Goal: Task Accomplishment & Management: Manage account settings

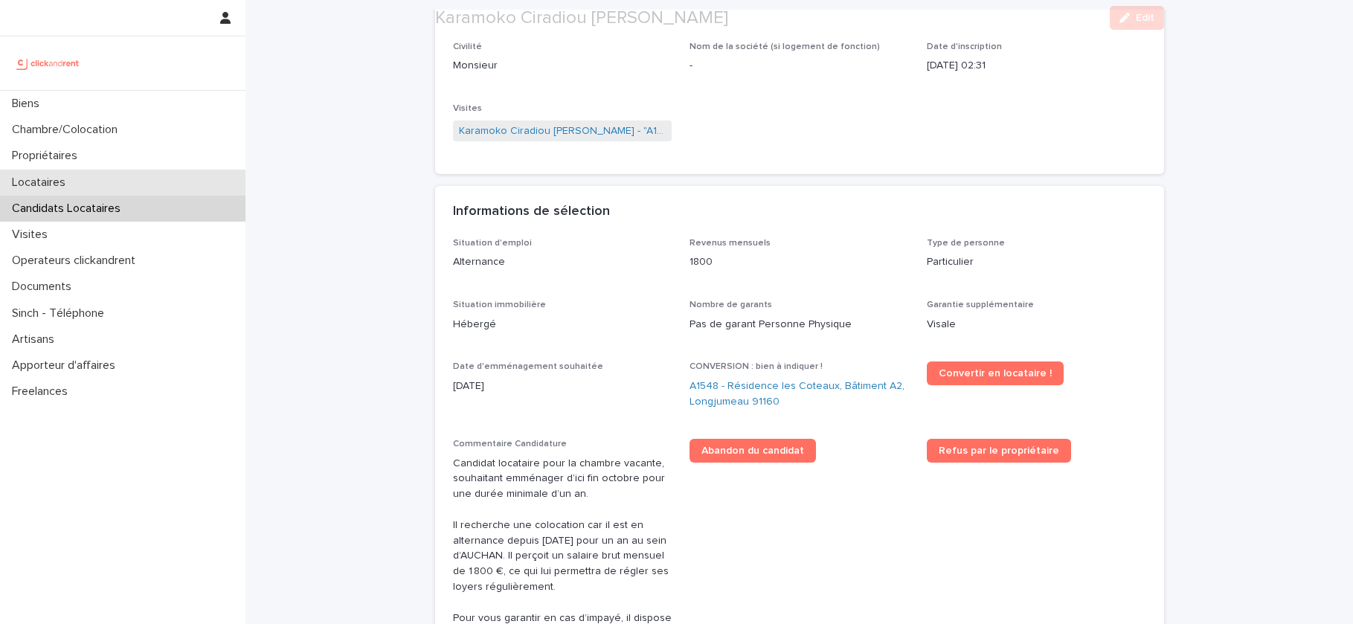
scroll to position [376, 0]
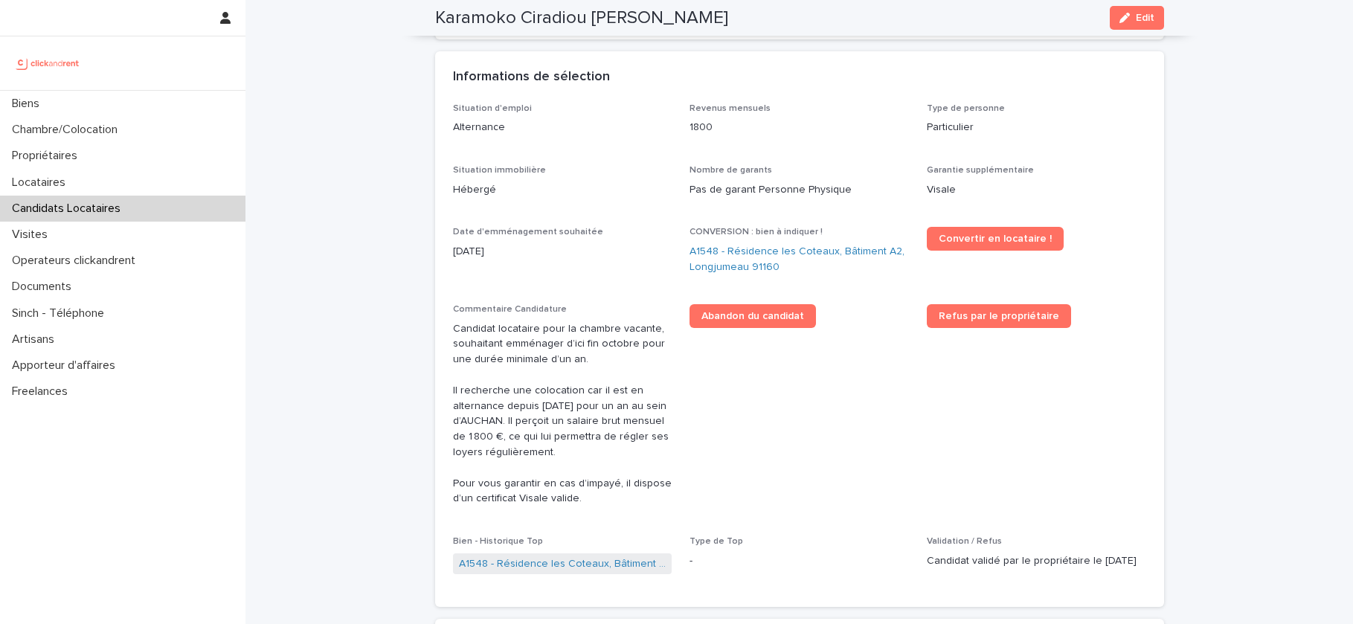
click at [136, 88] on div at bounding box center [122, 63] width 245 height 54
click at [136, 99] on div "Biens" at bounding box center [122, 104] width 245 height 26
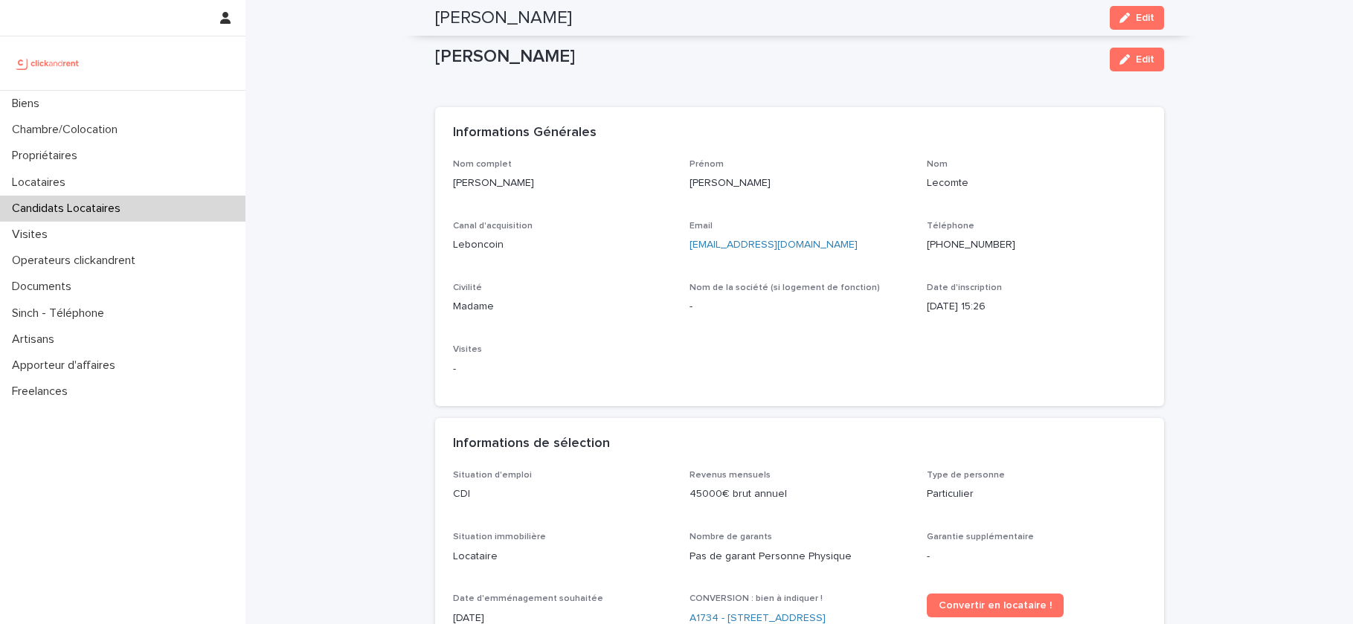
scroll to position [323, 0]
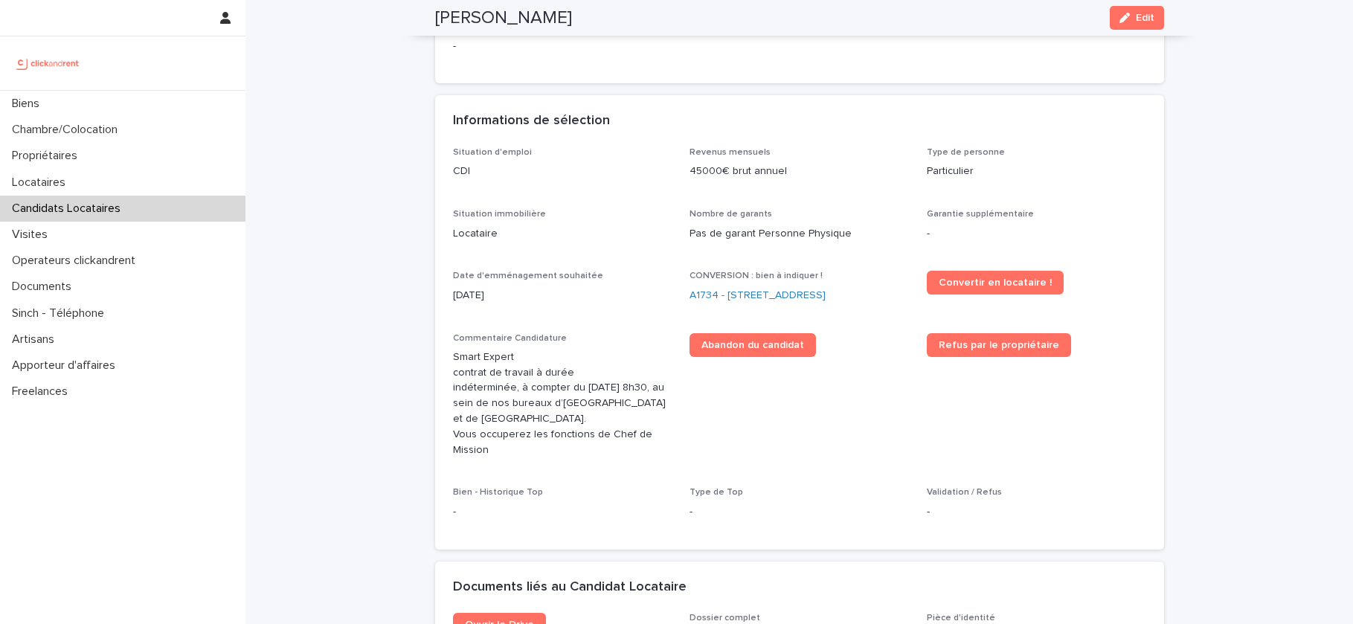
click at [1130, 20] on div "button" at bounding box center [1127, 18] width 16 height 10
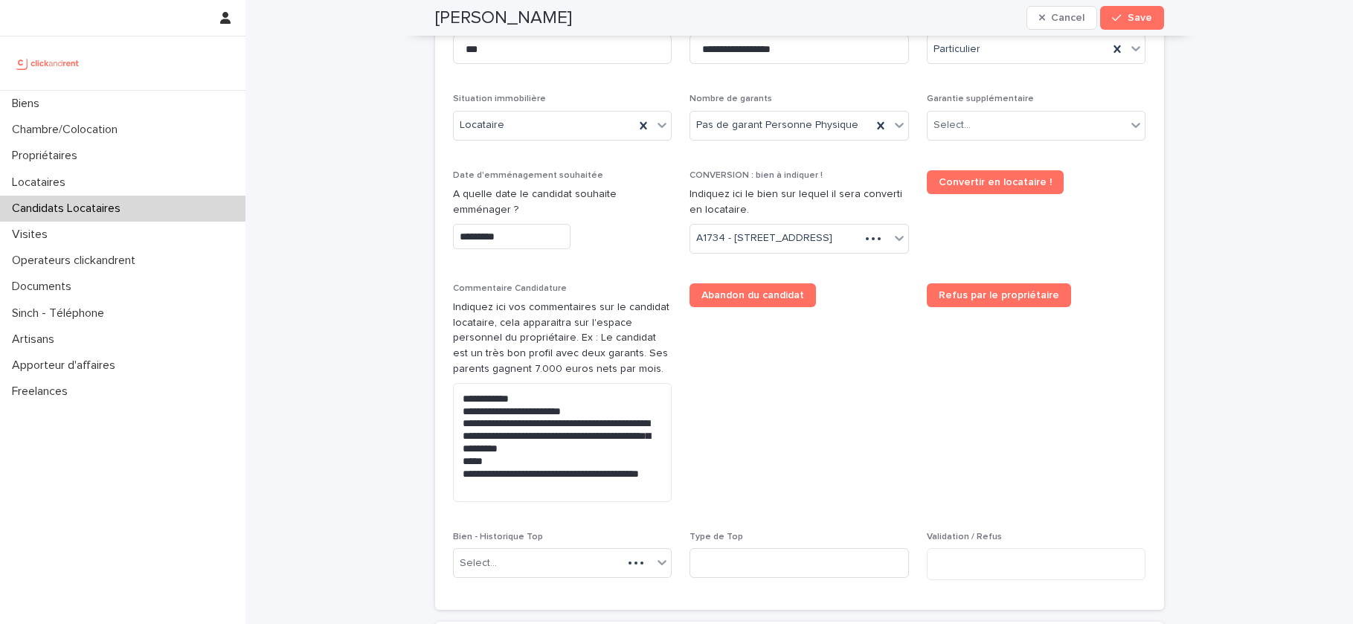
scroll to position [610, 0]
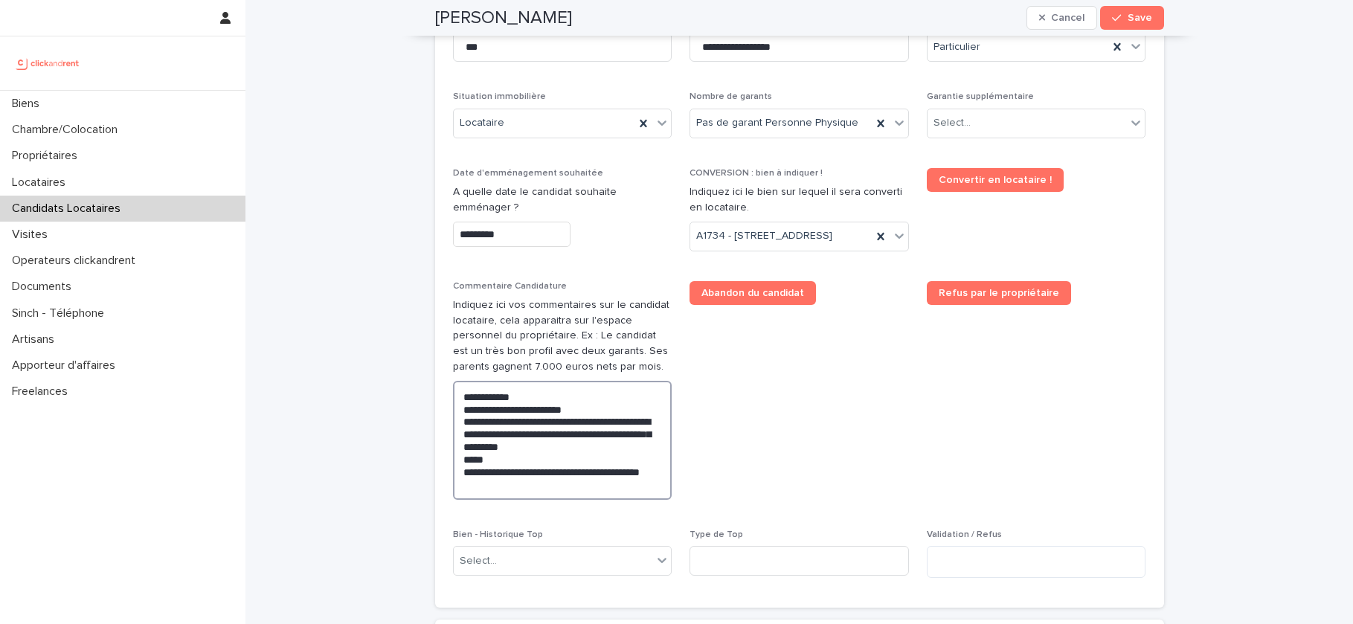
click at [463, 419] on textarea "**********" at bounding box center [562, 440] width 219 height 119
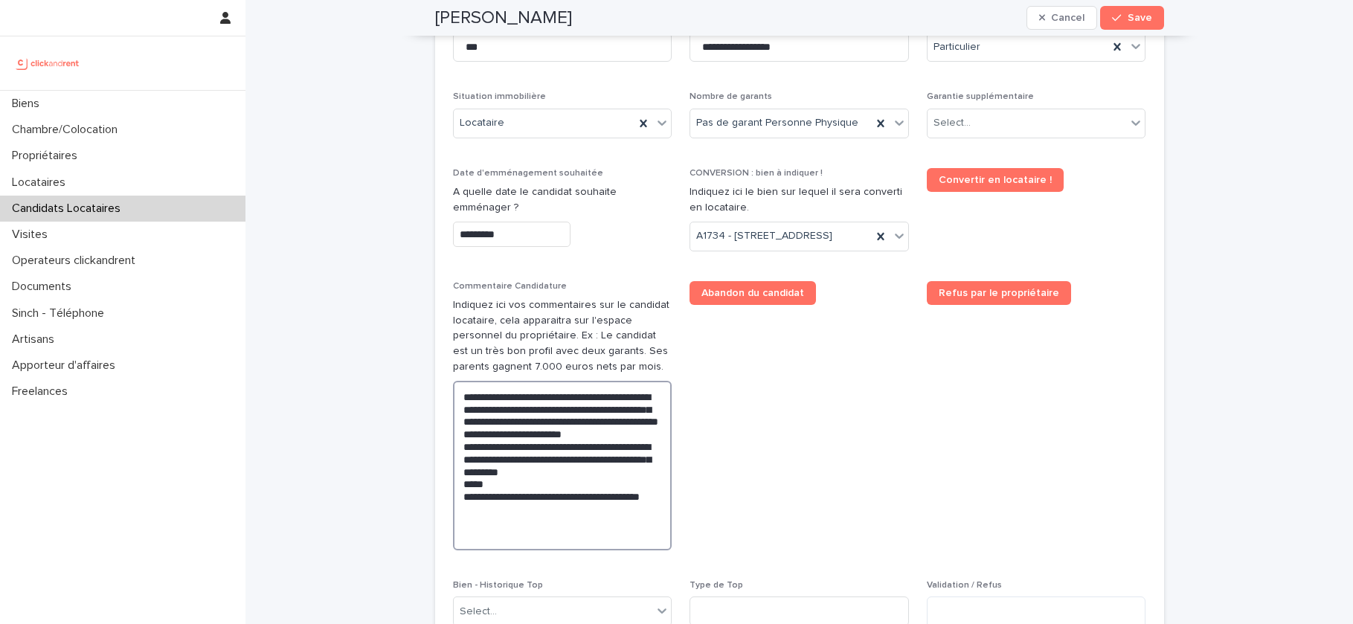
drag, startPoint x: 529, startPoint y: 501, endPoint x: 461, endPoint y: 489, distance: 68.8
click at [461, 489] on textarea "**********" at bounding box center [562, 466] width 219 height 170
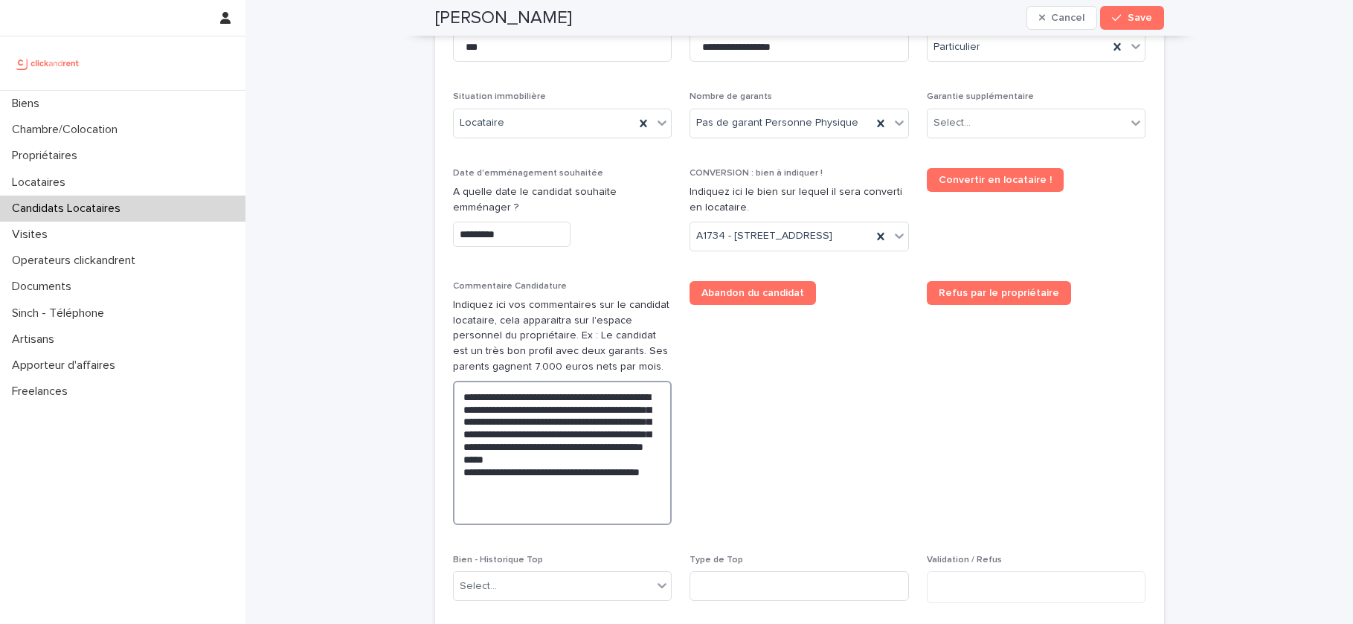
click at [509, 490] on textarea "**********" at bounding box center [562, 453] width 219 height 144
drag, startPoint x: 509, startPoint y: 490, endPoint x: 495, endPoint y: 490, distance: 13.4
click at [495, 490] on textarea "**********" at bounding box center [562, 453] width 219 height 144
drag, startPoint x: 492, startPoint y: 489, endPoint x: 519, endPoint y: 489, distance: 27.5
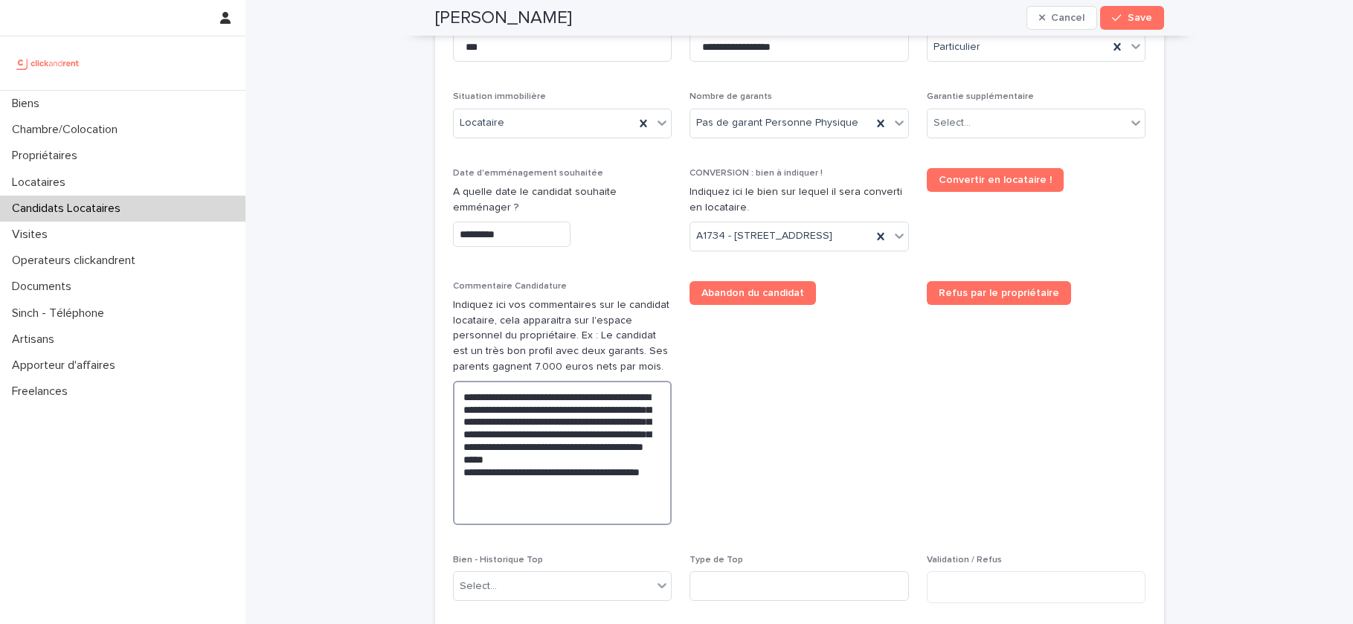
click at [519, 489] on textarea "**********" at bounding box center [562, 453] width 219 height 144
click at [517, 538] on textarea "**********" at bounding box center [562, 459] width 219 height 157
drag, startPoint x: 516, startPoint y: 557, endPoint x: 459, endPoint y: 500, distance: 80.5
click at [459, 500] on textarea "**********" at bounding box center [562, 459] width 219 height 157
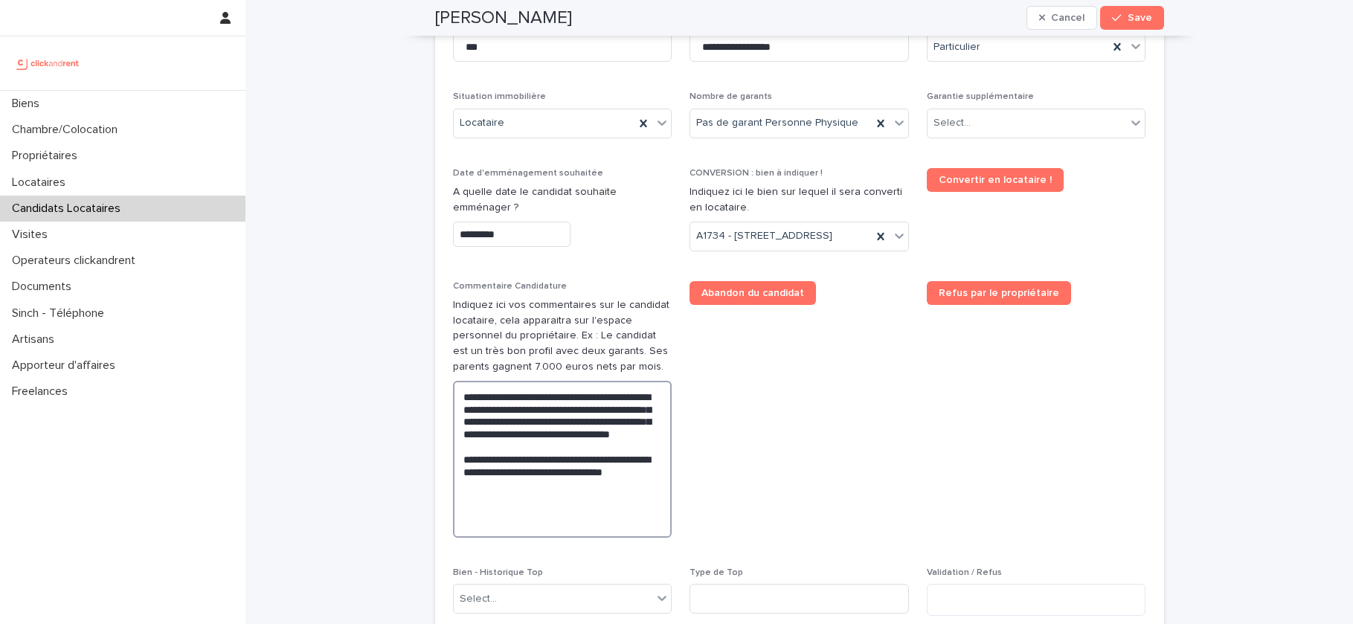
type textarea "**********"
drag, startPoint x: 489, startPoint y: 562, endPoint x: 442, endPoint y: 373, distance: 195.5
click at [441, 376] on div "**********" at bounding box center [799, 337] width 729 height 643
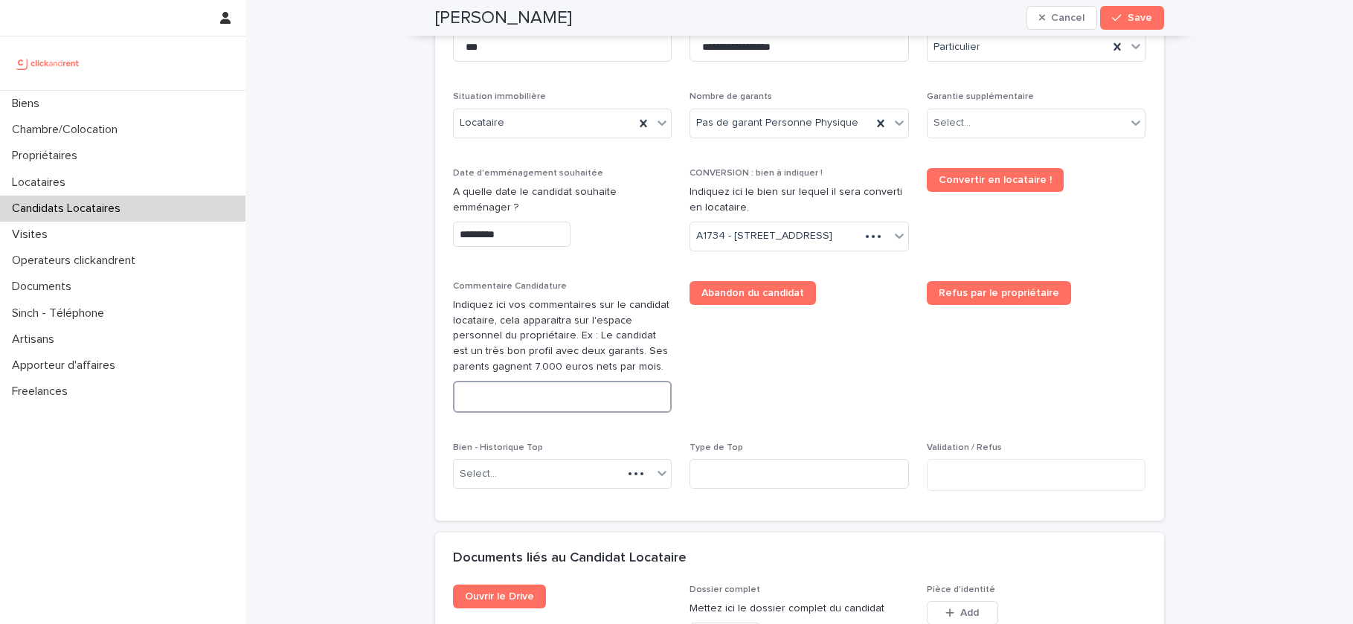
paste textarea "**********"
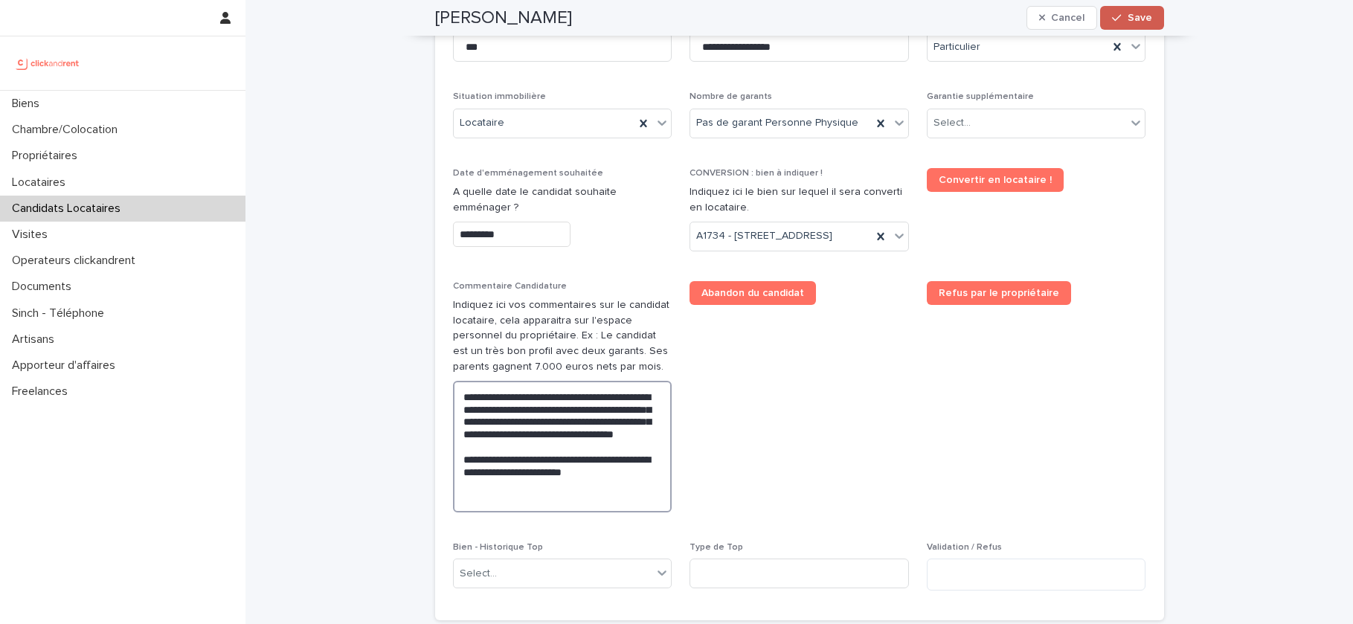
type textarea "**********"
click at [1137, 13] on span "Save" at bounding box center [1139, 18] width 25 height 10
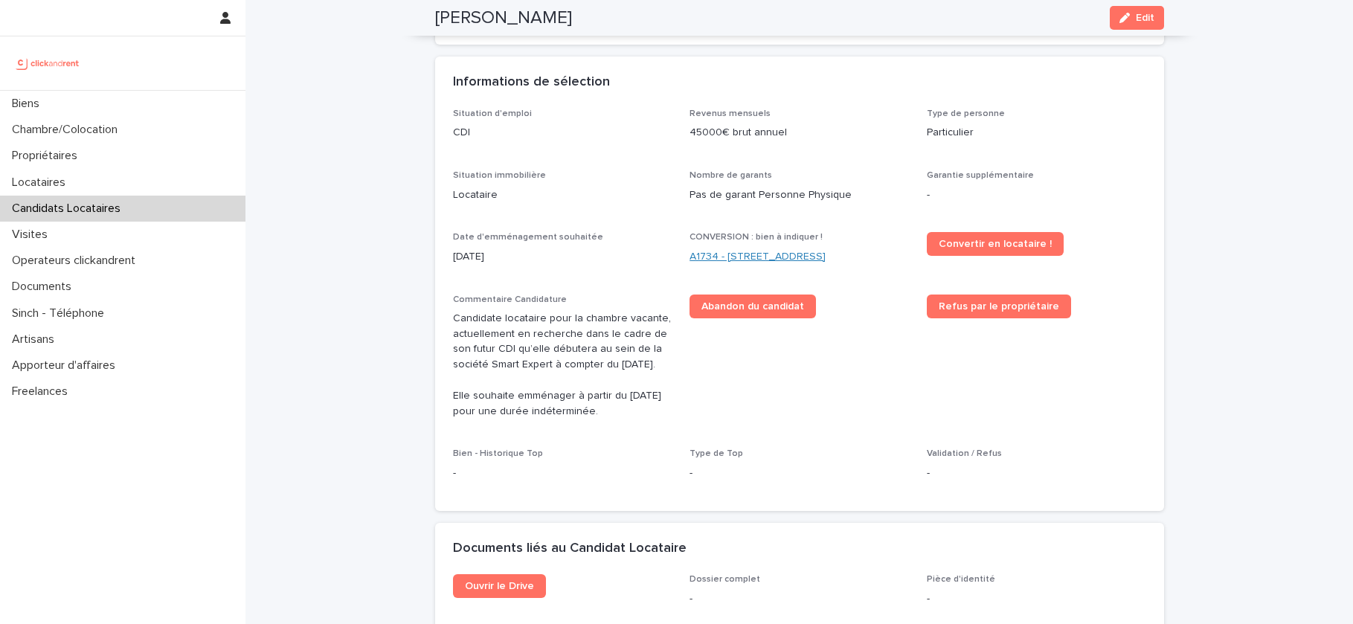
scroll to position [354, 0]
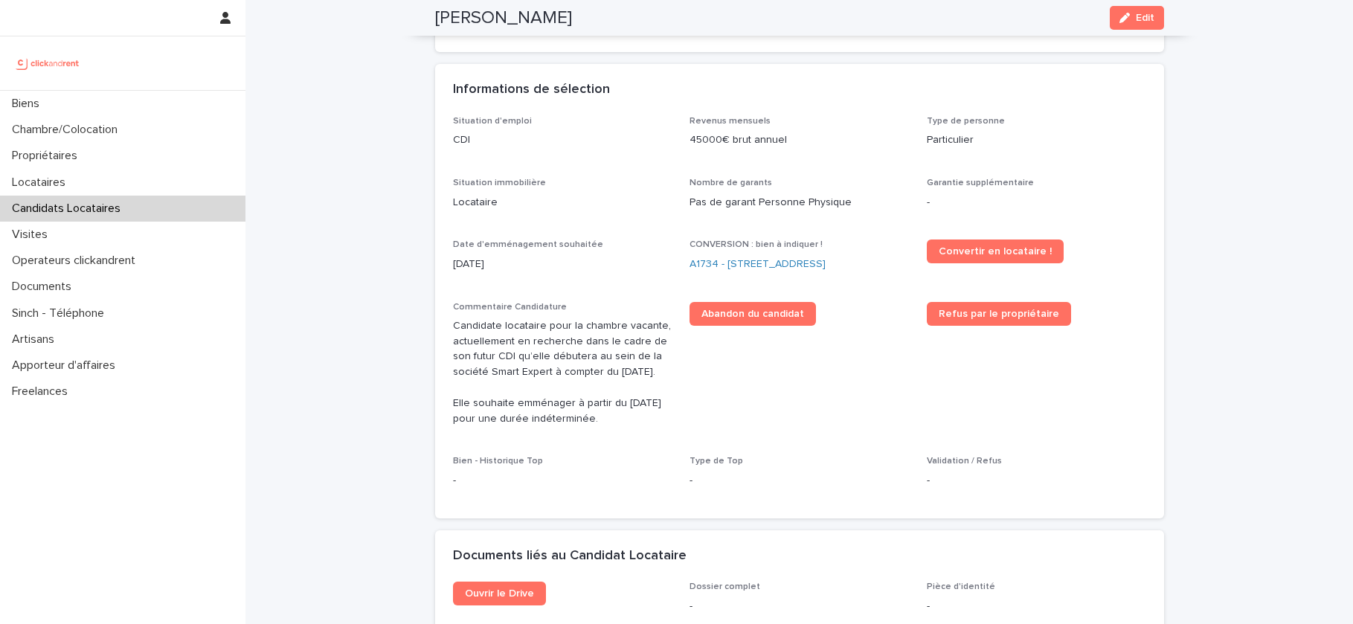
click at [477, 4] on div "Dominique Lecomte Edit" at bounding box center [799, 18] width 729 height 36
copy div "Dominique Lecomte Edit"
click at [752, 268] on link "A1734 - 18 rue du Faubourg Madeleine, Orléans 45000" at bounding box center [757, 265] width 136 height 16
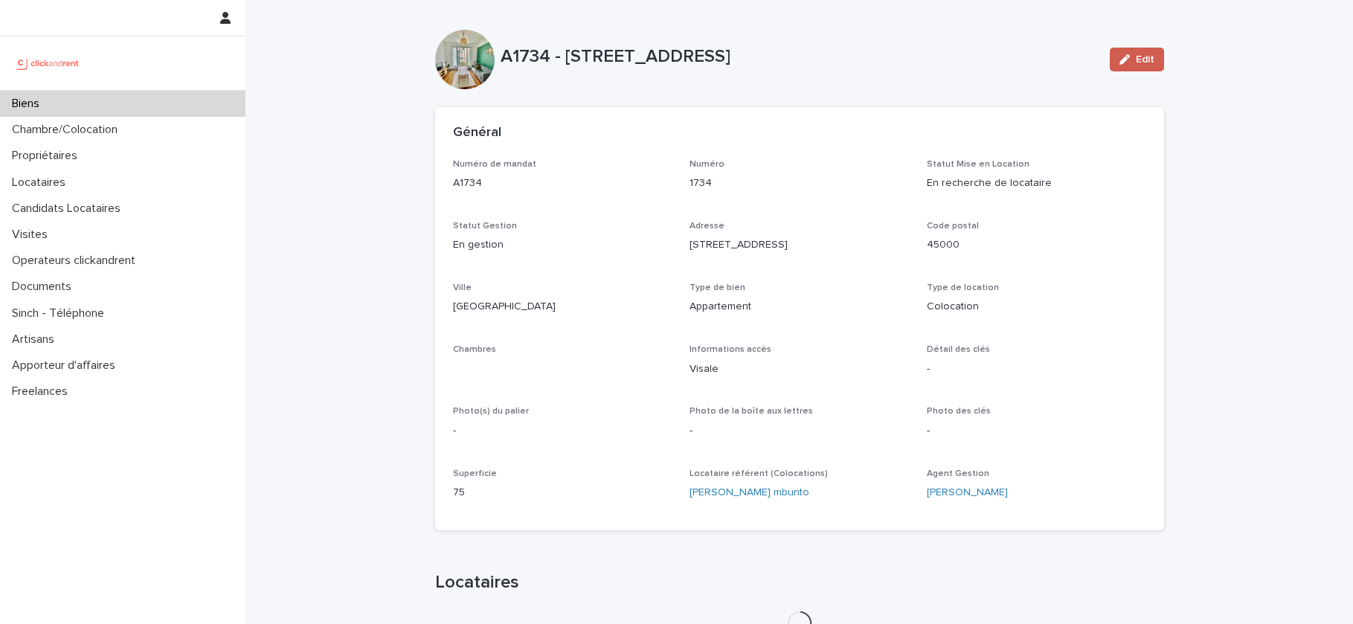
click at [1119, 59] on icon "button" at bounding box center [1124, 59] width 10 height 10
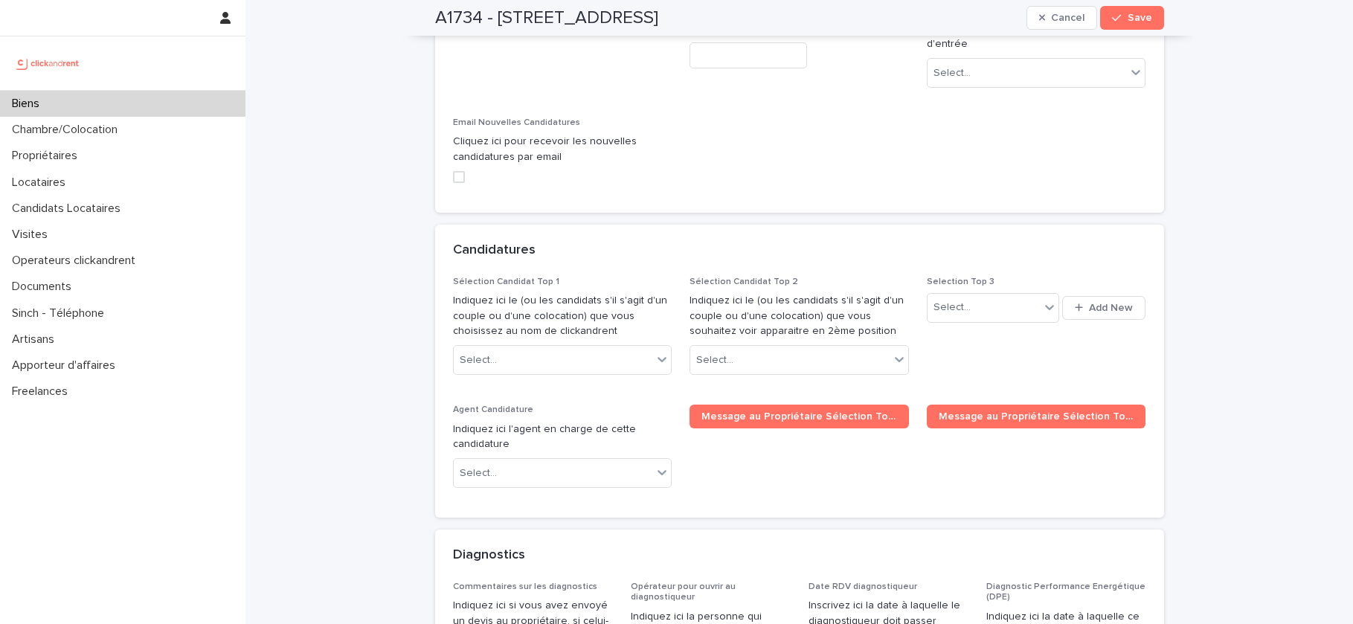
scroll to position [6714, 0]
click at [961, 299] on div "Select..." at bounding box center [951, 307] width 37 height 16
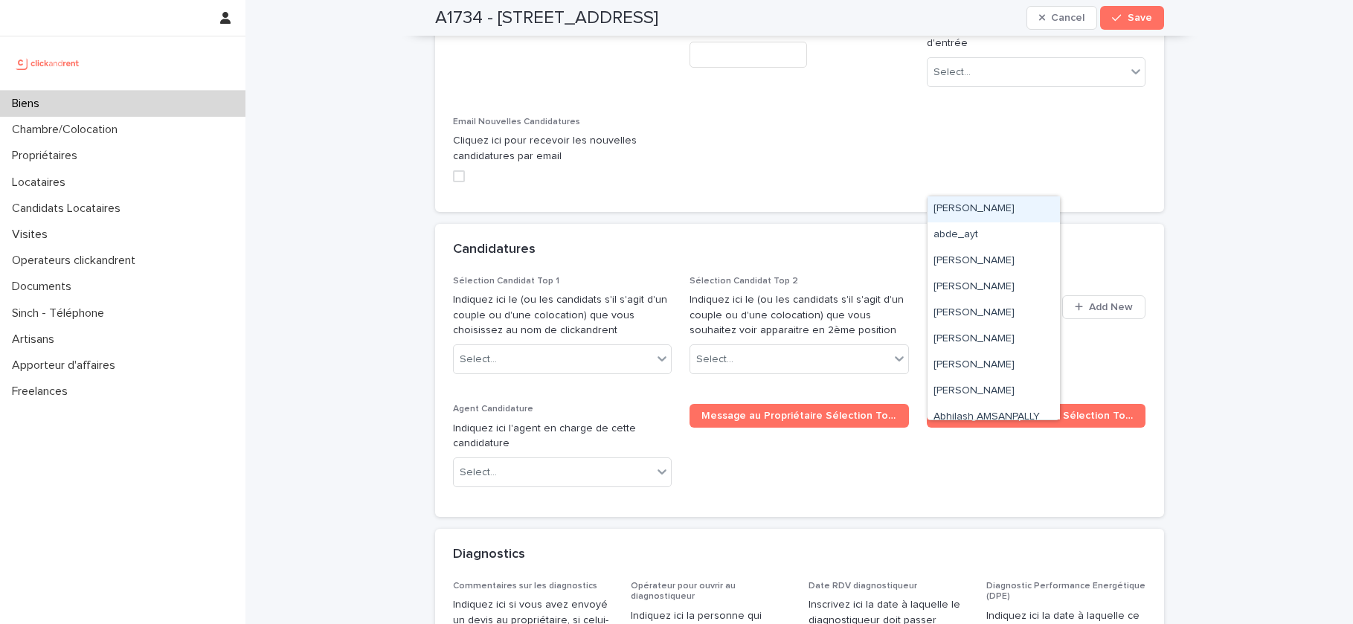
paste input "**********"
type input "**********"
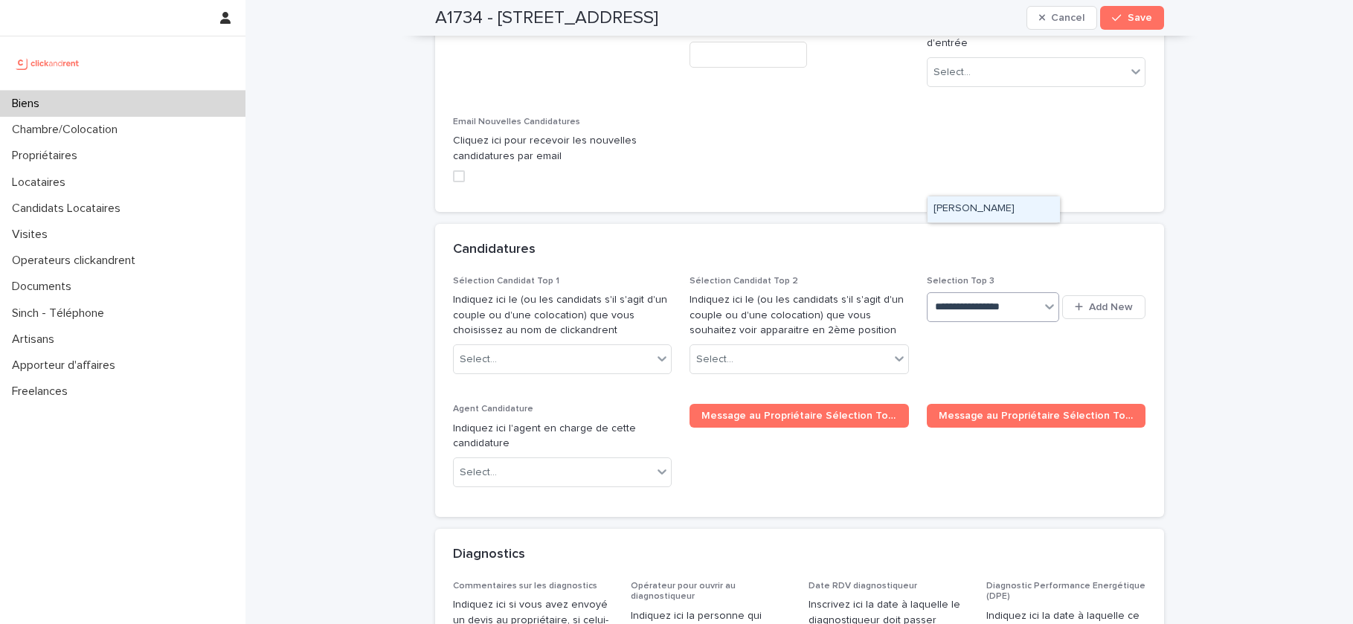
click at [1021, 222] on div "Dominique Lecomte" at bounding box center [993, 209] width 132 height 26
click at [1135, 20] on span "Save" at bounding box center [1139, 18] width 25 height 10
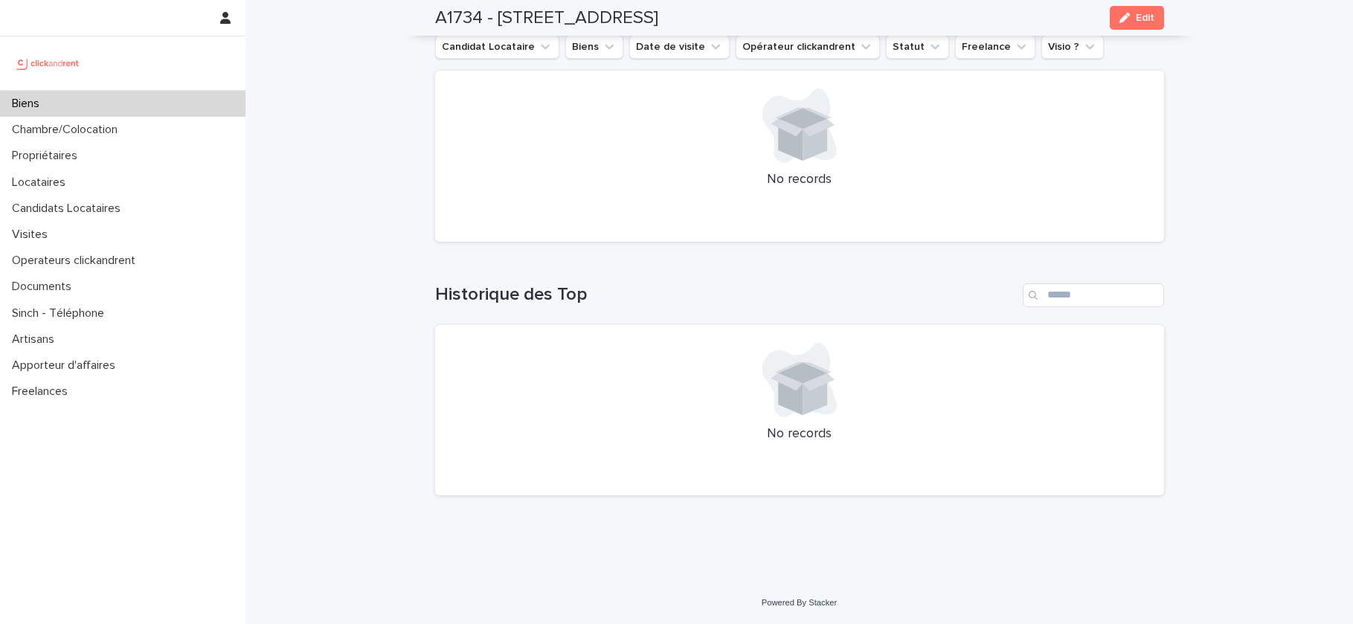
scroll to position [5349, 0]
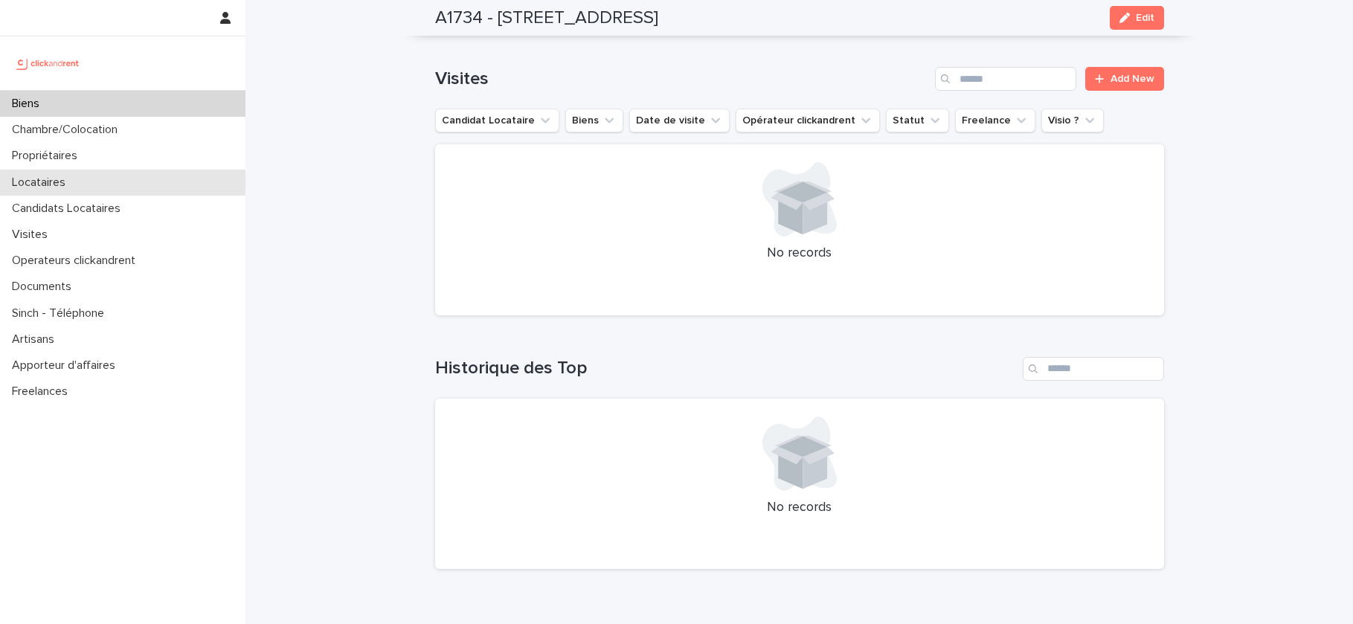
click at [64, 186] on p "Locataires" at bounding box center [41, 182] width 71 height 14
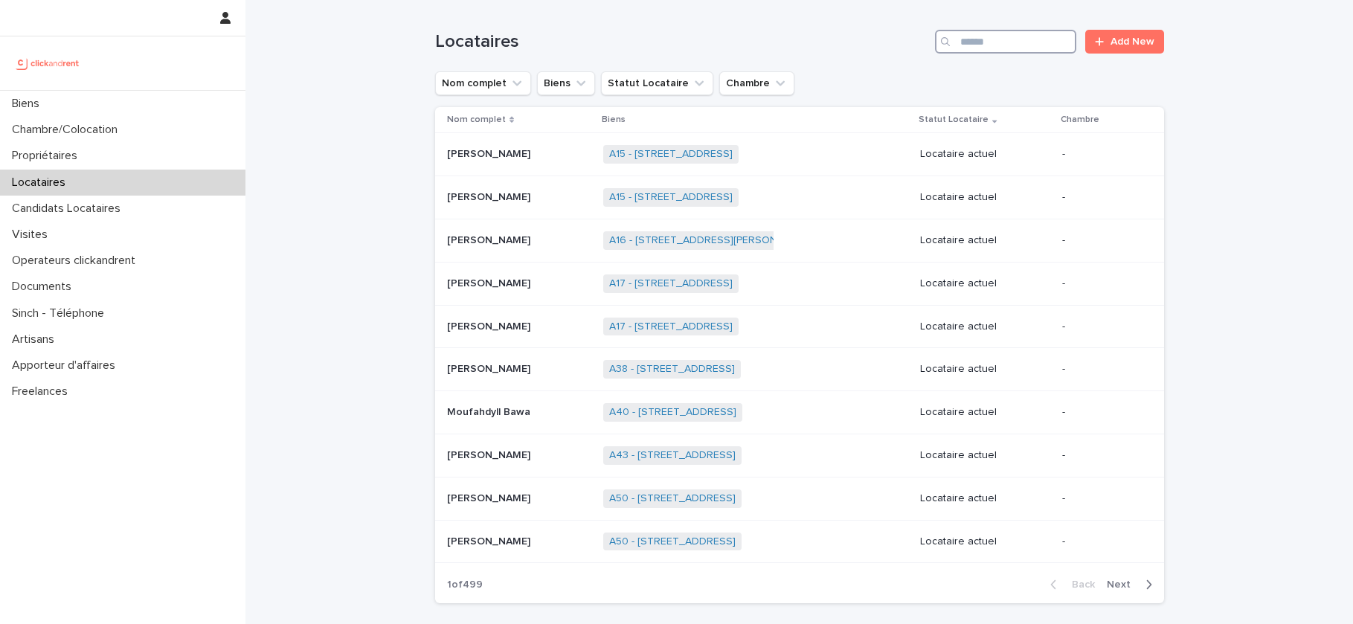
click at [1037, 39] on input "Search" at bounding box center [1005, 42] width 141 height 24
click at [159, 211] on div "Candidats Locataires" at bounding box center [122, 209] width 245 height 26
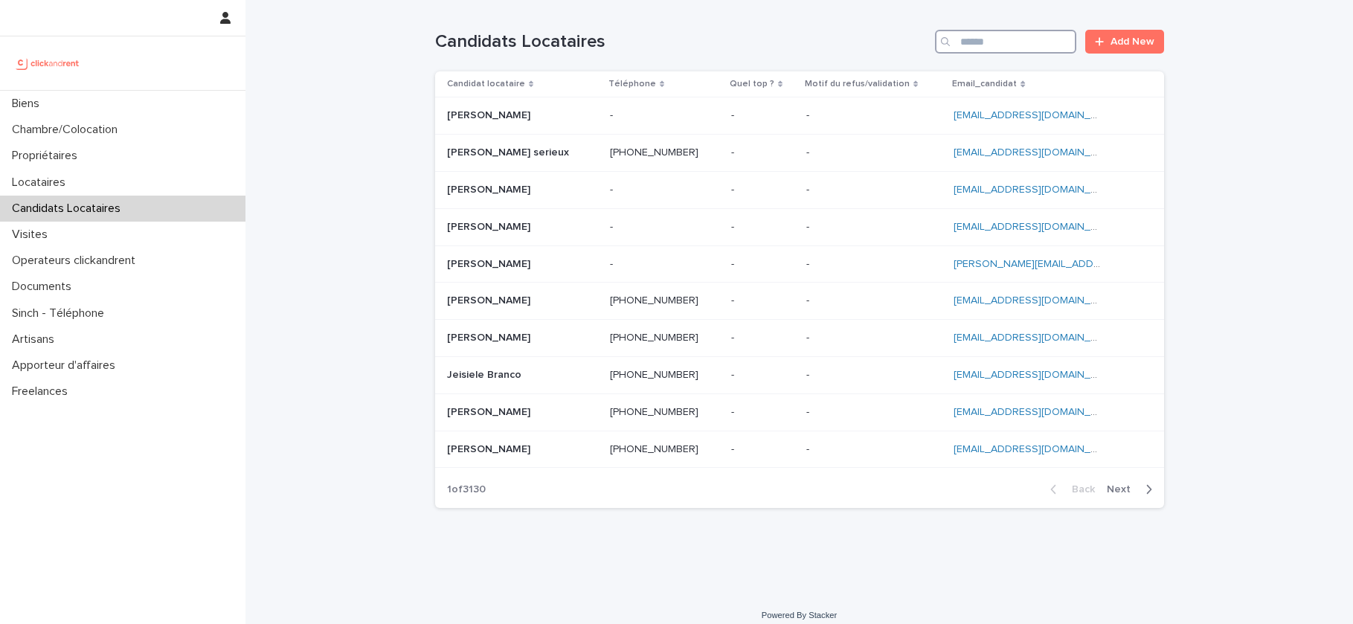
click at [1021, 43] on input "Search" at bounding box center [1005, 42] width 141 height 24
paste input "**********"
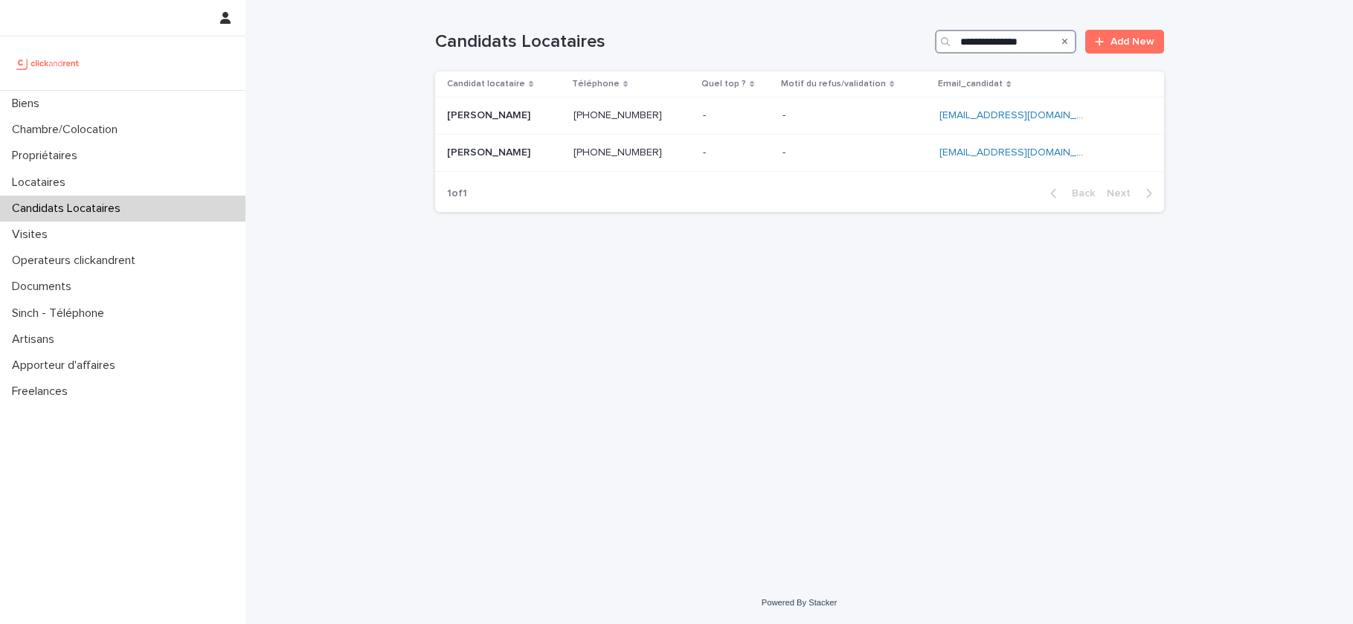
type input "**********"
click at [684, 156] on p at bounding box center [631, 152] width 117 height 13
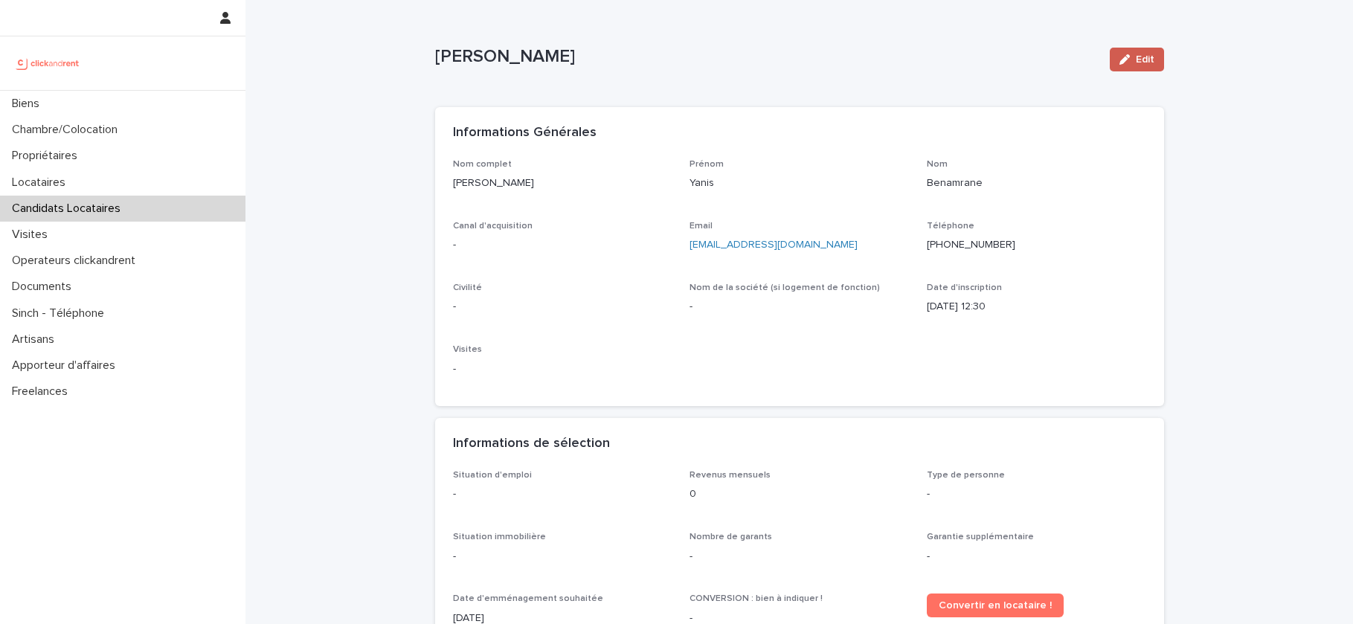
click at [1153, 62] on button "Edit" at bounding box center [1137, 60] width 54 height 24
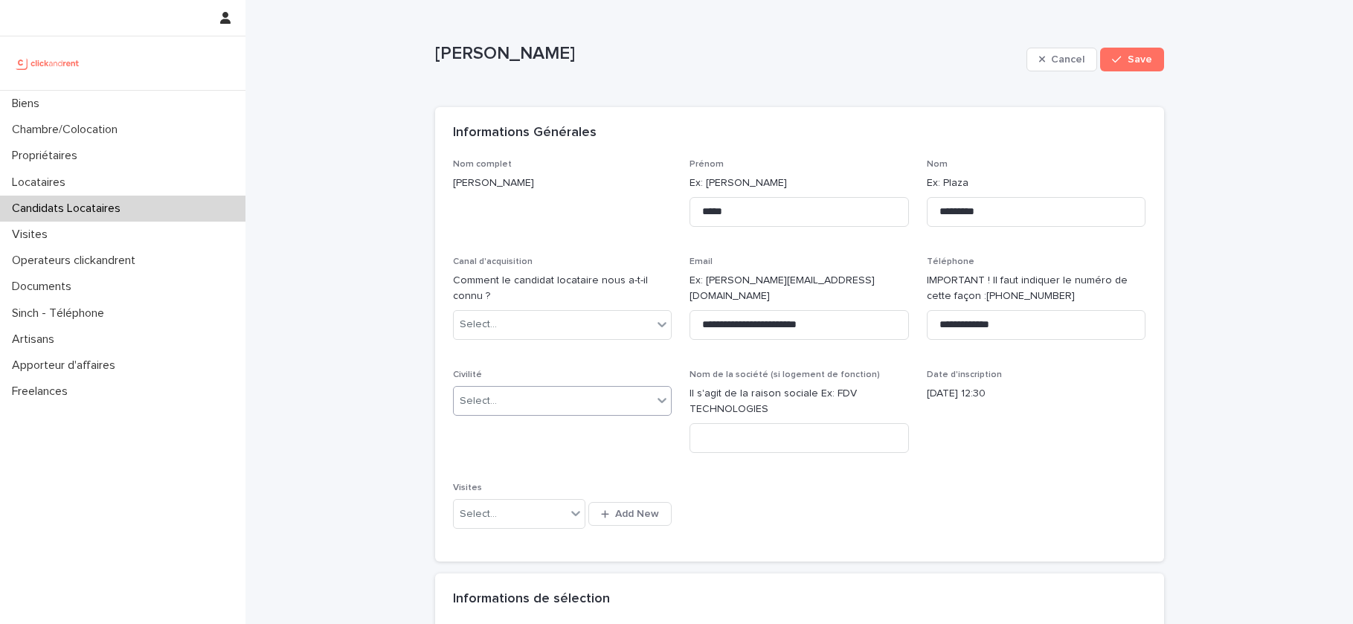
click at [576, 392] on div "Select..." at bounding box center [553, 401] width 199 height 25
click at [524, 454] on div "Monsieur" at bounding box center [563, 455] width 218 height 26
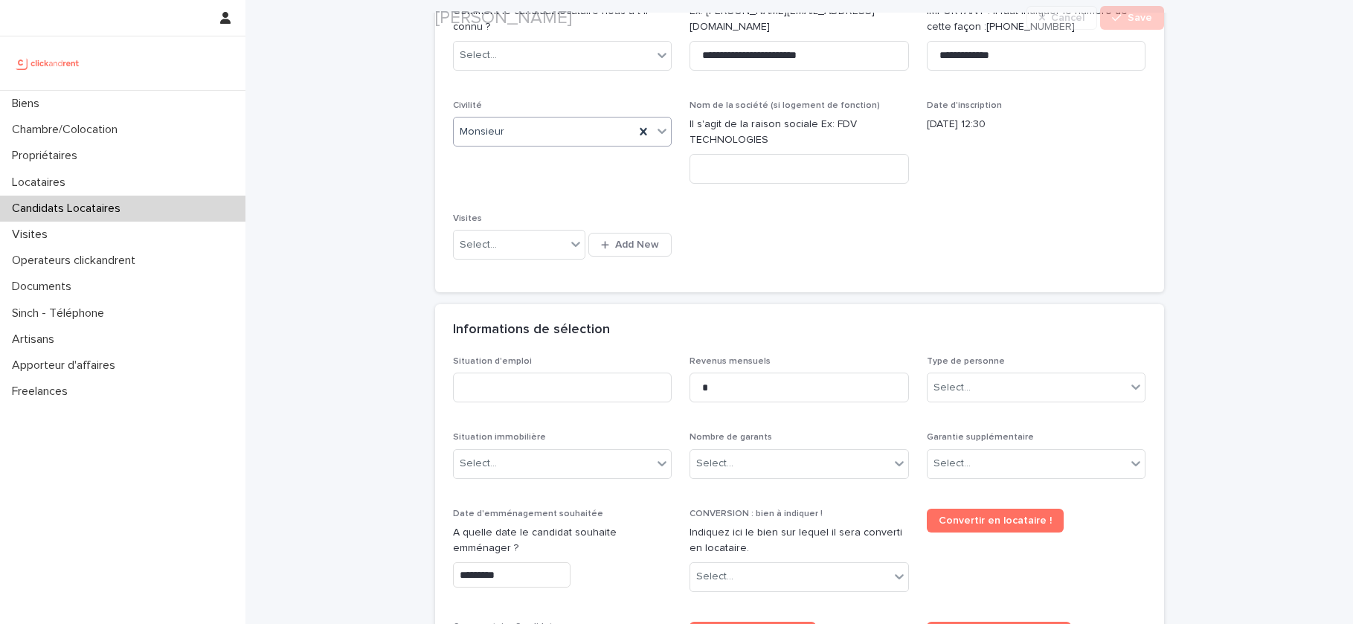
scroll to position [435, 0]
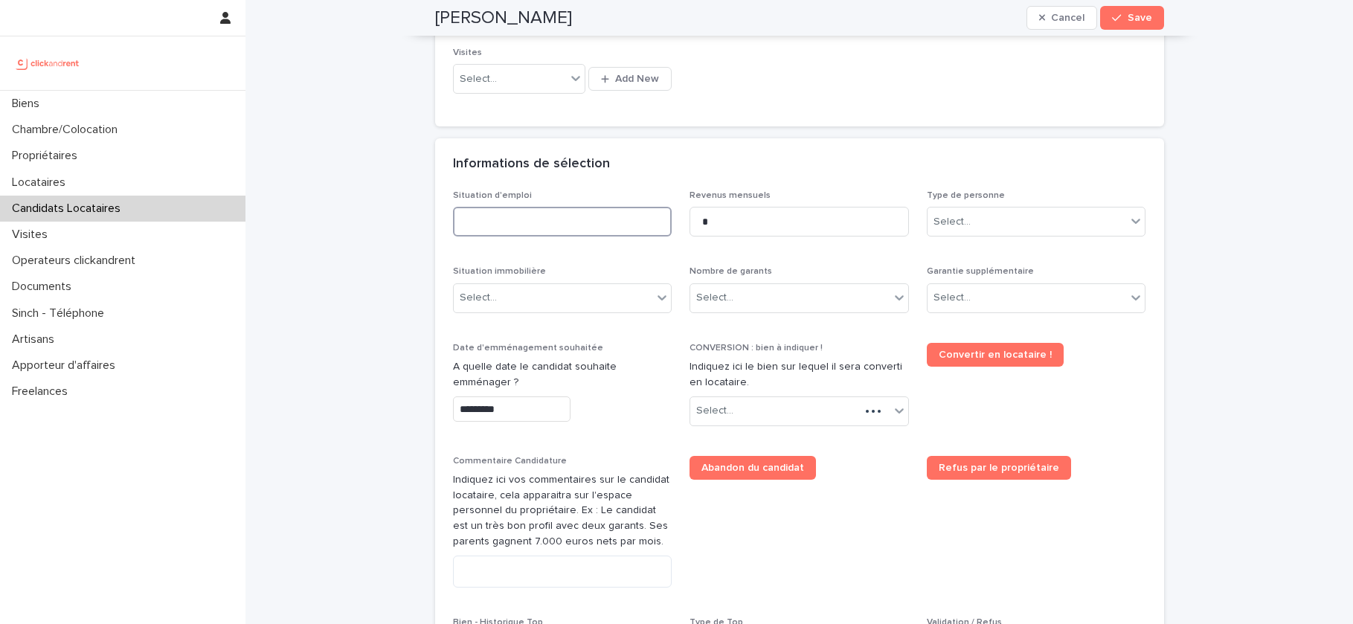
click at [583, 225] on input at bounding box center [562, 222] width 219 height 30
type input "********"
click at [979, 228] on div "Select..." at bounding box center [1026, 222] width 199 height 25
click at [972, 246] on div "Particulier" at bounding box center [1036, 250] width 218 height 26
click at [940, 295] on div "Select..." at bounding box center [951, 298] width 37 height 16
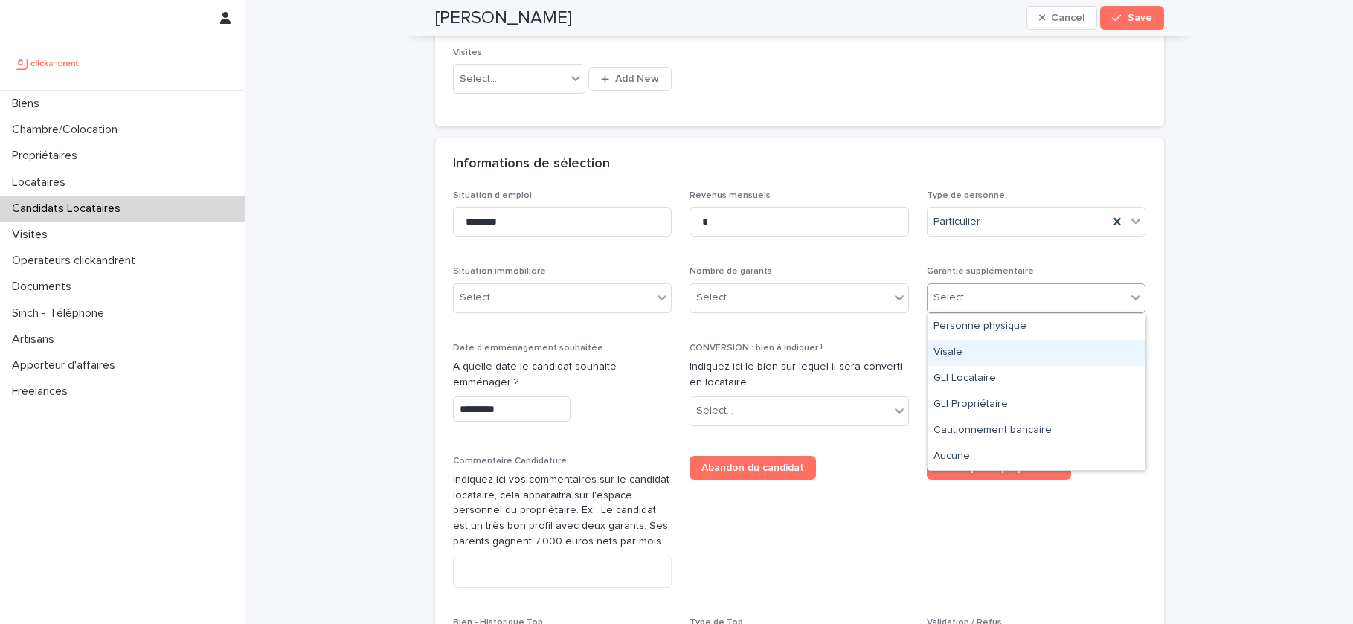
click at [958, 354] on div "Visale" at bounding box center [1036, 353] width 218 height 26
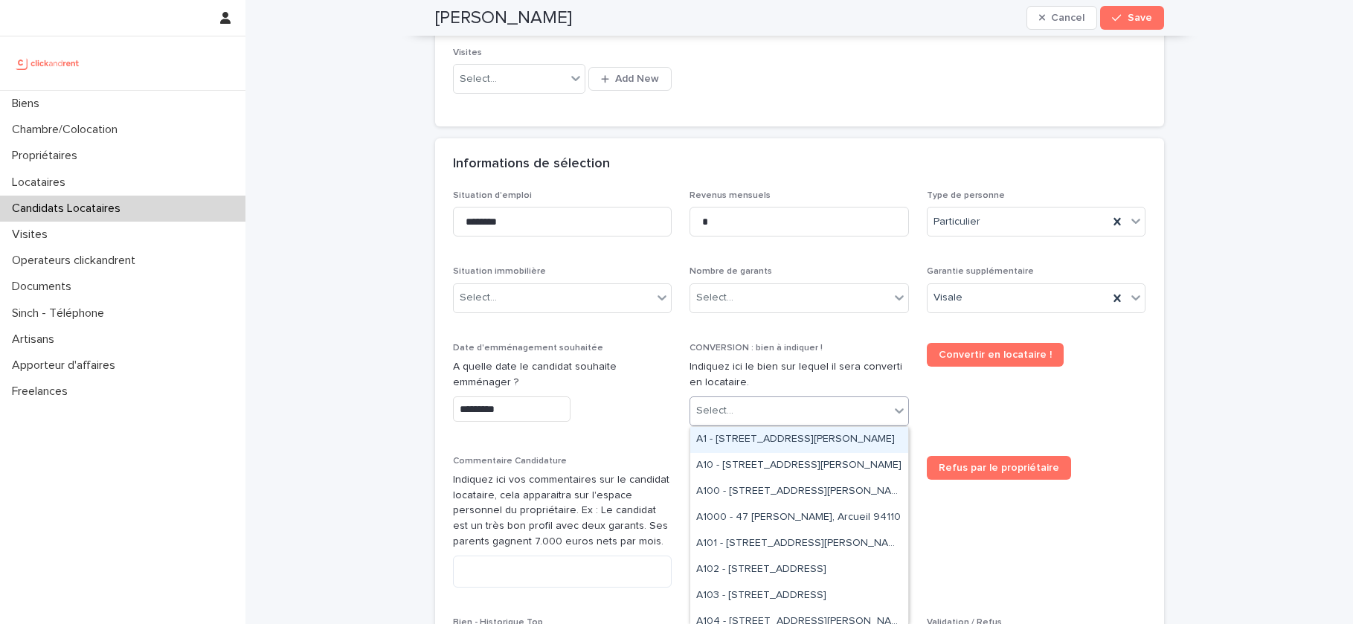
click at [830, 399] on div "Select..." at bounding box center [789, 411] width 199 height 25
type input "*****"
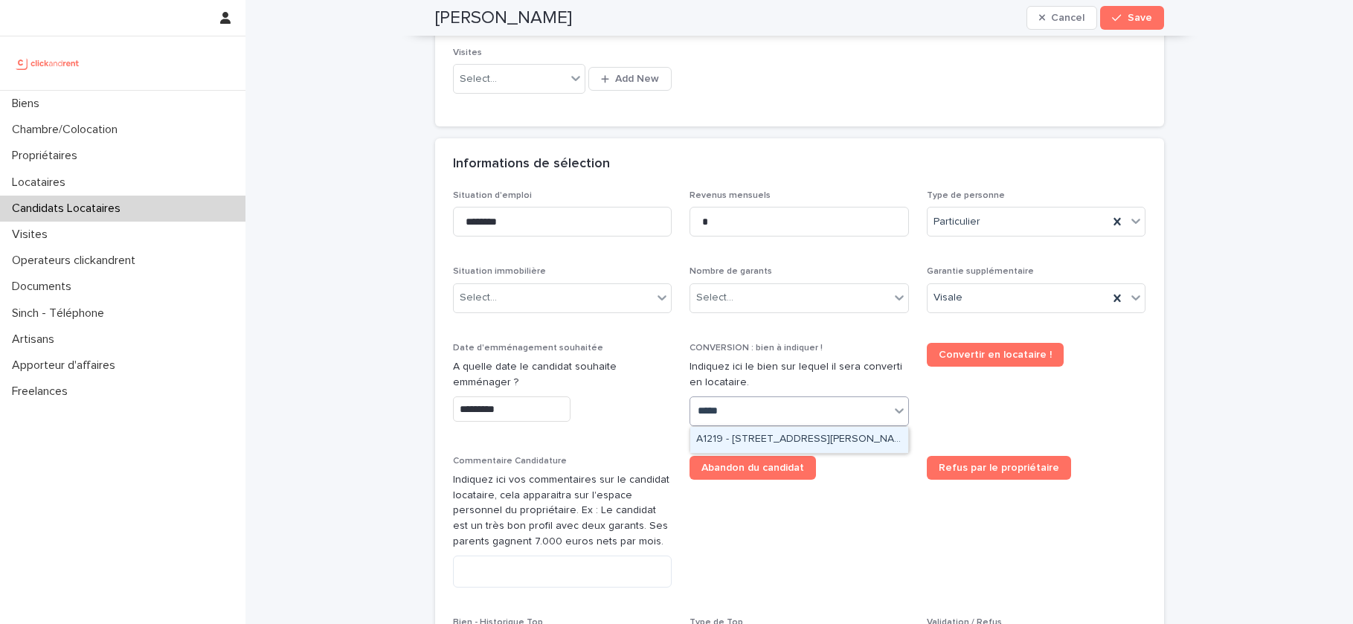
click at [796, 434] on div "A1219 - 32 avenue Jules Gravereaux, L'Haÿ-les-Roses 94240" at bounding box center [799, 440] width 218 height 26
click at [475, 410] on input "*********" at bounding box center [511, 409] width 117 height 26
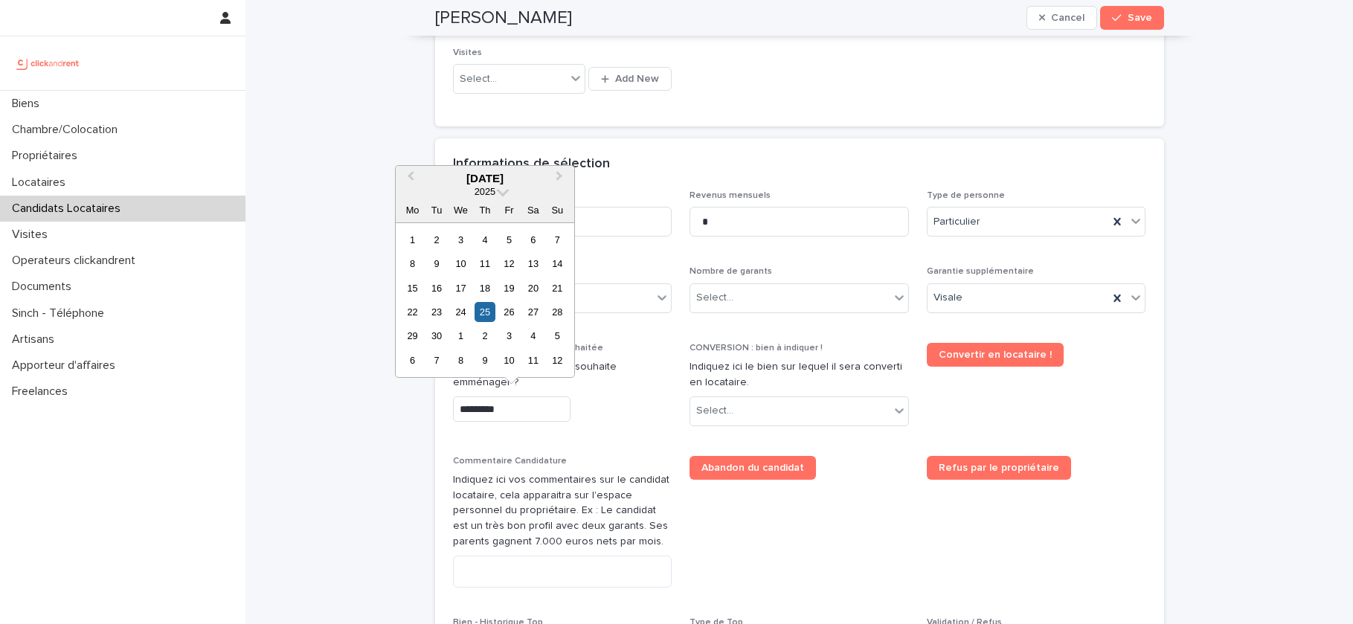
scroll to position [449, 0]
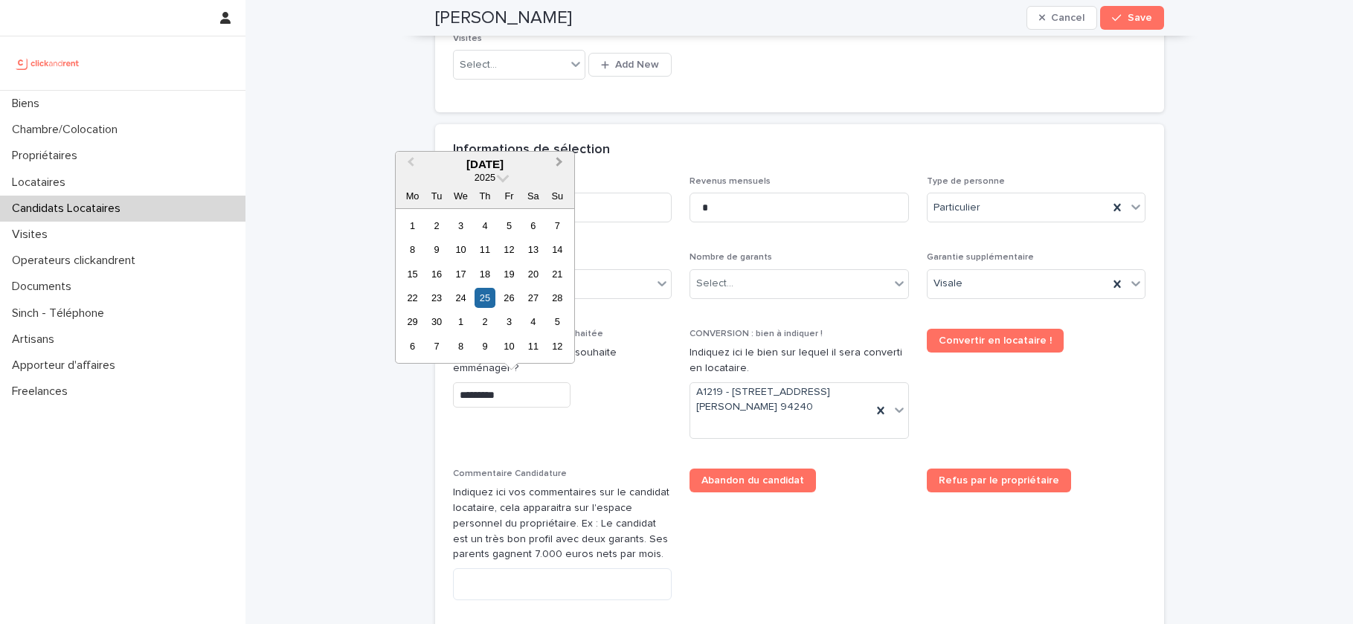
click at [559, 159] on span "Next Month" at bounding box center [559, 164] width 0 height 20
click at [408, 321] on div "27" at bounding box center [412, 322] width 20 height 20
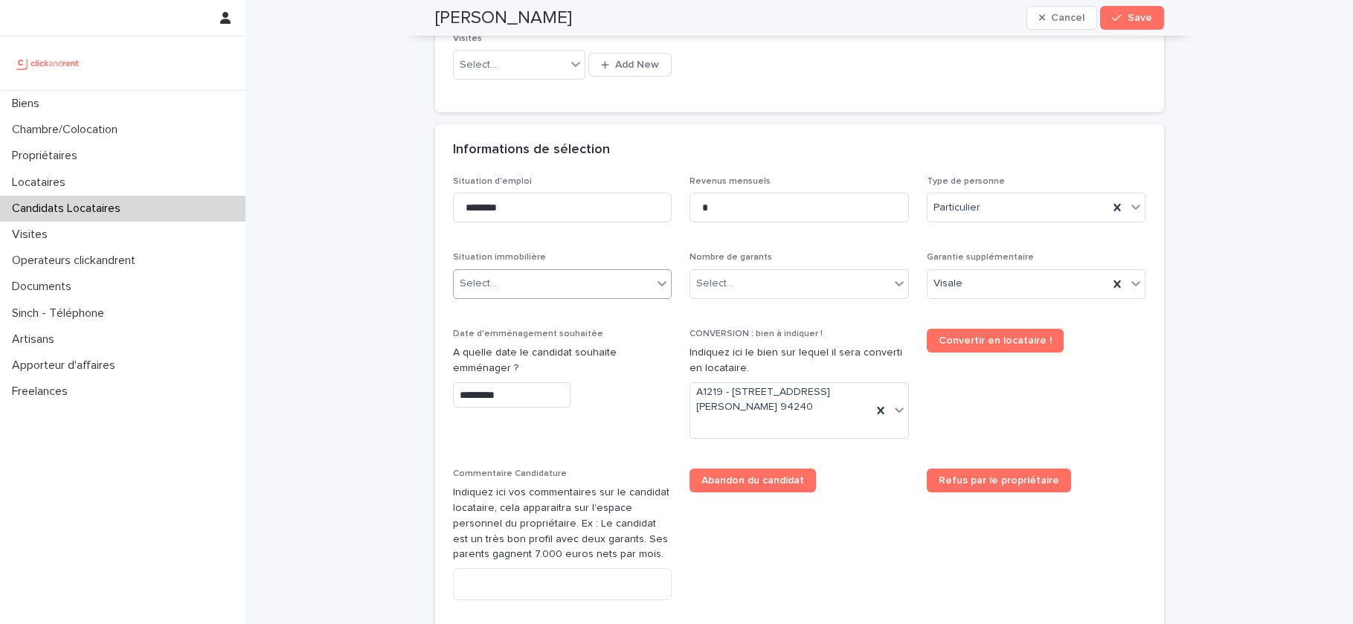
type input "**********"
click at [730, 284] on div "Select..." at bounding box center [714, 284] width 37 height 16
drag, startPoint x: 711, startPoint y: 307, endPoint x: 692, endPoint y: 303, distance: 19.0
click at [711, 307] on div "Pas de garant Personne Physique" at bounding box center [799, 313] width 218 height 26
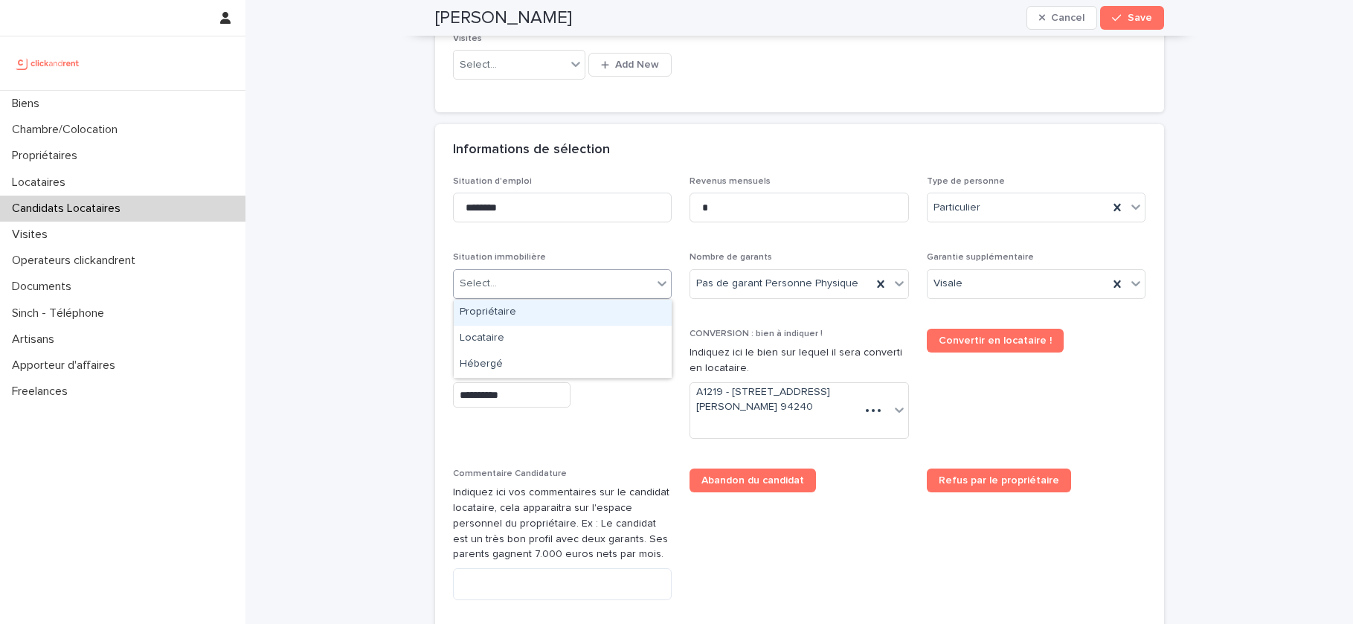
click at [594, 292] on div "Situation immobilière option Propriétaire focused, 1 of 3. 3 results available.…" at bounding box center [562, 281] width 219 height 58
click at [538, 355] on div "Hébergé" at bounding box center [563, 357] width 218 height 26
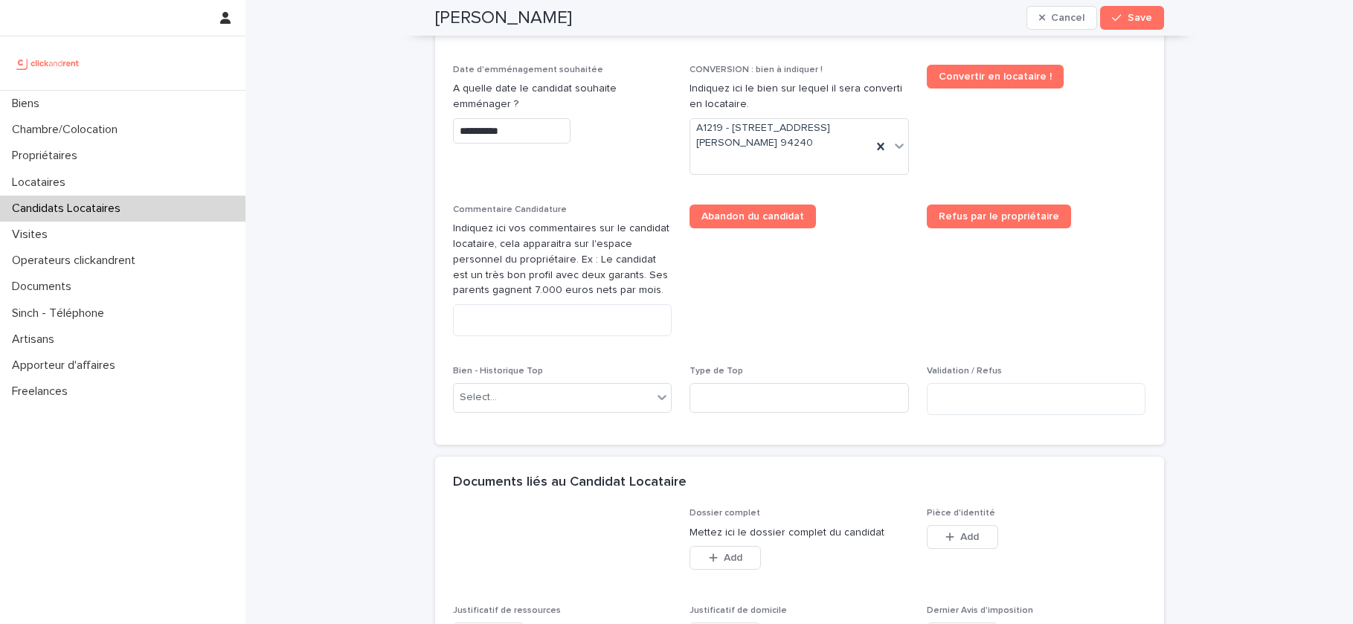
scroll to position [762, 0]
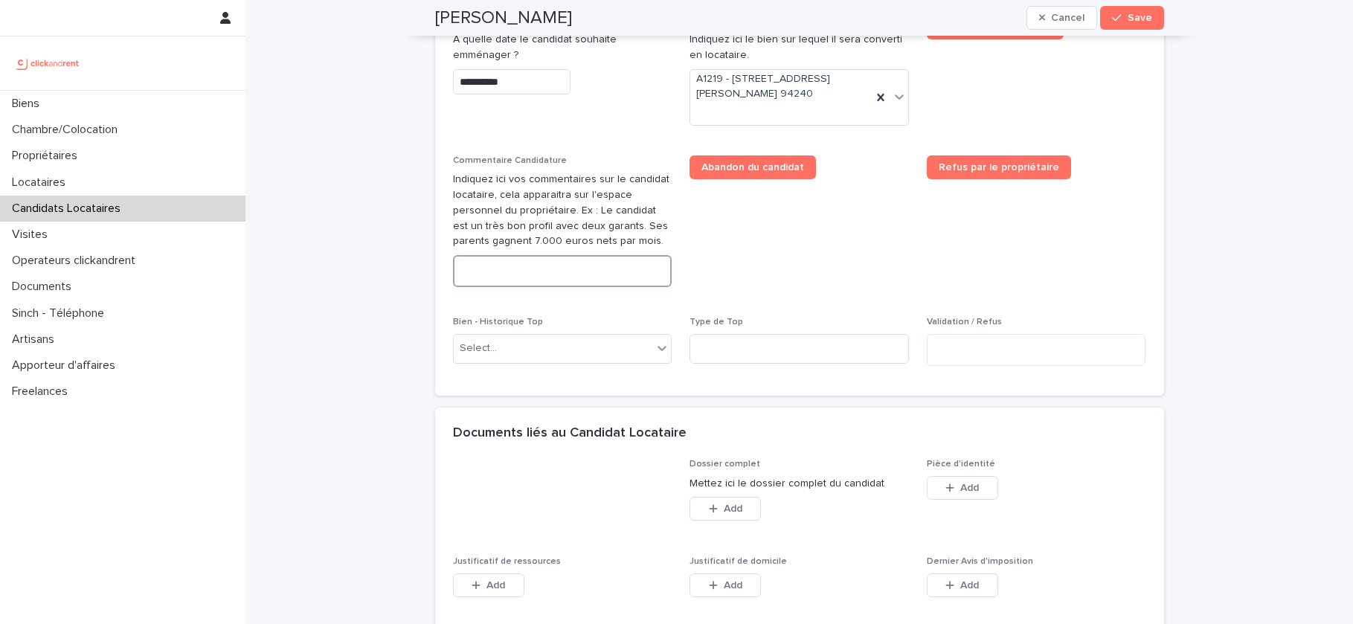
click at [585, 264] on textarea at bounding box center [562, 271] width 219 height 32
paste textarea "**********"
type textarea "**********"
click at [585, 264] on textarea "**********" at bounding box center [562, 271] width 219 height 32
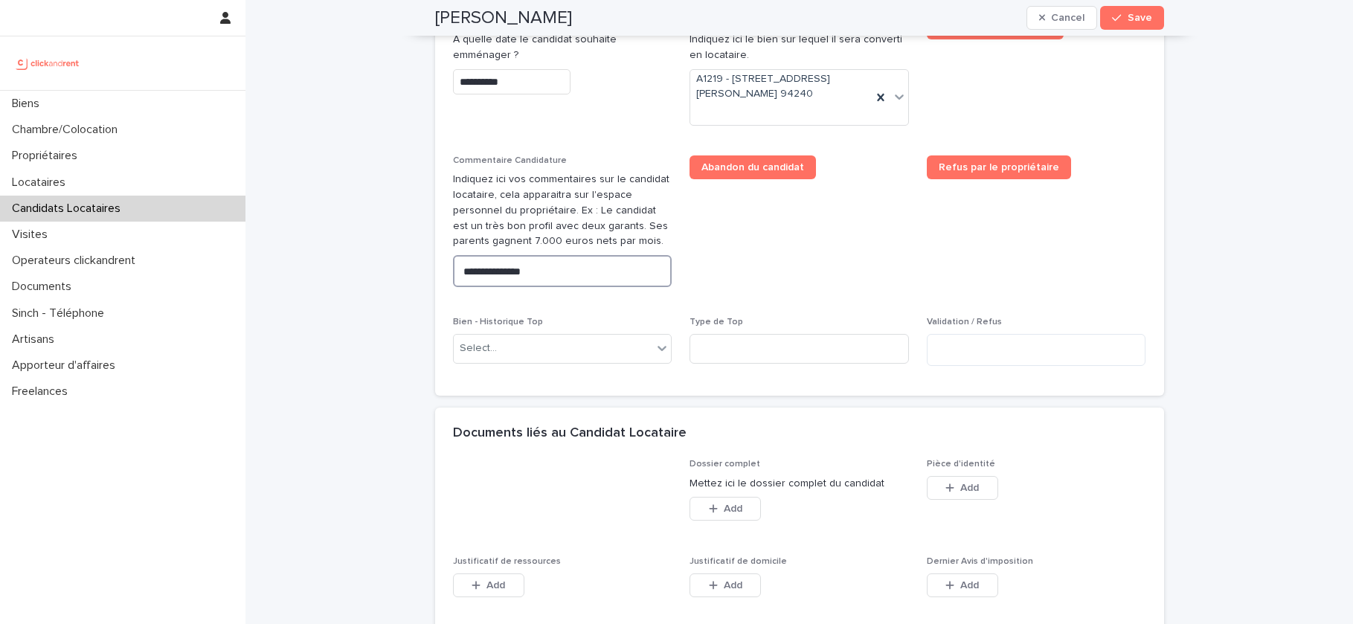
click at [585, 264] on textarea "**********" at bounding box center [562, 271] width 219 height 32
click at [963, 490] on span "Add" at bounding box center [969, 488] width 19 height 10
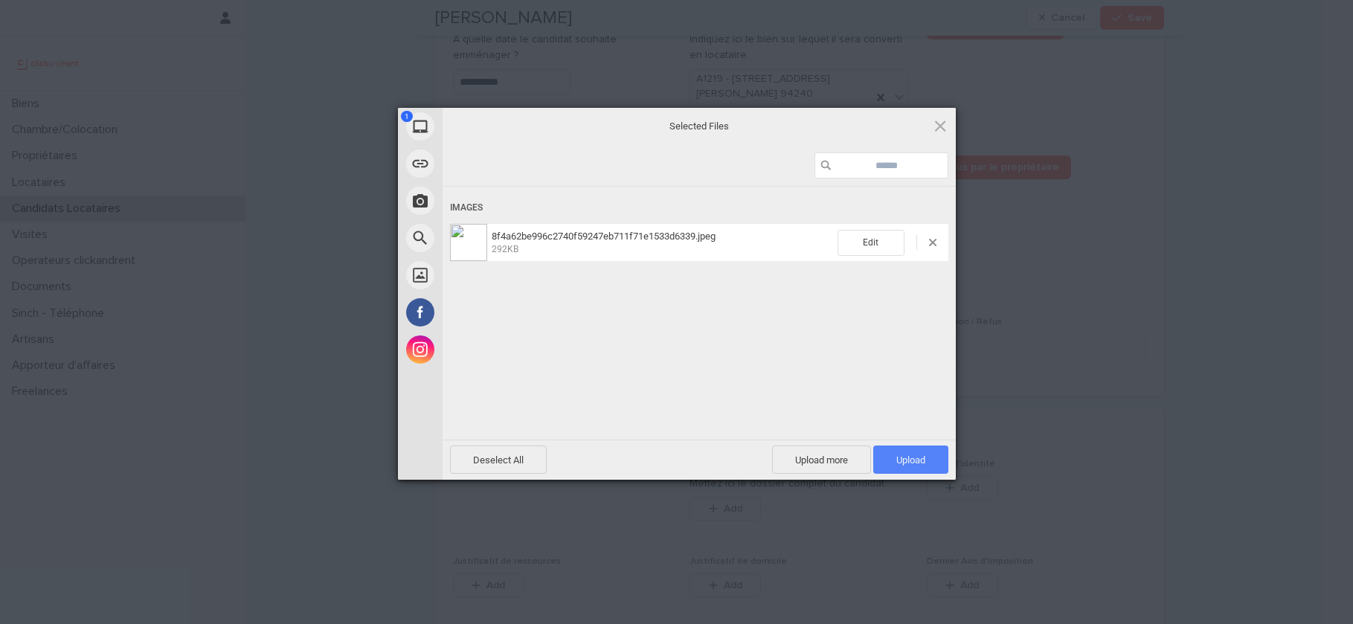
click at [904, 463] on span "Upload 1" at bounding box center [910, 459] width 29 height 11
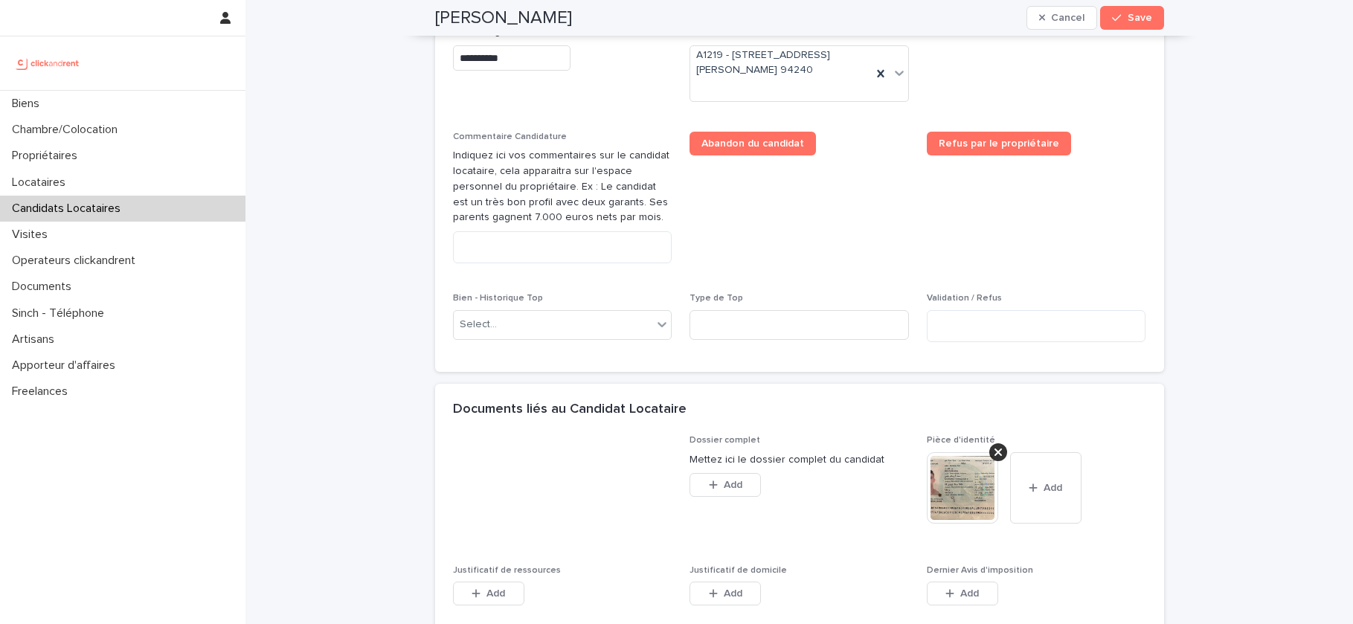
scroll to position [778, 0]
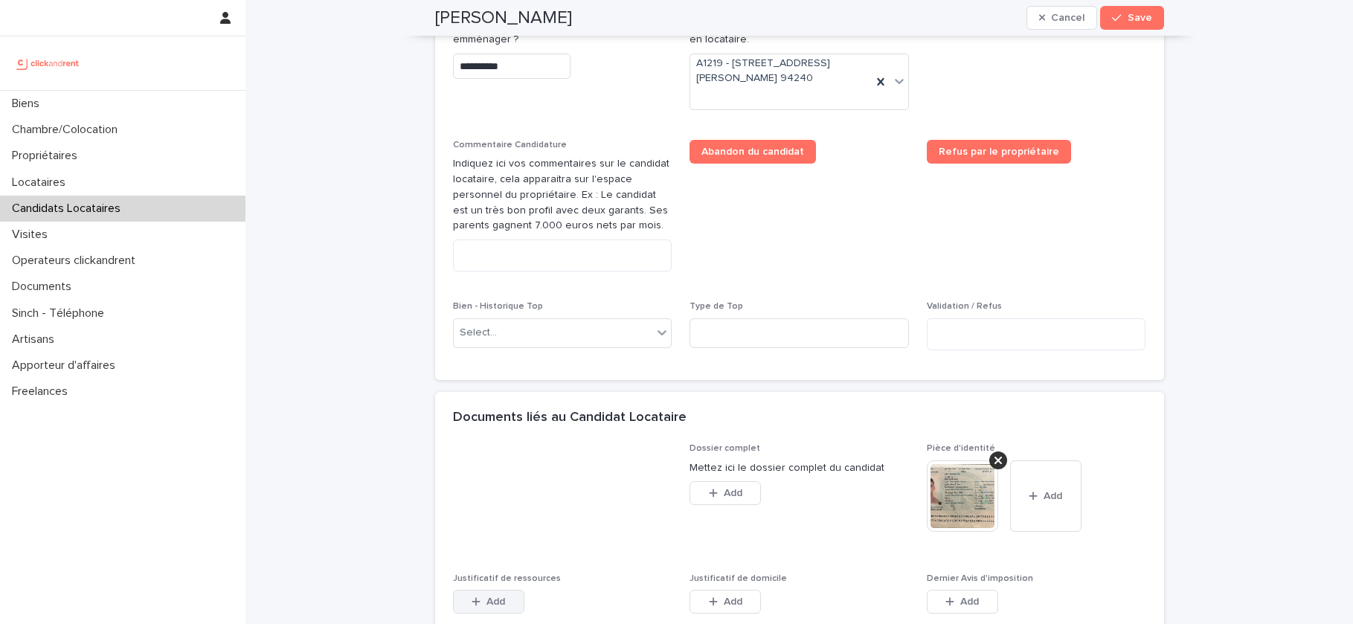
click at [486, 598] on span "Add" at bounding box center [495, 601] width 19 height 10
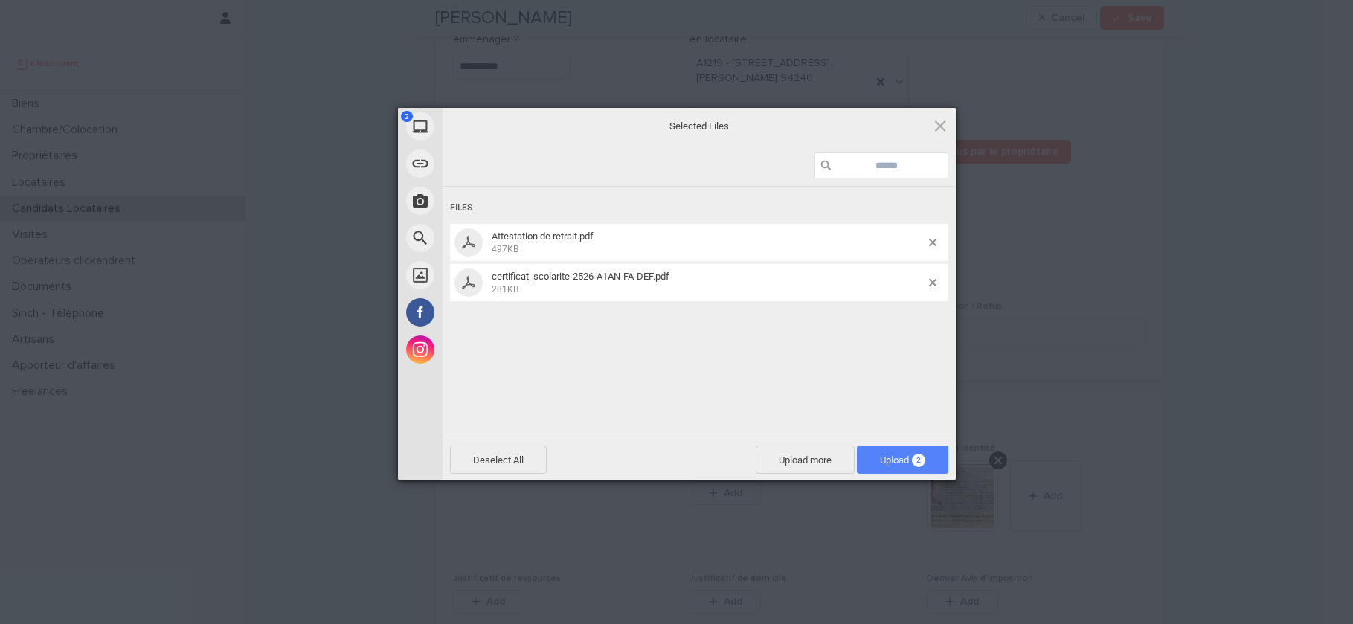
click at [886, 465] on span "Upload 2" at bounding box center [902, 459] width 45 height 11
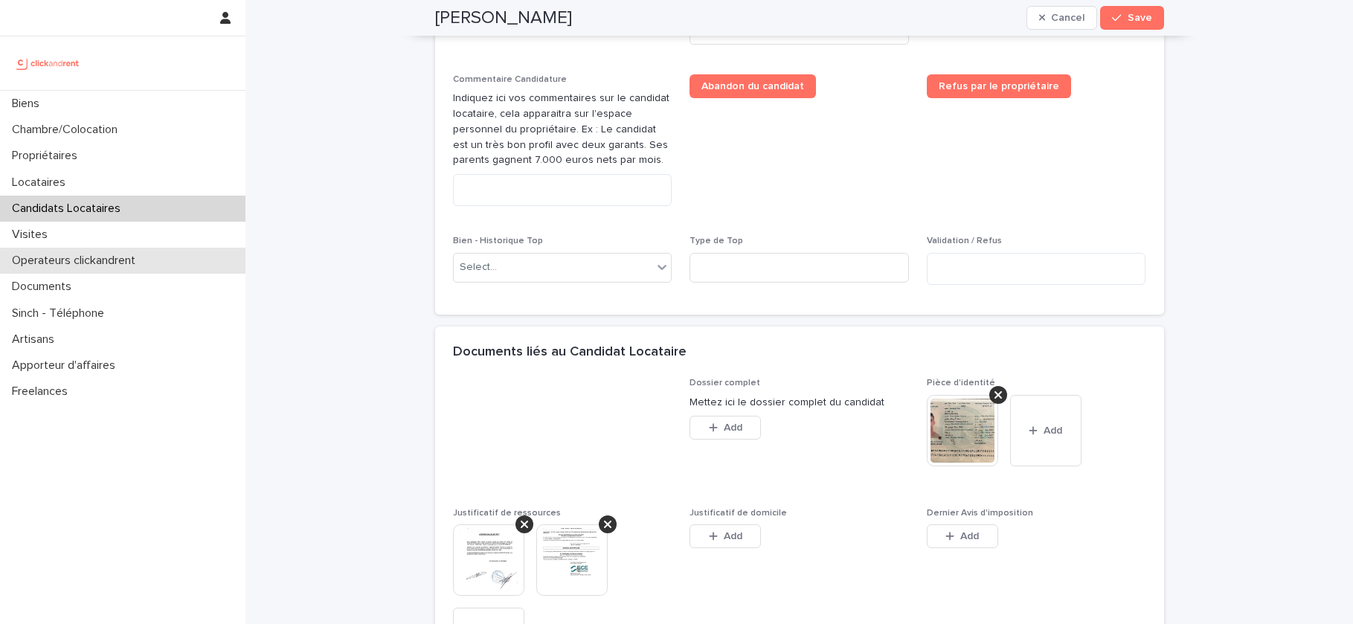
scroll to position [1176, 0]
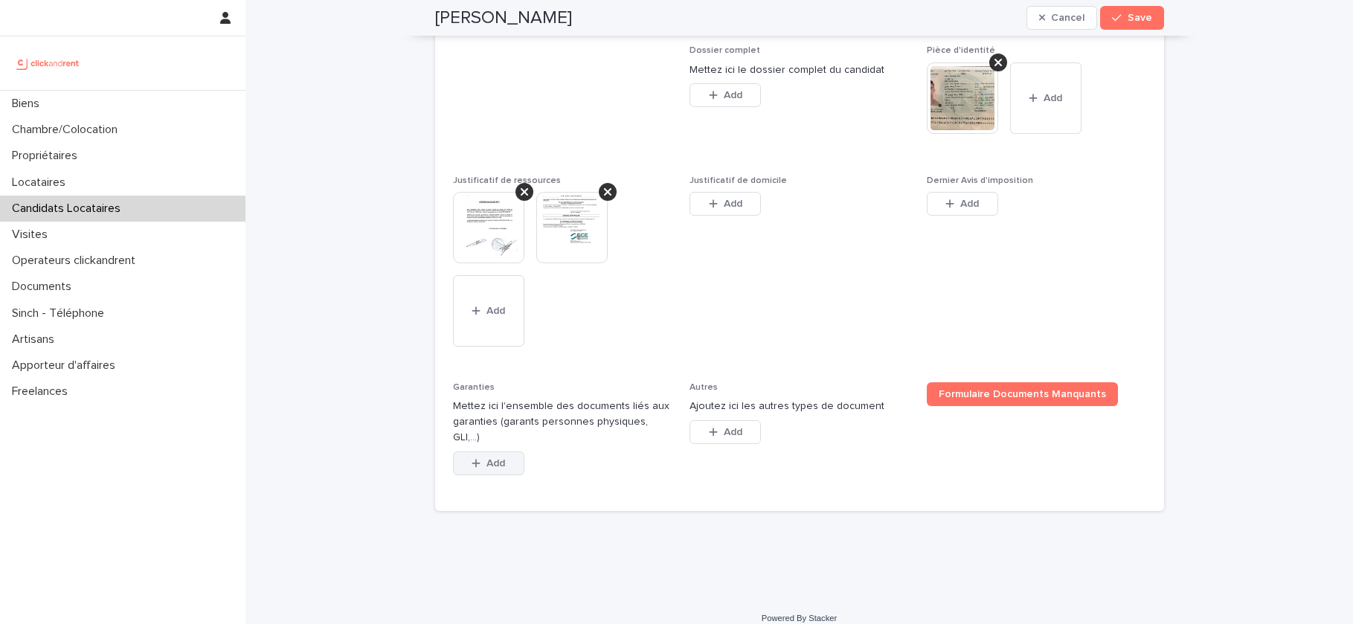
click at [499, 451] on button "Add" at bounding box center [488, 463] width 71 height 24
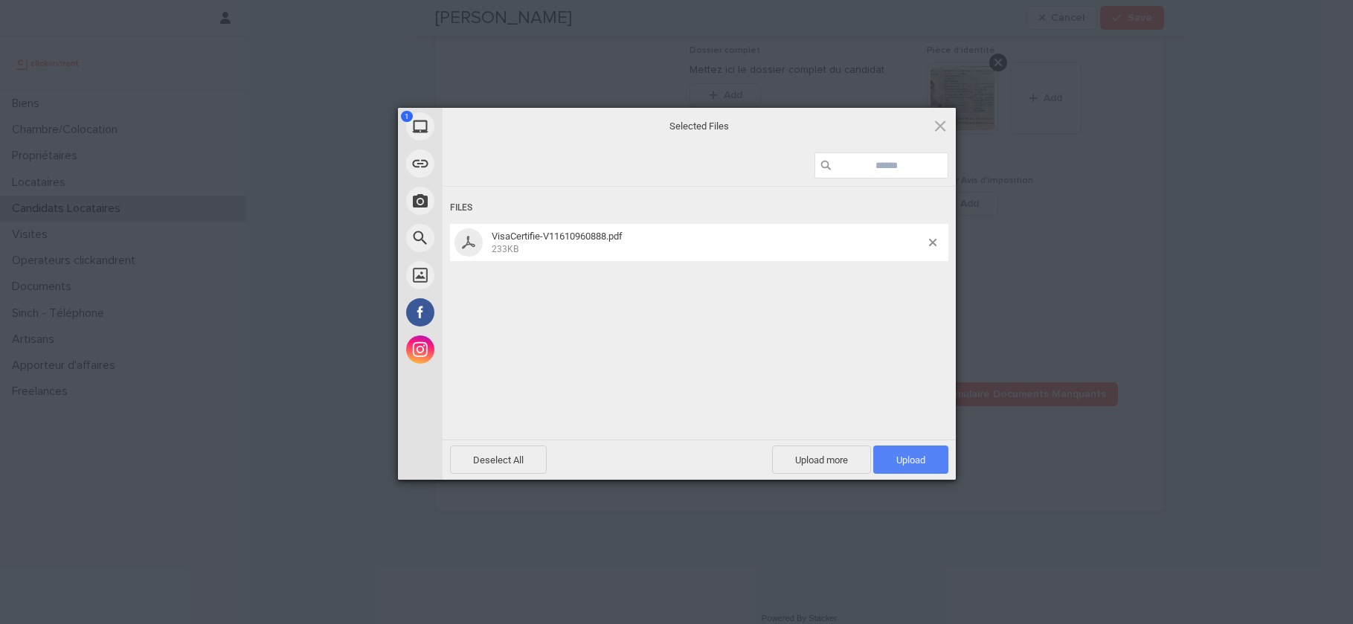
click at [902, 459] on span "Upload 1" at bounding box center [910, 459] width 29 height 11
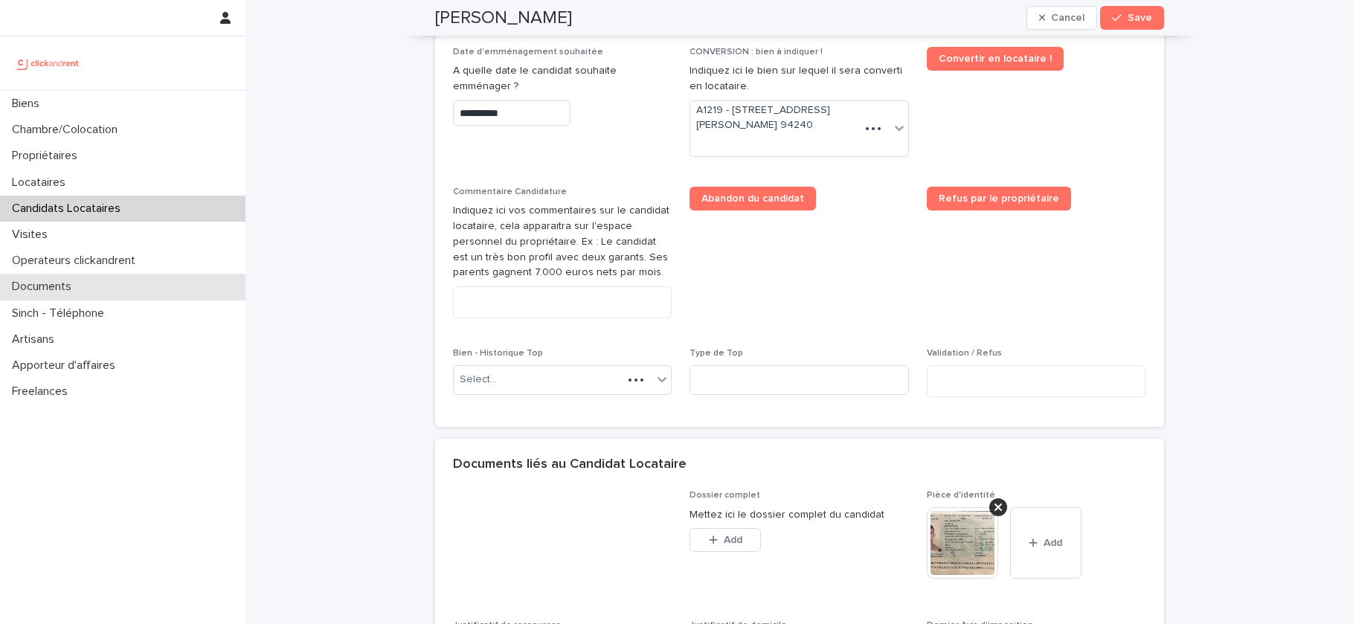
scroll to position [739, 0]
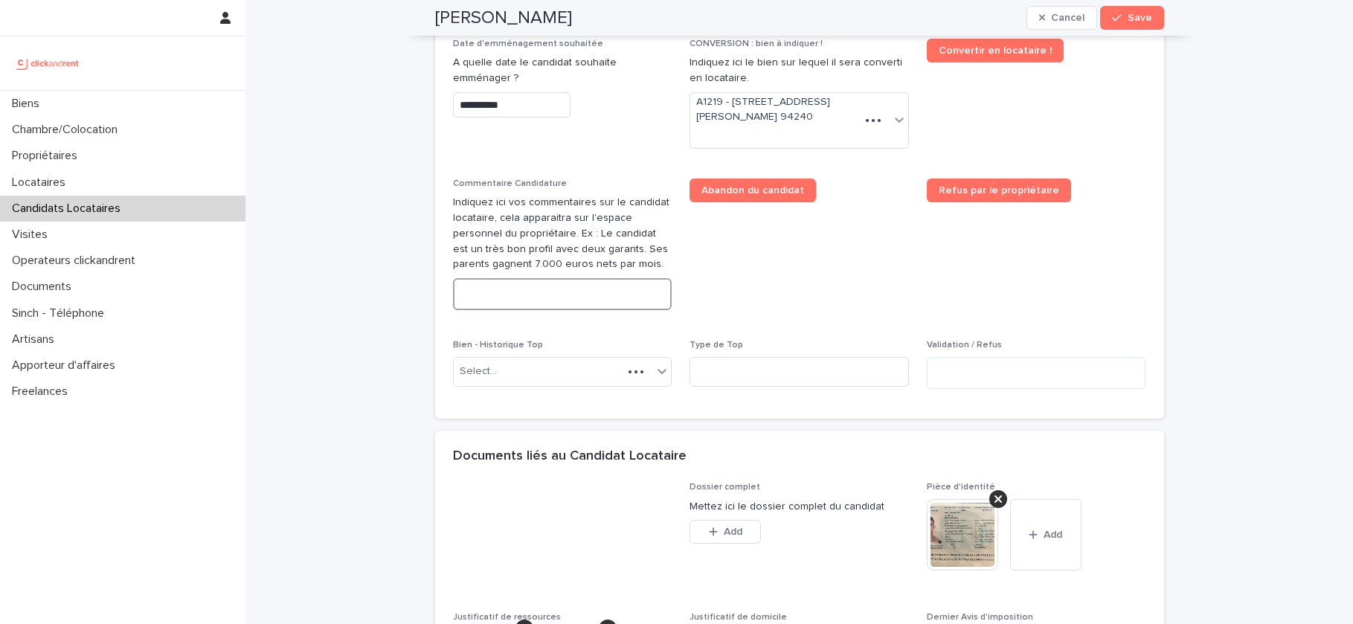
click at [555, 301] on textarea at bounding box center [562, 294] width 219 height 32
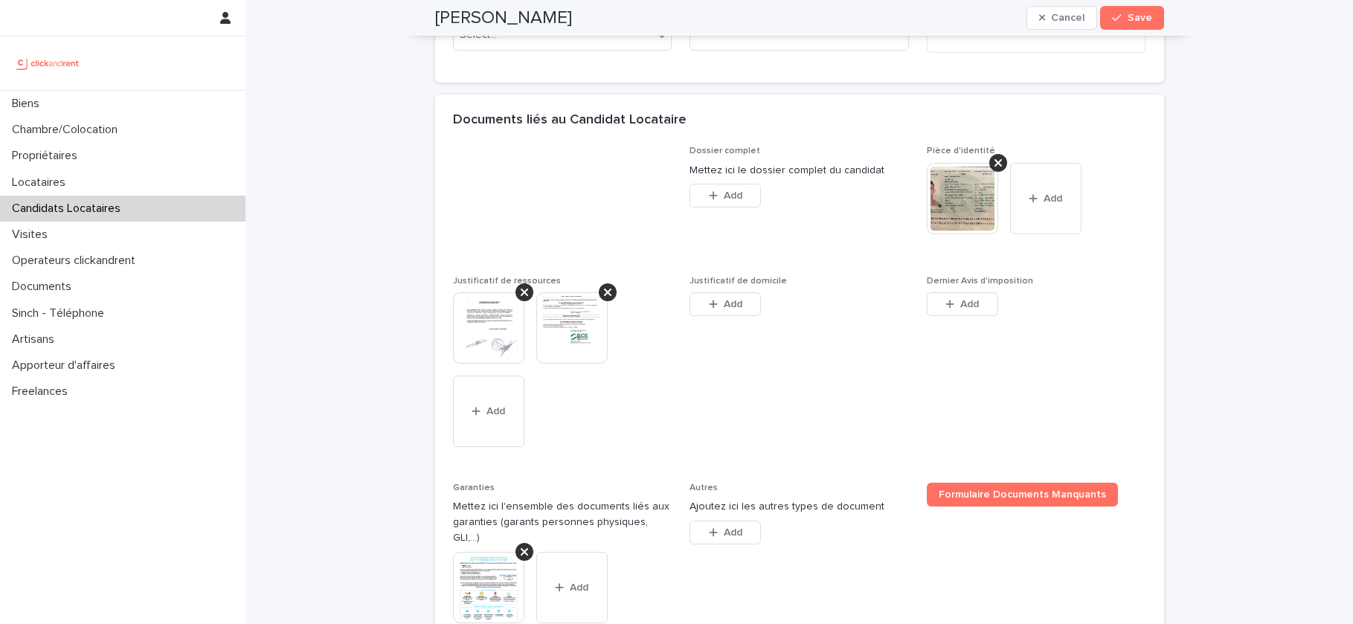
scroll to position [1212, 0]
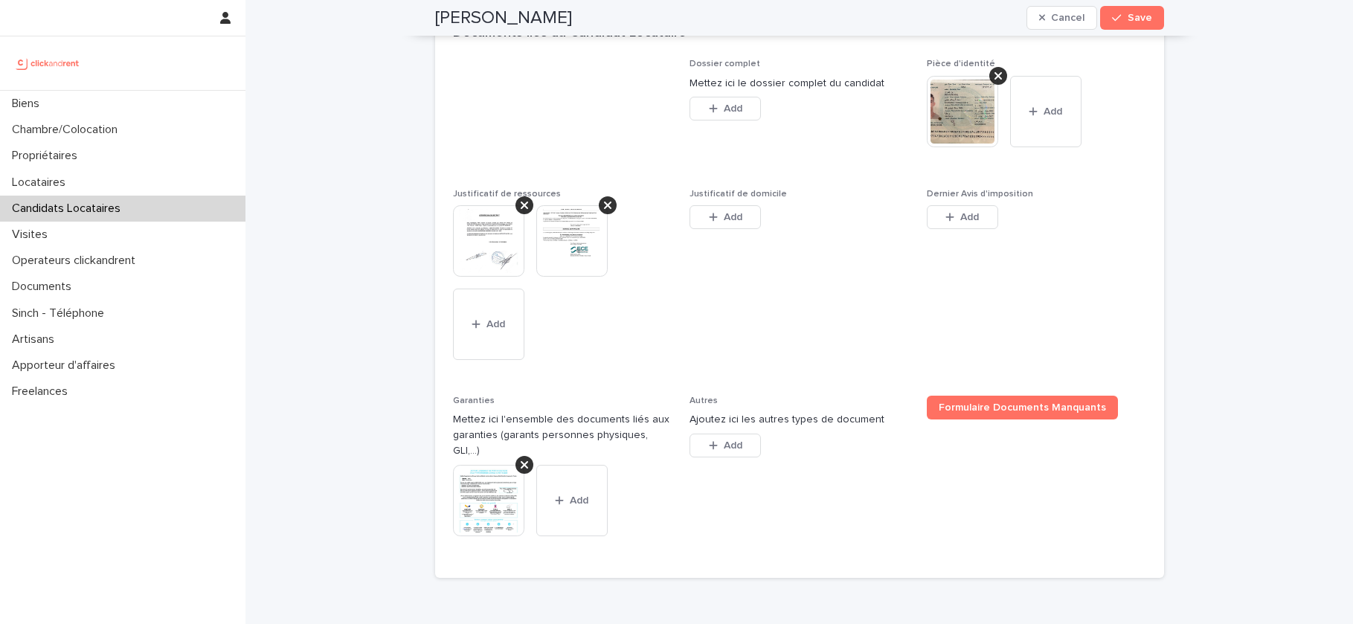
click at [485, 245] on img at bounding box center [488, 240] width 71 height 71
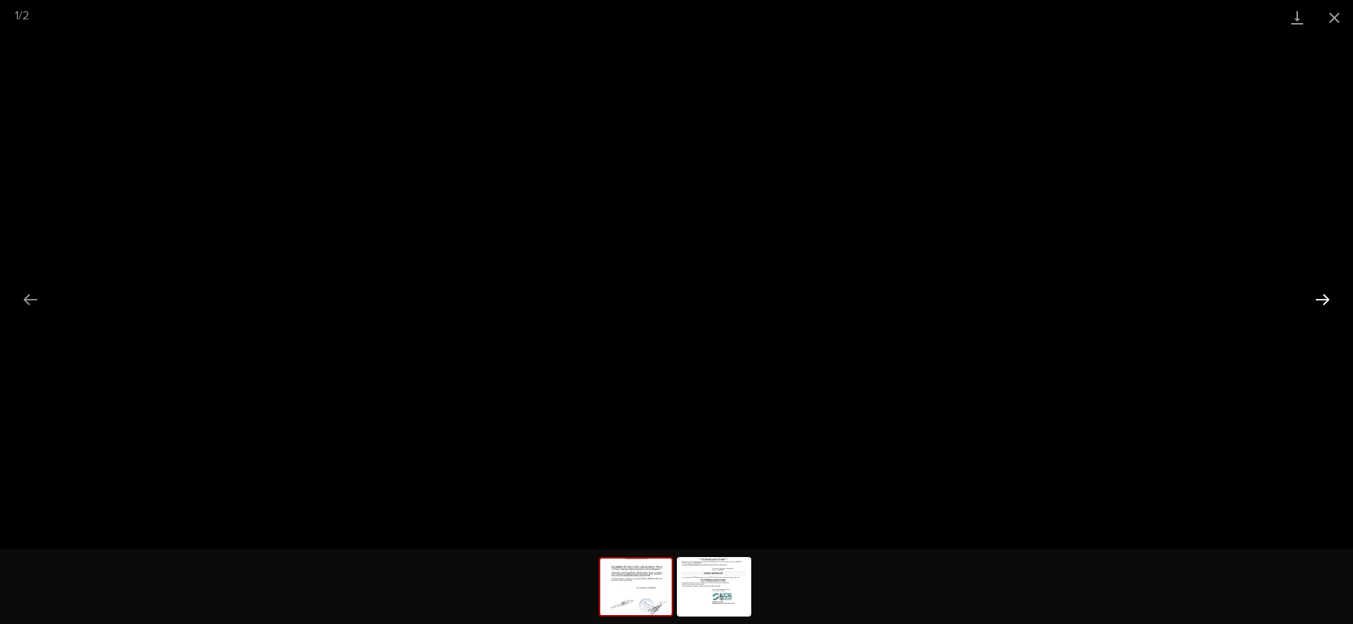
click at [1318, 296] on button "Next slide" at bounding box center [1322, 299] width 31 height 29
click at [26, 303] on button "Previous slide" at bounding box center [30, 299] width 31 height 29
click at [1321, 16] on button "Close gallery" at bounding box center [1334, 17] width 37 height 35
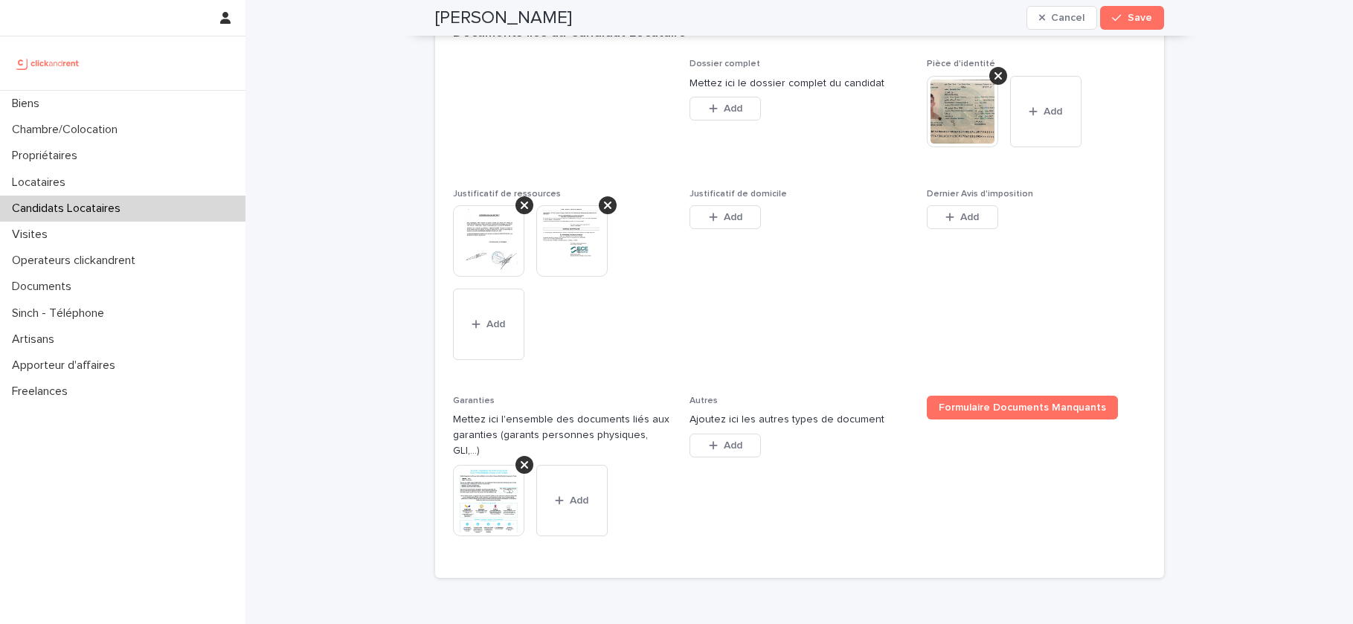
scroll to position [692, 0]
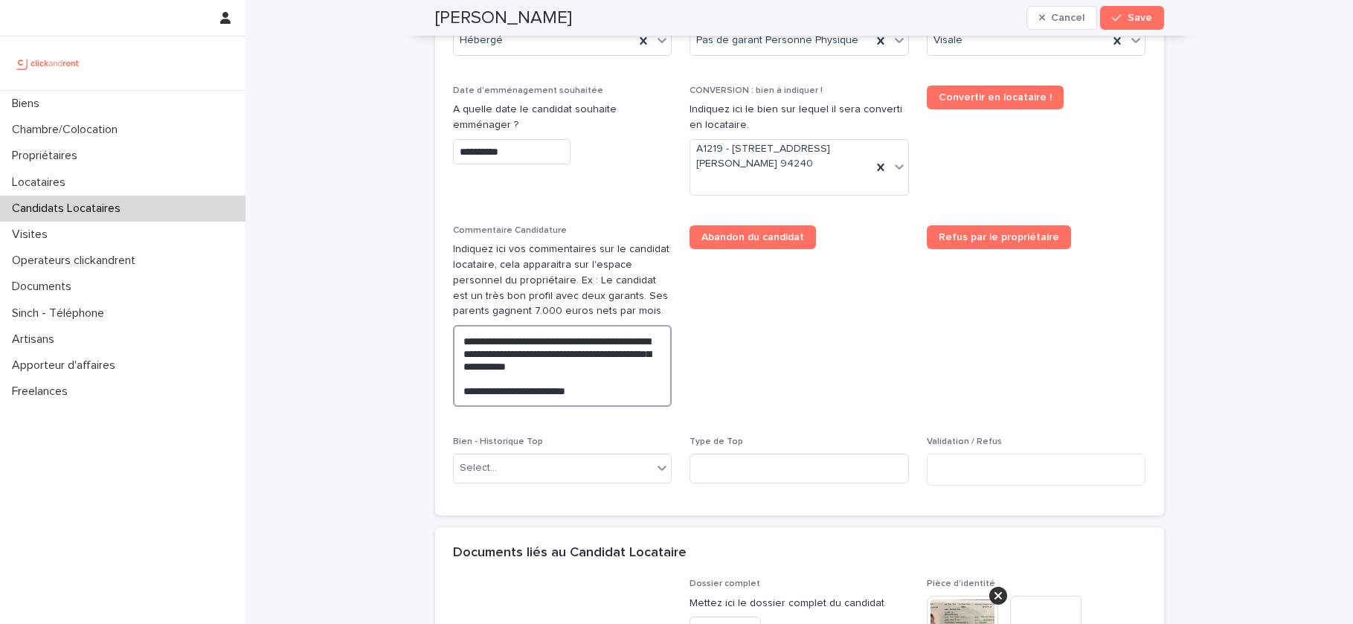
click at [584, 397] on textarea "**********" at bounding box center [562, 366] width 219 height 82
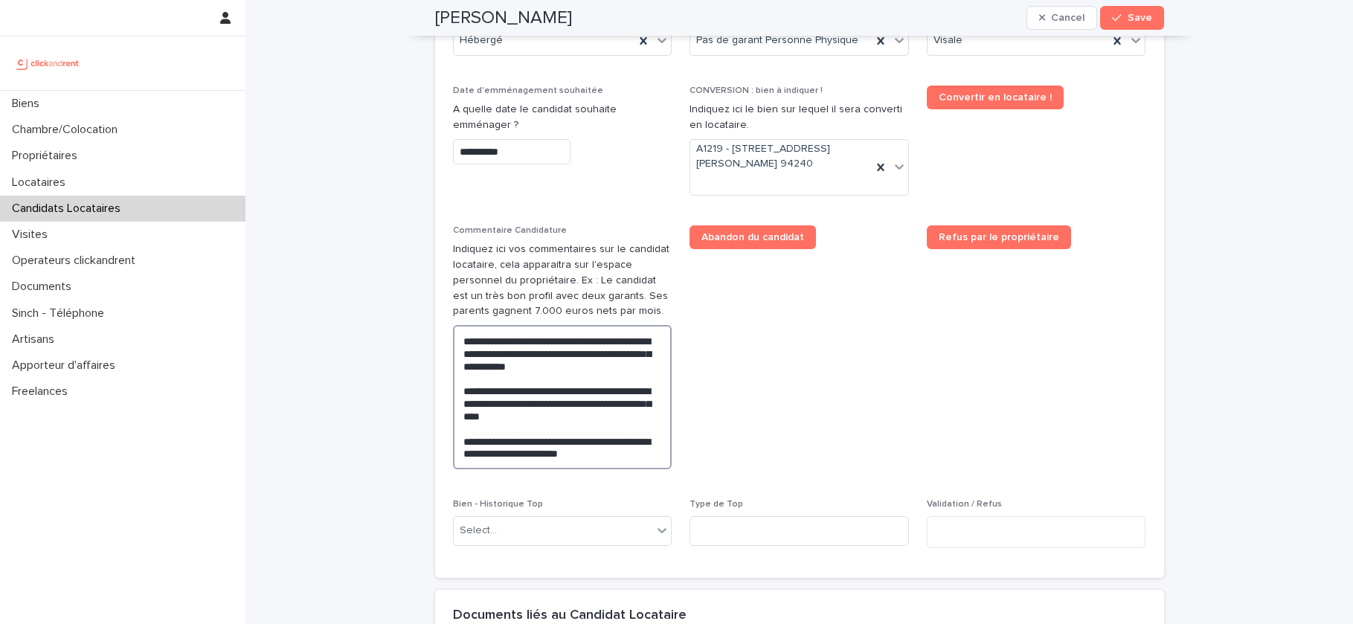
type textarea "**********"
drag, startPoint x: 630, startPoint y: 457, endPoint x: 372, endPoint y: 286, distance: 310.0
click at [372, 288] on div "**********" at bounding box center [798, 277] width 1107 height 1939
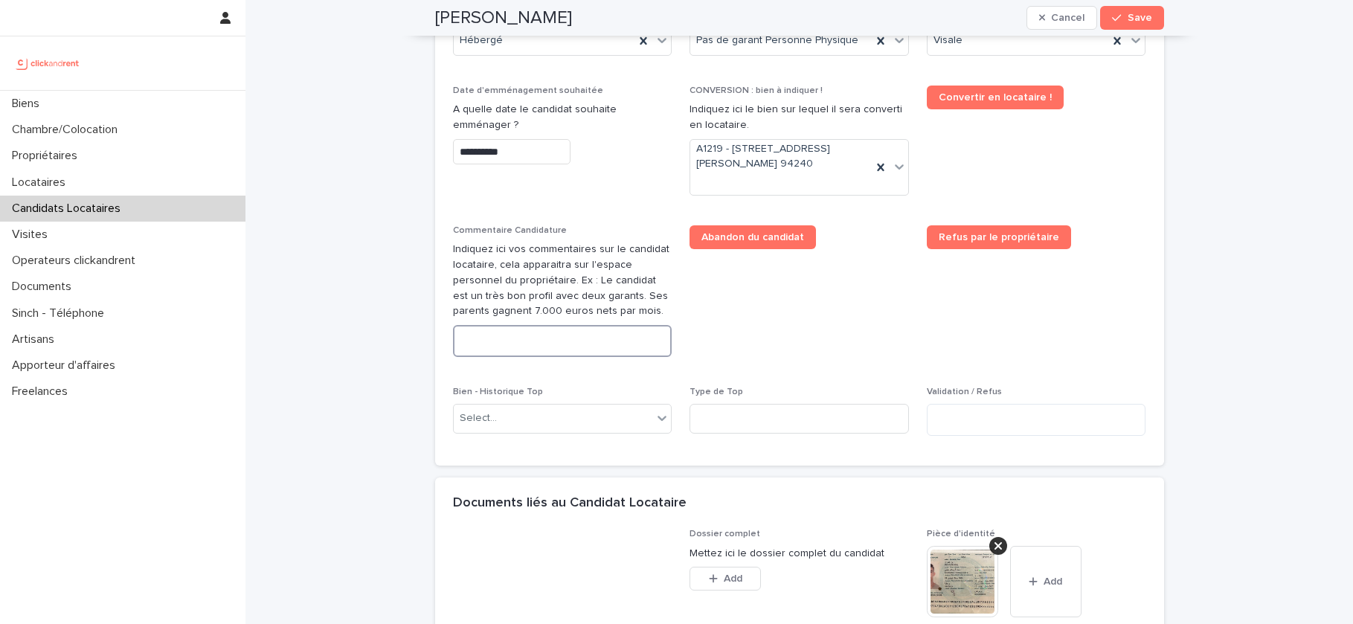
paste textarea "**********"
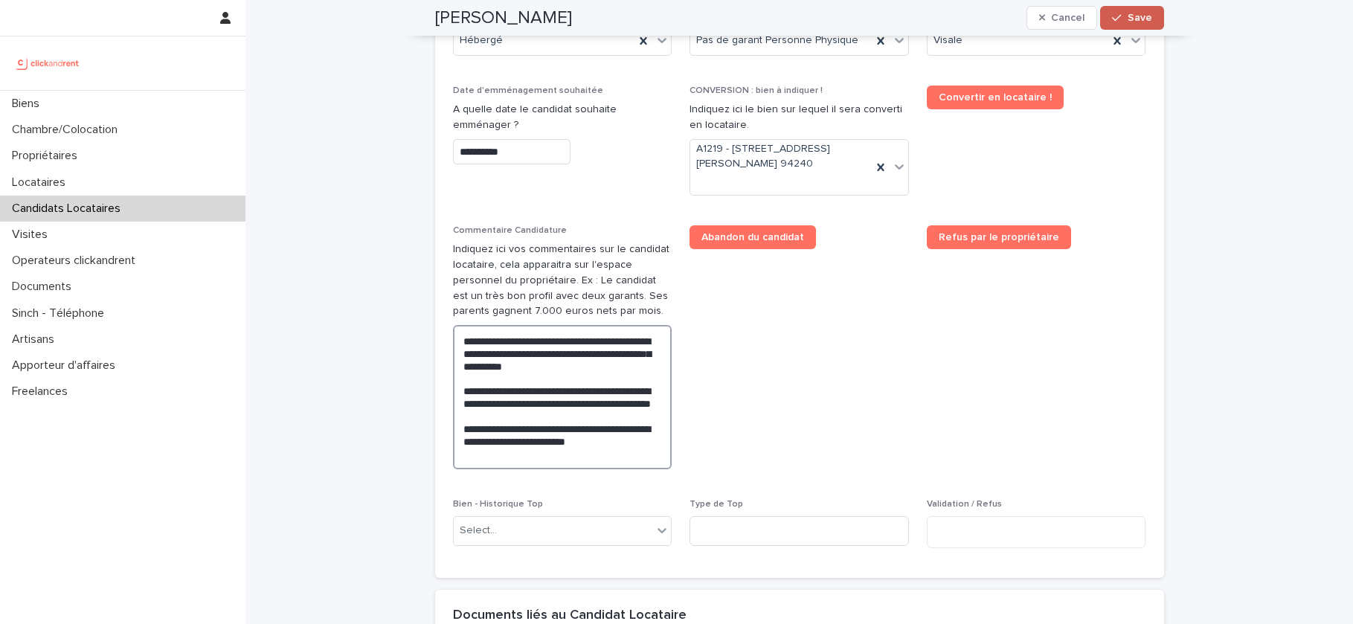
type textarea "**********"
click at [1128, 19] on span "Save" at bounding box center [1139, 18] width 25 height 10
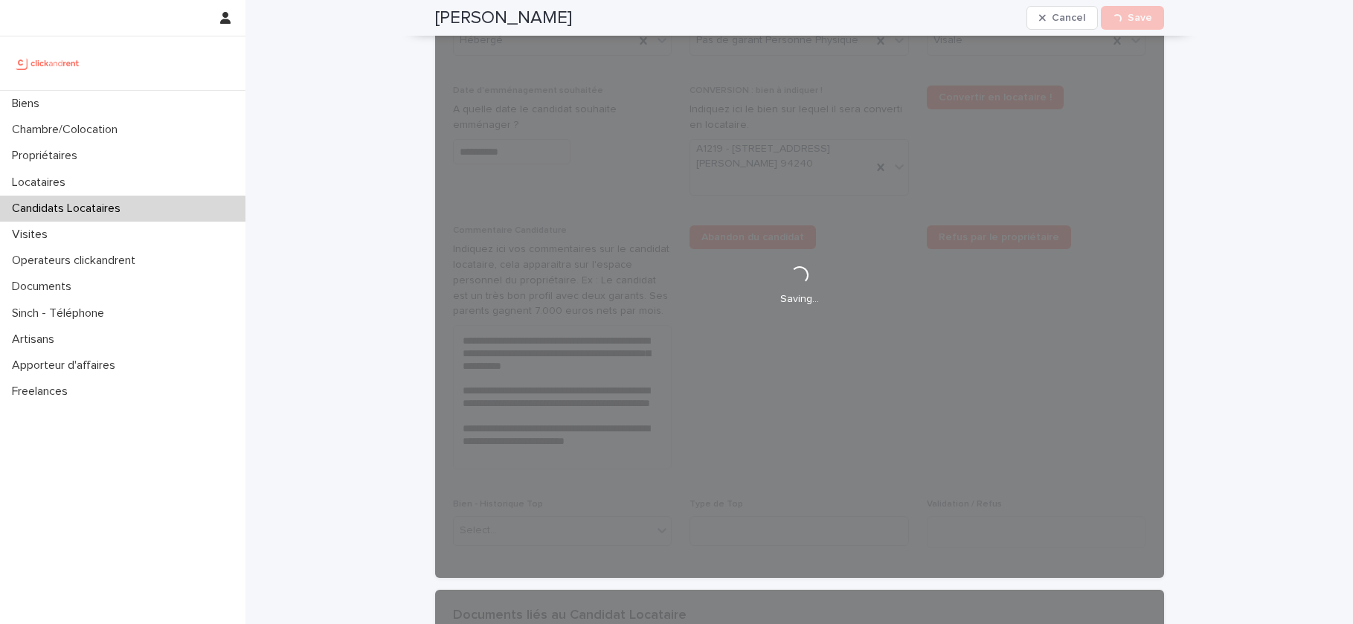
click at [506, 20] on h2 "Yanis Benamrane" at bounding box center [503, 18] width 137 height 22
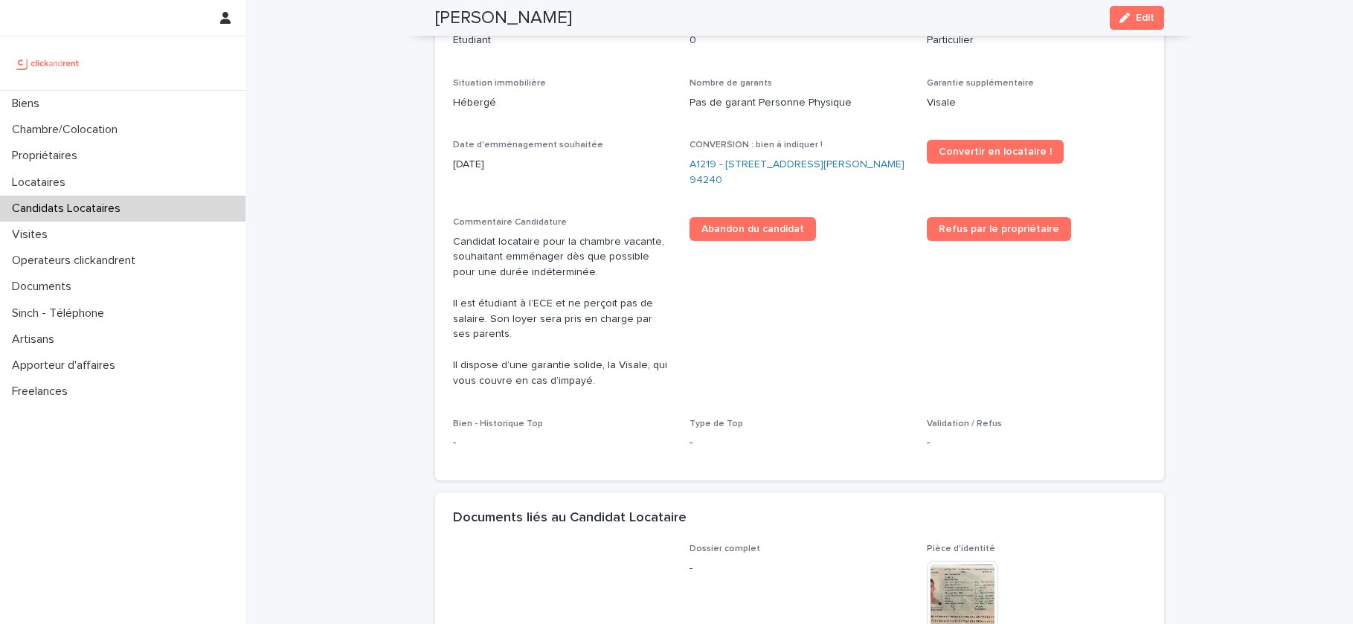
drag, startPoint x: 506, startPoint y: 20, endPoint x: 443, endPoint y: 24, distance: 63.3
click at [443, 24] on h2 "Yanis Benamrane" at bounding box center [503, 18] width 137 height 22
copy h2 "Yanis Benamrane"
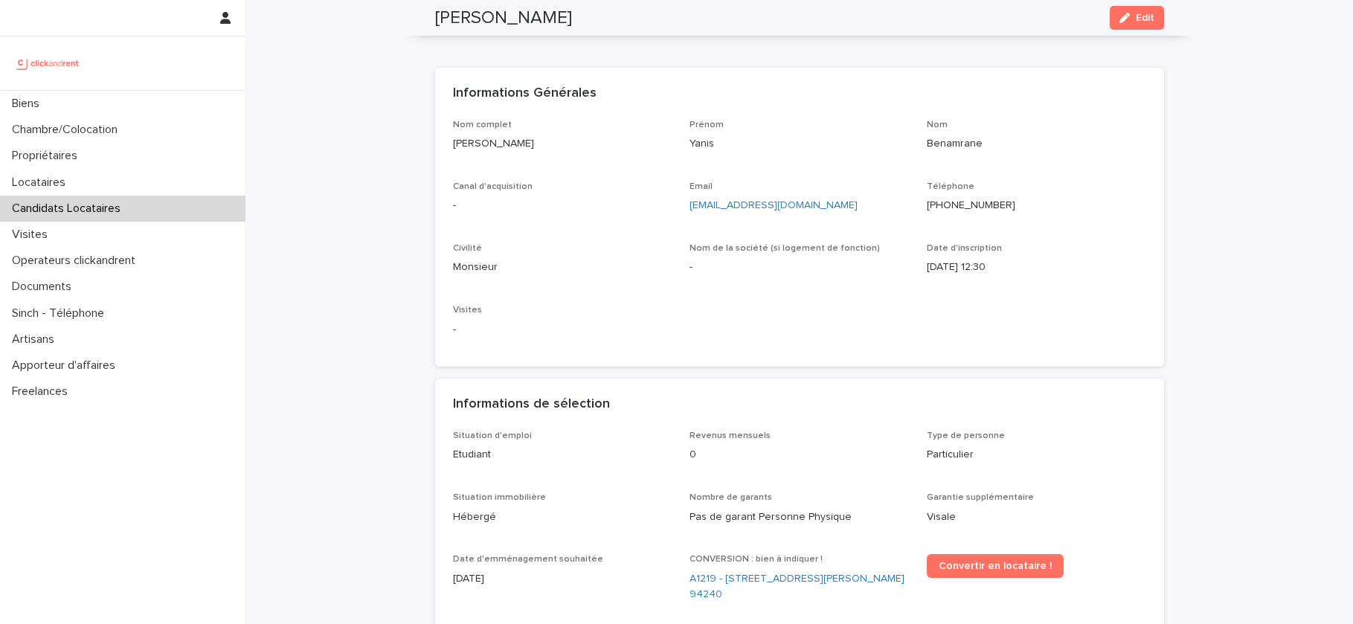
scroll to position [0, 0]
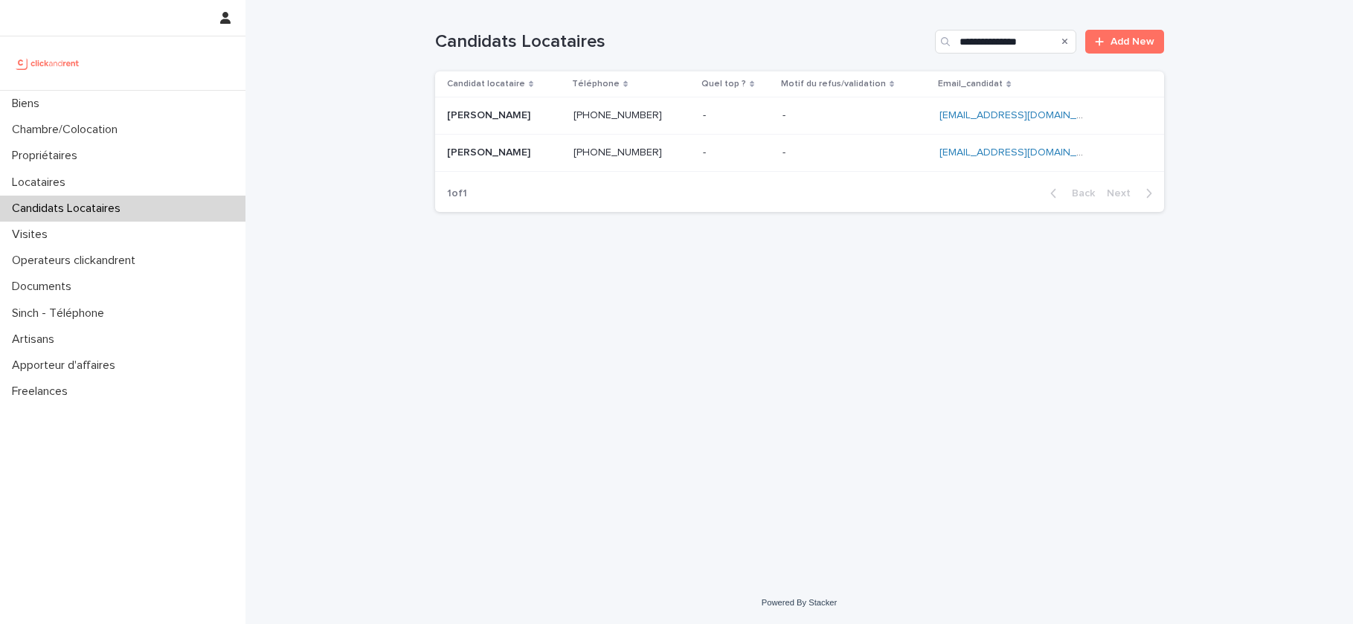
click at [755, 112] on p at bounding box center [737, 115] width 68 height 13
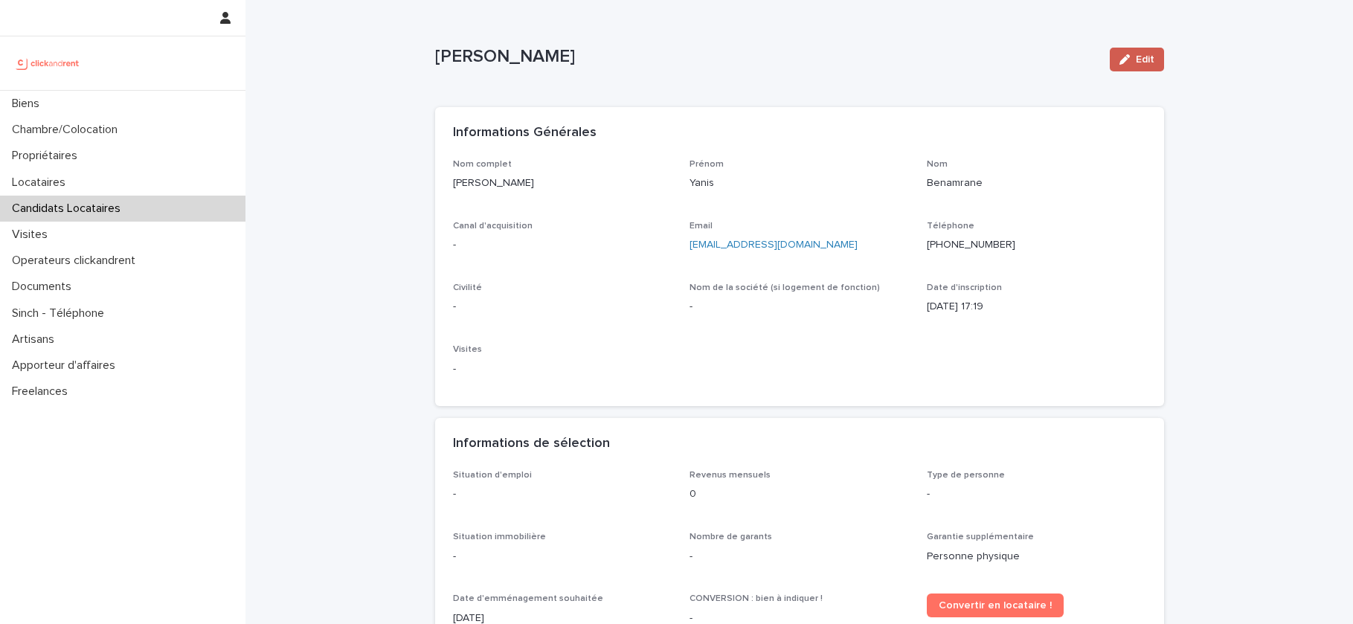
click at [1153, 60] on span "Edit" at bounding box center [1145, 59] width 19 height 10
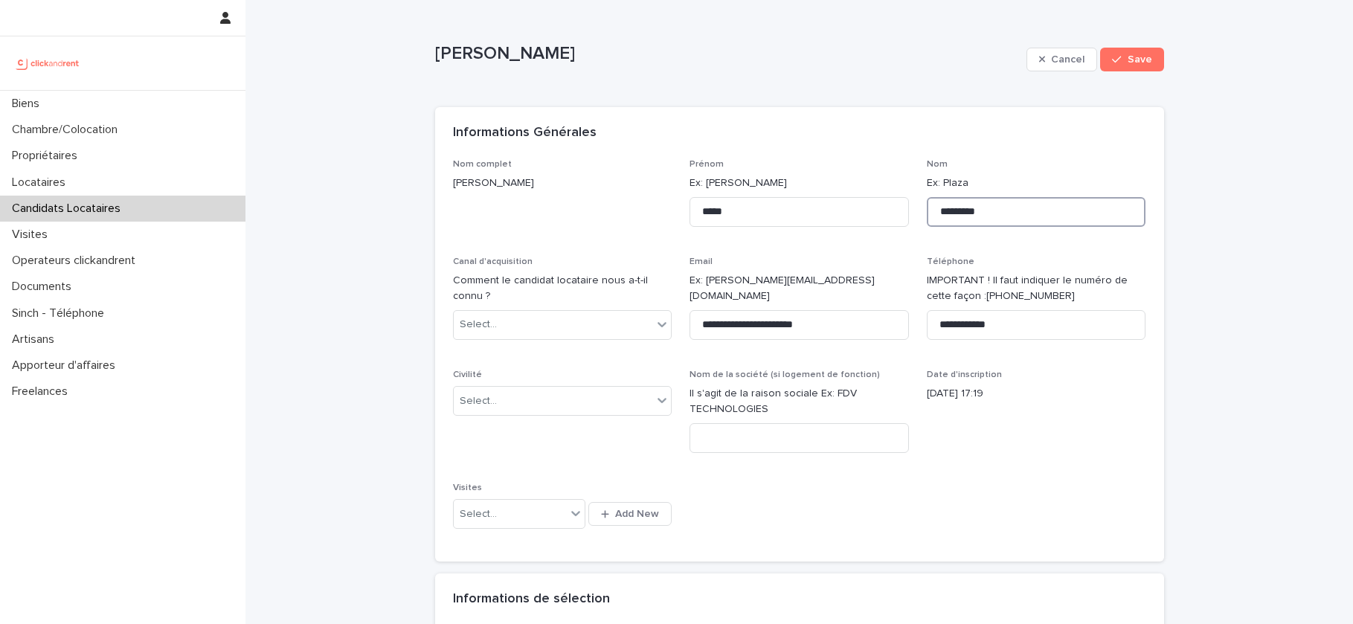
click at [1019, 212] on input "*********" at bounding box center [1036, 212] width 219 height 30
type input "**********"
click at [1138, 56] on span "Save" at bounding box center [1139, 59] width 25 height 10
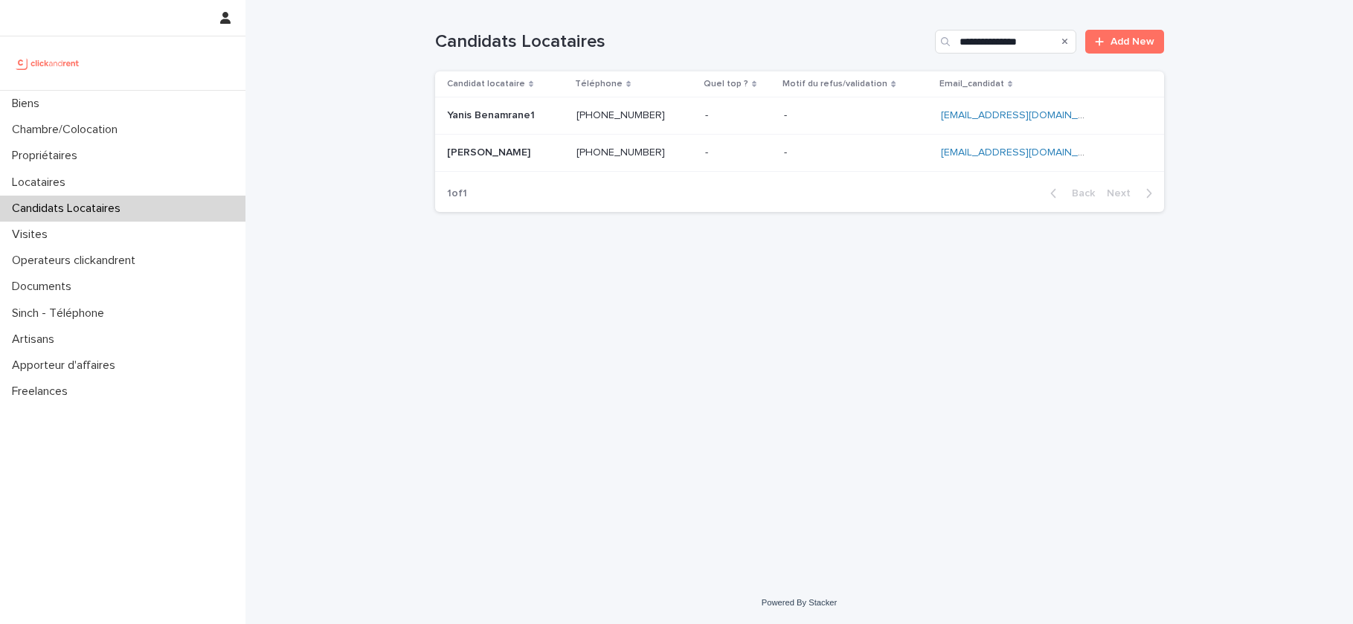
click at [737, 147] on p at bounding box center [739, 152] width 68 height 13
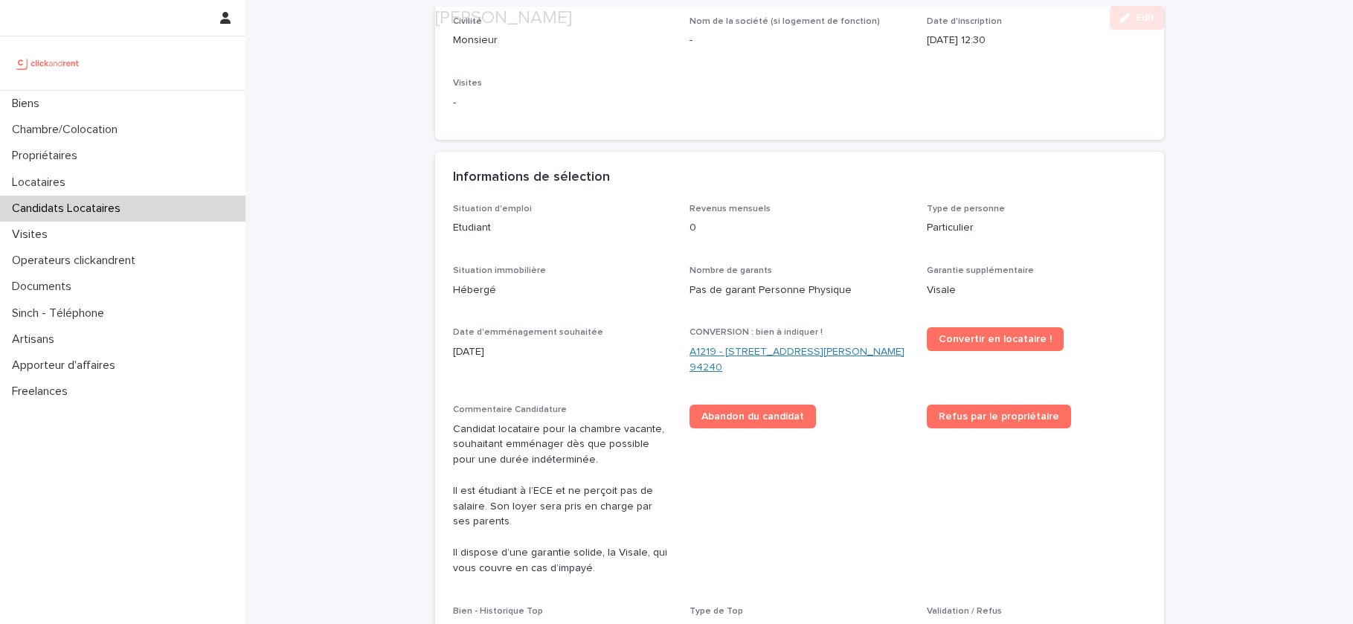
scroll to position [271, 0]
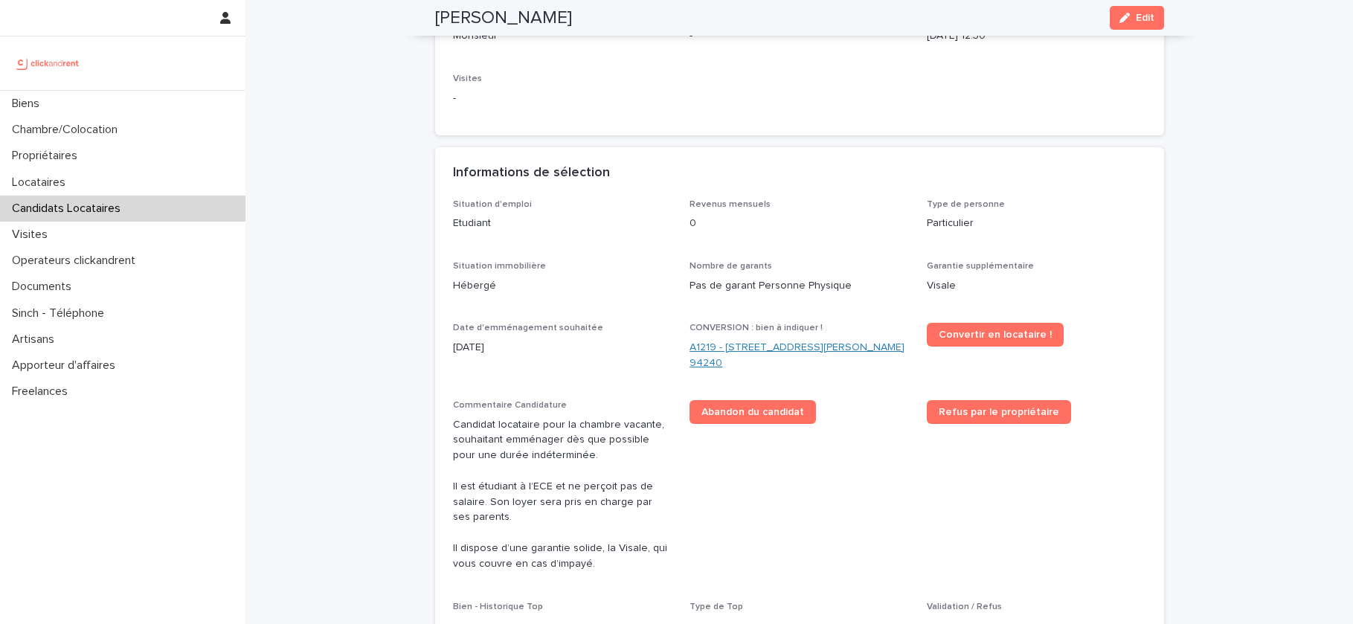
click at [812, 354] on link "A1219 - 32 avenue Jules Gravereaux, L'Haÿ-les-Roses 94240" at bounding box center [798, 355] width 219 height 31
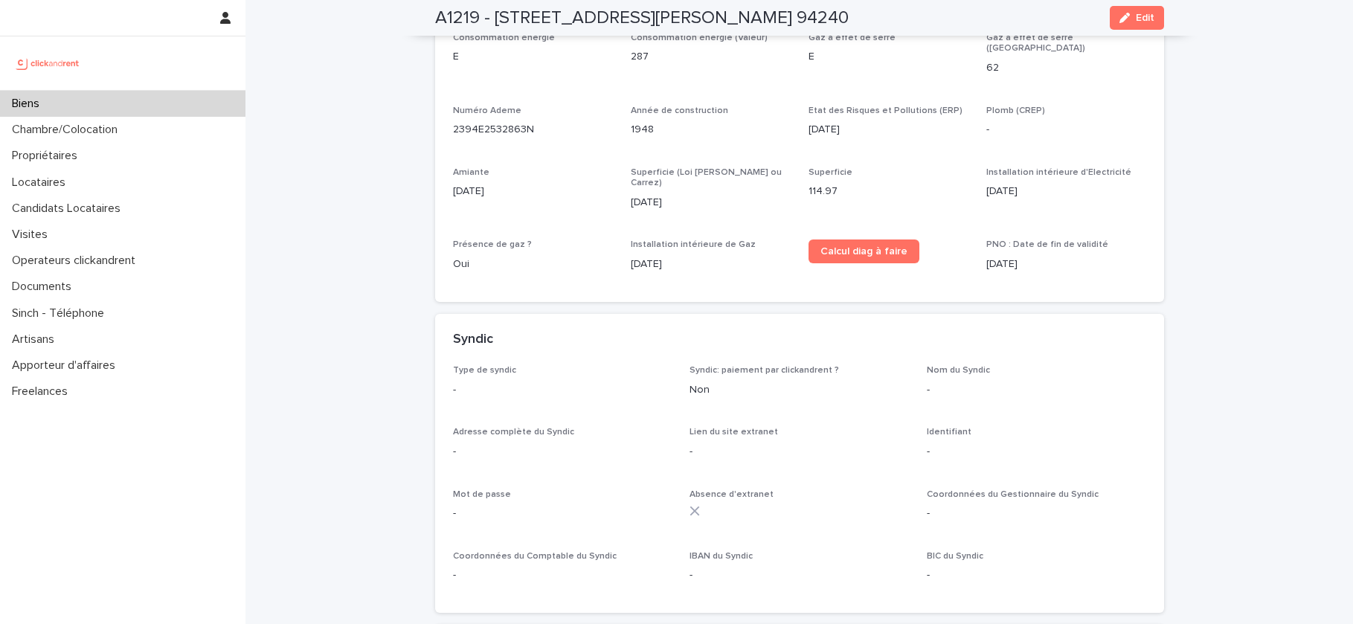
scroll to position [5530, 0]
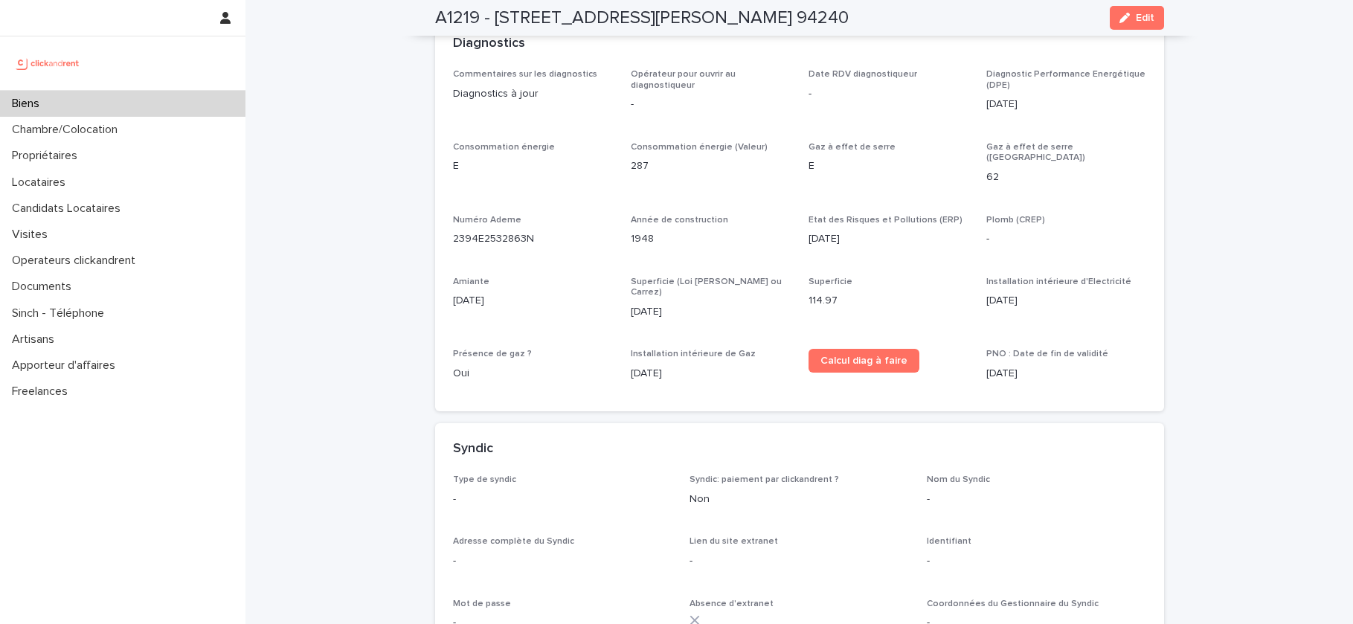
drag, startPoint x: 1126, startPoint y: 22, endPoint x: 874, endPoint y: 401, distance: 454.8
click at [1126, 22] on icon "button" at bounding box center [1124, 18] width 10 height 10
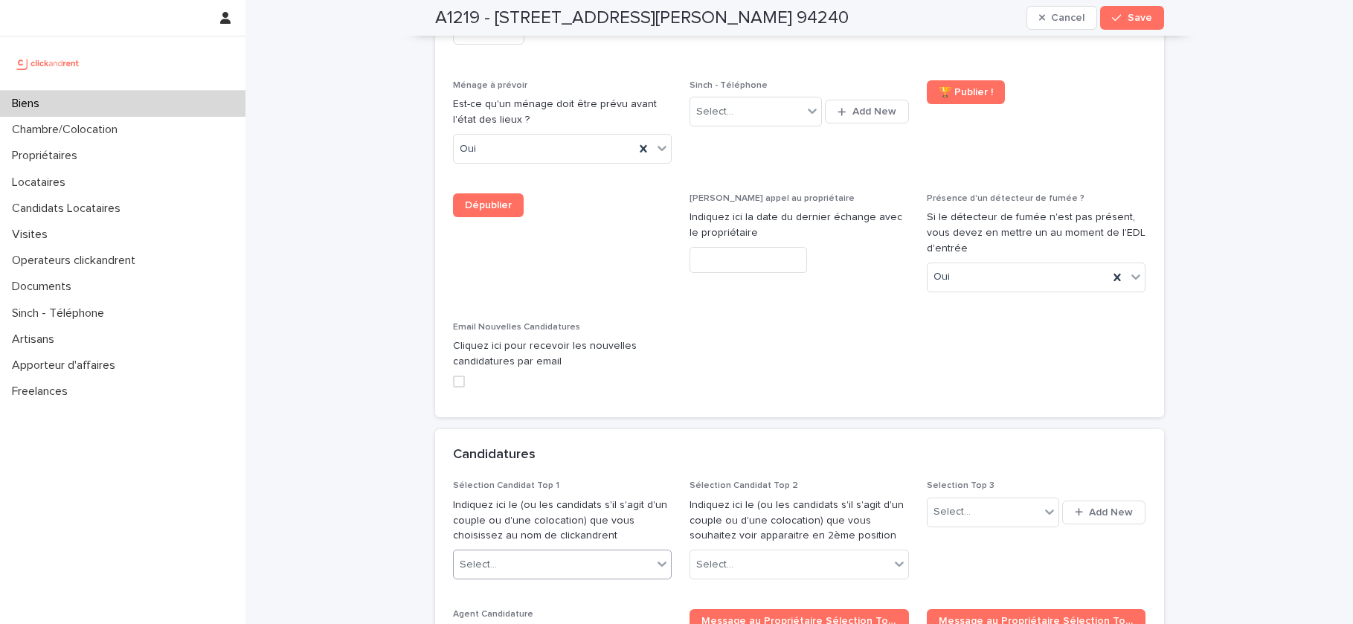
scroll to position [7486, 0]
click at [608, 552] on div "Select..." at bounding box center [553, 564] width 199 height 25
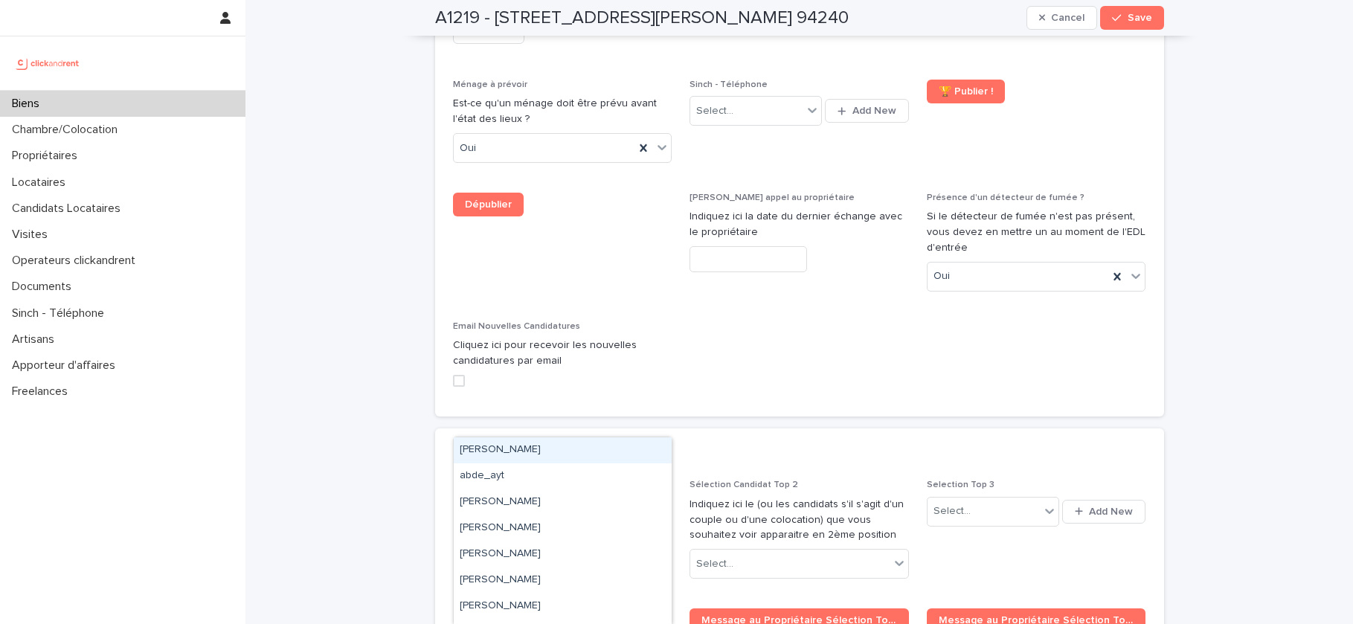
paste input "**********"
type input "**********"
click at [605, 448] on div "Yanis Benamrane" at bounding box center [563, 450] width 218 height 26
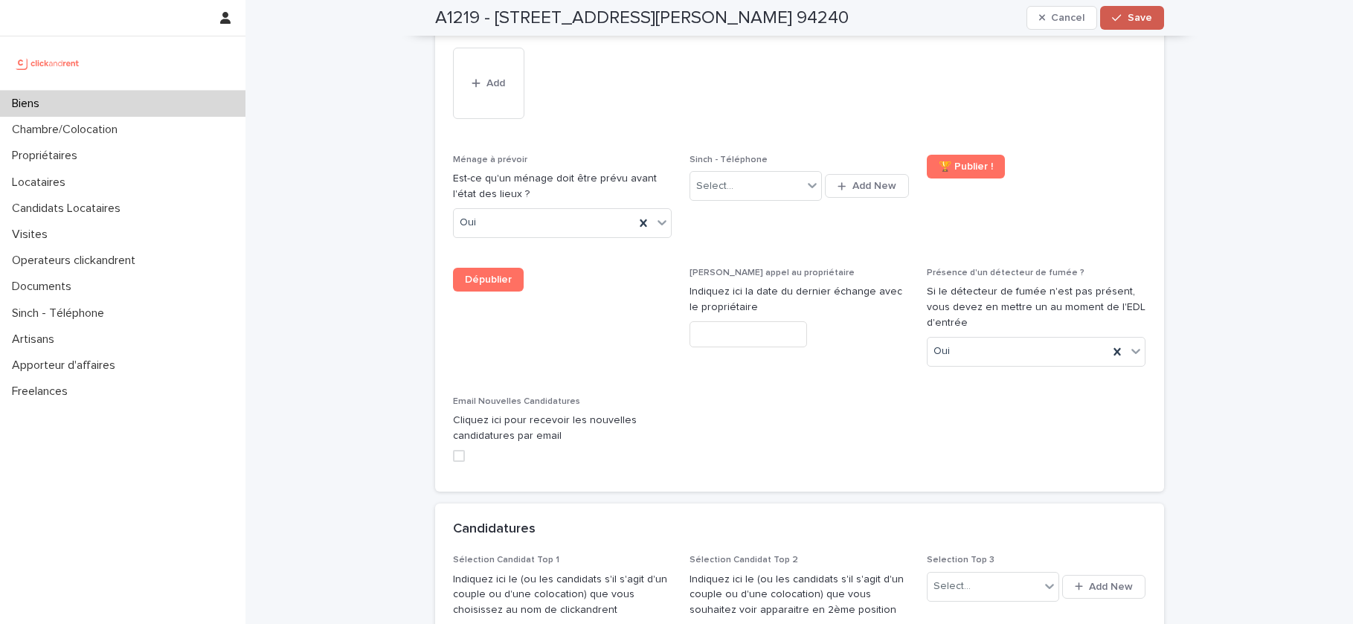
click at [1138, 8] on button "Save" at bounding box center [1131, 18] width 63 height 24
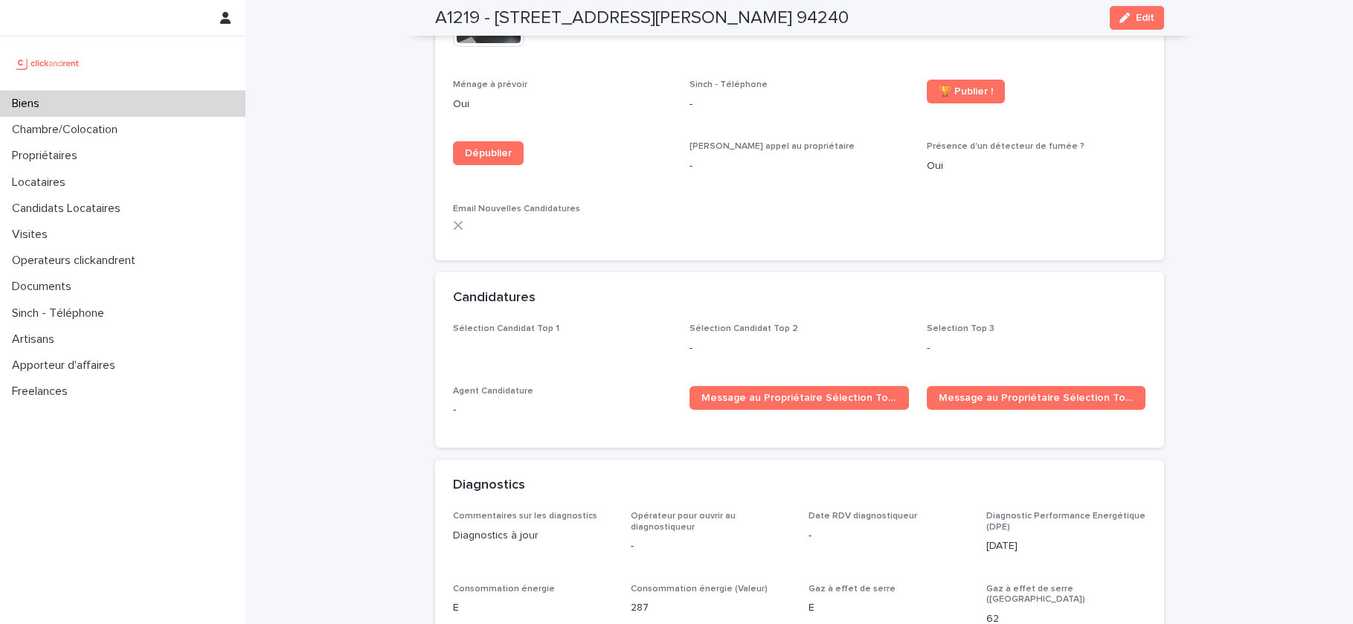
scroll to position [5081, 0]
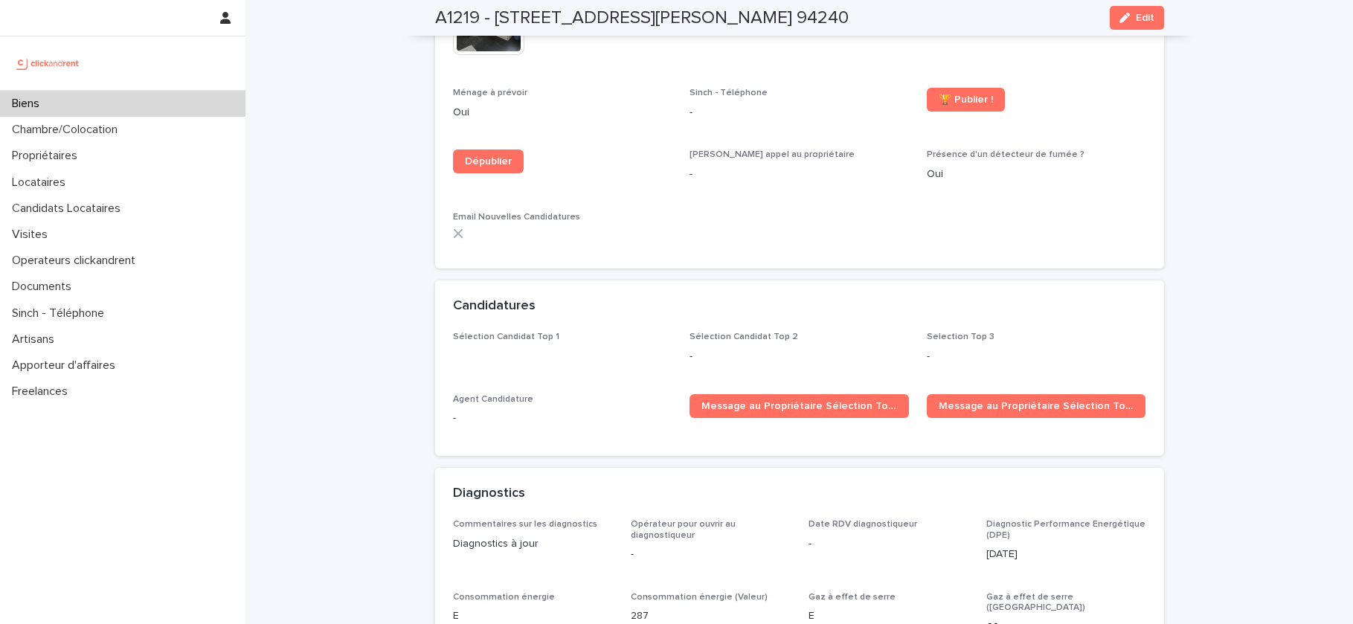
click at [820, 333] on div "Sélection Candidat Top 1 Sélection Candidat Top 2 - Selection Top 3 - Agent Can…" at bounding box center [799, 385] width 693 height 106
click at [819, 401] on span "Message au Propriétaire Sélection Top 1" at bounding box center [799, 406] width 196 height 10
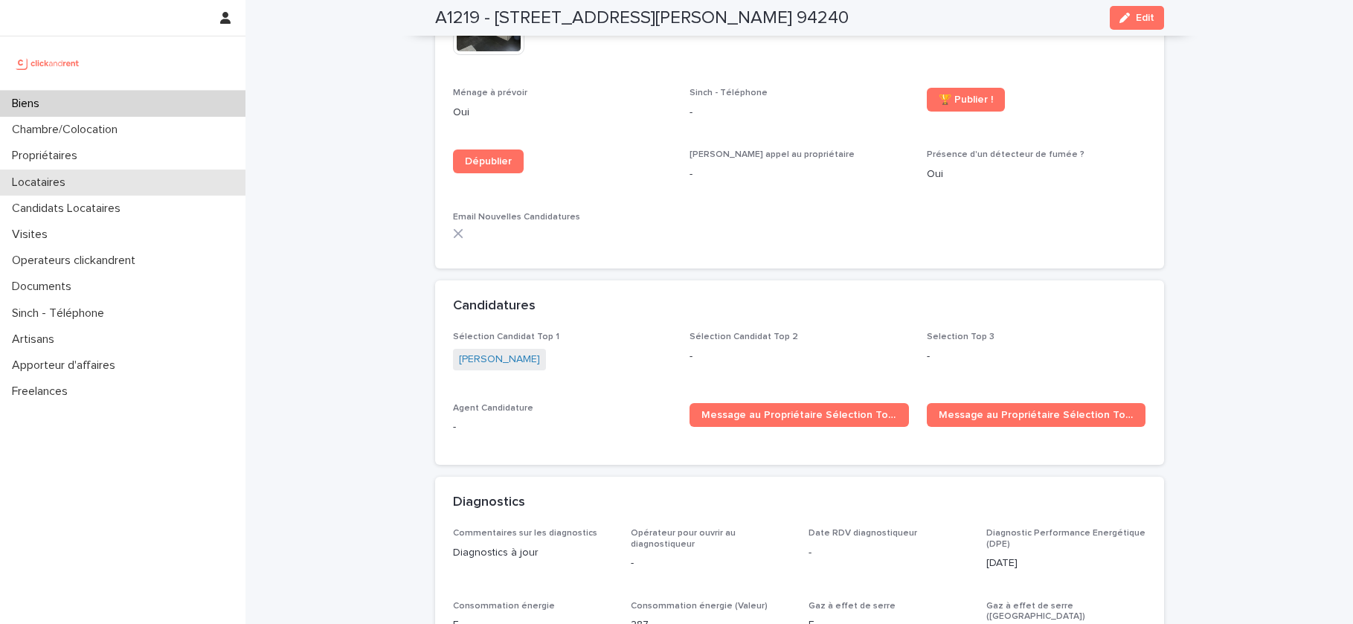
click at [34, 183] on p "Locataires" at bounding box center [41, 182] width 71 height 14
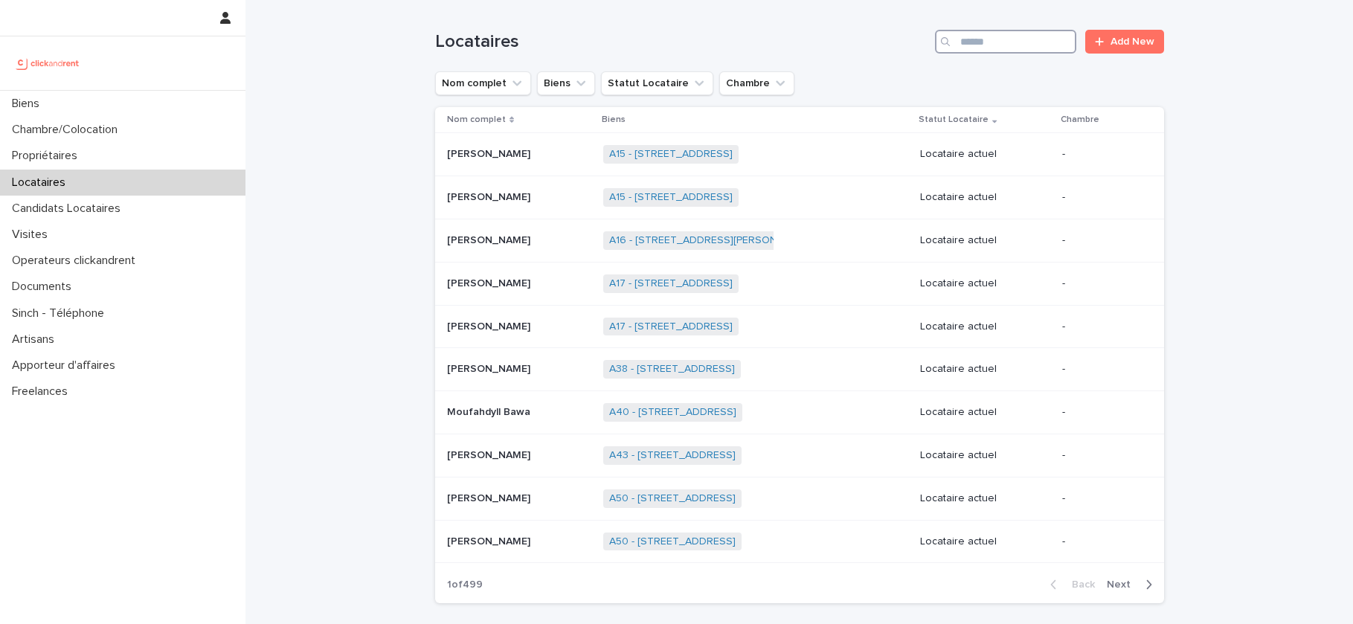
click at [997, 34] on input "Search" at bounding box center [1005, 42] width 141 height 24
paste input "**********"
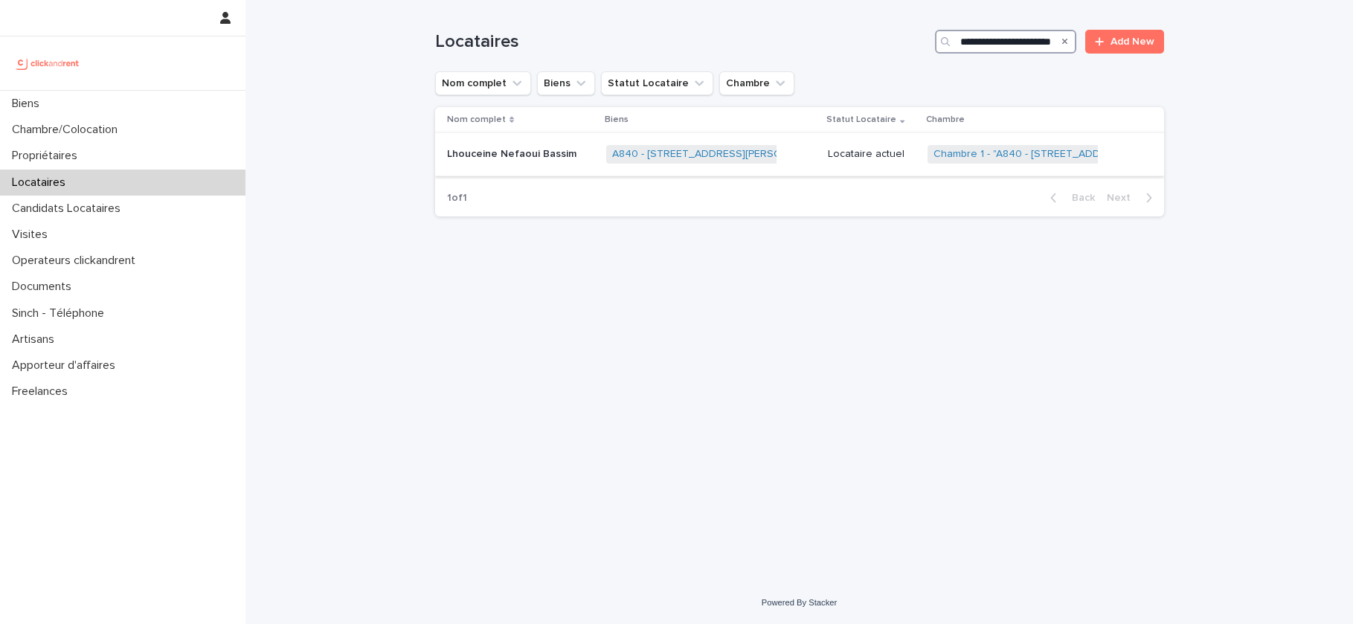
type input "**********"
click at [809, 160] on div "A840 - 45 rue Eugène Derrien, Vitry-sur-Seine 94400 + 0" at bounding box center [711, 154] width 210 height 30
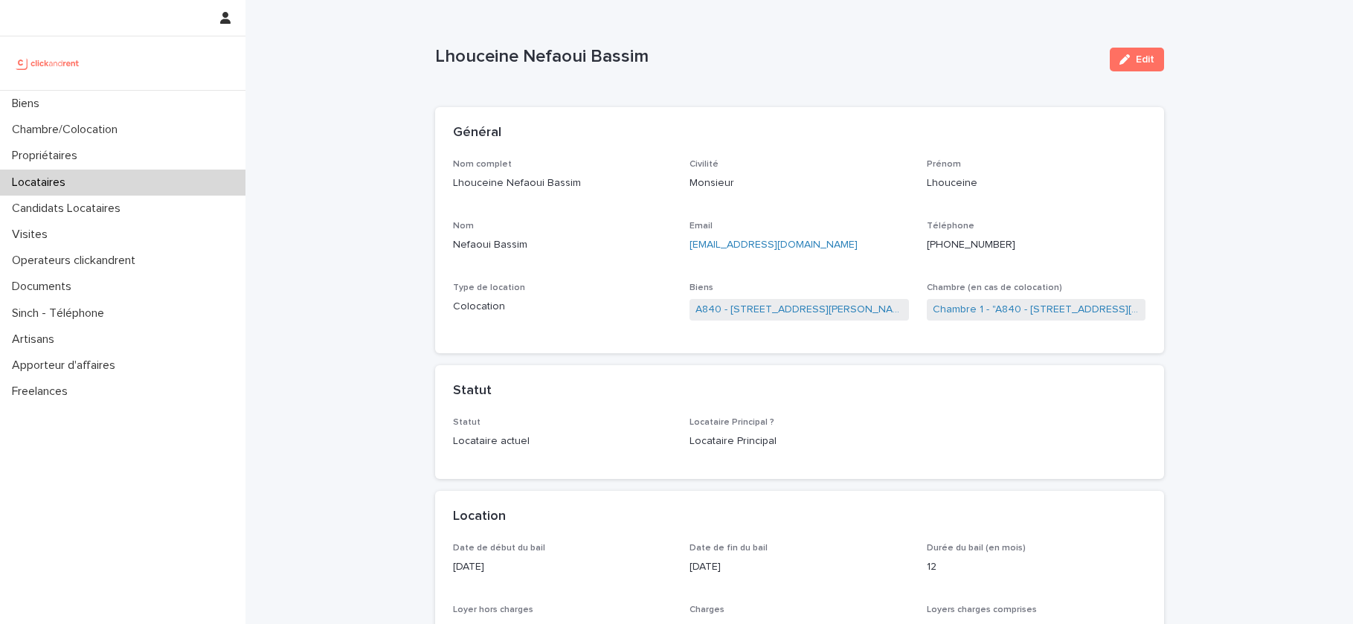
click at [458, 55] on p "Lhouceine Nefaoui Bassim" at bounding box center [766, 57] width 663 height 22
drag, startPoint x: 458, startPoint y: 55, endPoint x: 599, endPoint y: 57, distance: 140.6
click at [599, 57] on p "Lhouceine Nefaoui Bassim" at bounding box center [766, 57] width 663 height 22
copy p "Lhouceine Nefaoui Bassim"
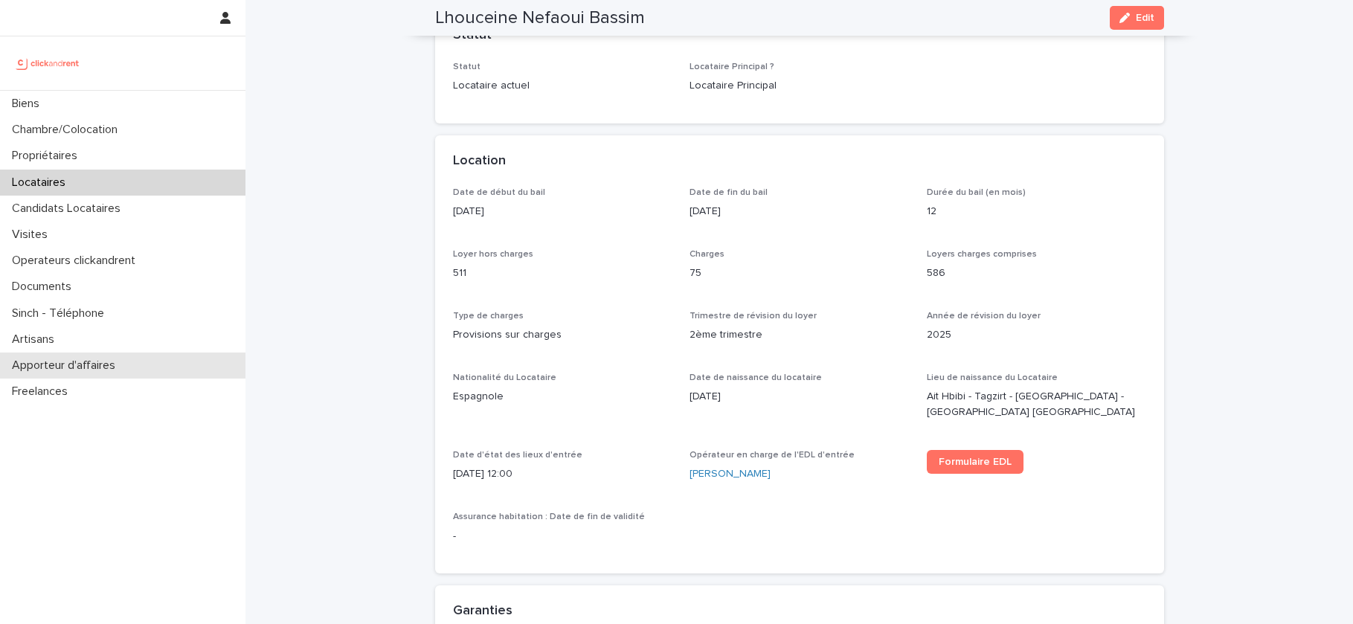
scroll to position [358, 0]
click at [495, 468] on p "8/9/2025 12:00" at bounding box center [562, 471] width 219 height 16
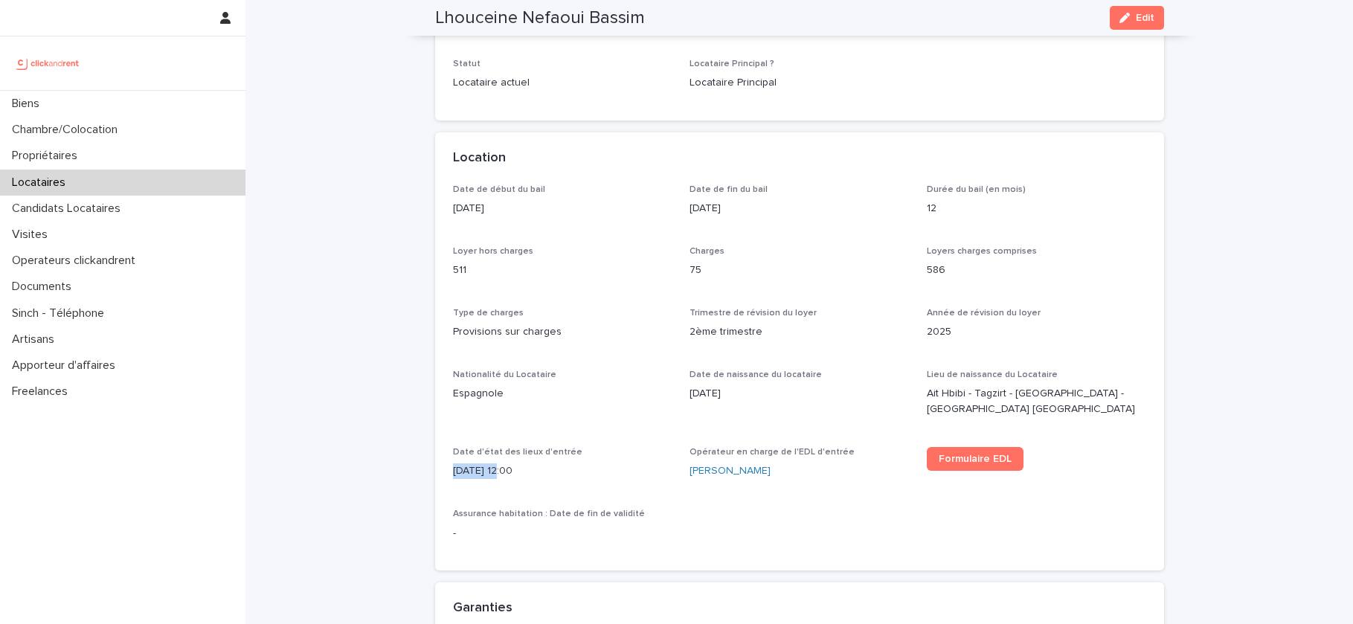
drag, startPoint x: 495, startPoint y: 468, endPoint x: 443, endPoint y: 470, distance: 51.3
click at [443, 470] on div "Date de début du bail 8/9/2025 Date de fin du bail 7/9/2026 Durée du bail (en m…" at bounding box center [799, 377] width 729 height 387
copy p "8/9/2025"
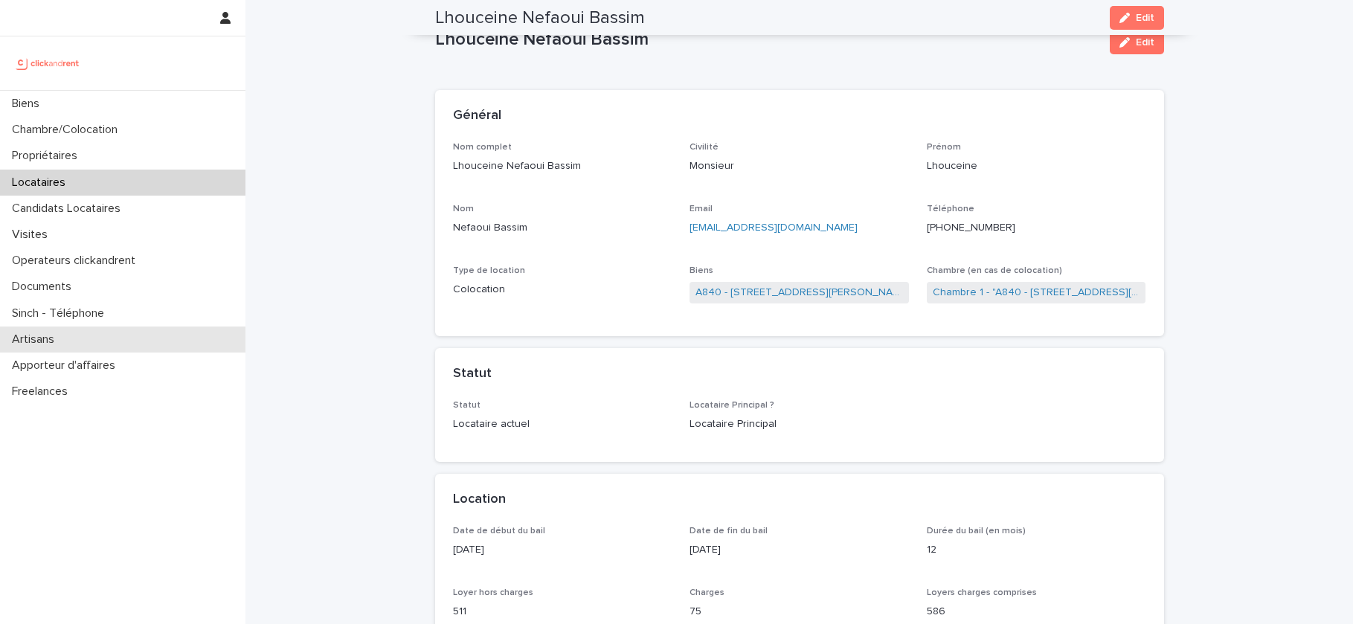
scroll to position [0, 0]
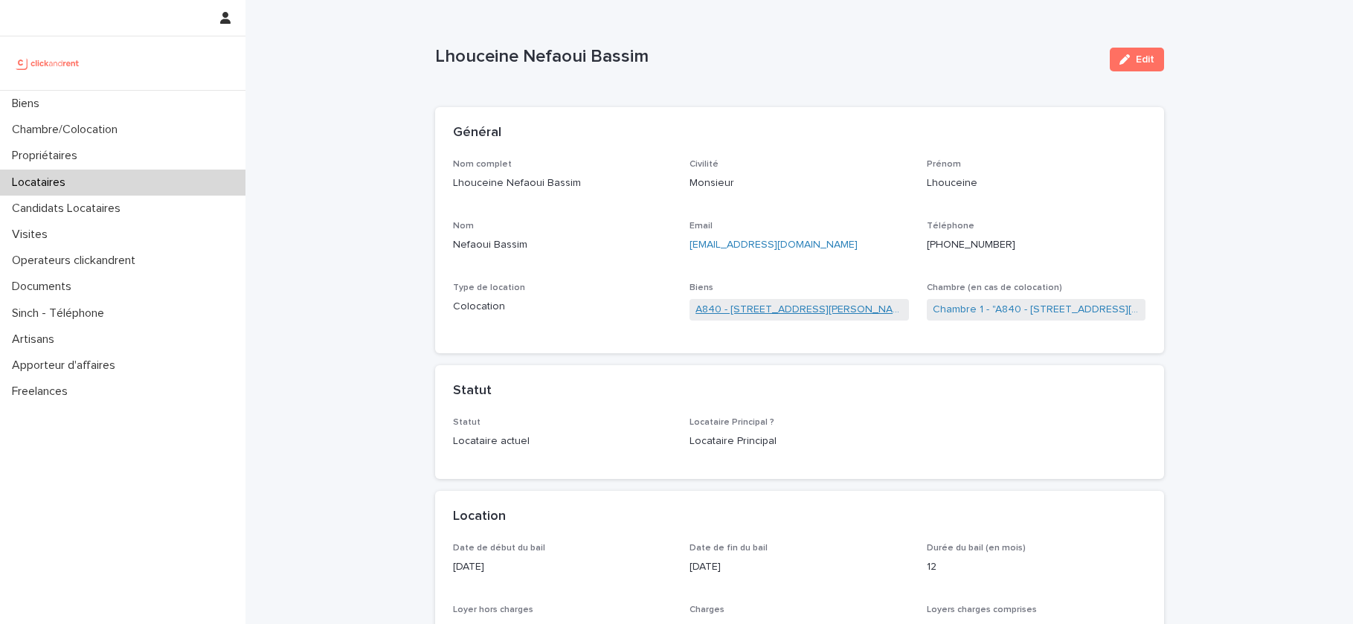
click at [818, 309] on link "A840 - 45 rue Eugène Derrien, Vitry-sur-Seine 94400" at bounding box center [798, 310] width 207 height 16
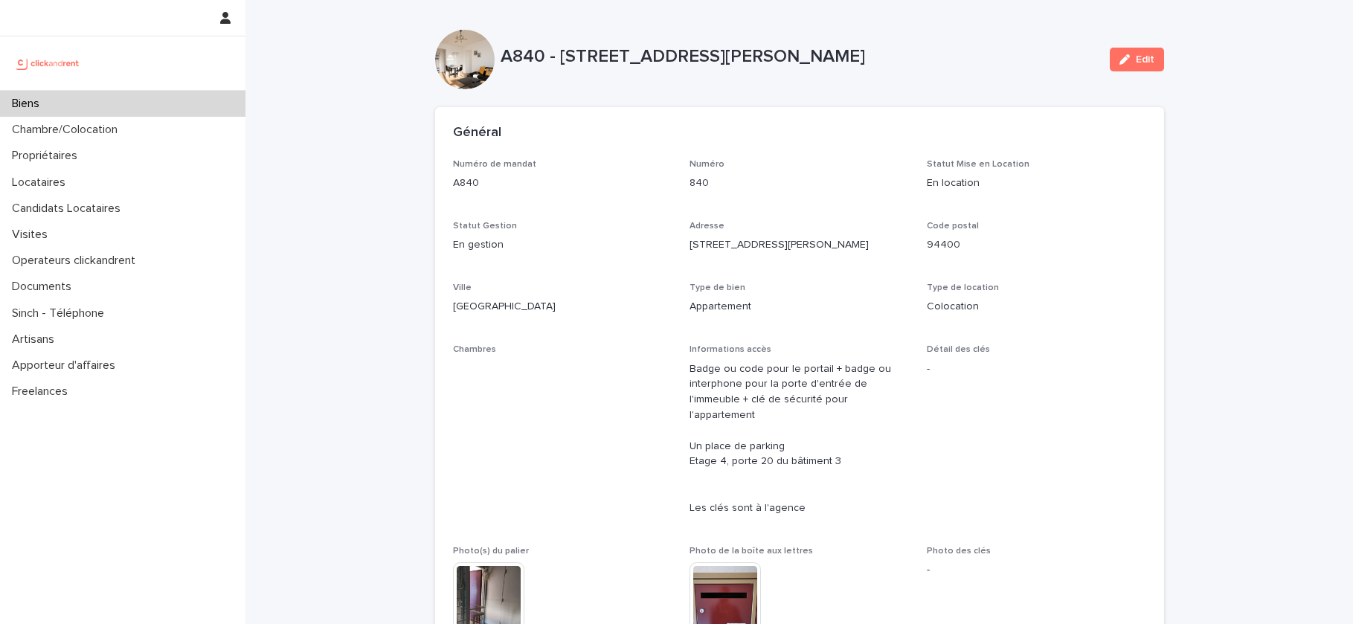
click at [922, 54] on p "A840 - 45 rue Eugène Derrien, Vitry-sur-Seine 94400" at bounding box center [798, 57] width 597 height 22
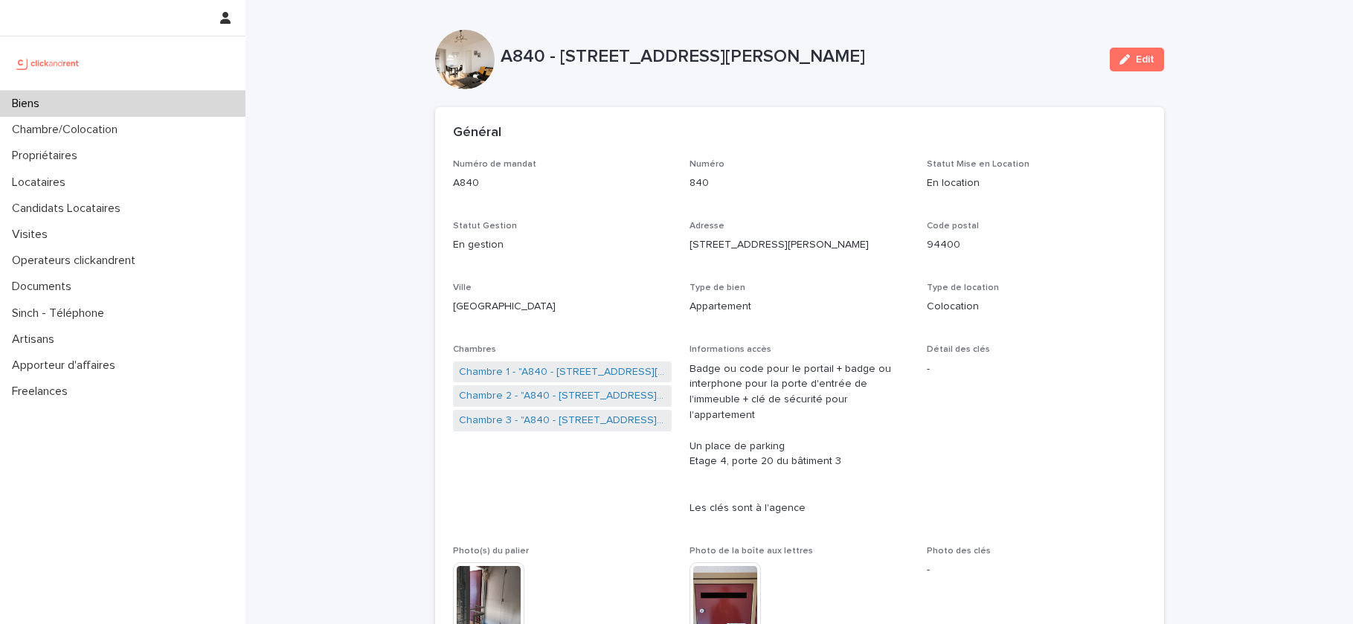
drag, startPoint x: 937, startPoint y: 54, endPoint x: 560, endPoint y: 46, distance: 377.1
click at [560, 46] on p "A840 - 45 rue Eugène Derrien, Vitry-sur-Seine 94400" at bounding box center [798, 57] width 597 height 22
copy p "45 rue Eugène Derrien, Vitry-sur-Seine 94400"
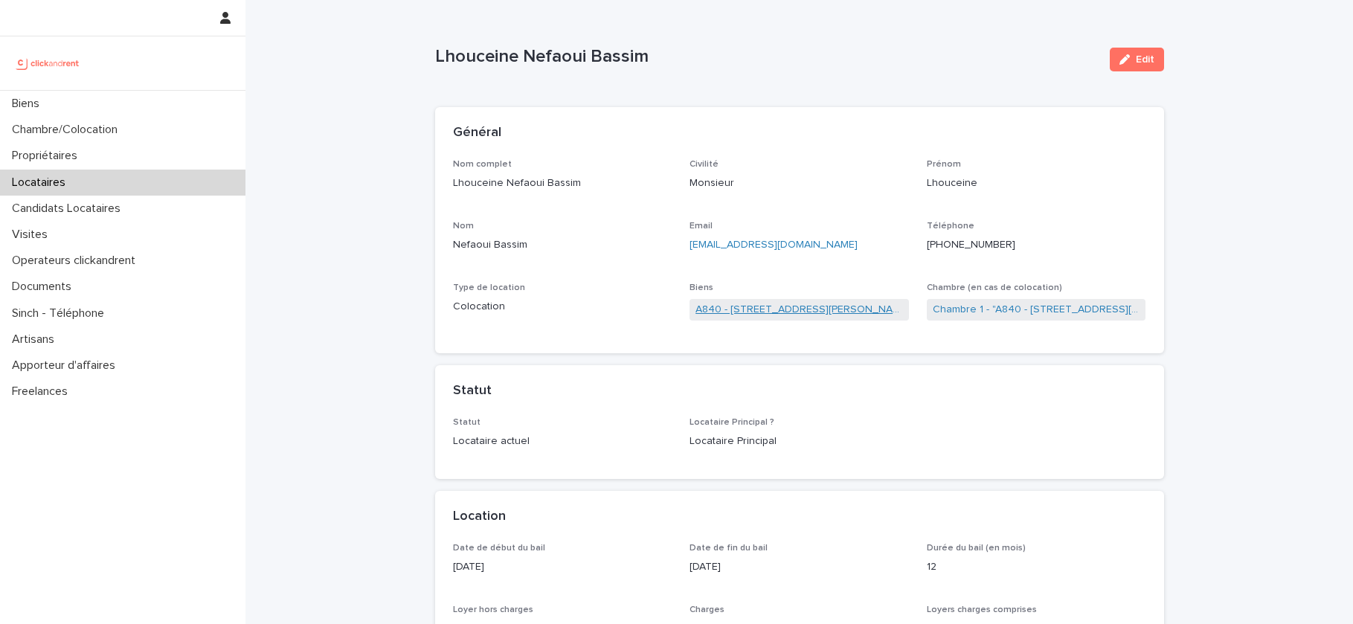
click at [802, 309] on link "A840 - 45 rue Eugène Derrien, Vitry-sur-Seine 94400" at bounding box center [798, 310] width 207 height 16
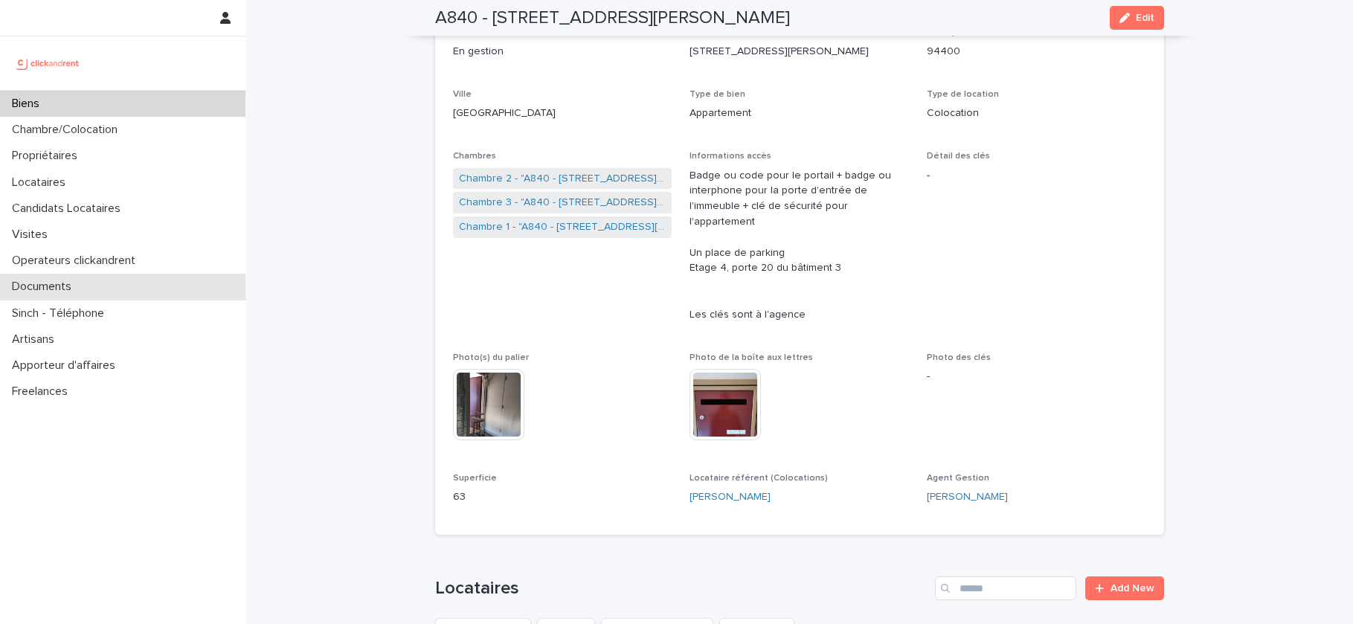
scroll to position [172, 0]
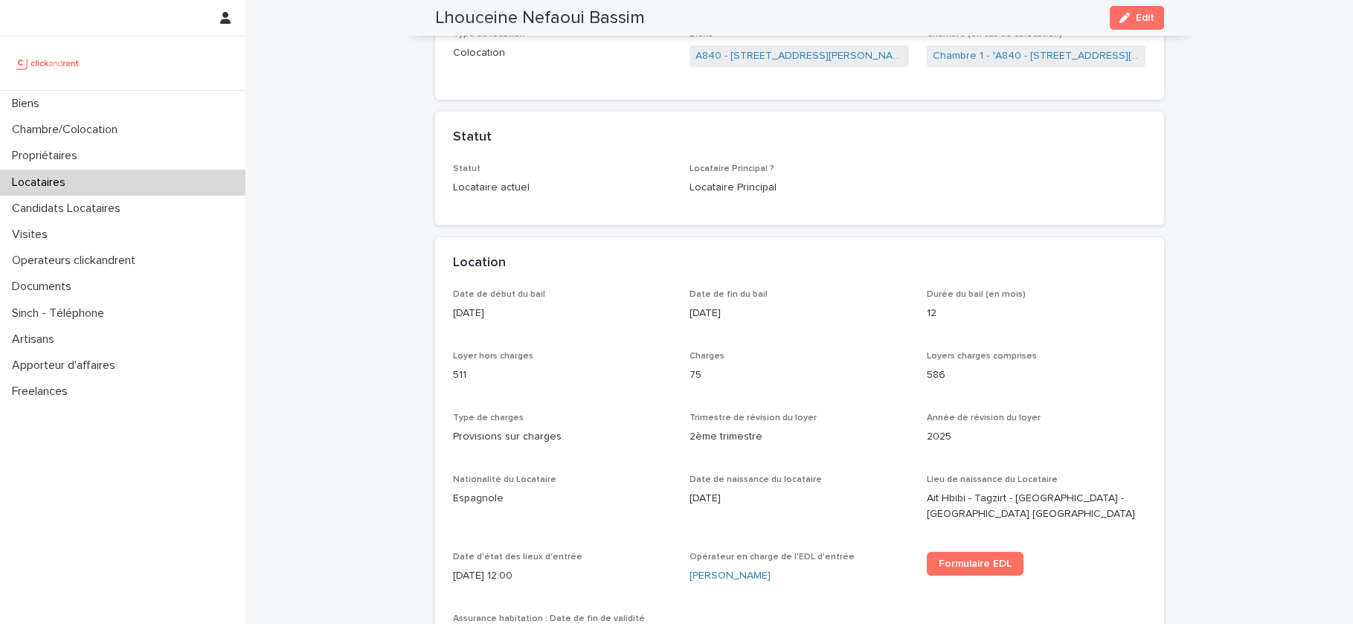
scroll to position [257, 0]
click at [936, 378] on p "586" at bounding box center [1036, 372] width 219 height 16
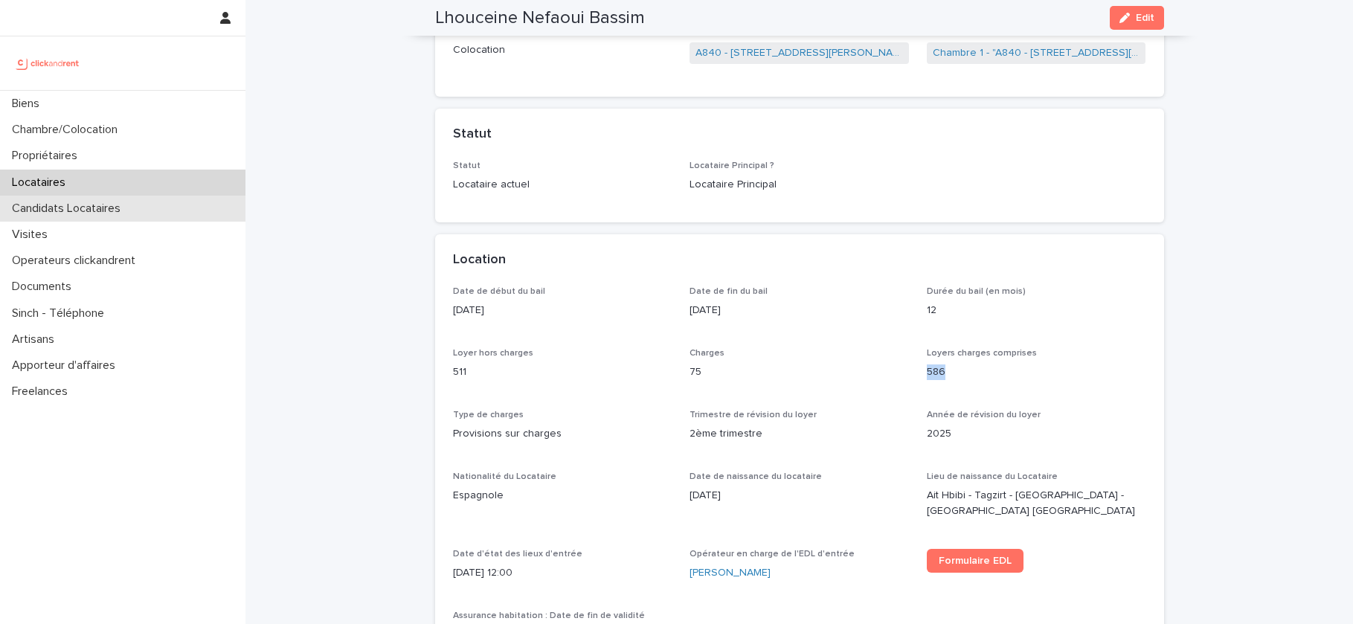
copy p "586"
click at [457, 374] on p "511" at bounding box center [562, 372] width 219 height 16
copy p "511"
click at [54, 189] on p "Locataires" at bounding box center [41, 182] width 71 height 14
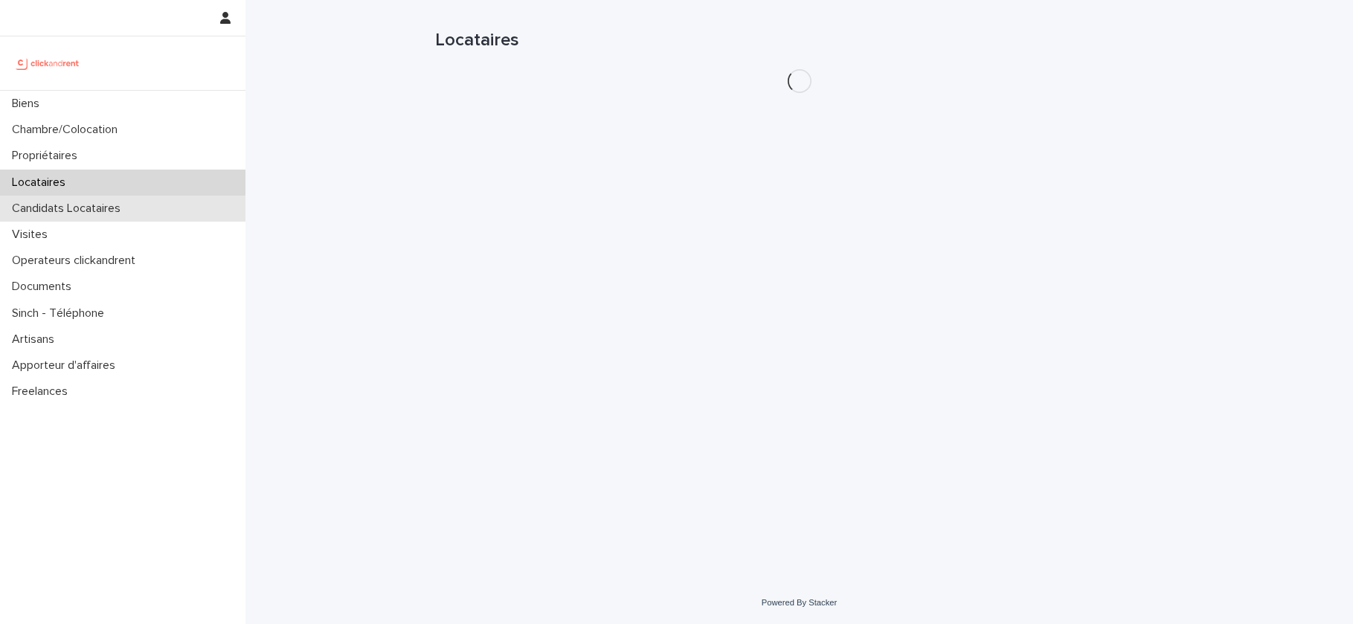
click at [65, 212] on p "Candidats Locataires" at bounding box center [69, 209] width 126 height 14
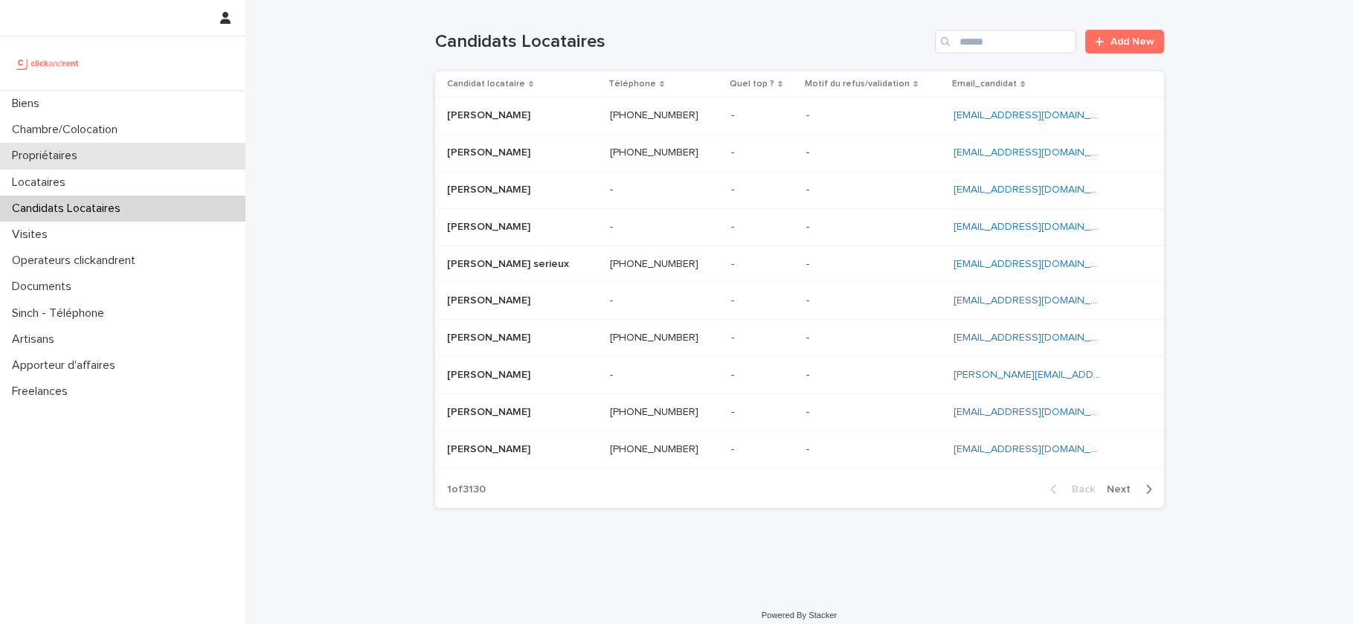
click at [141, 168] on div "Propriétaires" at bounding box center [122, 156] width 245 height 26
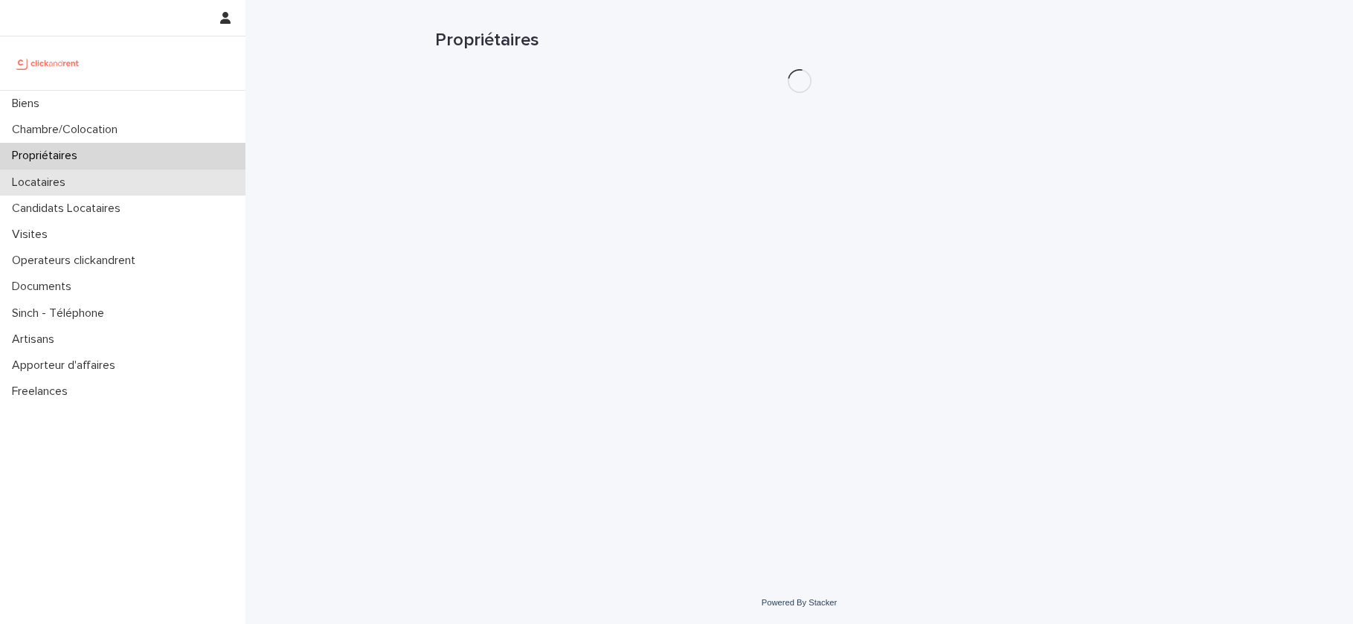
click at [138, 187] on div "Locataires" at bounding box center [122, 183] width 245 height 26
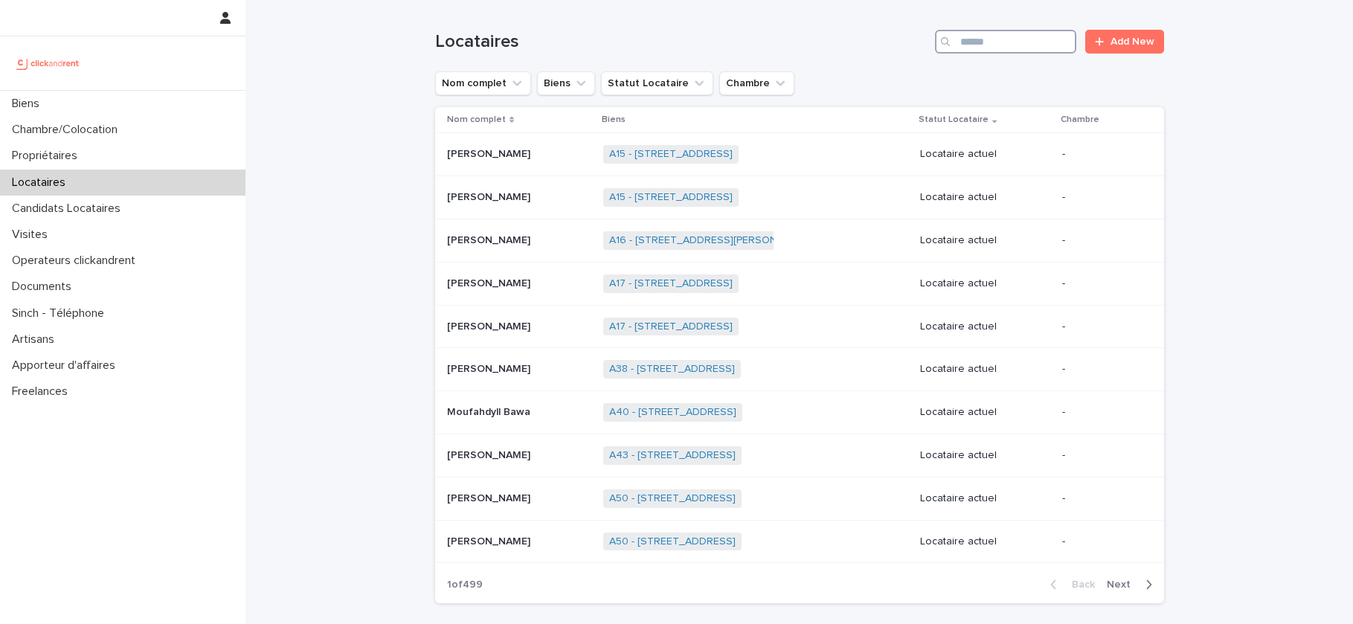
click at [965, 35] on input "Search" at bounding box center [1005, 42] width 141 height 24
paste input "**********"
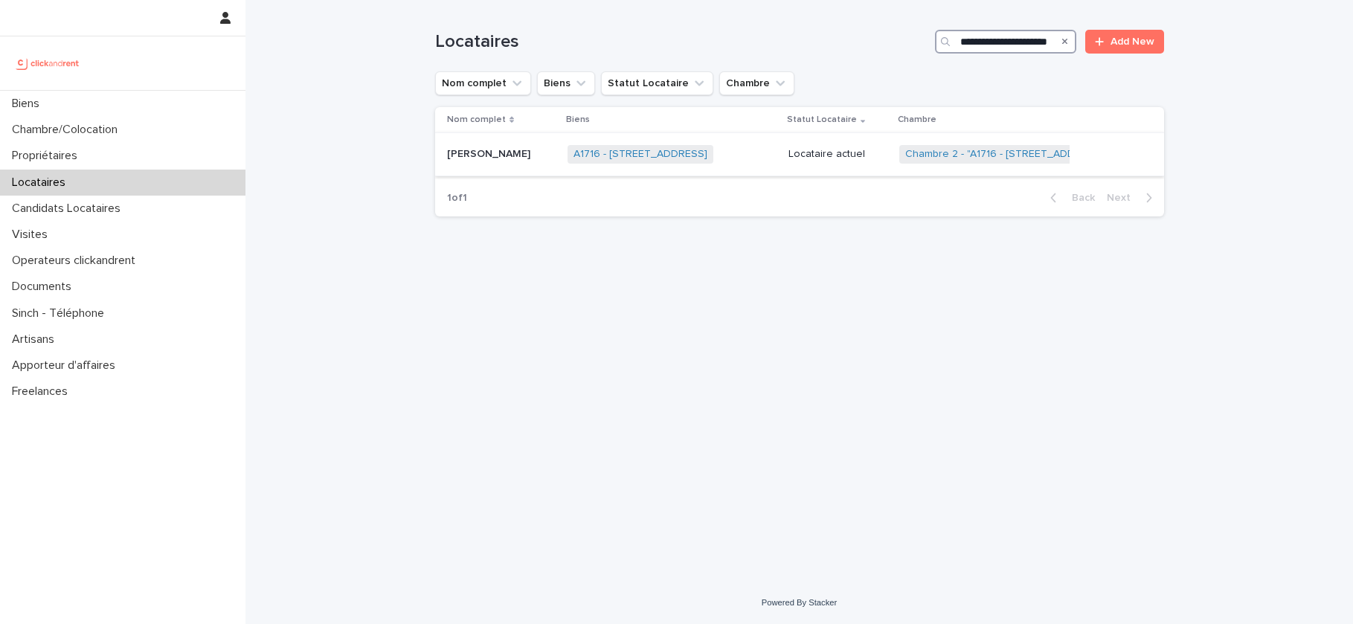
type input "**********"
click at [828, 167] on div "Locataire actuel" at bounding box center [837, 154] width 99 height 25
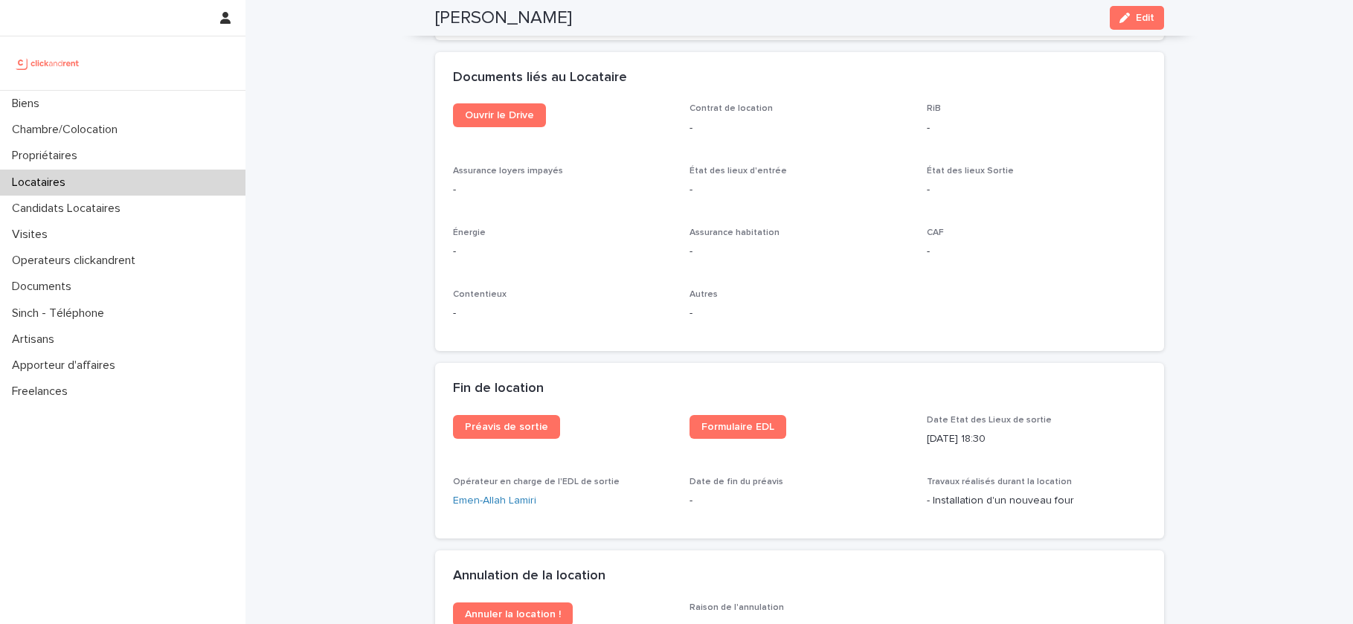
scroll to position [1746, 0]
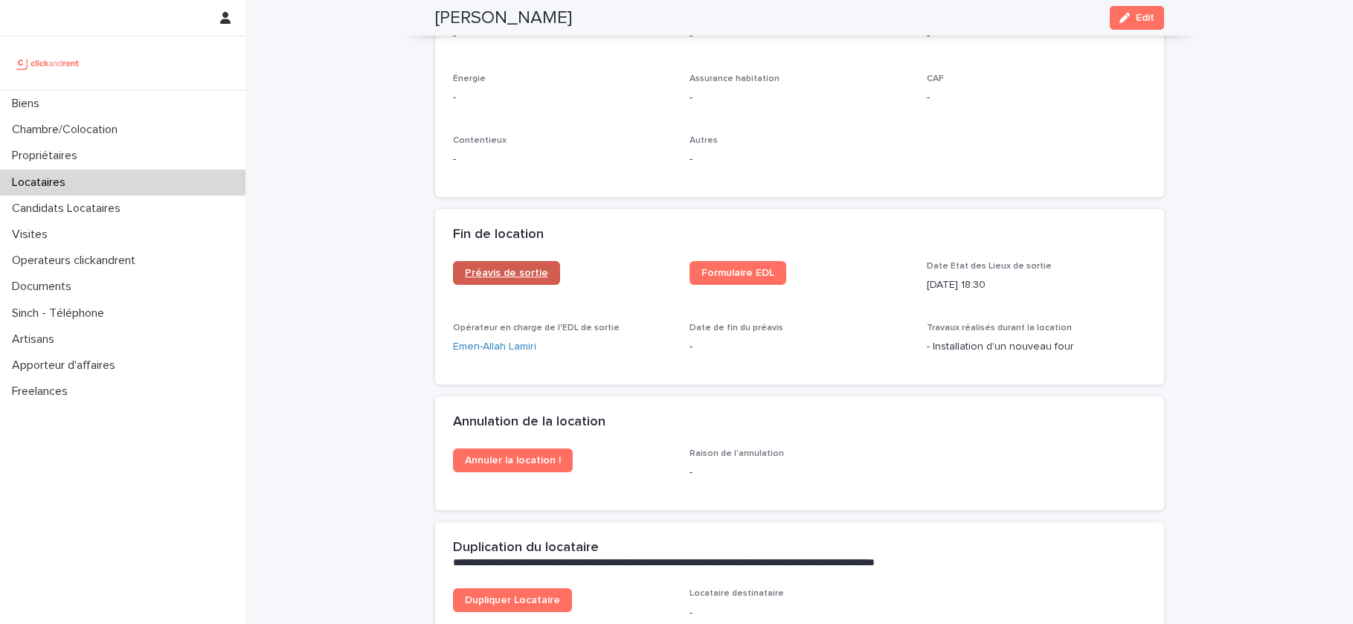
click at [537, 282] on link "Préavis de sortie" at bounding box center [506, 273] width 107 height 24
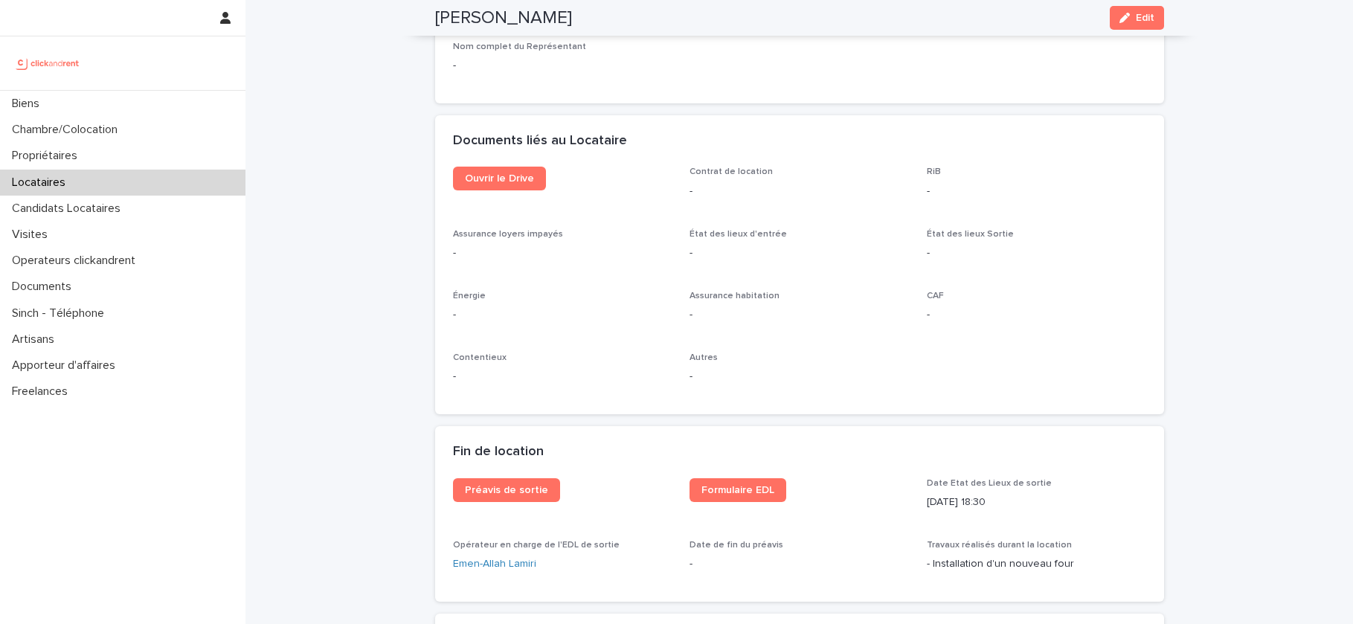
scroll to position [1606, 0]
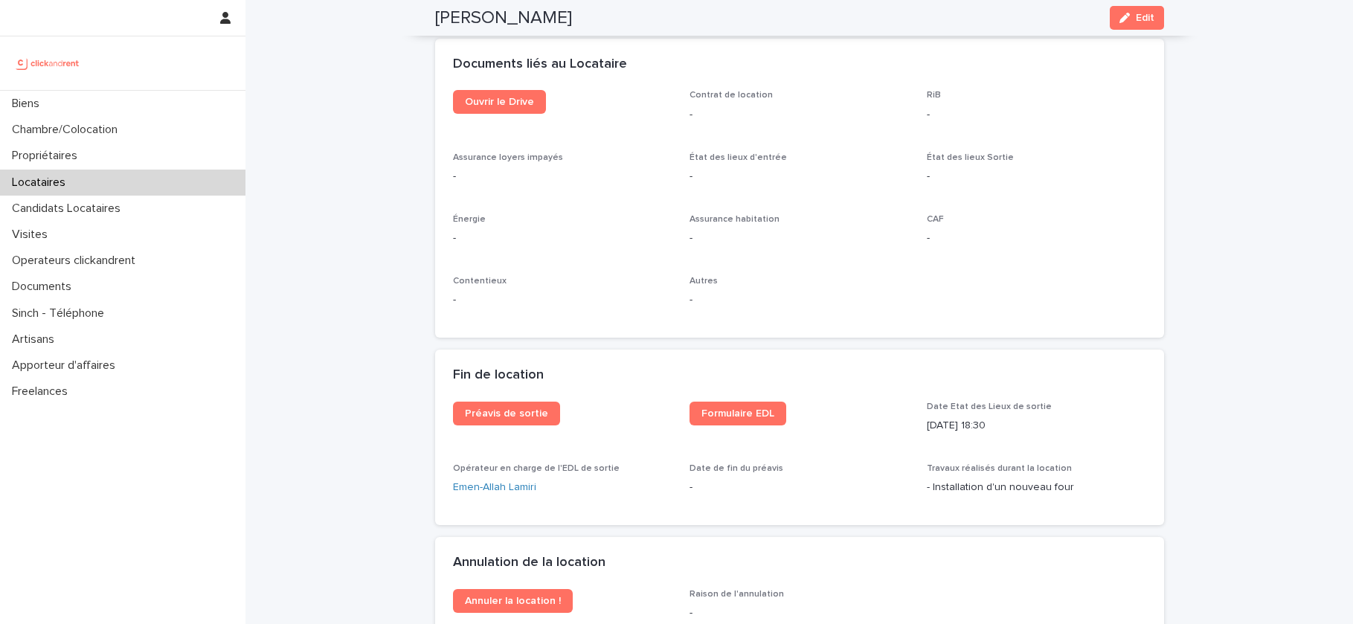
drag, startPoint x: 1008, startPoint y: 421, endPoint x: 927, endPoint y: 428, distance: 82.1
click at [927, 428] on p "16/10/2025 18:30" at bounding box center [1036, 426] width 219 height 16
copy p "16/10/2025 18:30"
click at [59, 181] on p "Locataires" at bounding box center [41, 182] width 71 height 14
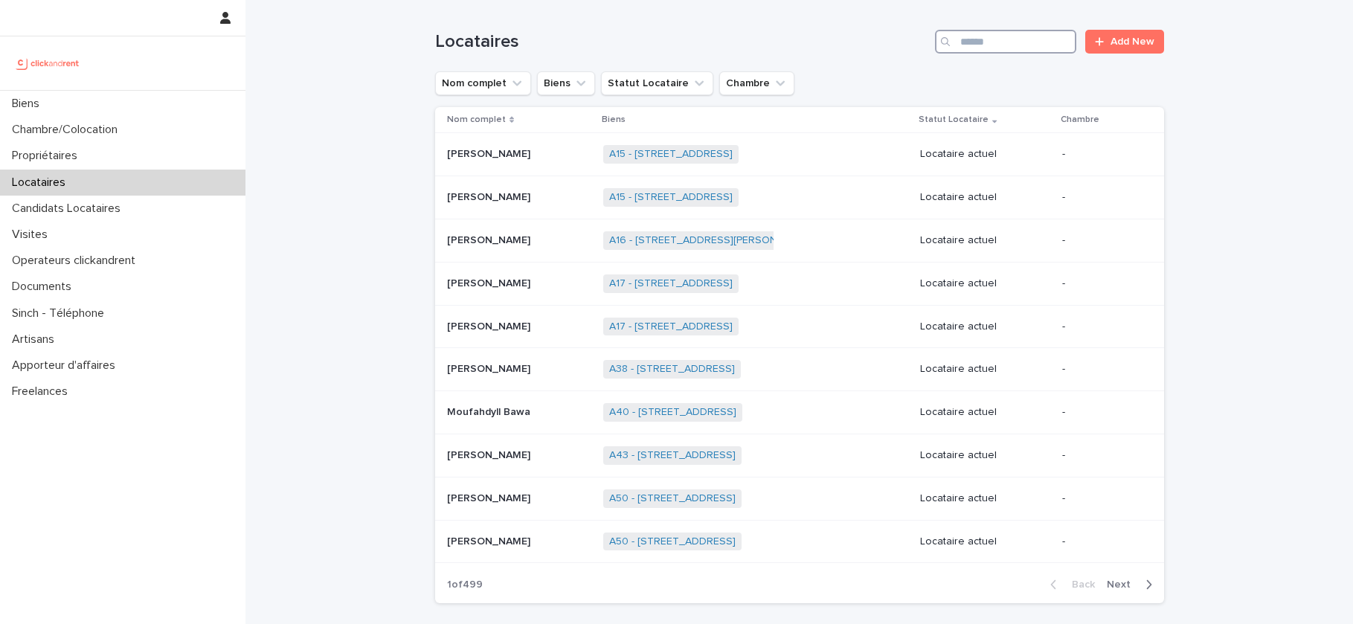
click at [979, 47] on input "Search" at bounding box center [1005, 42] width 141 height 24
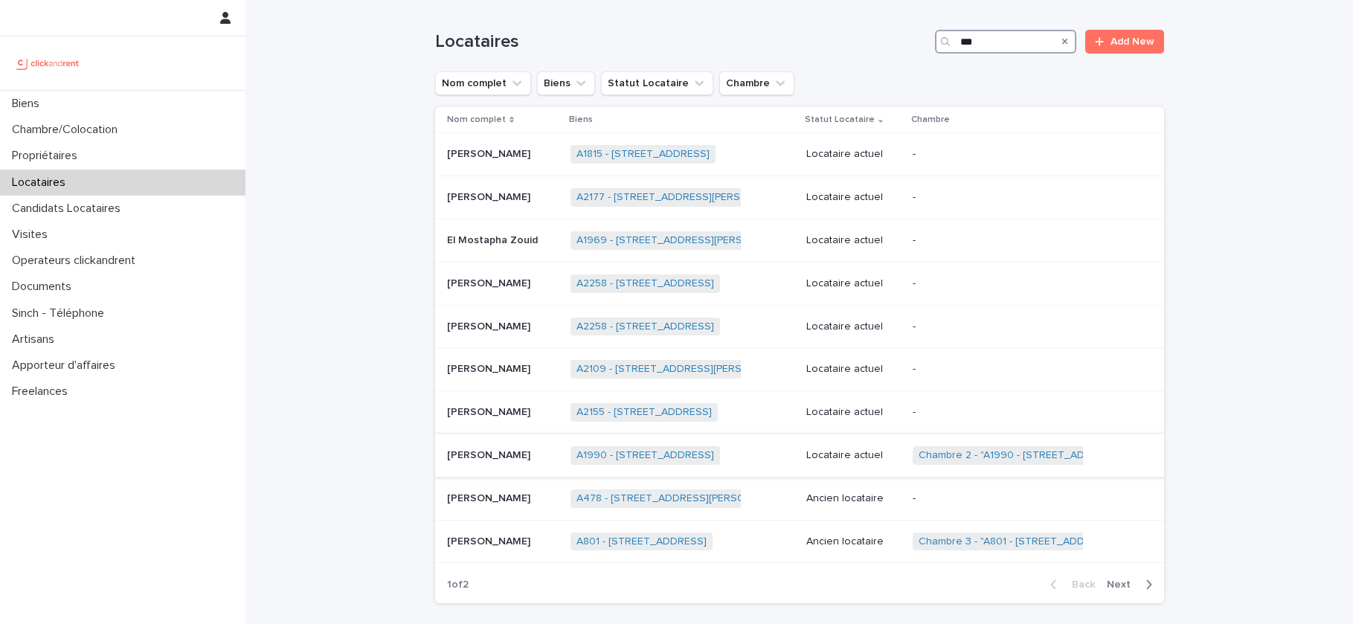
type input "***"
click at [544, 462] on div "Mohamed Mosbahi Mohamed Mosbahi" at bounding box center [503, 455] width 112 height 25
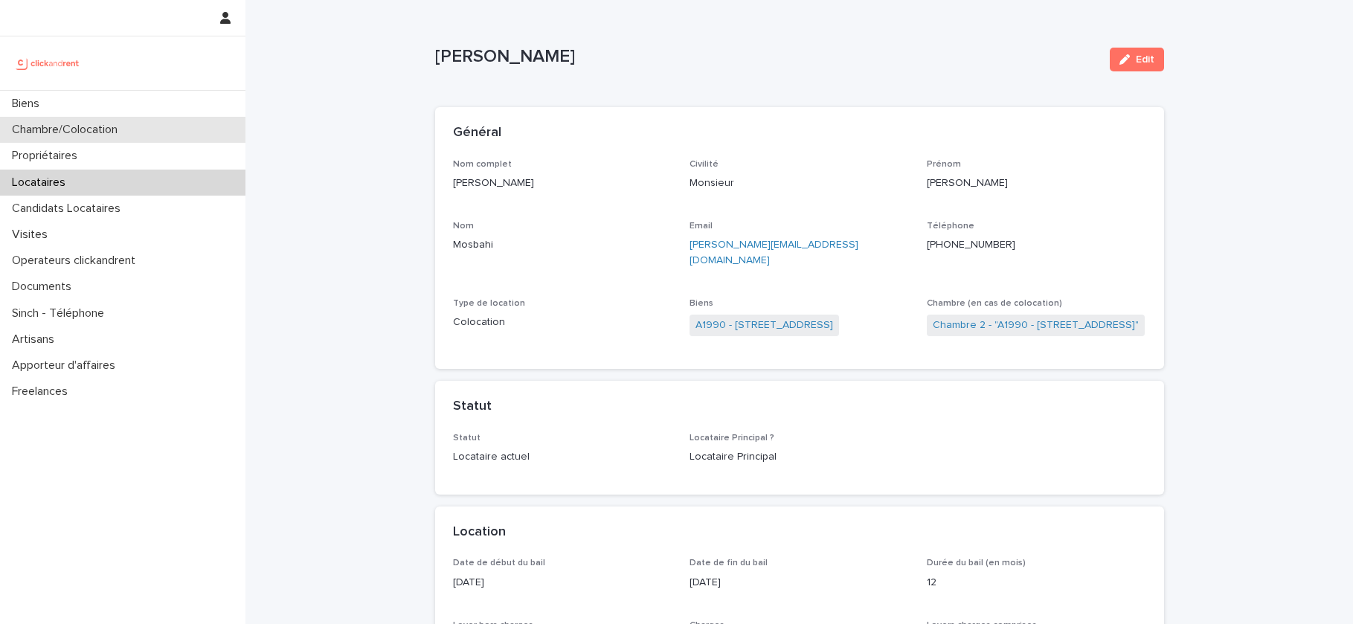
click at [21, 141] on div "Chambre/Colocation" at bounding box center [122, 130] width 245 height 26
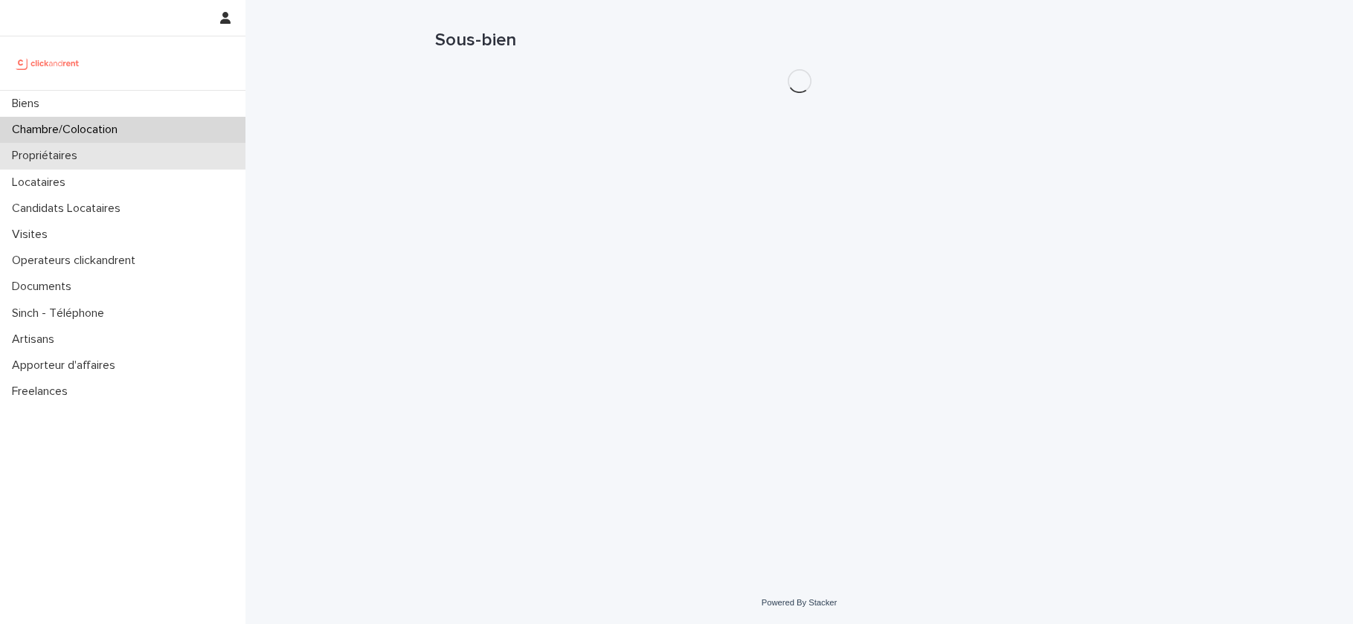
click at [32, 154] on p "Propriétaires" at bounding box center [47, 156] width 83 height 14
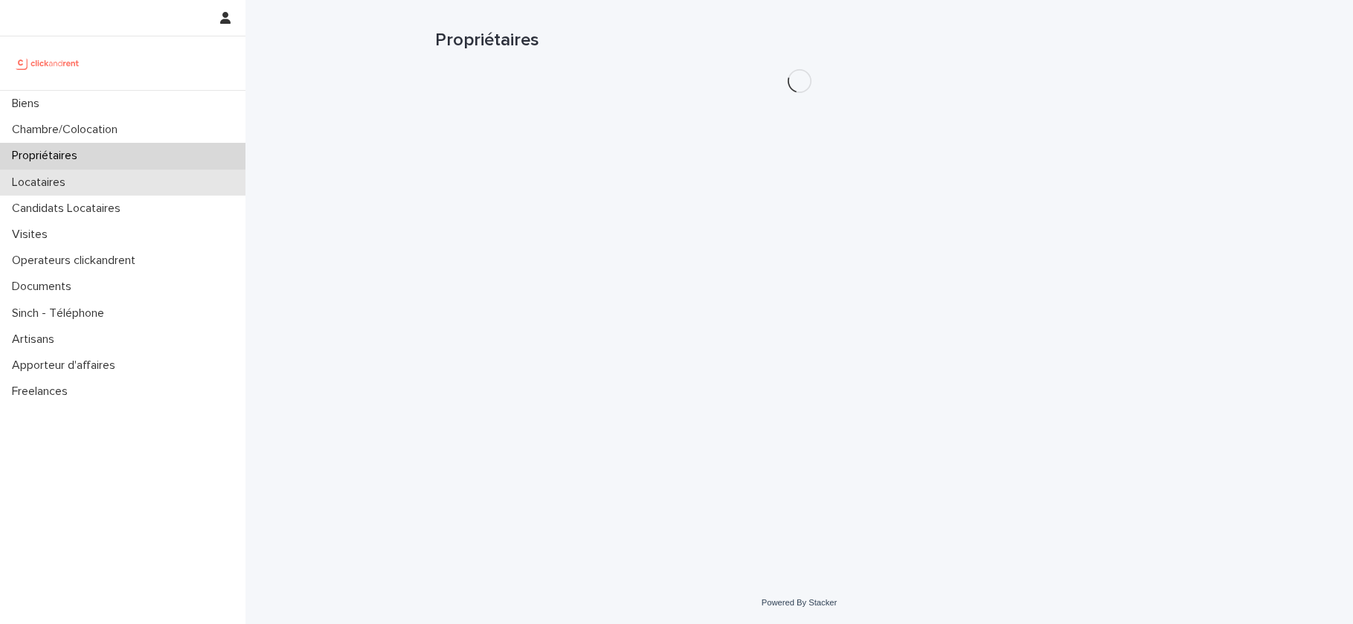
click at [36, 185] on p "Locataires" at bounding box center [41, 182] width 71 height 14
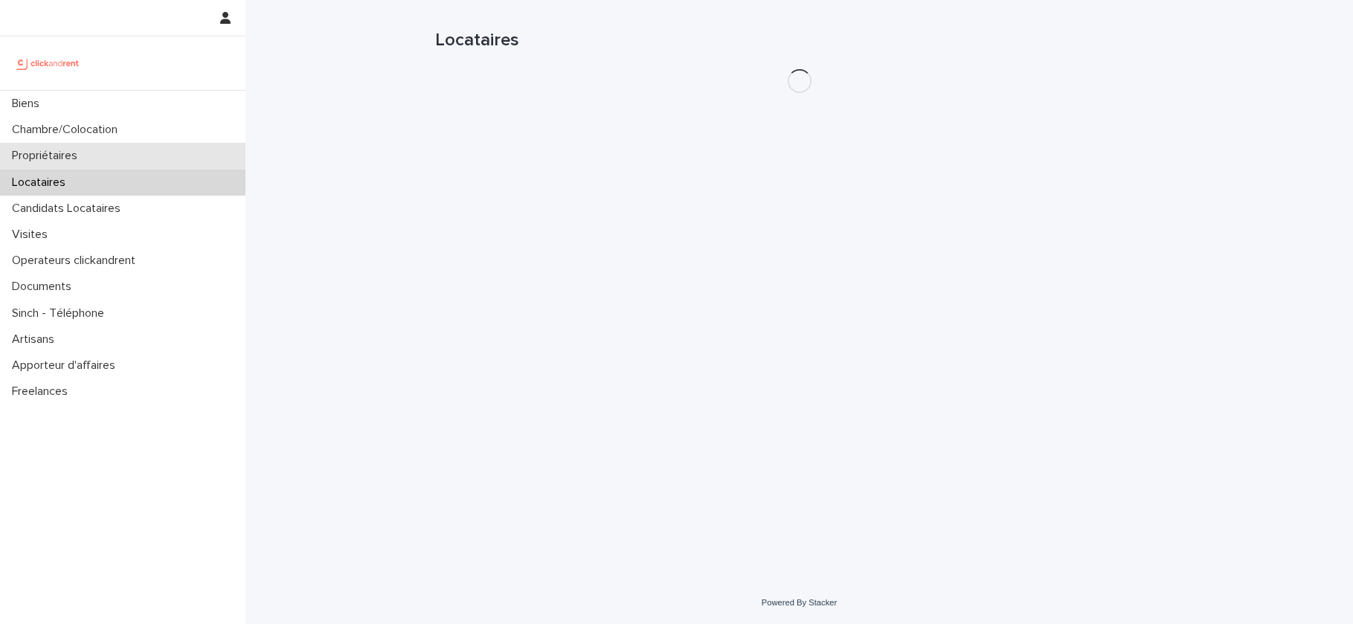
click at [55, 151] on p "Propriétaires" at bounding box center [47, 156] width 83 height 14
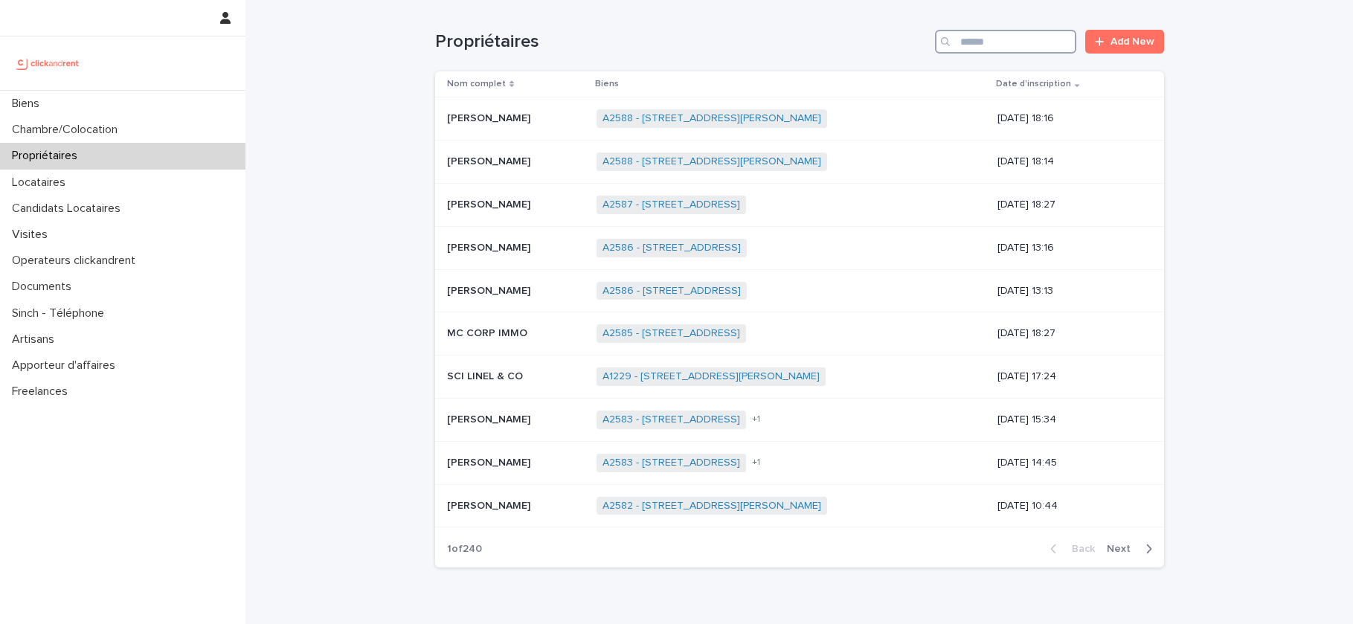
click at [1014, 35] on input "Search" at bounding box center [1005, 42] width 141 height 24
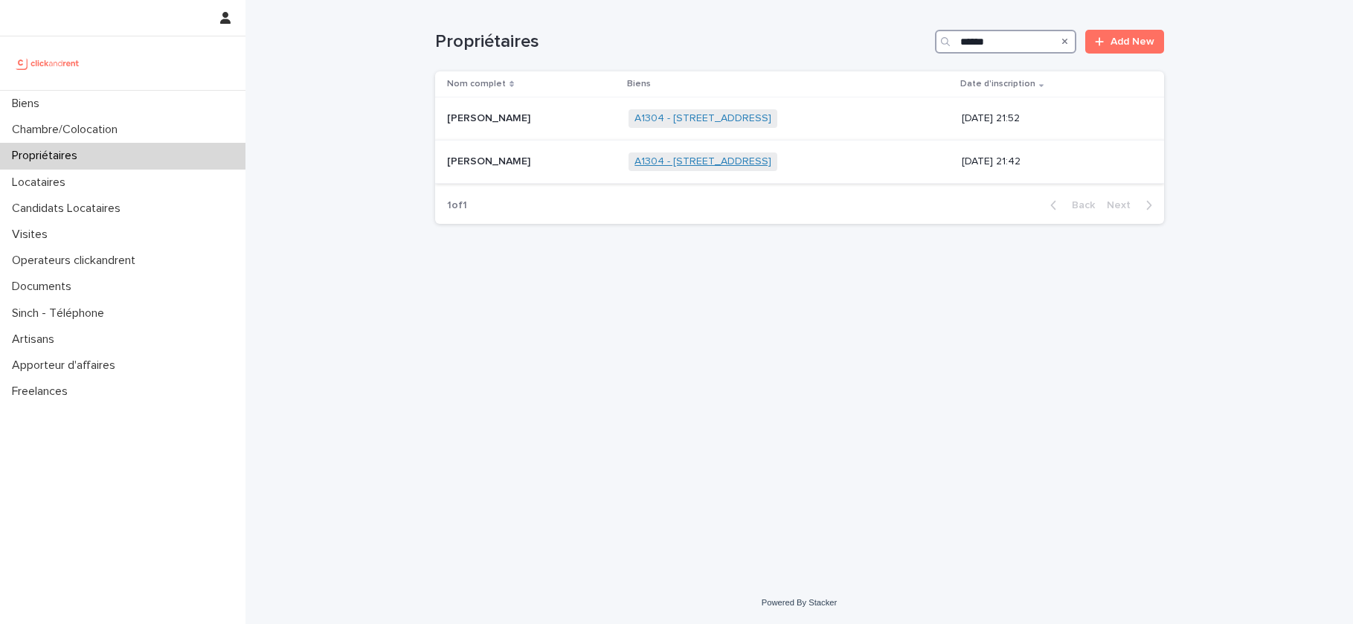
type input "******"
click at [741, 165] on link "A1304 - 49bis Boulevard Bessières, Paris 75017" at bounding box center [702, 161] width 137 height 13
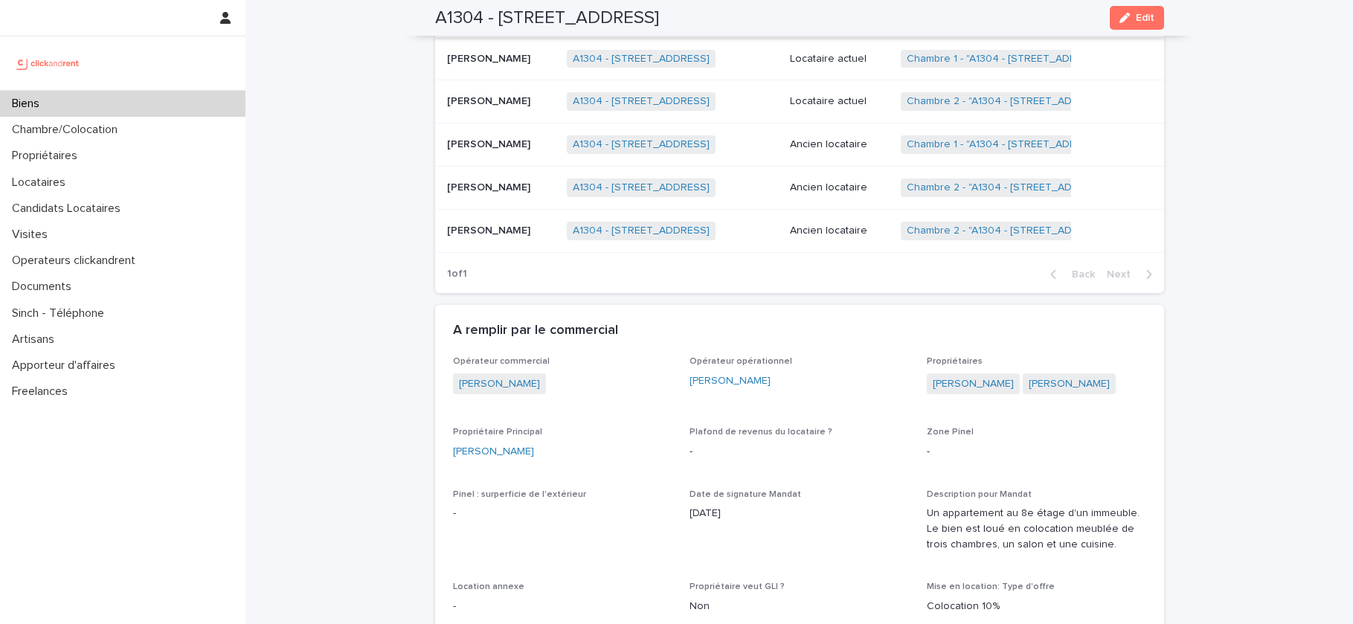
scroll to position [1043, 0]
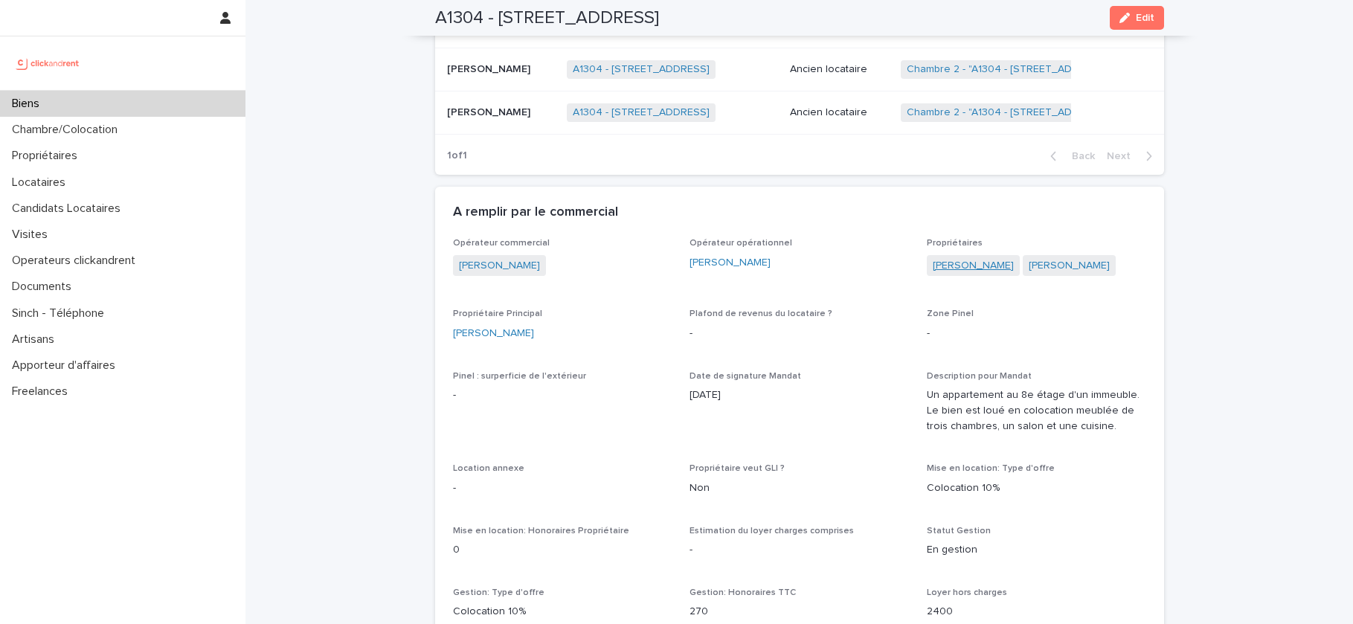
click at [988, 274] on link "Michael Haddad" at bounding box center [973, 266] width 81 height 16
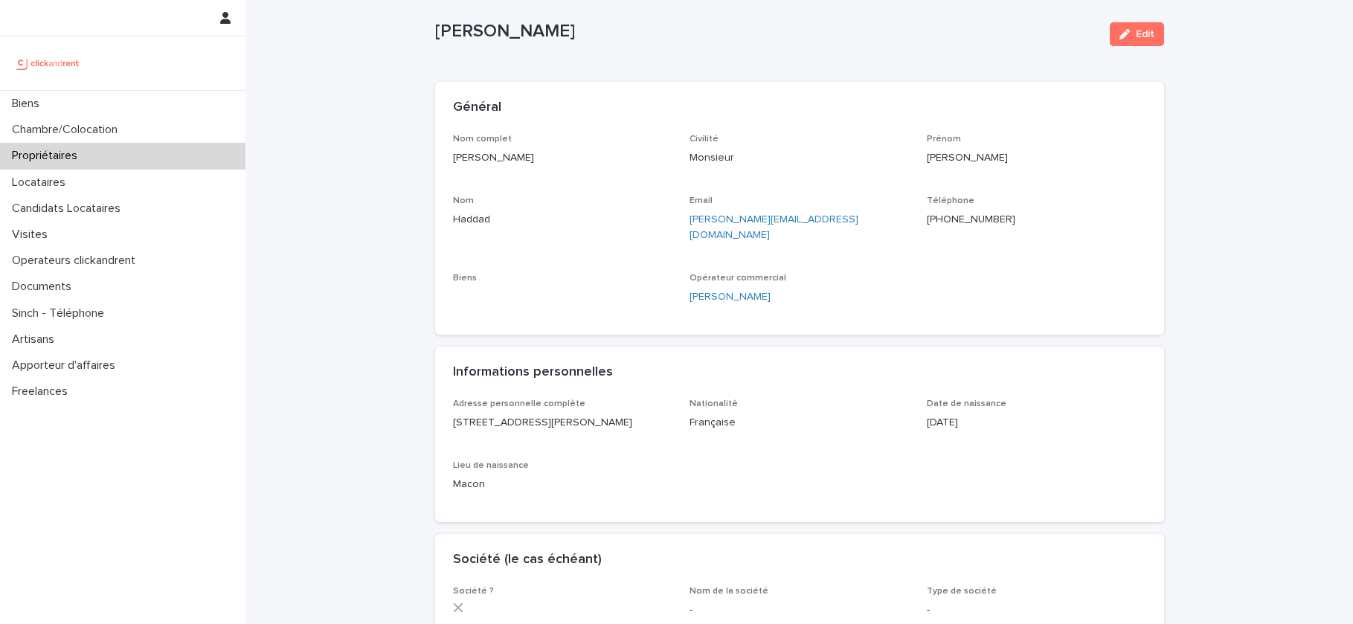
scroll to position [27, 0]
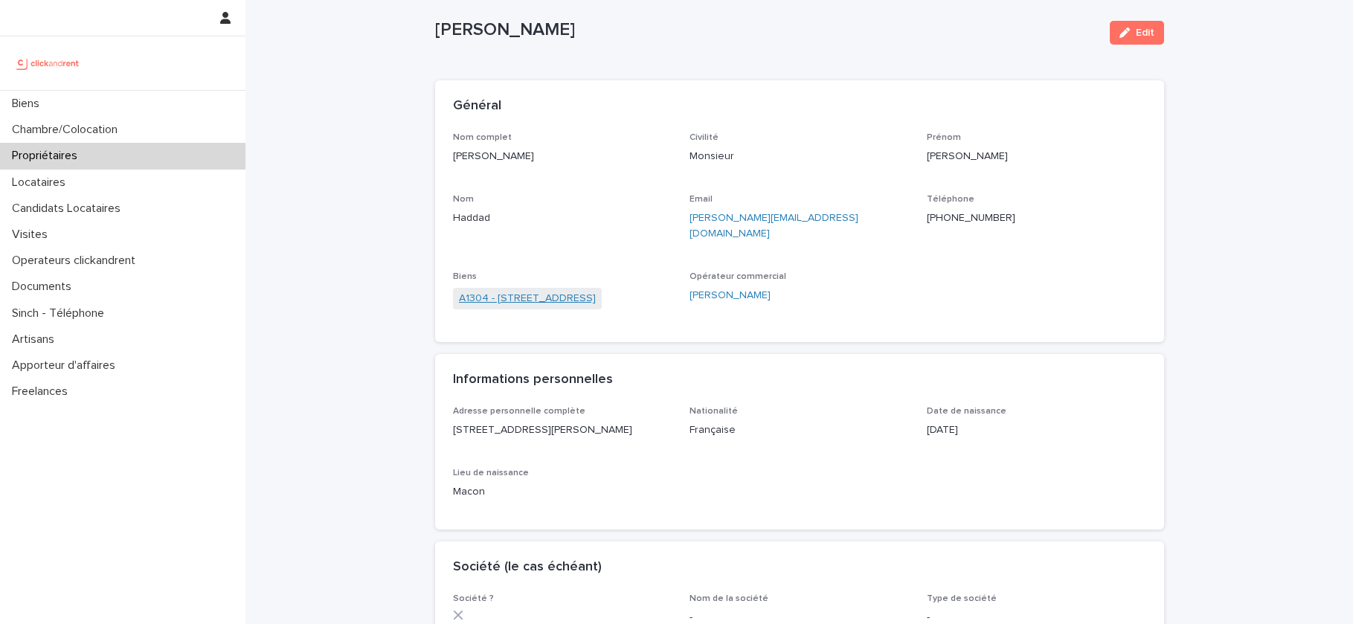
click at [596, 291] on link "A1304 - 49bis Boulevard Bessières, Paris 75017" at bounding box center [527, 299] width 137 height 16
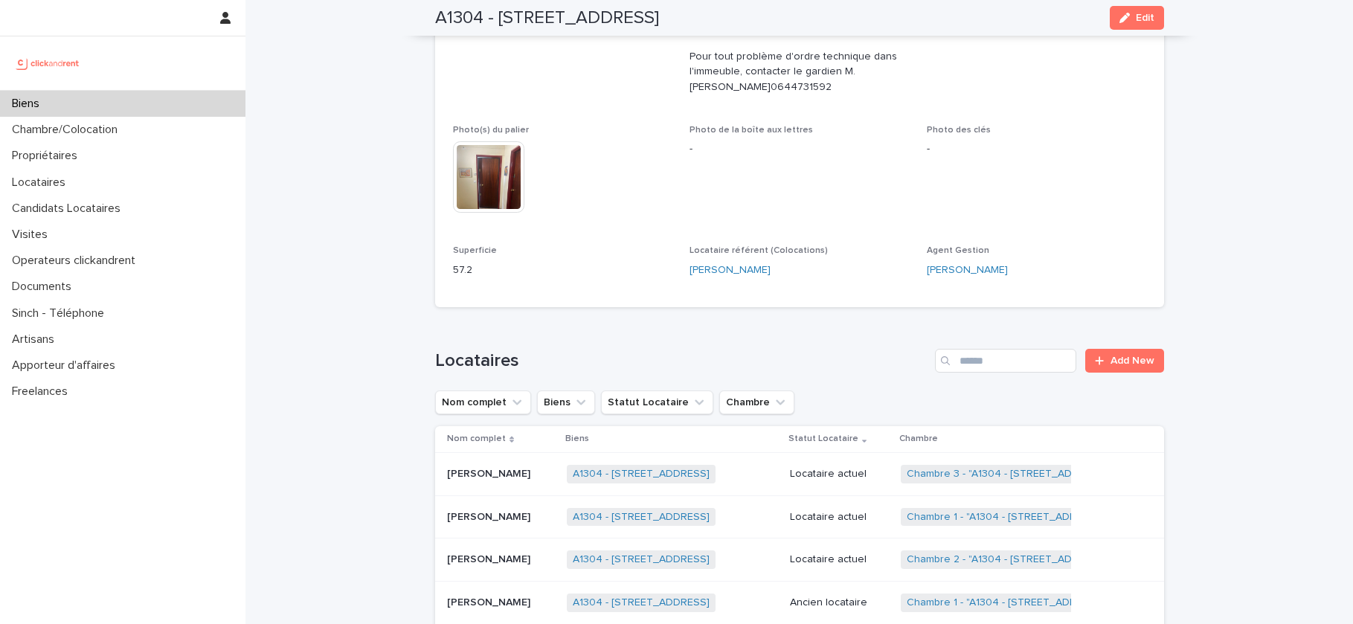
scroll to position [587, 0]
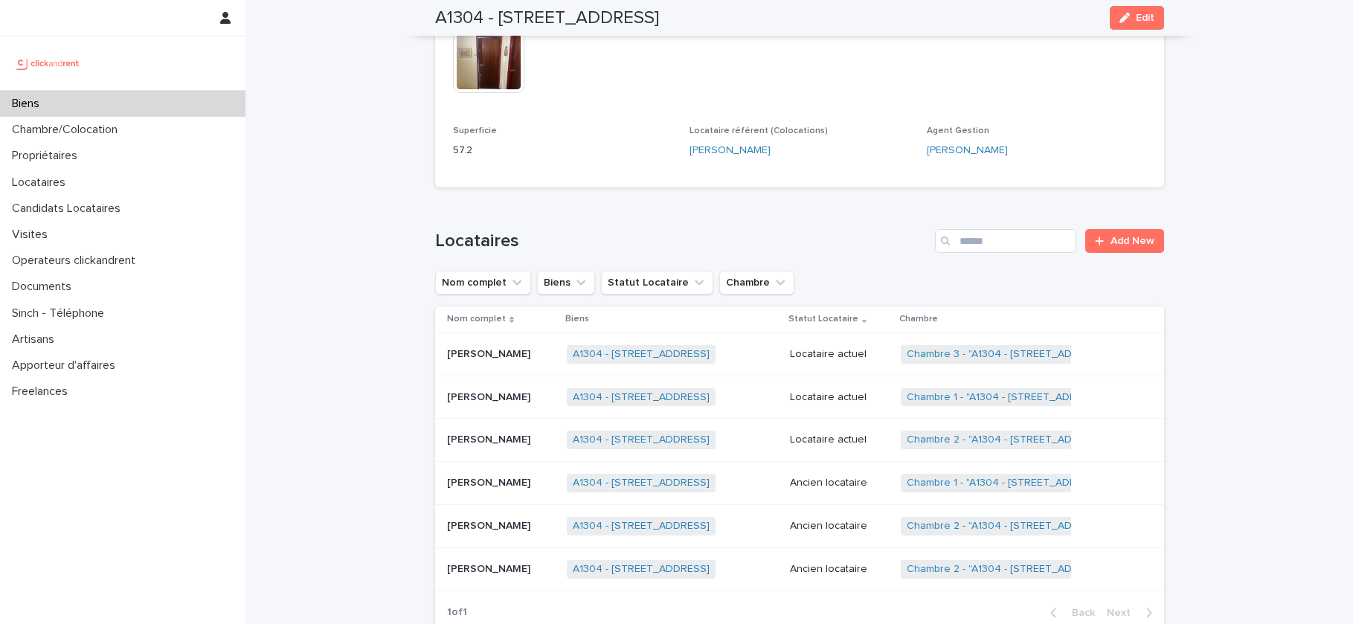
drag, startPoint x: 816, startPoint y: 13, endPoint x: 500, endPoint y: 16, distance: 316.1
click at [500, 16] on div "A1304 - 49bis Boulevard Bessières, Paris 75017 Edit" at bounding box center [799, 18] width 729 height 36
copy h2 "49bis Boulevard Bessières, Paris 75017"
click at [70, 114] on div "Biens" at bounding box center [122, 104] width 245 height 26
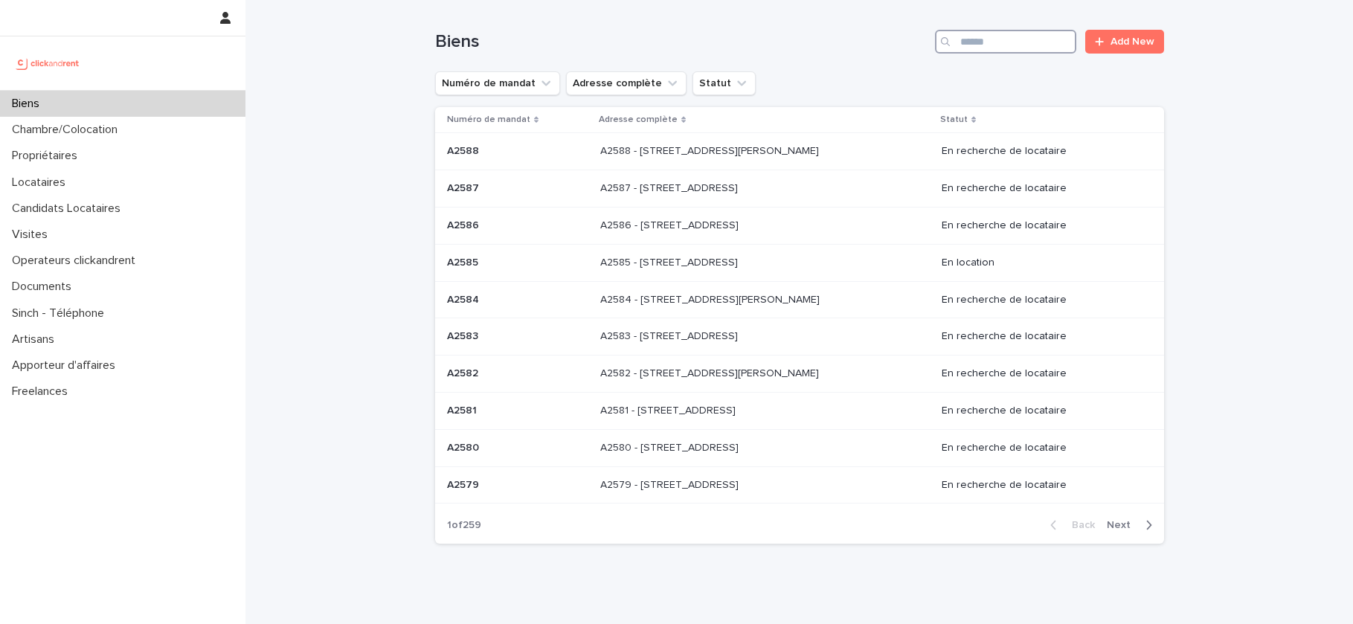
click at [1024, 43] on input "Search" at bounding box center [1005, 42] width 141 height 24
paste input "*****"
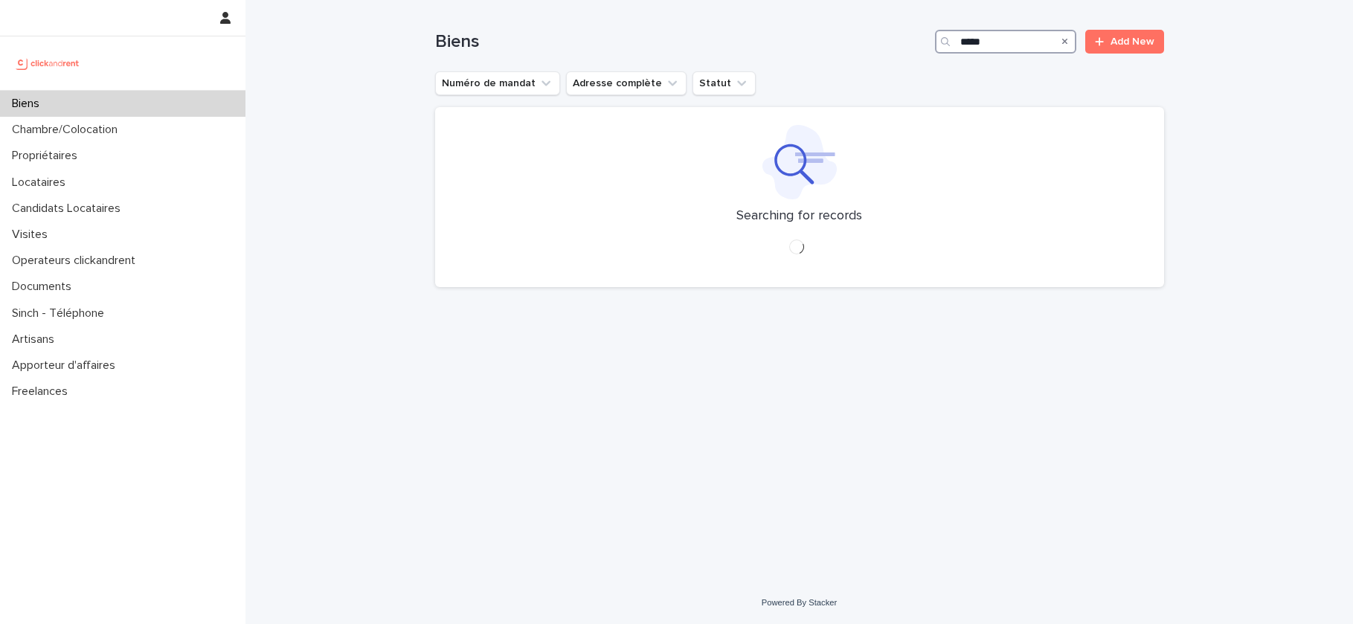
type input "*****"
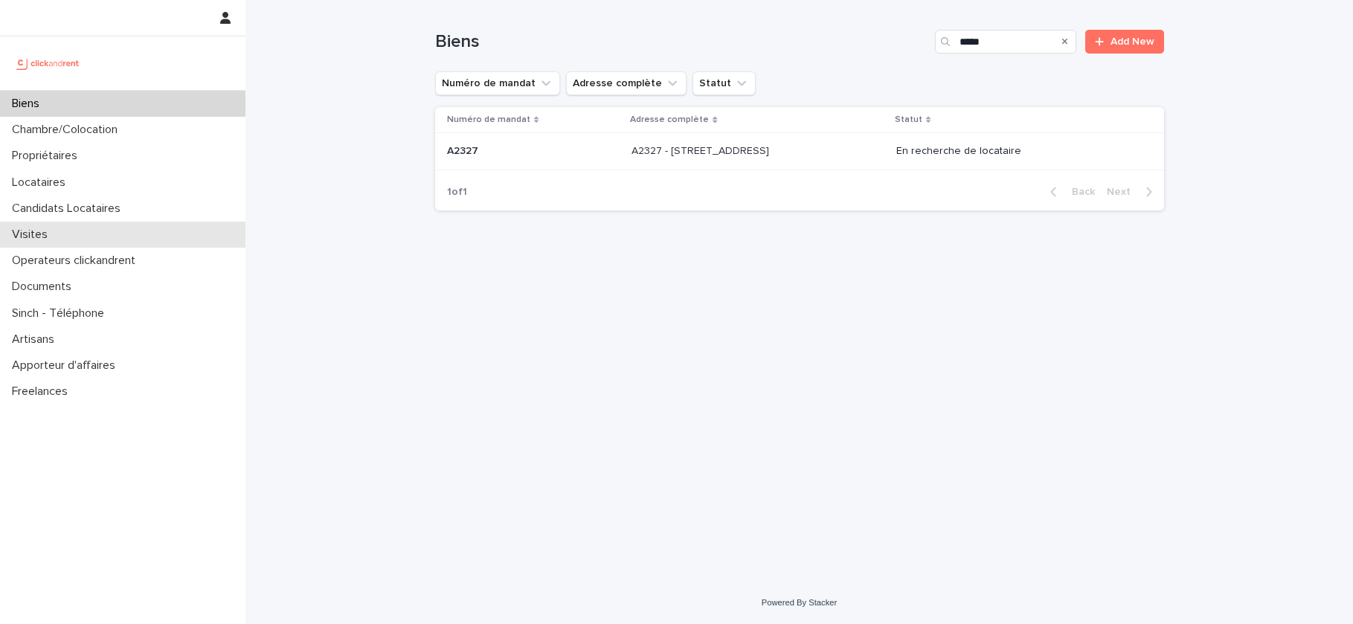
click at [71, 234] on div "Visites" at bounding box center [122, 235] width 245 height 26
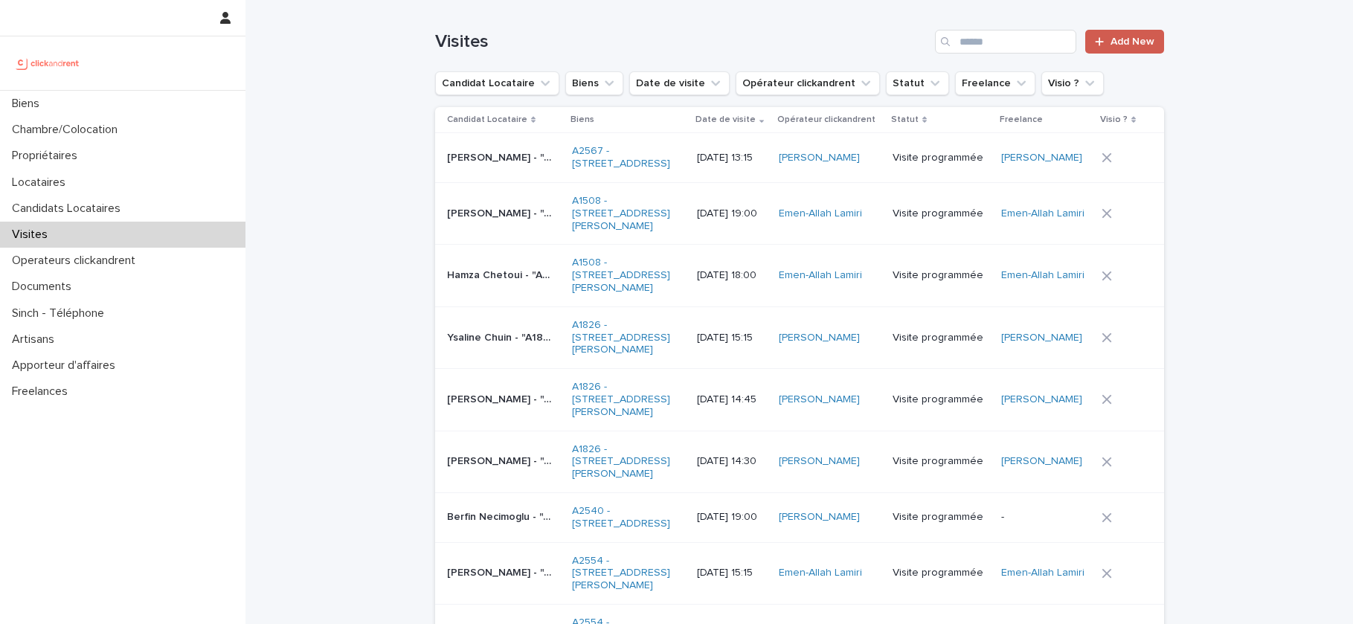
click at [1130, 45] on span "Add New" at bounding box center [1132, 41] width 44 height 10
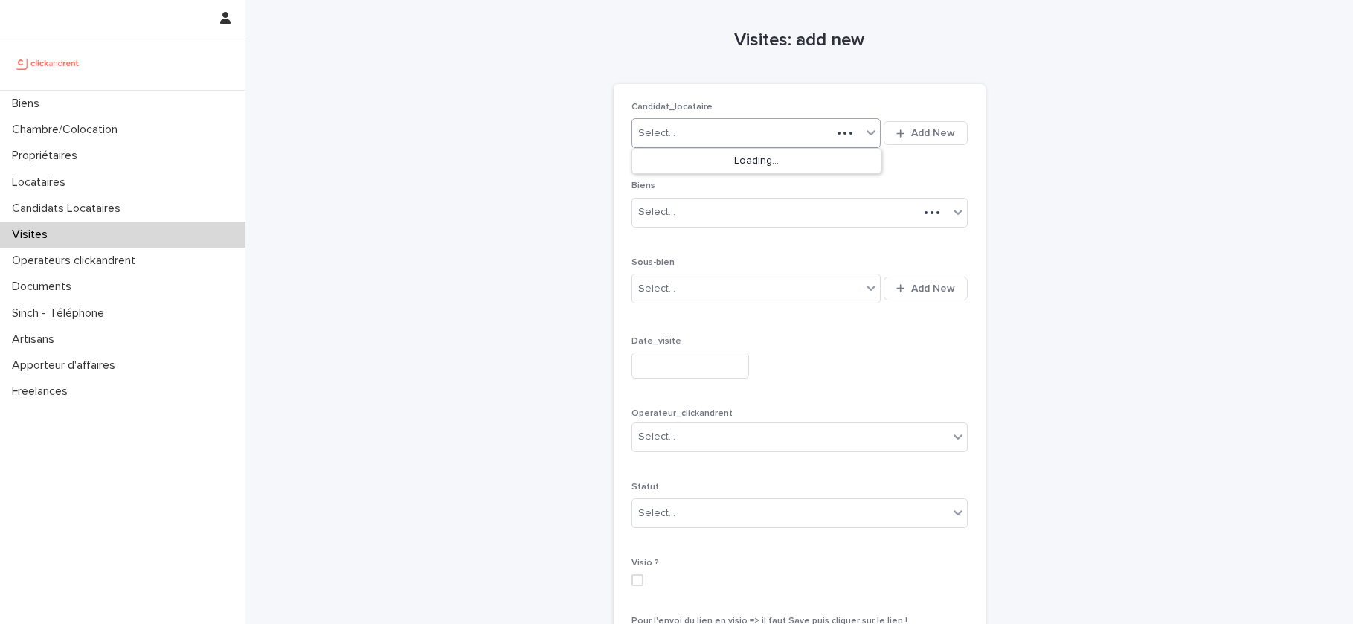
click at [701, 131] on div "Select..." at bounding box center [732, 133] width 200 height 25
paste input "**********"
type input "**********"
click at [733, 162] on div "Jérôme DUPIN" at bounding box center [756, 162] width 249 height 26
click at [721, 213] on div "Select..." at bounding box center [790, 212] width 316 height 25
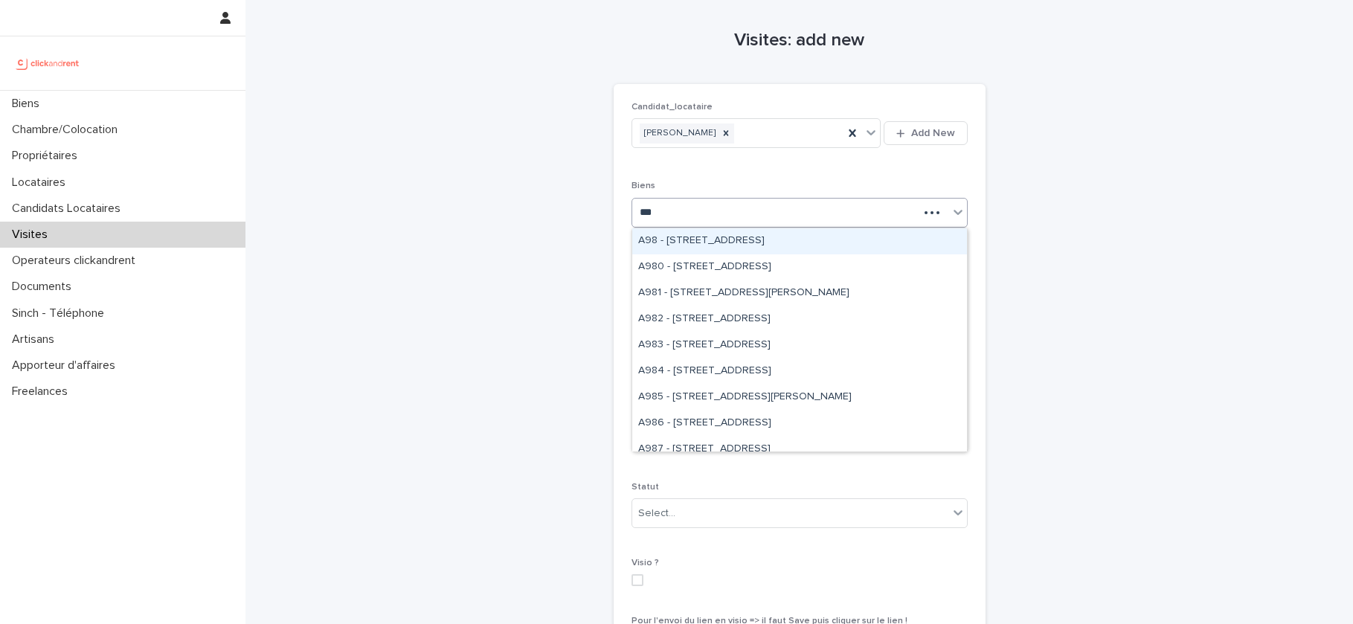
type input "****"
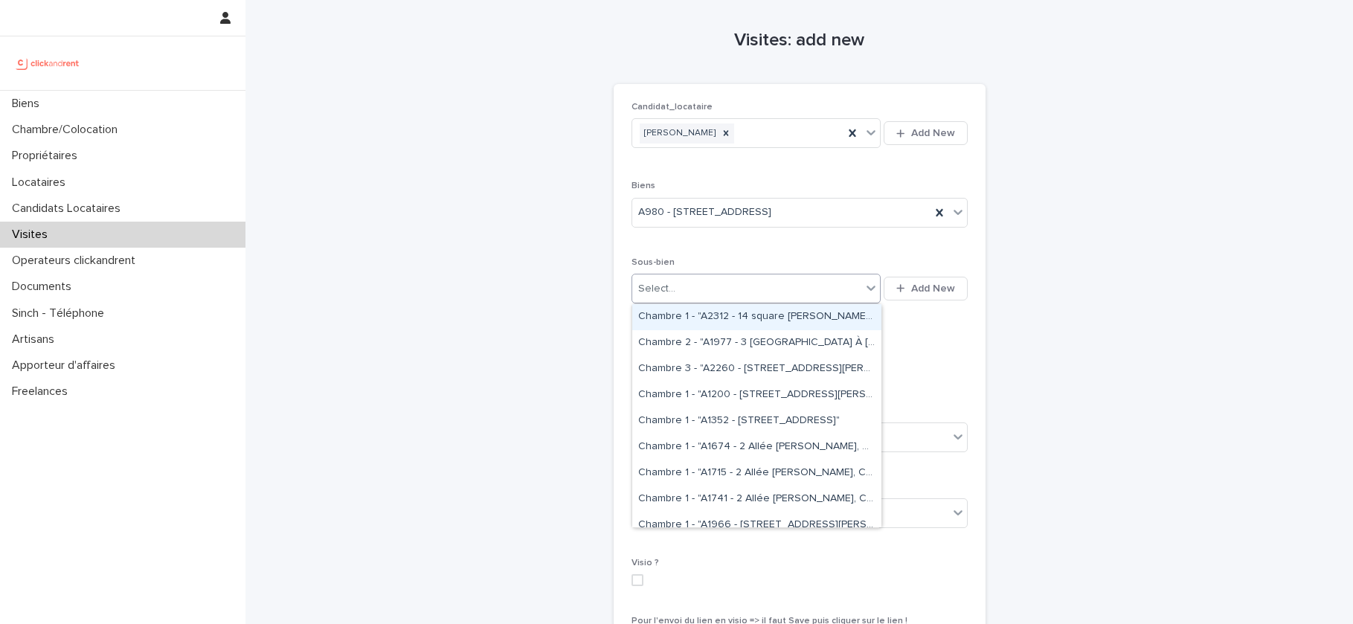
click at [738, 300] on div "Select..." at bounding box center [756, 289] width 250 height 30
type input "****"
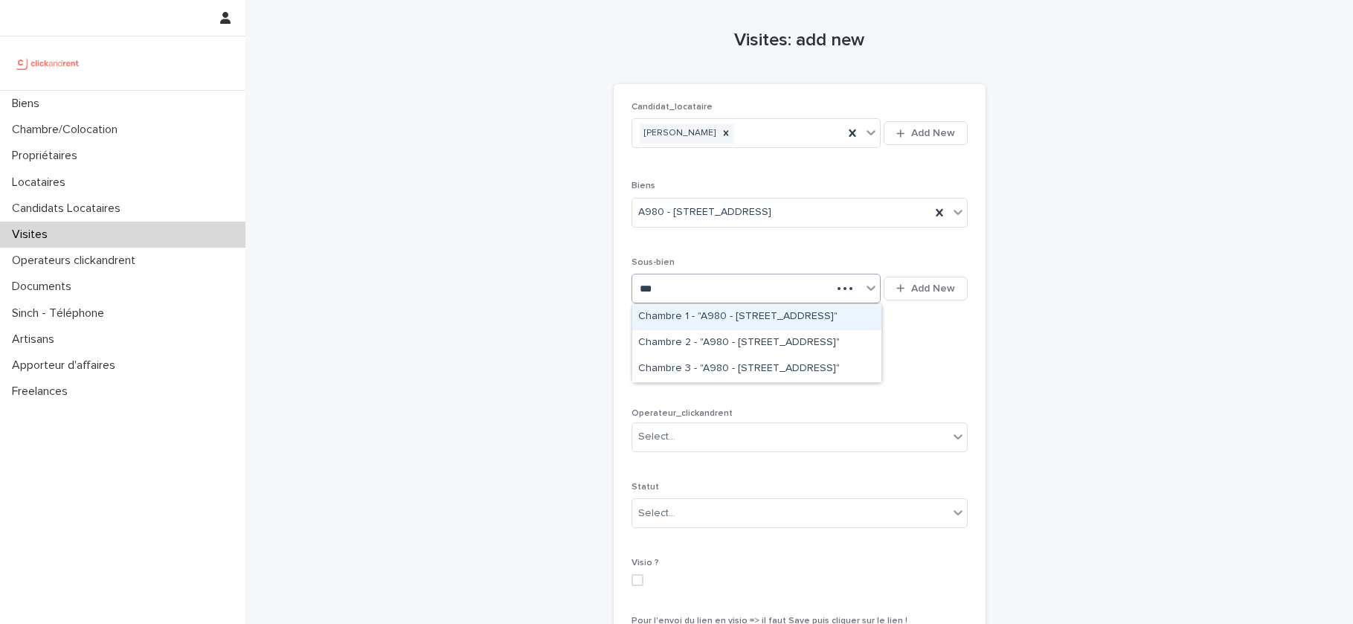
type input "****"
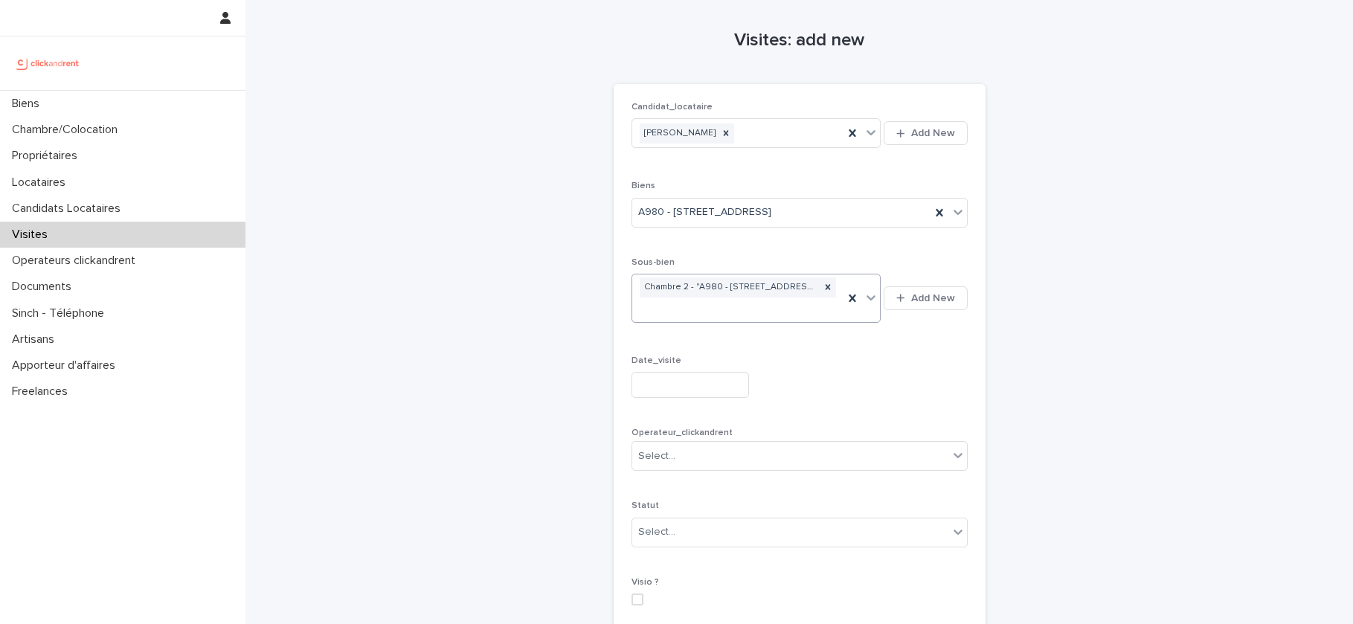
click at [703, 396] on input "text" at bounding box center [689, 385] width 117 height 26
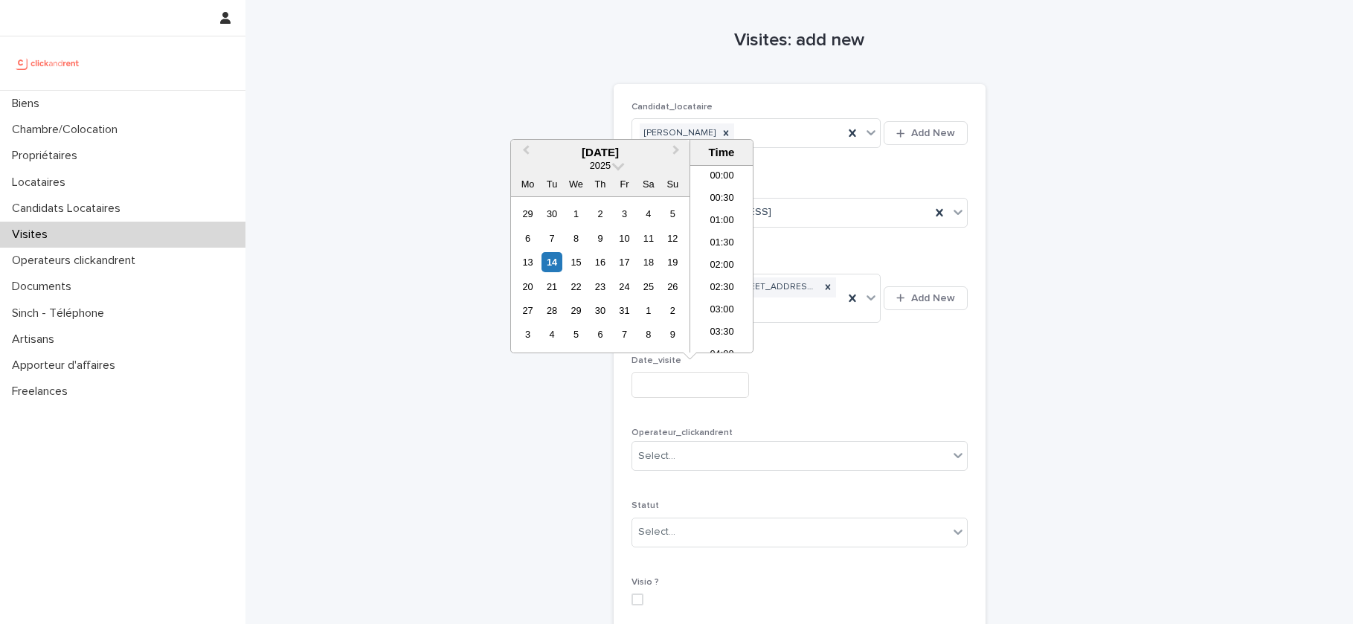
scroll to position [677, 0]
click at [580, 267] on div "15" at bounding box center [576, 262] width 20 height 20
click at [730, 236] on li "16:30" at bounding box center [721, 236] width 63 height 22
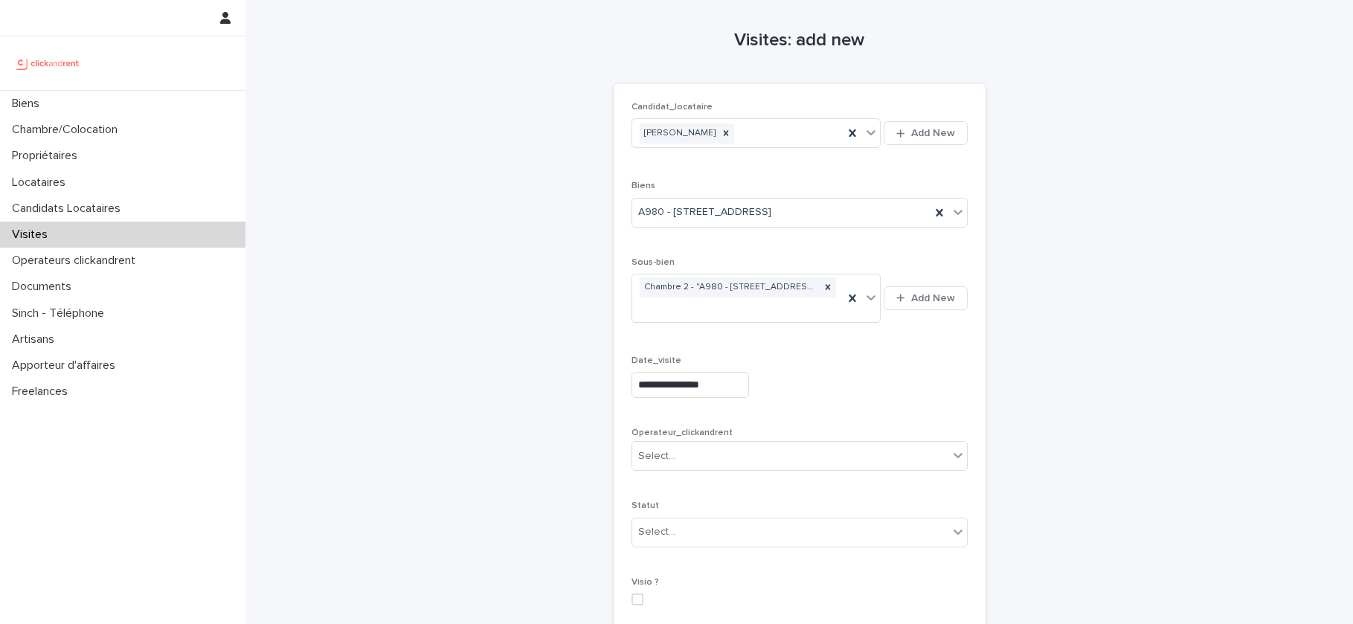
click at [726, 389] on input "**********" at bounding box center [689, 385] width 117 height 26
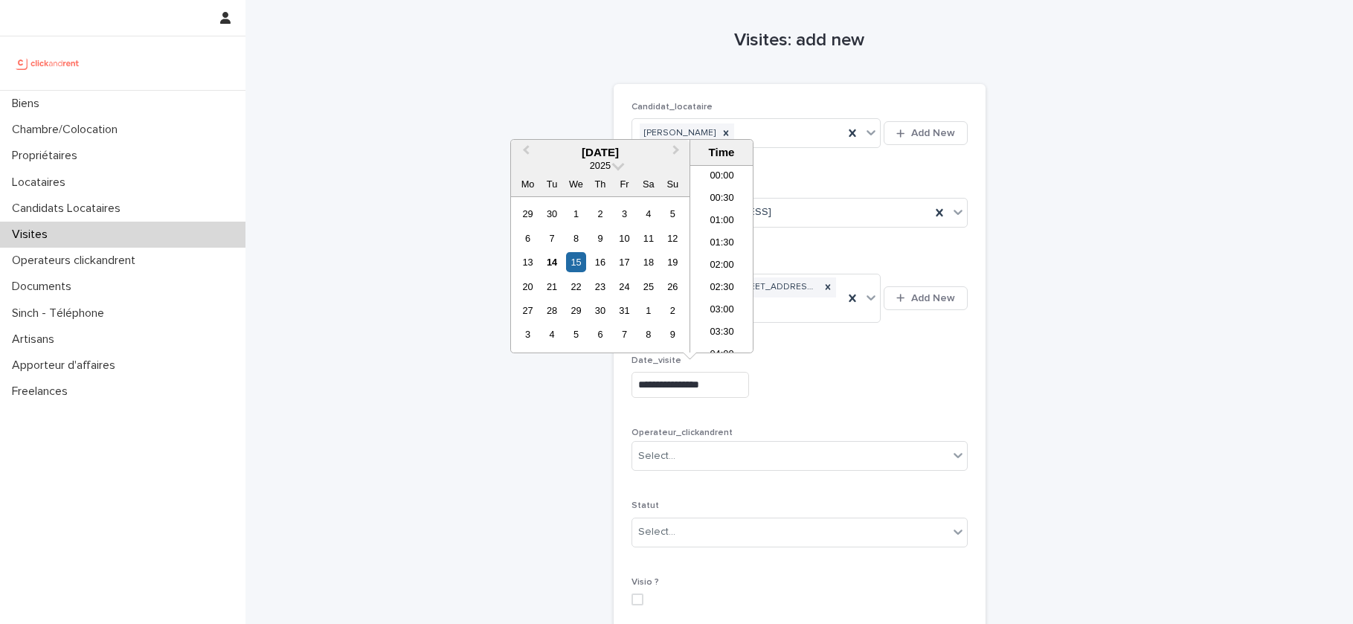
scroll to position [654, 0]
type input "**********"
click at [788, 449] on div "Select..." at bounding box center [790, 456] width 316 height 25
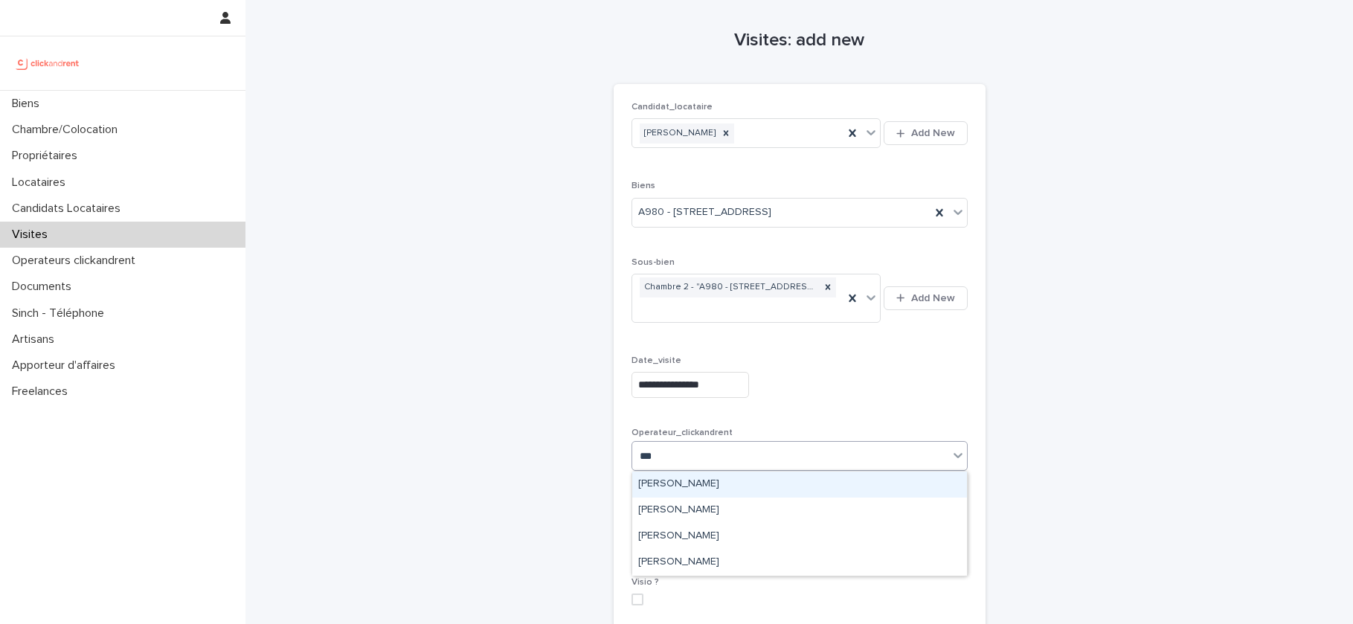
type input "****"
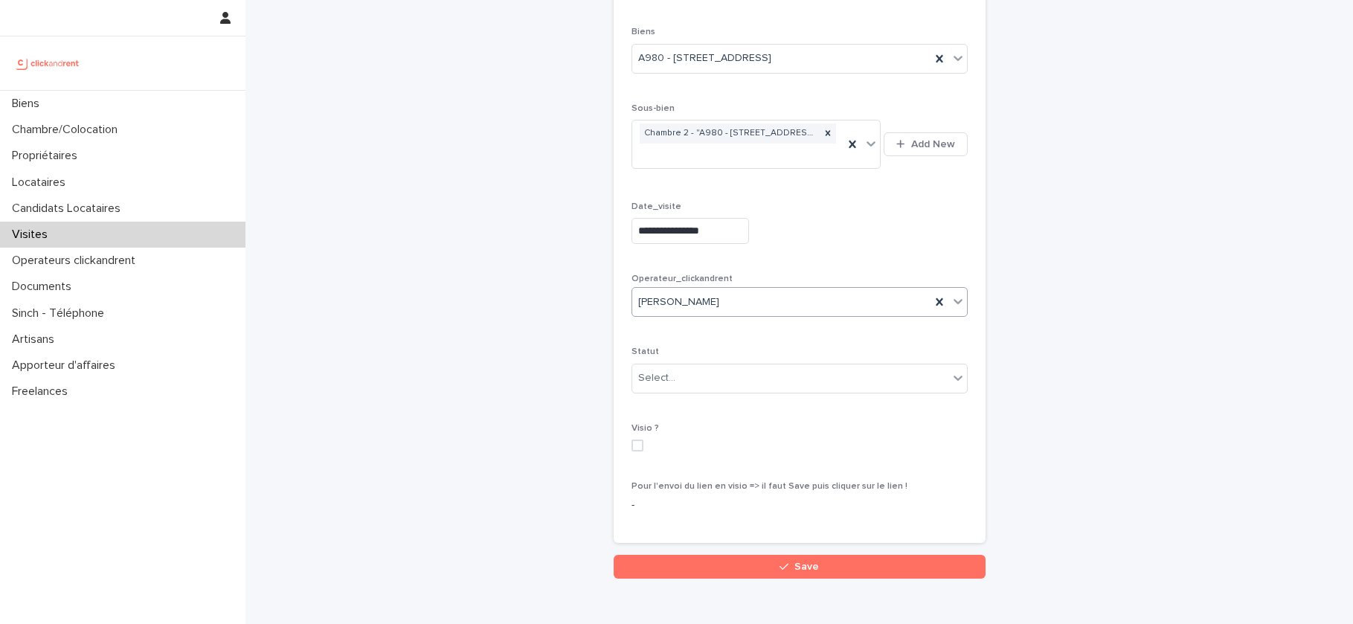
scroll to position [225, 0]
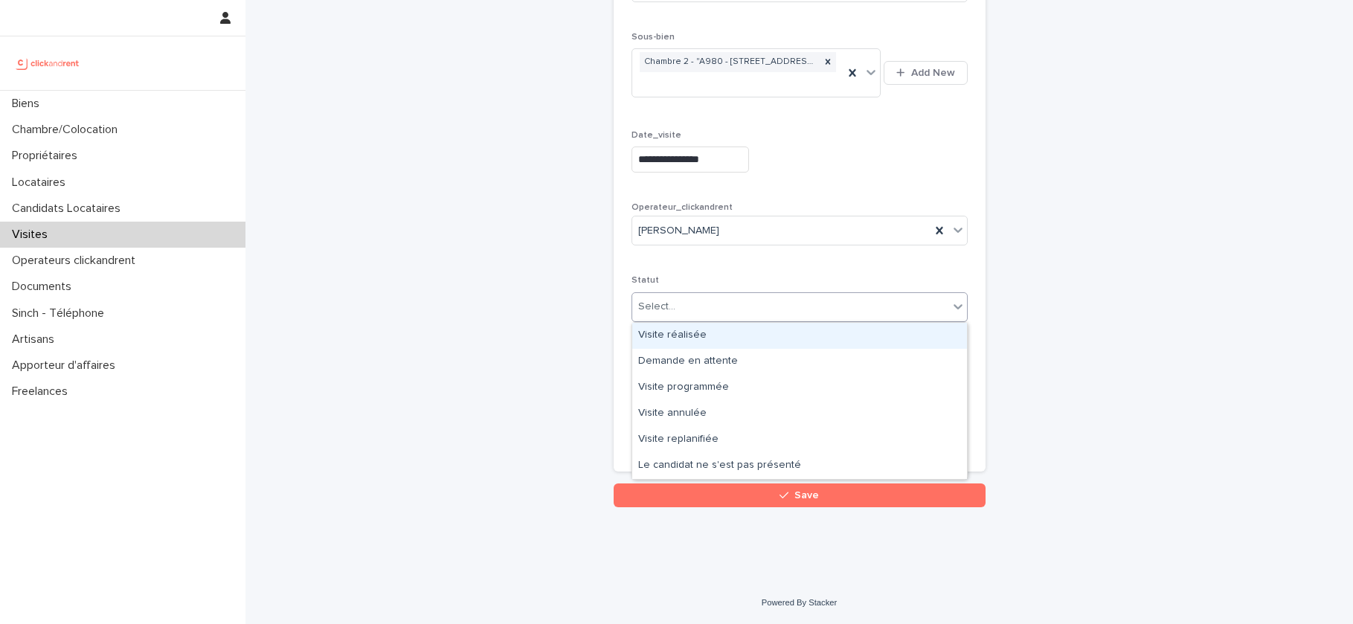
click at [790, 303] on div "Select..." at bounding box center [790, 306] width 316 height 25
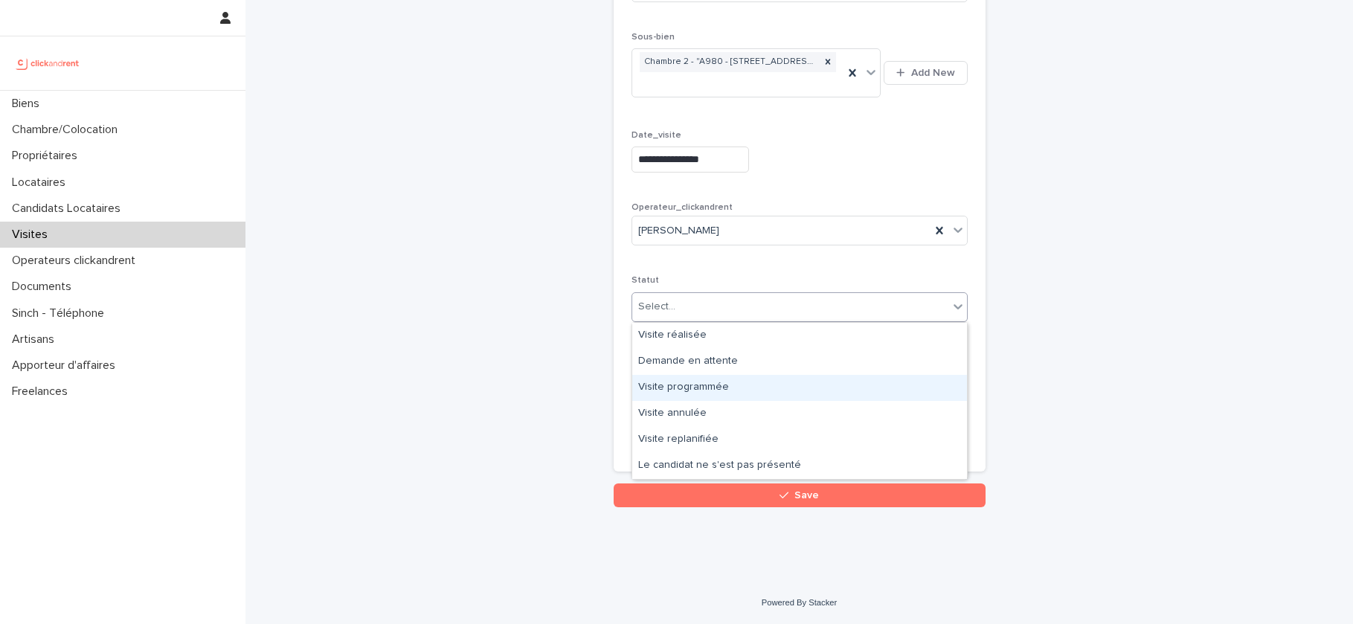
click at [741, 385] on div "Visite programmée" at bounding box center [799, 388] width 335 height 26
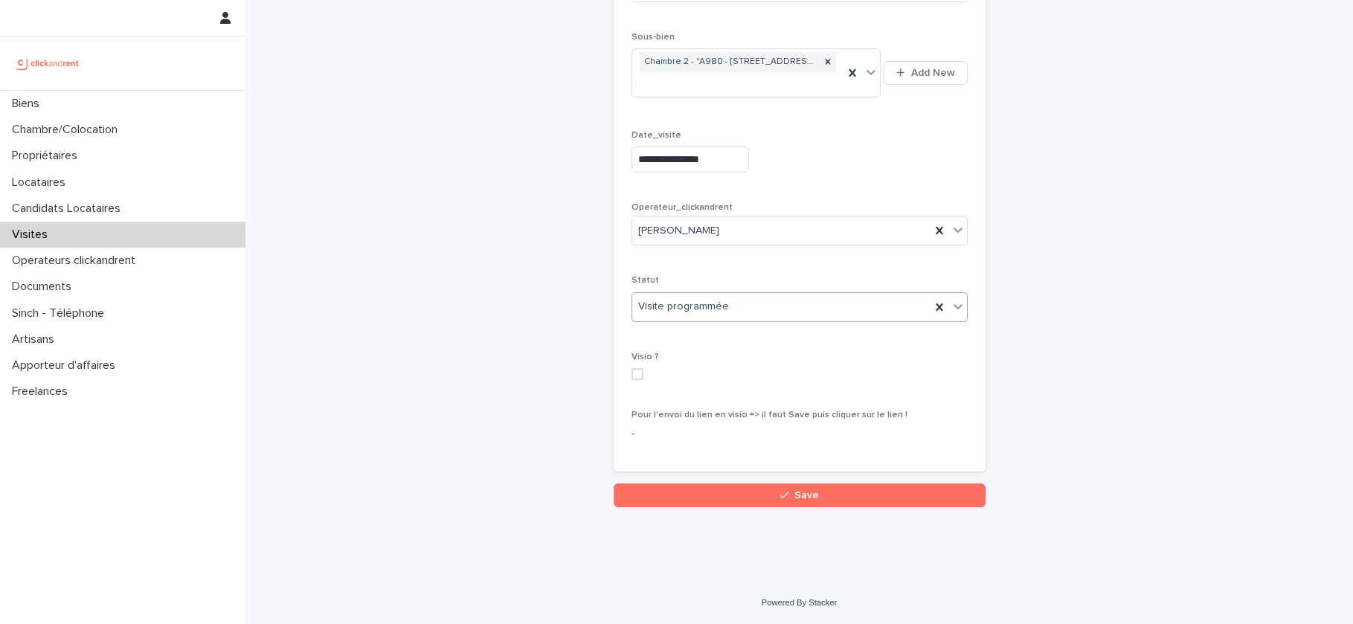
click at [640, 373] on span at bounding box center [637, 374] width 12 height 12
click at [727, 500] on button "Save" at bounding box center [800, 495] width 372 height 24
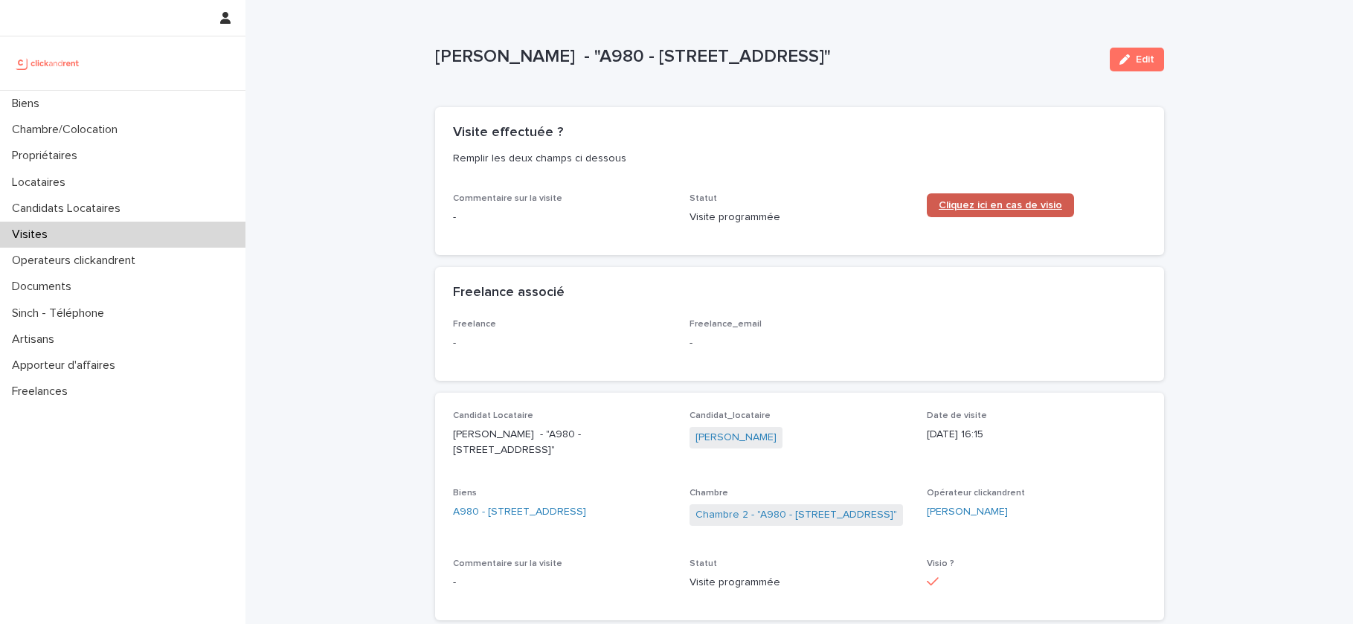
click at [964, 213] on link "Cliquez ici en cas de visio" at bounding box center [1000, 205] width 147 height 24
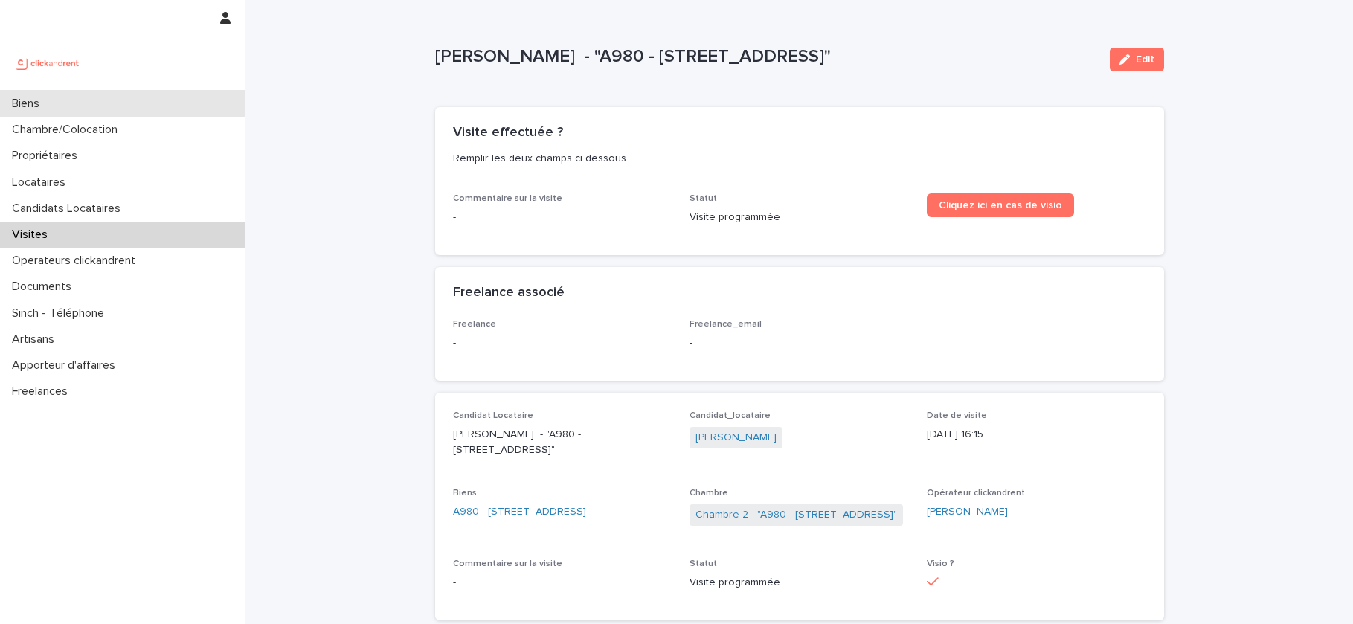
click at [108, 98] on div "Biens" at bounding box center [122, 104] width 245 height 26
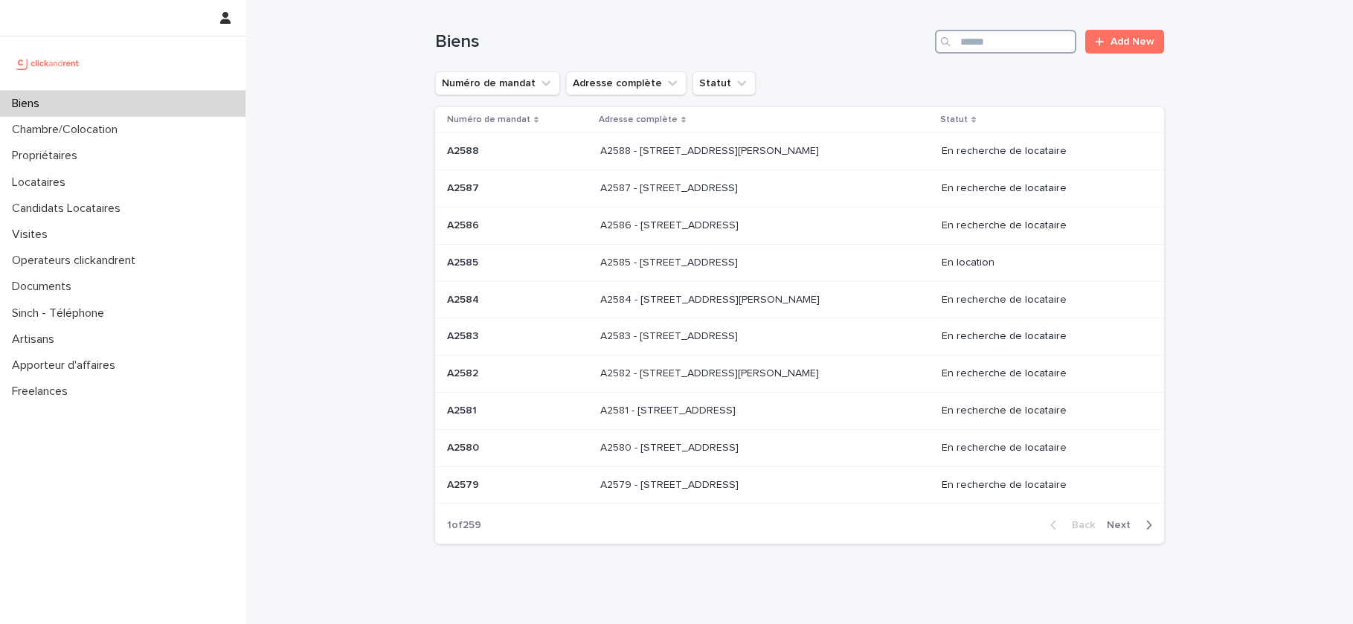
click at [974, 37] on input "Search" at bounding box center [1005, 42] width 141 height 24
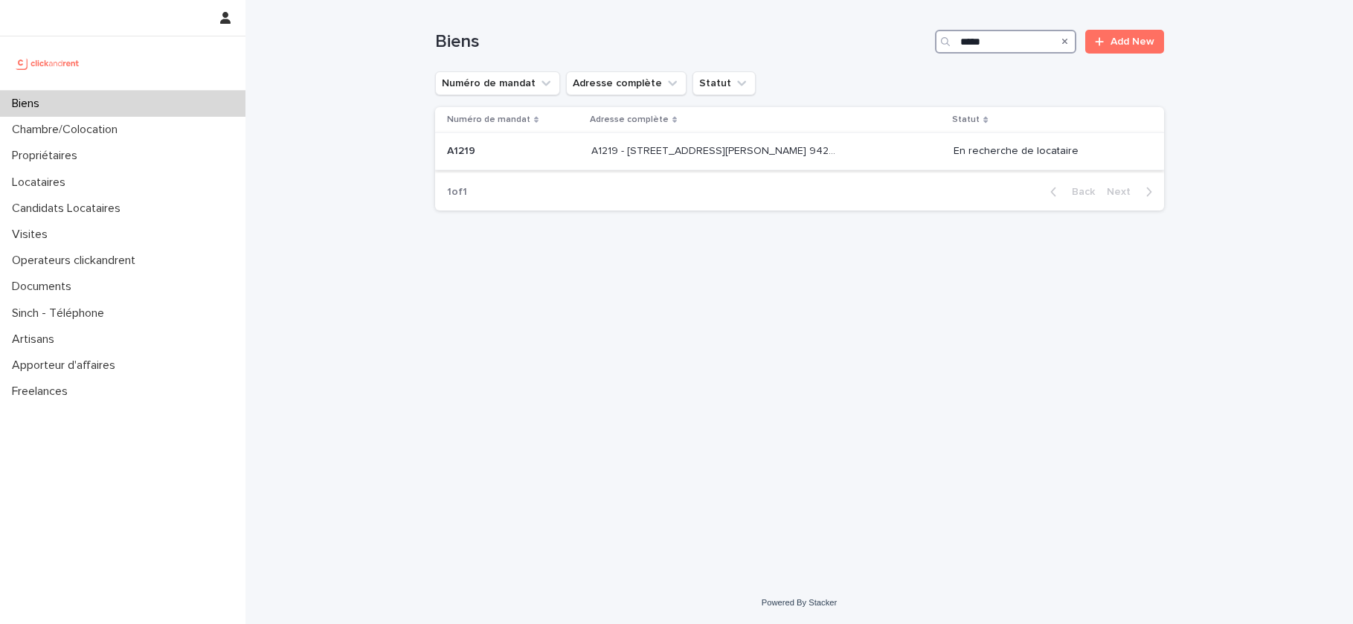
type input "*****"
click at [780, 156] on p "A1219 - 32 avenue Jules Gravereaux, L'Haÿ-les-Roses 94240" at bounding box center [716, 150] width 251 height 16
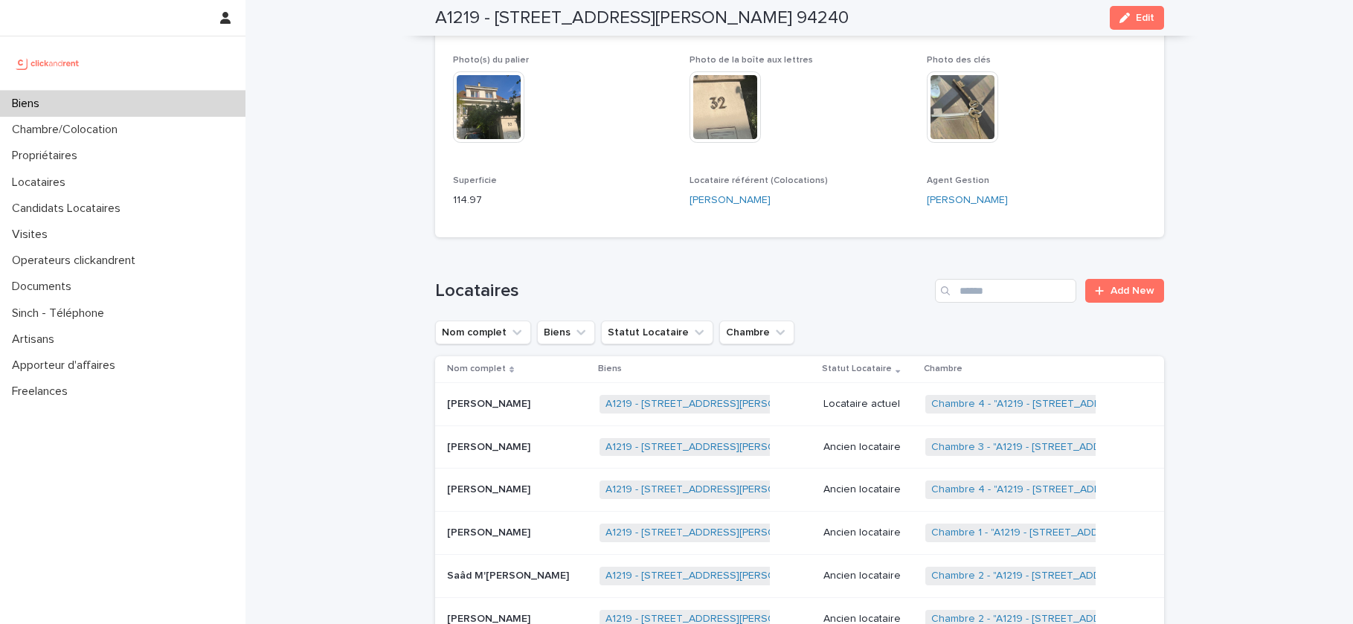
scroll to position [437, 0]
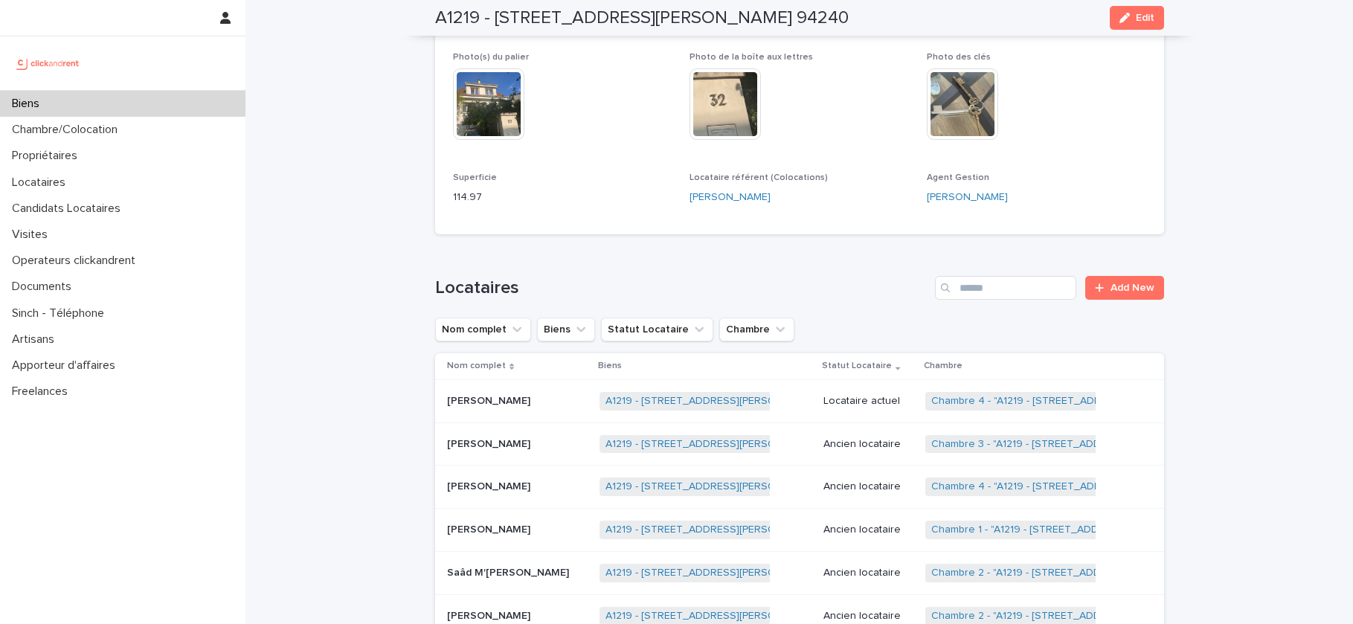
click at [531, 393] on div "Vincent Ho Vincent Ho" at bounding box center [517, 401] width 141 height 25
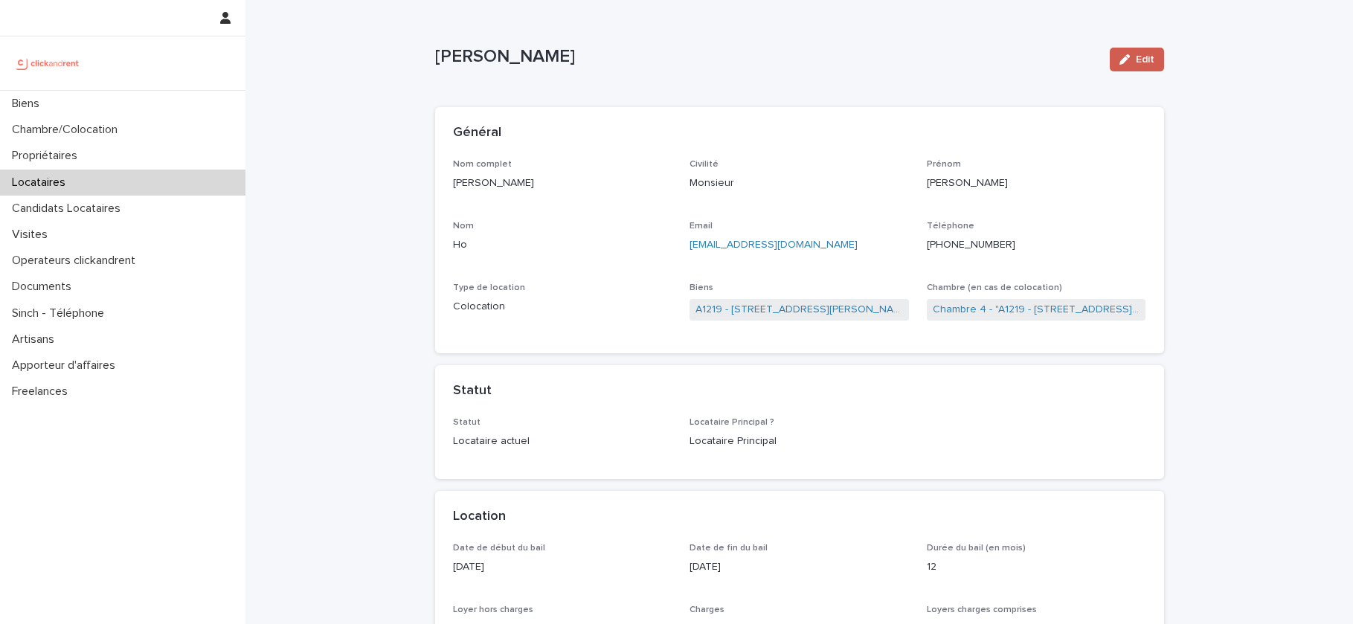
click at [1147, 68] on button "Edit" at bounding box center [1137, 60] width 54 height 24
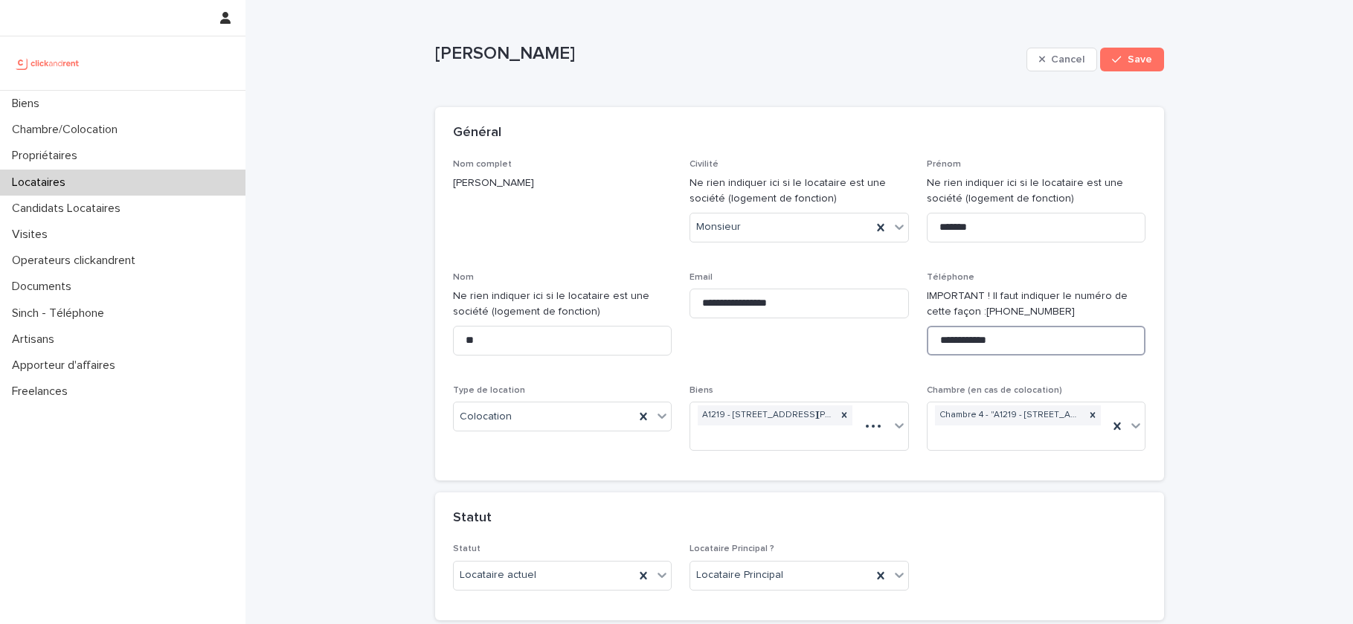
click at [1013, 342] on input "**********" at bounding box center [1036, 341] width 219 height 30
paste input "**********"
click at [1005, 340] on input "**********" at bounding box center [1036, 341] width 219 height 30
drag, startPoint x: 1008, startPoint y: 342, endPoint x: 916, endPoint y: 336, distance: 92.4
click at [916, 336] on div "**********" at bounding box center [799, 310] width 693 height 303
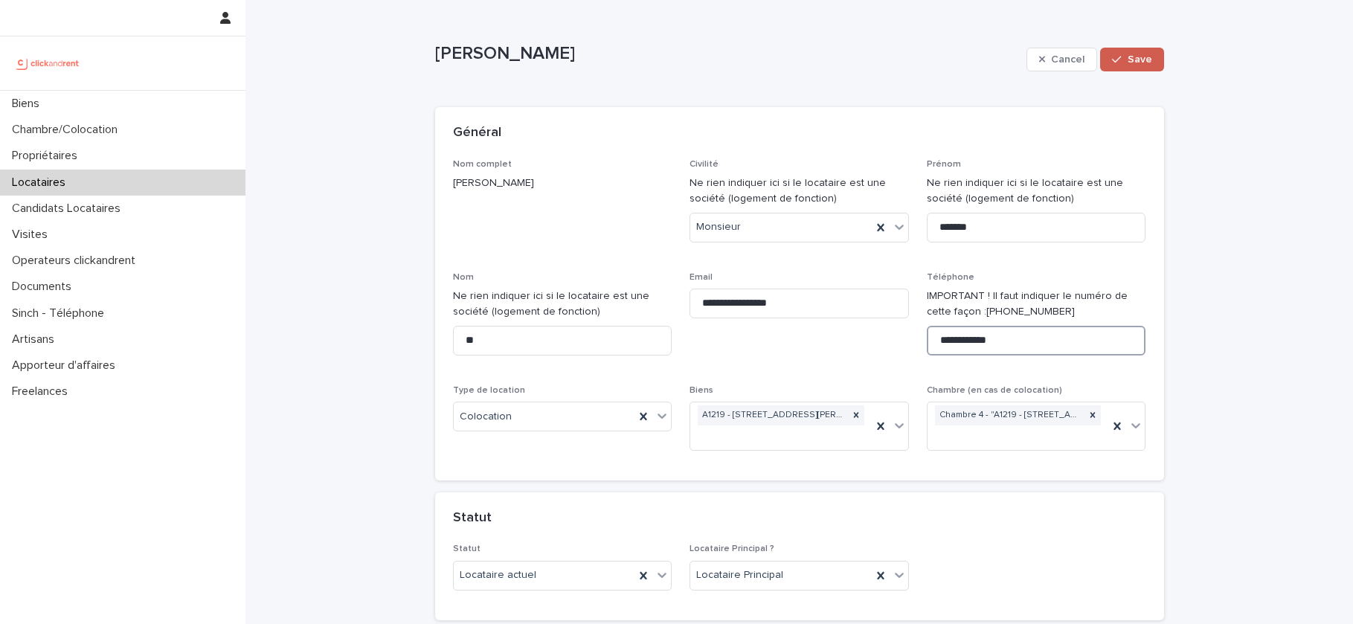
type input "**********"
click at [1148, 66] on button "Save" at bounding box center [1131, 60] width 63 height 24
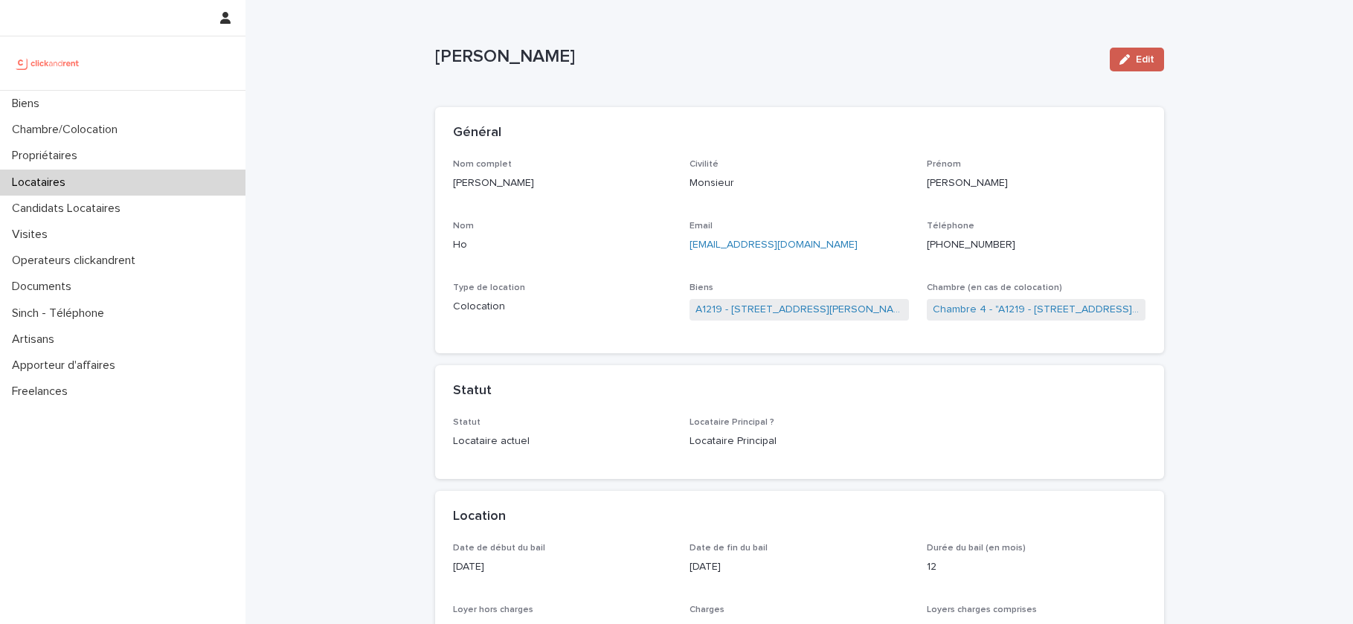
click at [1143, 62] on span "Edit" at bounding box center [1145, 59] width 19 height 10
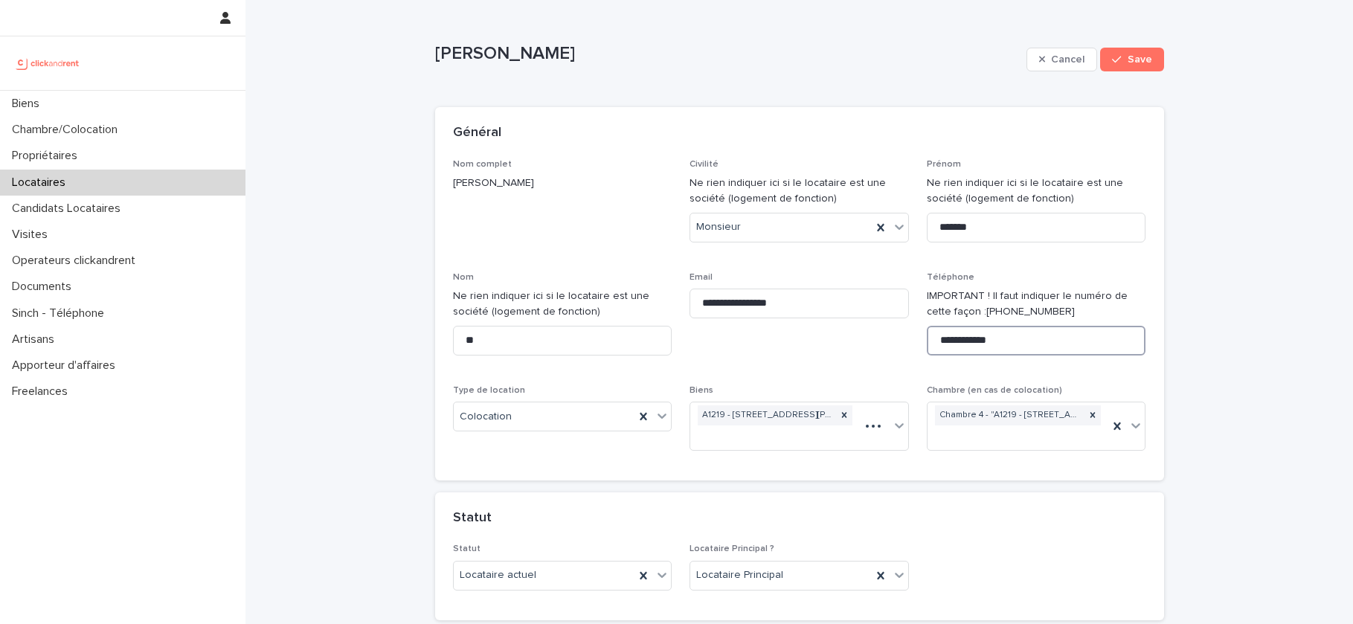
click at [1057, 338] on input "**********" at bounding box center [1036, 341] width 219 height 30
paste input "**********"
drag, startPoint x: 1079, startPoint y: 340, endPoint x: 1010, endPoint y: 341, distance: 69.2
click at [1010, 341] on input "**********" at bounding box center [1036, 341] width 219 height 30
type input "**********"
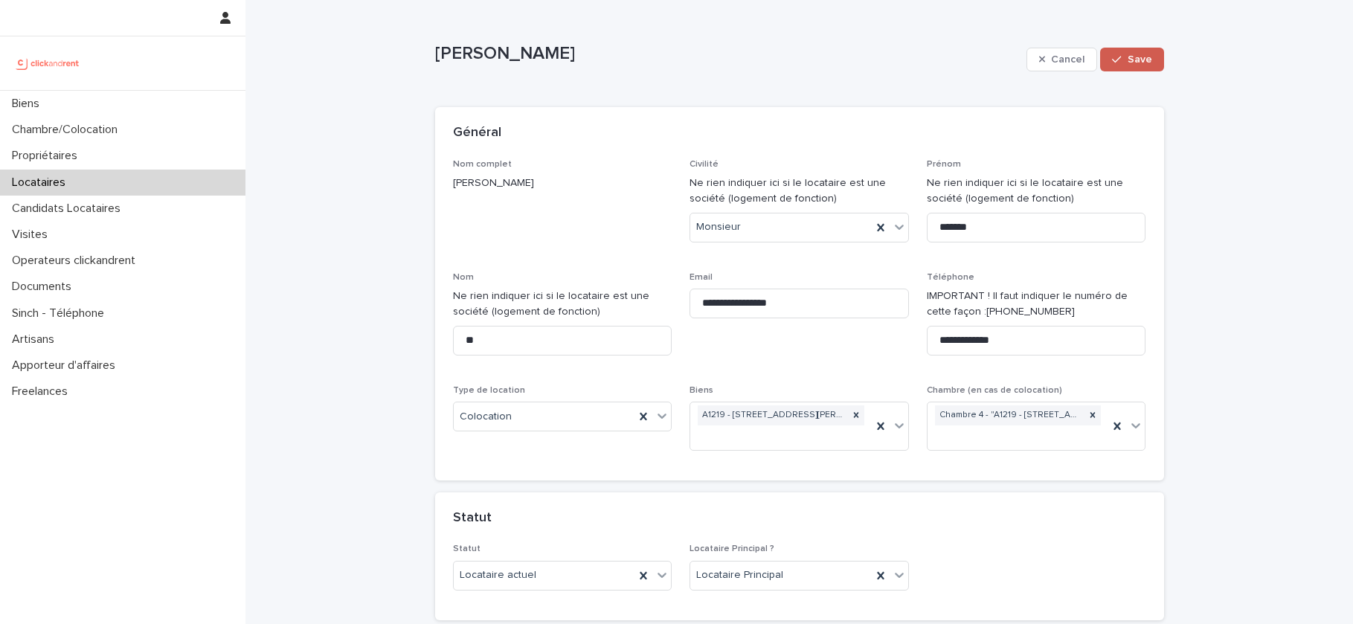
click at [1145, 65] on button "Save" at bounding box center [1131, 60] width 63 height 24
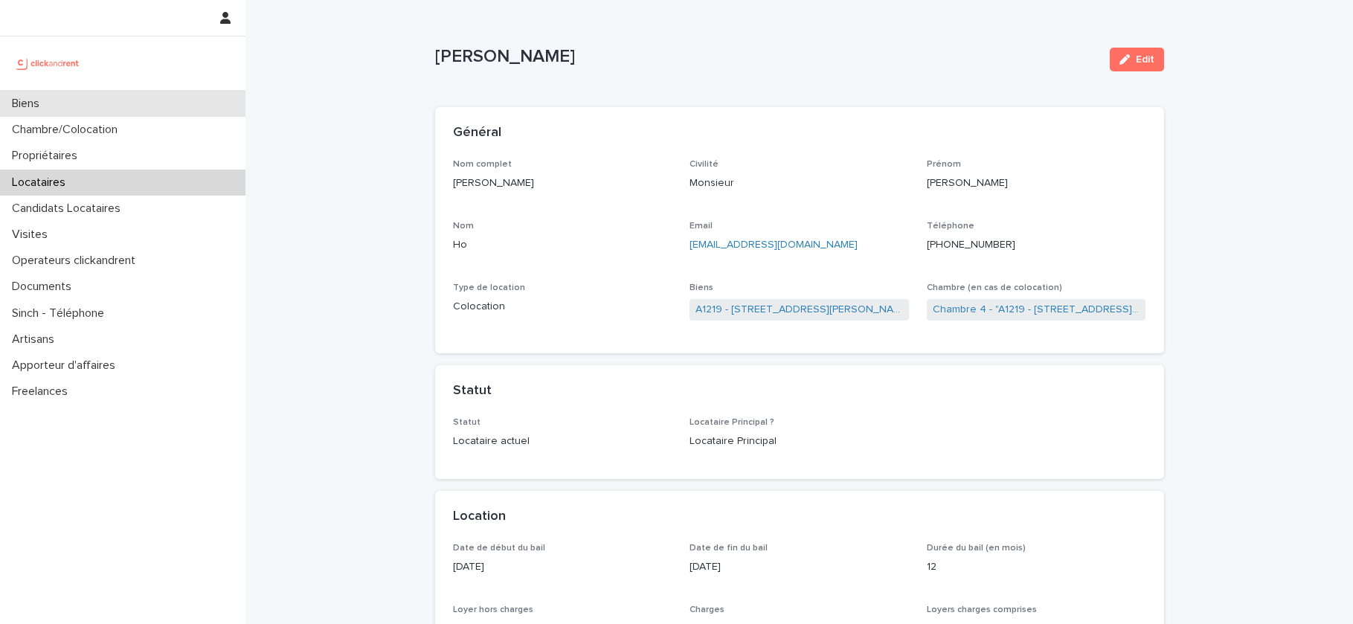
click at [66, 101] on div "Biens" at bounding box center [122, 104] width 245 height 26
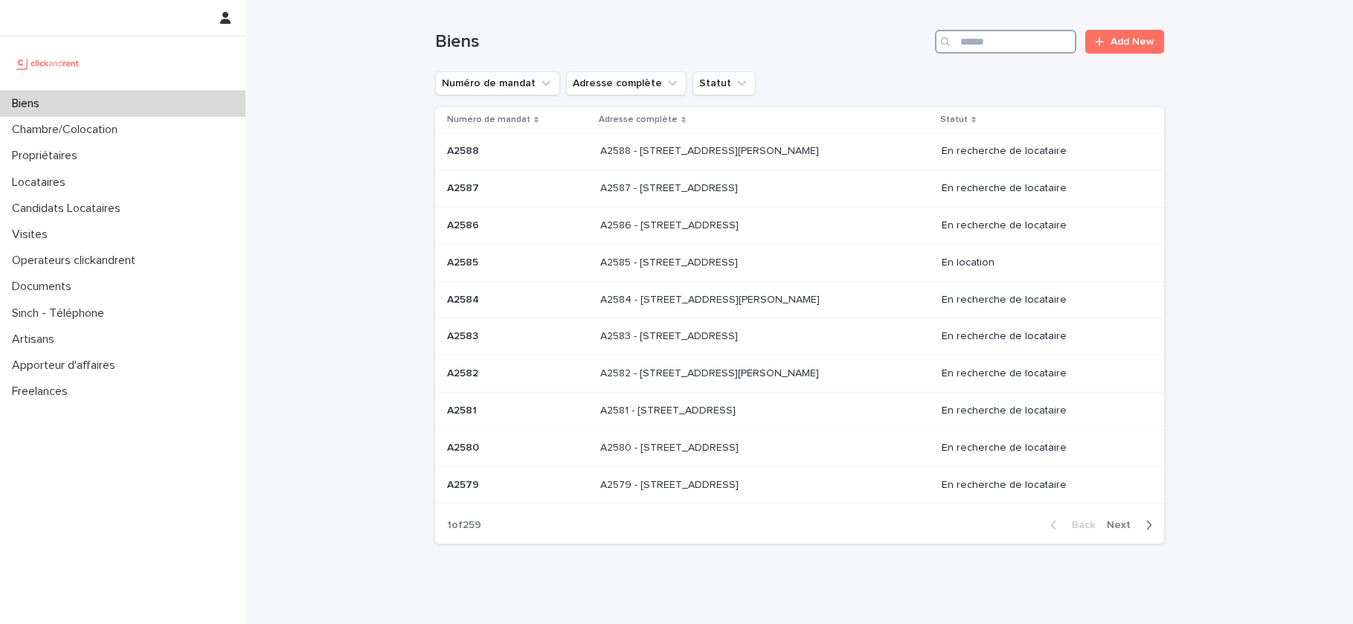
click at [1012, 53] on input "Search" at bounding box center [1005, 42] width 141 height 24
paste input "*****"
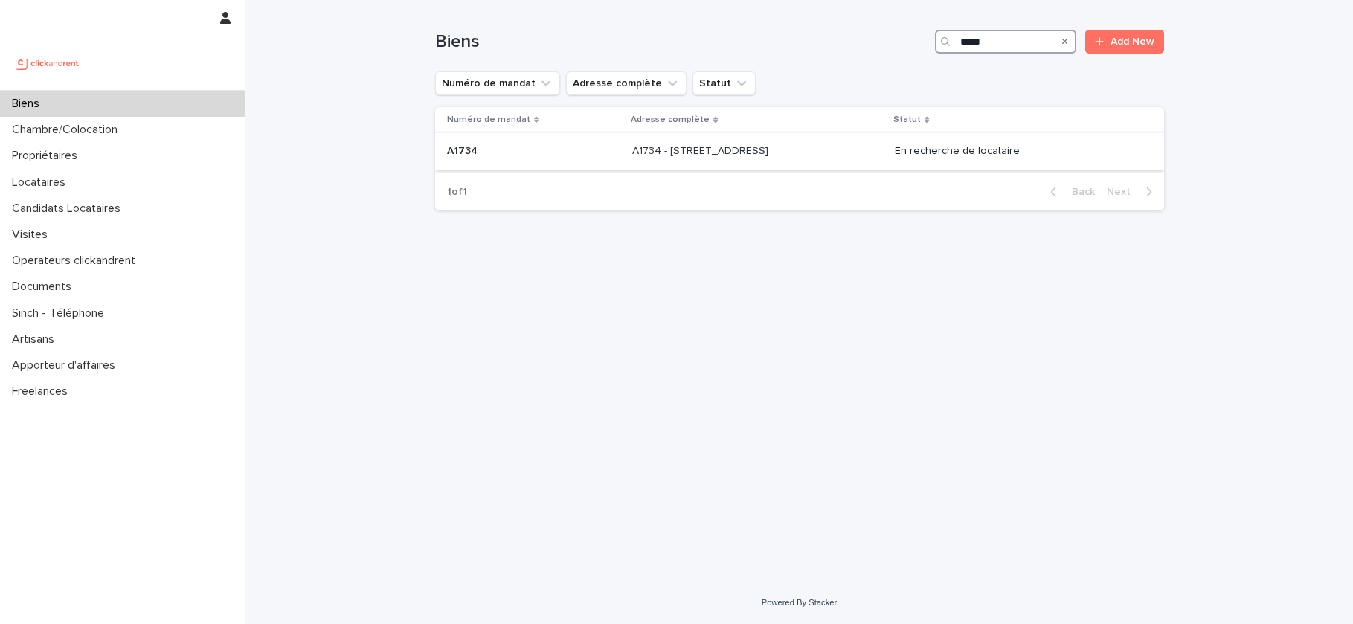
type input "*****"
click at [771, 142] on p "A1734 - 18 rue du Faubourg Madeleine, Orléans 45000" at bounding box center [701, 150] width 139 height 16
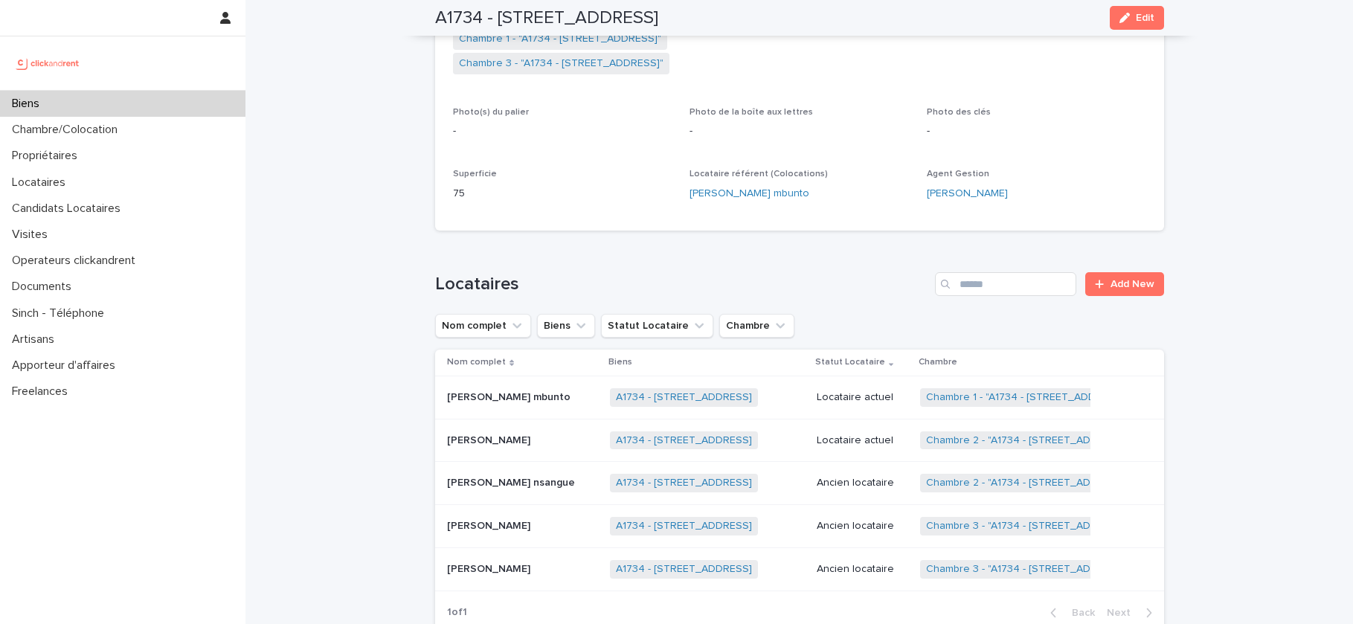
scroll to position [361, 0]
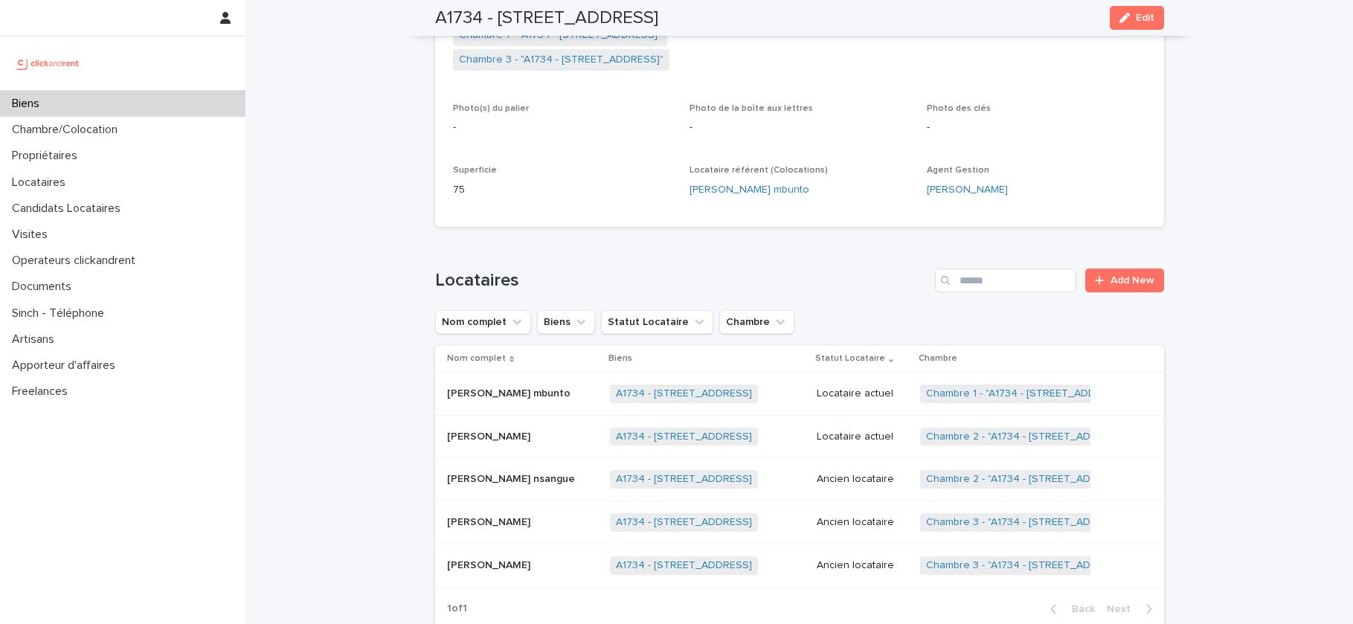
click at [567, 387] on p "Esther laurence Andong mbunto" at bounding box center [510, 392] width 126 height 16
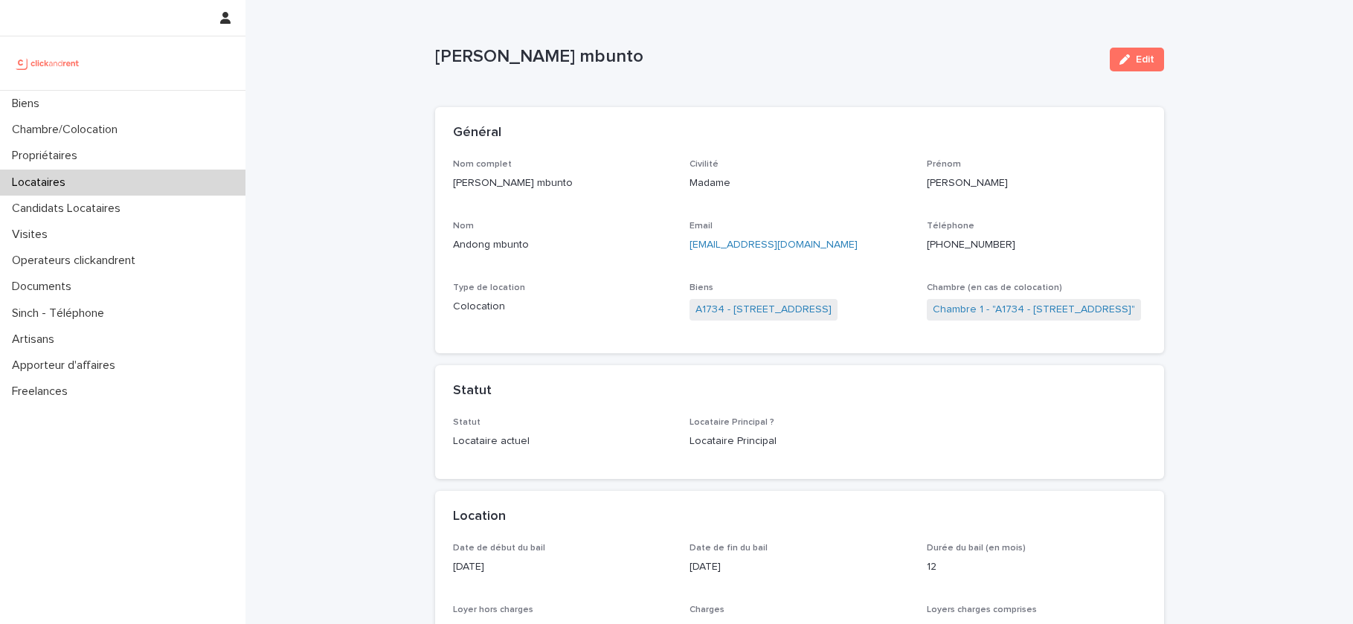
click at [484, 184] on p "Esther laurence Andong mbunto" at bounding box center [562, 183] width 219 height 16
copy p "Esther laurence Andong mbunto"
click at [550, 180] on p "Esther laurence Andong mbunto" at bounding box center [562, 183] width 219 height 16
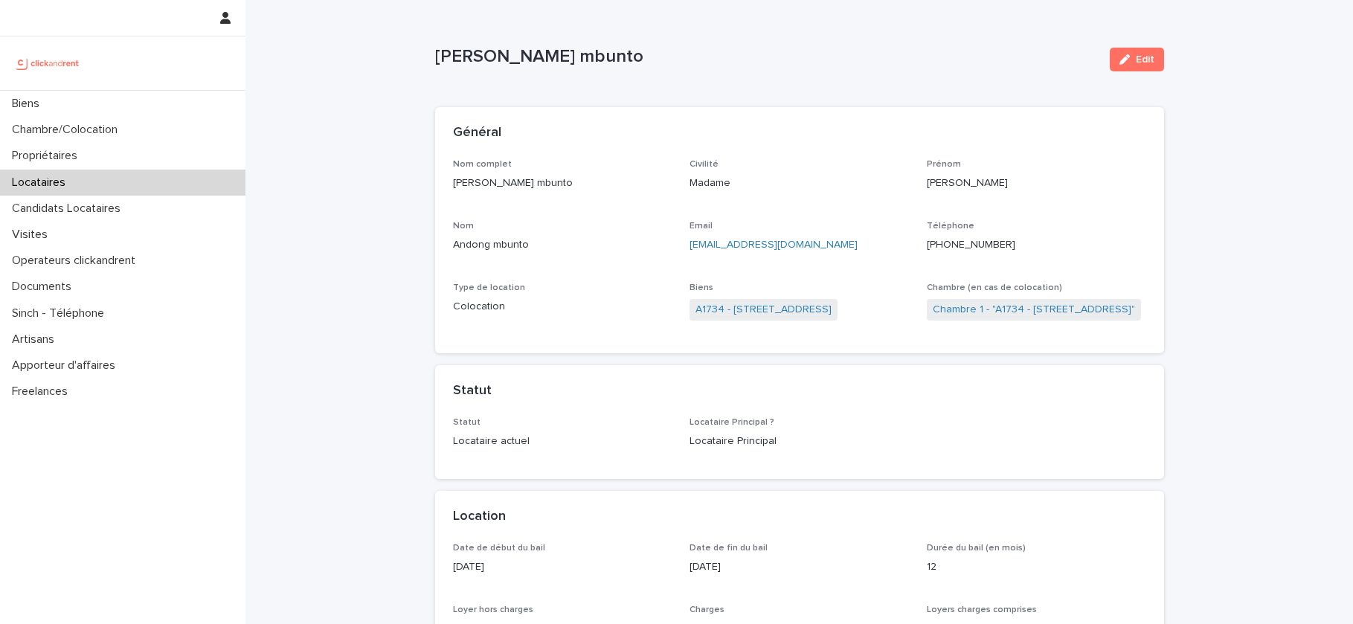
drag, startPoint x: 550, startPoint y: 180, endPoint x: 567, endPoint y: 180, distance: 17.8
click at [567, 180] on p "Esther laurence Andong mbunto" at bounding box center [562, 183] width 219 height 16
click at [74, 228] on div "Visites" at bounding box center [122, 235] width 245 height 26
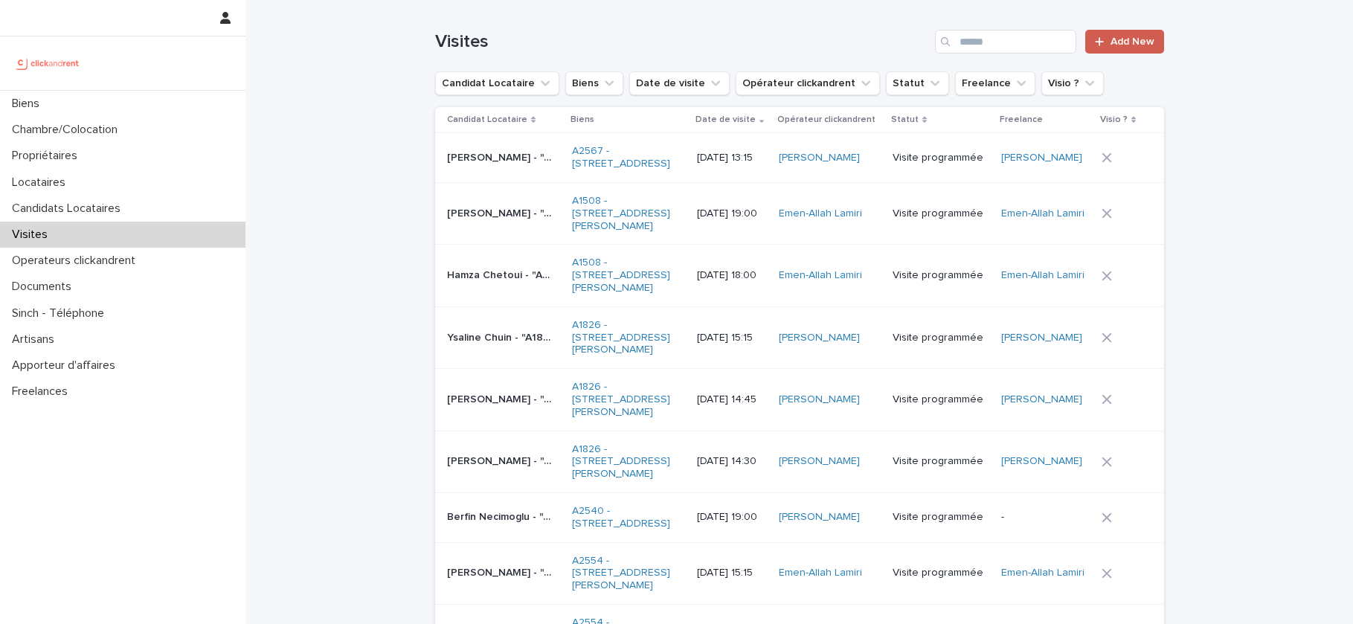
click at [1099, 33] on link "Add New" at bounding box center [1124, 42] width 78 height 24
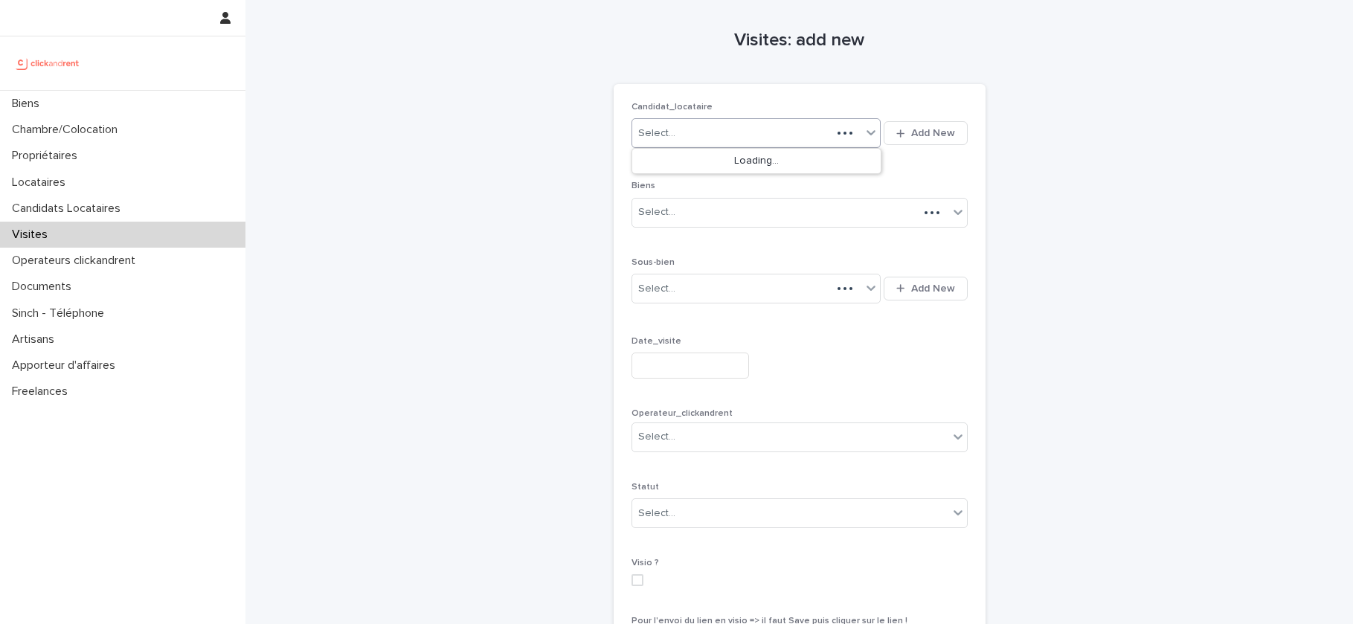
click at [745, 136] on div "Select..." at bounding box center [732, 133] width 200 height 25
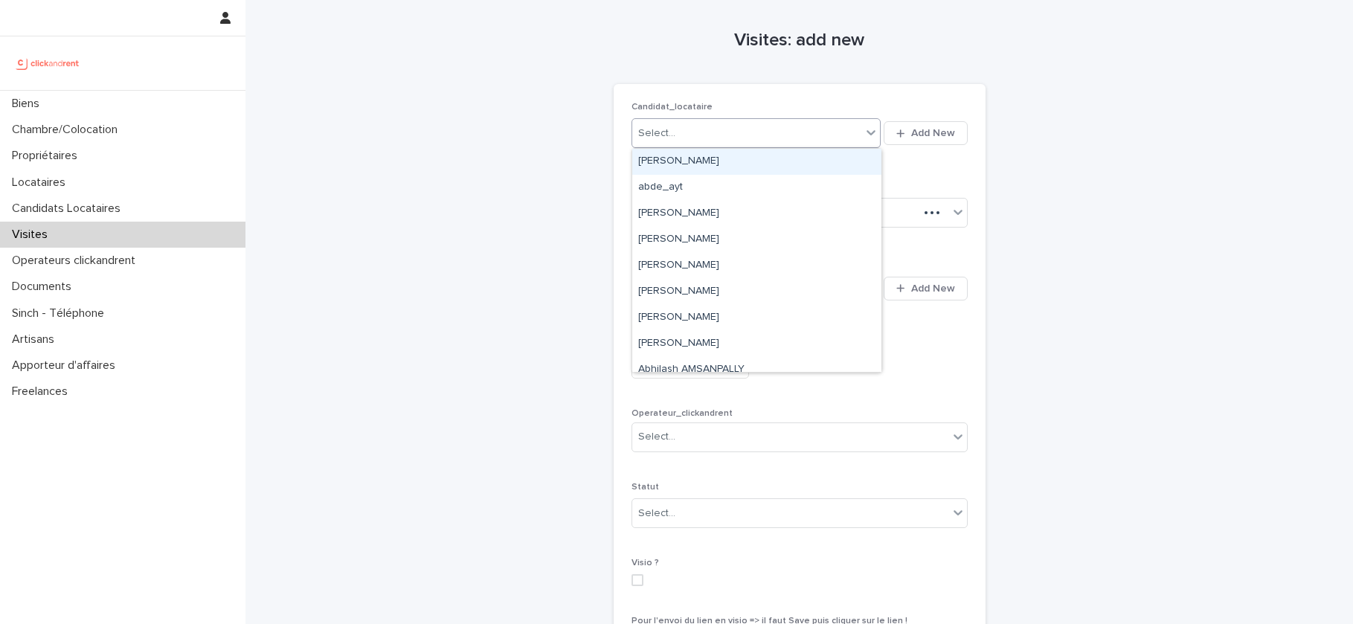
paste input "**********"
type input "**********"
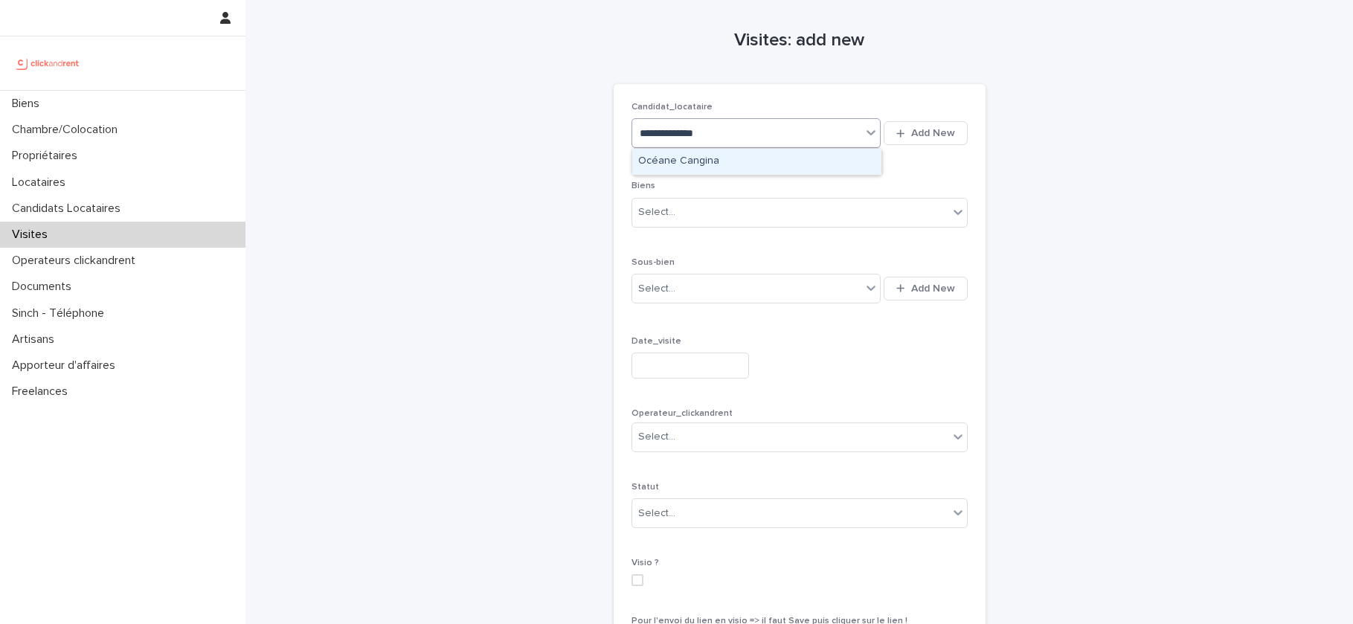
click at [689, 161] on div "Océane Cangina" at bounding box center [756, 162] width 249 height 26
click at [677, 212] on div "Select..." at bounding box center [790, 212] width 316 height 25
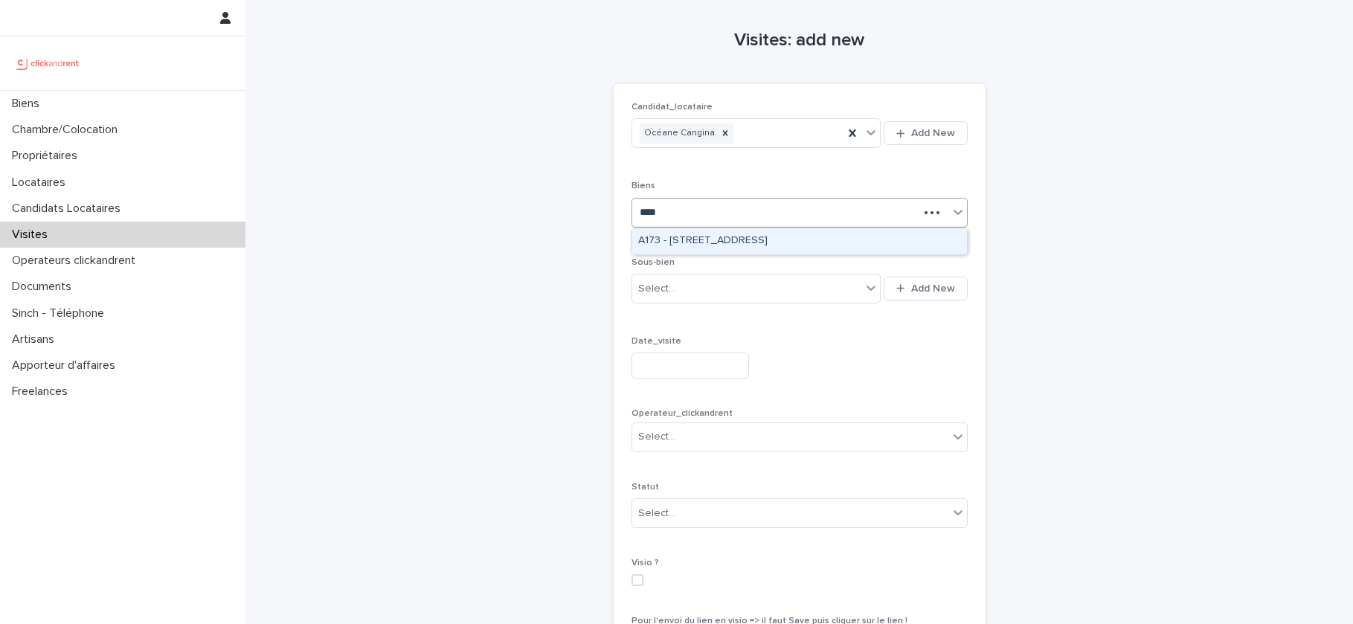
type input "*****"
click at [712, 243] on div "A1734 - 18 rue du Faubourg Madeleine, Orléans 45000" at bounding box center [799, 241] width 335 height 26
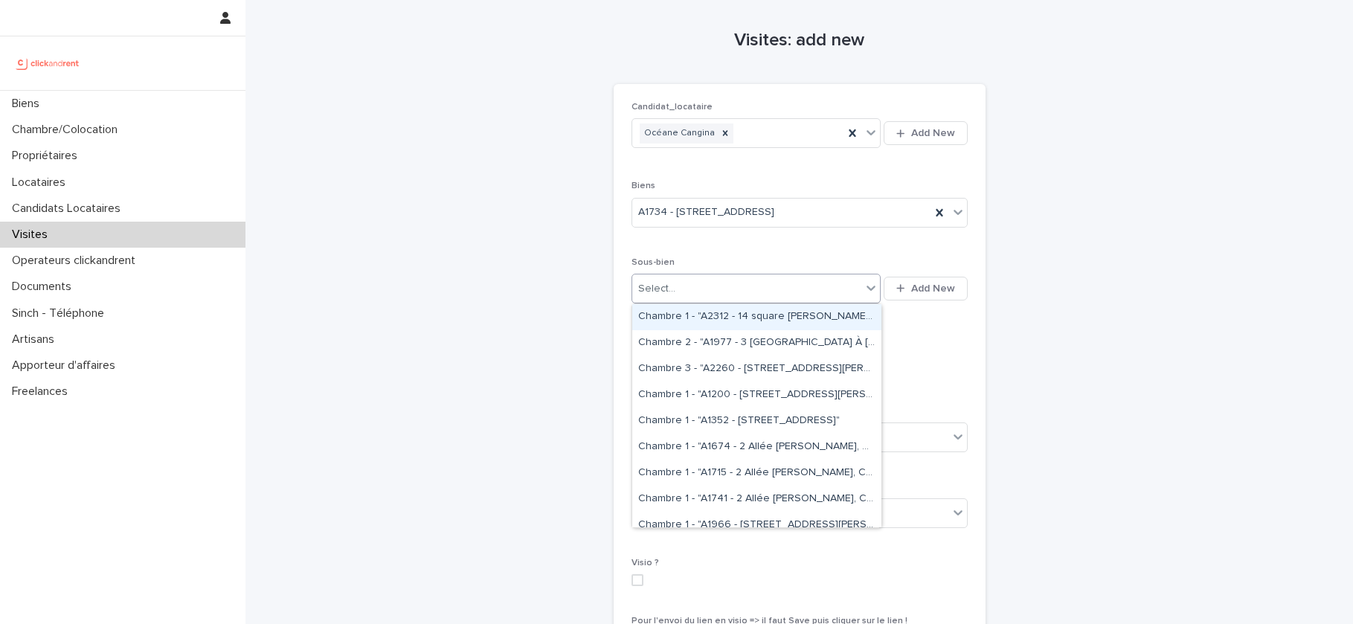
click at [704, 289] on div "Select..." at bounding box center [747, 289] width 230 height 25
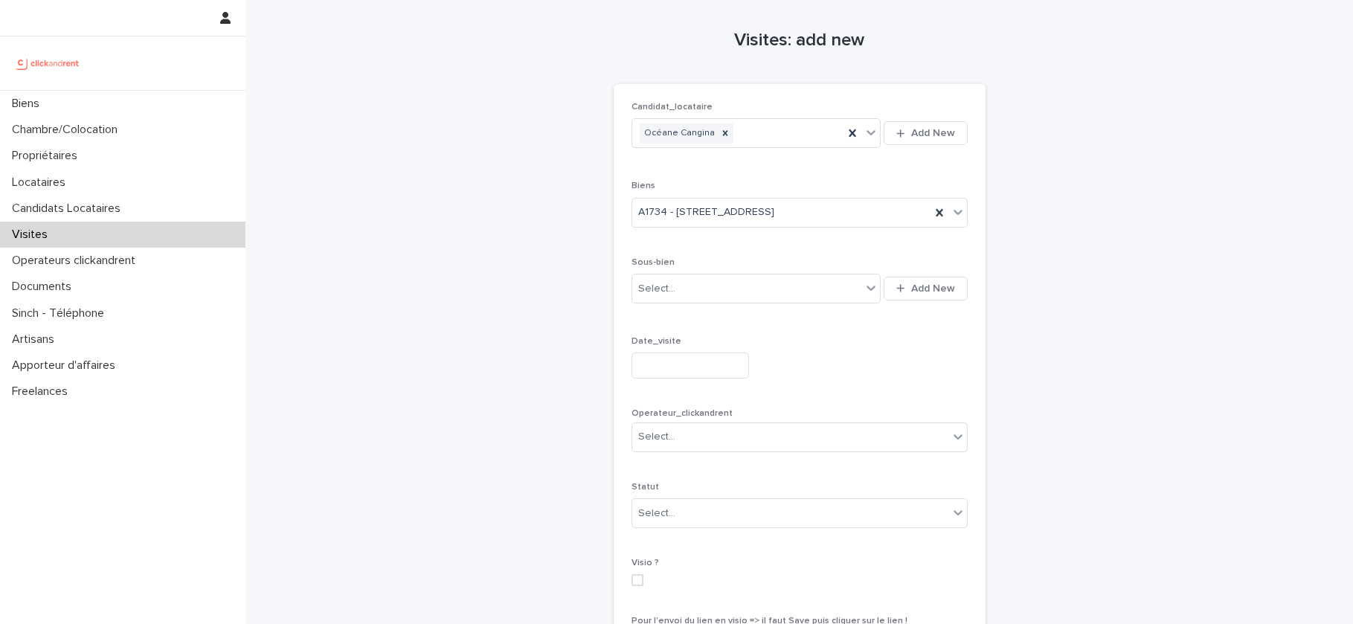
click at [701, 261] on p "Sous-bien" at bounding box center [799, 262] width 336 height 10
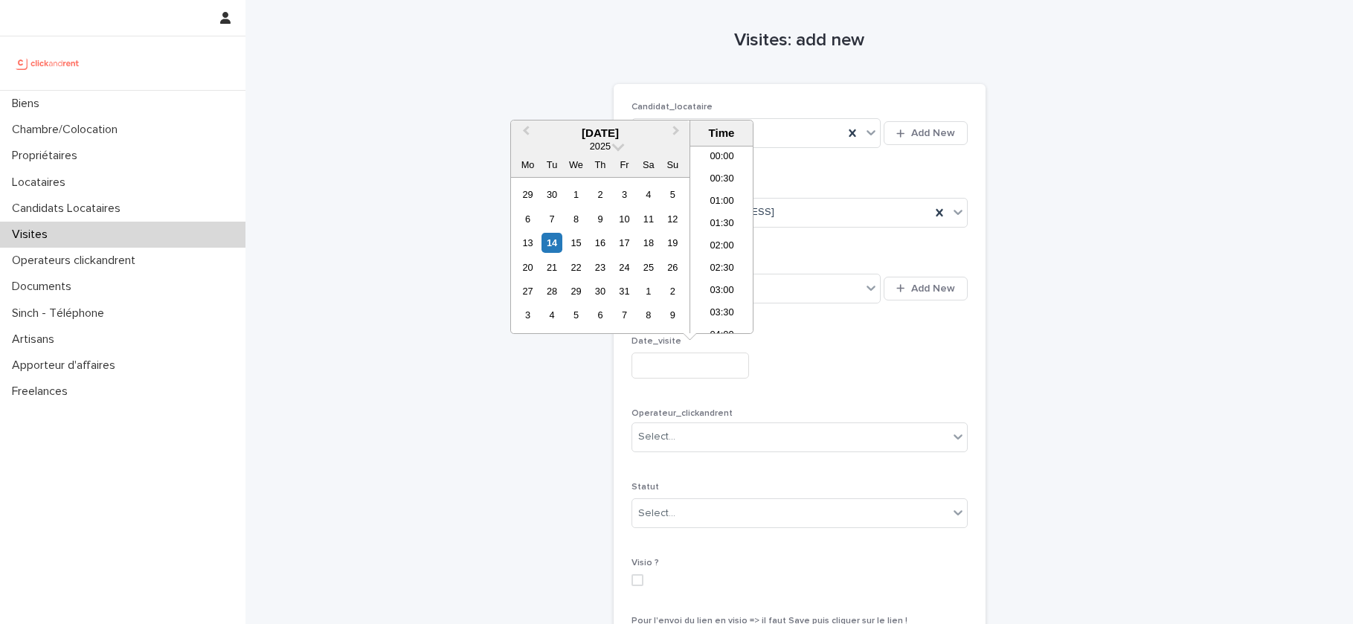
click at [679, 365] on input "text" at bounding box center [689, 365] width 117 height 26
click at [625, 244] on div "17" at bounding box center [624, 243] width 20 height 20
click at [726, 266] on li "12:30" at bounding box center [721, 265] width 63 height 22
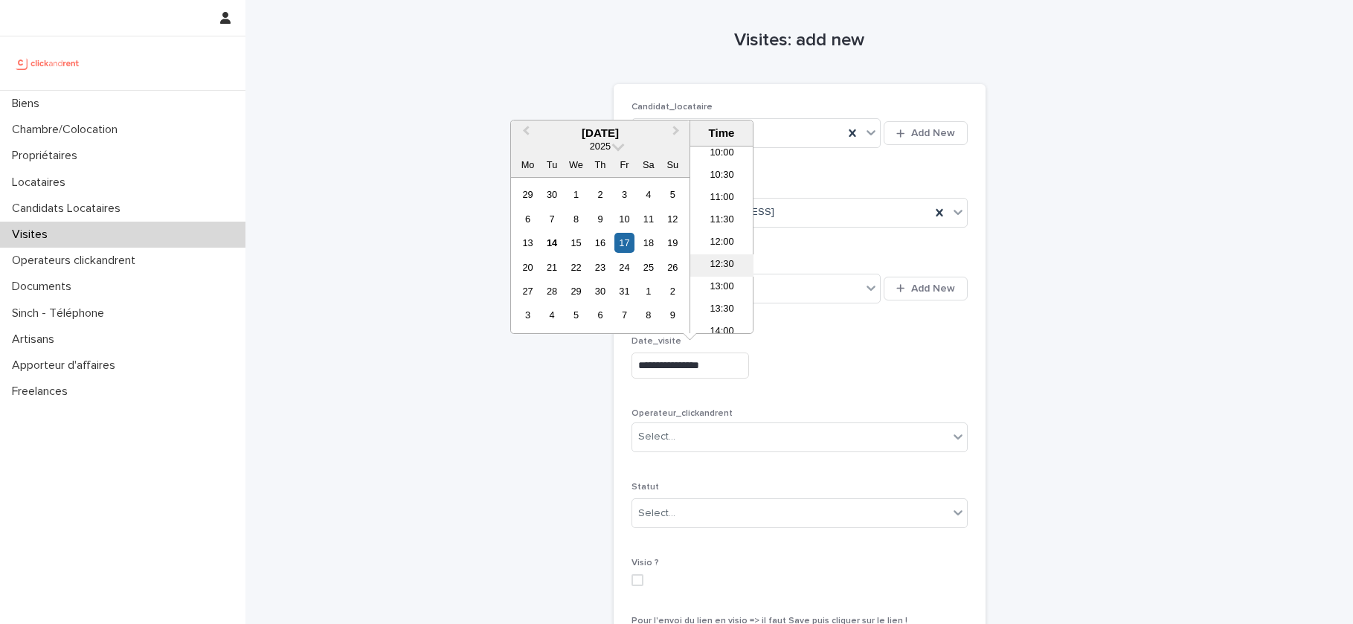
type input "**********"
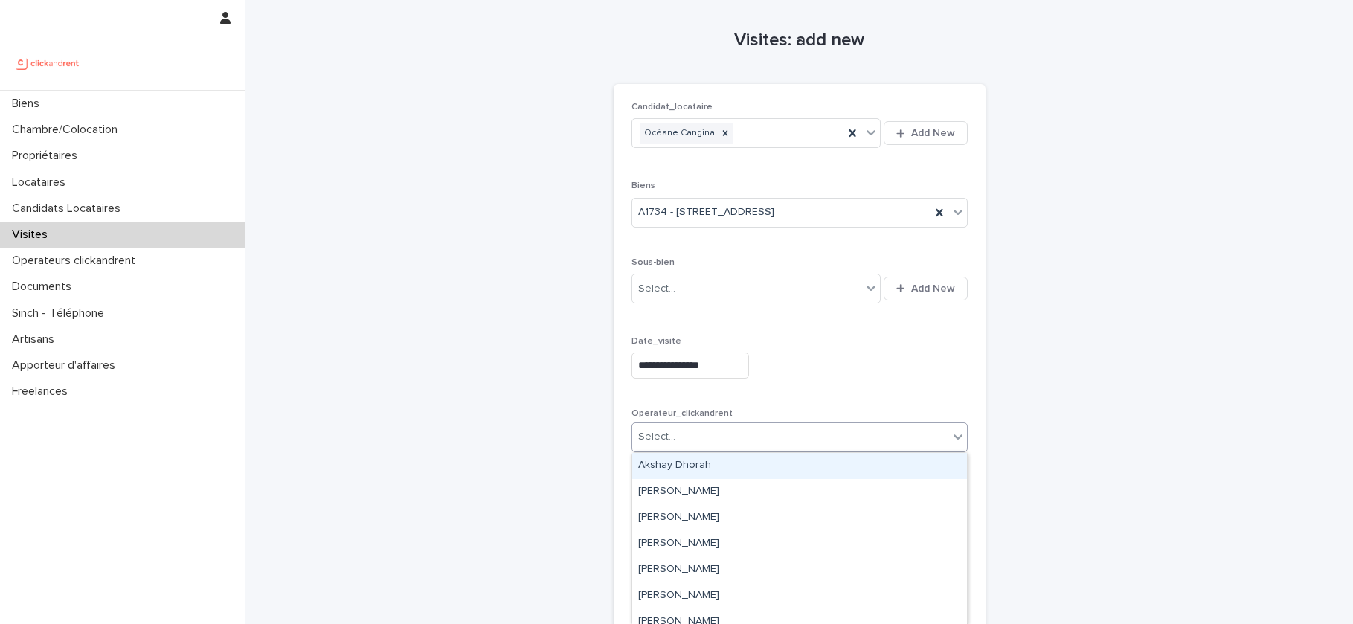
click at [727, 438] on div "Select..." at bounding box center [790, 437] width 316 height 25
type input "****"
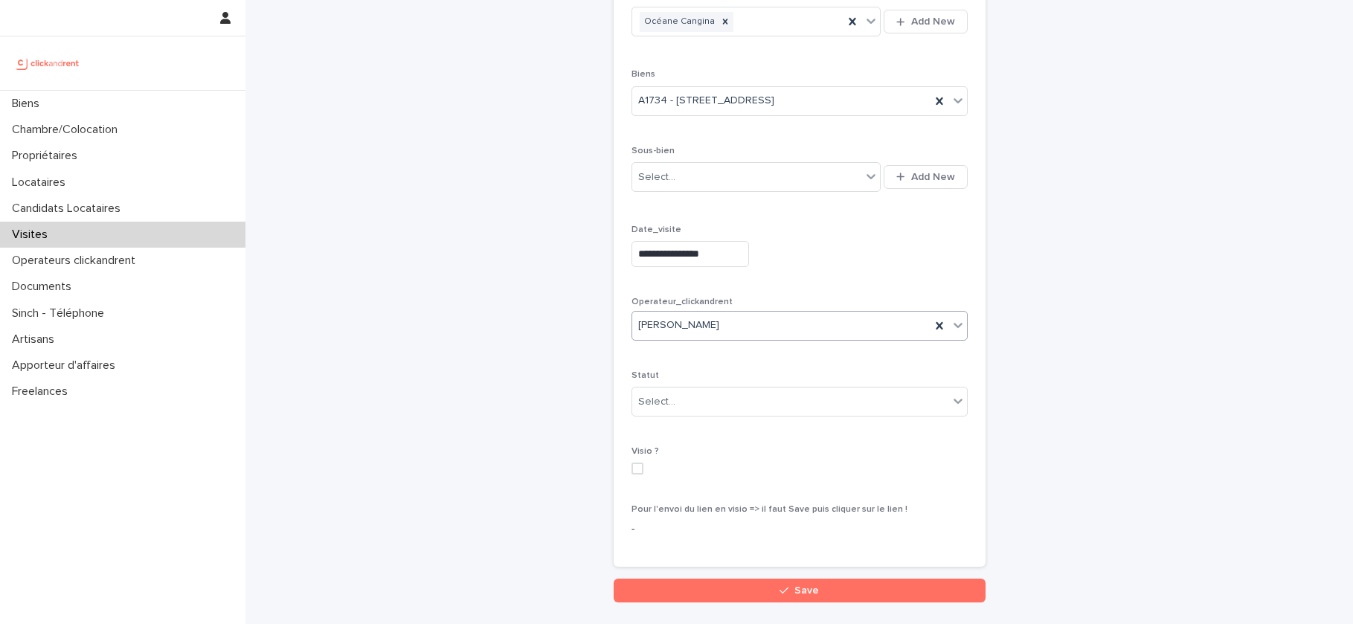
scroll to position [120, 0]
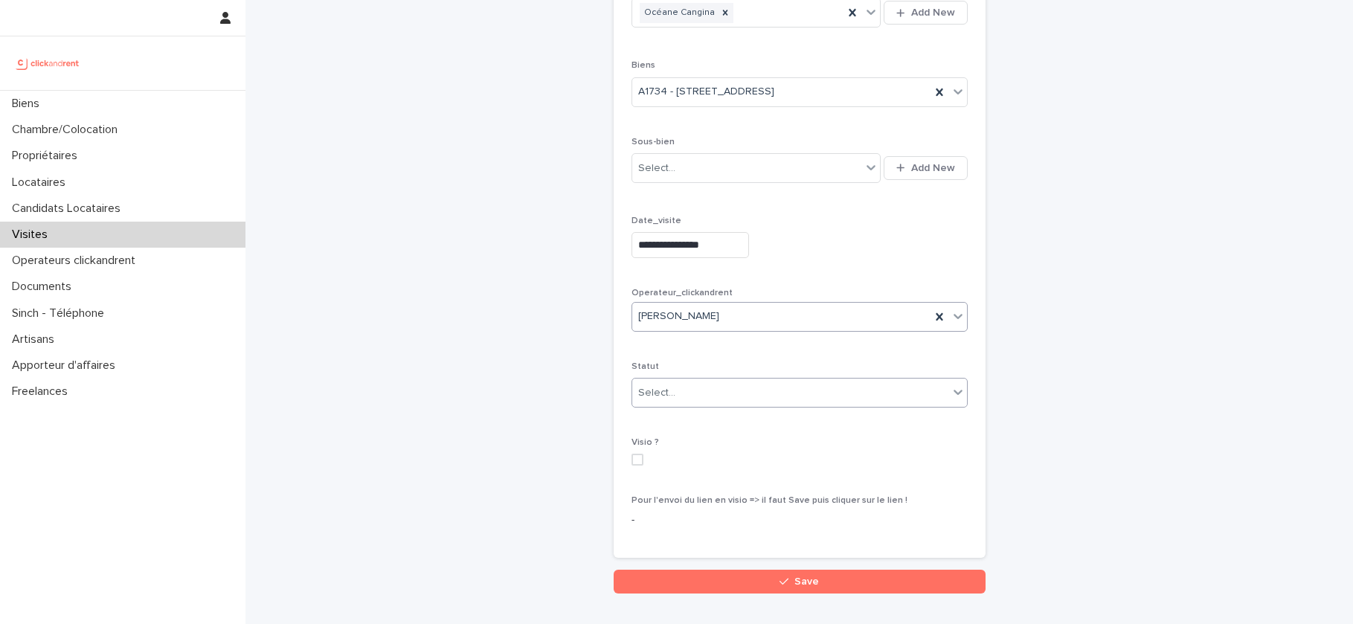
click at [715, 399] on div "Select..." at bounding box center [790, 393] width 316 height 25
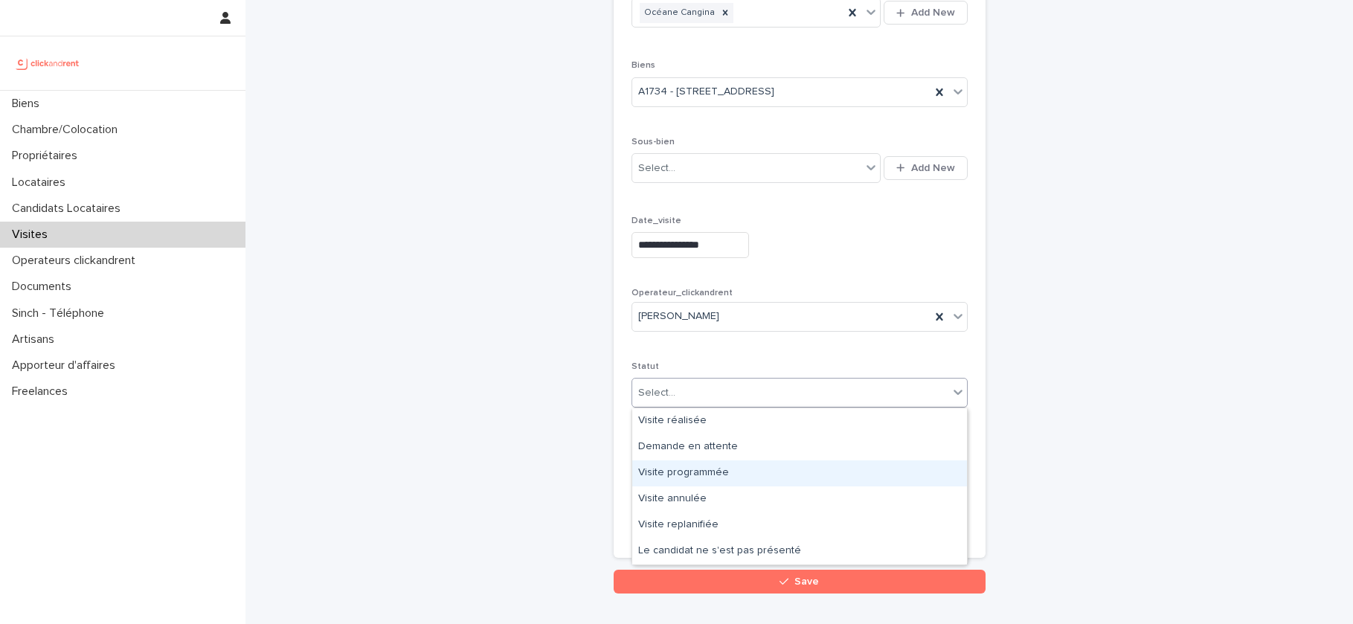
click at [712, 476] on div "Visite programmée" at bounding box center [799, 473] width 335 height 26
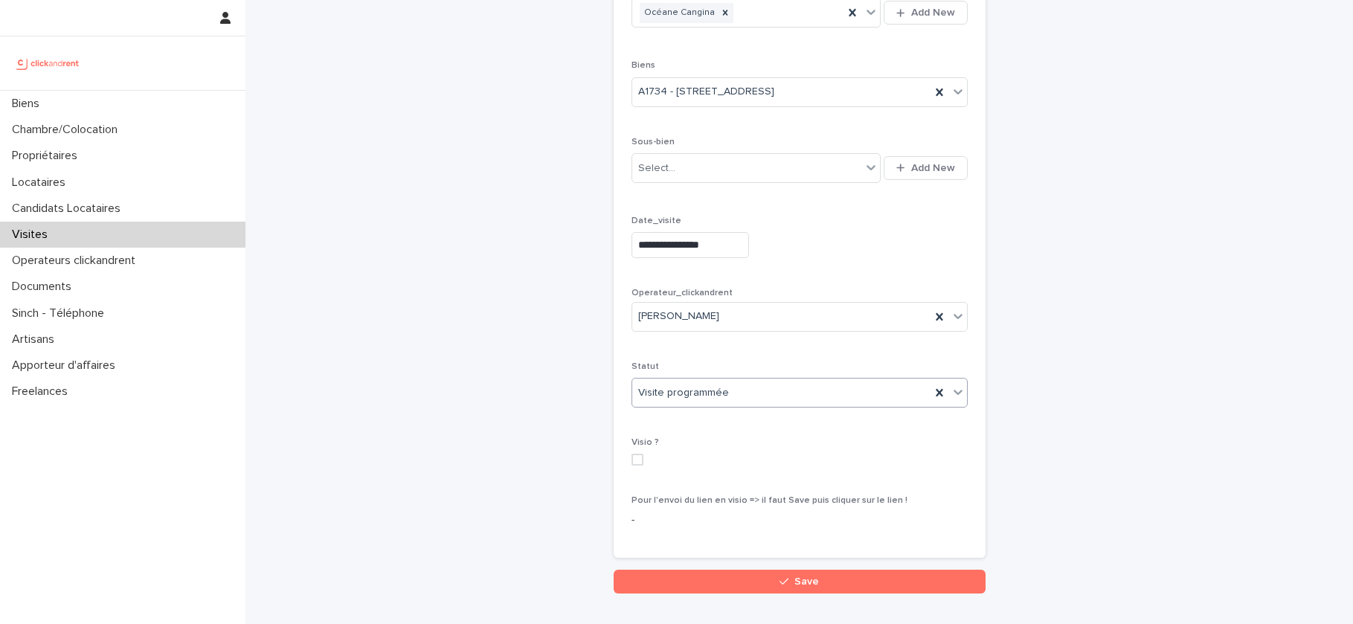
click at [637, 460] on span at bounding box center [637, 460] width 12 height 12
click at [634, 459] on icon at bounding box center [637, 459] width 9 height 7
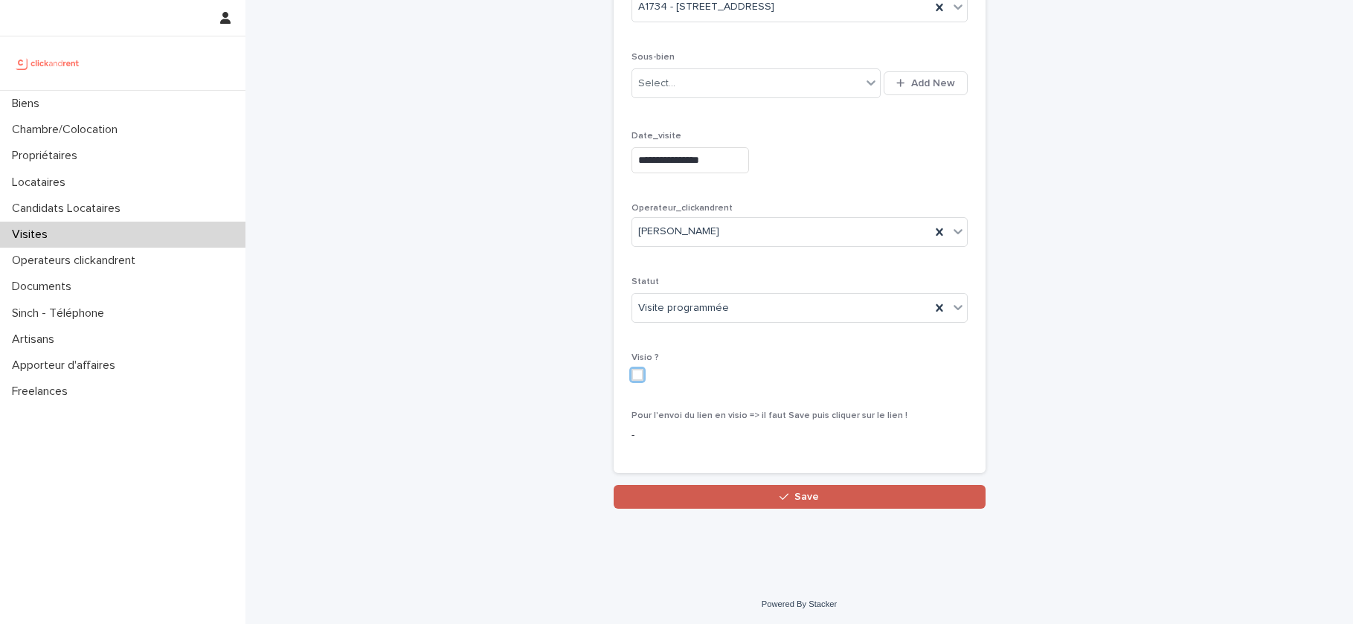
click at [802, 497] on span "Save" at bounding box center [806, 497] width 25 height 10
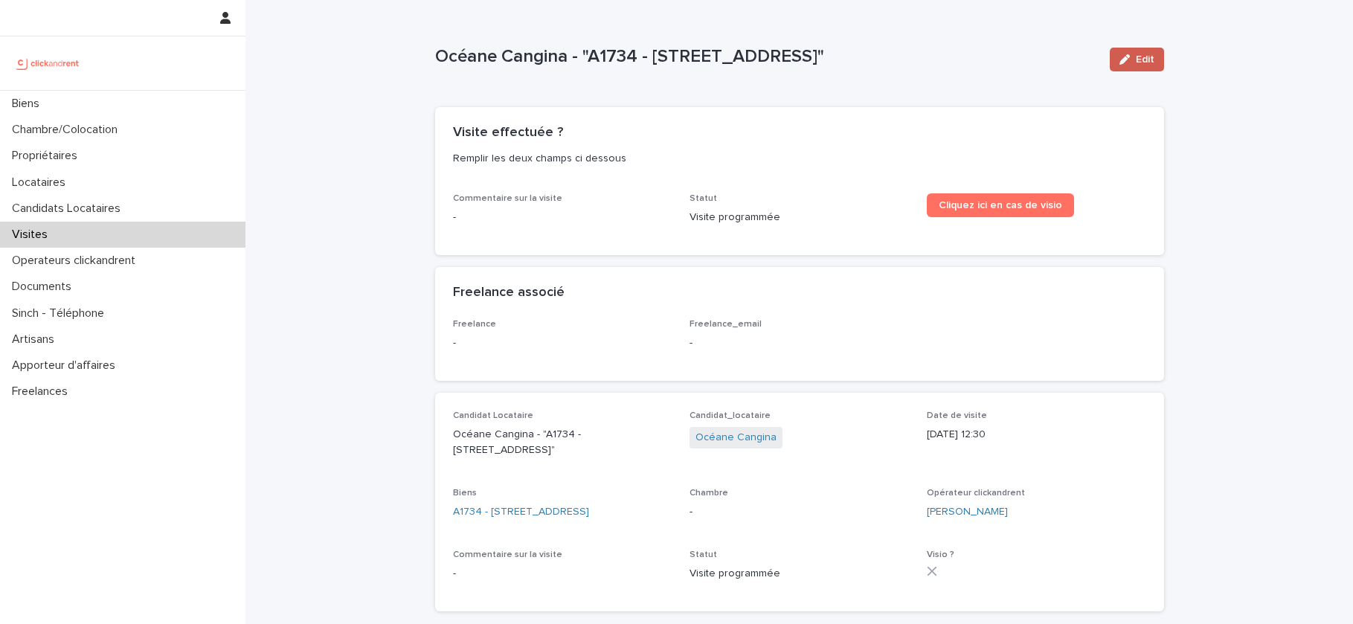
click at [1132, 58] on div "button" at bounding box center [1127, 59] width 16 height 10
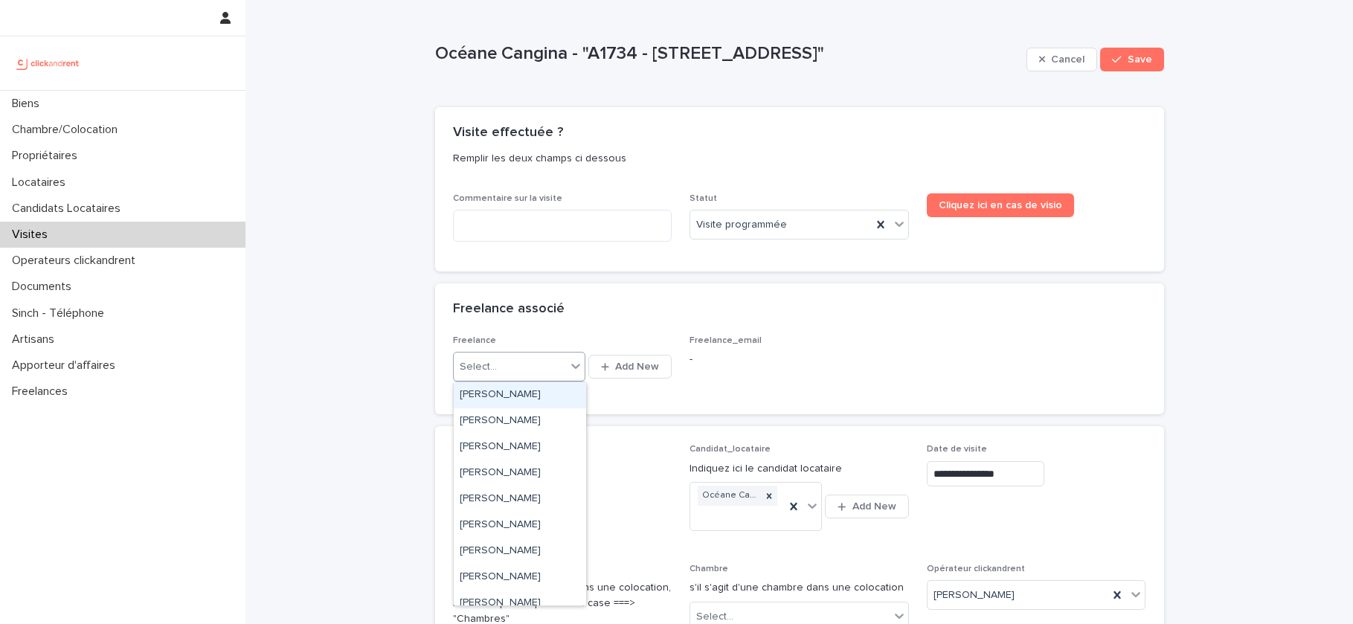
click at [544, 376] on div "Select..." at bounding box center [510, 367] width 112 height 25
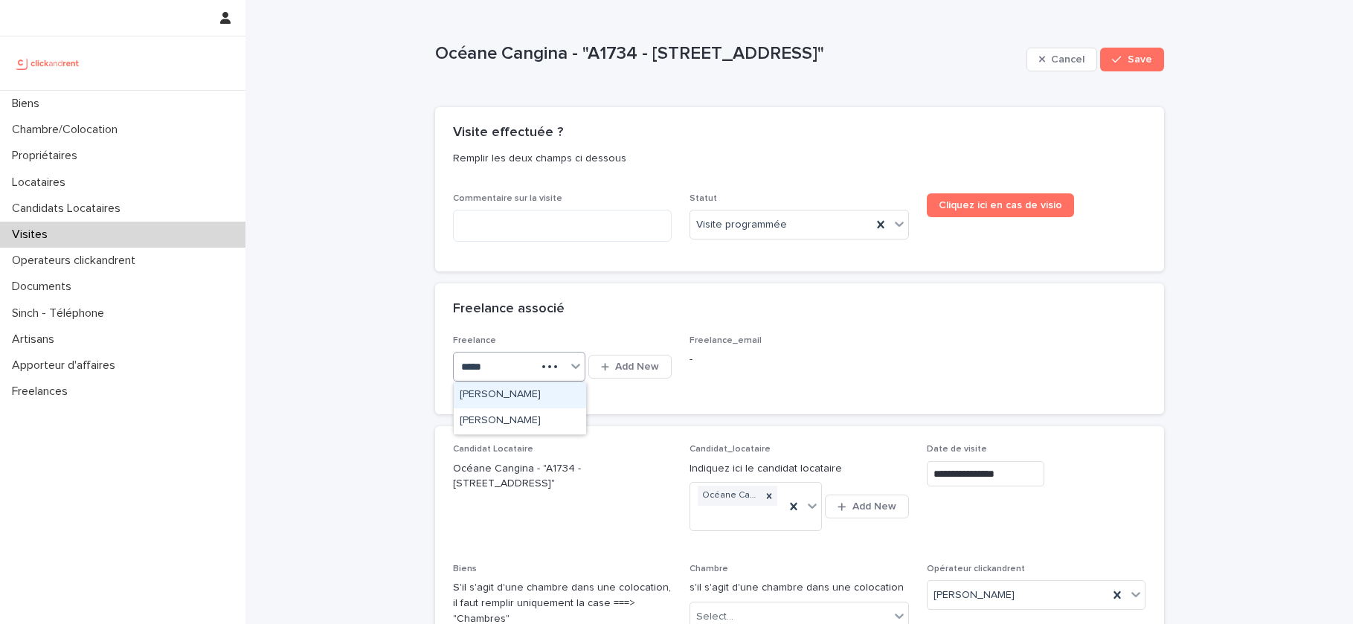
type input "******"
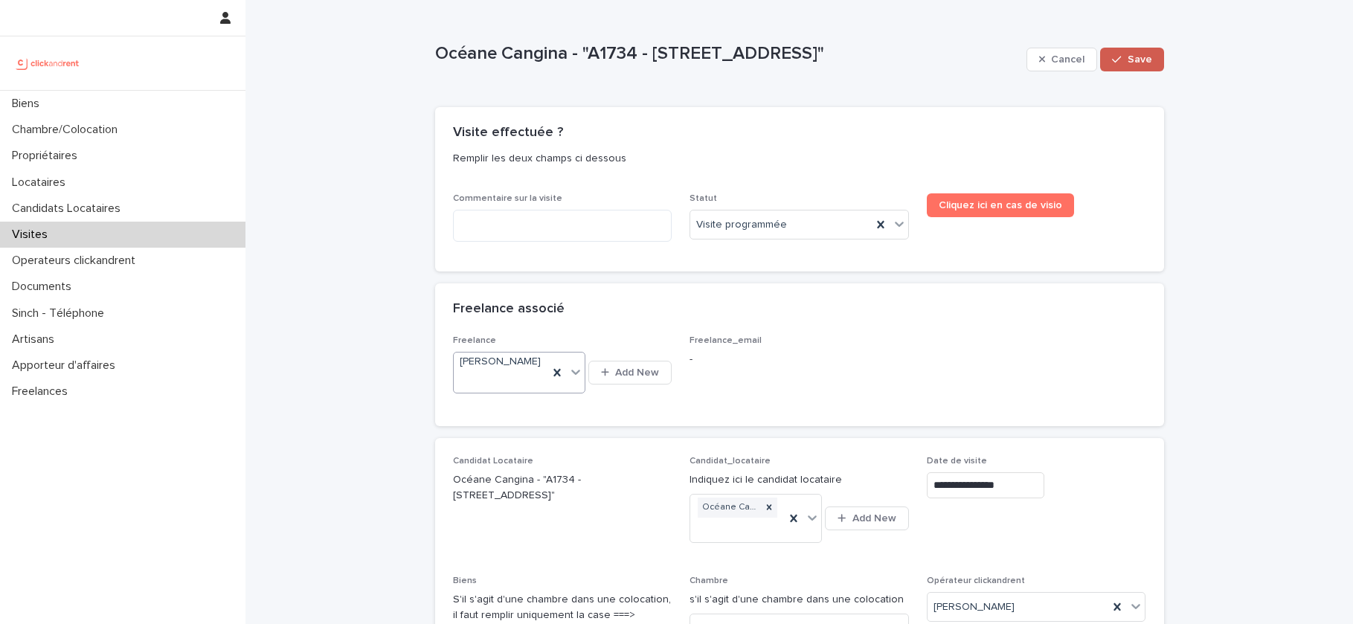
click at [1142, 57] on span "Save" at bounding box center [1139, 59] width 25 height 10
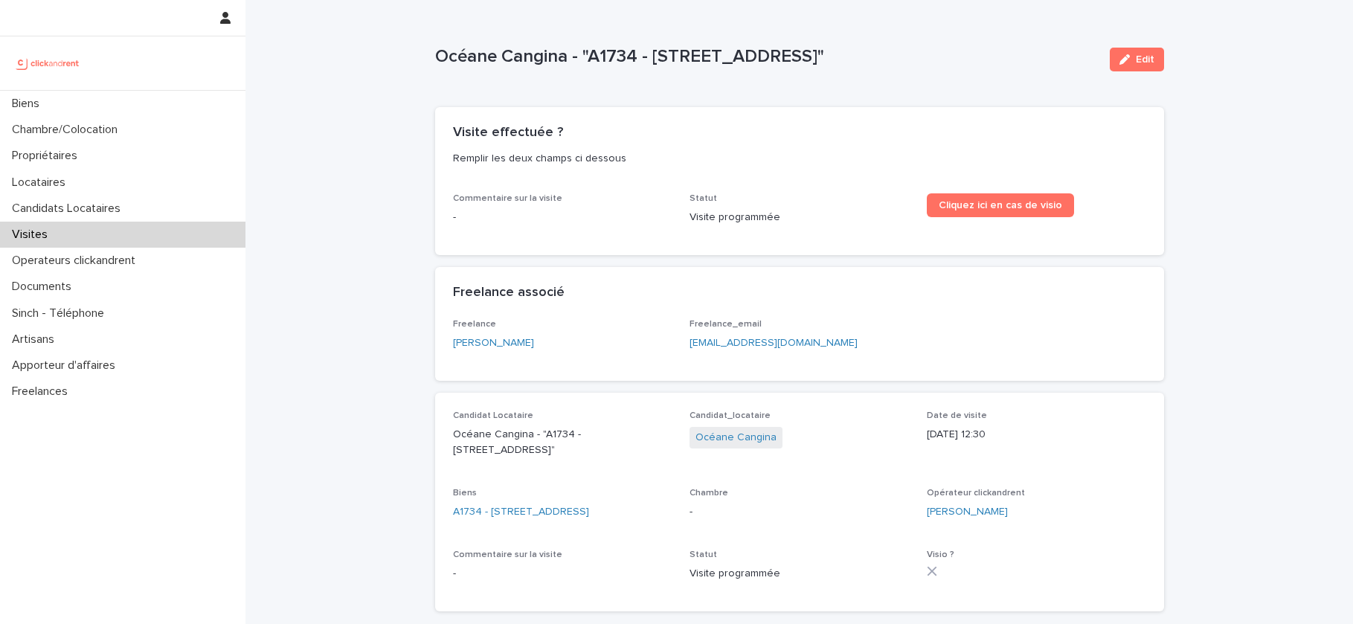
click at [663, 60] on p "Océane Cangina - "A1734 - 18 rue du Faubourg Madeleine, Orléans 45000"" at bounding box center [766, 57] width 663 height 22
click at [650, 52] on p "Océane Cangina - "A1734 - 18 rue du Faubourg Madeleine, Orléans 45000"" at bounding box center [766, 57] width 663 height 22
click at [657, 58] on p "Océane Cangina - "A1734 - 18 rue du Faubourg Madeleine, Orléans 45000"" at bounding box center [766, 57] width 663 height 22
drag, startPoint x: 657, startPoint y: 58, endPoint x: 1012, endPoint y: 50, distance: 355.6
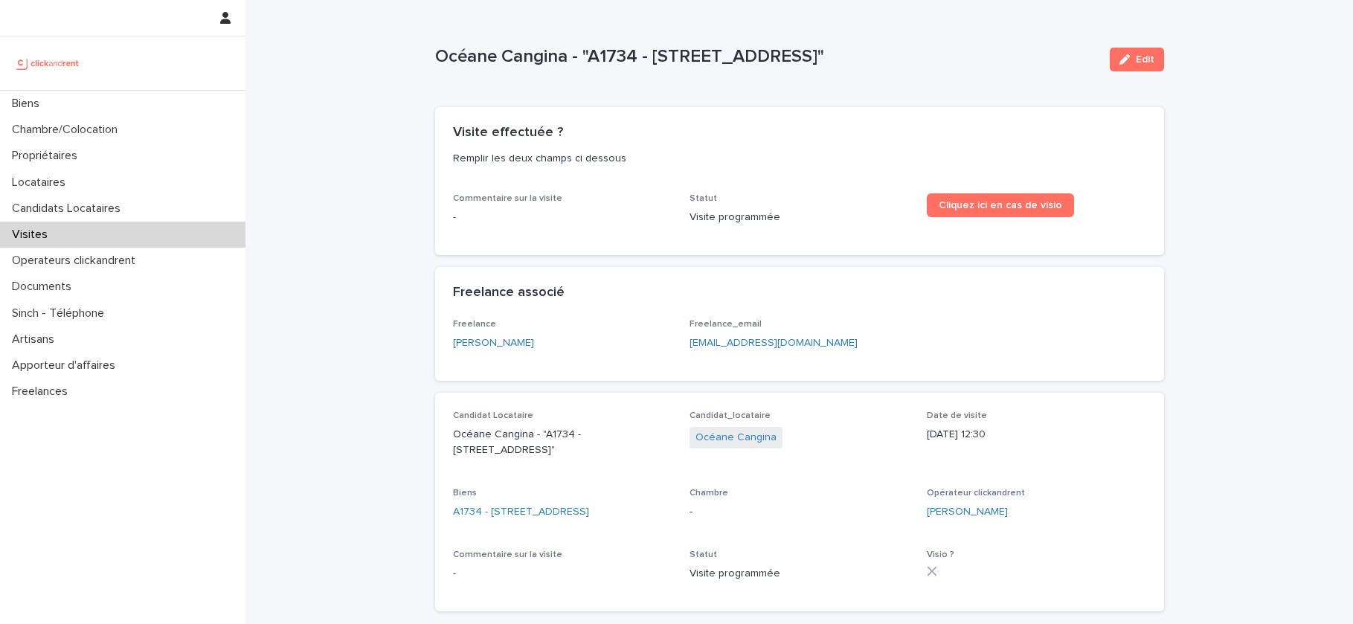
click at [1012, 50] on p "Océane Cangina - "A1734 - 18 rue du Faubourg Madeleine, Orléans 45000"" at bounding box center [766, 57] width 663 height 22
click at [105, 103] on div "Biens" at bounding box center [122, 104] width 245 height 26
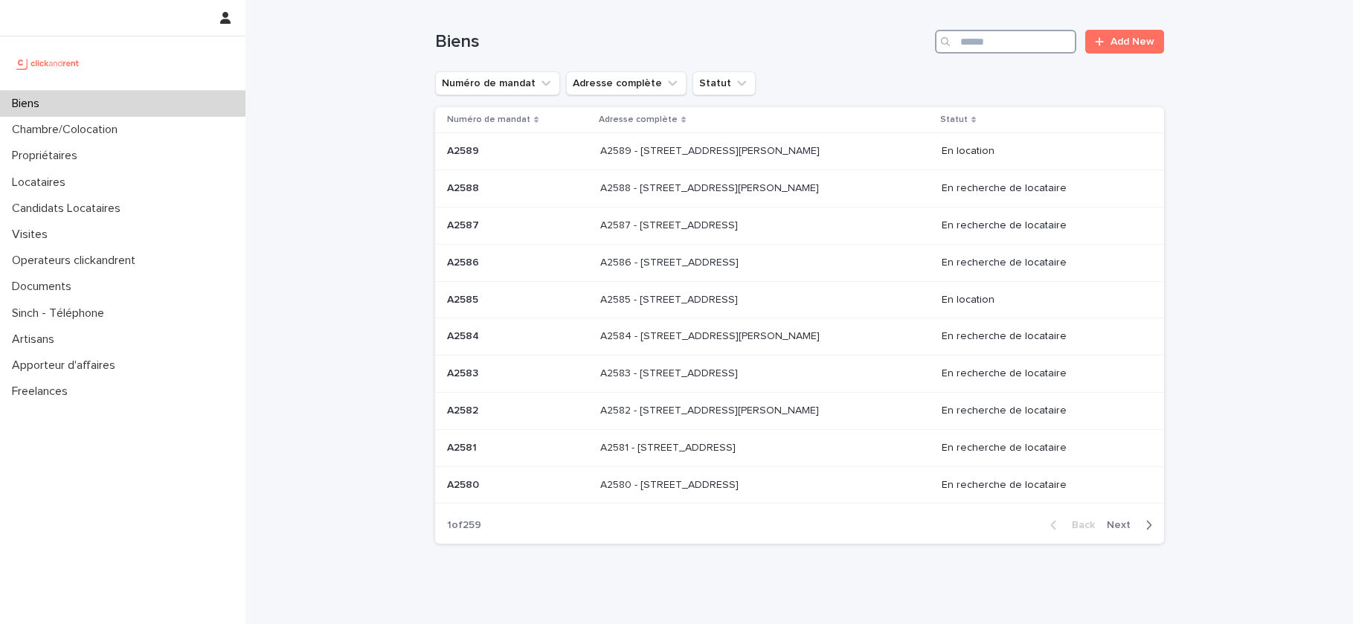
click at [972, 39] on input "Search" at bounding box center [1005, 42] width 141 height 24
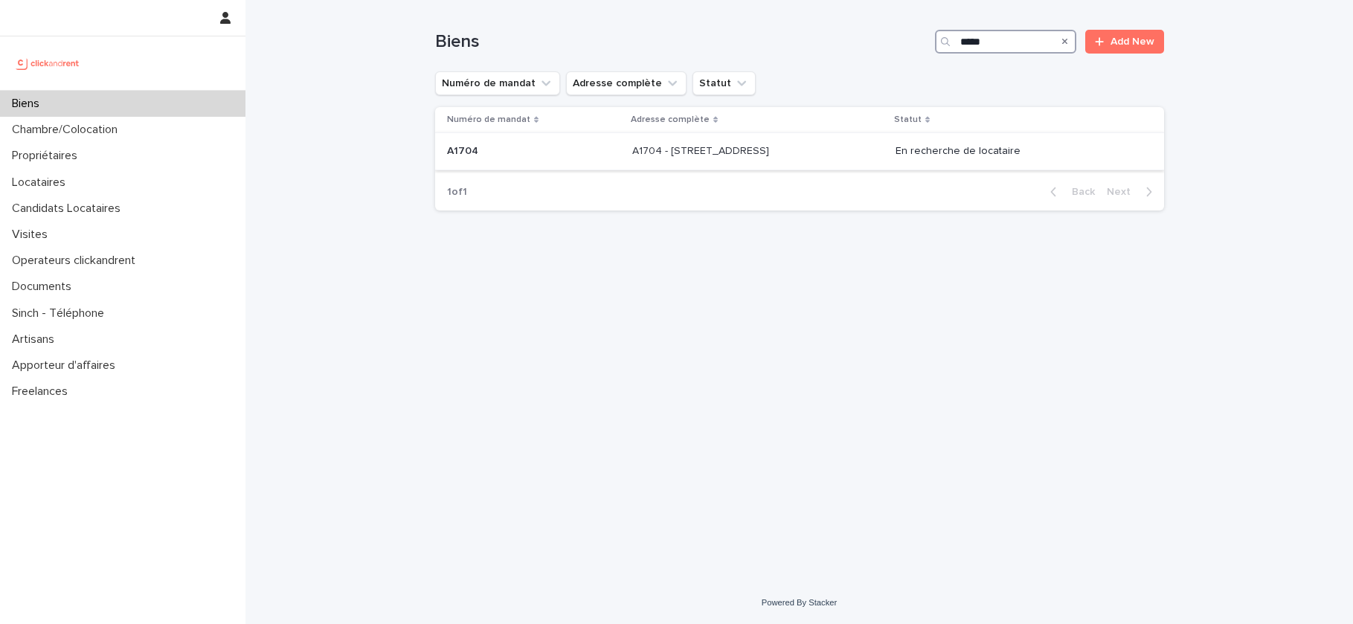
type input "*****"
click at [818, 149] on p at bounding box center [756, 151] width 248 height 13
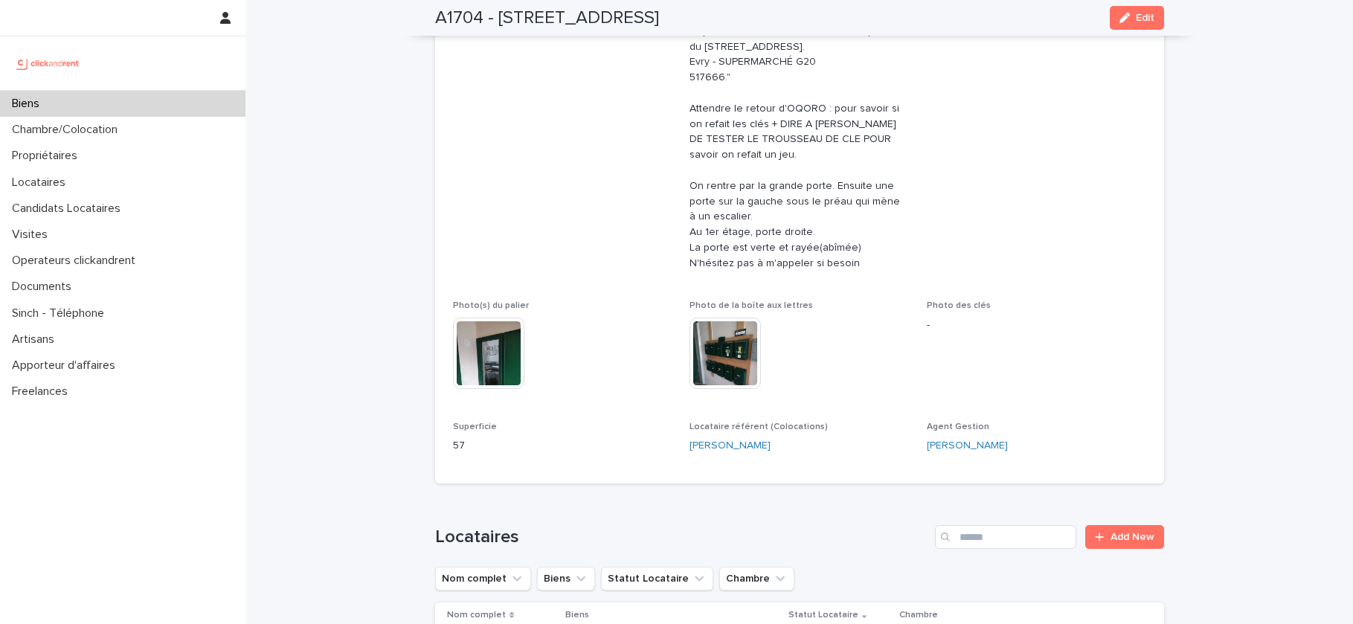
scroll to position [389, 0]
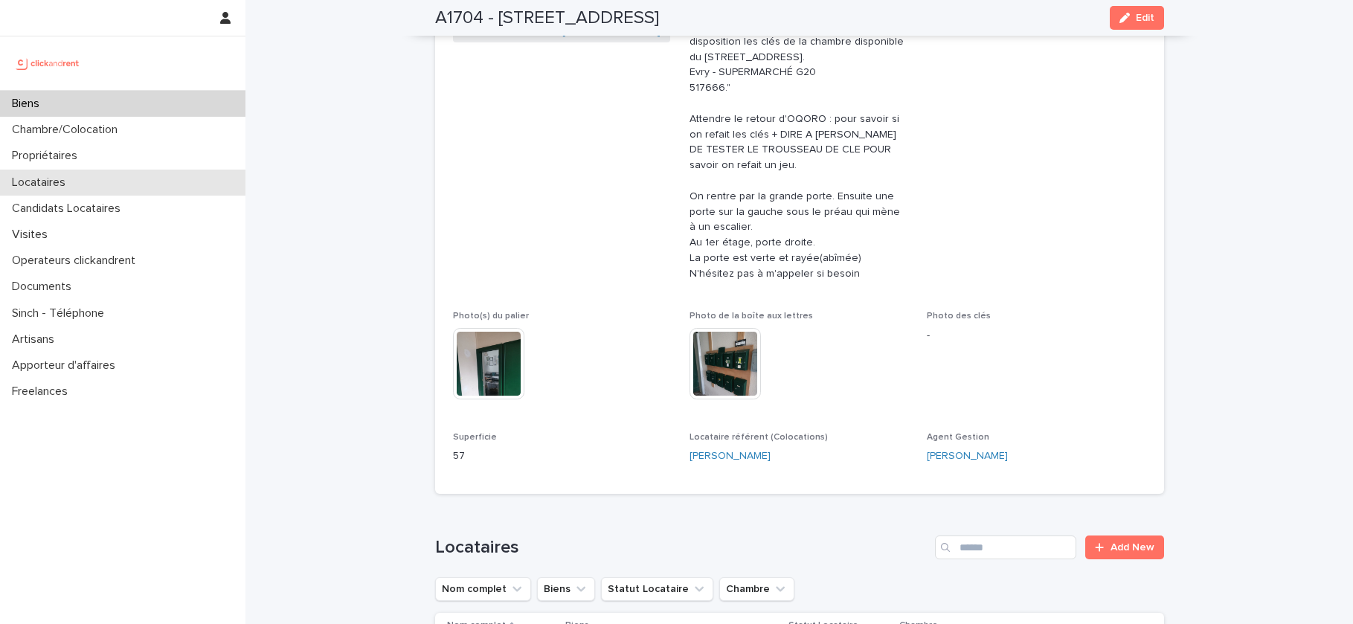
click at [53, 184] on p "Locataires" at bounding box center [41, 182] width 71 height 14
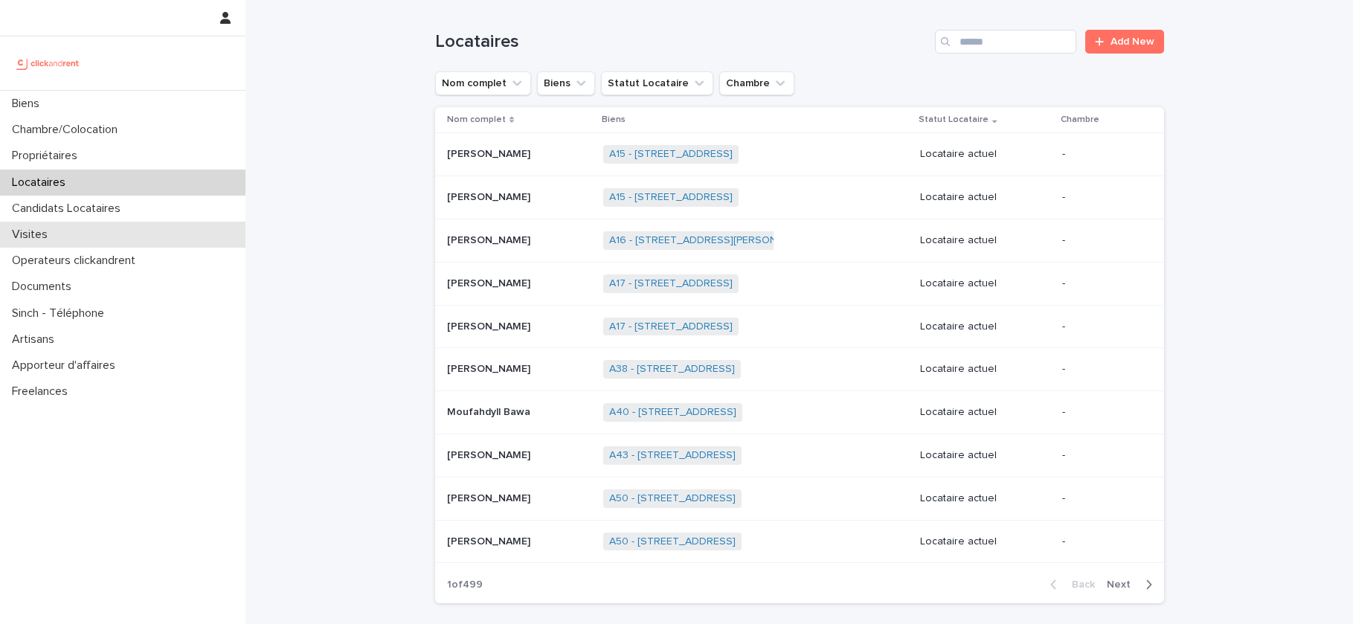
click at [109, 222] on div "Visites" at bounding box center [122, 235] width 245 height 26
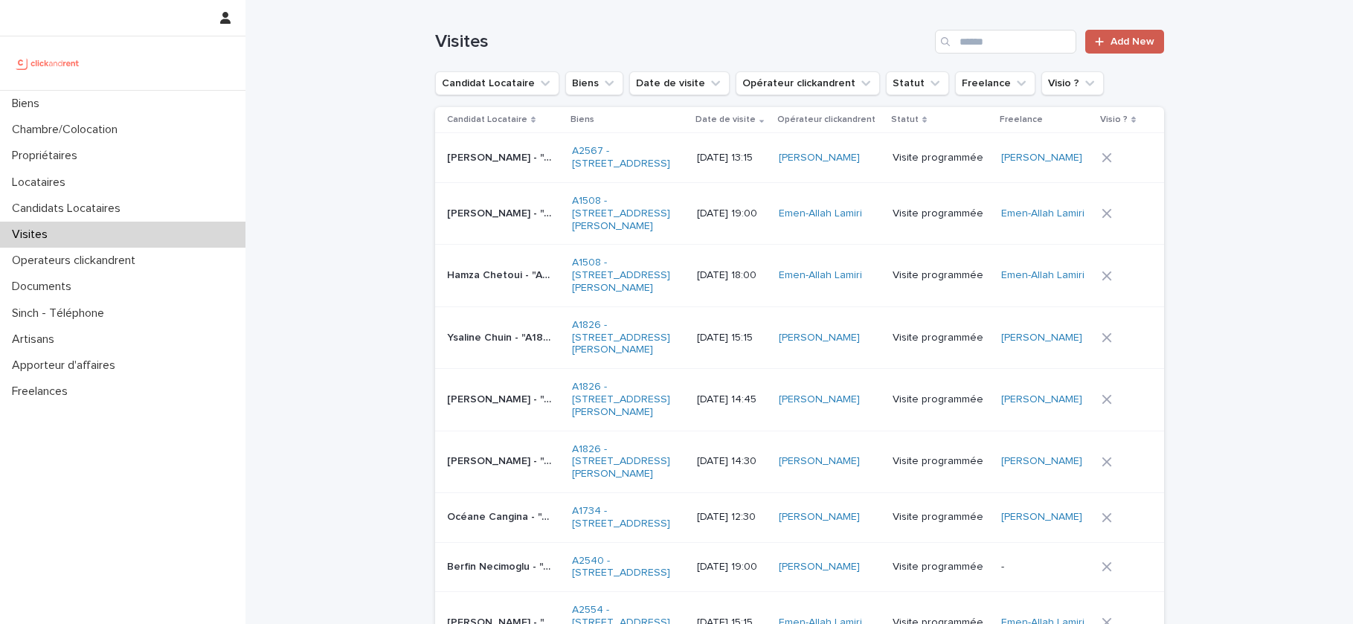
click at [1124, 47] on link "Add New" at bounding box center [1124, 42] width 78 height 24
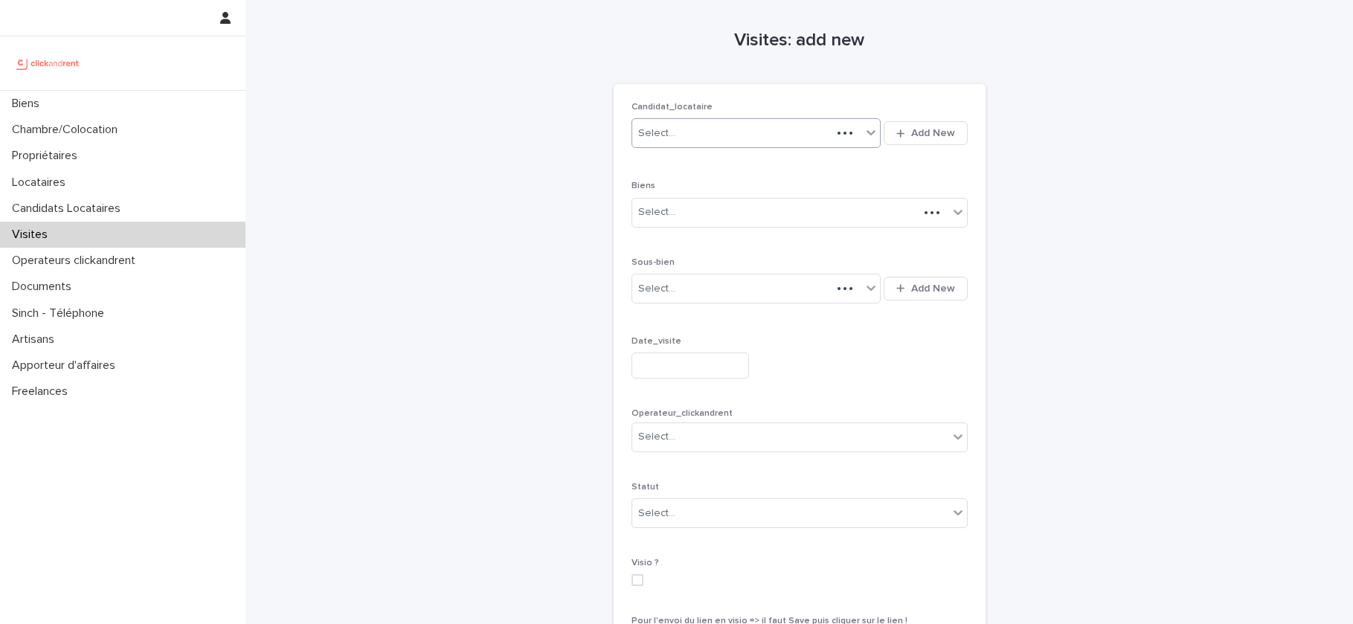
click at [731, 137] on div "Select..." at bounding box center [732, 133] width 200 height 25
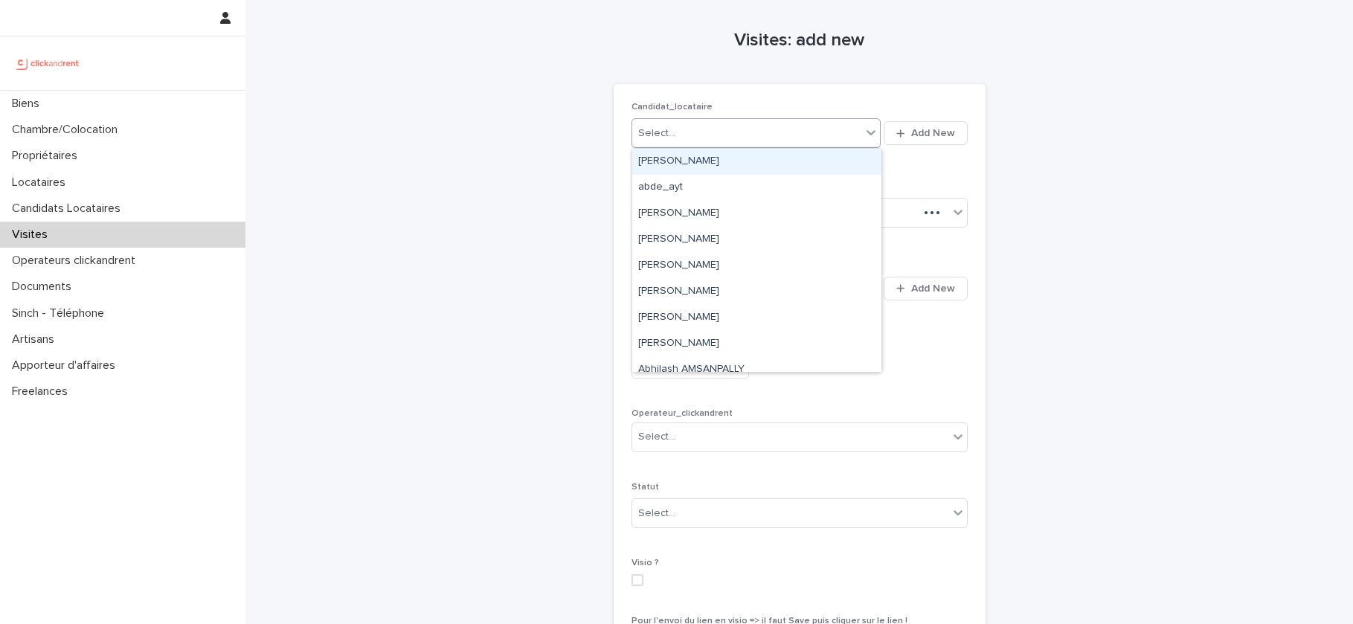
paste input "**********"
type input "**********"
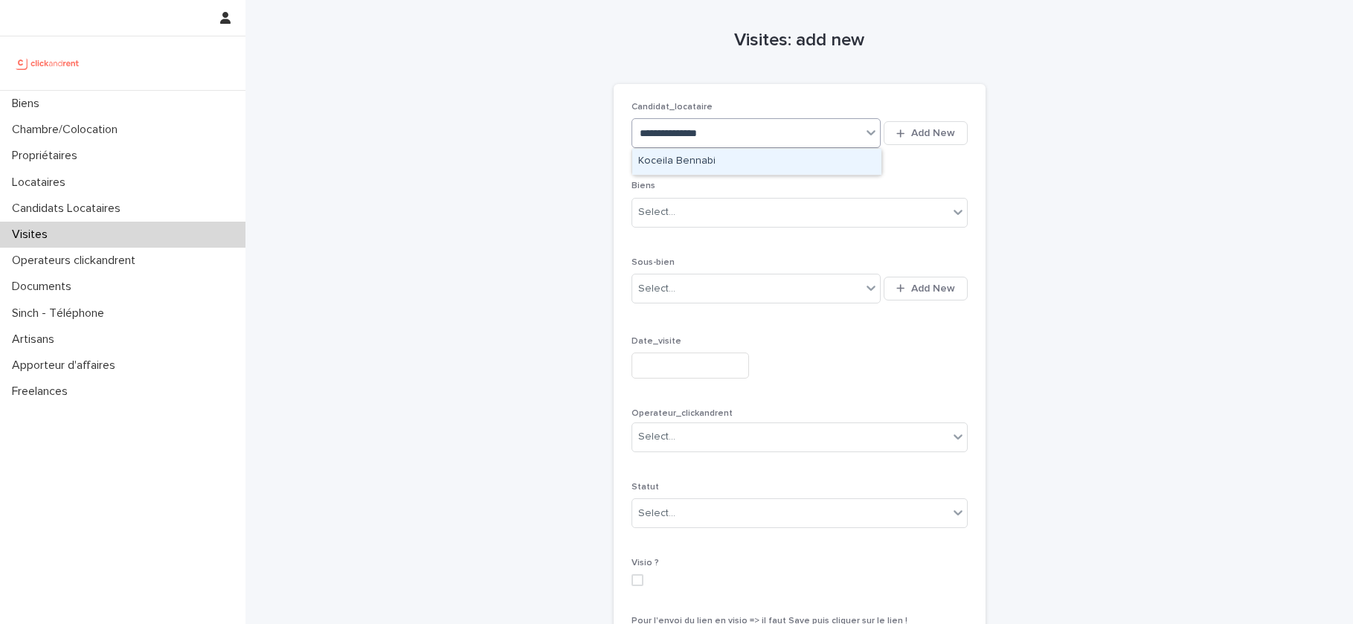
click at [721, 165] on div "Koceila Bennabi" at bounding box center [756, 162] width 249 height 26
click at [690, 213] on div "Select..." at bounding box center [790, 212] width 316 height 25
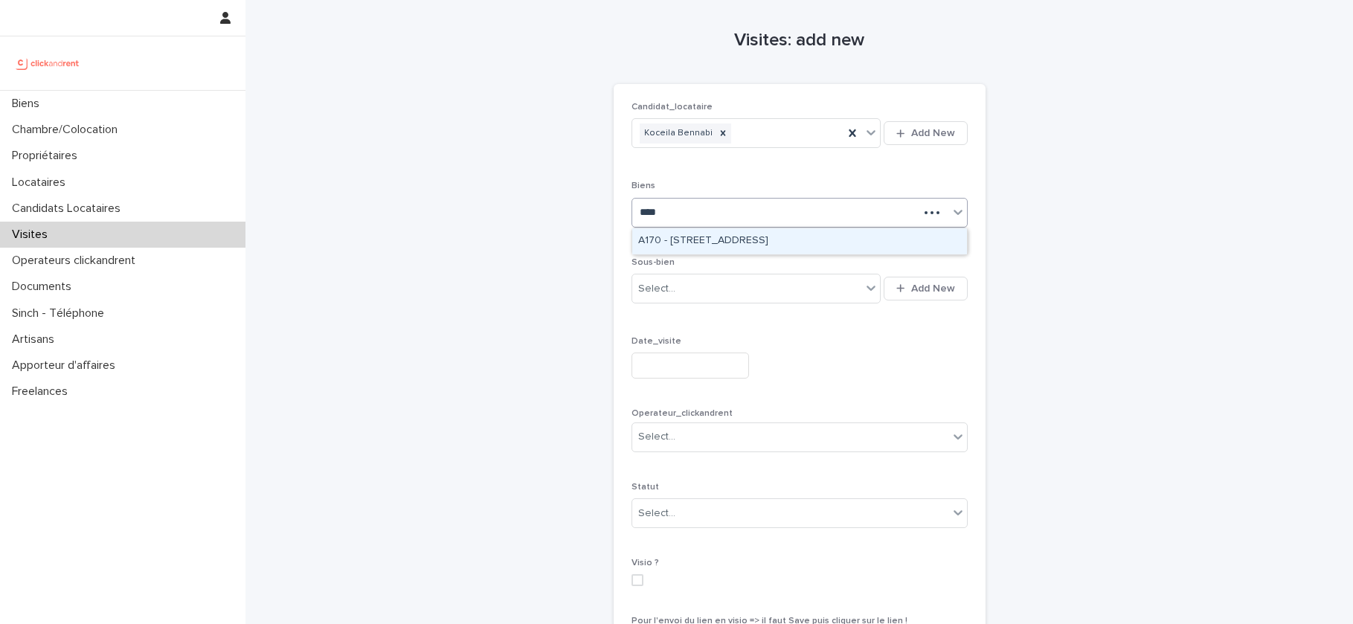
type input "*****"
click at [706, 245] on div "A1704 - 4 rue de la Platrerie, Étampes 91150" at bounding box center [799, 241] width 335 height 26
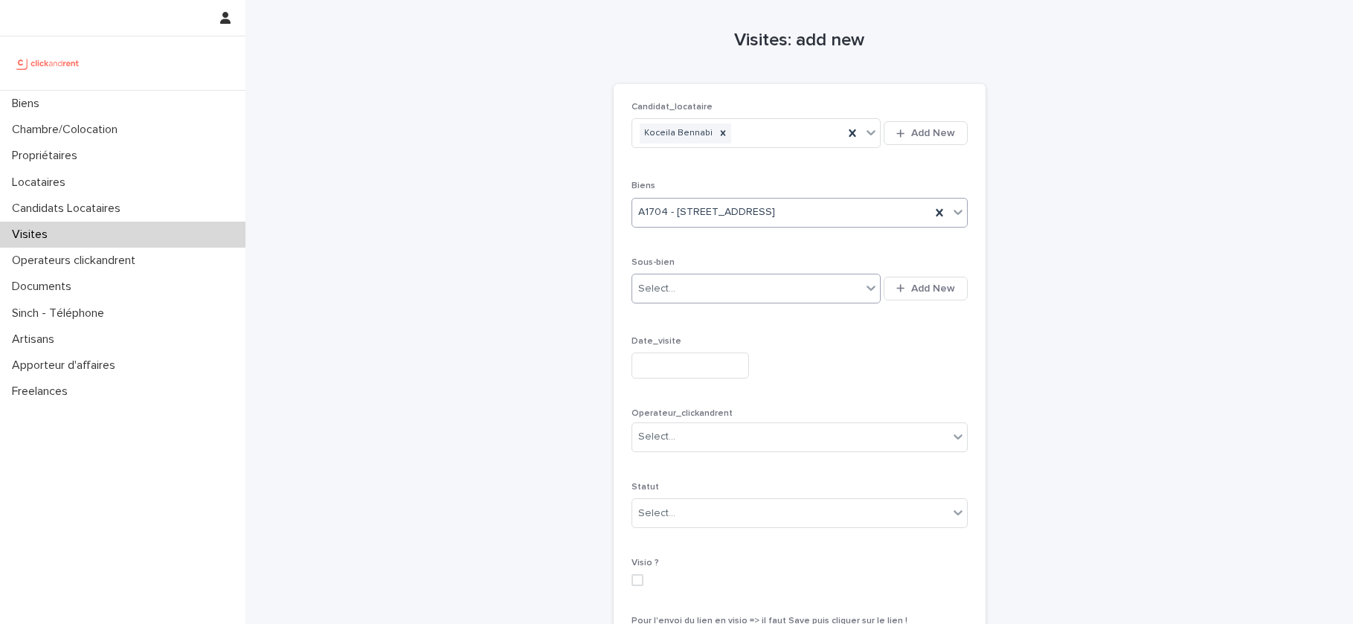
click at [697, 296] on div "Select..." at bounding box center [747, 289] width 230 height 25
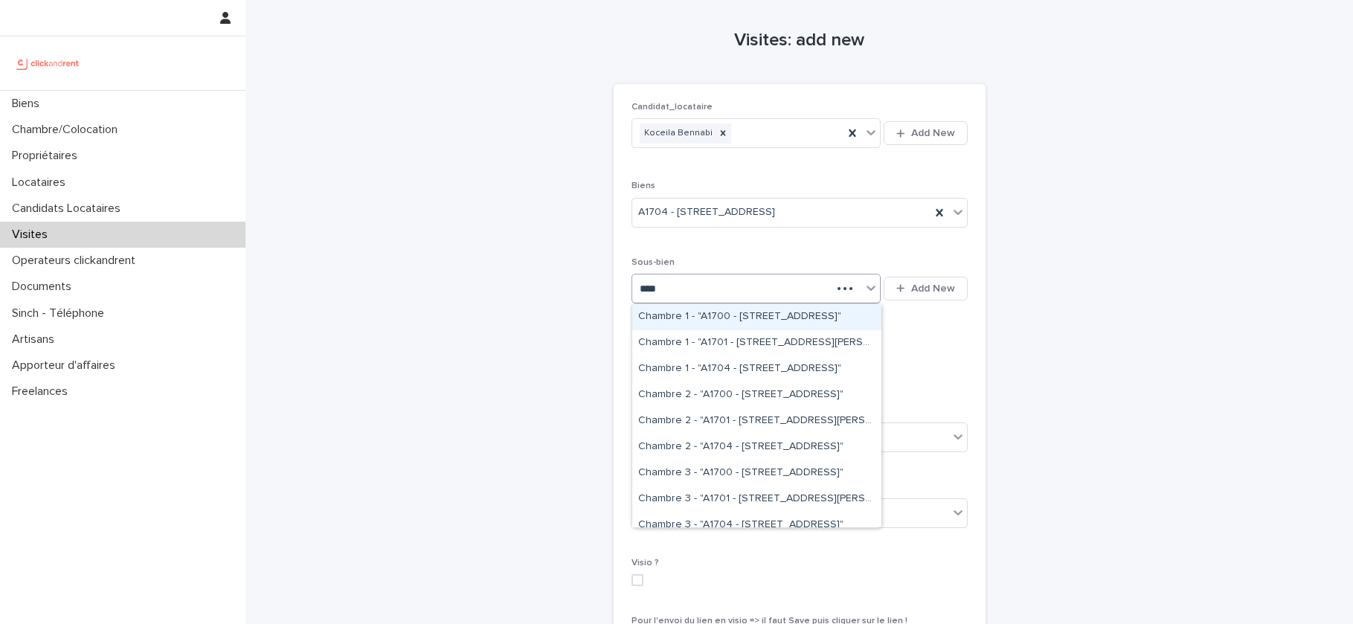
type input "*****"
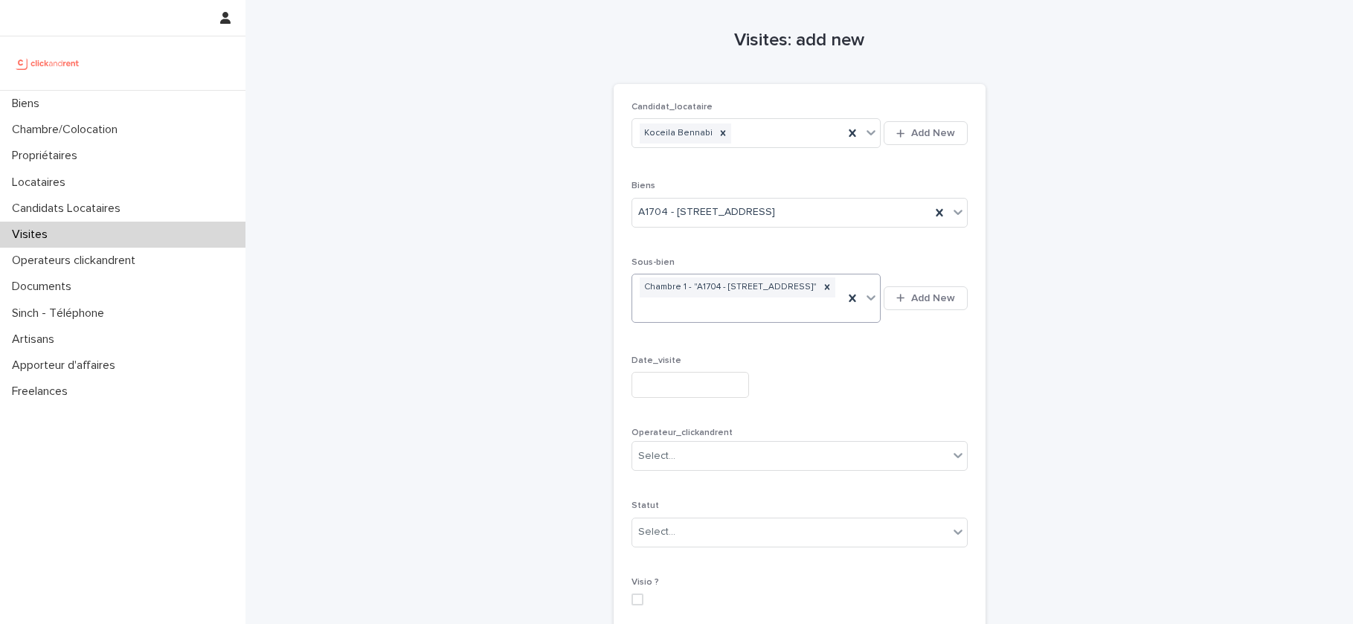
click at [687, 386] on input "text" at bounding box center [689, 385] width 117 height 26
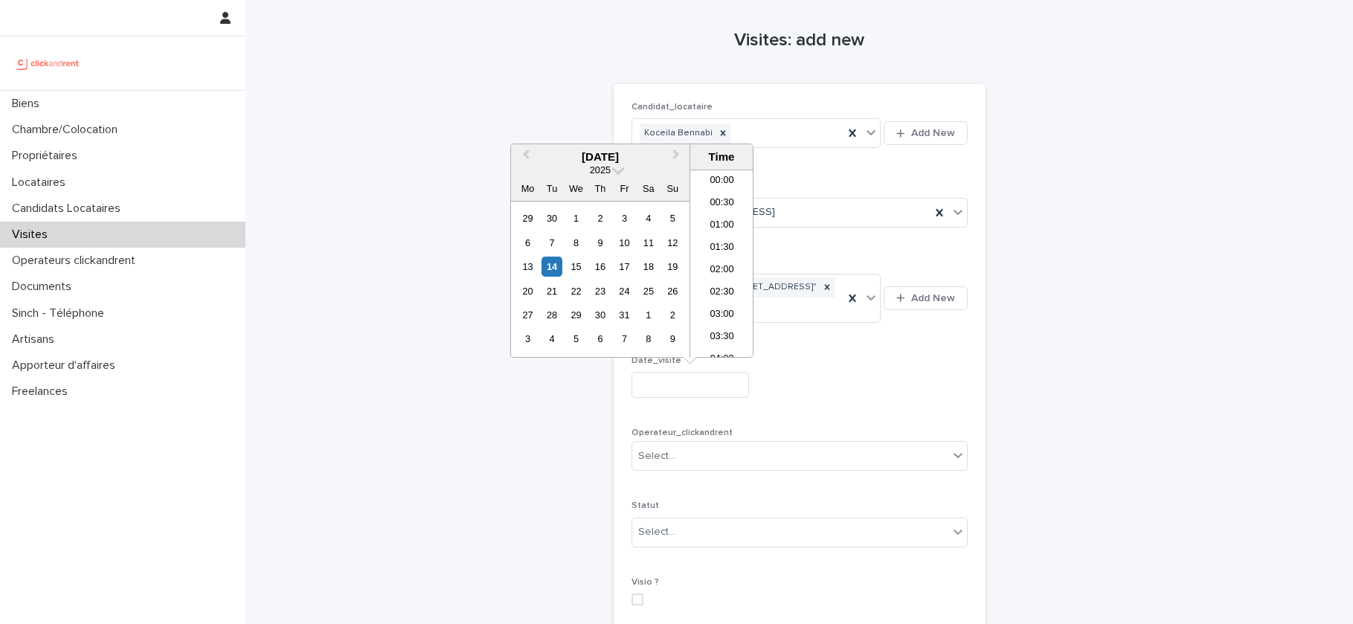
scroll to position [721, 0]
click at [597, 268] on div "16" at bounding box center [600, 267] width 20 height 20
click at [718, 266] on li "18:00" at bounding box center [721, 263] width 63 height 22
type input "**********"
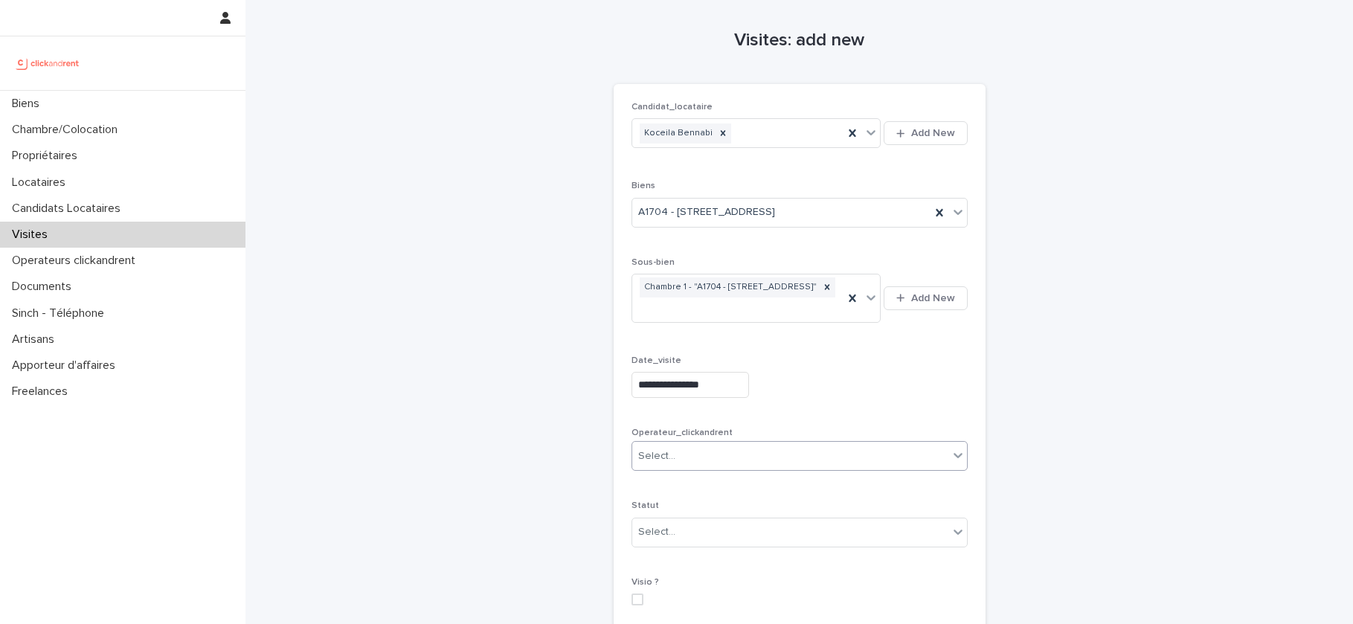
click at [680, 463] on div "Select..." at bounding box center [790, 456] width 316 height 25
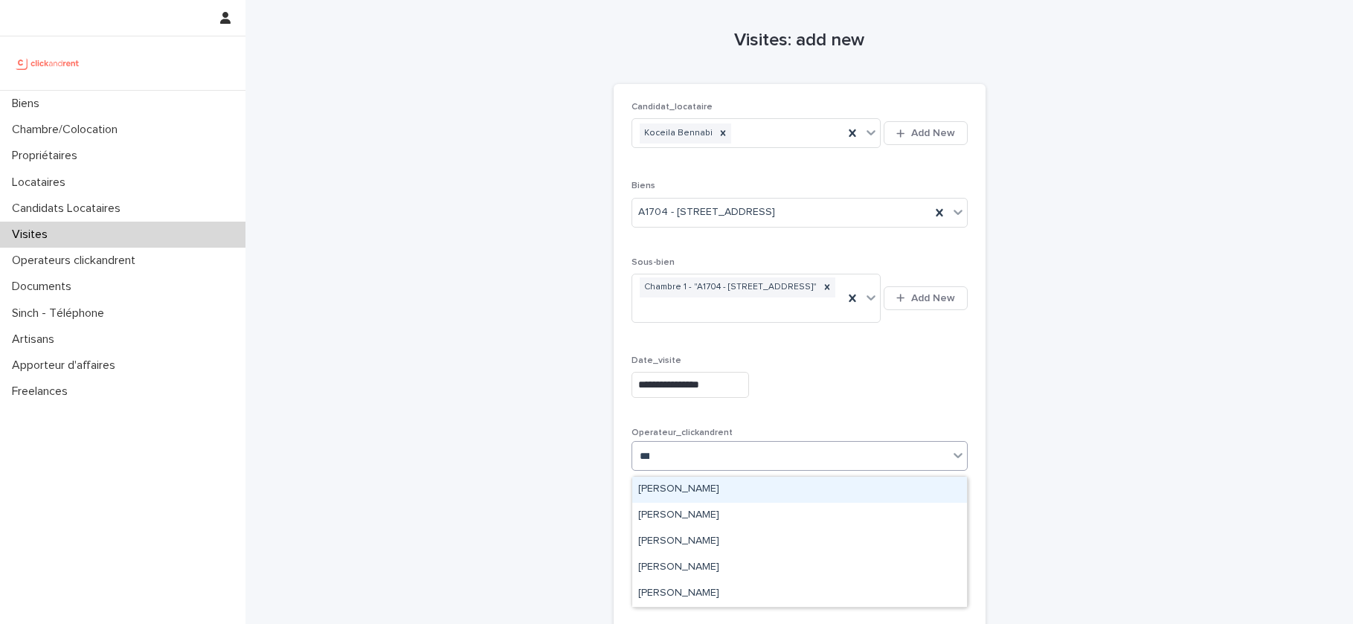
type input "****"
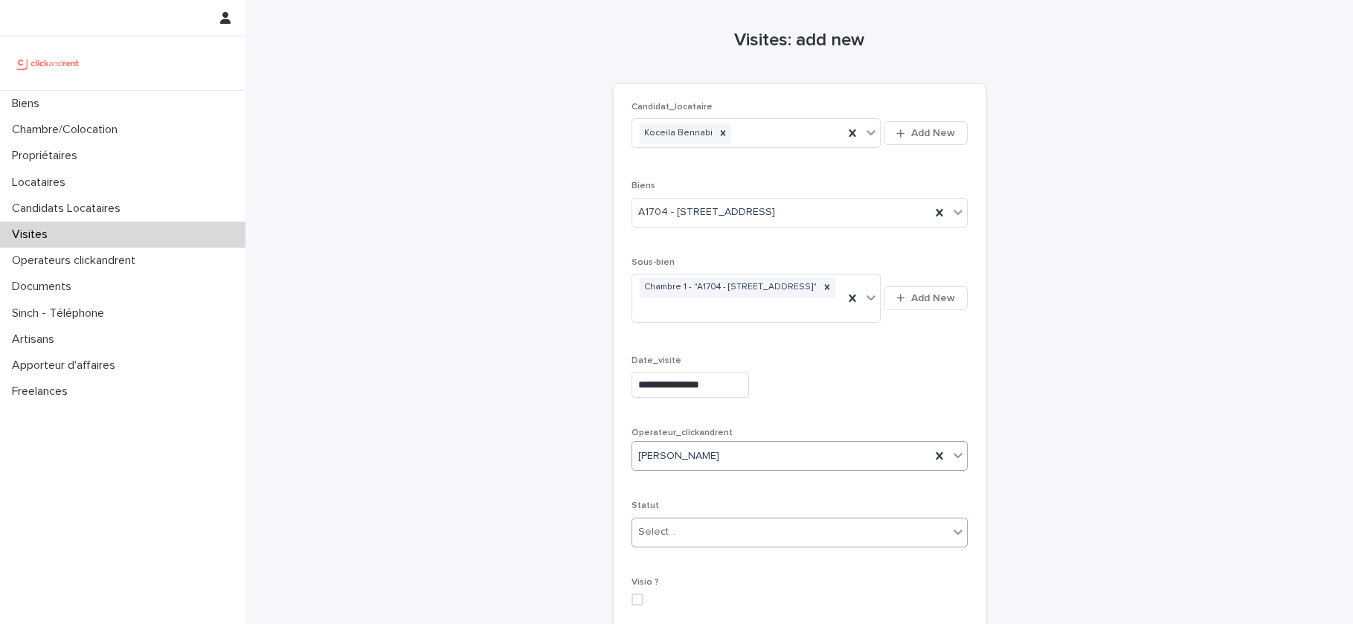
click at [703, 543] on div "Select..." at bounding box center [790, 532] width 316 height 25
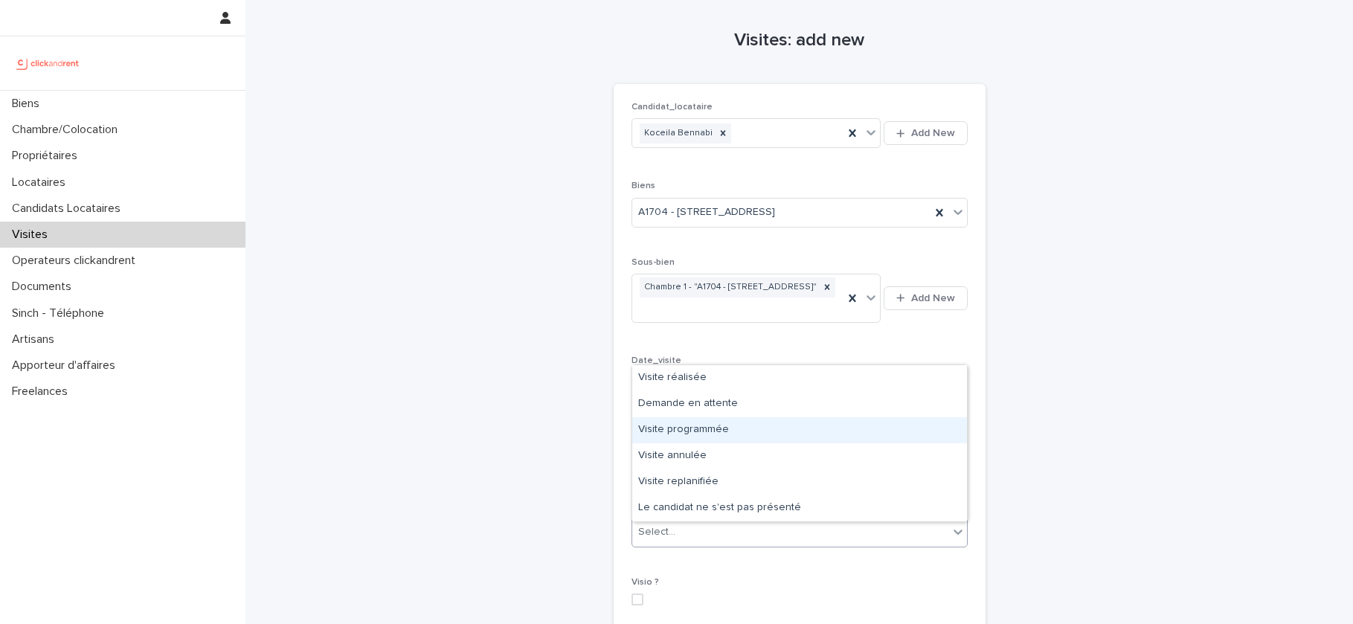
click at [739, 424] on div "Visite programmée" at bounding box center [799, 430] width 335 height 26
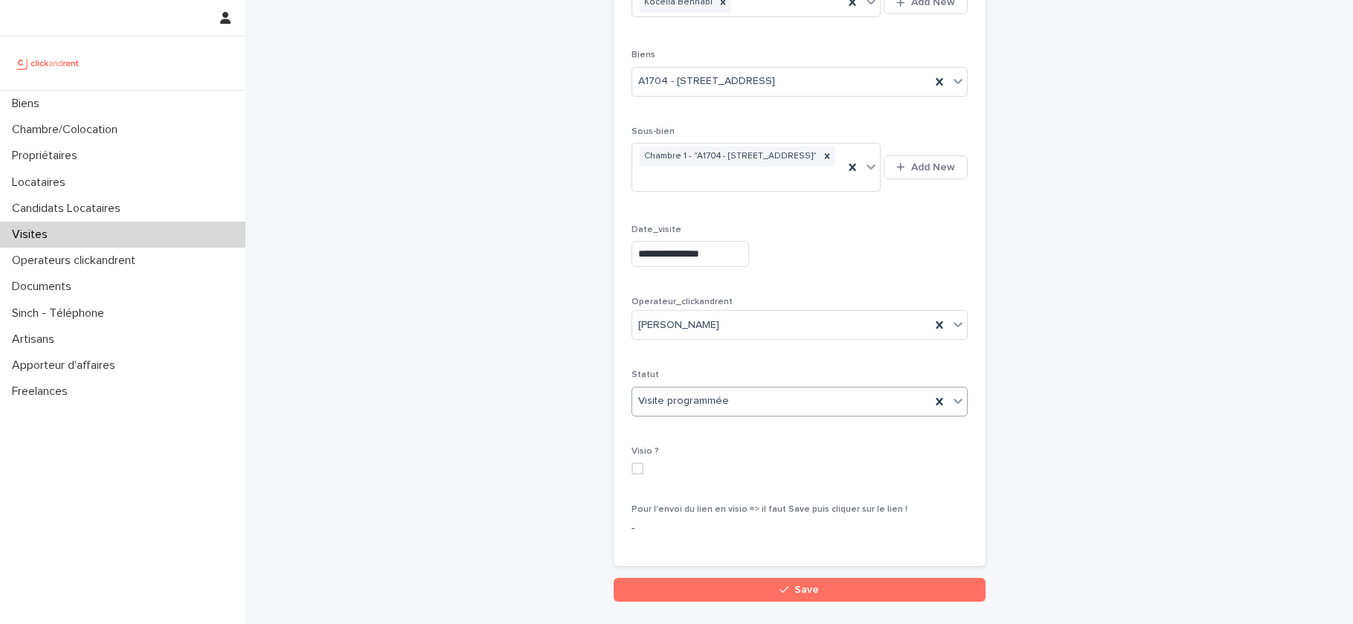
scroll to position [132, 0]
click at [645, 257] on input "**********" at bounding box center [689, 252] width 117 height 26
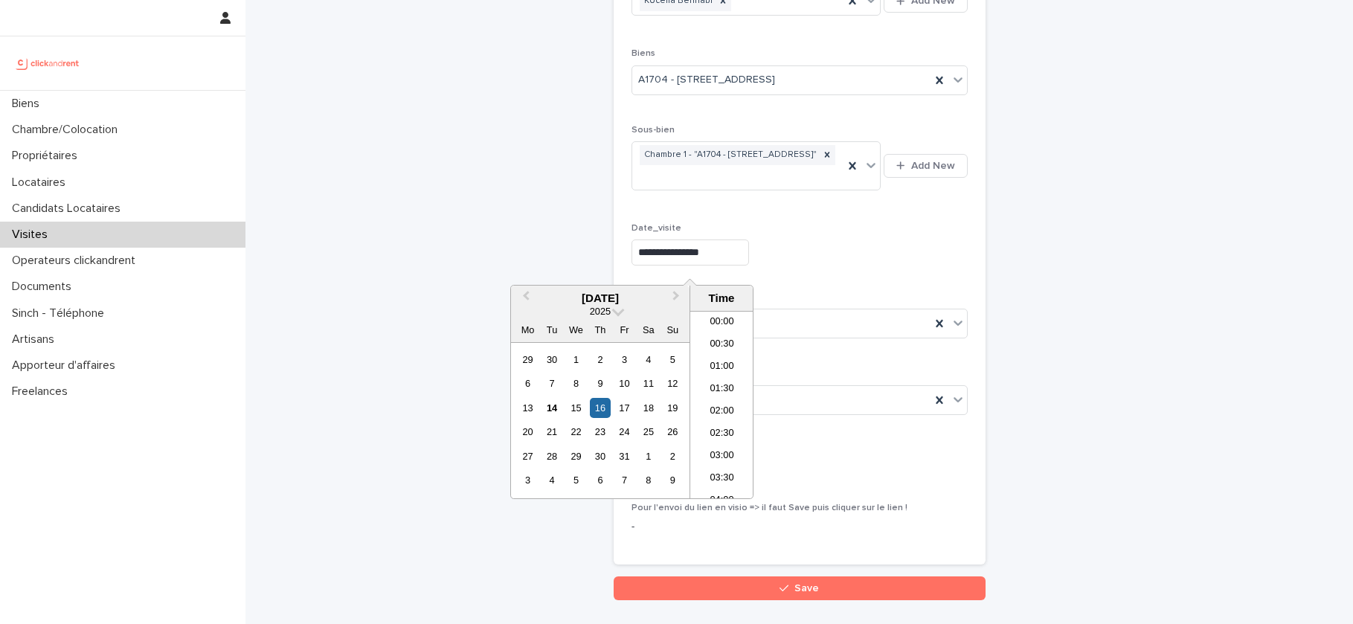
scroll to position [721, 0]
click at [552, 429] on div "21" at bounding box center [551, 432] width 20 height 20
click at [732, 343] on li "16:00" at bounding box center [721, 340] width 63 height 22
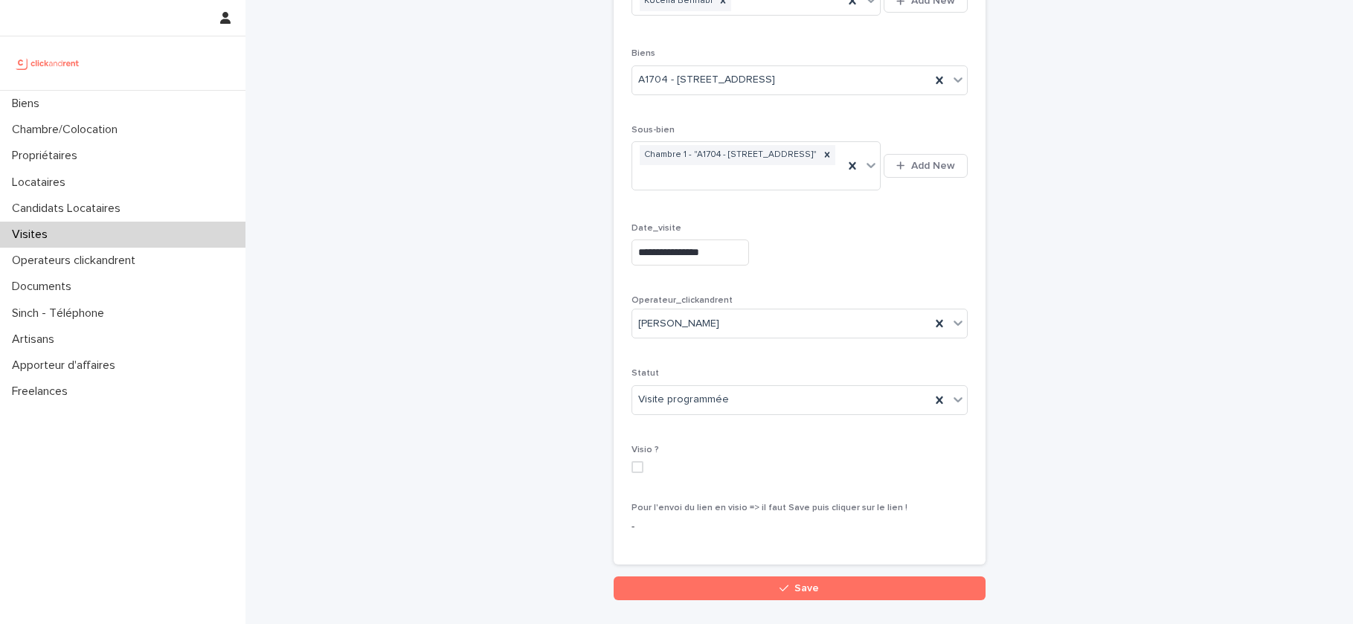
type input "**********"
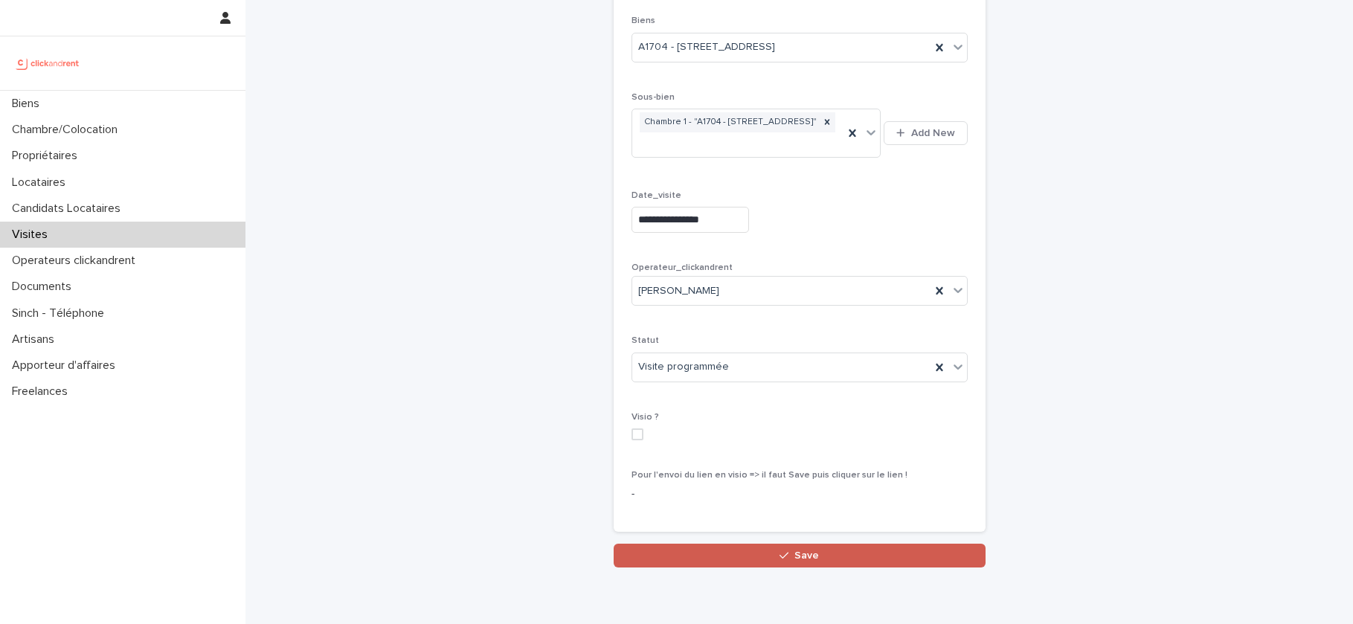
click at [750, 564] on button "Save" at bounding box center [800, 556] width 372 height 24
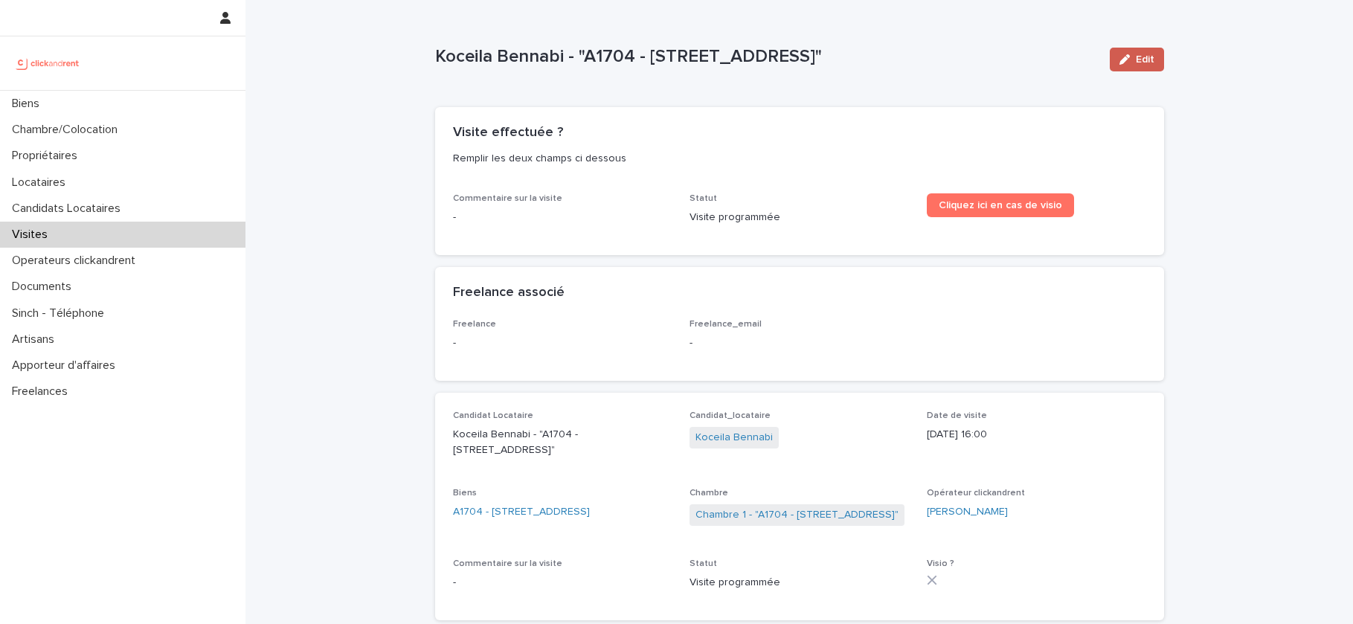
click at [1121, 51] on button "Edit" at bounding box center [1137, 60] width 54 height 24
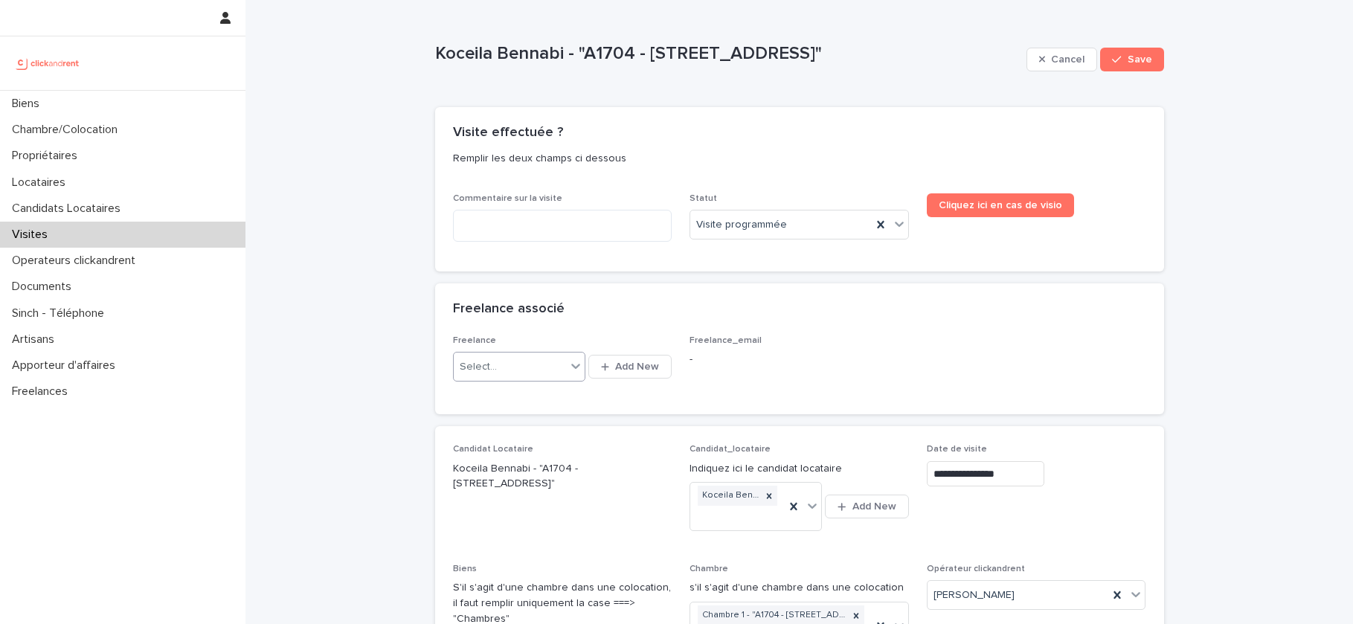
click at [528, 367] on div "Select..." at bounding box center [510, 367] width 112 height 25
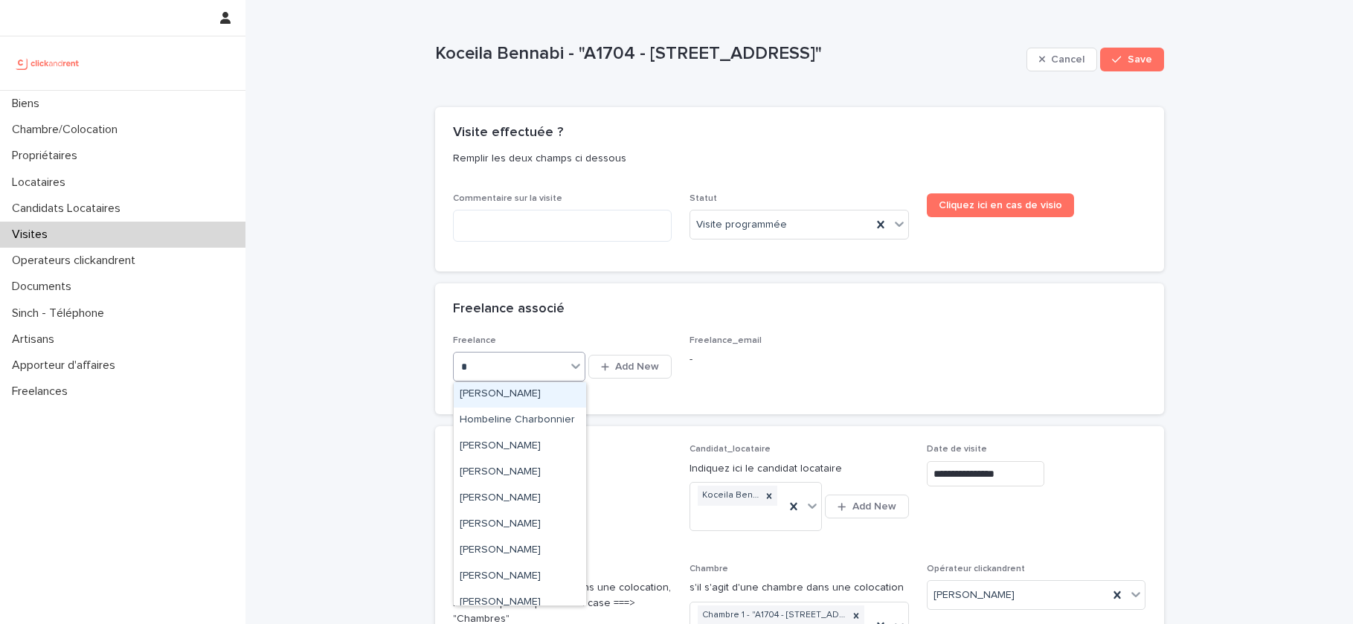
scroll to position [370, 0]
type input "*"
click at [521, 277] on div "Loading... Saving… Visite effectuée ? Remplir les deux champs ci dessous Commen…" at bounding box center [799, 195] width 729 height 176
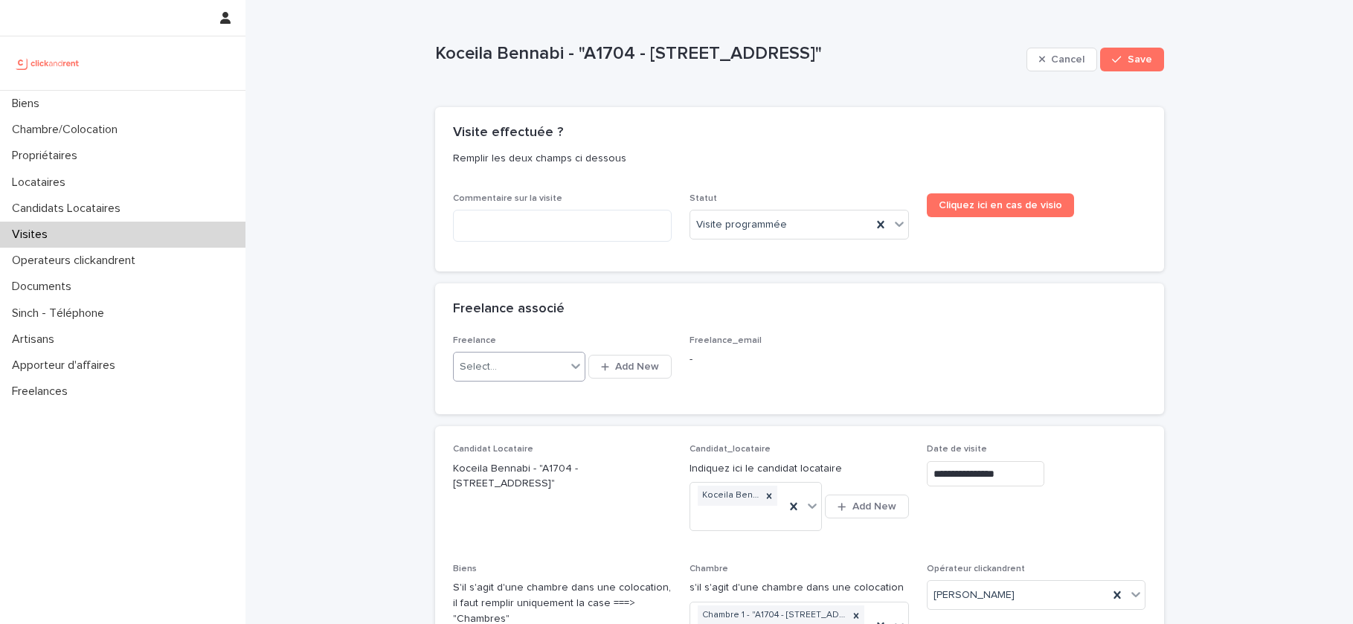
click at [510, 364] on div "Select..." at bounding box center [510, 367] width 112 height 25
type input "***"
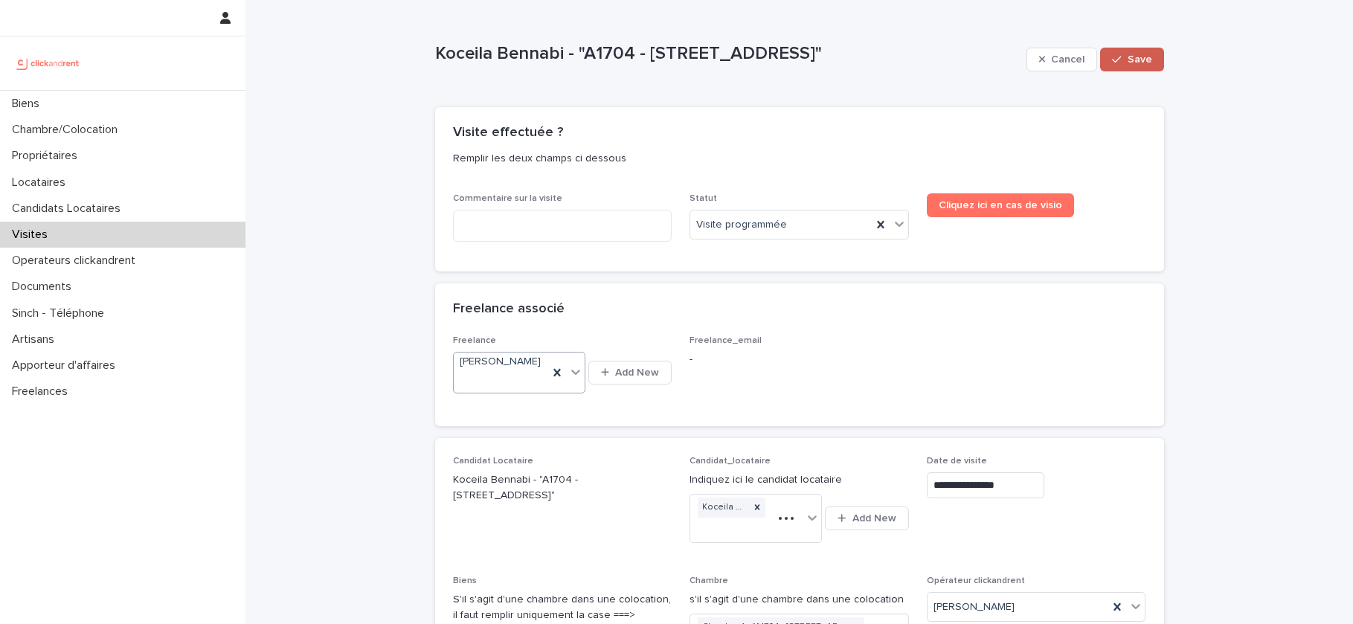
click at [1129, 51] on button "Save" at bounding box center [1131, 60] width 63 height 24
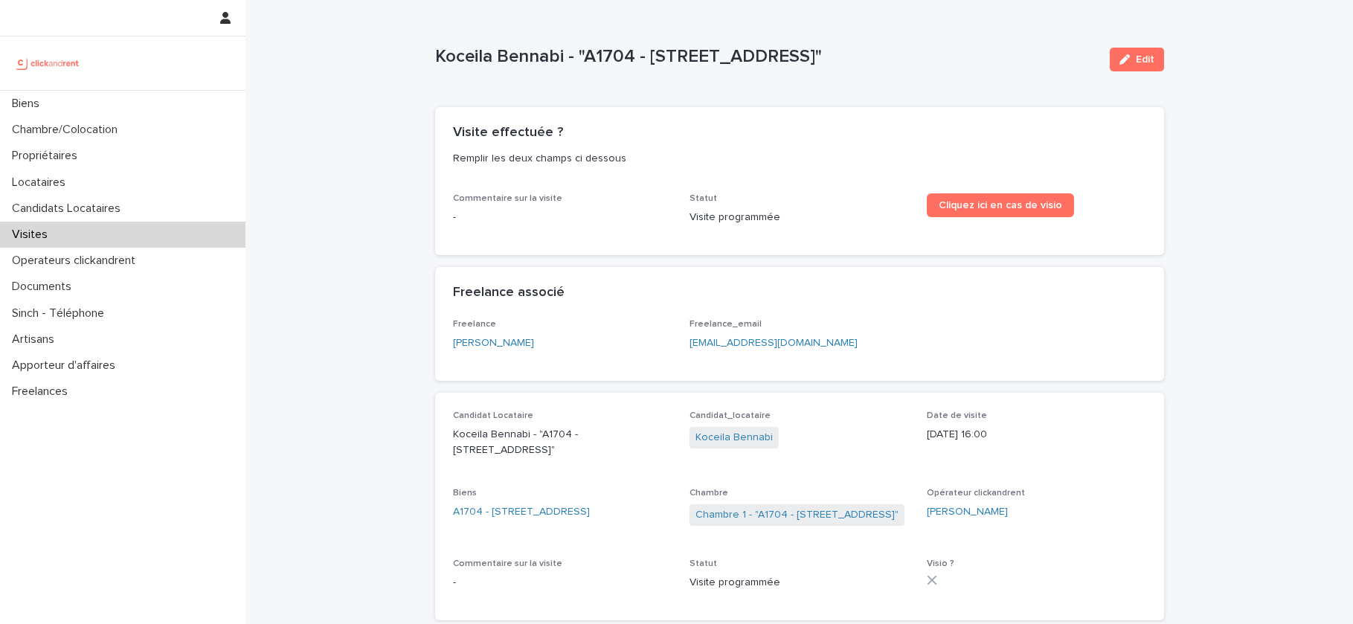
click at [595, 54] on p "Koceila Bennabi - "A1704 - 4 rue de la Platrerie, Étampes 91150"" at bounding box center [766, 57] width 663 height 22
click at [100, 105] on div "Biens" at bounding box center [122, 104] width 245 height 26
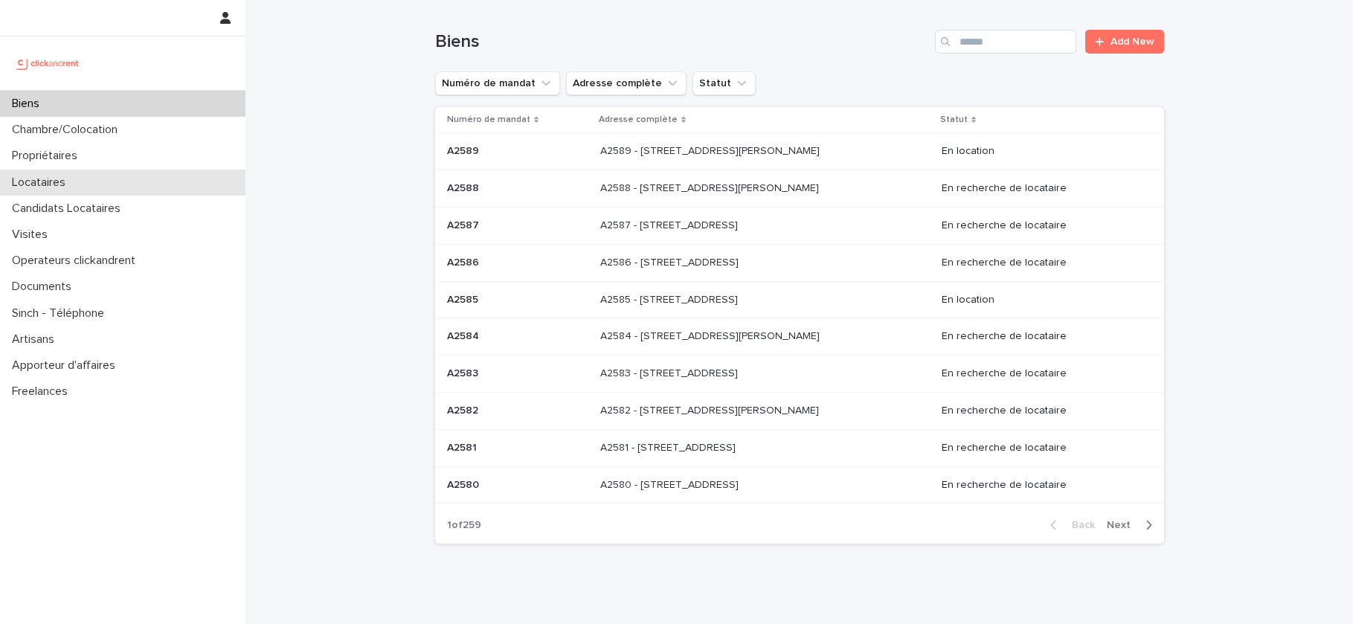
click at [70, 189] on p "Locataires" at bounding box center [41, 182] width 71 height 14
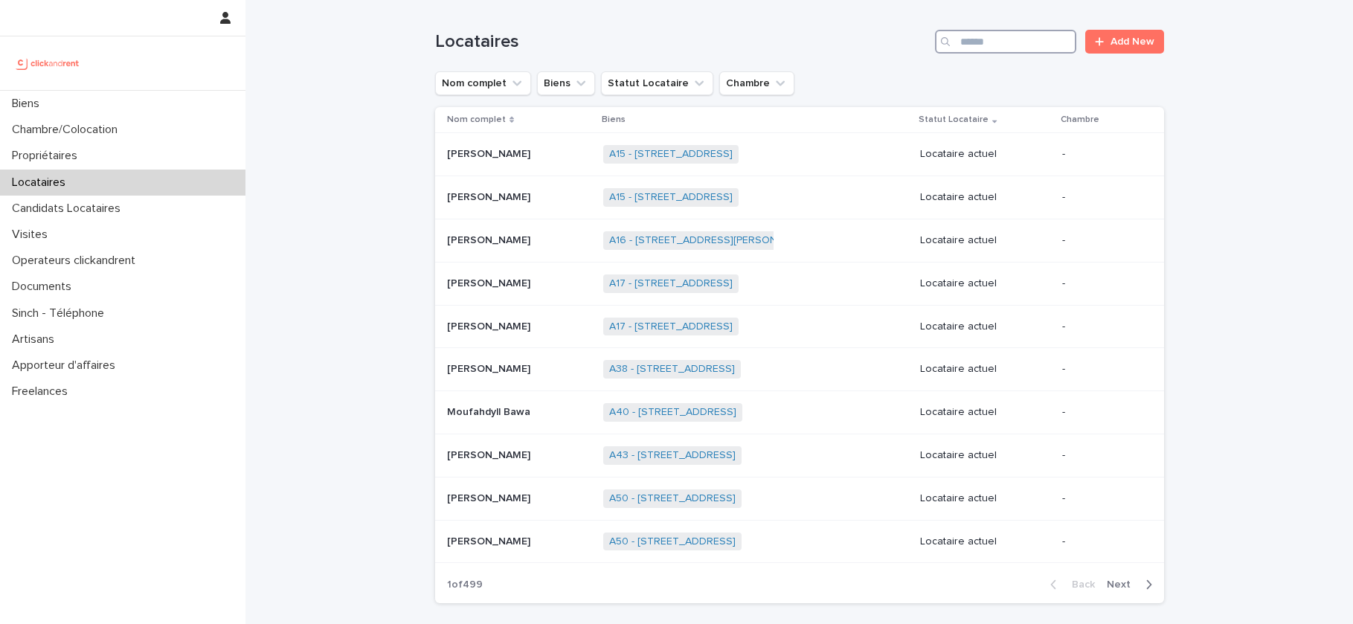
click at [1038, 50] on input "Search" at bounding box center [1005, 42] width 141 height 24
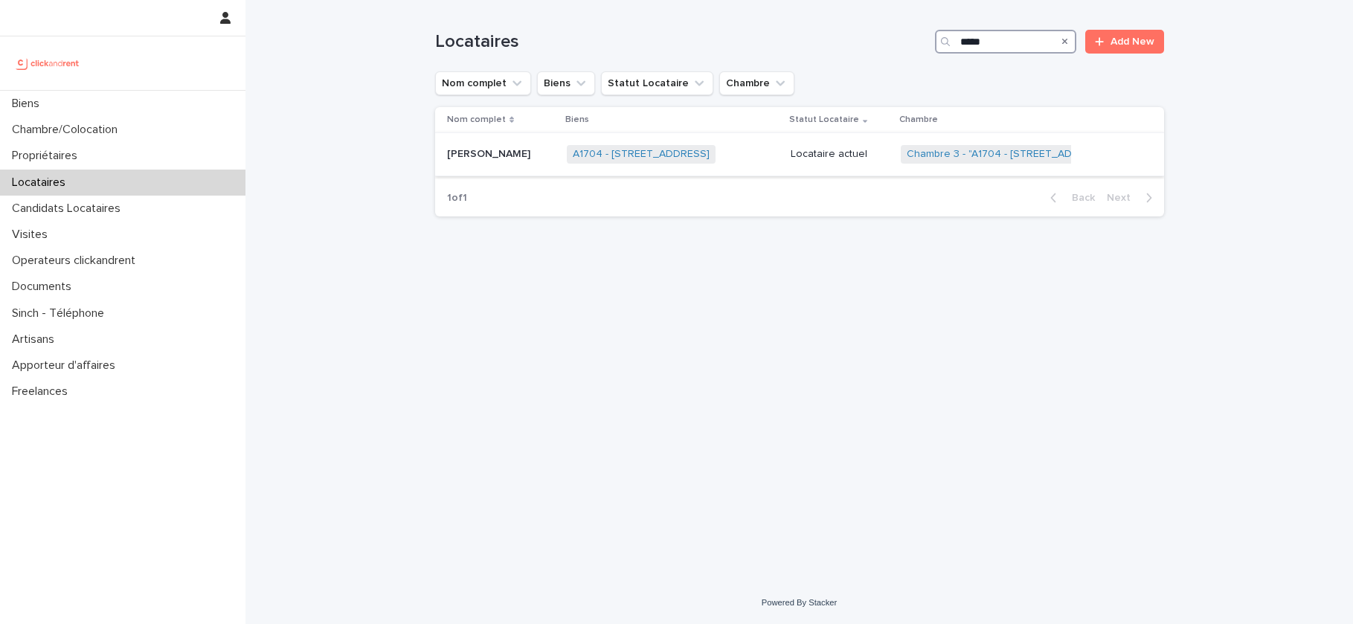
type input "*****"
click at [770, 158] on div "A1704 - 4 rue de la Platrerie, Étampes 91150 + 0" at bounding box center [672, 154] width 211 height 30
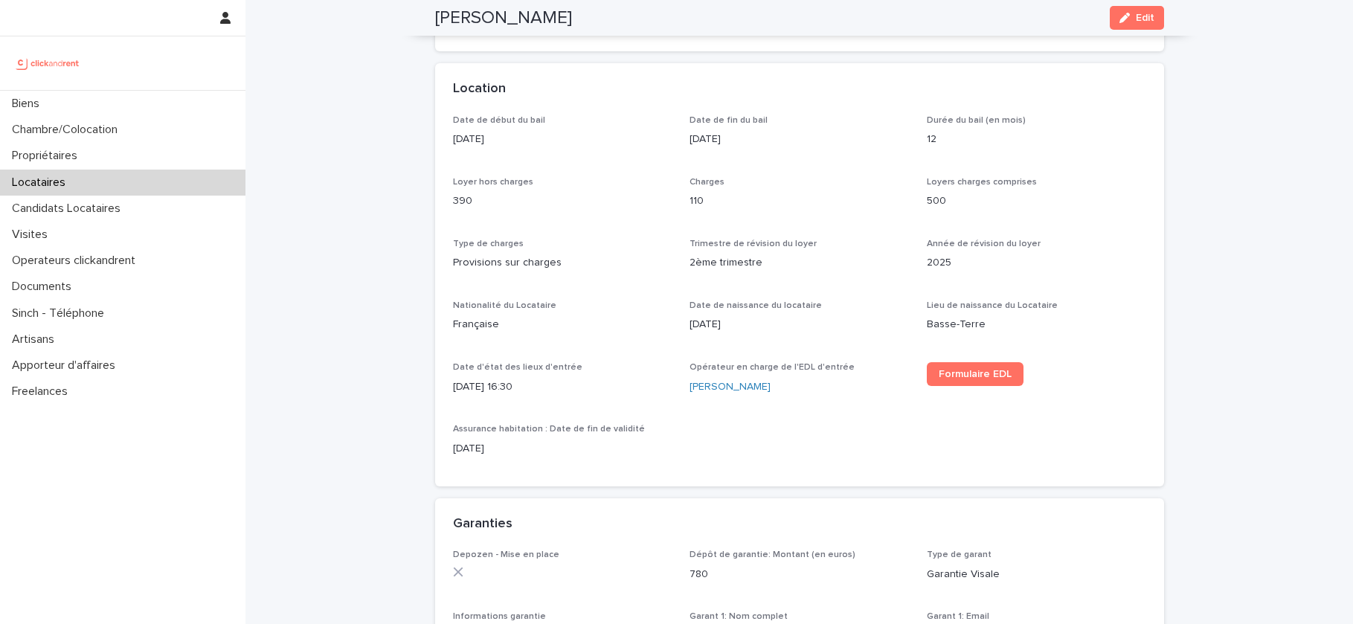
scroll to position [428, 0]
click at [90, 193] on div "Locataires" at bounding box center [122, 183] width 245 height 26
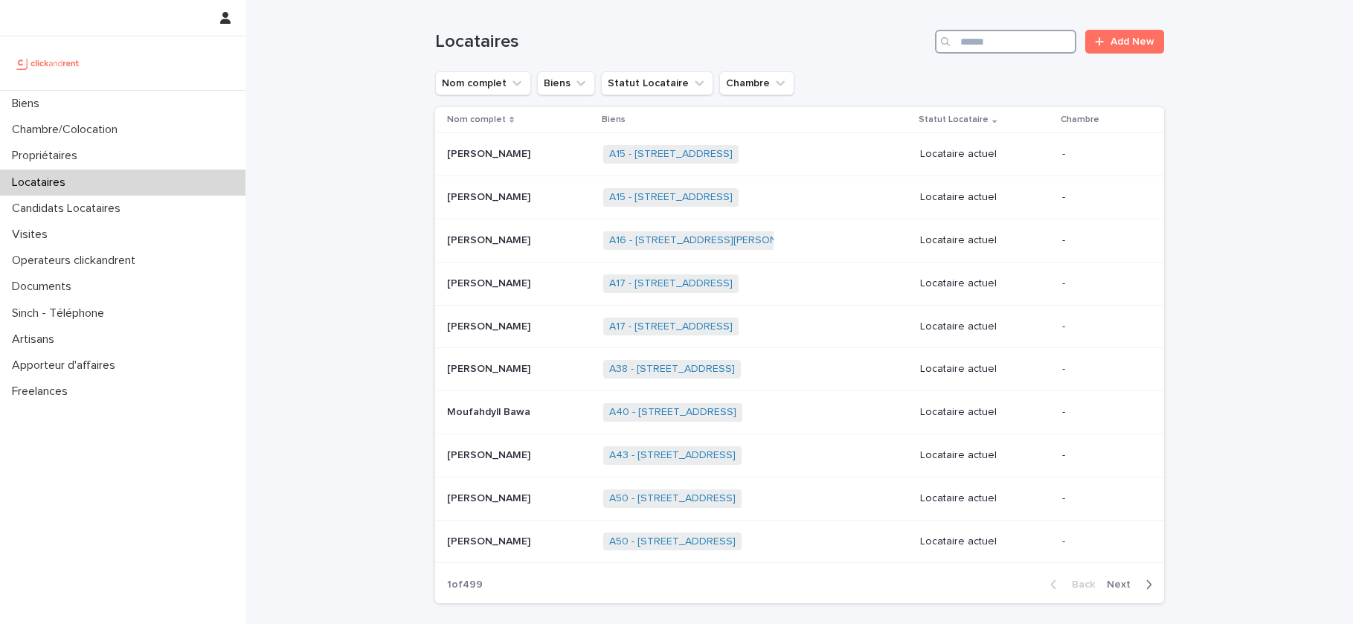
click at [1007, 39] on input "Search" at bounding box center [1005, 42] width 141 height 24
click at [204, 212] on div "Candidats Locataires" at bounding box center [122, 209] width 245 height 26
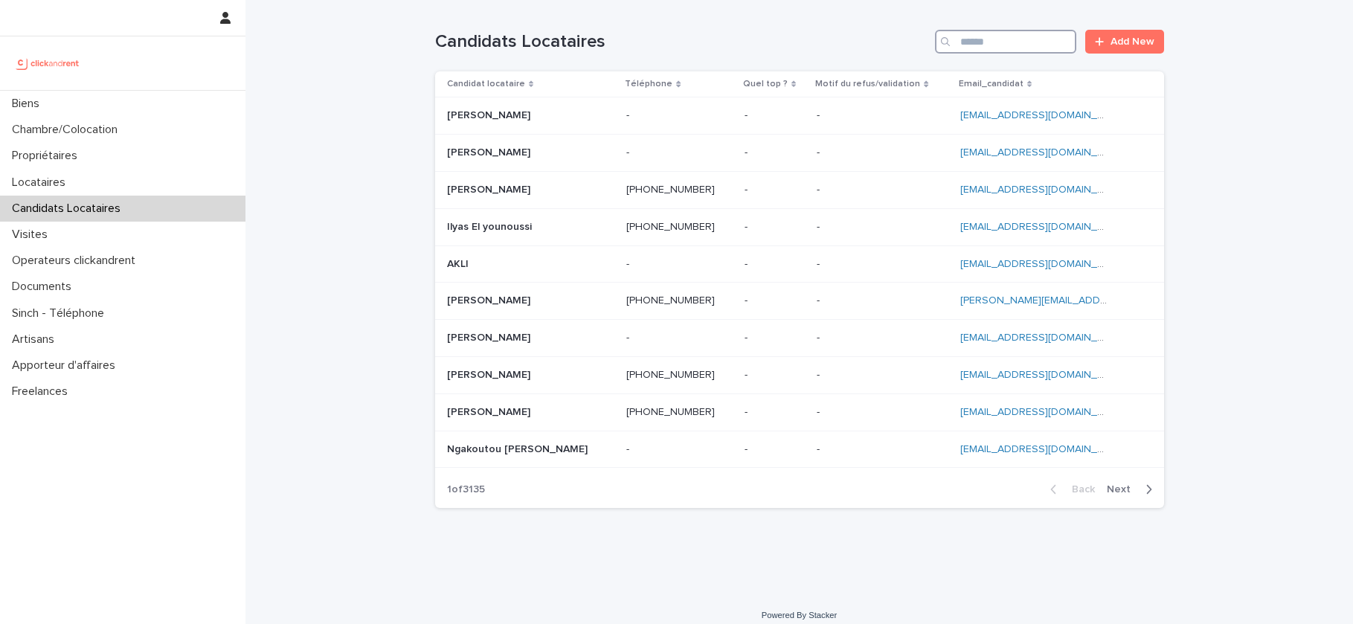
click at [968, 39] on input "Search" at bounding box center [1005, 42] width 141 height 24
paste input "**********"
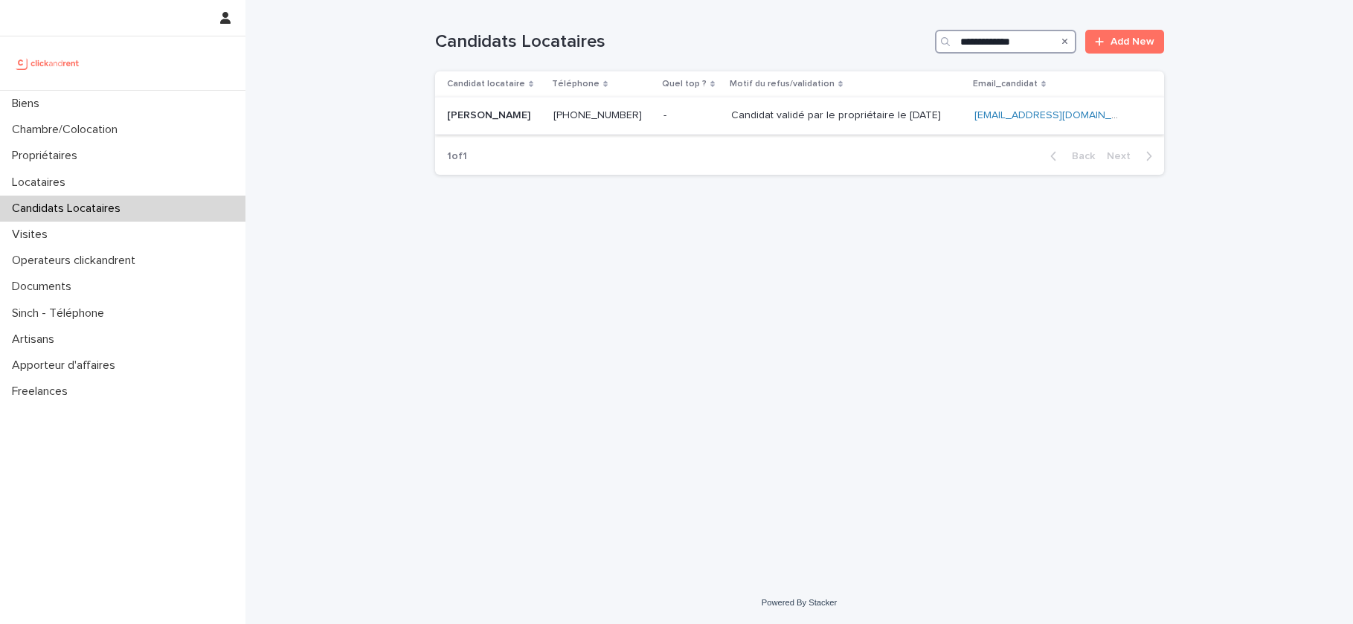
type input "**********"
click at [697, 123] on div "- -" at bounding box center [691, 115] width 56 height 25
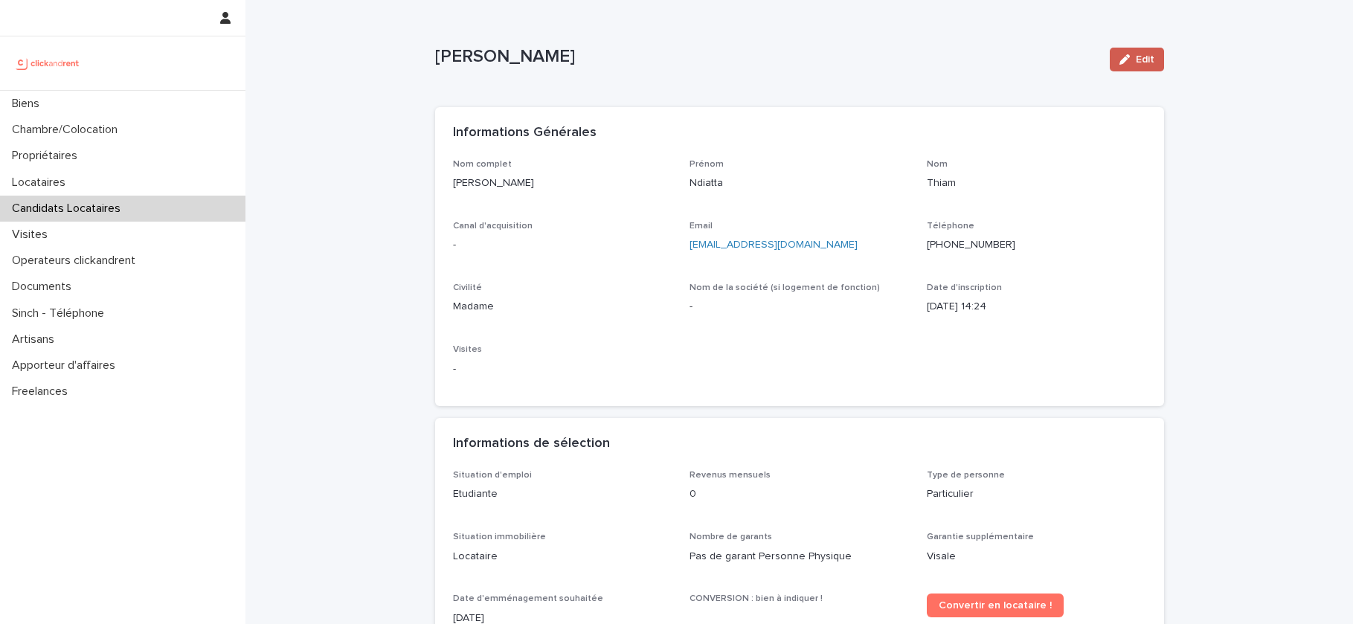
click at [1133, 56] on div "button" at bounding box center [1127, 59] width 16 height 10
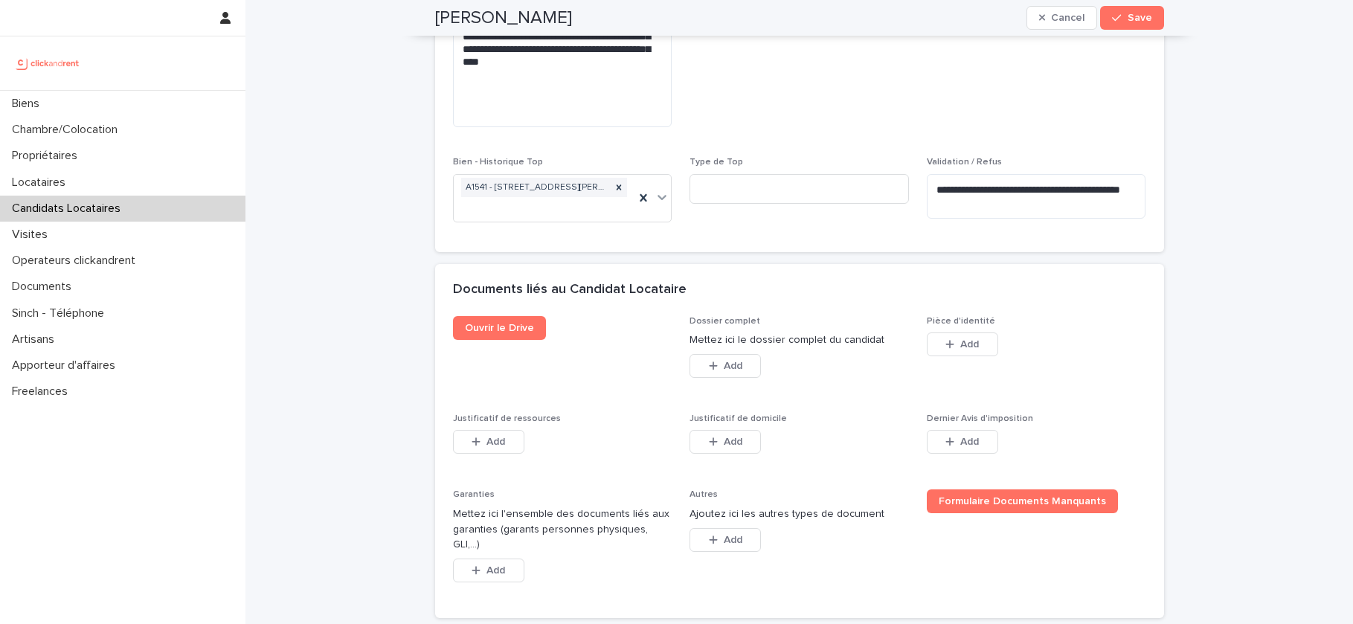
scroll to position [1241, 0]
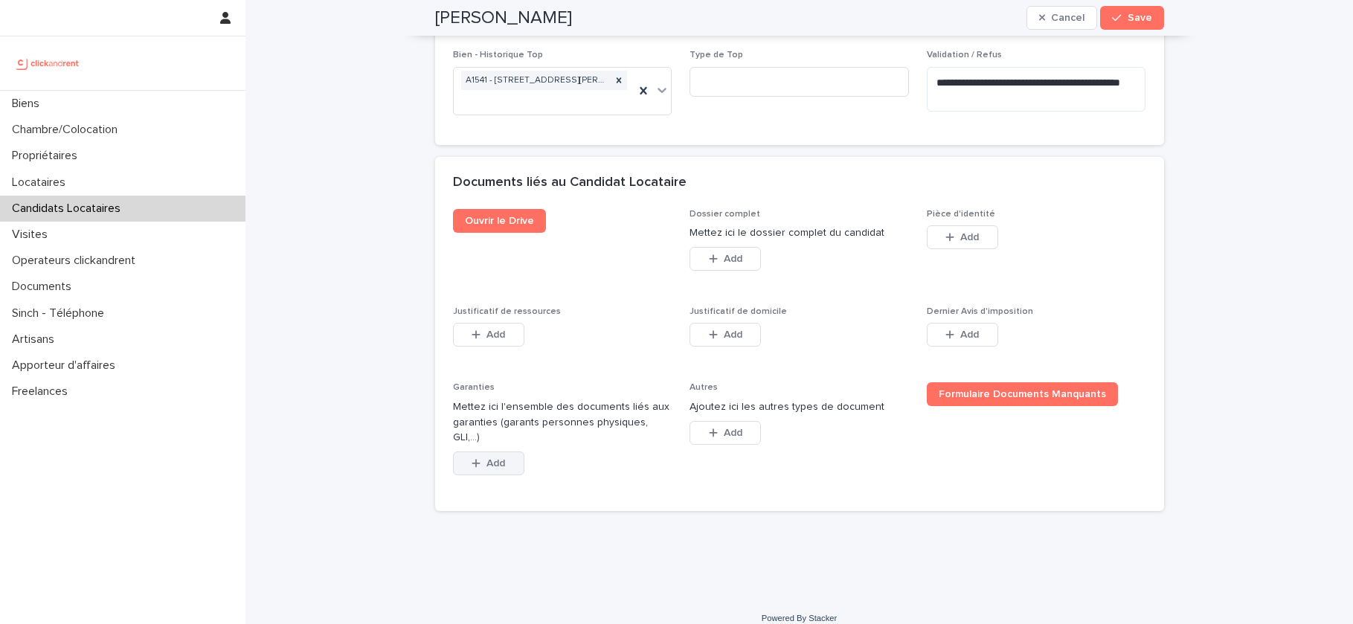
click at [497, 458] on span "Add" at bounding box center [495, 463] width 19 height 10
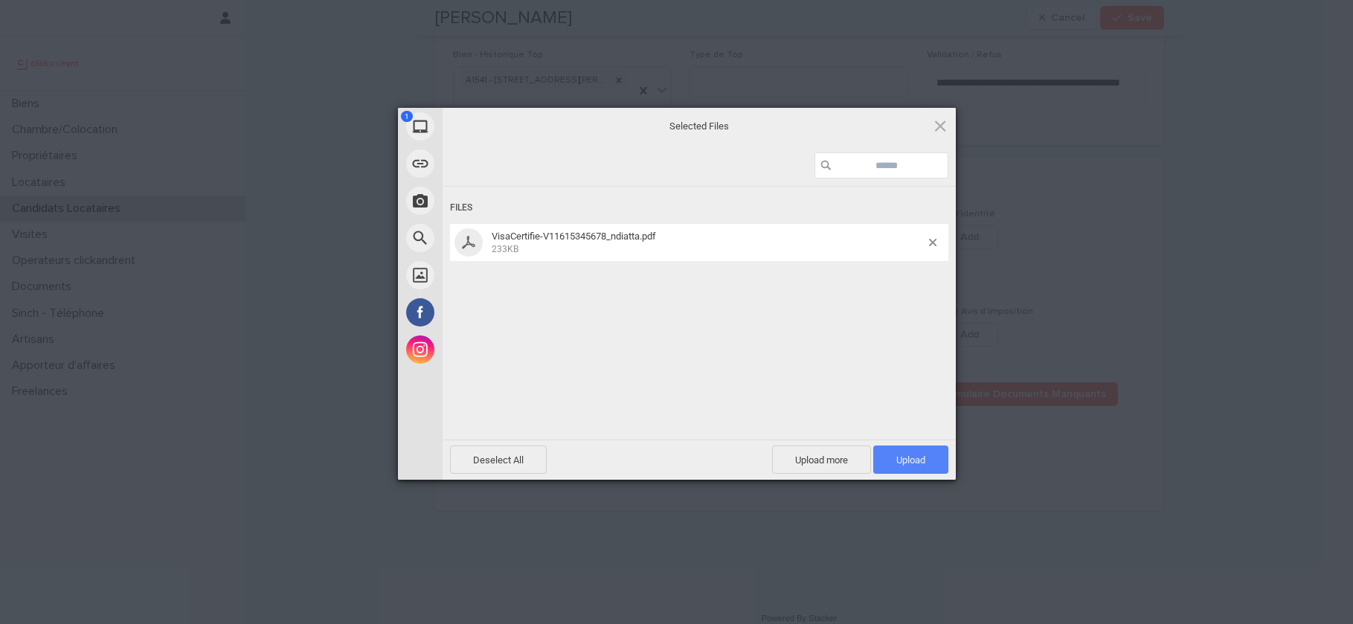
click at [913, 468] on span "Upload 1" at bounding box center [910, 459] width 75 height 28
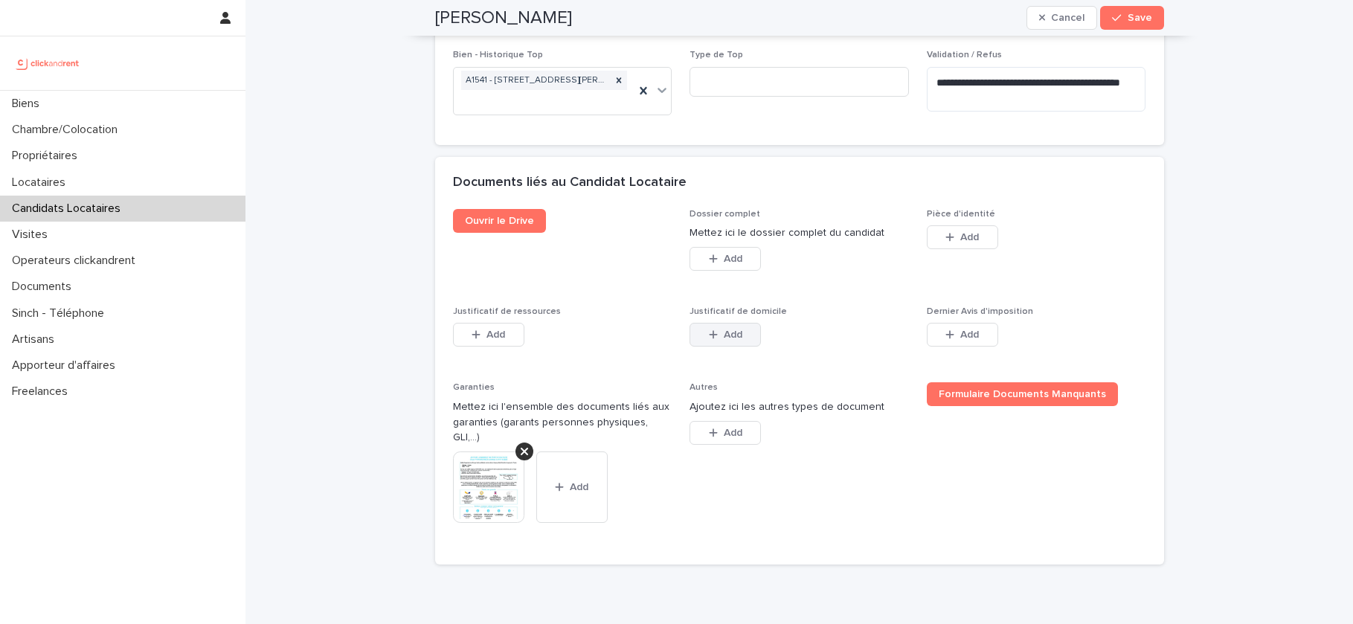
click at [717, 336] on icon "button" at bounding box center [713, 334] width 9 height 10
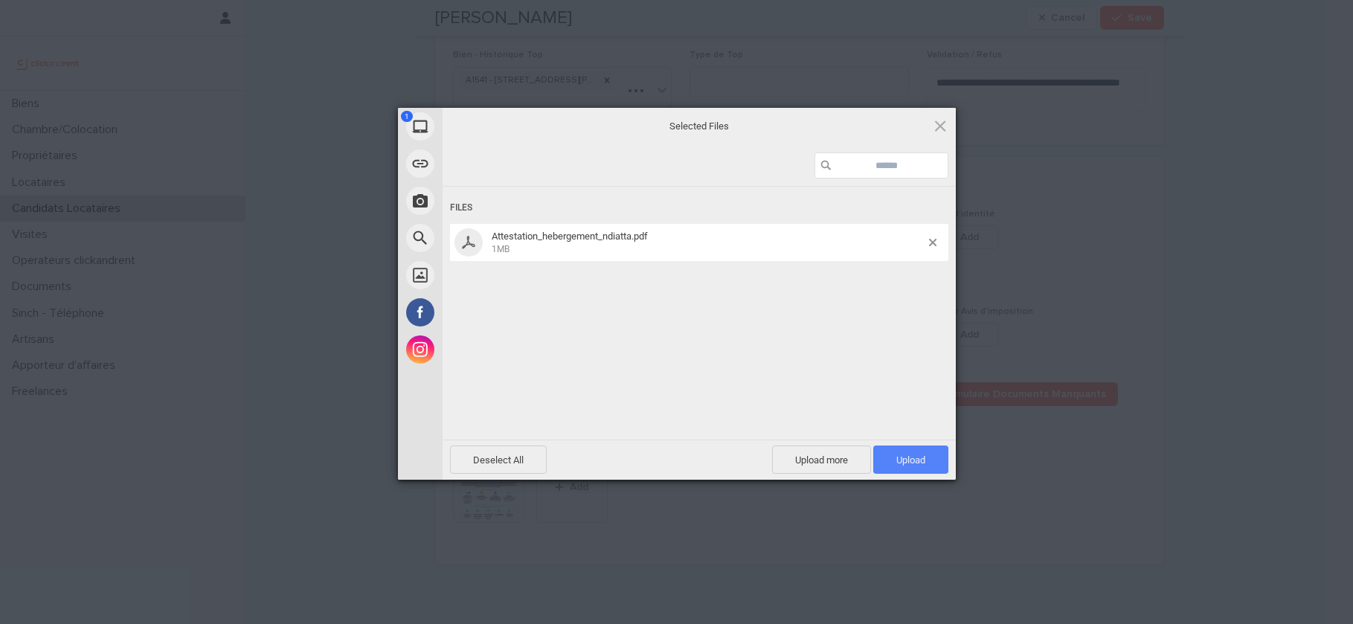
click at [906, 459] on span "Upload 1" at bounding box center [910, 459] width 29 height 11
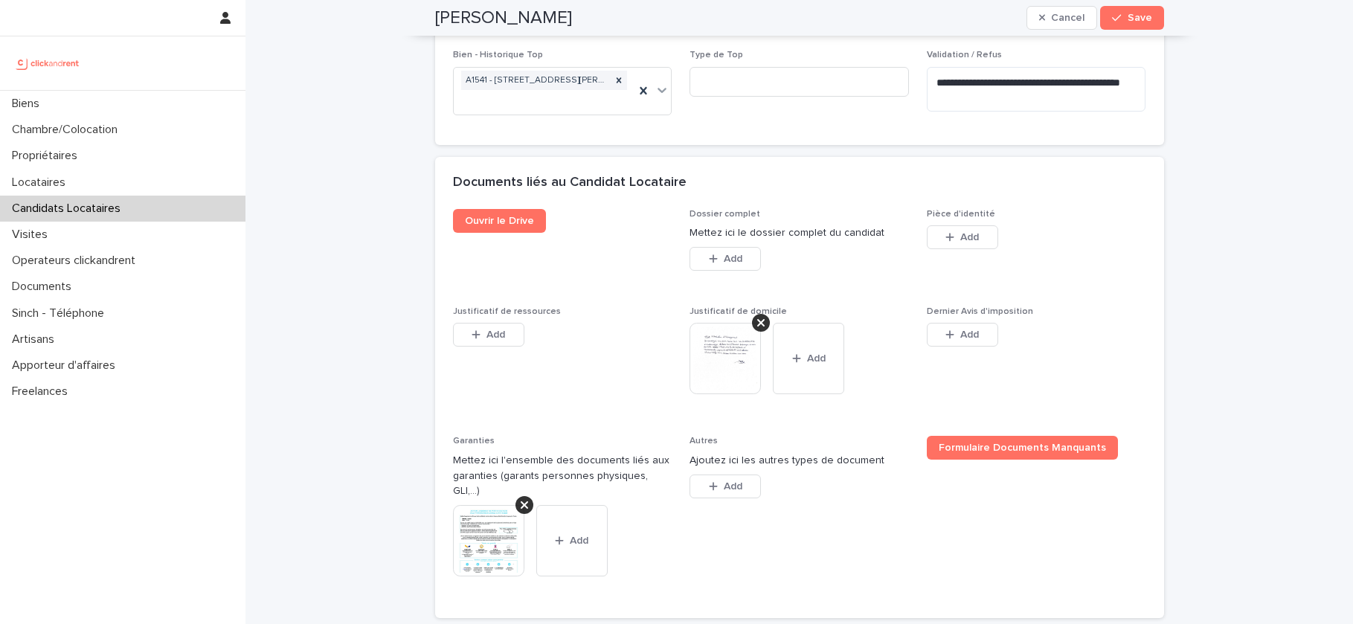
click at [471, 514] on img at bounding box center [488, 540] width 71 height 71
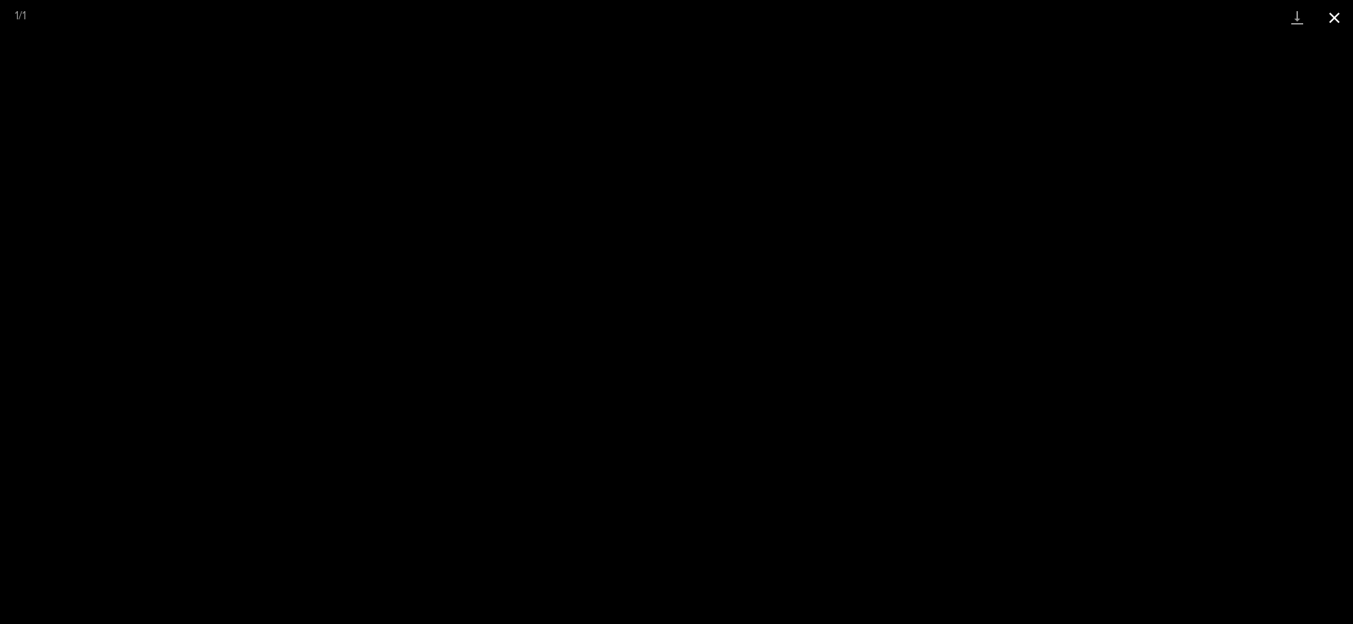
click at [1336, 21] on button "Close gallery" at bounding box center [1334, 17] width 37 height 35
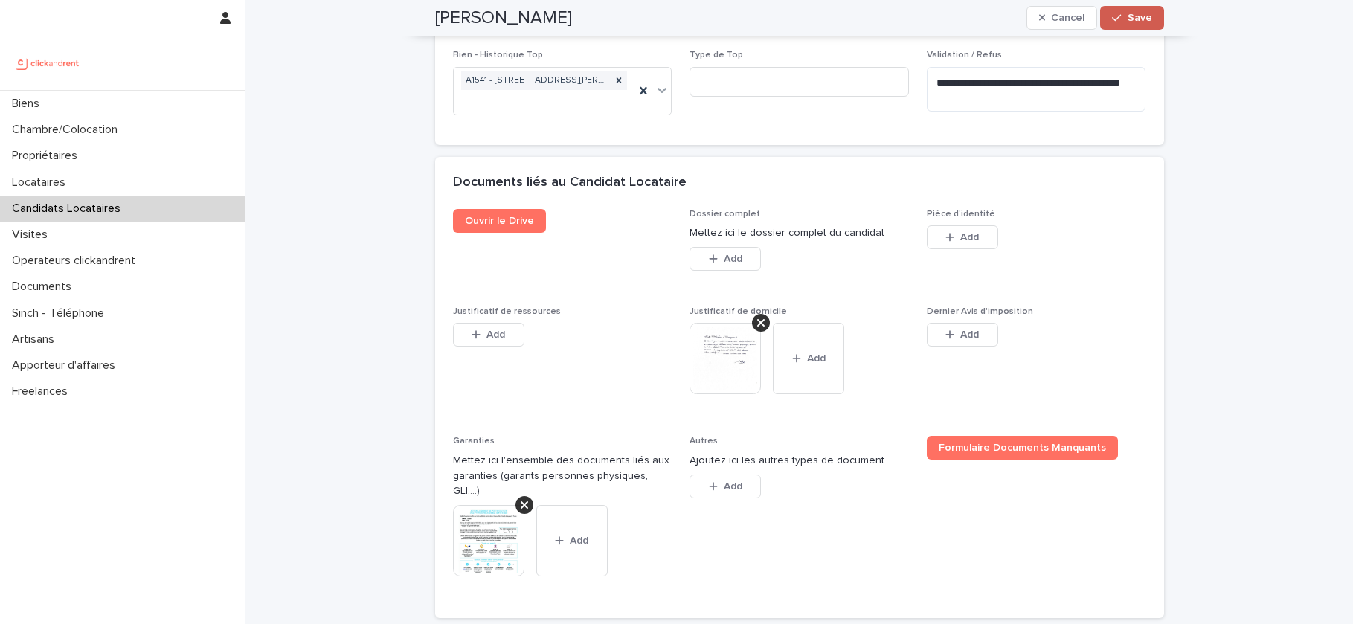
click at [1127, 10] on button "Save" at bounding box center [1131, 18] width 63 height 24
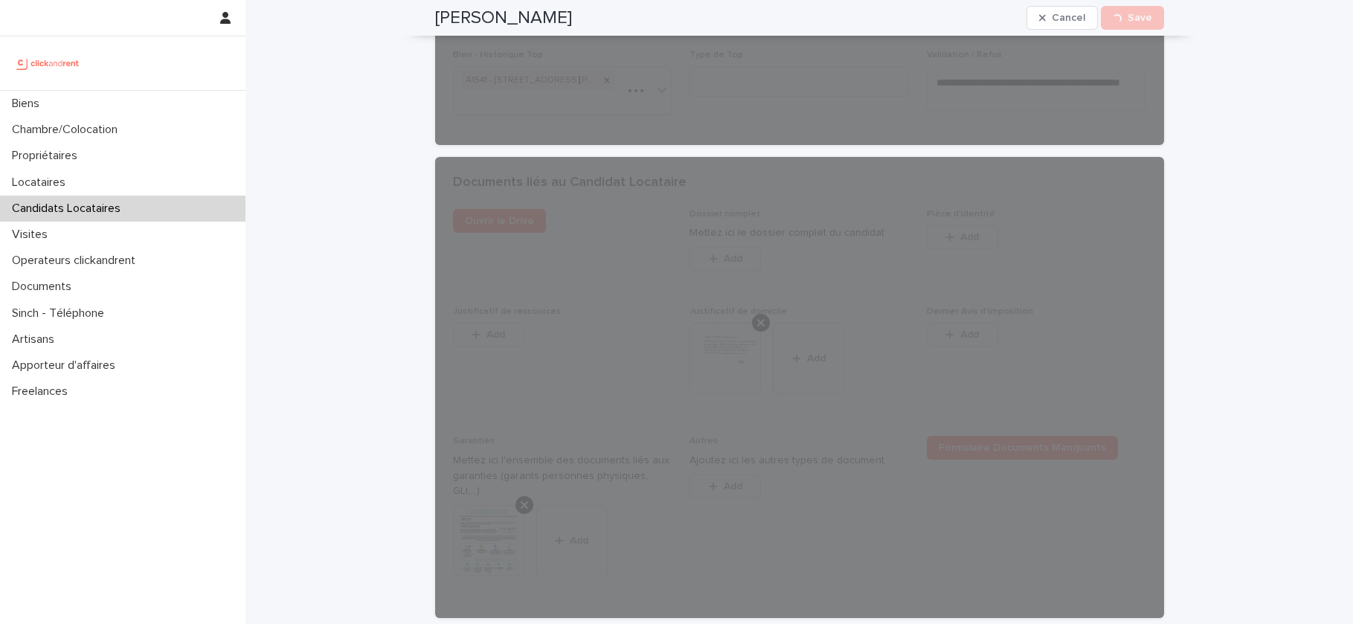
click at [446, 17] on h2 "Ndiatta Thiam" at bounding box center [503, 18] width 137 height 22
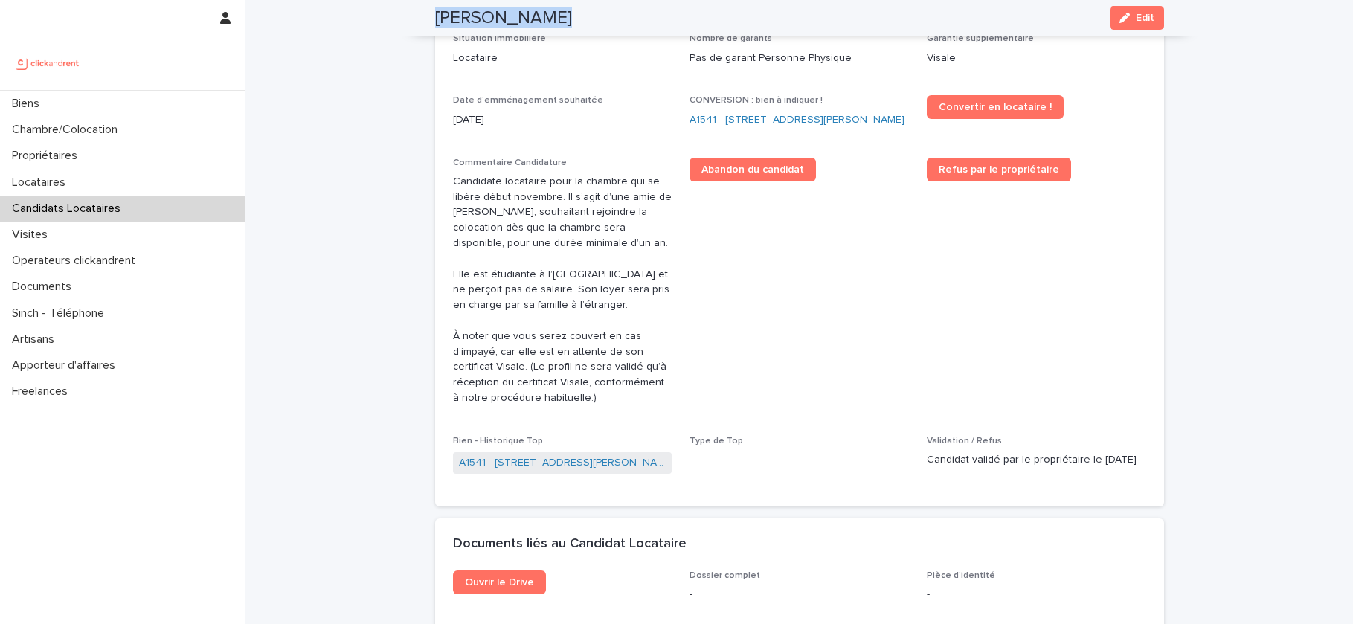
scroll to position [479, 0]
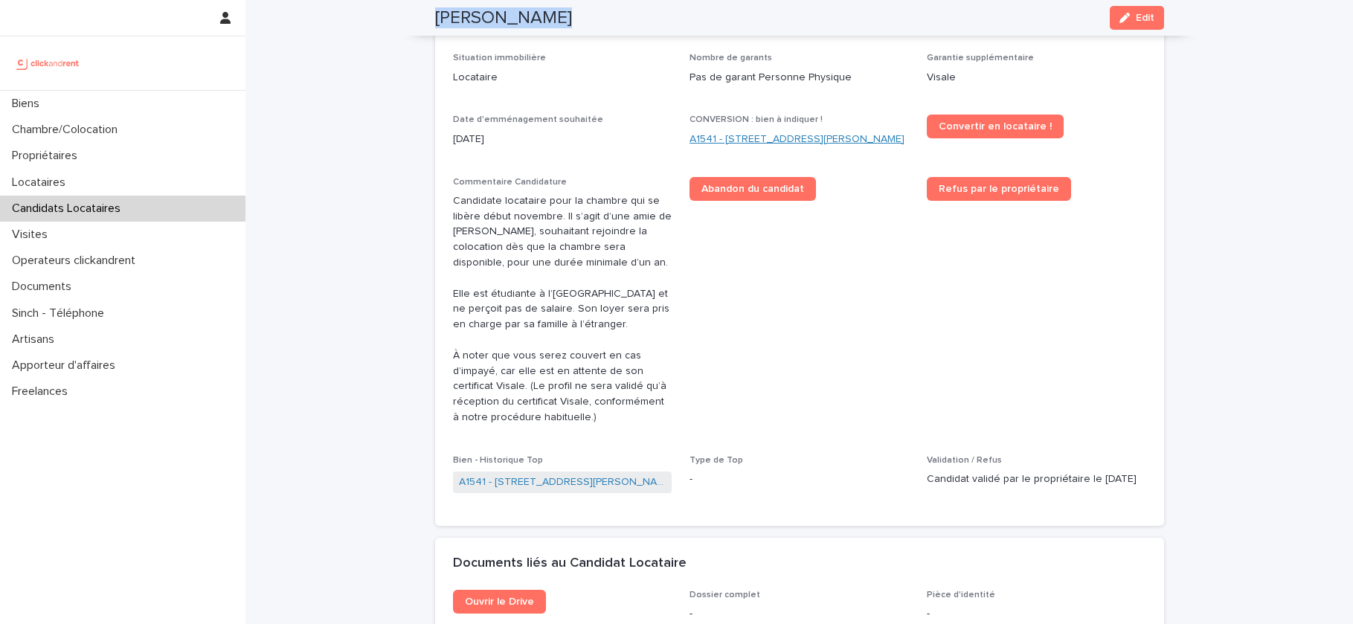
click at [757, 140] on link "A1541 - 14/16 rue Dumas, Epinay sur Seine 93800" at bounding box center [796, 140] width 215 height 16
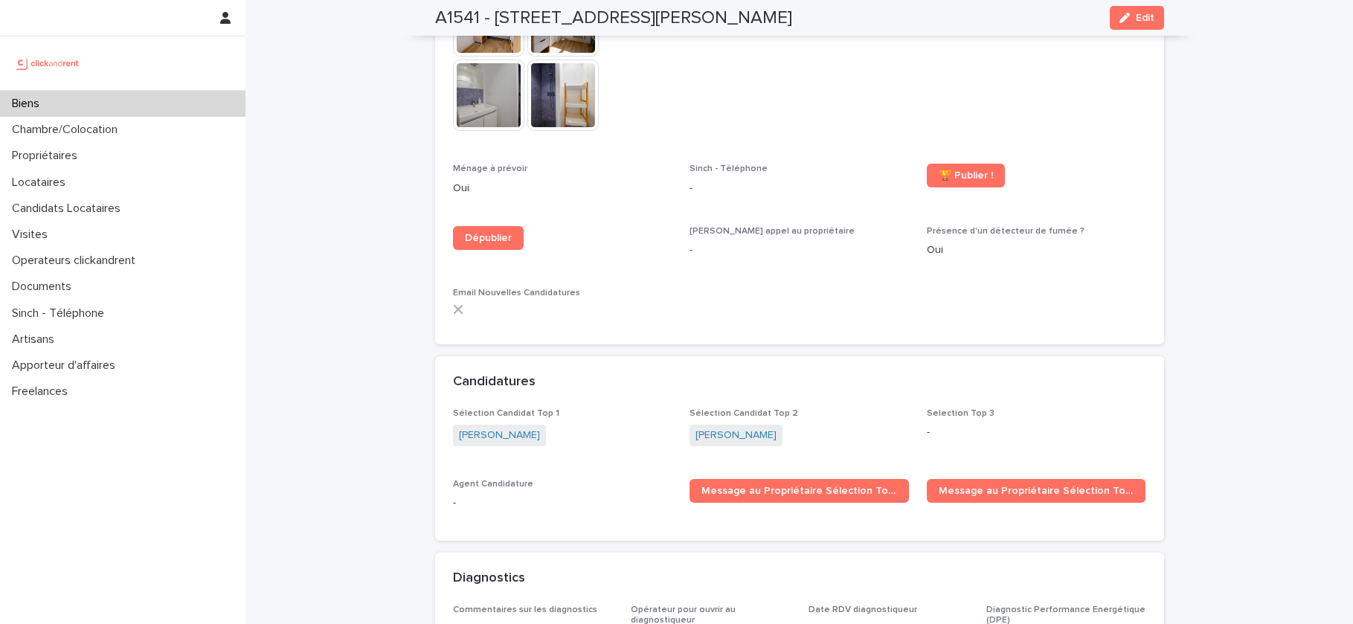
scroll to position [5269, 0]
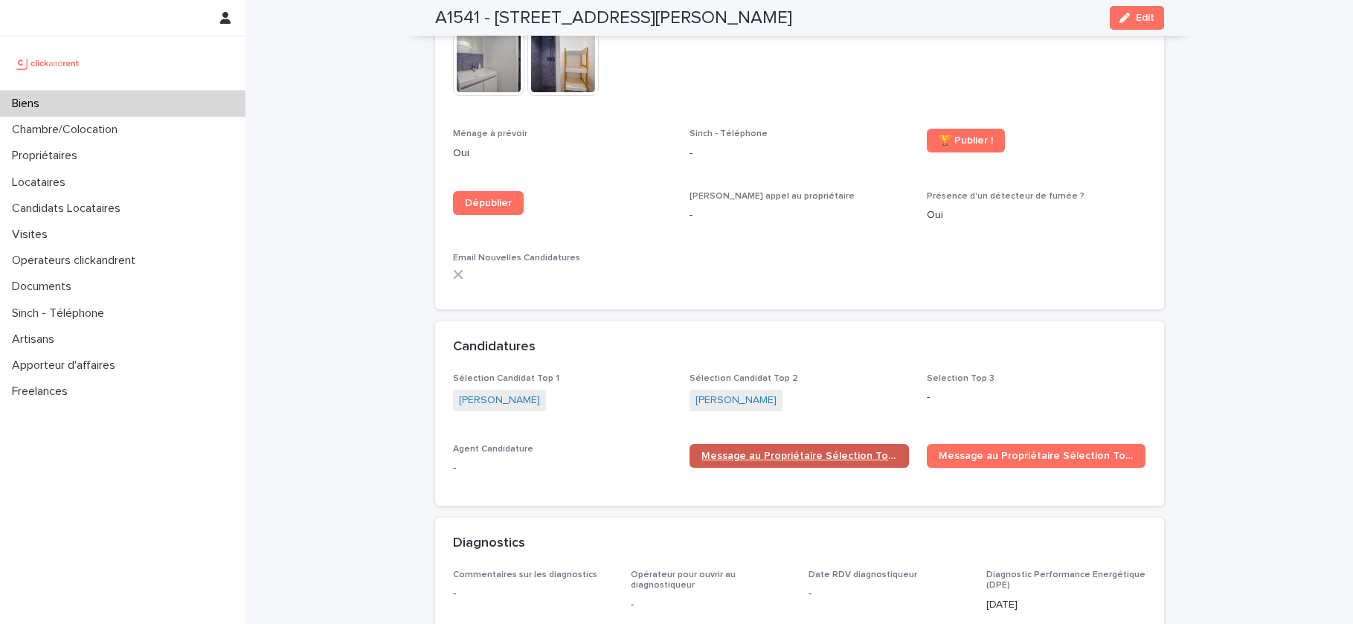
click at [811, 451] on span "Message au Propriétaire Sélection Top 1" at bounding box center [799, 456] width 196 height 10
click at [94, 98] on div "Biens" at bounding box center [122, 104] width 245 height 26
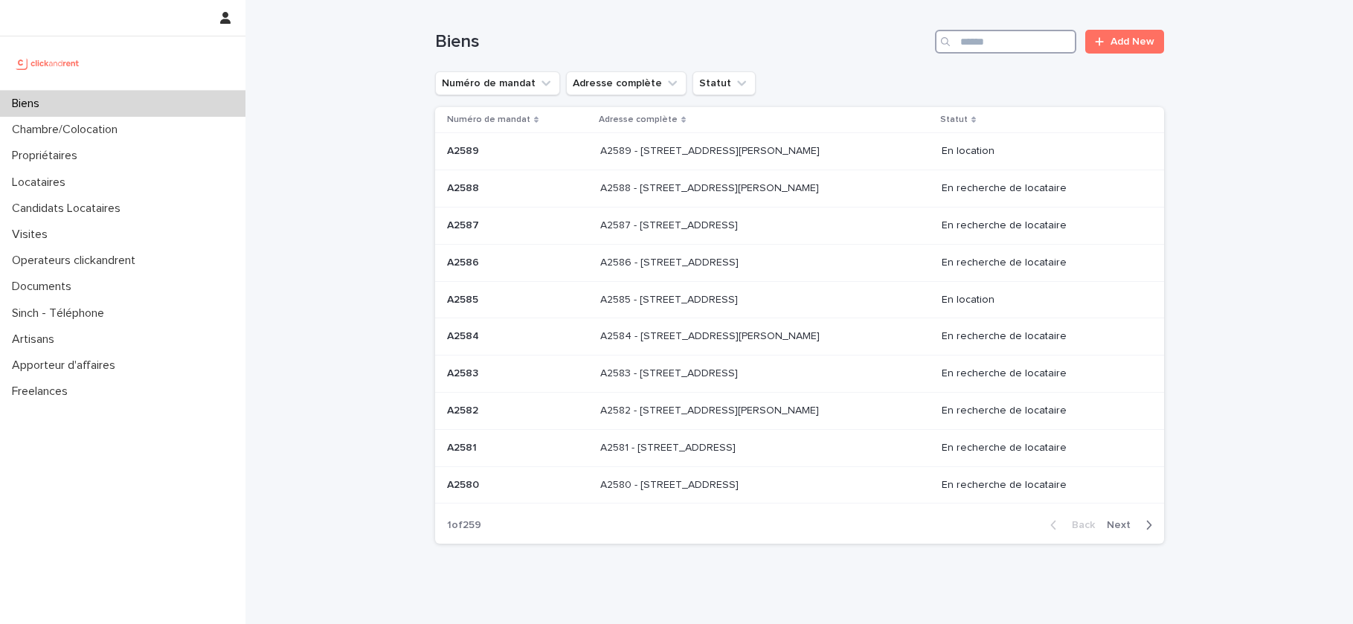
click at [970, 40] on input "Search" at bounding box center [1005, 42] width 141 height 24
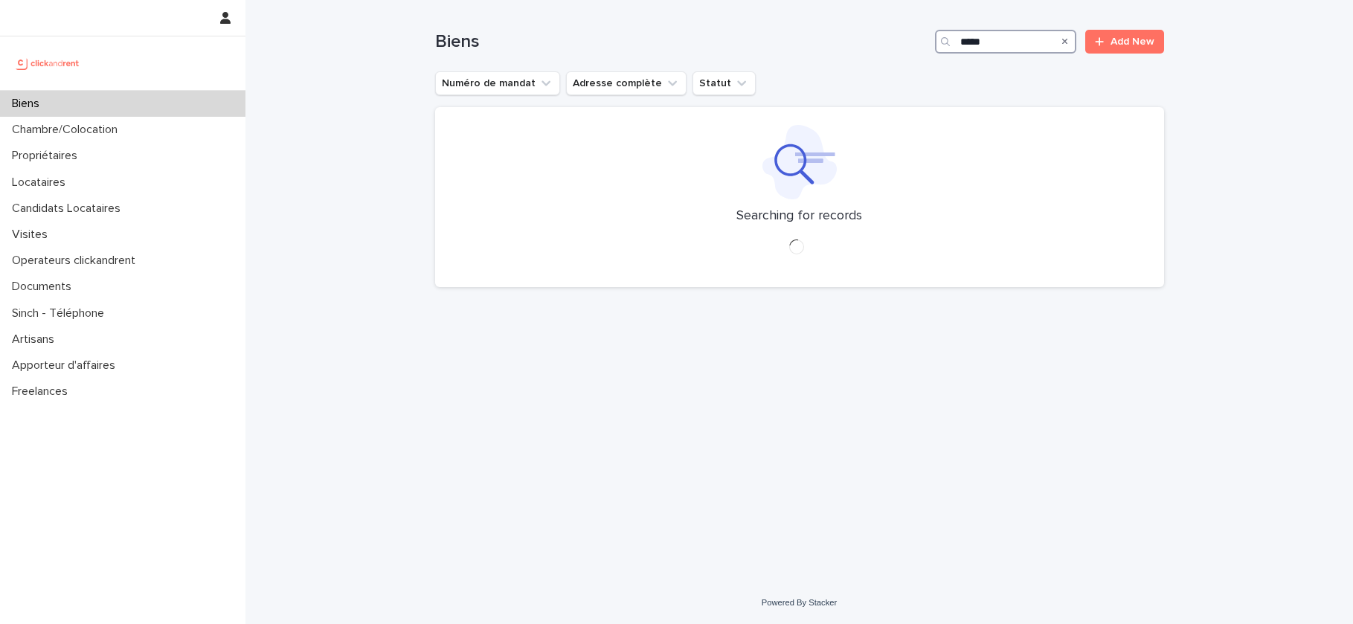
type input "*****"
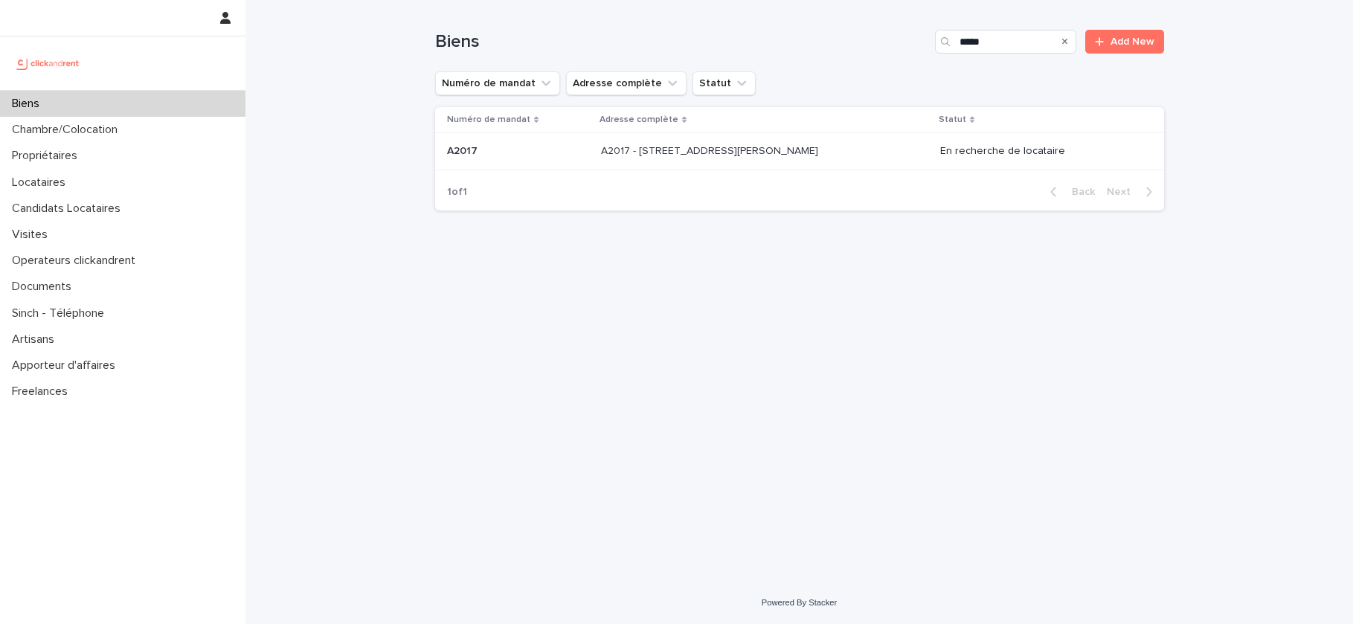
click at [735, 150] on p "A2017 - 306 Rue Georges Guynemer, Amiens 80080" at bounding box center [711, 150] width 220 height 16
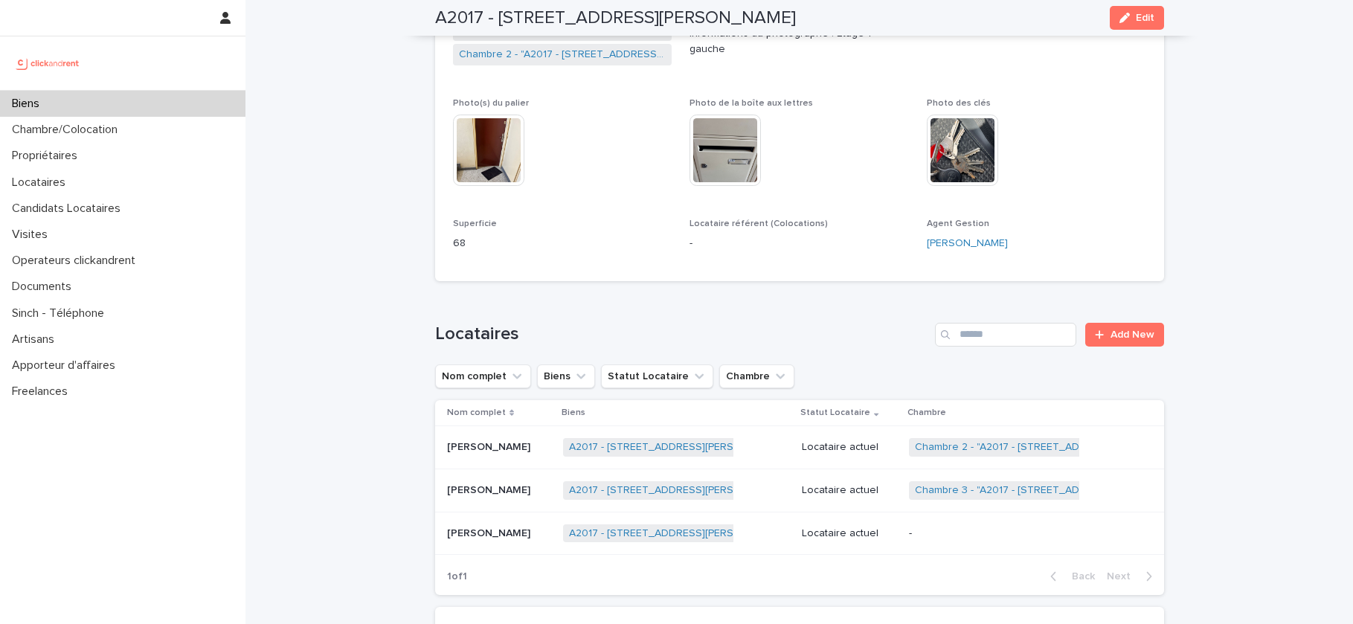
scroll to position [414, 0]
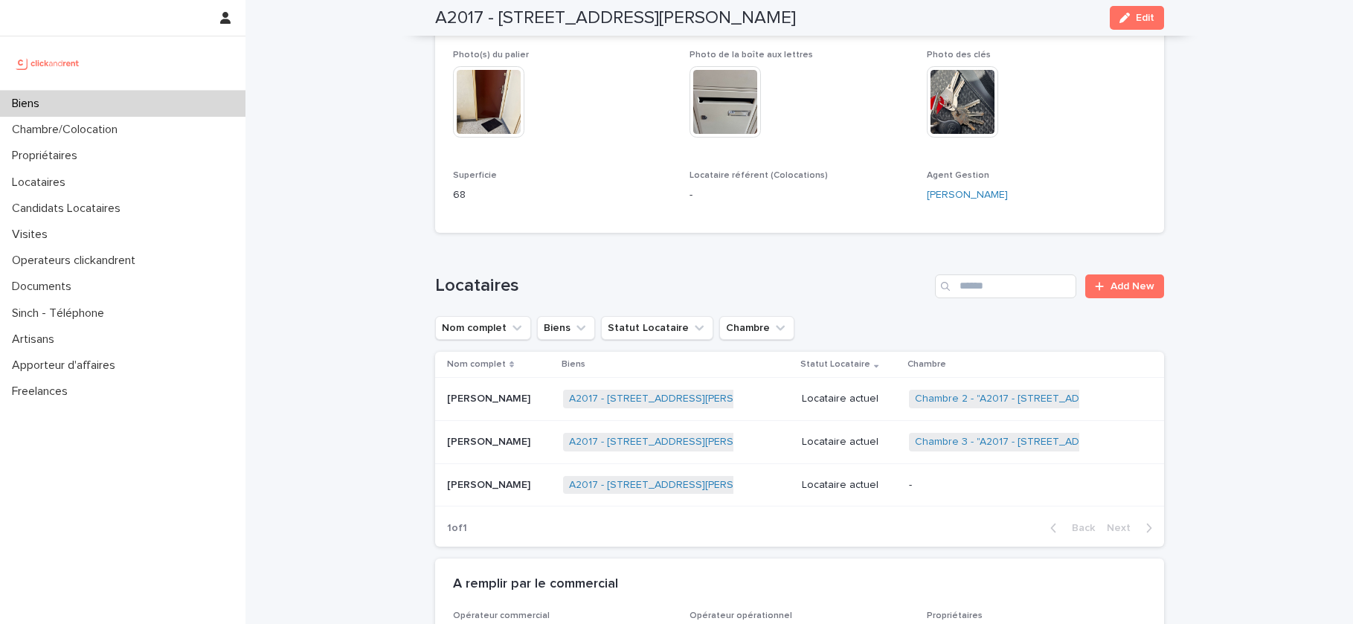
click at [164, 109] on div "Biens" at bounding box center [122, 104] width 245 height 26
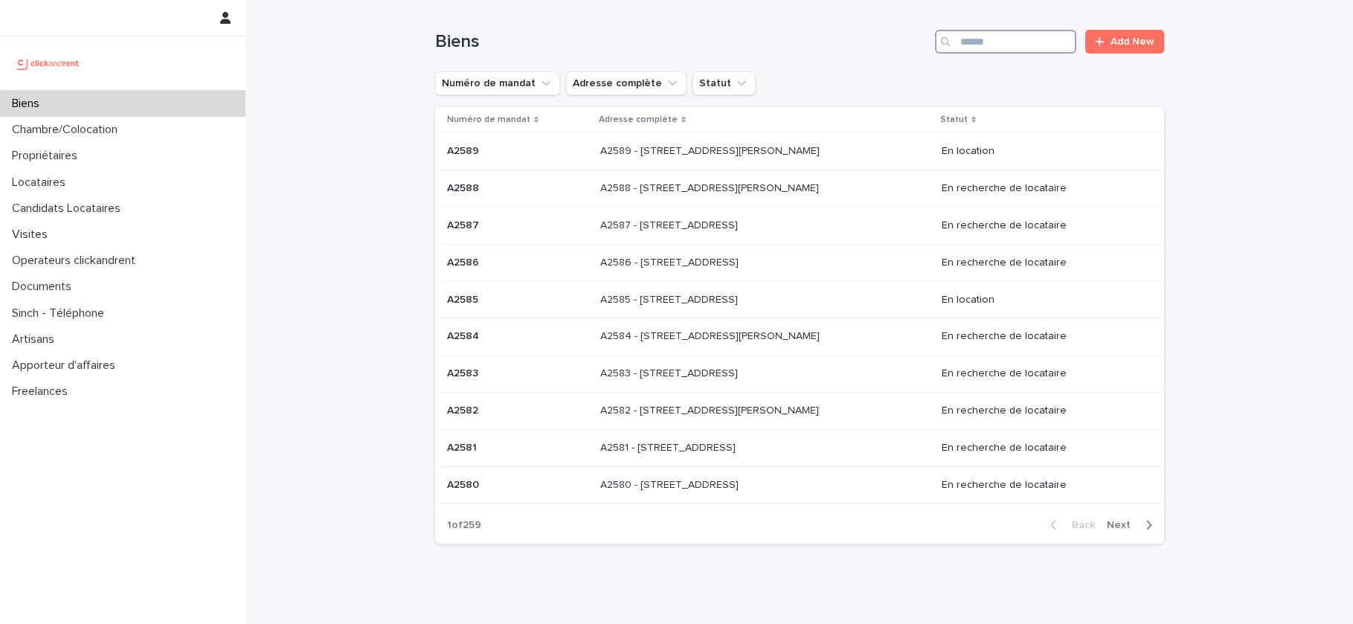
click at [979, 39] on input "Search" at bounding box center [1005, 42] width 141 height 24
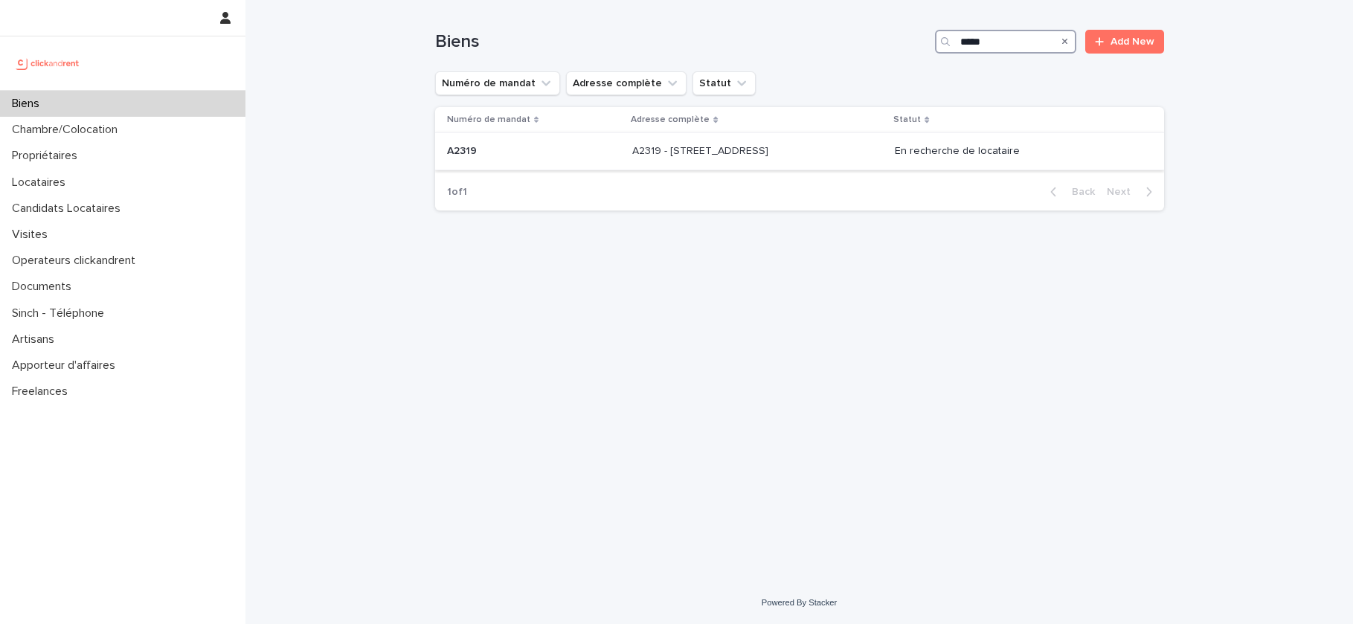
type input "*****"
click at [565, 150] on p at bounding box center [534, 151] width 174 height 13
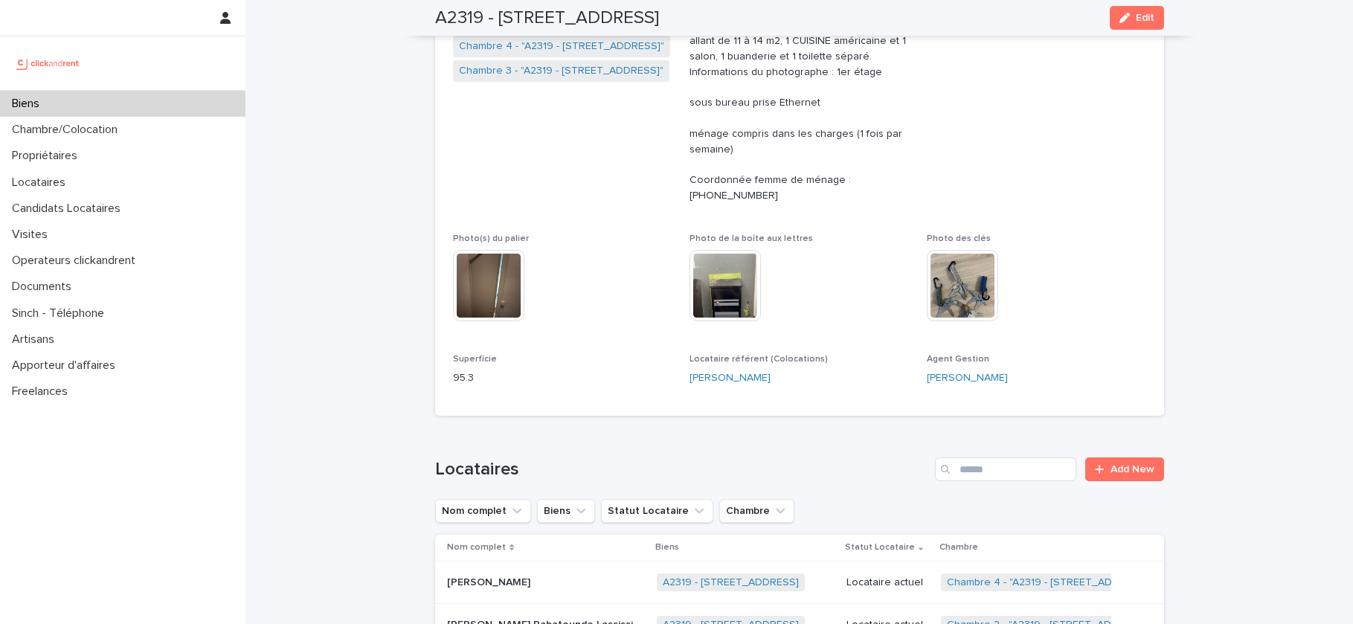
scroll to position [350, 0]
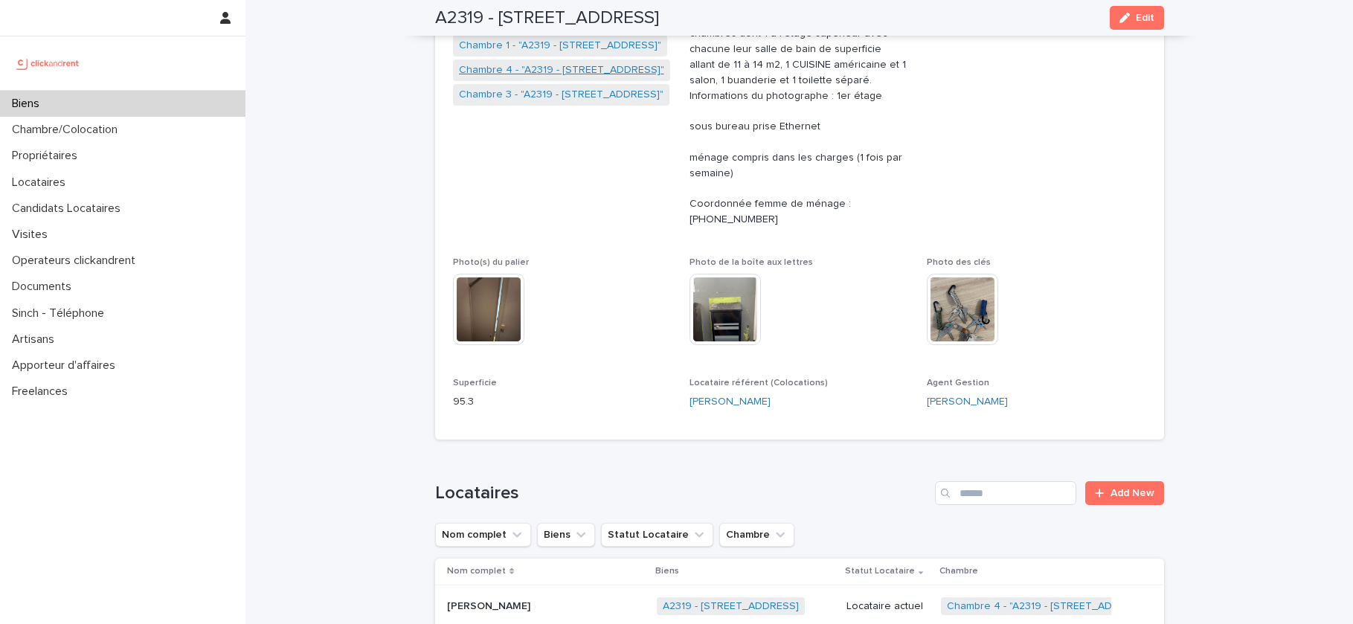
click at [549, 68] on link "Chambre 4 - "A2319 - 95 Rue Lafayette, Rouen 76100"" at bounding box center [561, 70] width 205 height 16
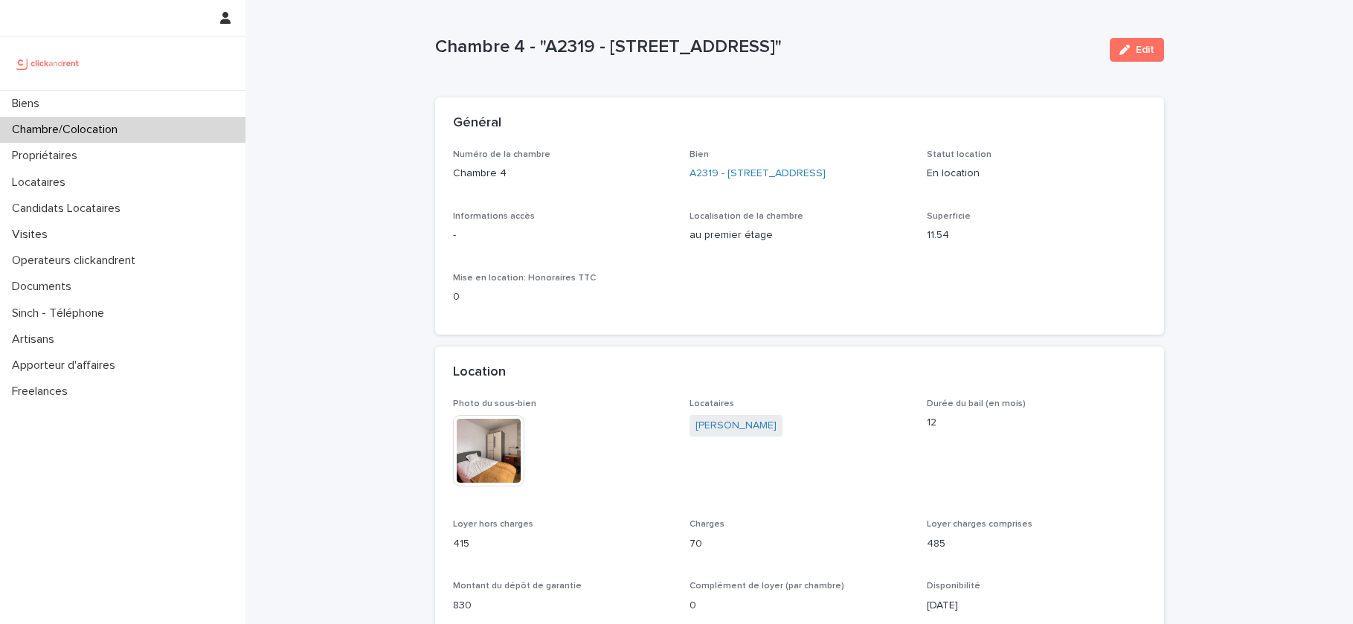
scroll to position [7, 0]
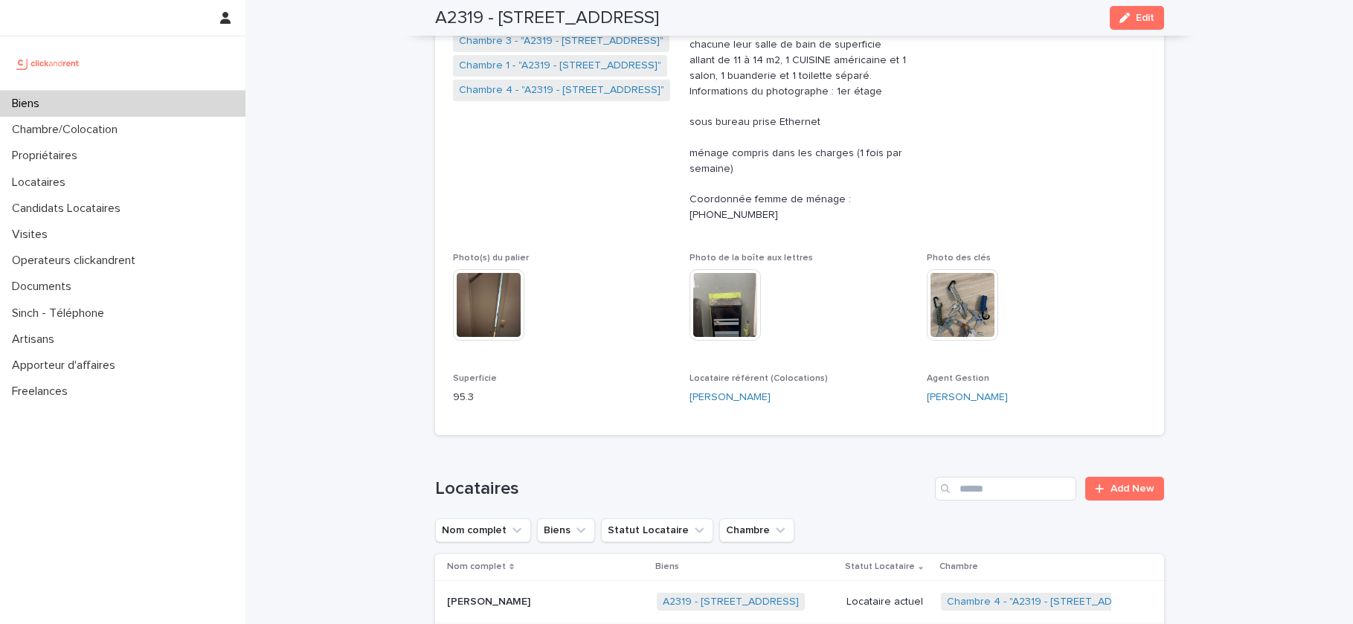
scroll to position [206, 0]
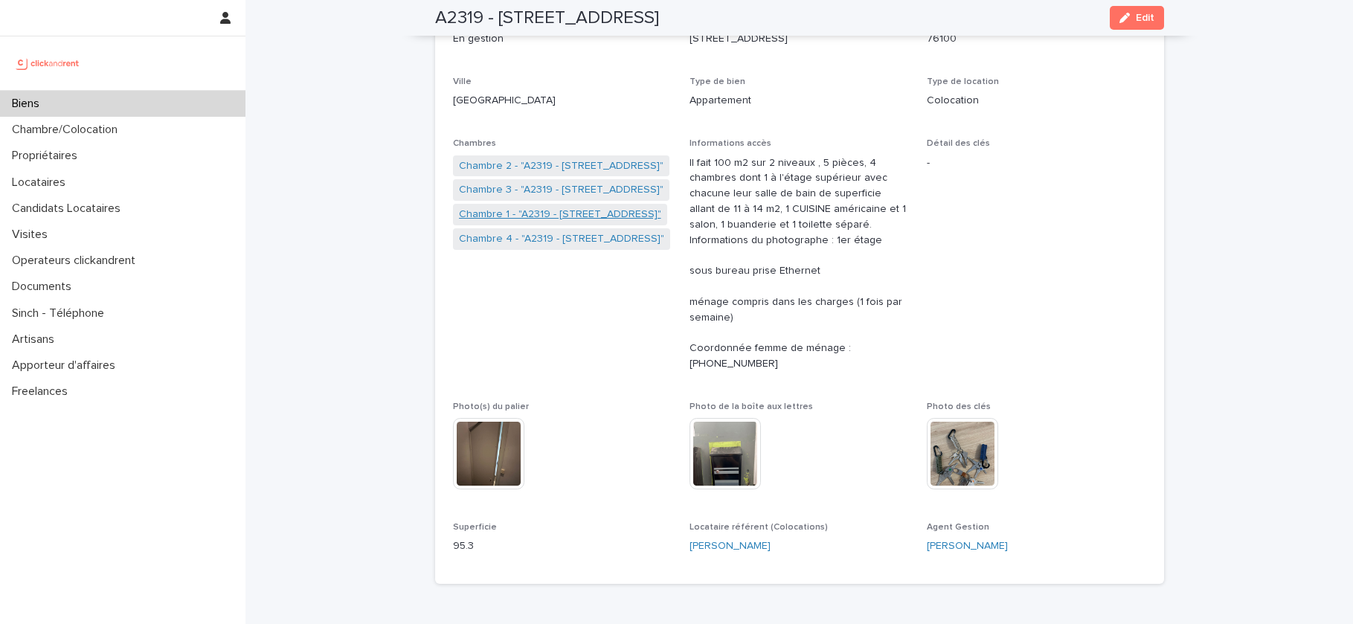
click at [572, 212] on link "Chambre 1 - "A2319 - 95 Rue Lafayette, Rouen 76100"" at bounding box center [560, 215] width 202 height 16
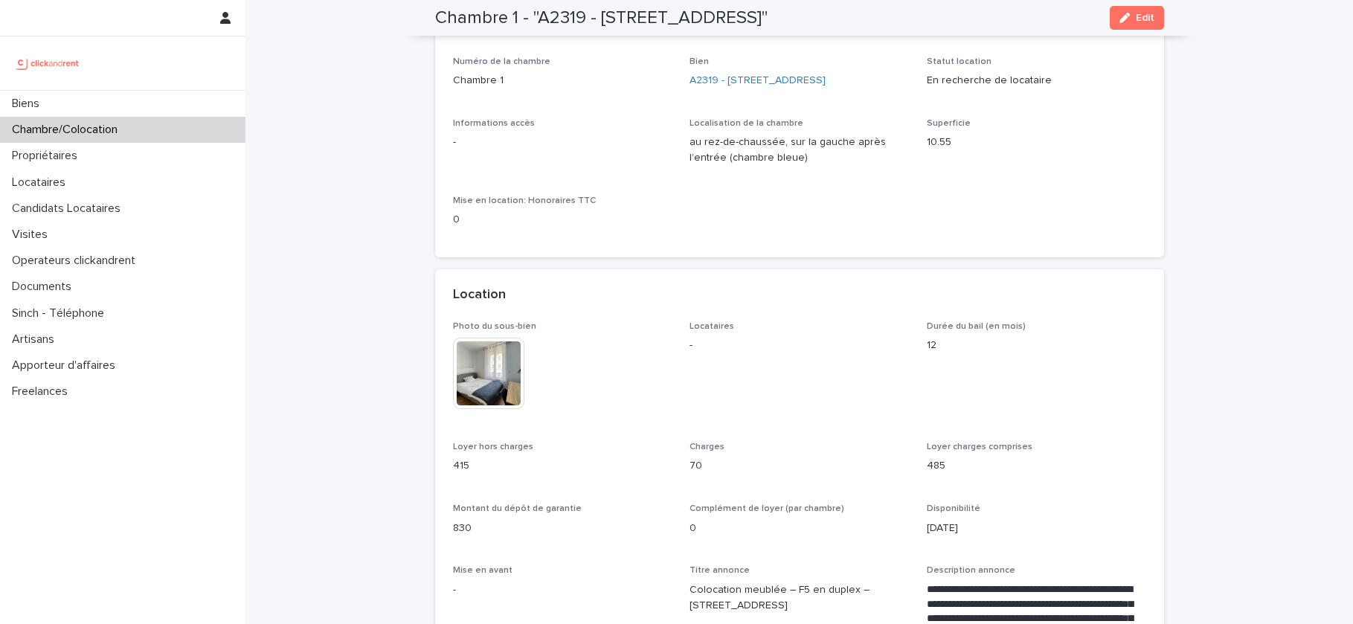
scroll to position [106, 0]
click at [504, 363] on img at bounding box center [488, 369] width 71 height 71
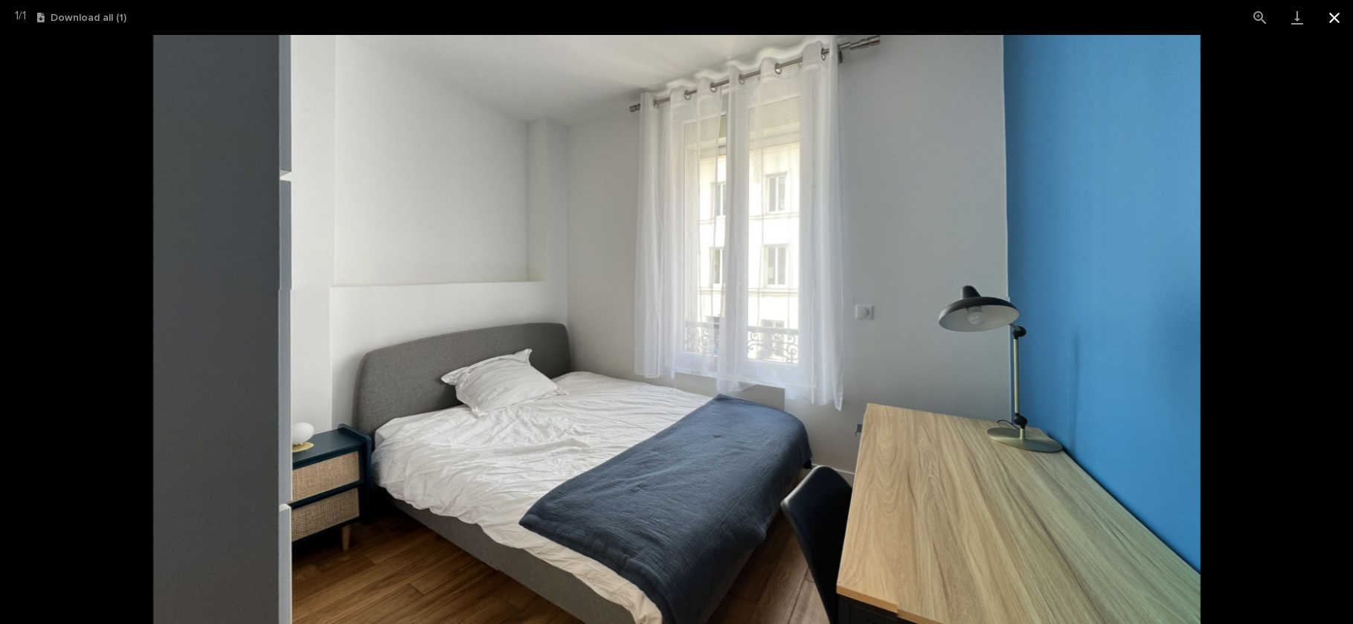
click at [1329, 13] on button "Close gallery" at bounding box center [1334, 17] width 37 height 35
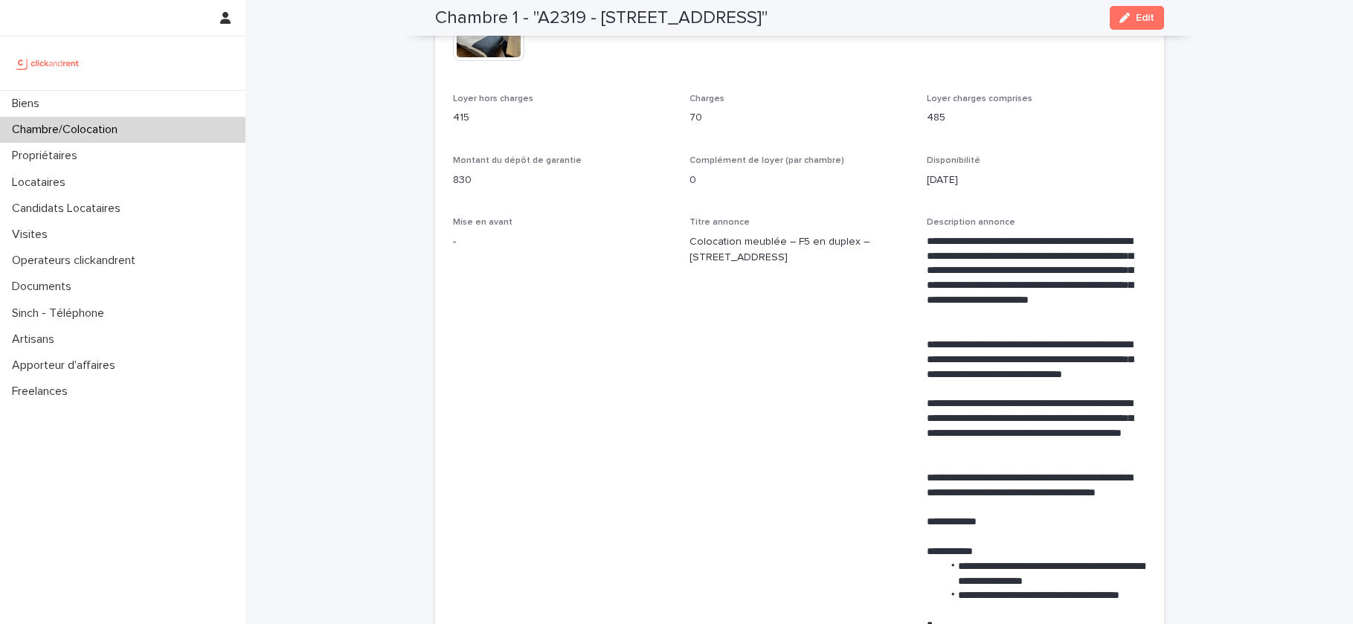
scroll to position [437, 0]
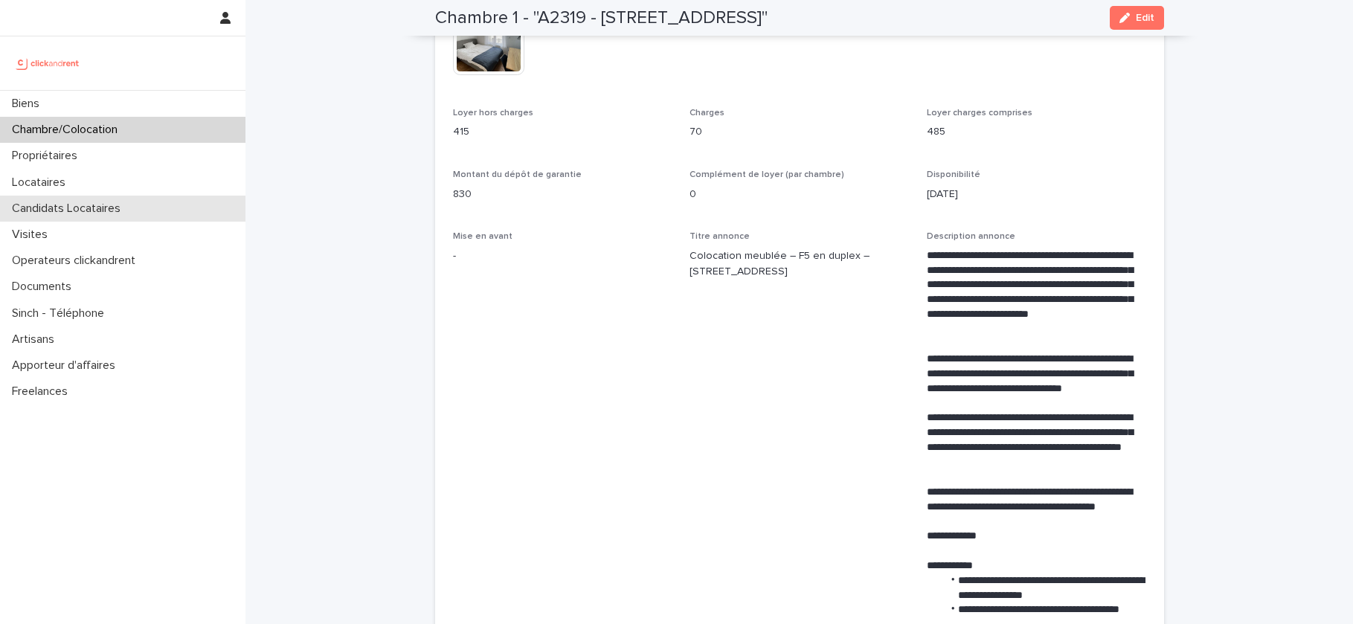
click at [115, 216] on div "Candidats Locataires" at bounding box center [122, 209] width 245 height 26
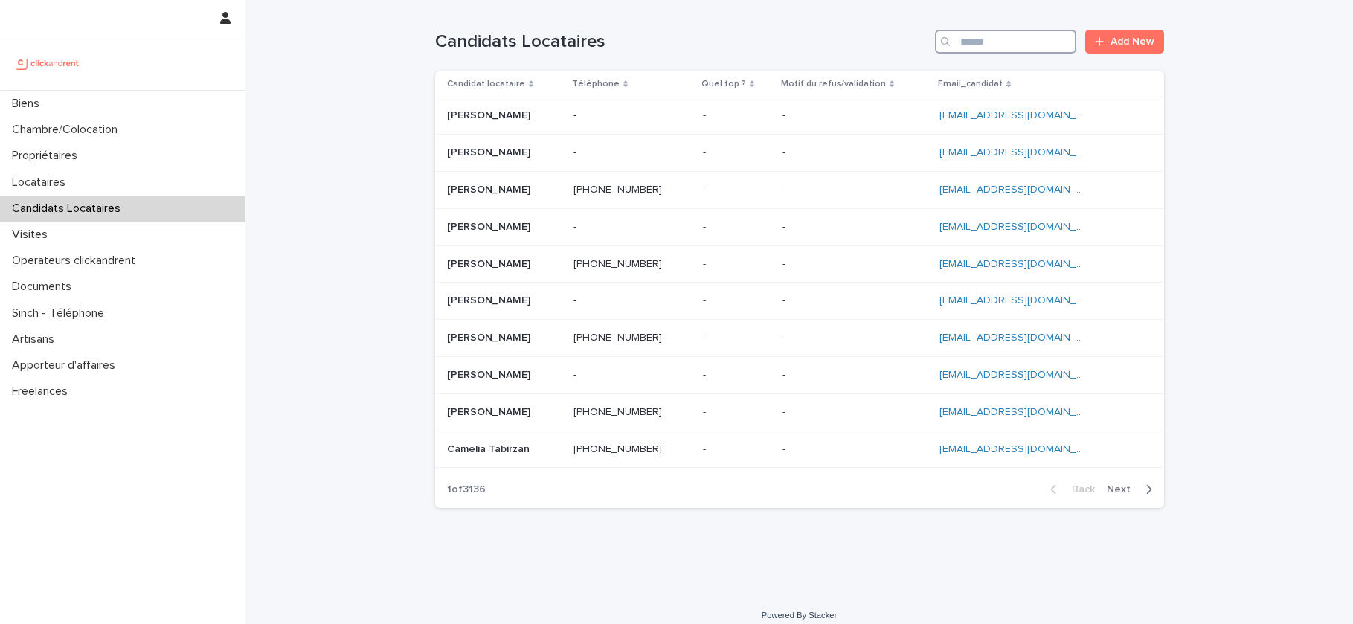
click at [988, 34] on input "Search" at bounding box center [1005, 42] width 141 height 24
paste input "**********"
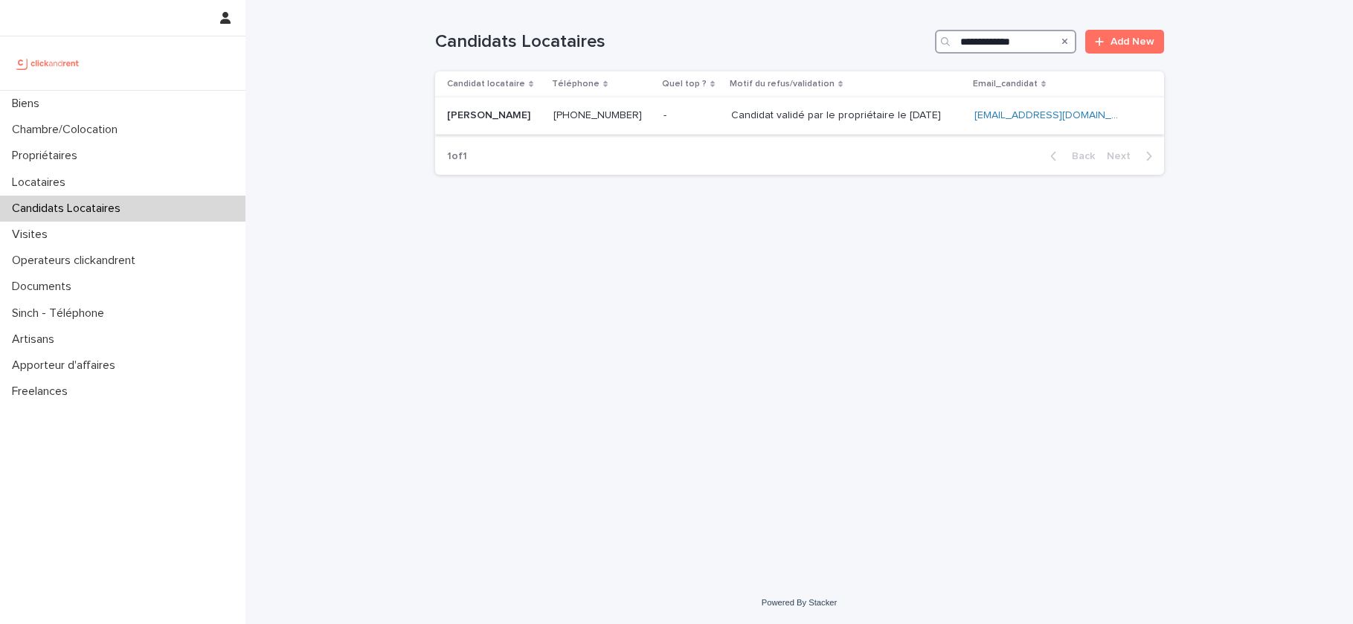
type input "**********"
click at [663, 111] on p "-" at bounding box center [666, 114] width 6 height 16
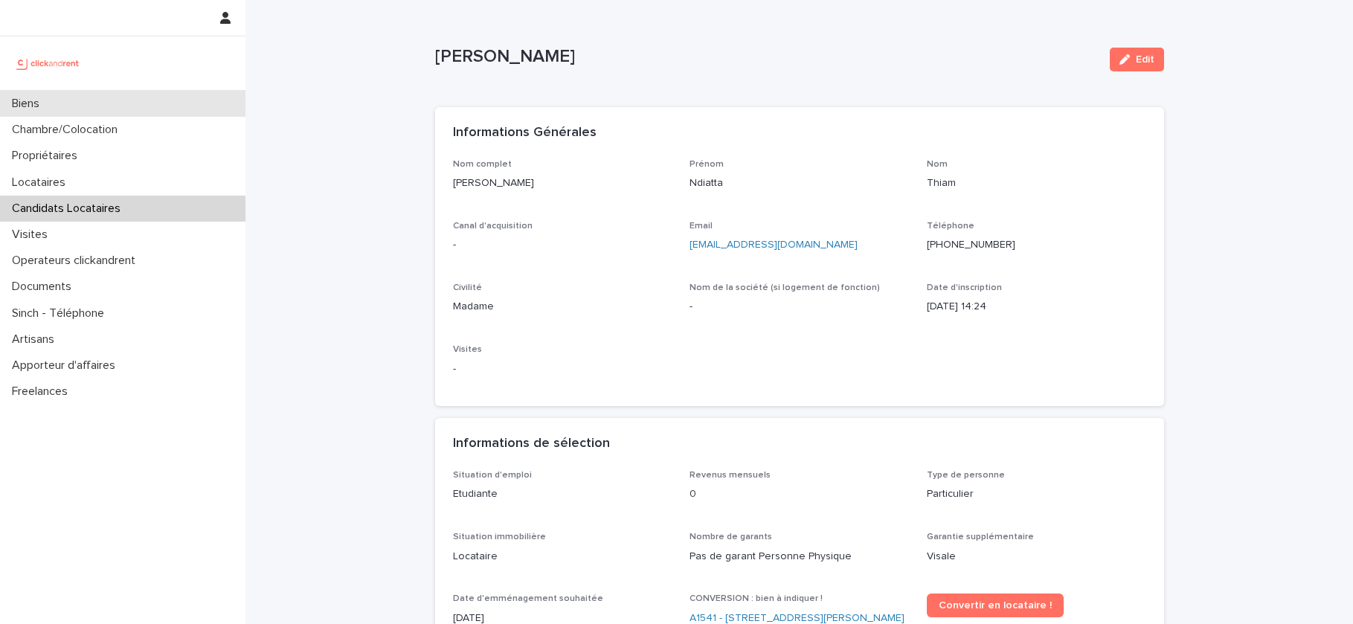
click at [111, 107] on div "Biens" at bounding box center [122, 104] width 245 height 26
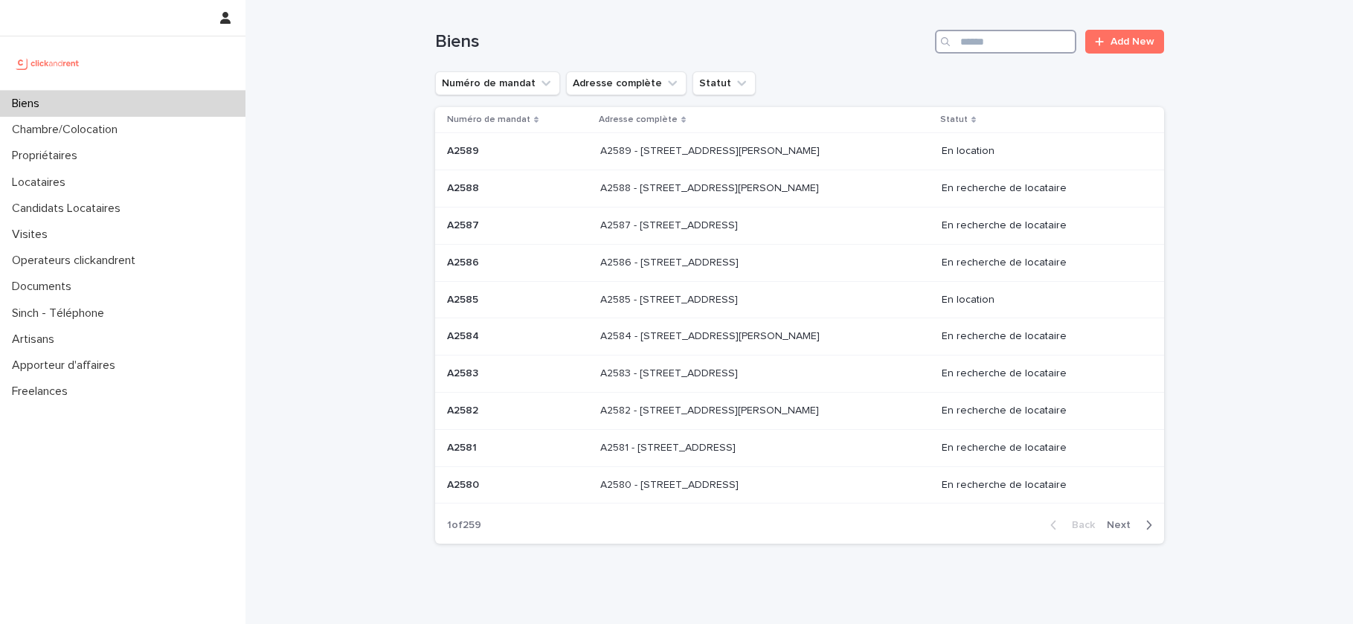
click at [1009, 42] on input "Search" at bounding box center [1005, 42] width 141 height 24
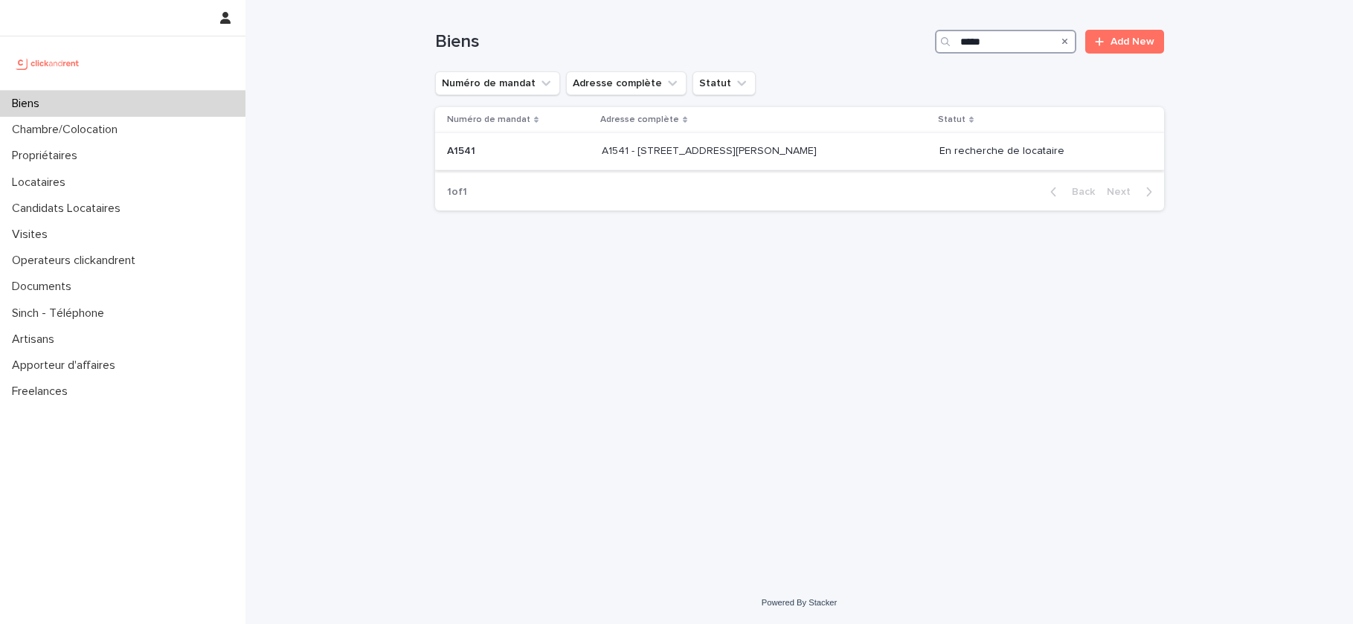
type input "*****"
click at [713, 158] on div "A1541 - 14/16 rue Dumas, Epinay sur Seine 93800 A1541 - 14/16 rue Dumas, Epinay…" at bounding box center [765, 151] width 326 height 25
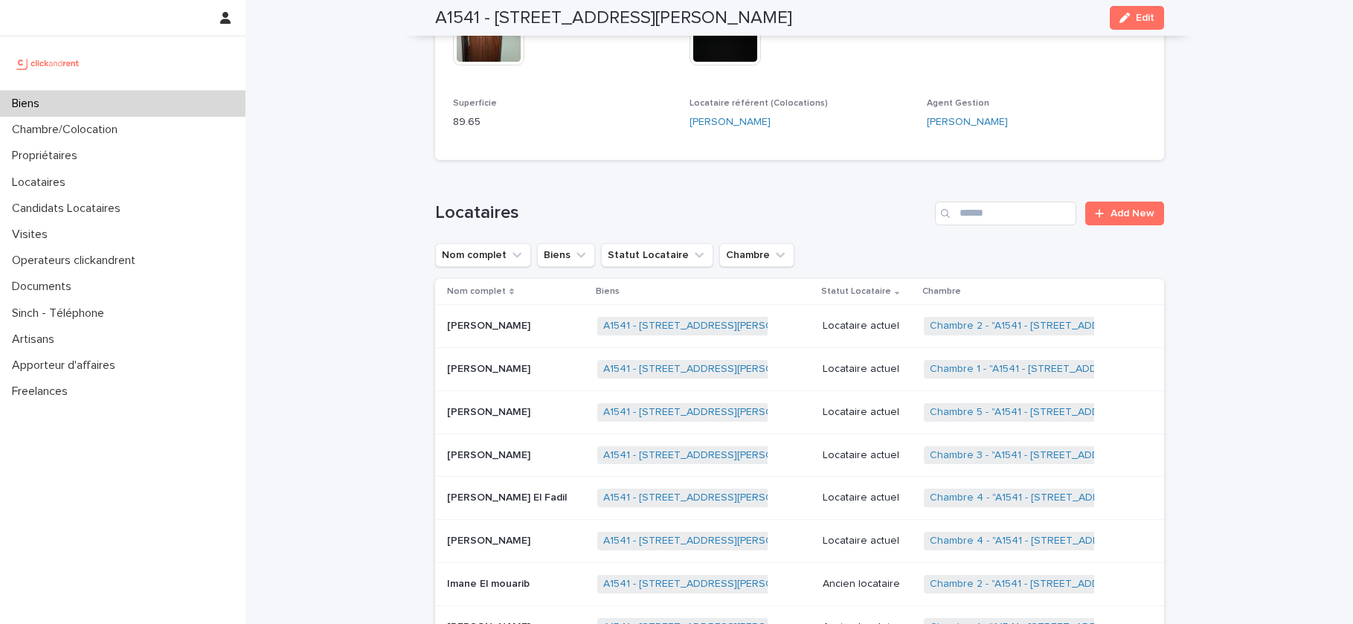
scroll to position [810, 0]
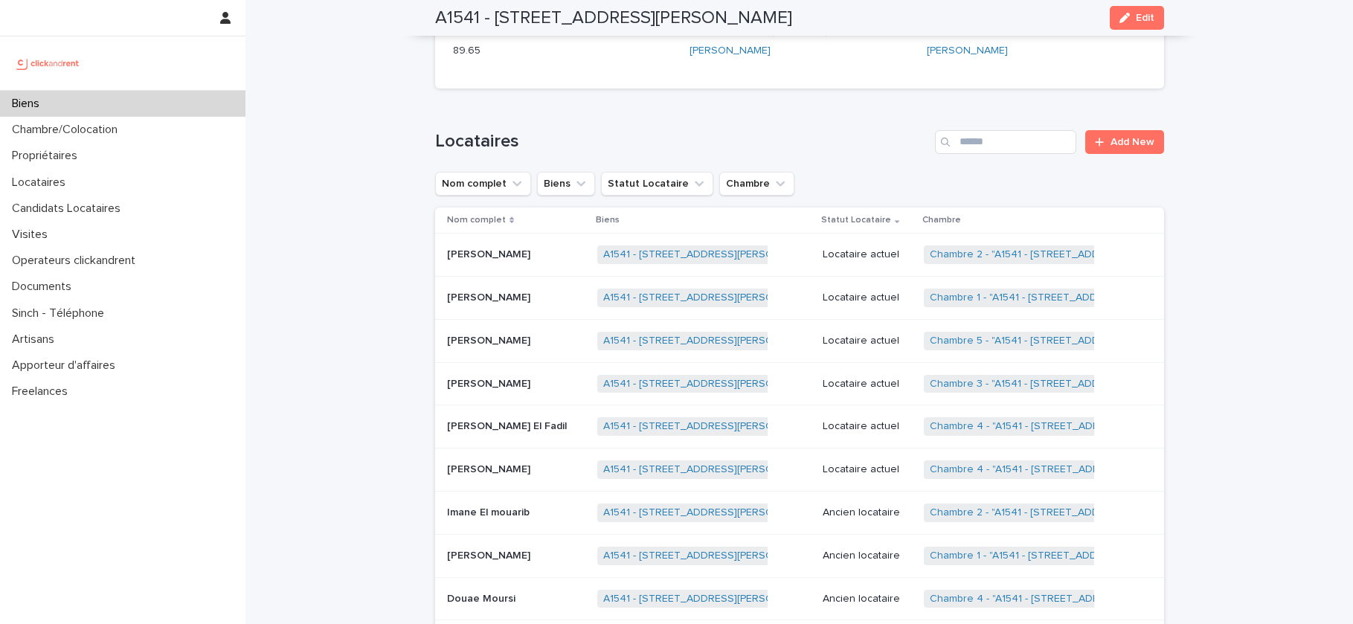
click at [521, 292] on p at bounding box center [516, 298] width 139 height 13
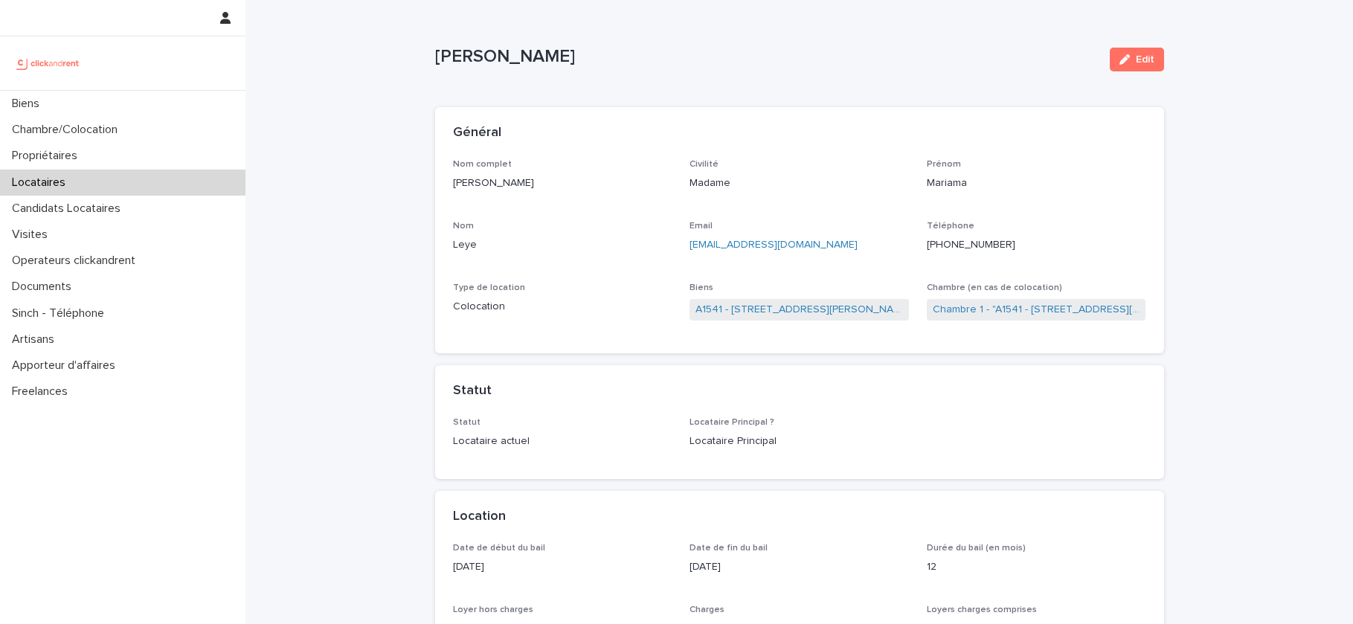
click at [981, 248] on ringoverc2c-number-84e06f14122c "+33766606574" at bounding box center [971, 244] width 88 height 10
click at [95, 210] on p "Candidats Locataires" at bounding box center [69, 209] width 126 height 14
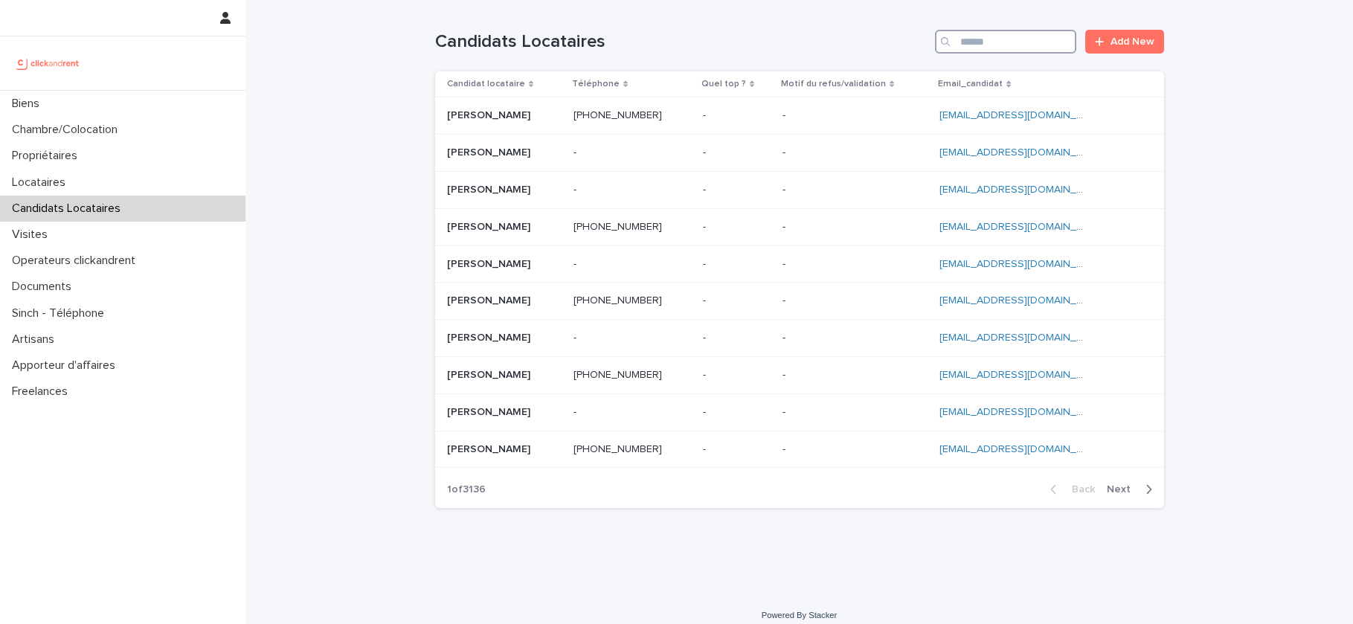
click at [999, 50] on input "Search" at bounding box center [1005, 42] width 141 height 24
paste input "**********"
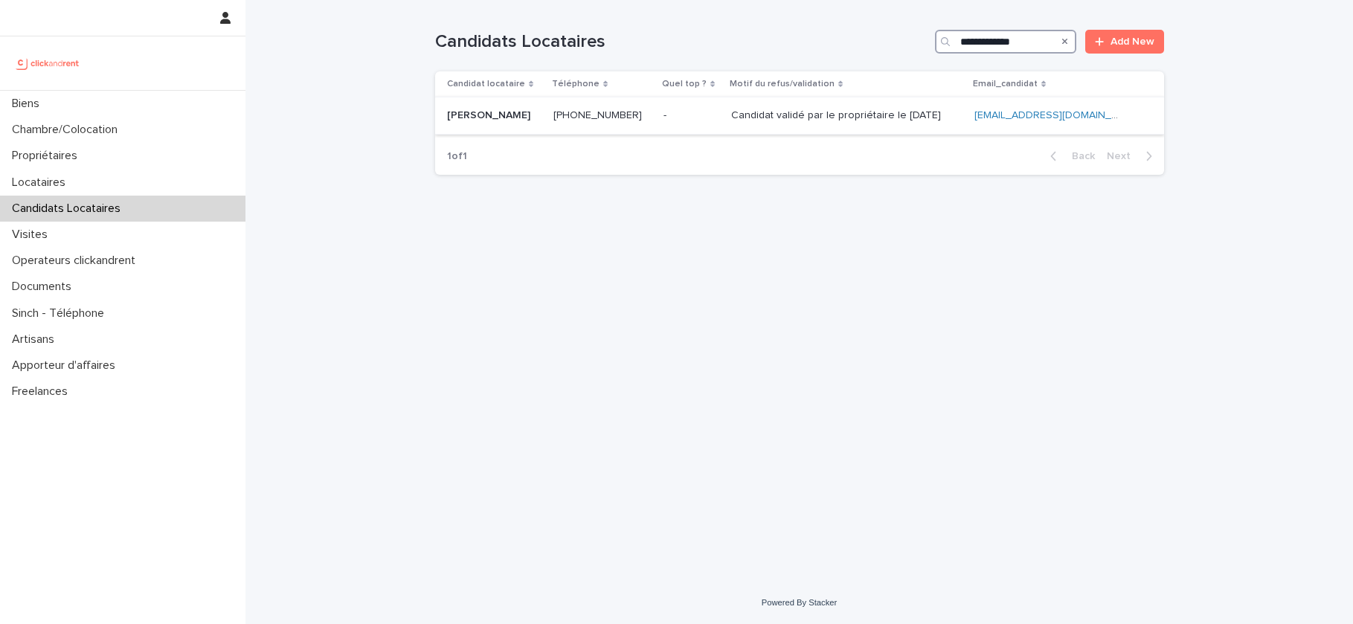
type input "**********"
click at [631, 115] on ringoverc2c-number-84e06f14122c "+33674892457" at bounding box center [597, 115] width 88 height 10
click at [843, 109] on p "Candidat validé par le propriétaire le 14.10.2025" at bounding box center [837, 114] width 213 height 16
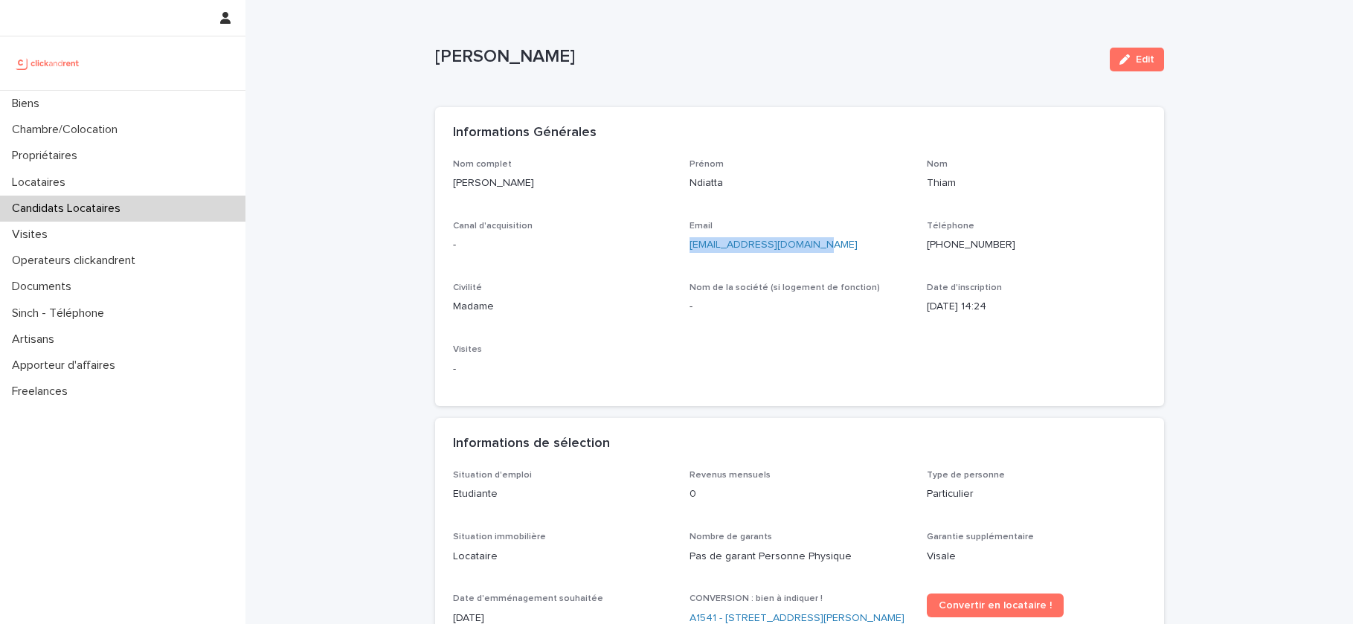
drag, startPoint x: 834, startPoint y: 249, endPoint x: 688, endPoint y: 250, distance: 145.8
click at [688, 250] on div "Nom complet Ndiatta Thiam Prénom Ndiatta Nom Thiam Canal d'acquisition - Email …" at bounding box center [799, 274] width 693 height 230
click at [508, 58] on p "Ndiatta Thiam" at bounding box center [766, 57] width 663 height 22
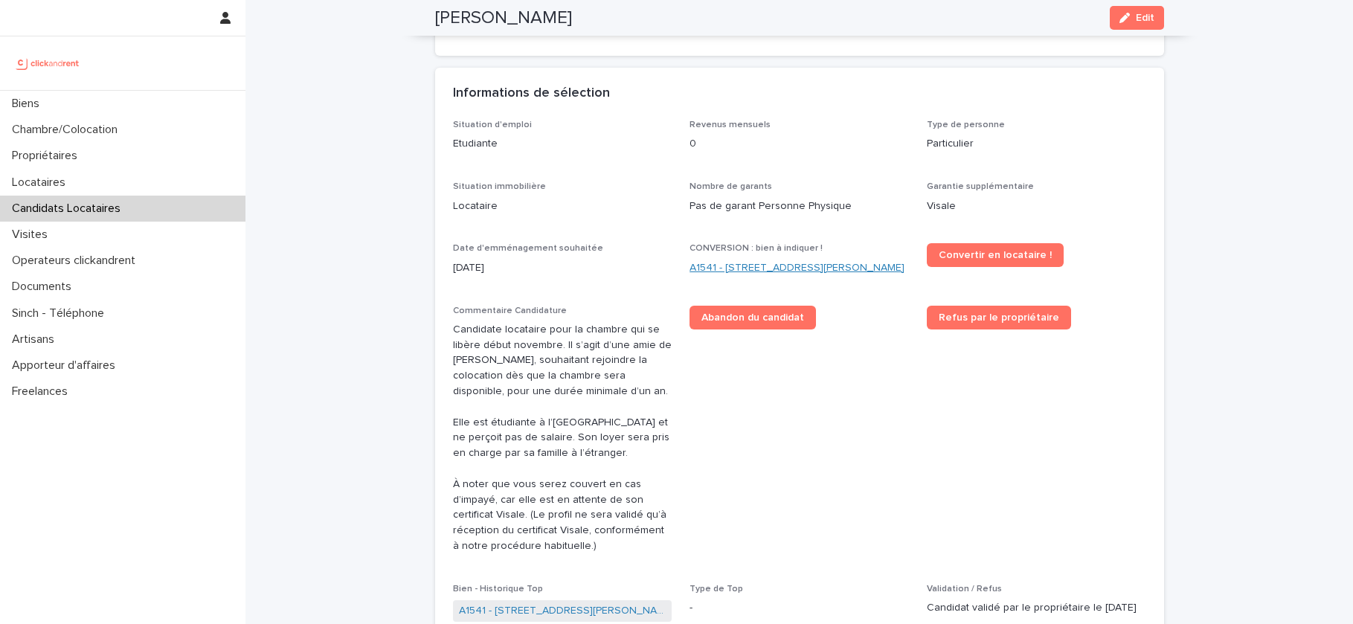
drag, startPoint x: 686, startPoint y: 266, endPoint x: 718, endPoint y: 286, distance: 38.0
click at [718, 286] on div "Situation d'emploi Etudiante Revenus mensuels 0 Type de personne Particulier Si…" at bounding box center [799, 378] width 693 height 517
click at [1000, 257] on span "Convertir en locataire !" at bounding box center [994, 255] width 113 height 10
click at [742, 267] on link "A1541 - 14/16 rue Dumas, Epinay sur Seine 93800" at bounding box center [796, 268] width 215 height 16
click at [524, 15] on h2 "Ndiatta Thiam" at bounding box center [503, 18] width 137 height 22
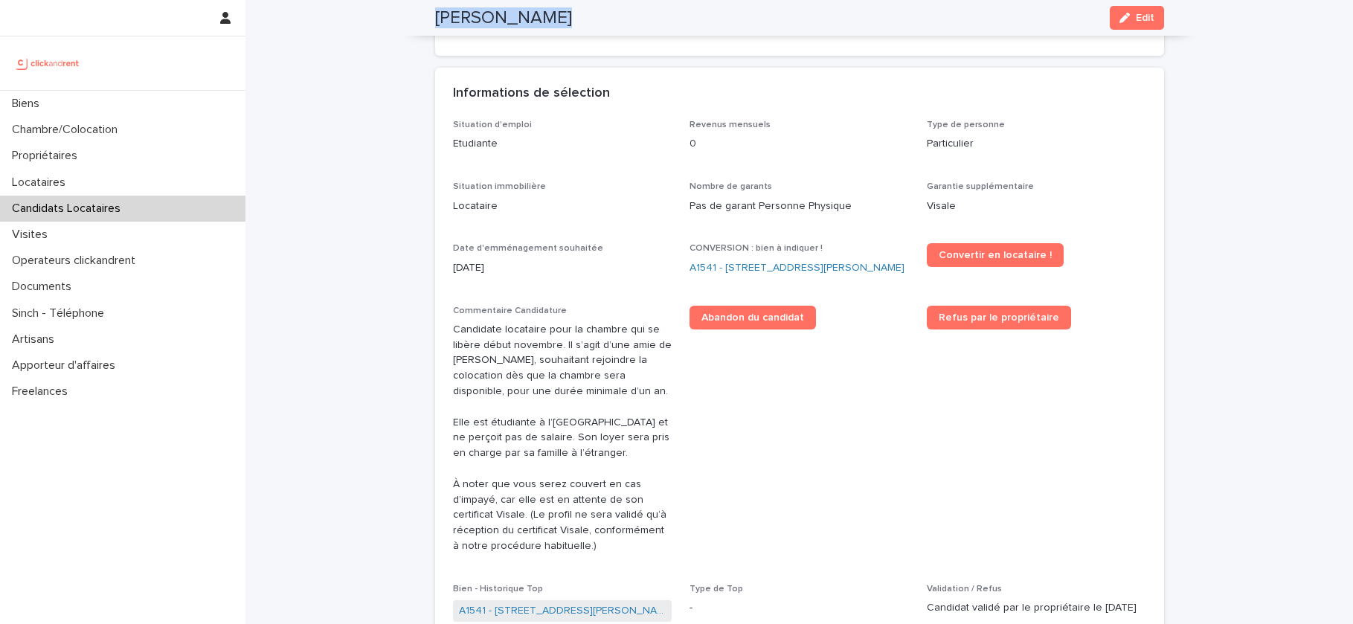
drag, startPoint x: 524, startPoint y: 15, endPoint x: 452, endPoint y: 15, distance: 71.4
click at [452, 15] on h2 "Ndiatta Thiam" at bounding box center [503, 18] width 137 height 22
click at [69, 183] on p "Locataires" at bounding box center [41, 182] width 71 height 14
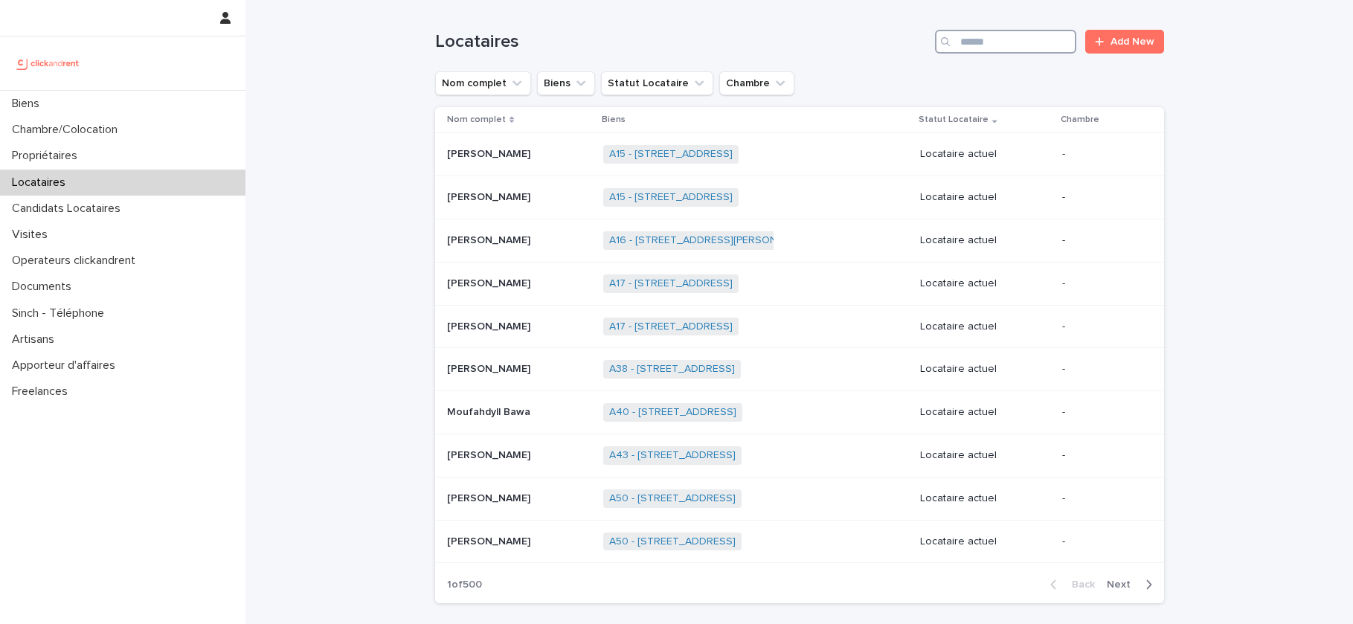
click at [997, 45] on input "Search" at bounding box center [1005, 42] width 141 height 24
paste input "**********"
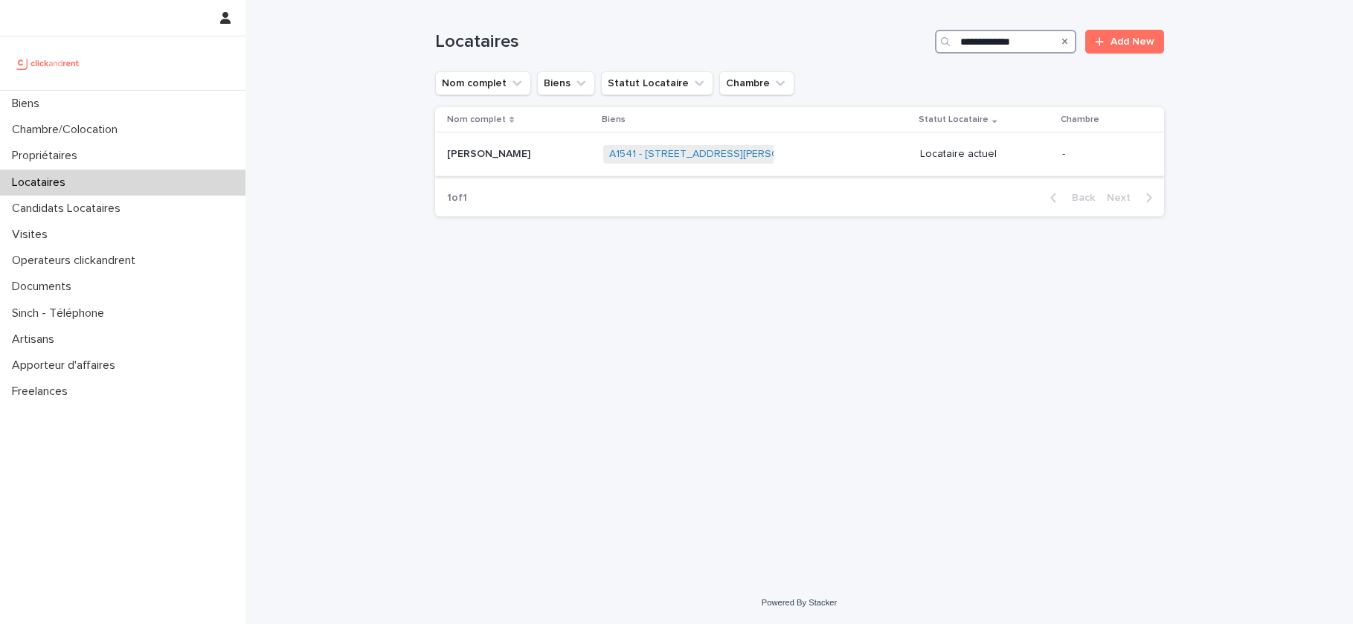
type input "**********"
click at [523, 155] on p at bounding box center [519, 154] width 144 height 13
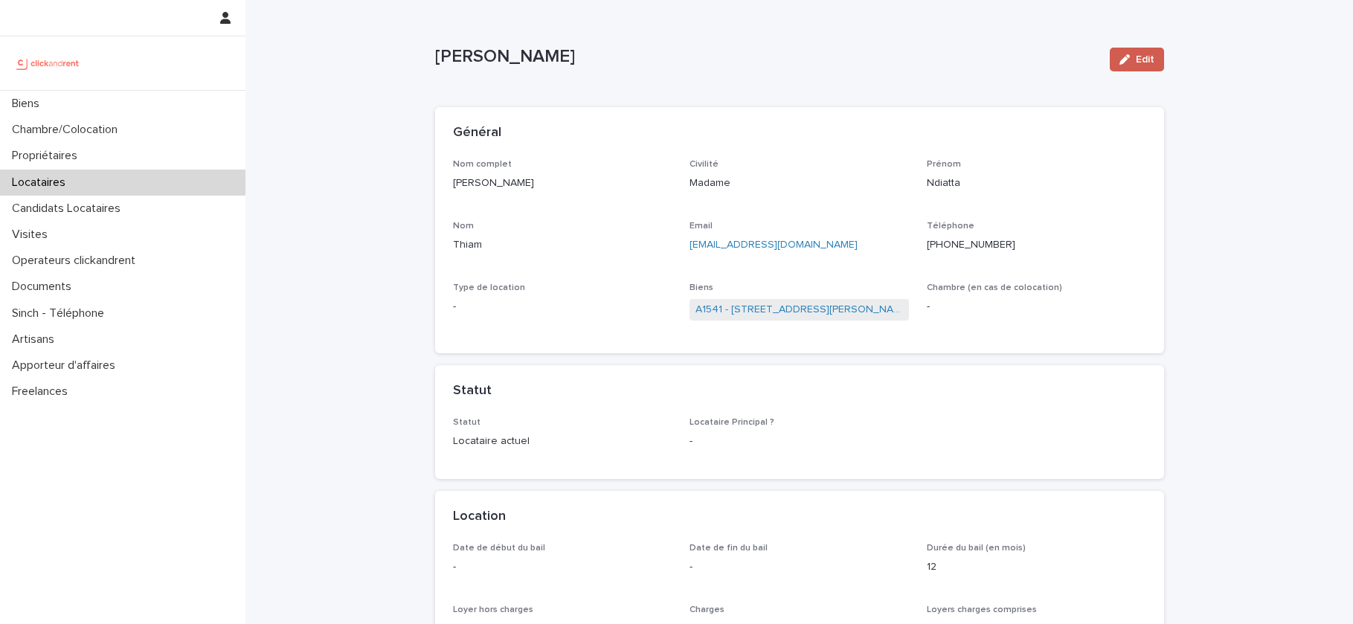
click at [1156, 52] on button "Edit" at bounding box center [1137, 60] width 54 height 24
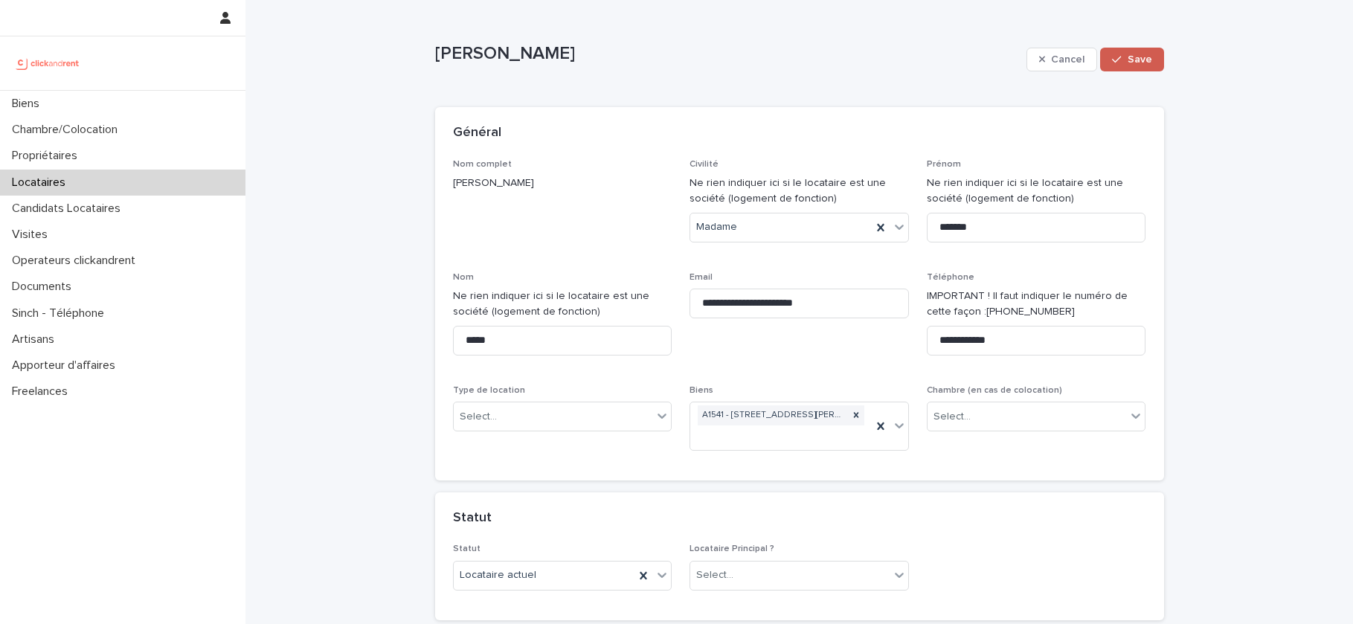
click at [1150, 59] on span "Save" at bounding box center [1139, 59] width 25 height 10
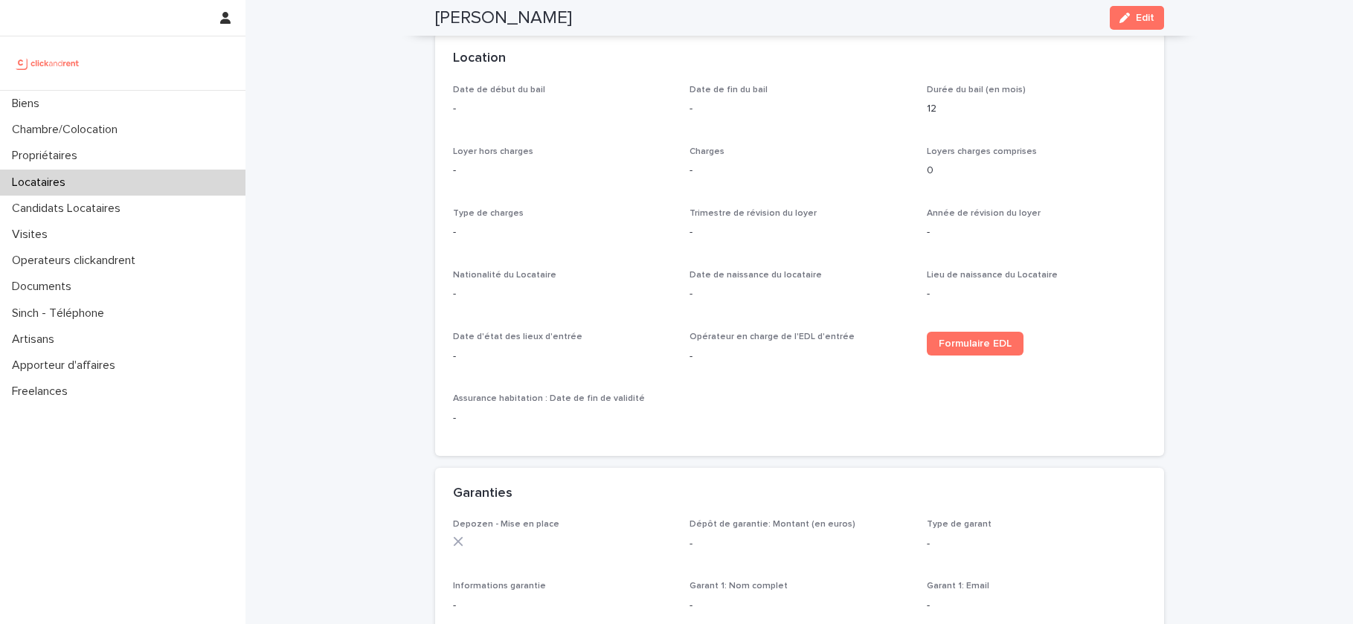
scroll to position [460, 0]
click at [957, 338] on span "Formulaire EDL" at bounding box center [974, 342] width 73 height 10
click at [515, 19] on h2 "Ndiatta Thiam" at bounding box center [503, 18] width 137 height 22
drag, startPoint x: 515, startPoint y: 19, endPoint x: 448, endPoint y: 25, distance: 67.1
click at [448, 25] on h2 "Ndiatta Thiam" at bounding box center [503, 18] width 137 height 22
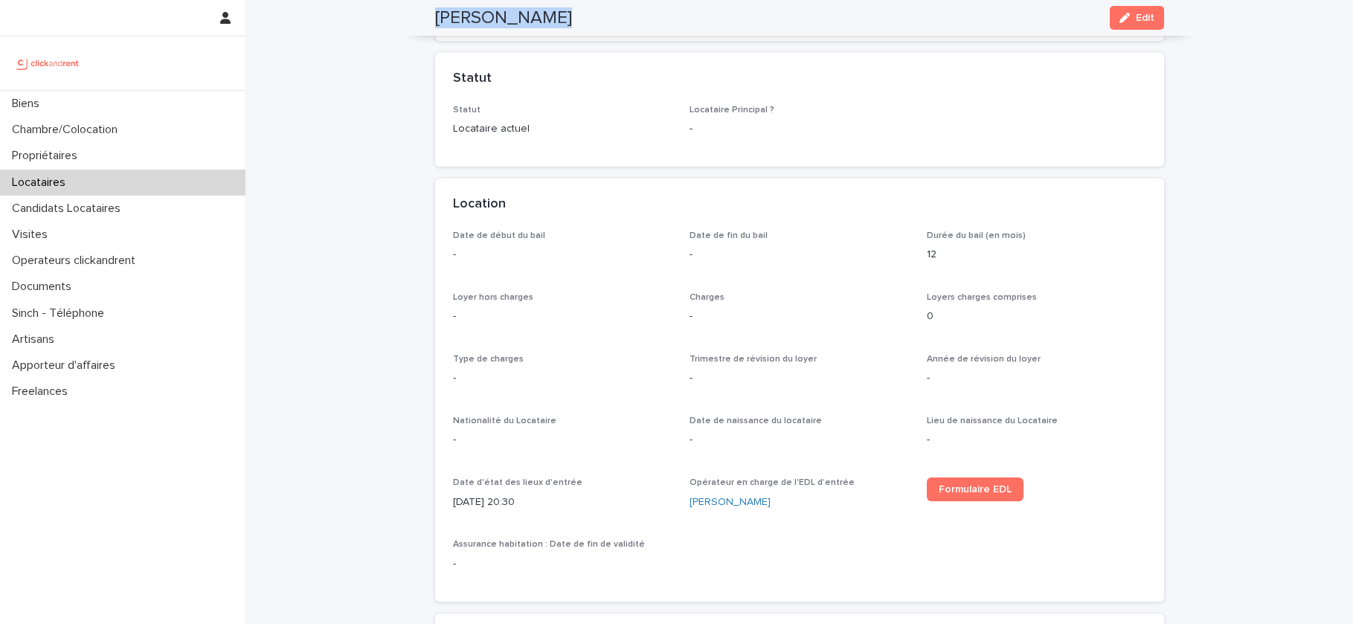
scroll to position [0, 0]
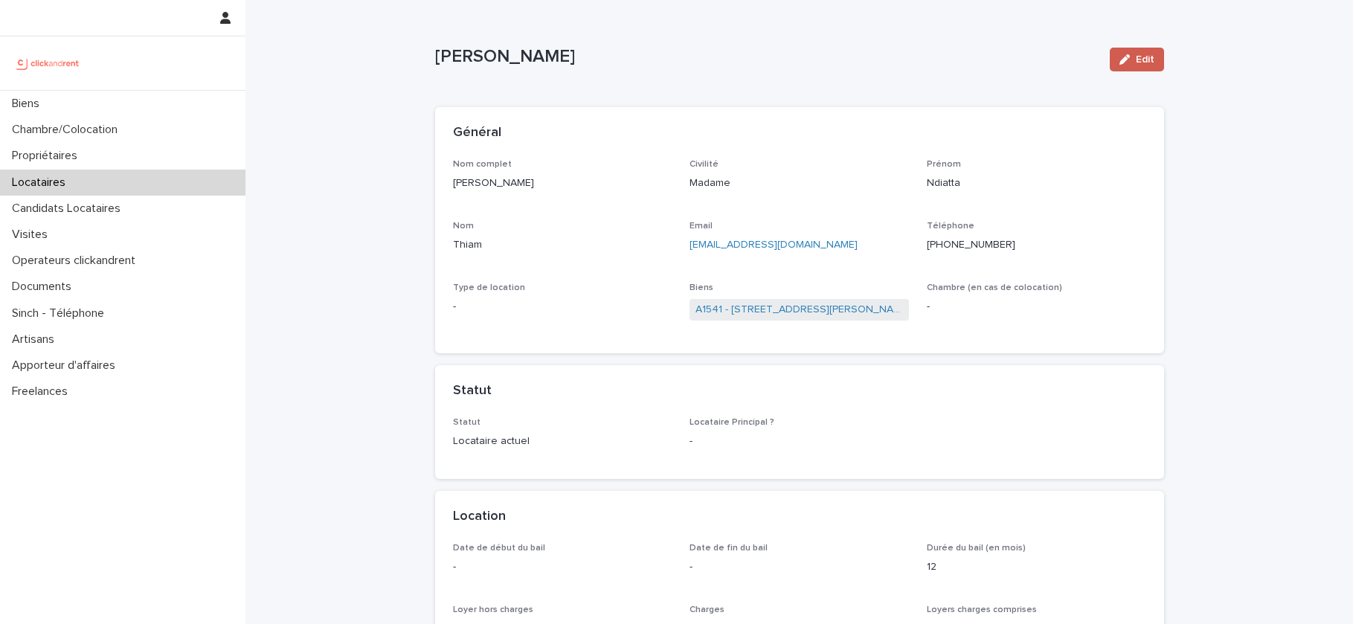
click at [1151, 55] on span "Edit" at bounding box center [1145, 59] width 19 height 10
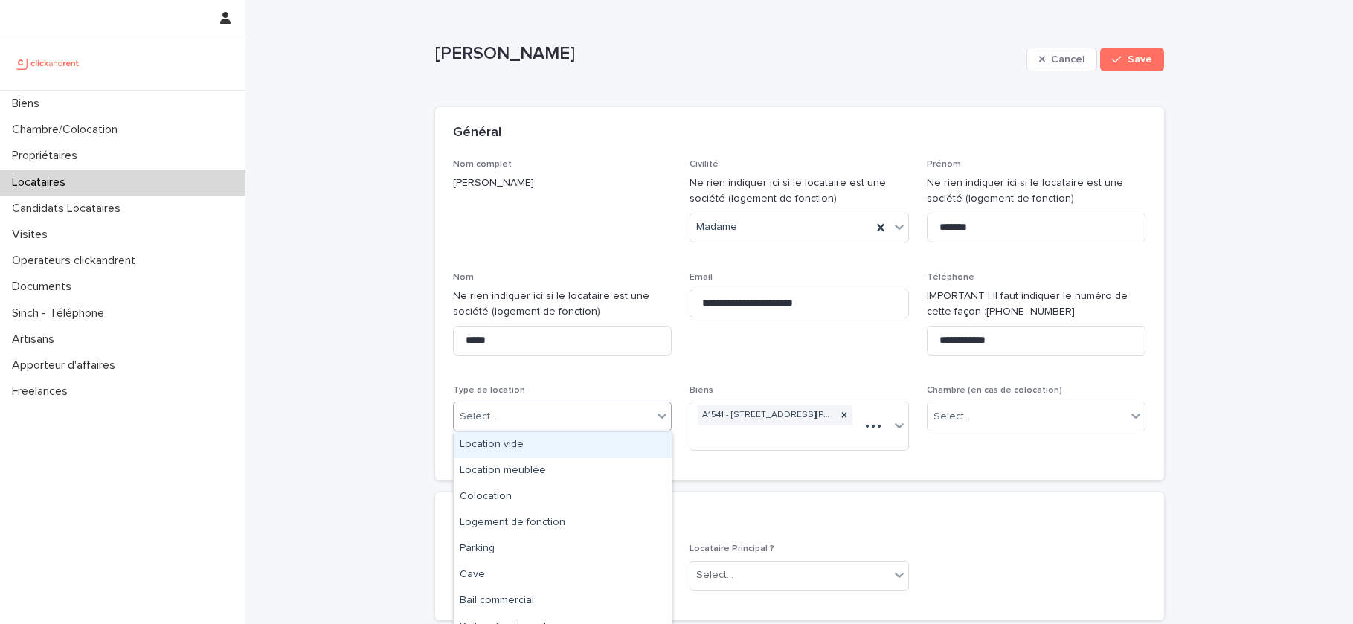
click at [481, 405] on div "Select..." at bounding box center [553, 417] width 199 height 25
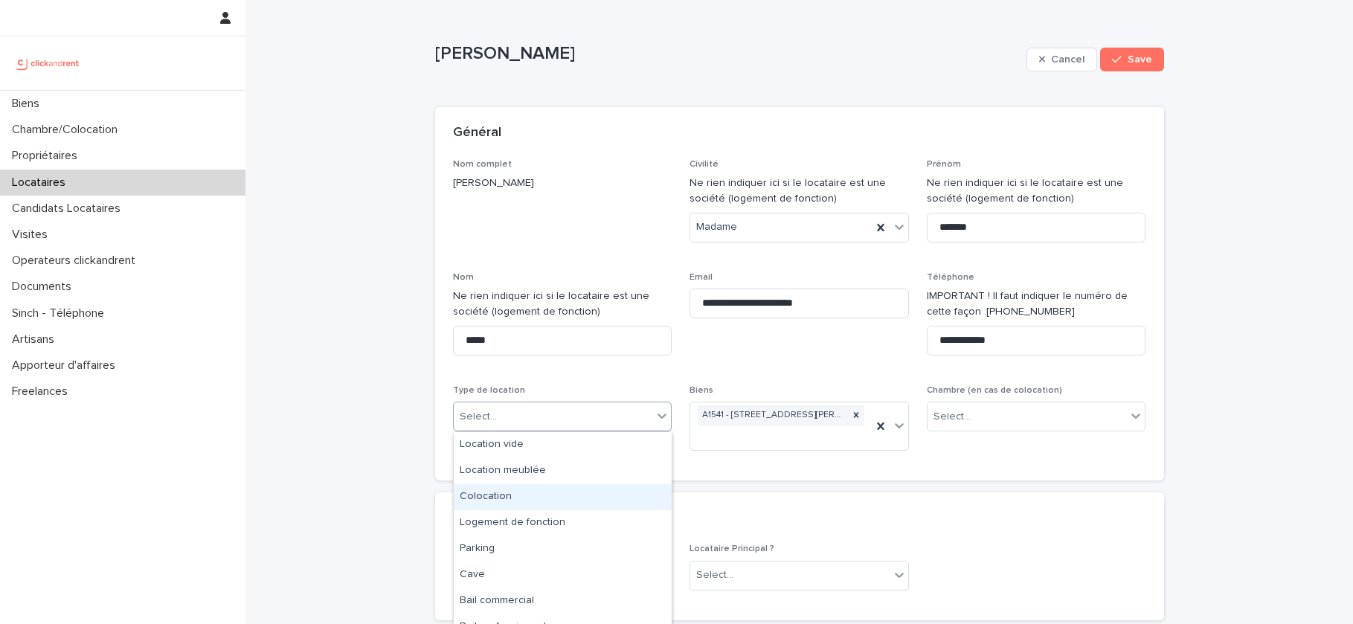
click at [486, 491] on div "Colocation" at bounding box center [563, 497] width 218 height 26
click at [993, 415] on div "Select..." at bounding box center [1026, 417] width 199 height 25
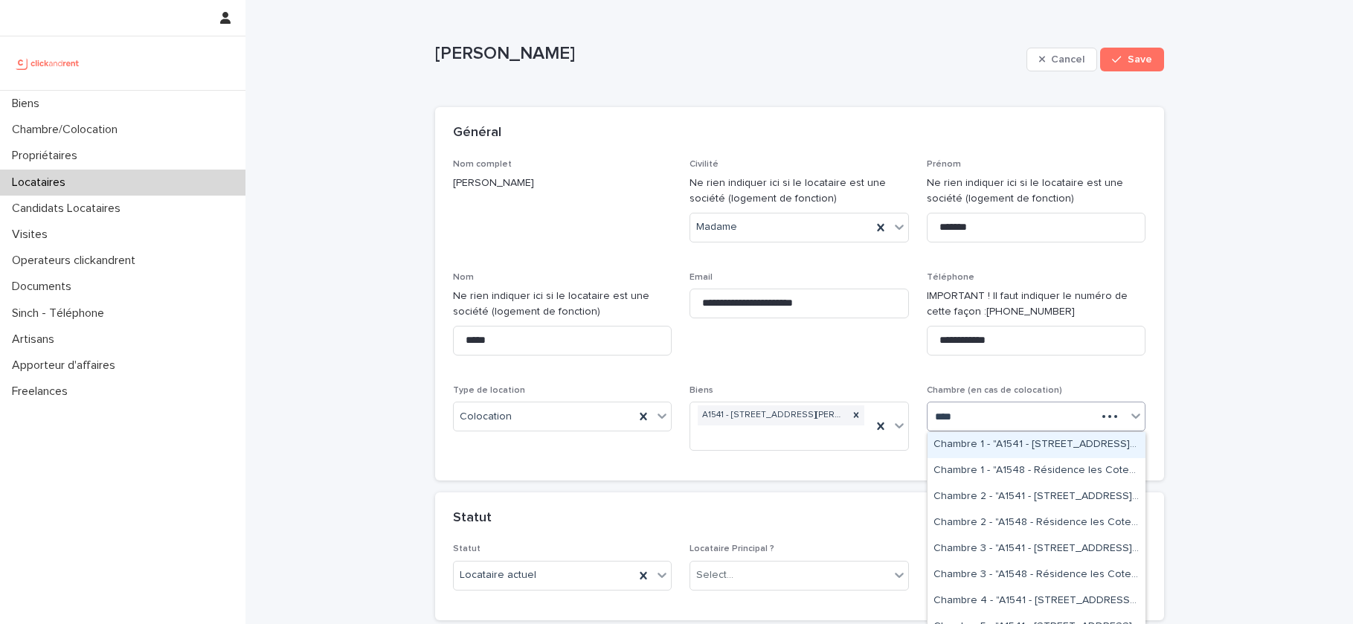
type input "*****"
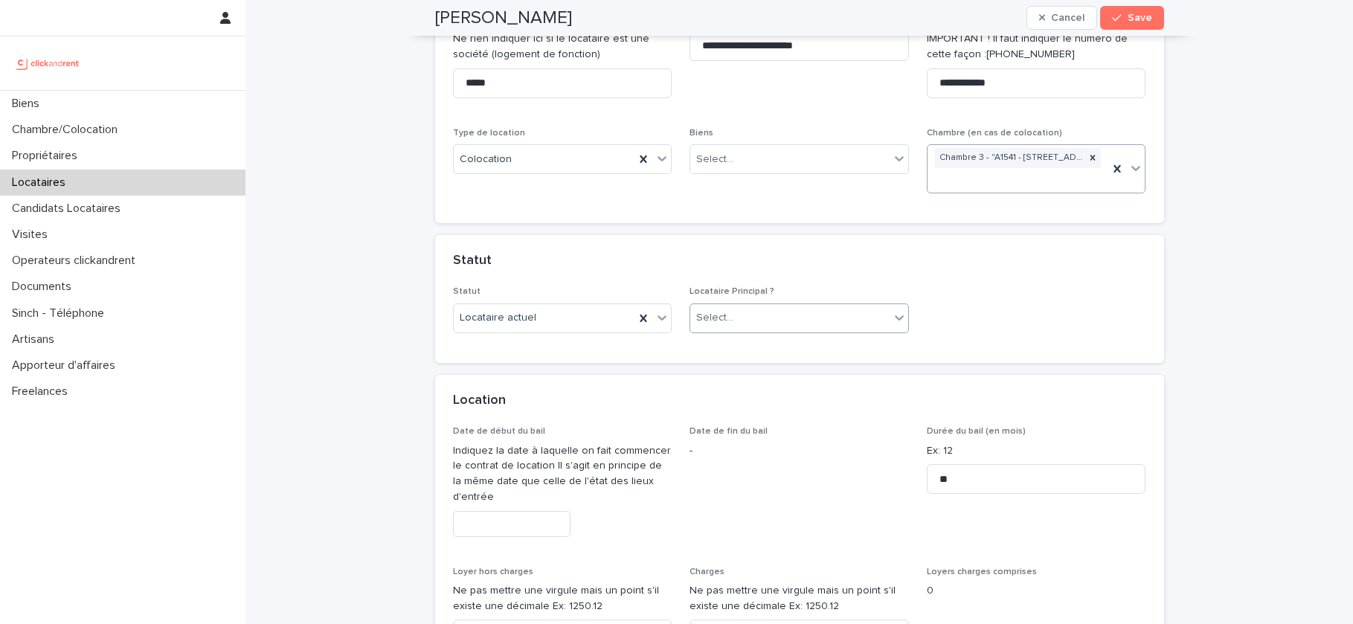
scroll to position [259, 0]
click at [811, 317] on div "Select..." at bounding box center [789, 316] width 199 height 25
click at [794, 348] on div "Locataire Principal" at bounding box center [799, 345] width 218 height 26
click at [518, 528] on input "text" at bounding box center [511, 522] width 117 height 26
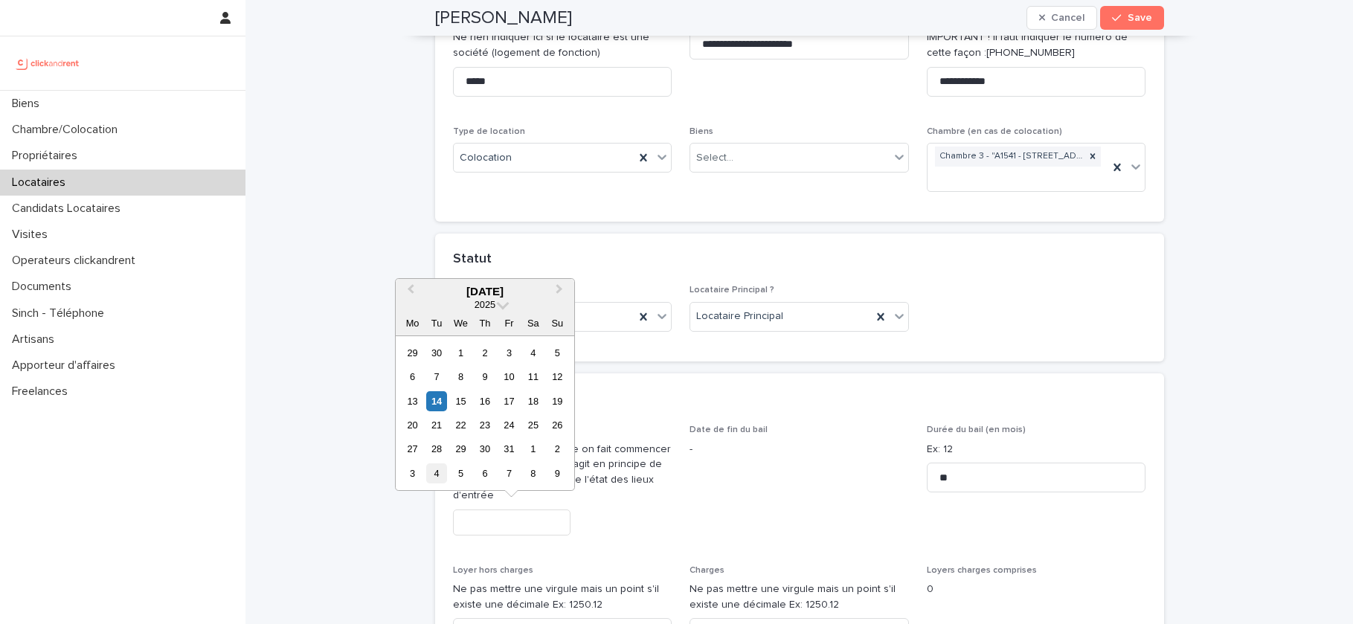
click at [442, 471] on div "4" at bounding box center [436, 473] width 20 height 20
type input "*********"
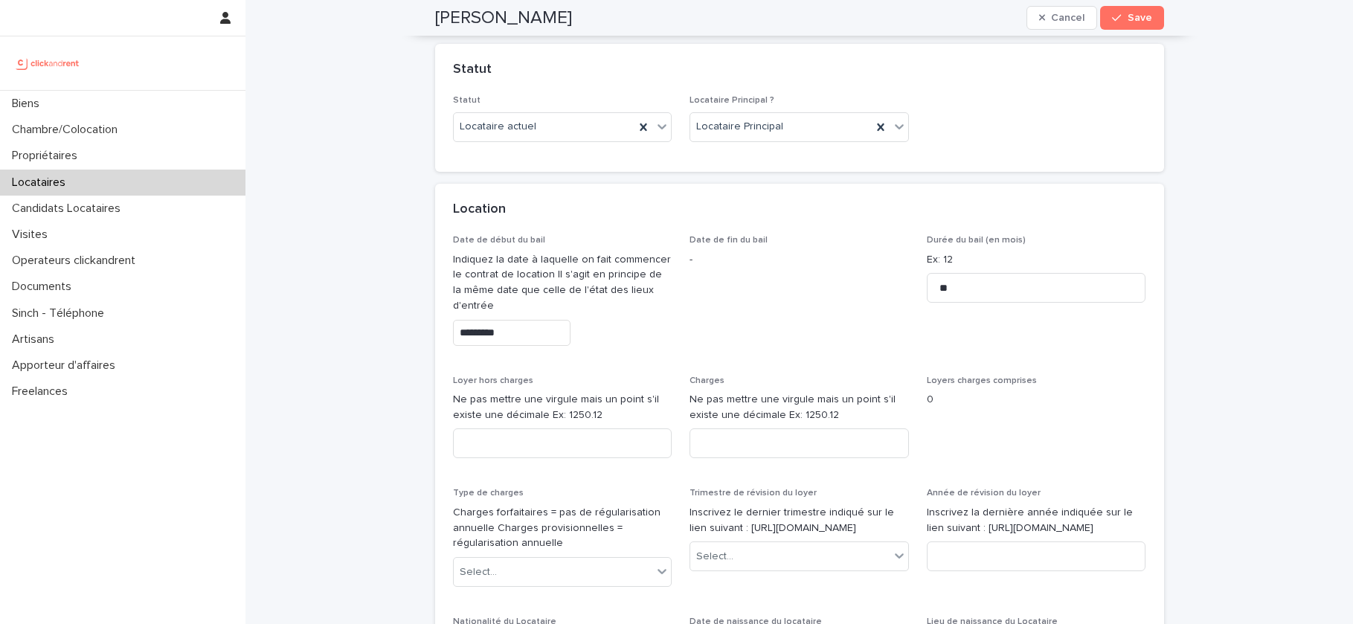
scroll to position [494, 0]
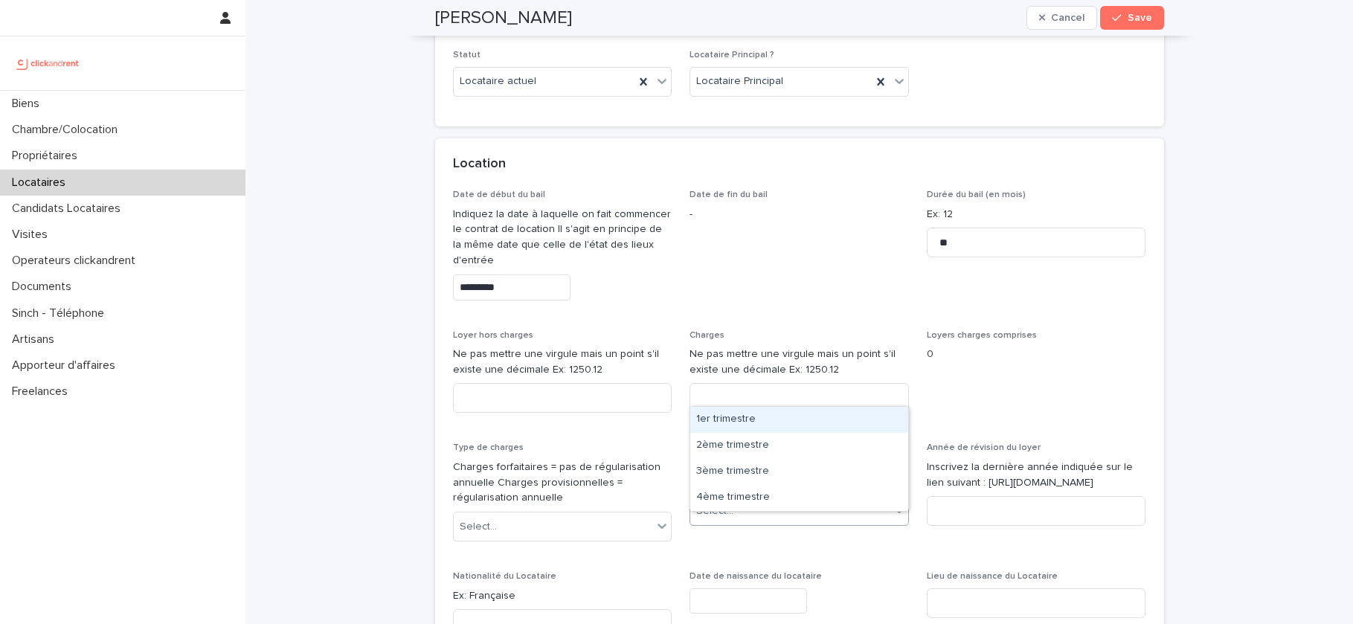
click at [718, 519] on div "Select..." at bounding box center [714, 511] width 37 height 16
click at [793, 431] on div "1er trimestre" at bounding box center [799, 420] width 218 height 26
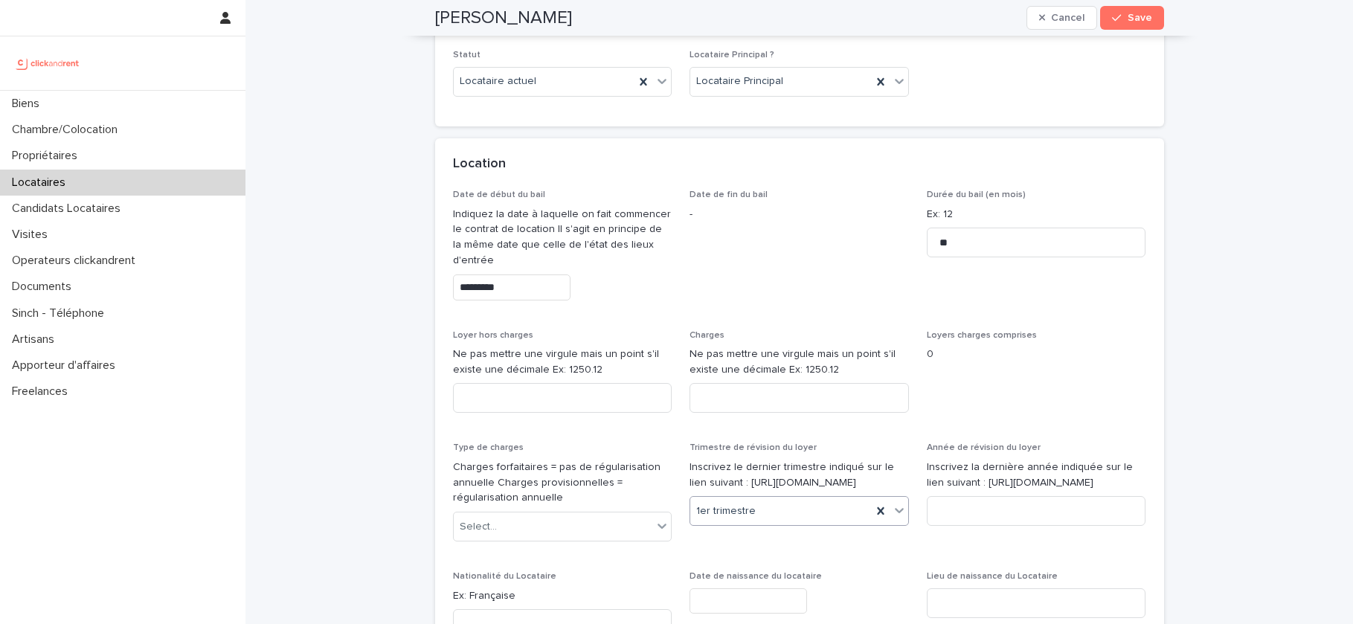
click at [785, 524] on div "1er trimestre" at bounding box center [780, 511] width 181 height 25
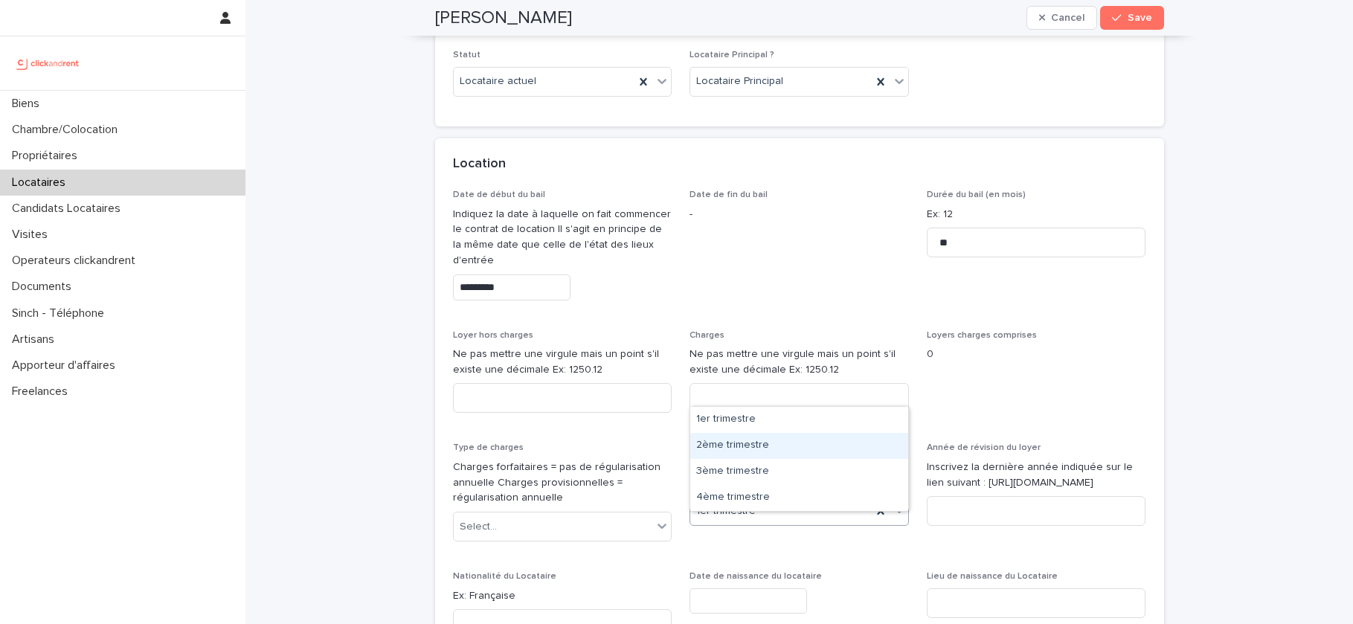
click at [824, 455] on div "2ème trimestre" at bounding box center [799, 446] width 218 height 26
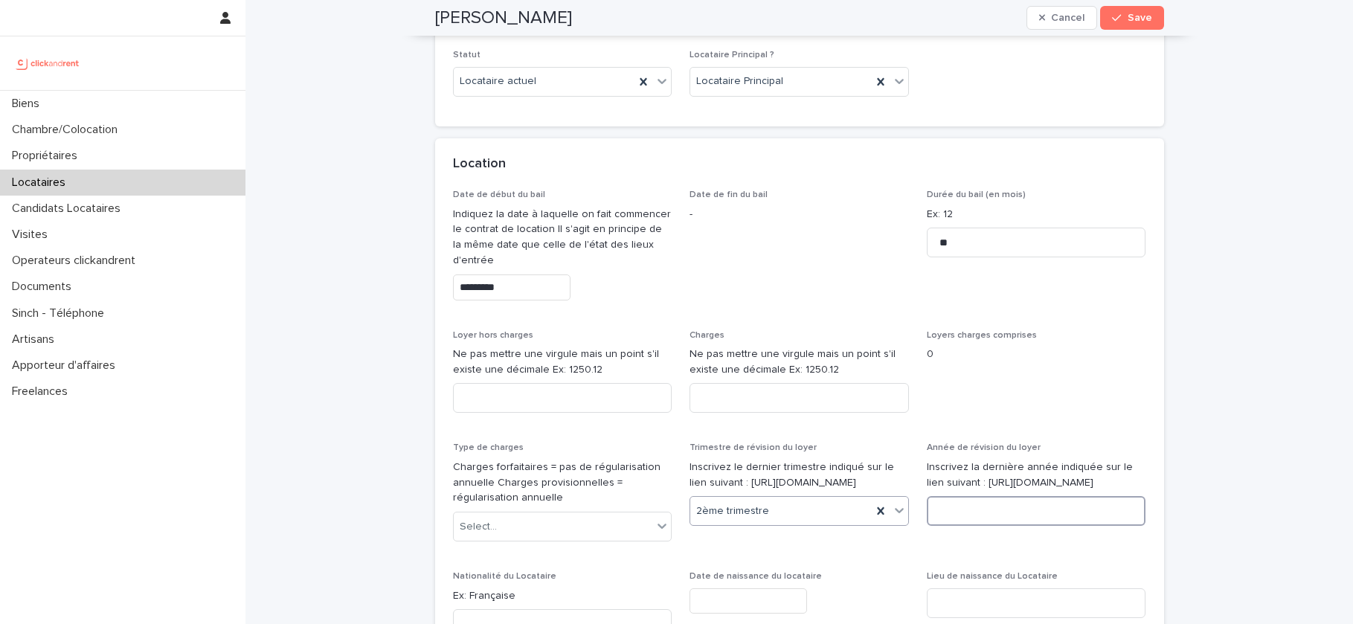
click at [965, 526] on input at bounding box center [1036, 511] width 219 height 30
type input "****"
click at [506, 529] on div "Select..." at bounding box center [553, 527] width 199 height 25
click at [517, 579] on div "Provisions sur charges" at bounding box center [563, 581] width 218 height 26
click at [534, 392] on input at bounding box center [562, 398] width 219 height 30
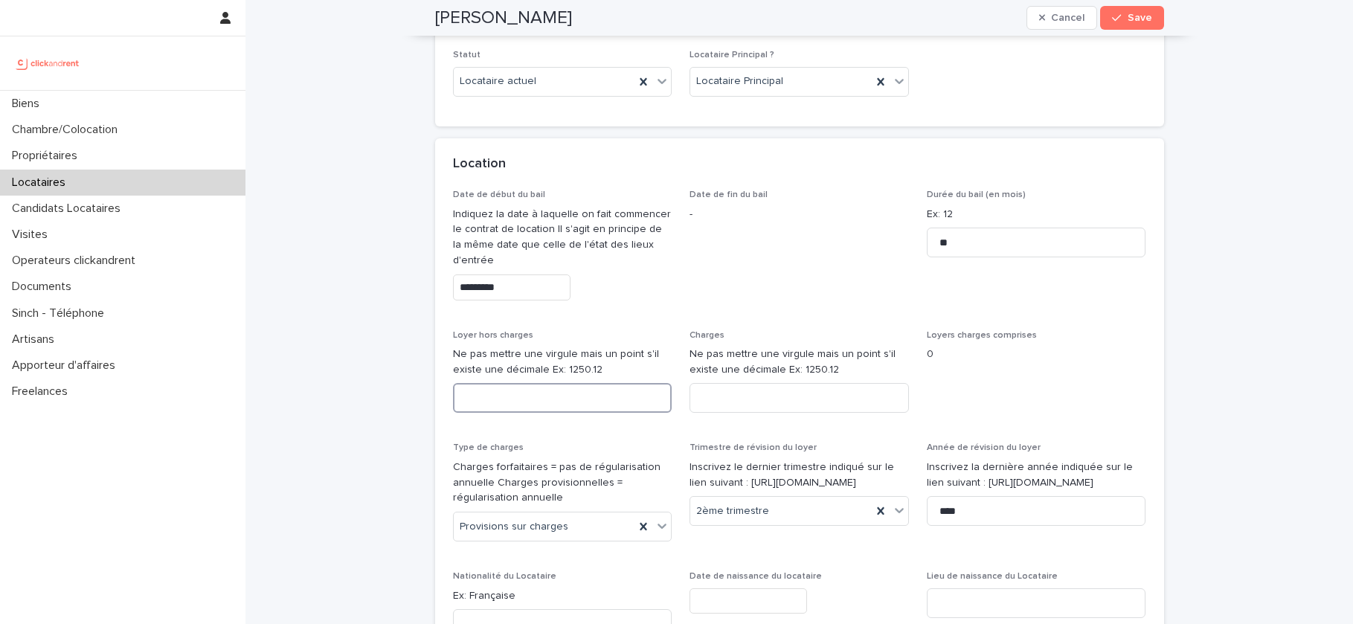
paste input "***"
type input "***"
click at [727, 401] on input at bounding box center [798, 398] width 219 height 30
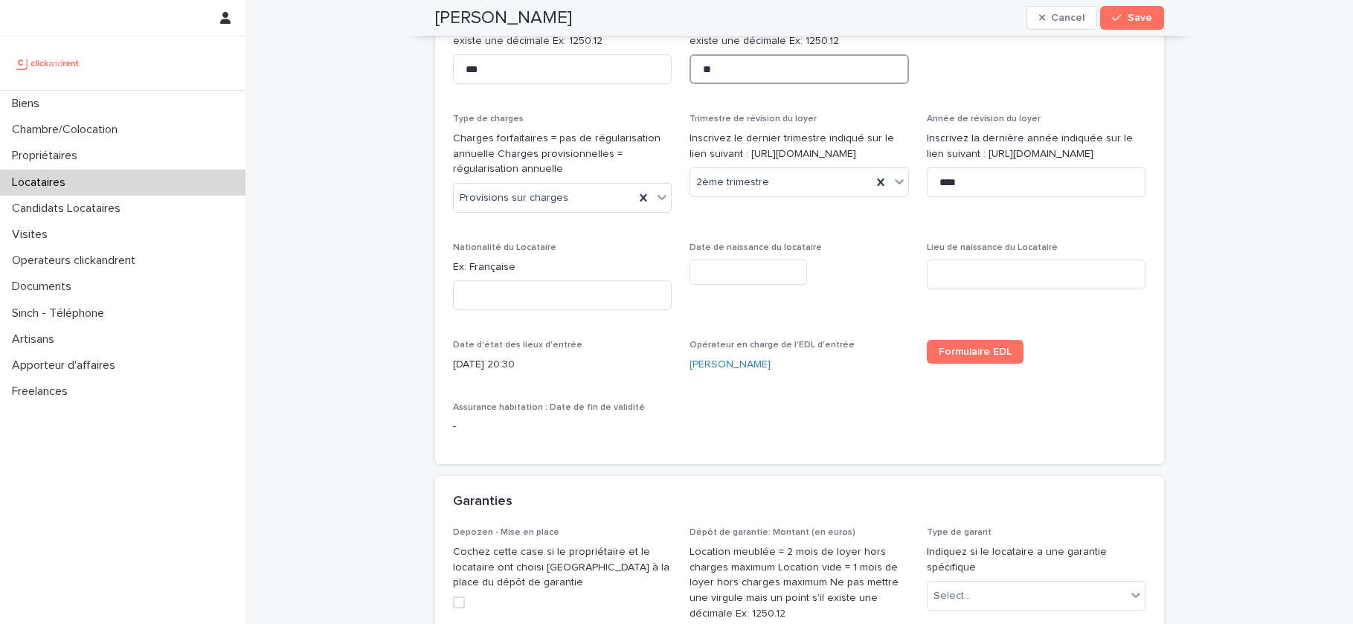
scroll to position [979, 0]
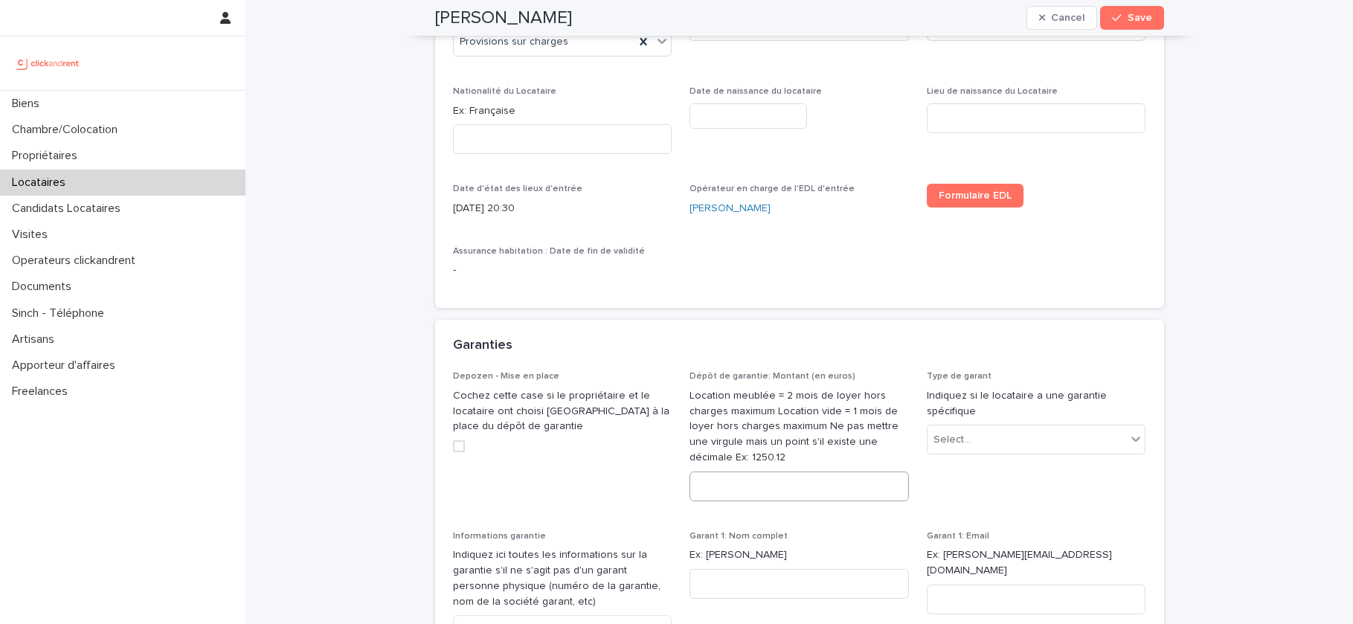
type input "**"
click at [726, 497] on input at bounding box center [798, 486] width 219 height 30
type input "****"
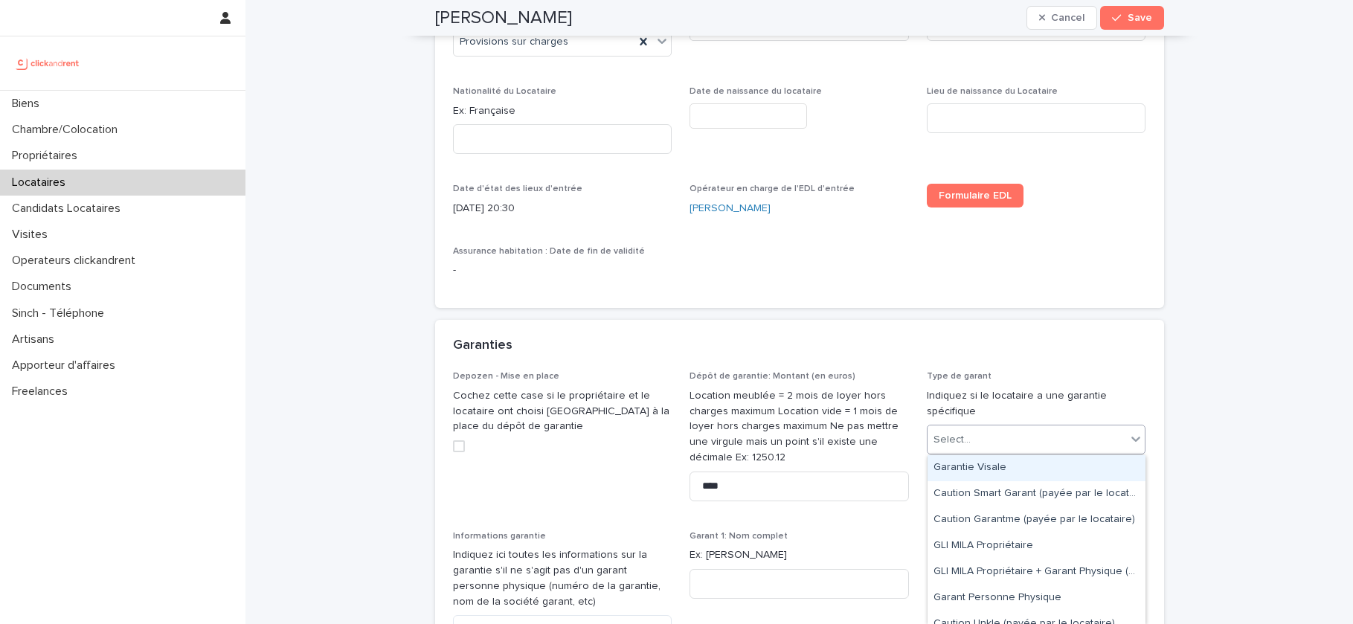
click at [1015, 434] on div "Select..." at bounding box center [1026, 440] width 199 height 25
click at [988, 466] on div "Garantie Visale" at bounding box center [1036, 468] width 218 height 26
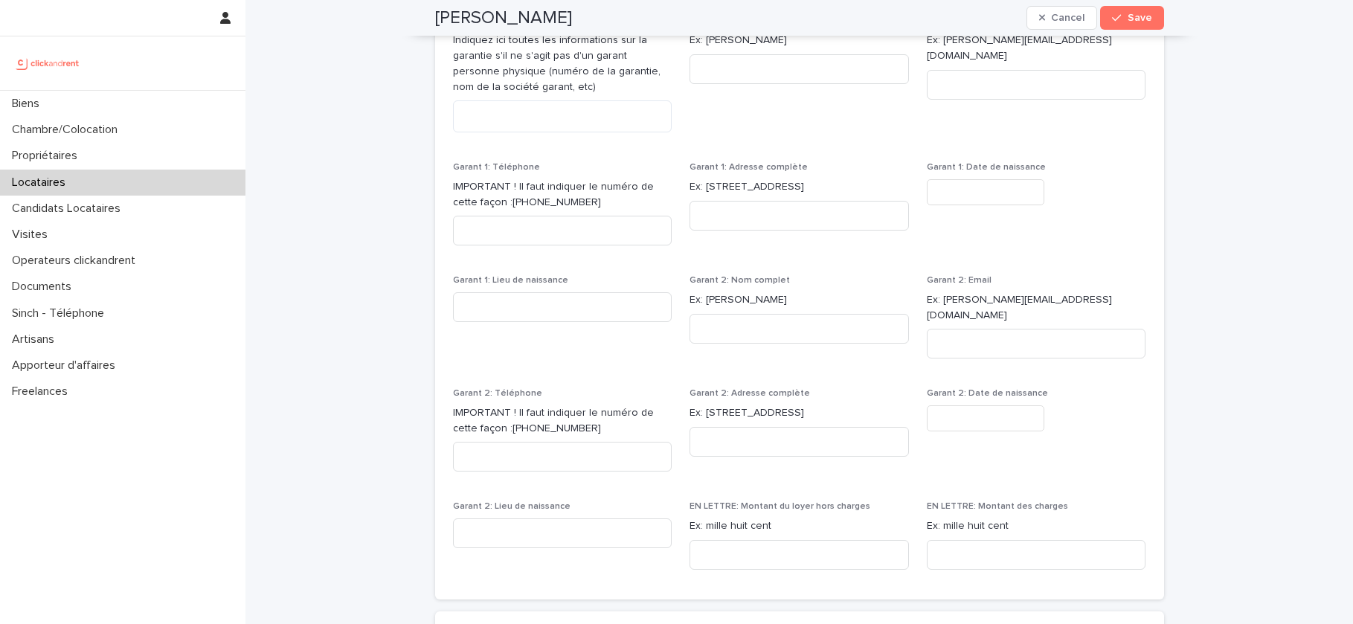
scroll to position [1496, 0]
click at [793, 556] on div "EN LETTRE: Montant du loyer hors charges Ex: mille huit cent" at bounding box center [798, 538] width 219 height 80
click at [801, 537] on input at bounding box center [798, 552] width 219 height 30
paste input "**********"
type input "**********"
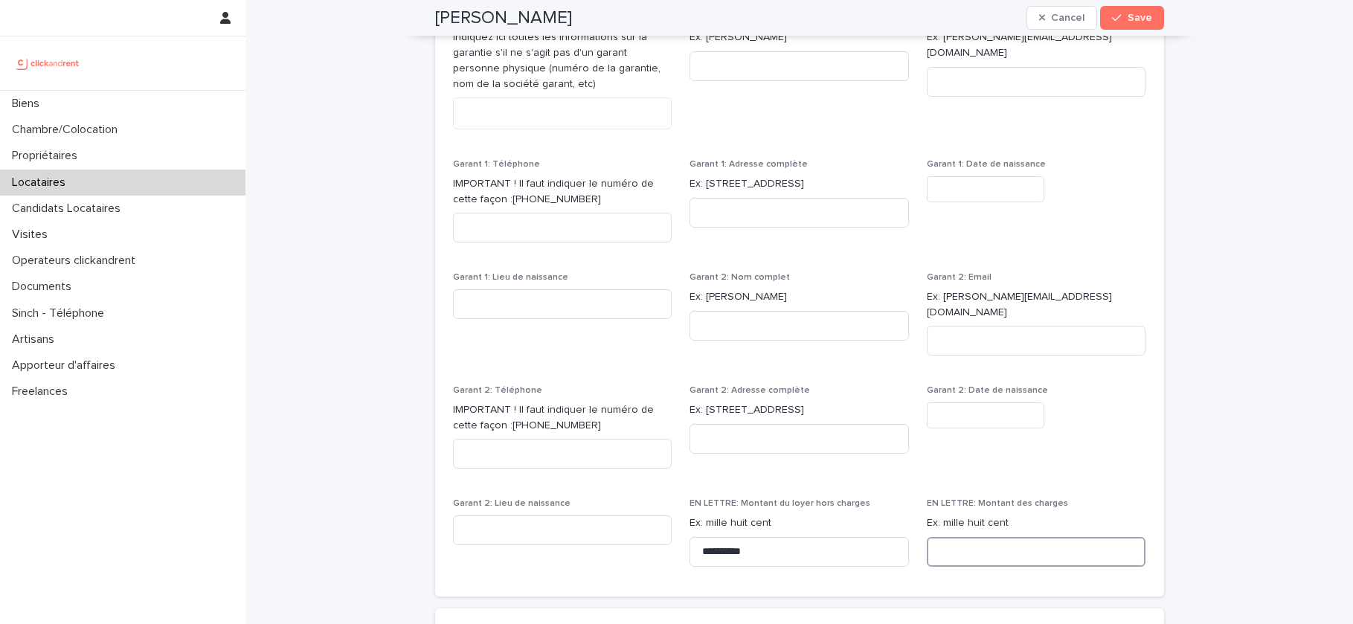
click at [953, 537] on input at bounding box center [1036, 552] width 219 height 30
paste input "*********"
type input "*********"
click at [971, 464] on span "Garant 2: Date de naissance" at bounding box center [1036, 432] width 219 height 95
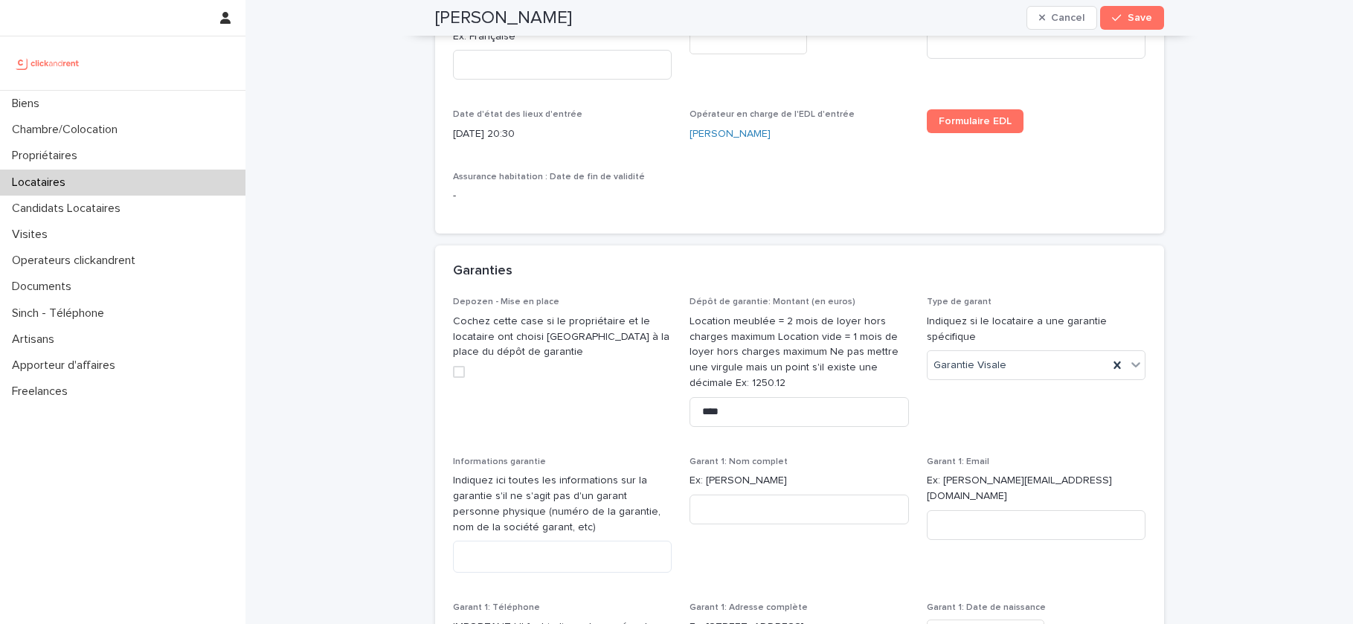
scroll to position [1188, 0]
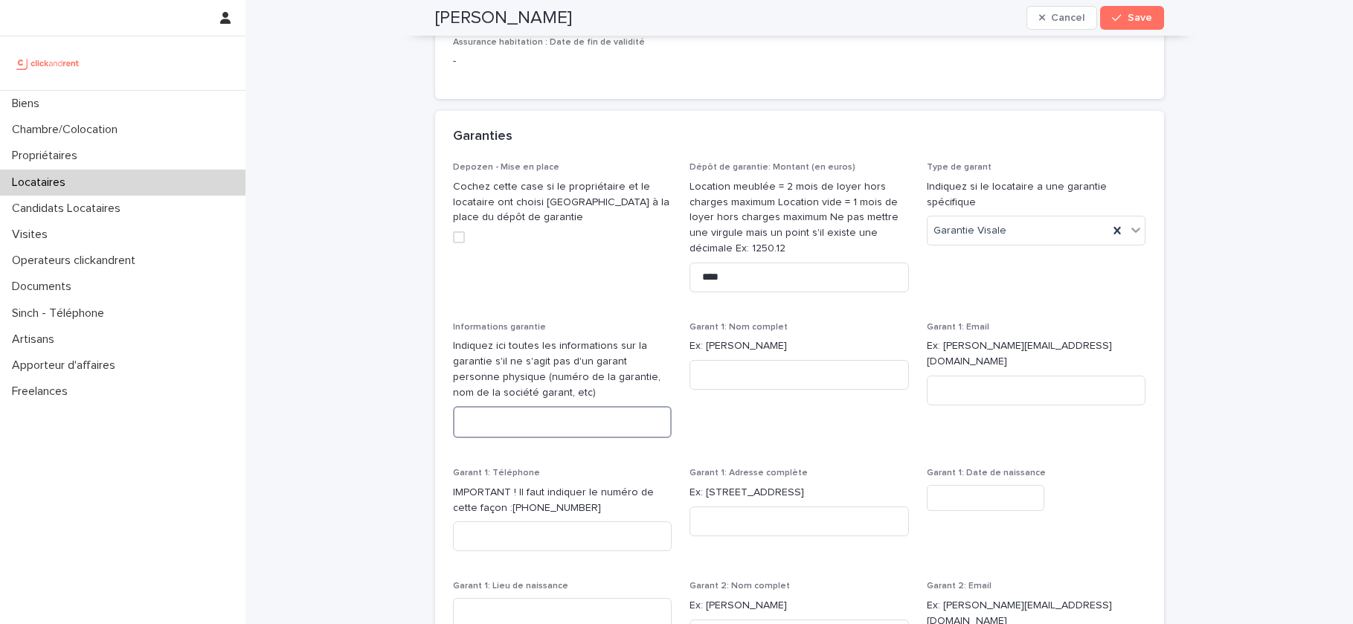
click at [524, 425] on textarea at bounding box center [562, 422] width 219 height 32
paste textarea "**********"
type textarea "**********"
click at [611, 332] on div "**********" at bounding box center [562, 386] width 219 height 129
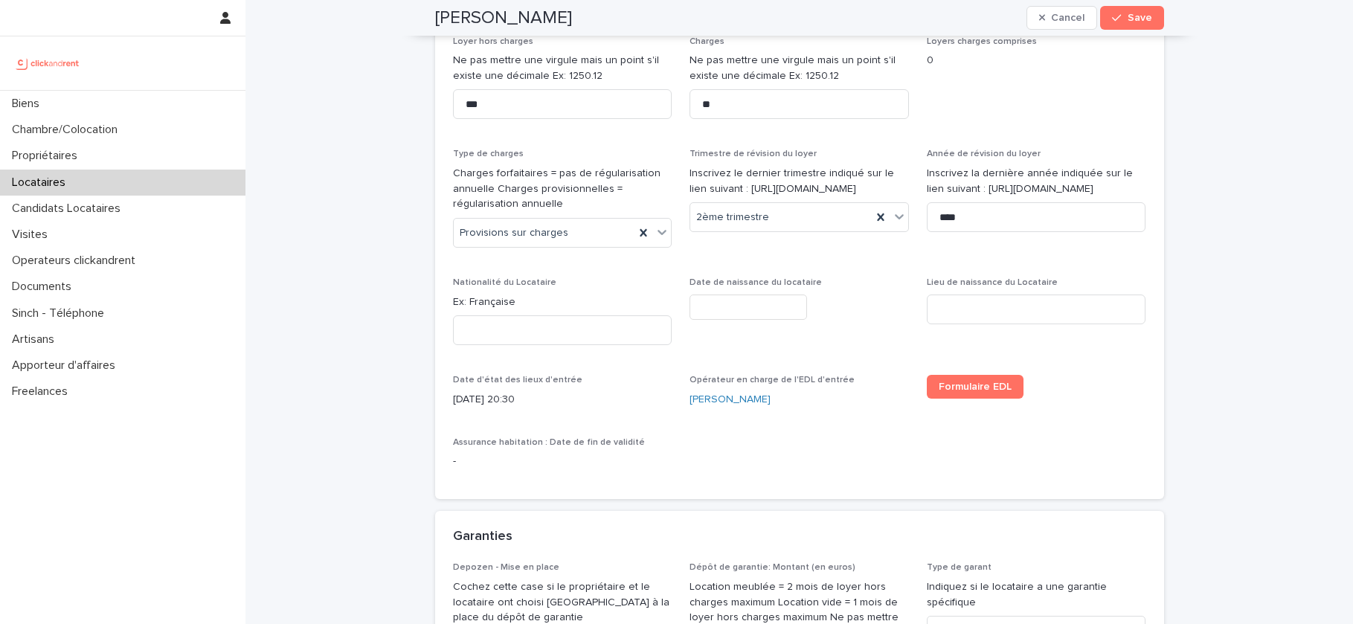
scroll to position [775, 0]
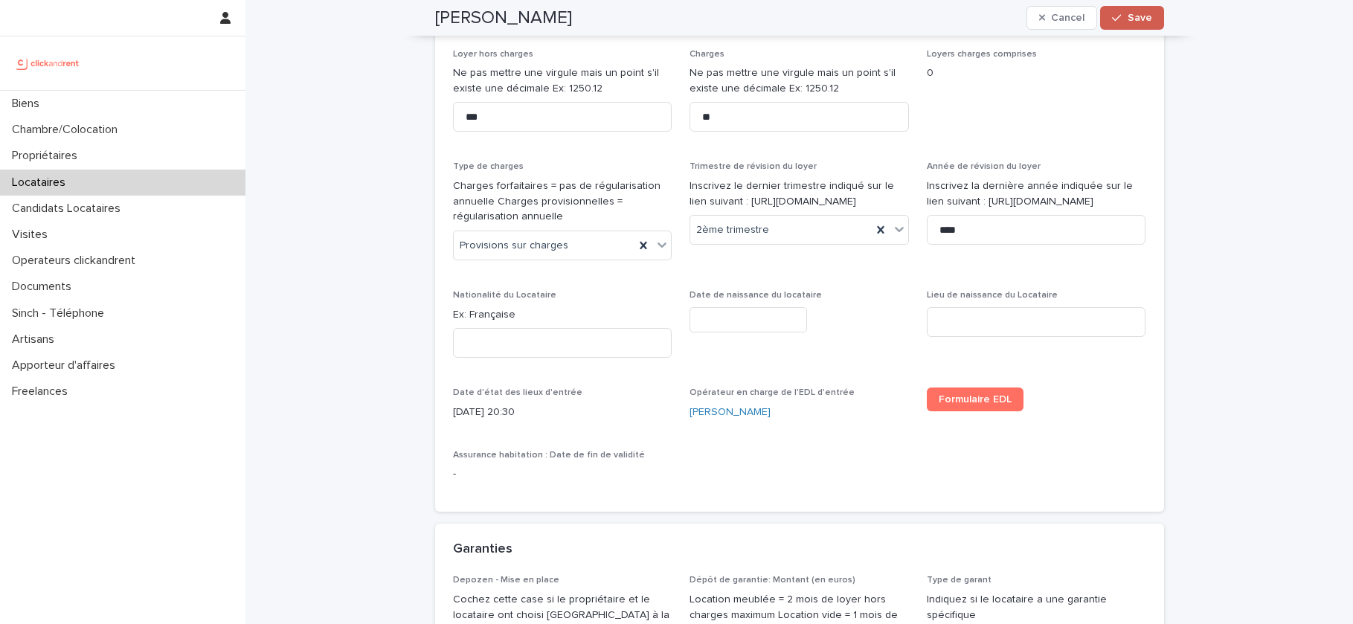
click at [1141, 22] on span "Save" at bounding box center [1139, 18] width 25 height 10
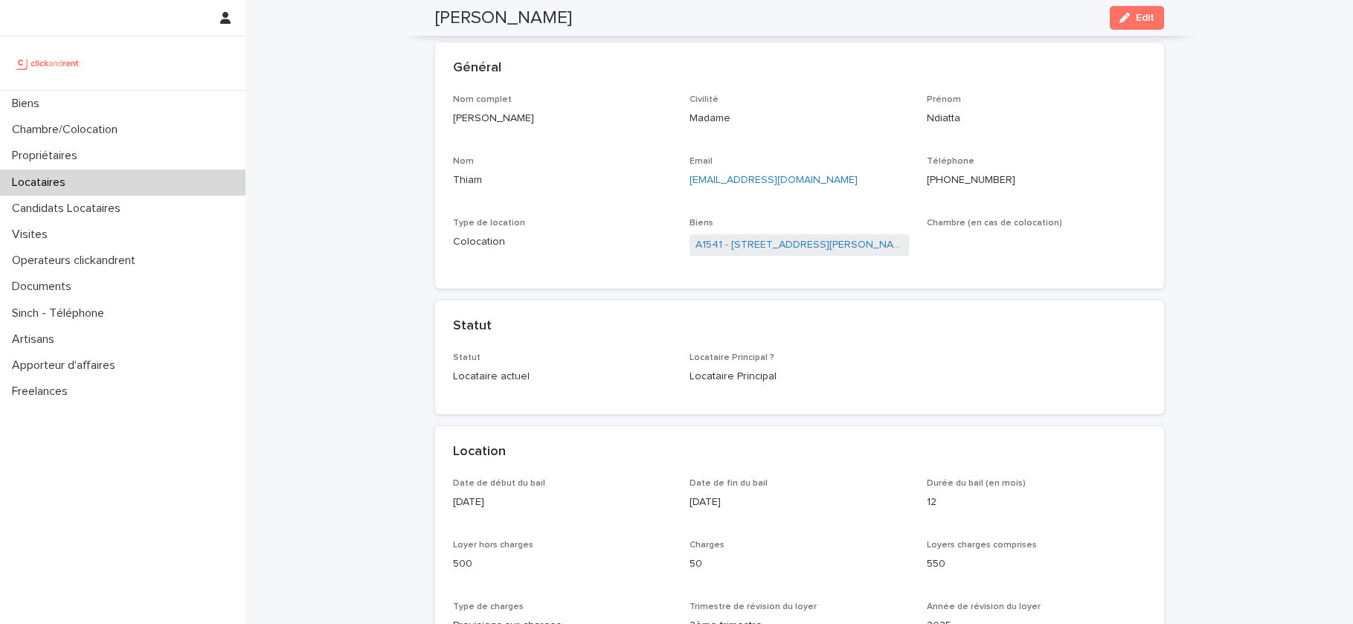
scroll to position [58, 0]
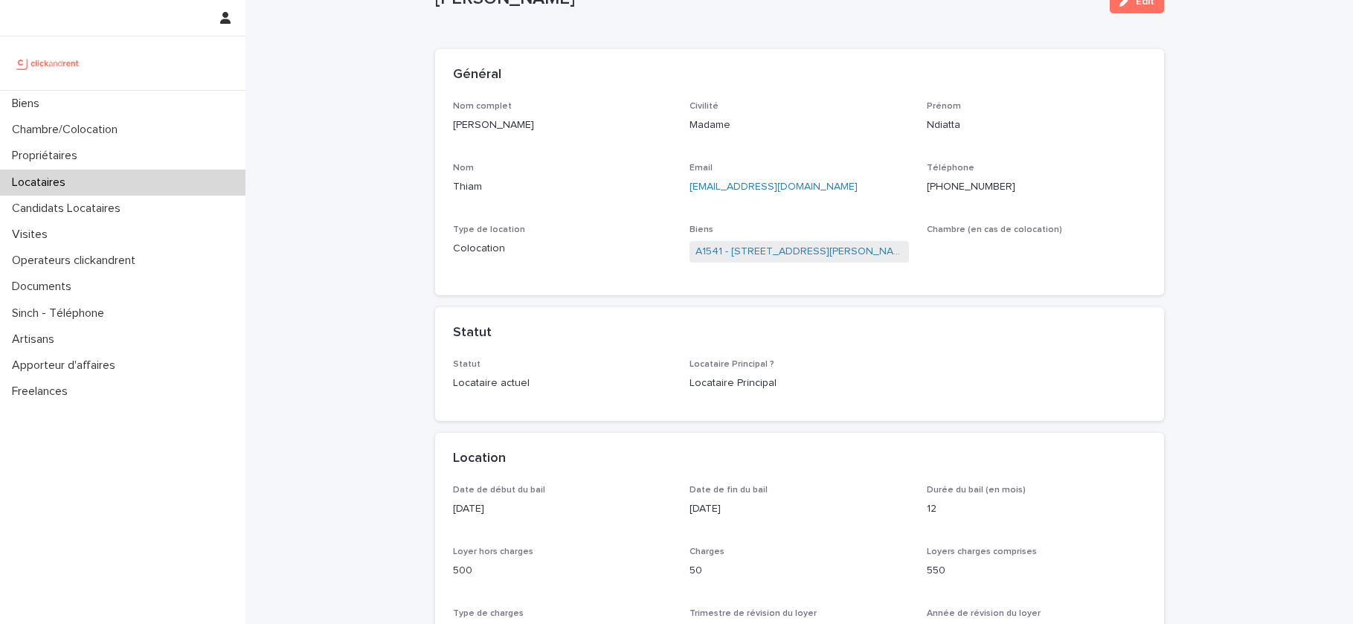
click at [973, 186] on ringoverc2c-number-84e06f14122c "+33674892457" at bounding box center [971, 186] width 88 height 10
click at [1151, 6] on span "Edit" at bounding box center [1145, 1] width 19 height 10
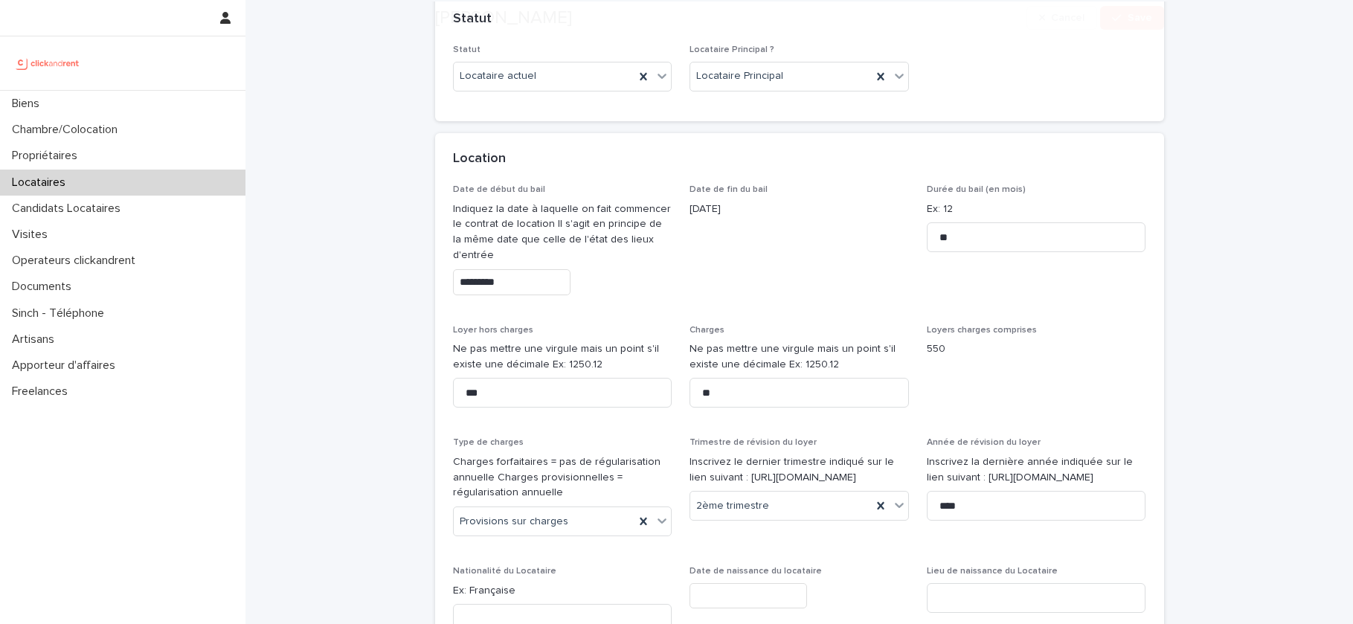
scroll to position [627, 0]
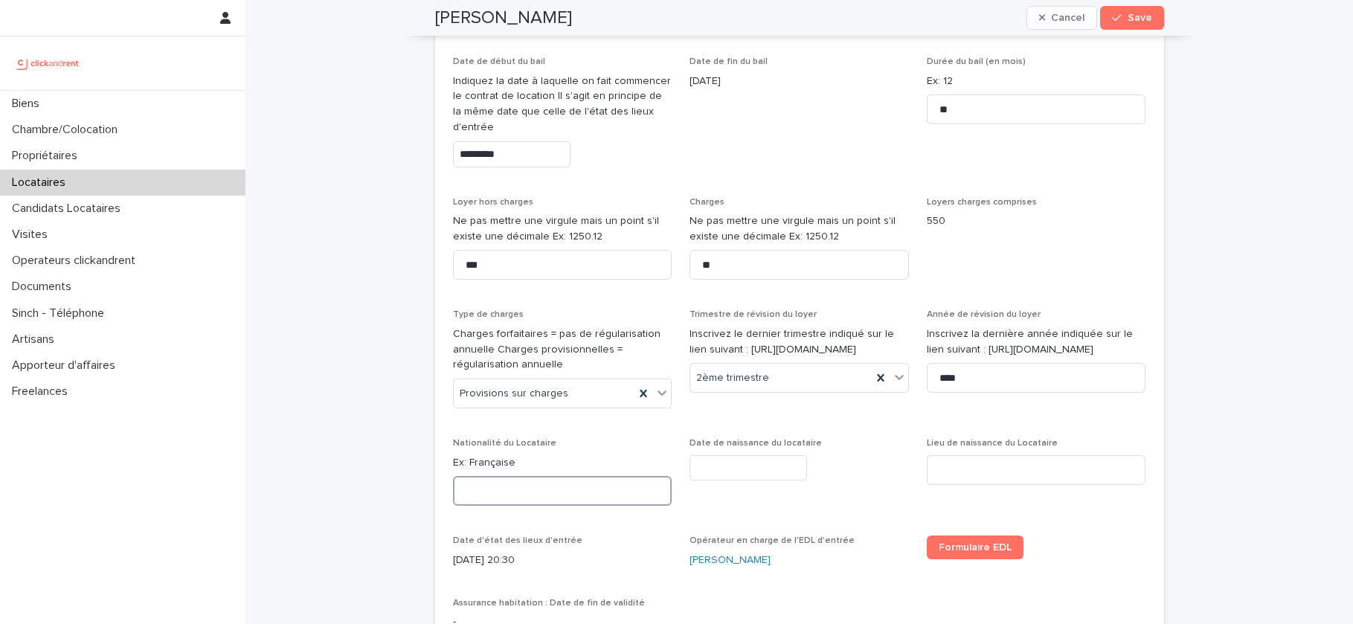
click at [471, 500] on input at bounding box center [562, 491] width 219 height 30
type input "**********"
click at [724, 474] on input "text" at bounding box center [747, 468] width 117 height 26
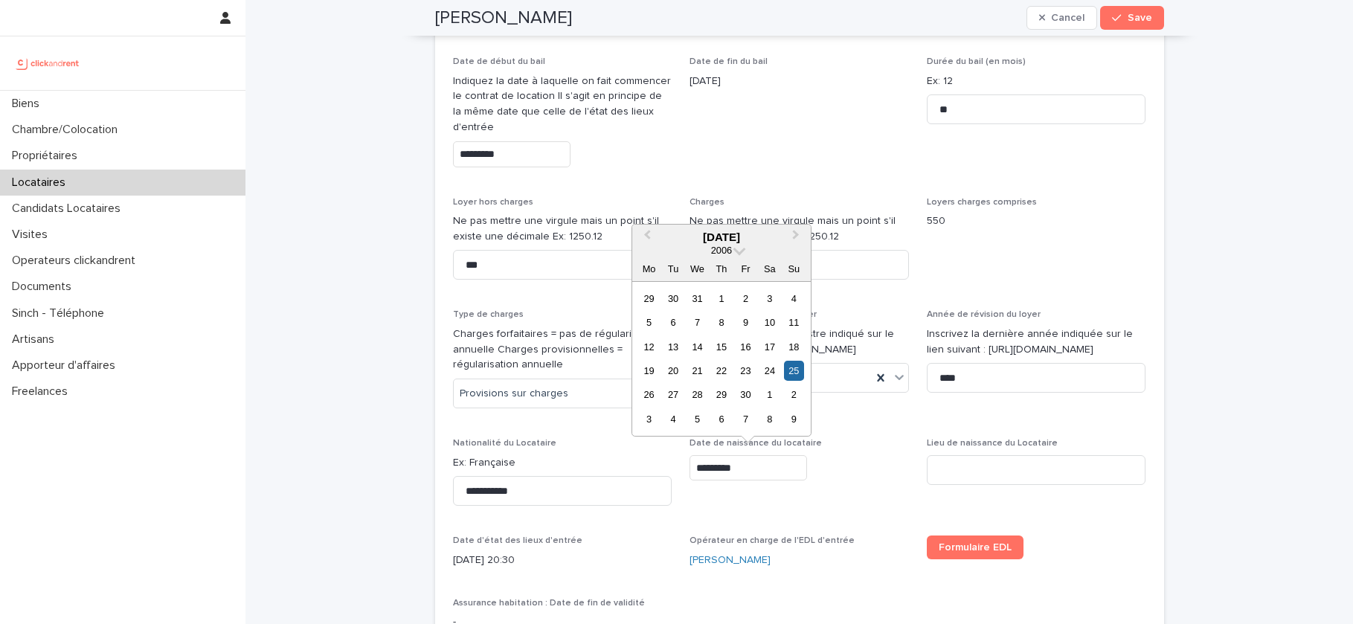
type input "*********"
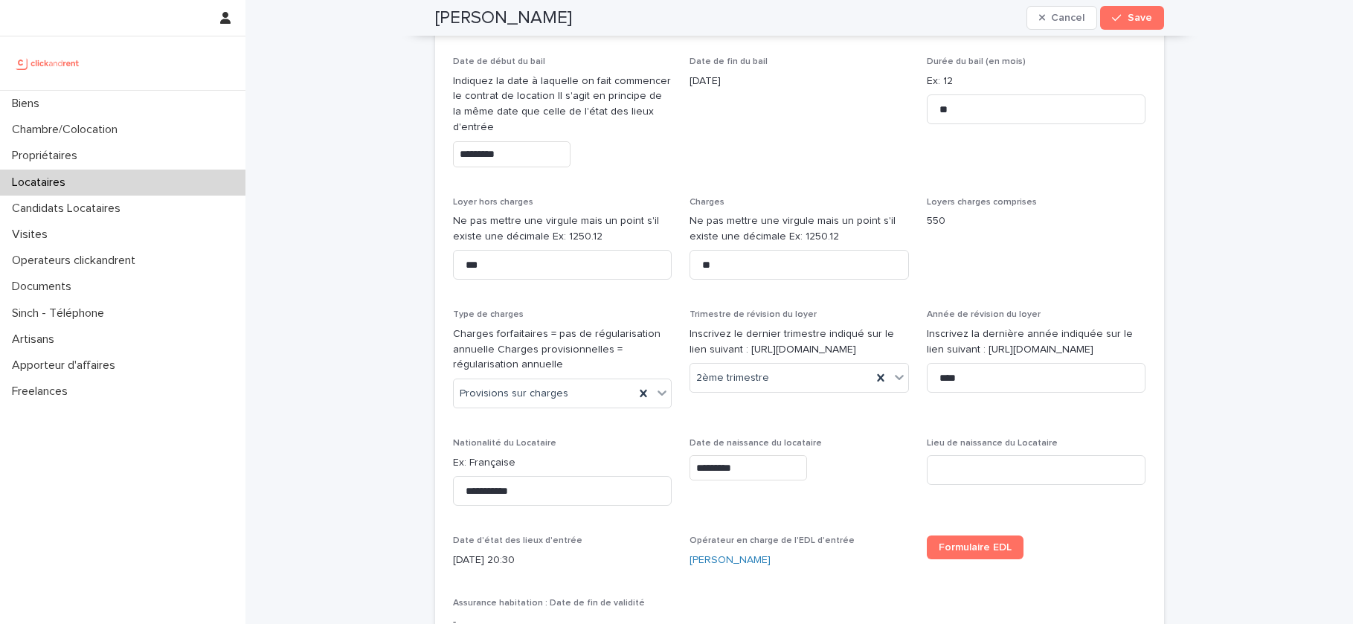
click at [848, 471] on div "*********" at bounding box center [798, 468] width 219 height 26
click at [988, 480] on input at bounding box center [1036, 470] width 219 height 30
click at [994, 468] on input "**********" at bounding box center [1036, 470] width 219 height 30
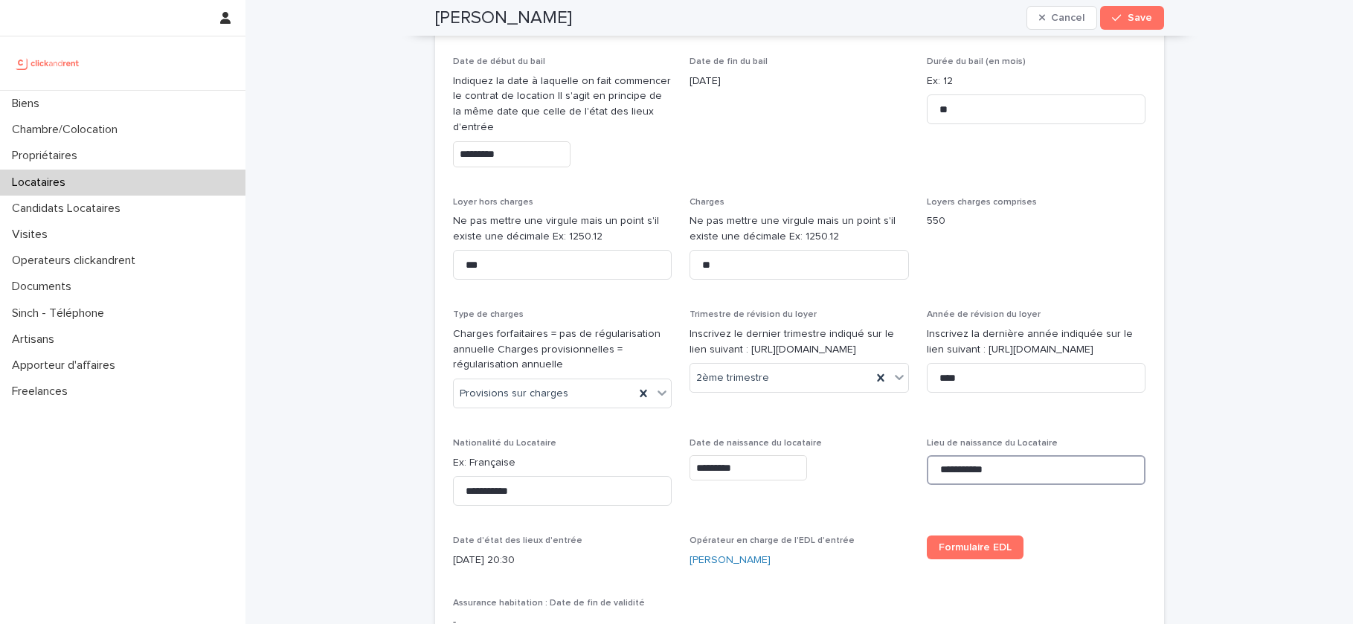
paste input
type input "**********"
click at [1044, 492] on div "**********" at bounding box center [1036, 467] width 219 height 58
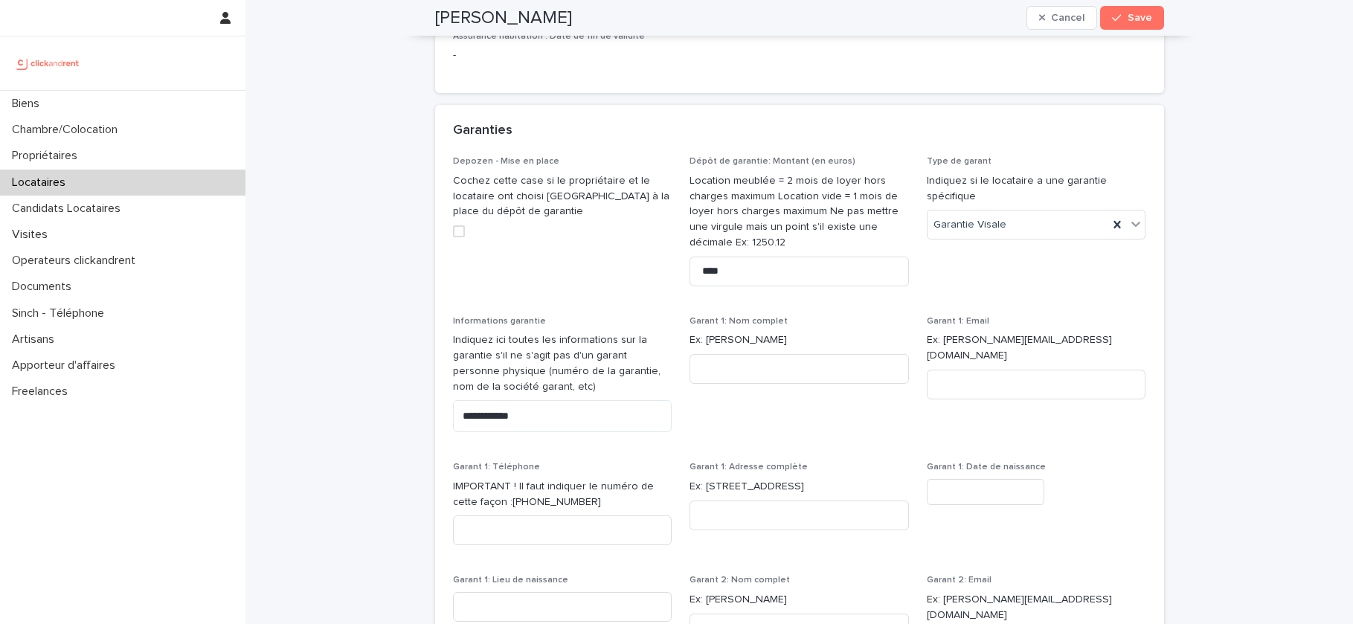
scroll to position [1198, 0]
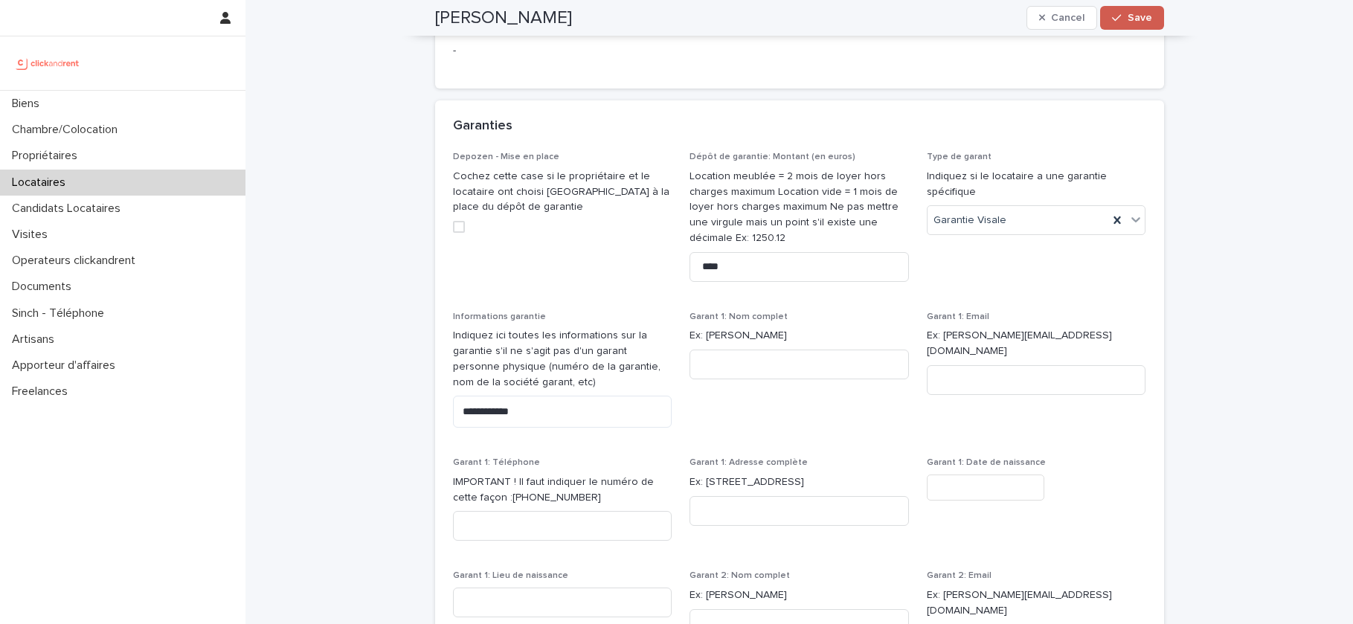
click at [1127, 18] on div "button" at bounding box center [1119, 18] width 15 height 10
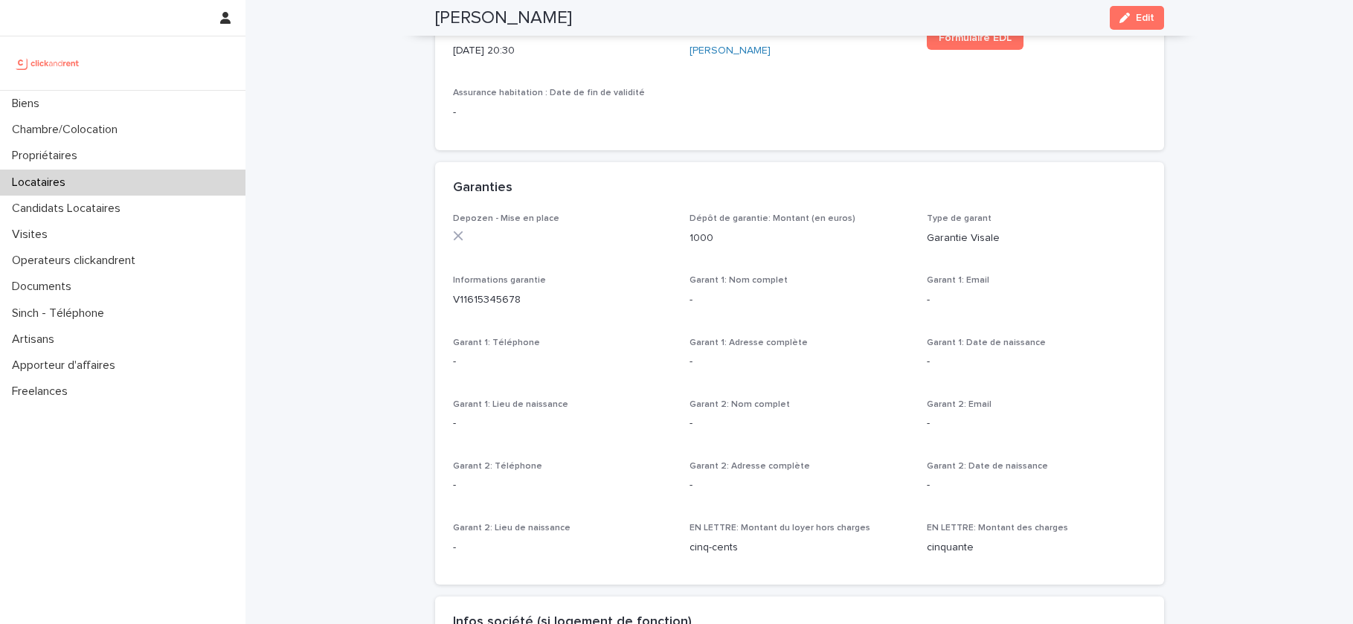
scroll to position [0, 0]
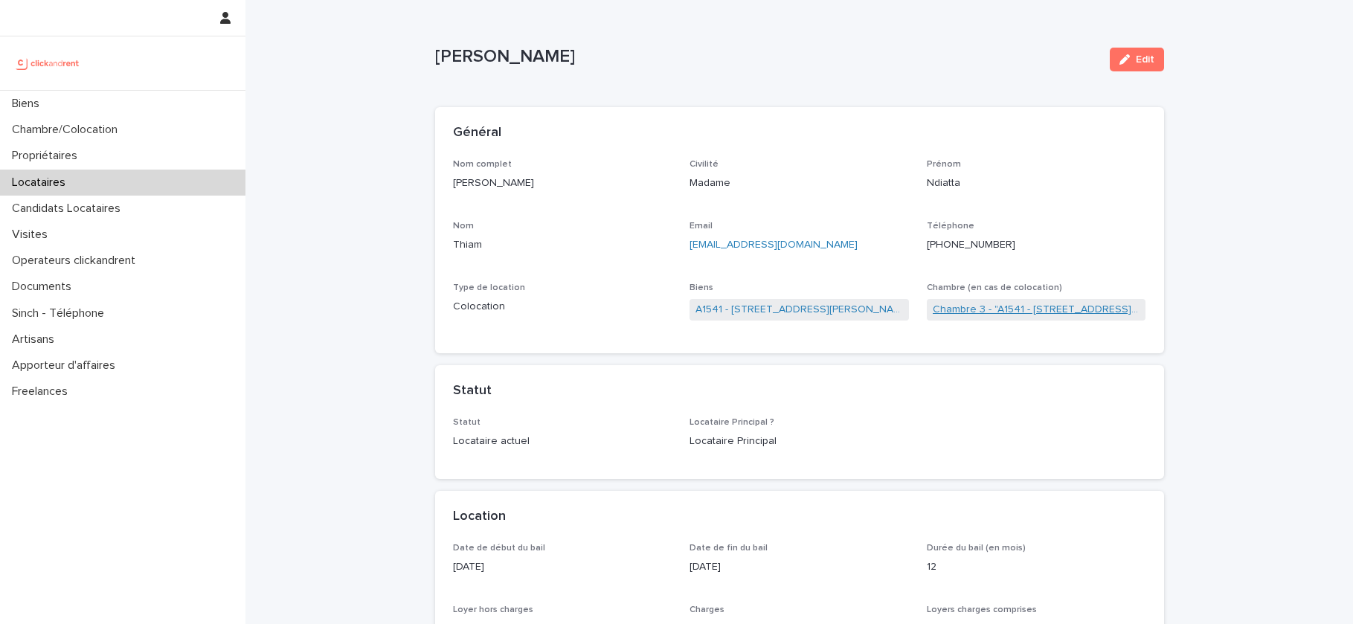
click at [1005, 310] on link "Chambre 3 - "A1541 - 14/16 rue Dumas, Epinay sur Seine 93800"" at bounding box center [1036, 310] width 207 height 16
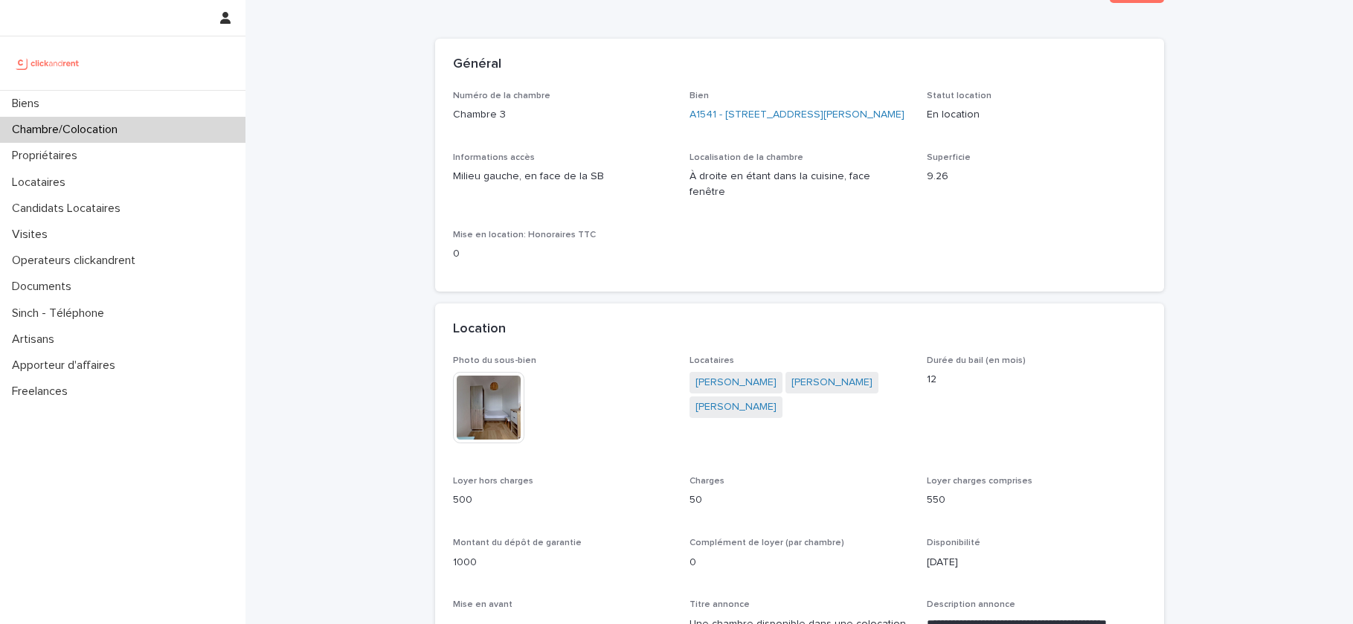
scroll to position [69, 0]
click at [155, 109] on div "Biens" at bounding box center [122, 104] width 245 height 26
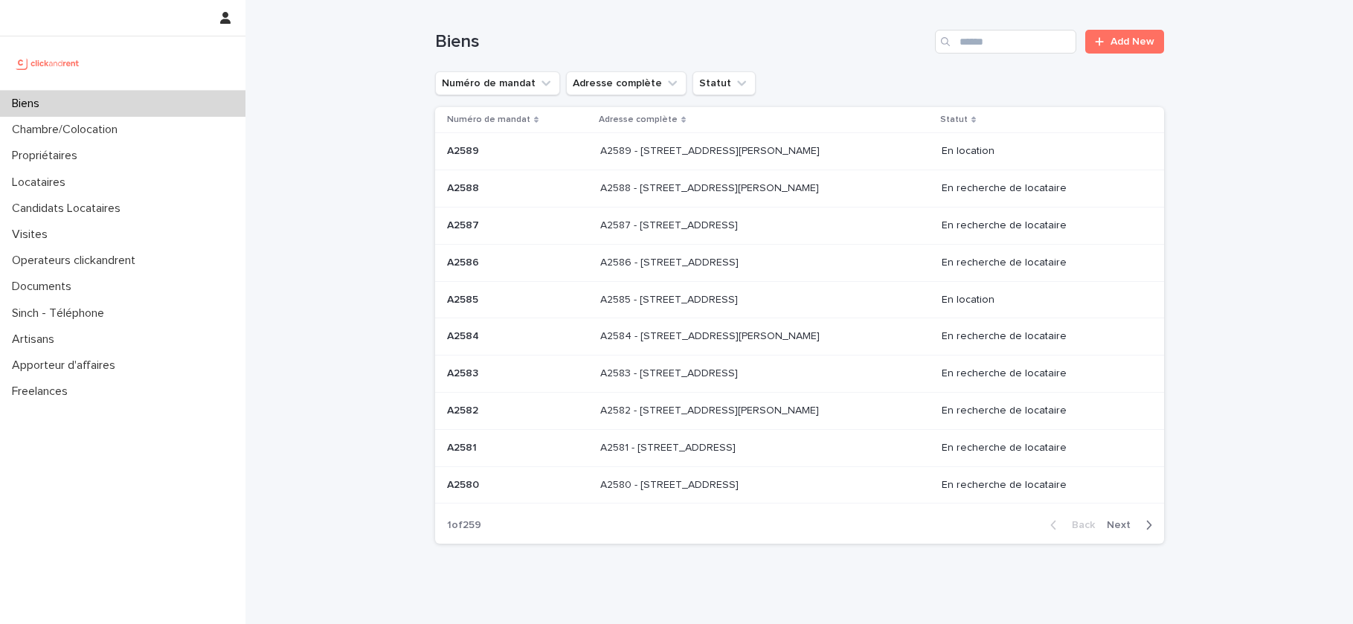
click at [973, 57] on div "Biens Add New" at bounding box center [799, 35] width 729 height 71
click at [973, 42] on input "Search" at bounding box center [1005, 42] width 141 height 24
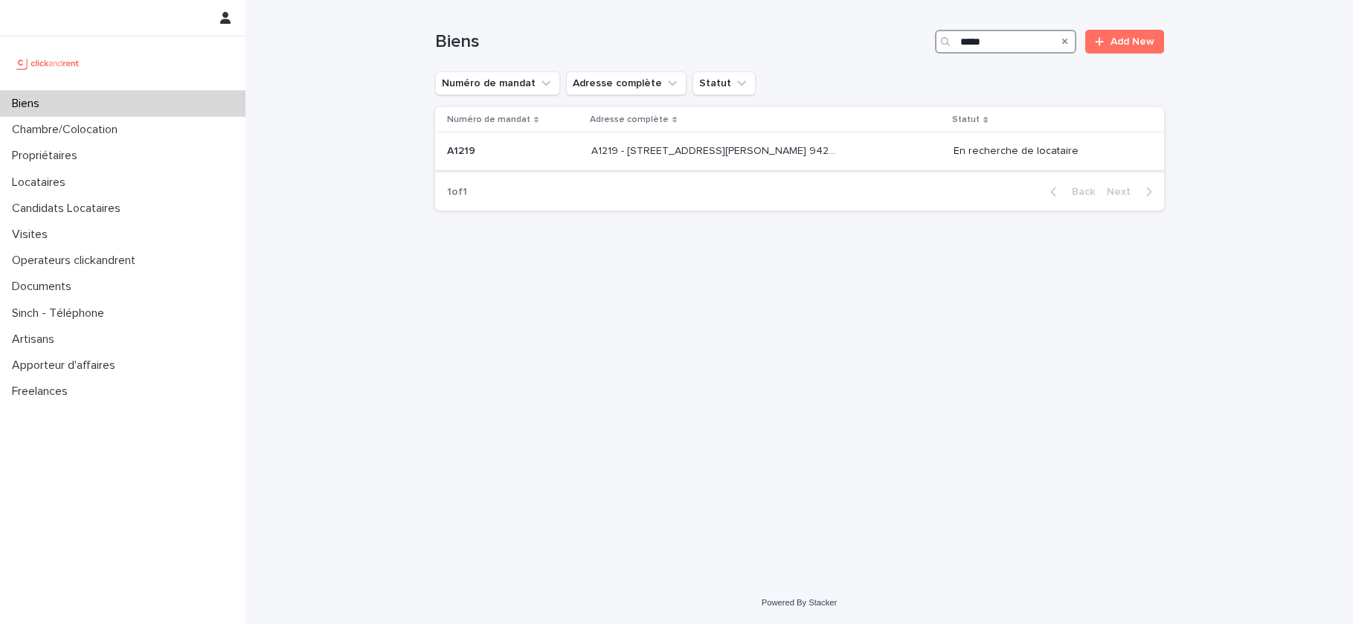
type input "*****"
click at [775, 143] on p "A1219 - 32 avenue Jules Gravereaux, L'Haÿ-les-Roses 94240" at bounding box center [716, 150] width 251 height 16
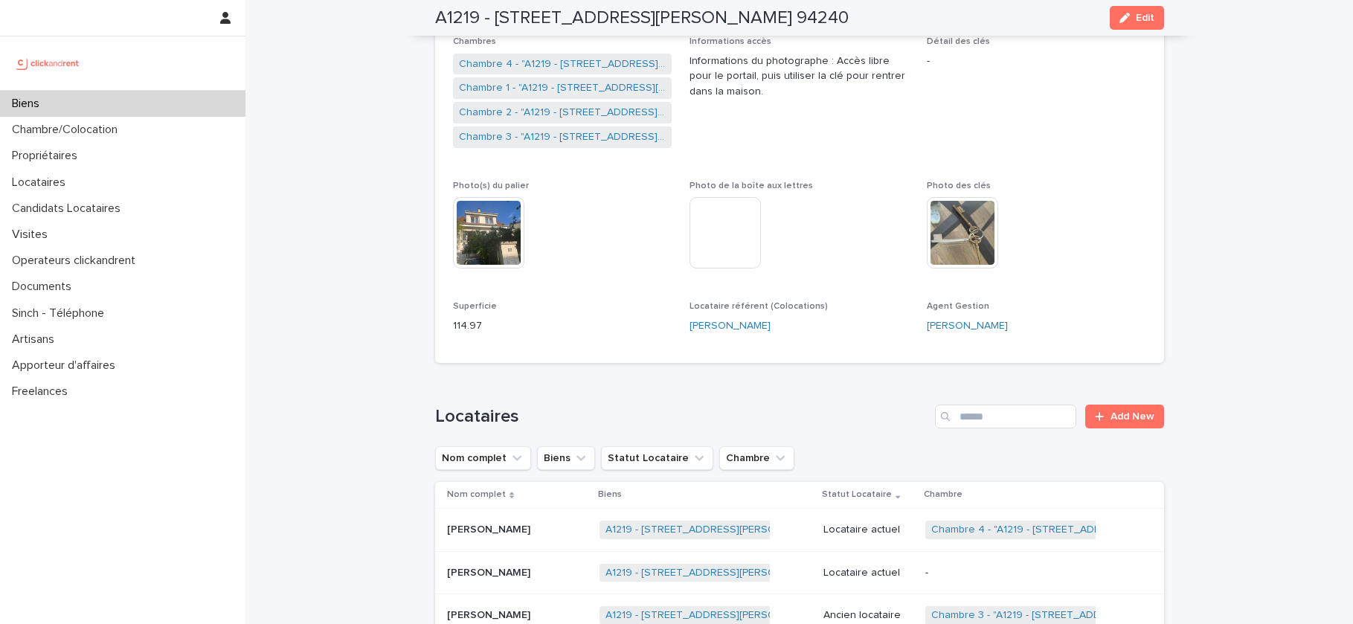
scroll to position [306, 0]
click at [605, 82] on span "Chambre 1 - "A1219 - 32 avenue Jules Gravereaux, L'Haÿ-les-Roses 94240"" at bounding box center [562, 91] width 219 height 22
click at [605, 90] on link "Chambre 1 - "A1219 - 32 avenue Jules Gravereaux, L'Haÿ-les-Roses 94240"" at bounding box center [562, 91] width 207 height 16
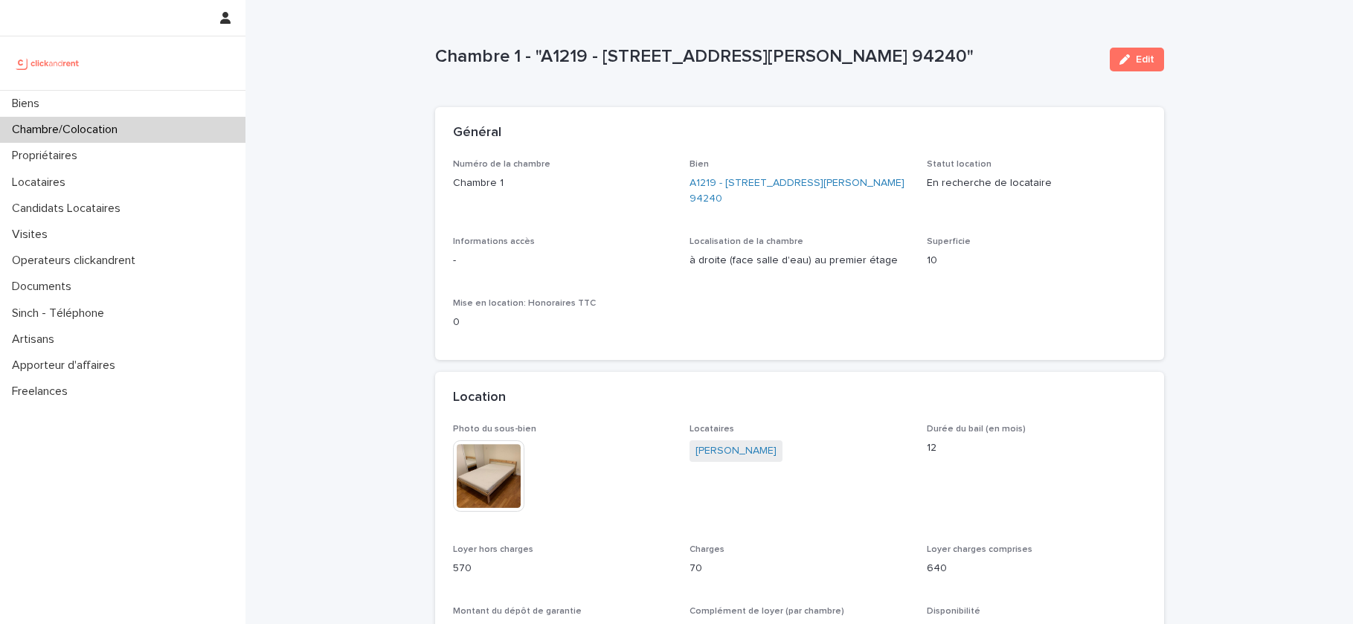
drag, startPoint x: 1037, startPoint y: 61, endPoint x: 408, endPoint y: 58, distance: 629.1
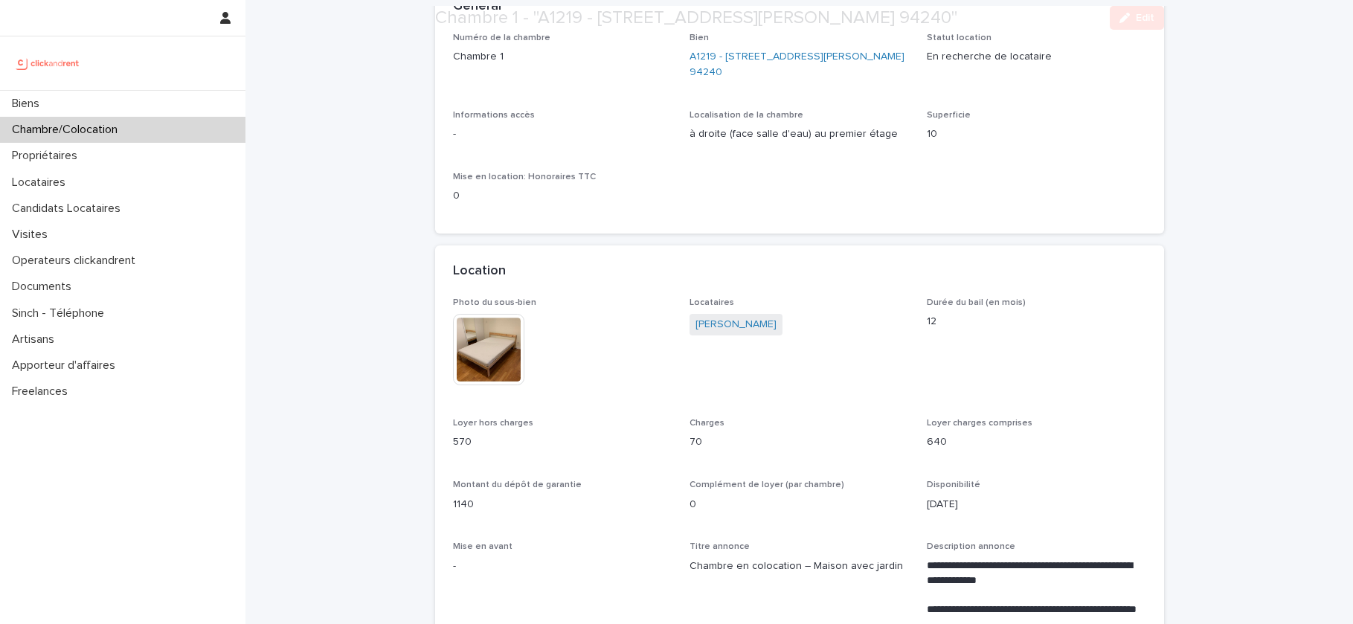
scroll to position [123, 0]
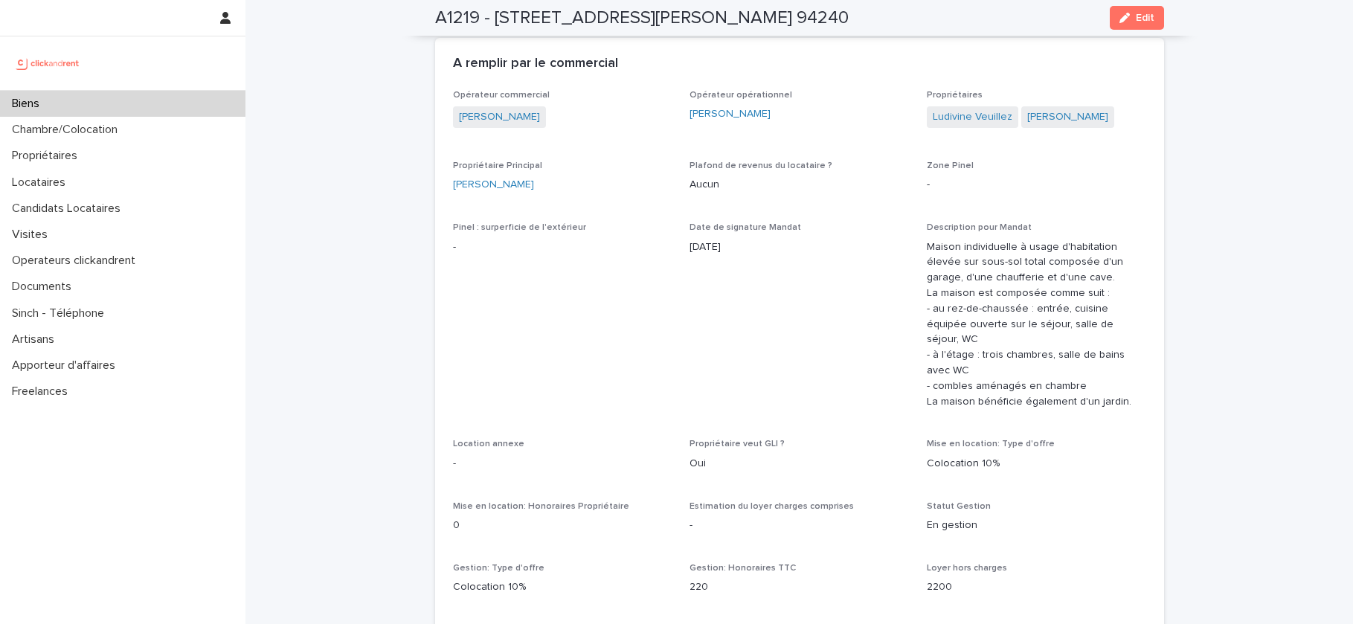
scroll to position [1134, 0]
click at [696, 576] on p "220" at bounding box center [798, 584] width 219 height 16
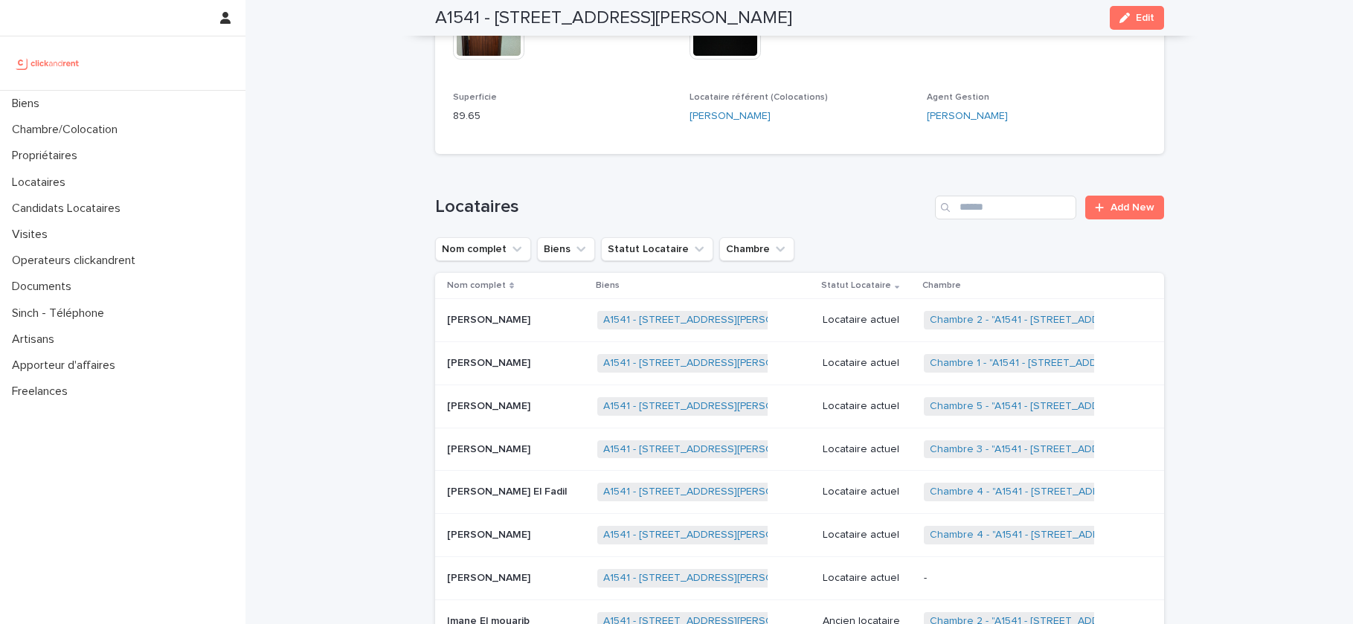
scroll to position [751, 0]
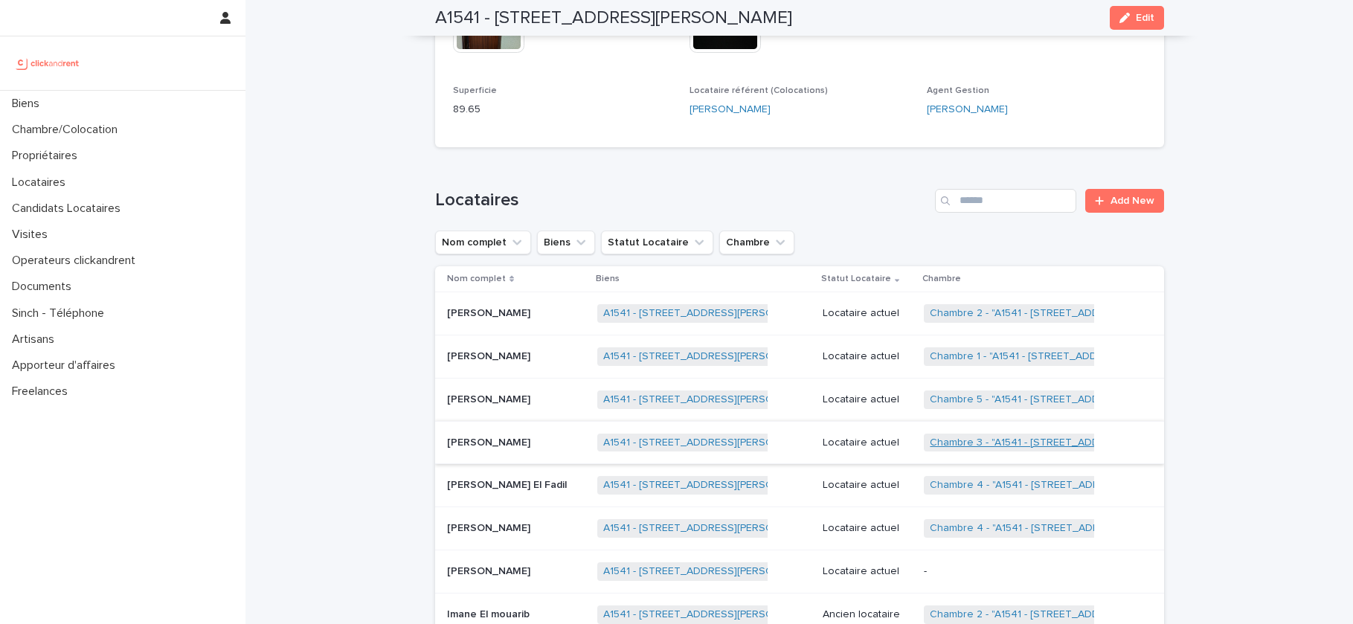
click at [948, 437] on link "Chambre 3 - "A1541 - 14/16 rue Dumas, Epinay sur Seine 93800"" at bounding box center [1071, 443] width 283 height 13
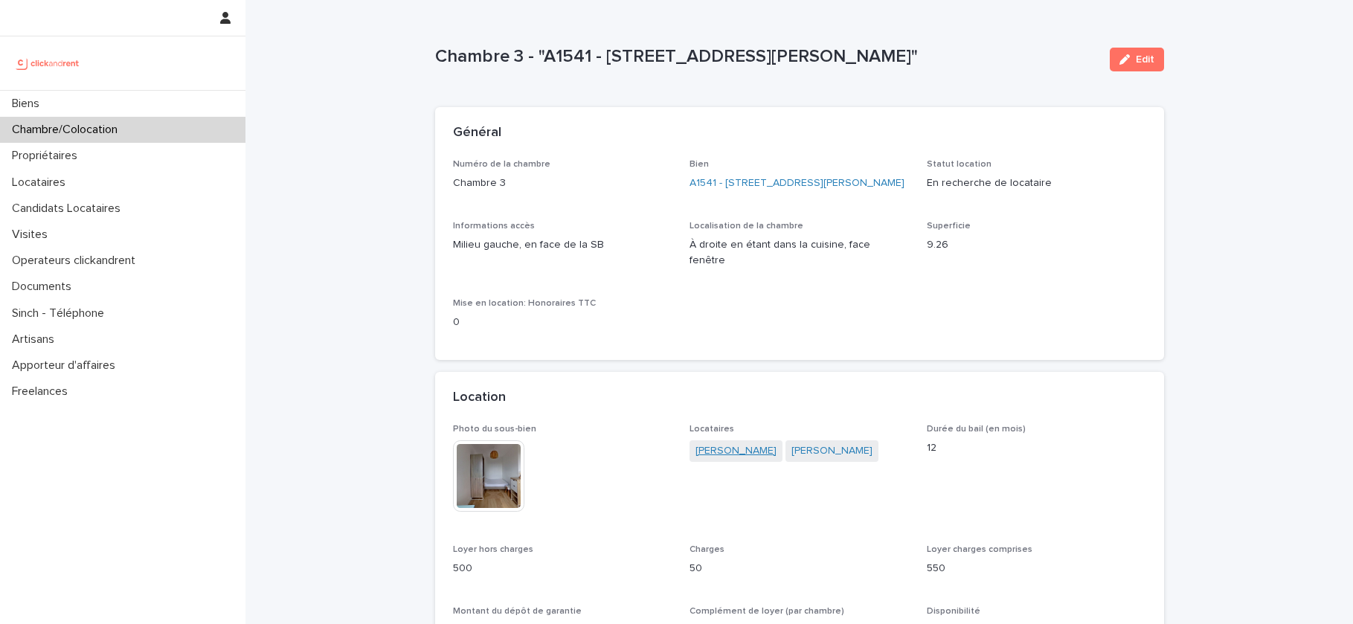
click at [726, 450] on link "Naémie Augustine" at bounding box center [735, 451] width 81 height 16
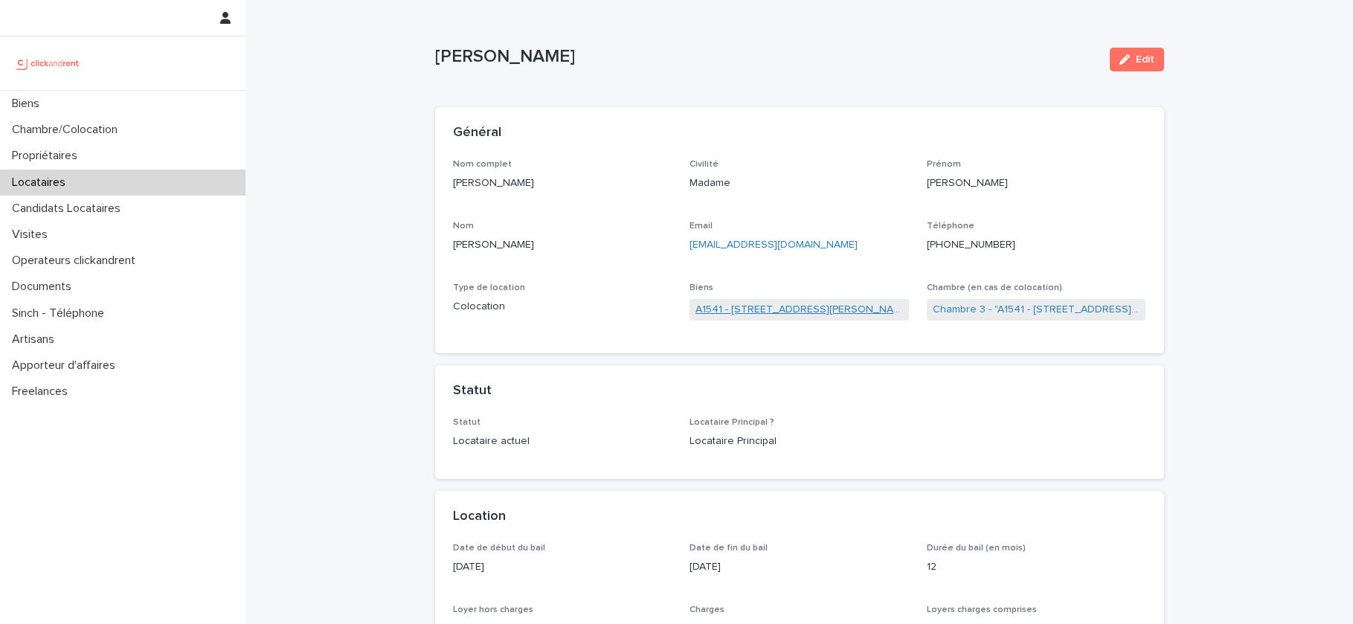
click at [789, 305] on link "A1541 - [STREET_ADDRESS][PERSON_NAME]" at bounding box center [798, 310] width 207 height 16
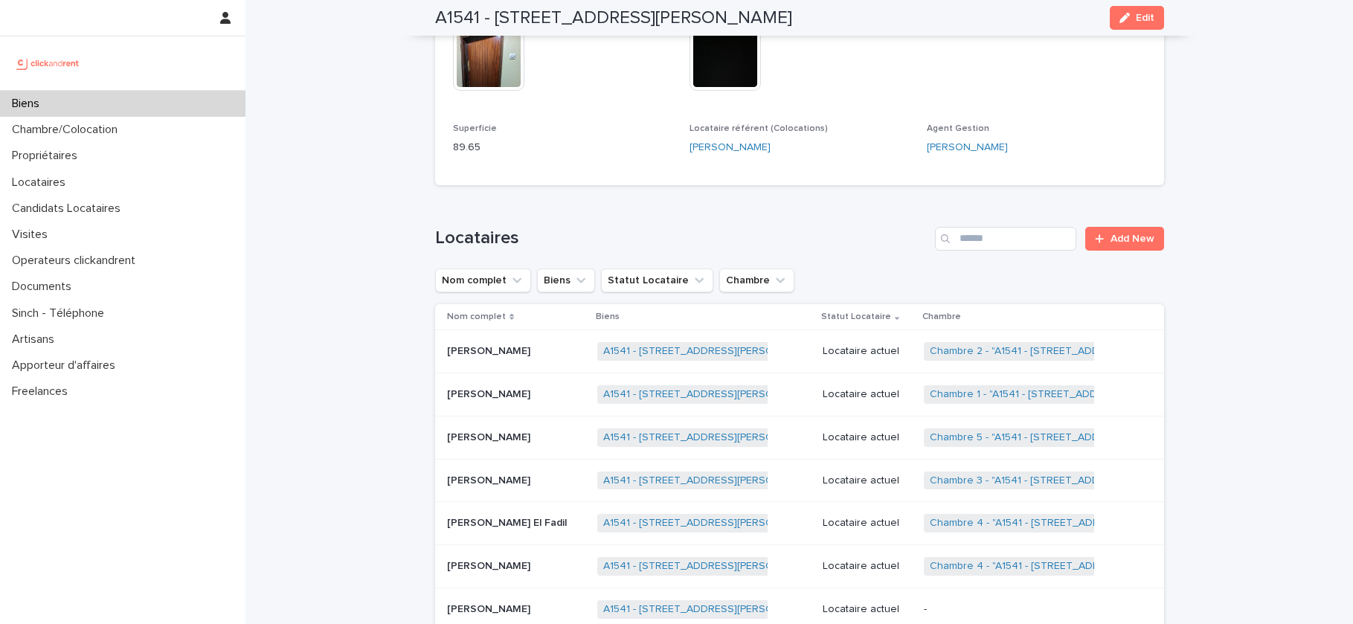
scroll to position [718, 0]
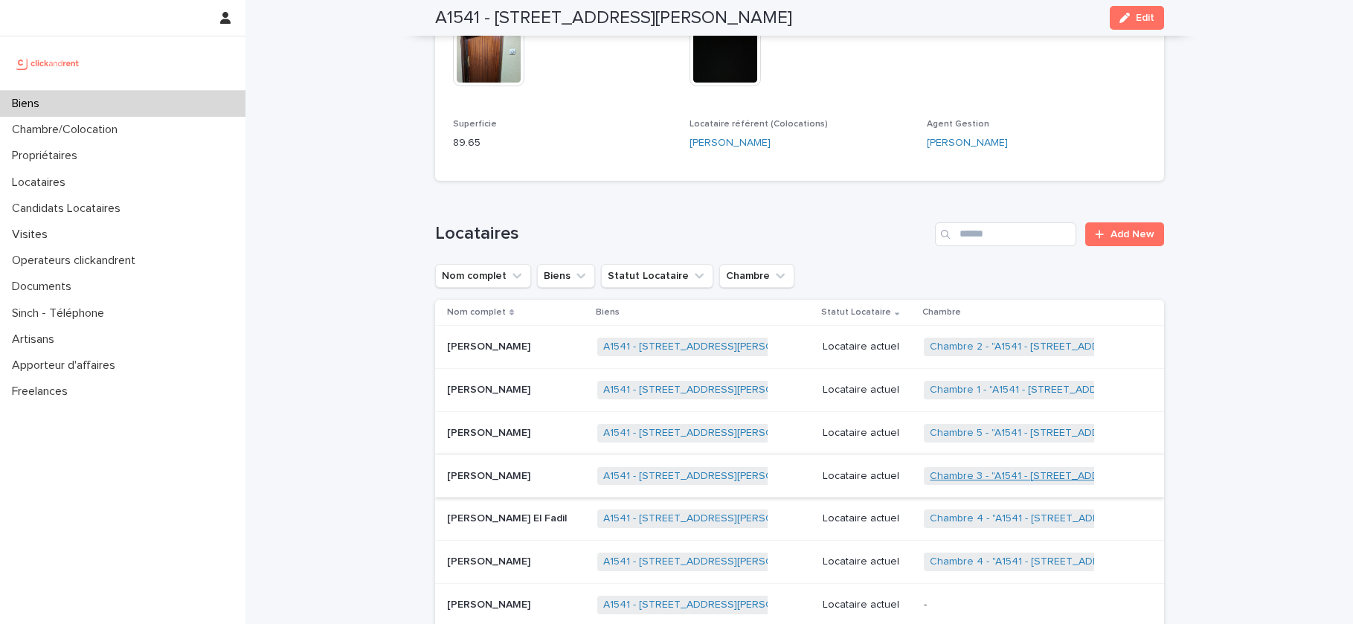
click at [982, 470] on link "Chambre 3 - "A1541 - 14/16 rue Dumas, Epinay sur Seine 93800"" at bounding box center [1071, 476] width 283 height 13
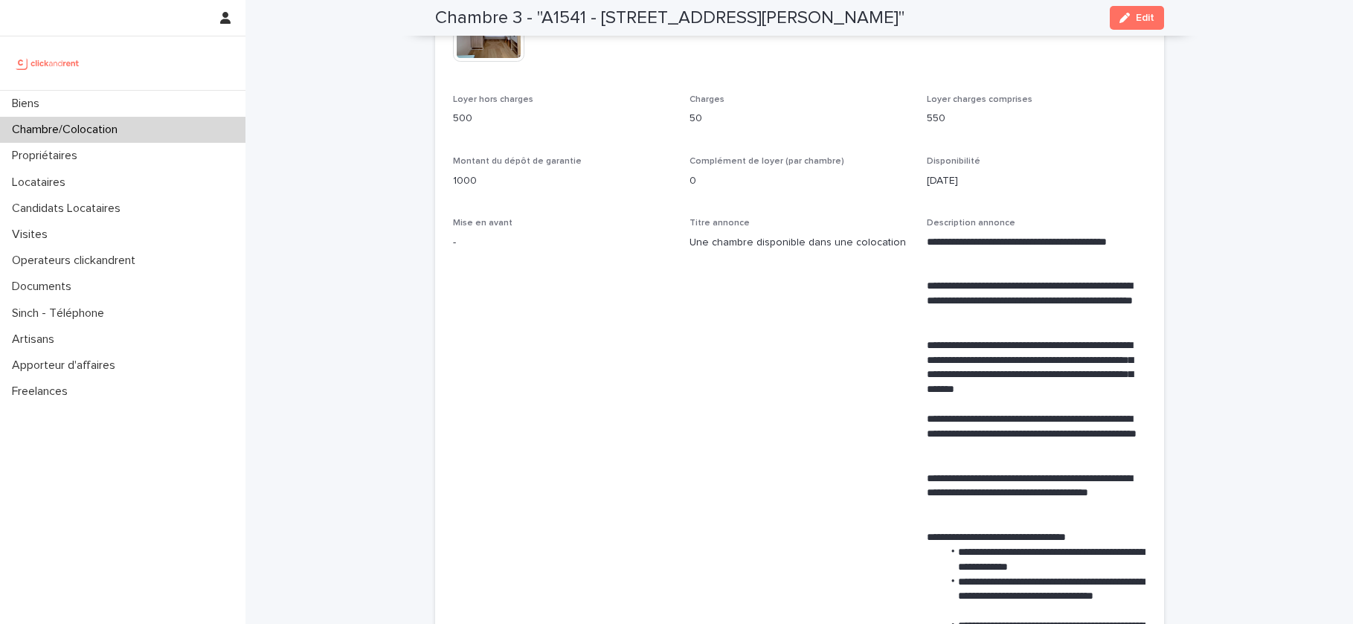
scroll to position [451, 0]
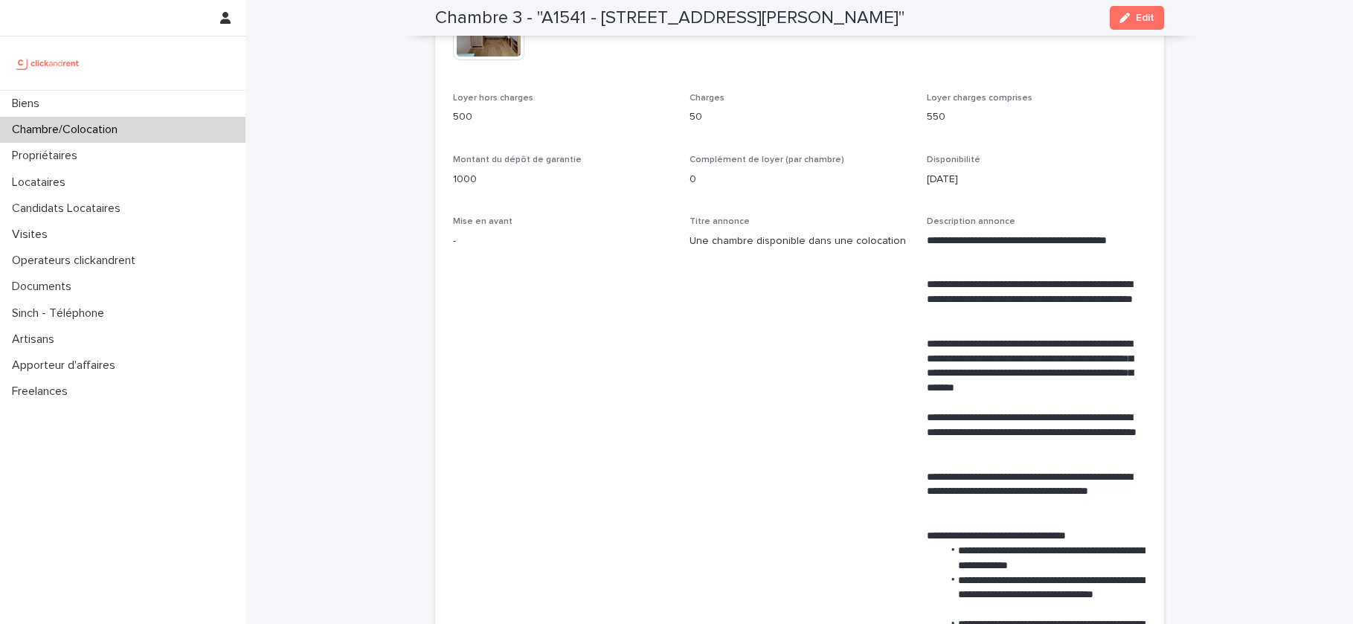
click at [471, 114] on p "500" at bounding box center [562, 117] width 219 height 16
click at [466, 115] on p "500" at bounding box center [562, 117] width 219 height 16
copy p "500"
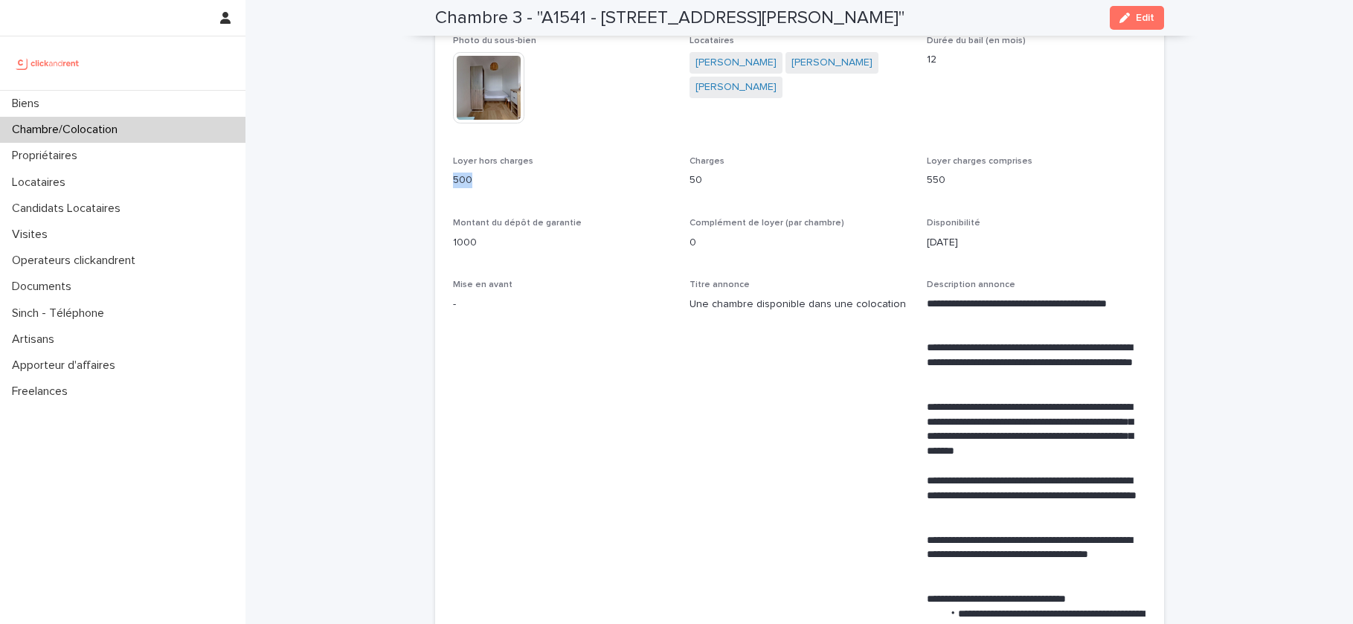
scroll to position [387, 0]
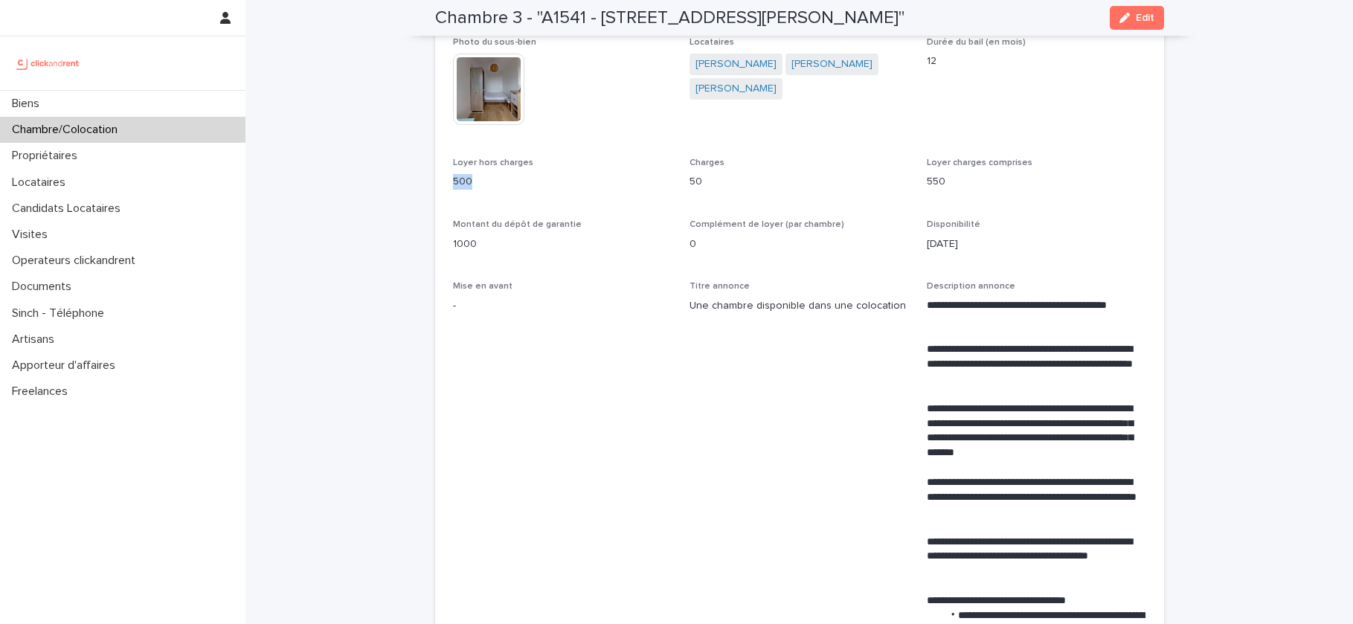
drag, startPoint x: 935, startPoint y: 18, endPoint x: 438, endPoint y: 20, distance: 496.8
click at [438, 20] on div "Chambre 3 - "A1541 - 14/16 rue Dumas, Epinay sur Seine 93800" Edit" at bounding box center [799, 18] width 729 height 36
copy h2 "Chambre 3 - "A1541 - 14/16 rue Dumas, Epinay sur Seine 93800""
drag, startPoint x: 785, startPoint y: 96, endPoint x: 696, endPoint y: 92, distance: 88.6
click at [696, 92] on div "Naémie Augustine Yahya Oumir Ndiatta Thiam" at bounding box center [798, 78] width 219 height 49
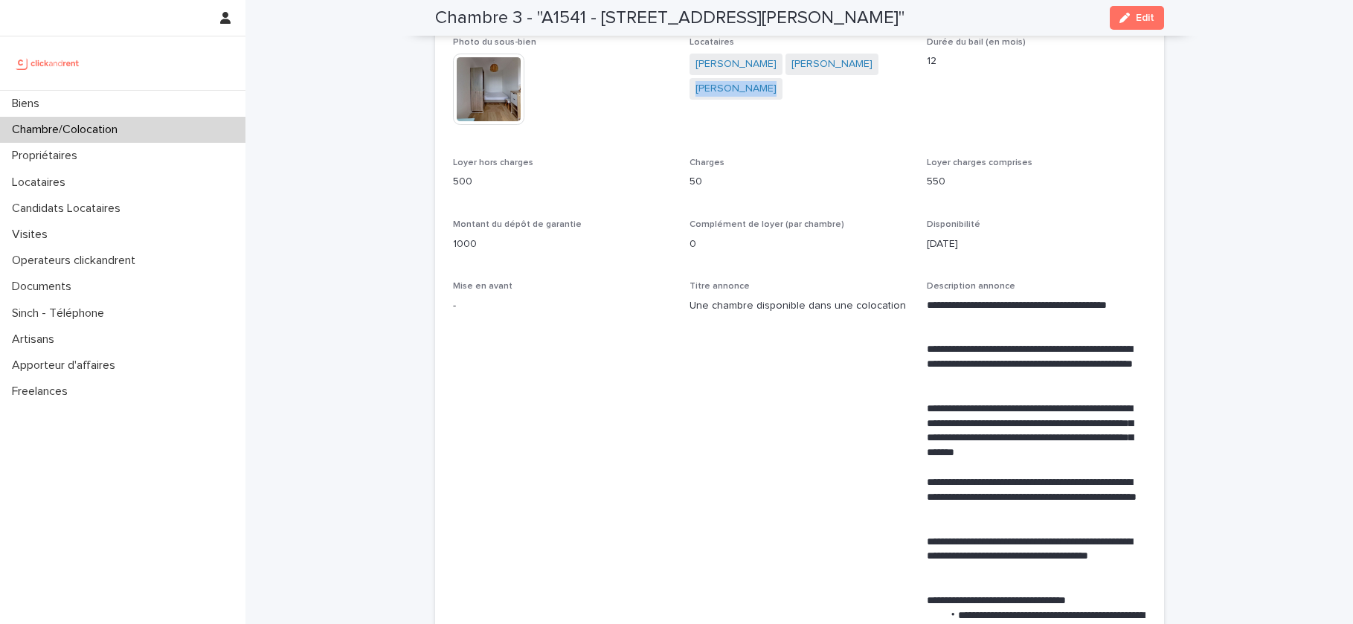
copy link "Ndiatta Thiam"
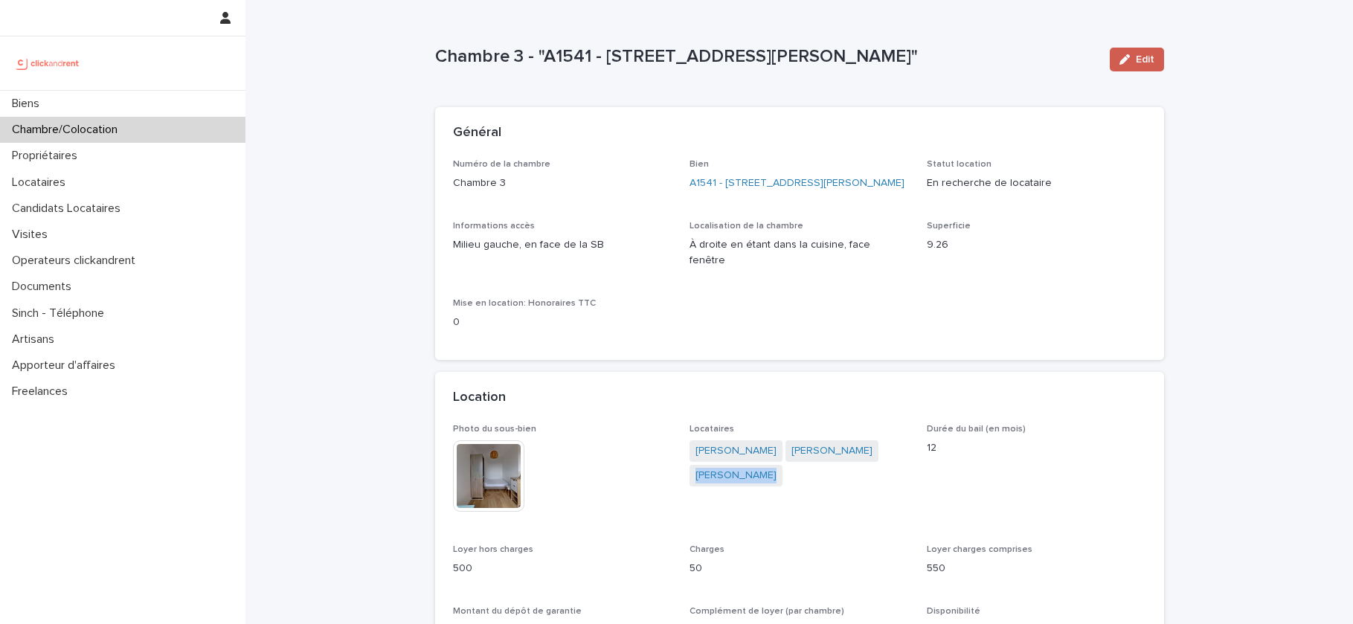
click at [1128, 69] on button "Edit" at bounding box center [1137, 60] width 54 height 24
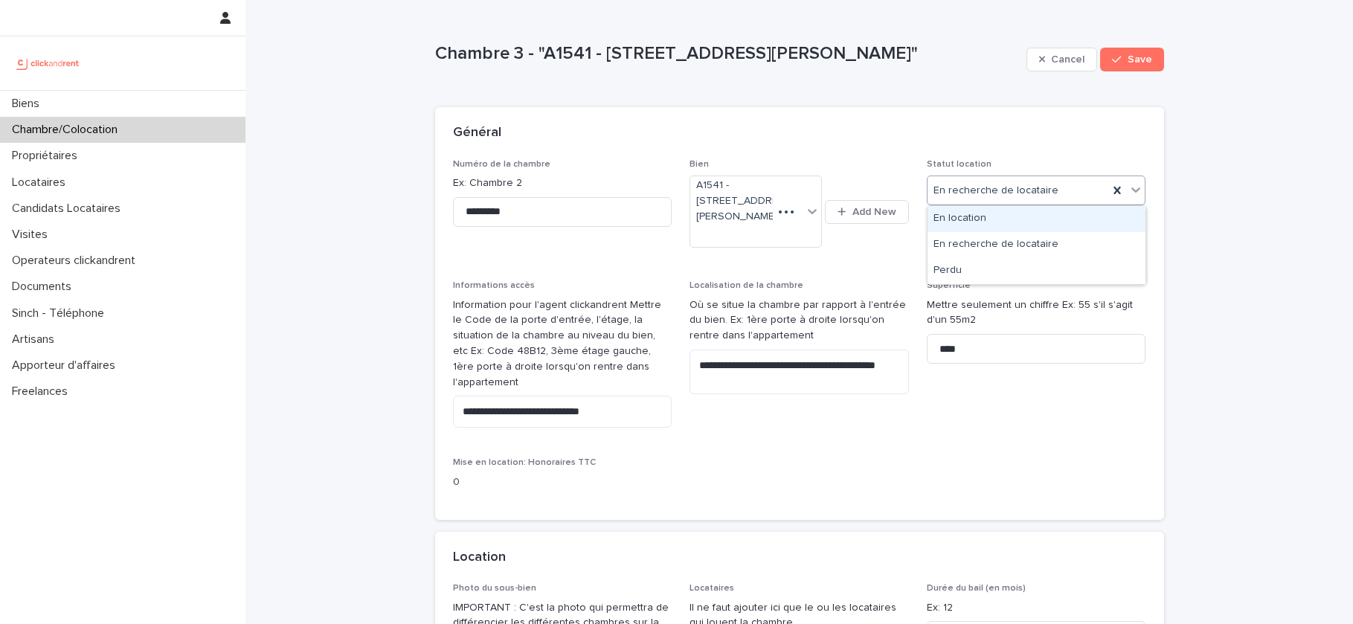
click at [994, 219] on div "En location" at bounding box center [1036, 219] width 218 height 26
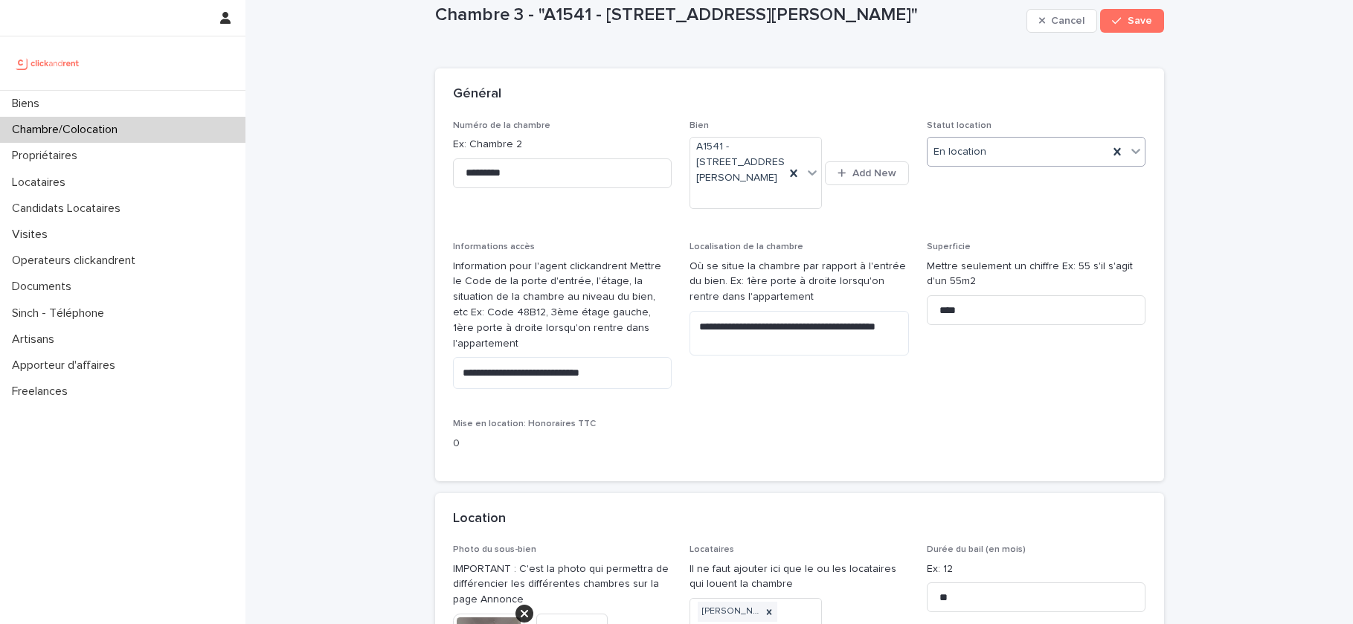
scroll to position [27, 0]
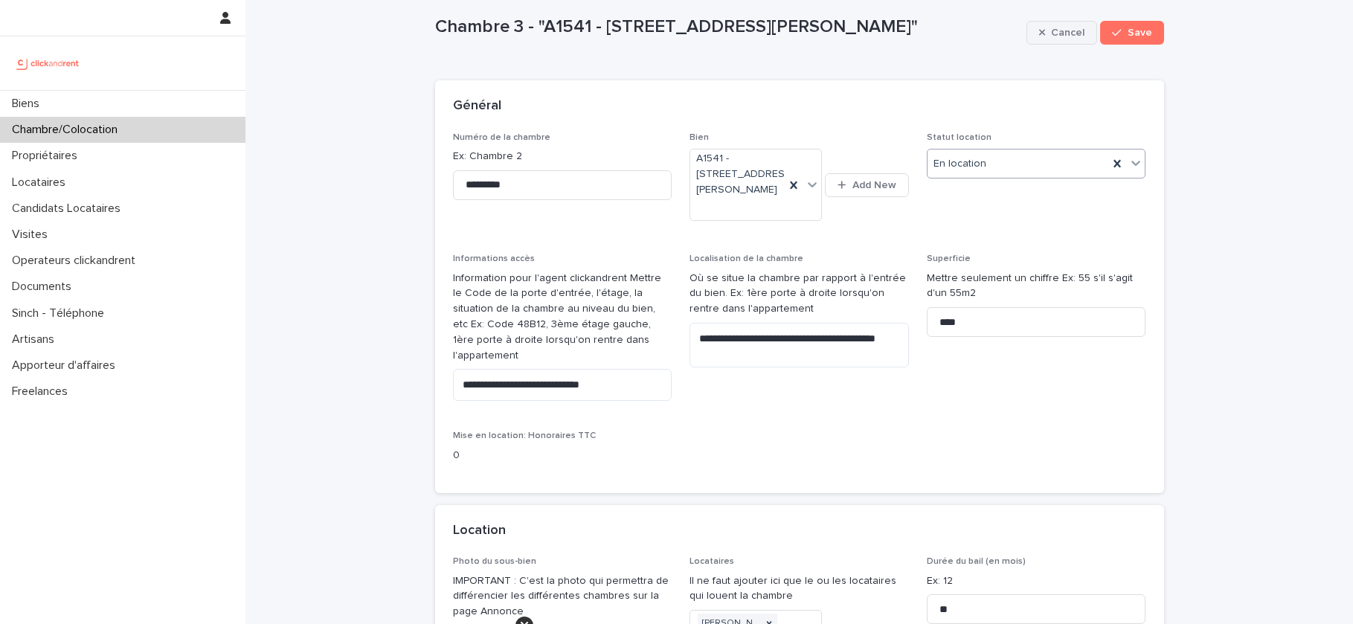
click at [1067, 30] on span "Cancel" at bounding box center [1067, 33] width 33 height 10
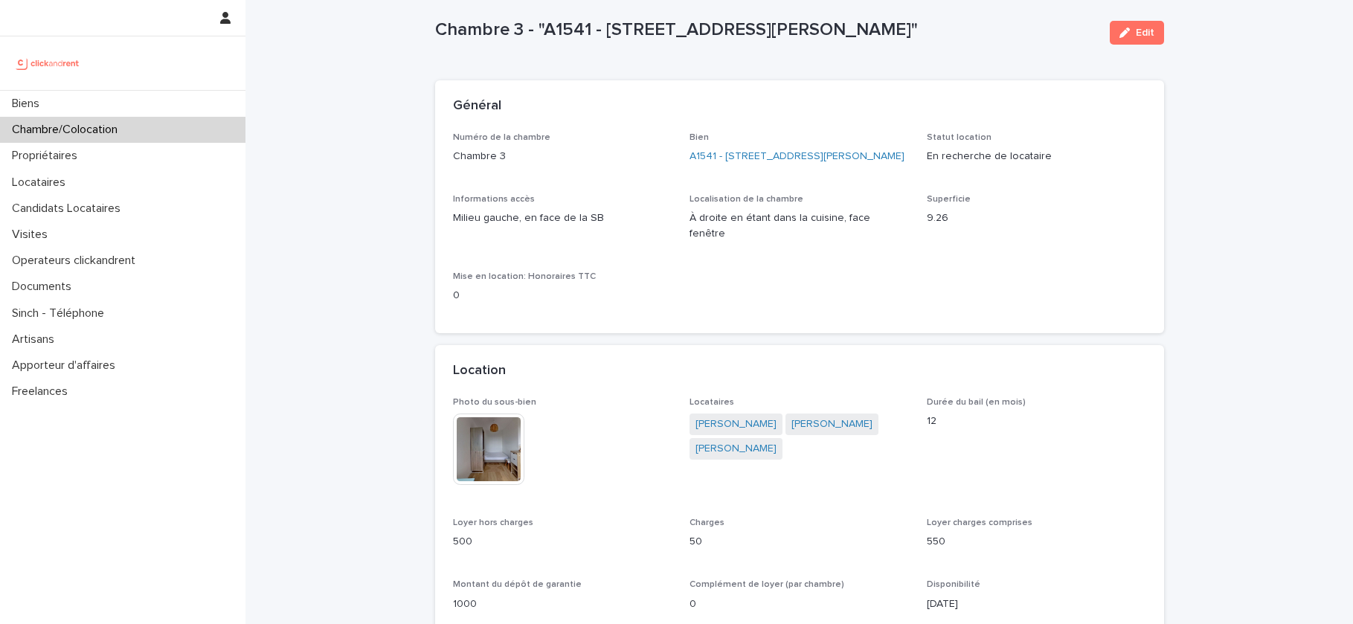
drag, startPoint x: 943, startPoint y: 25, endPoint x: 434, endPoint y: 38, distance: 508.8
click at [435, 38] on p "Chambre 3 - "A1541 - 14/16 rue Dumas, Epinay sur Seine 93800"" at bounding box center [766, 30] width 663 height 22
copy p "Chambre 3 - "A1541 - 14/16 rue Dumas, Epinay sur Seine 93800""
click at [1134, 31] on div "button" at bounding box center [1127, 33] width 16 height 10
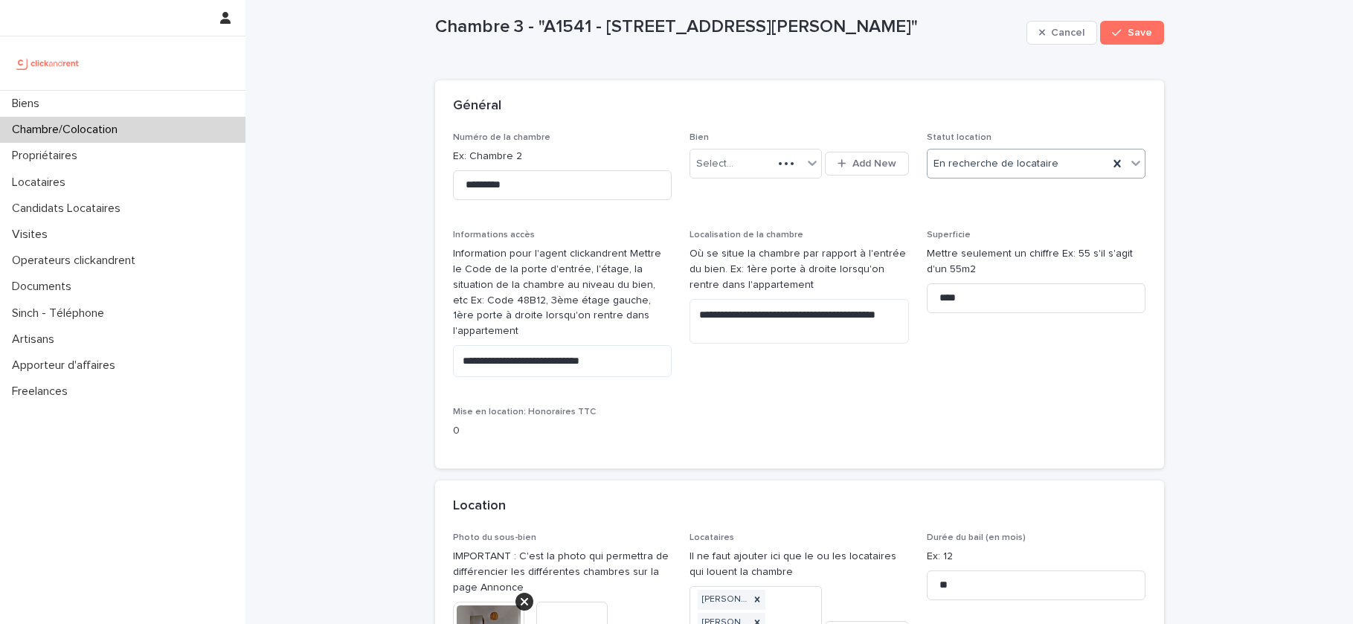
click at [975, 171] on div "En recherche de locataire" at bounding box center [1017, 164] width 181 height 25
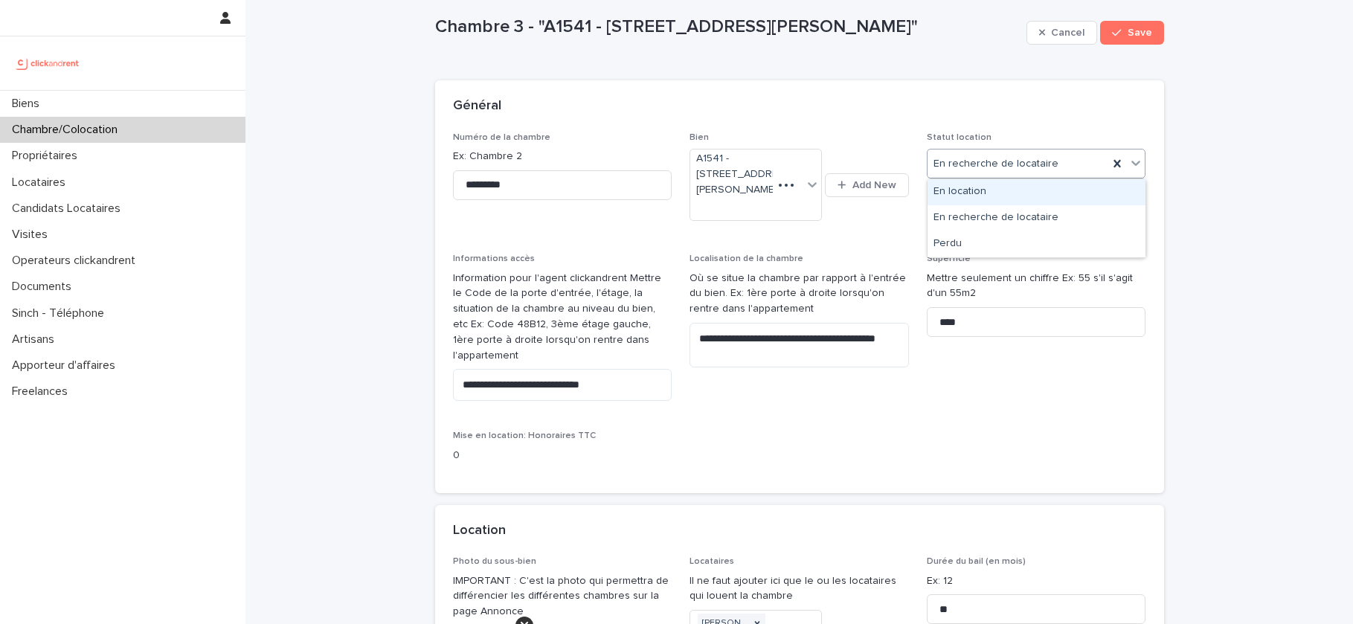
click at [966, 191] on div "En location" at bounding box center [1036, 192] width 218 height 26
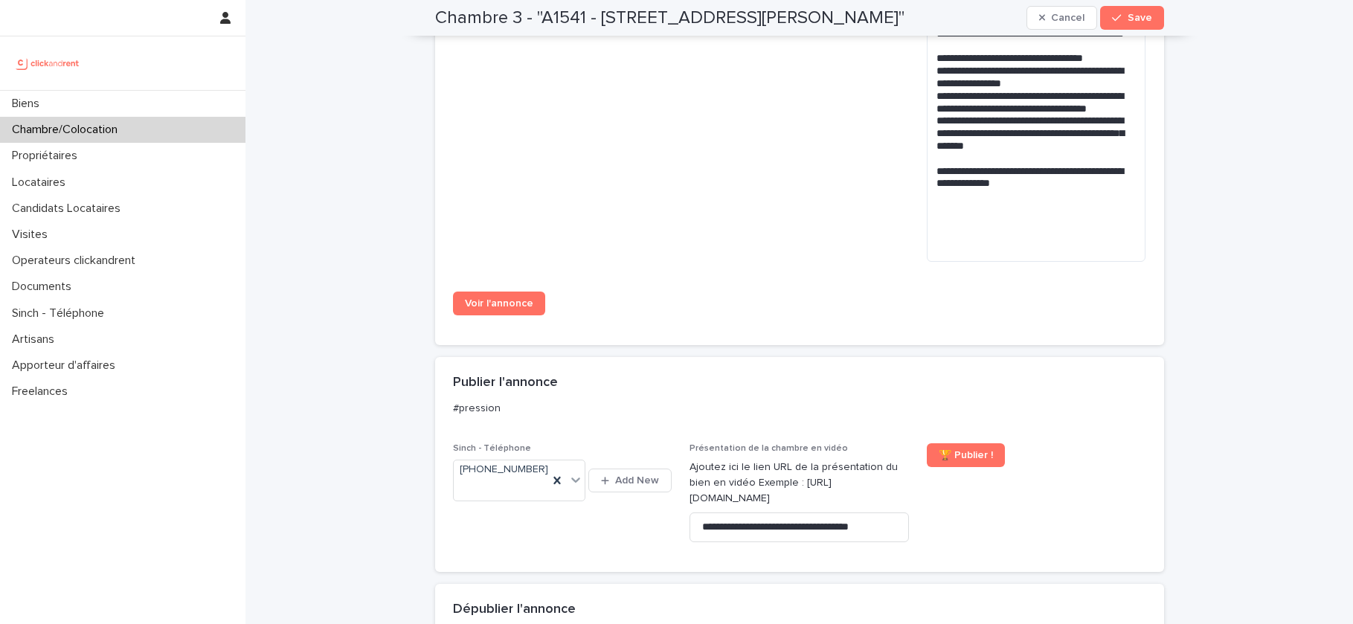
scroll to position [1290, 0]
click at [554, 471] on icon at bounding box center [557, 478] width 15 height 15
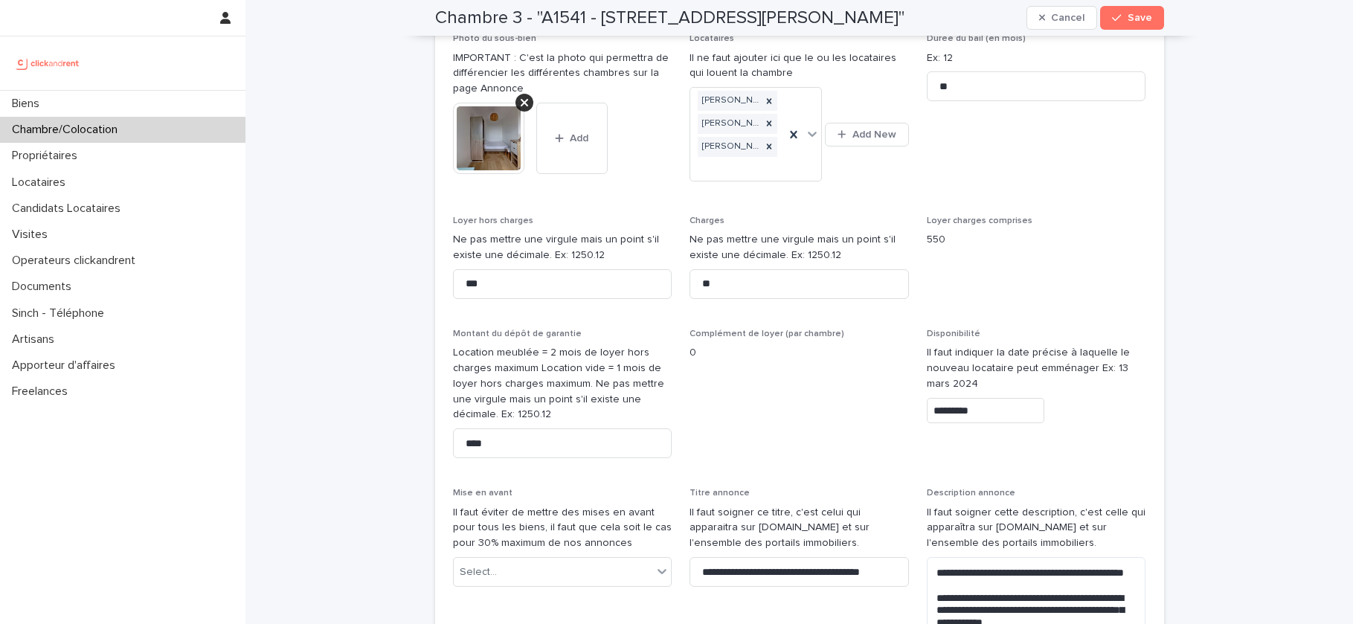
scroll to position [497, 0]
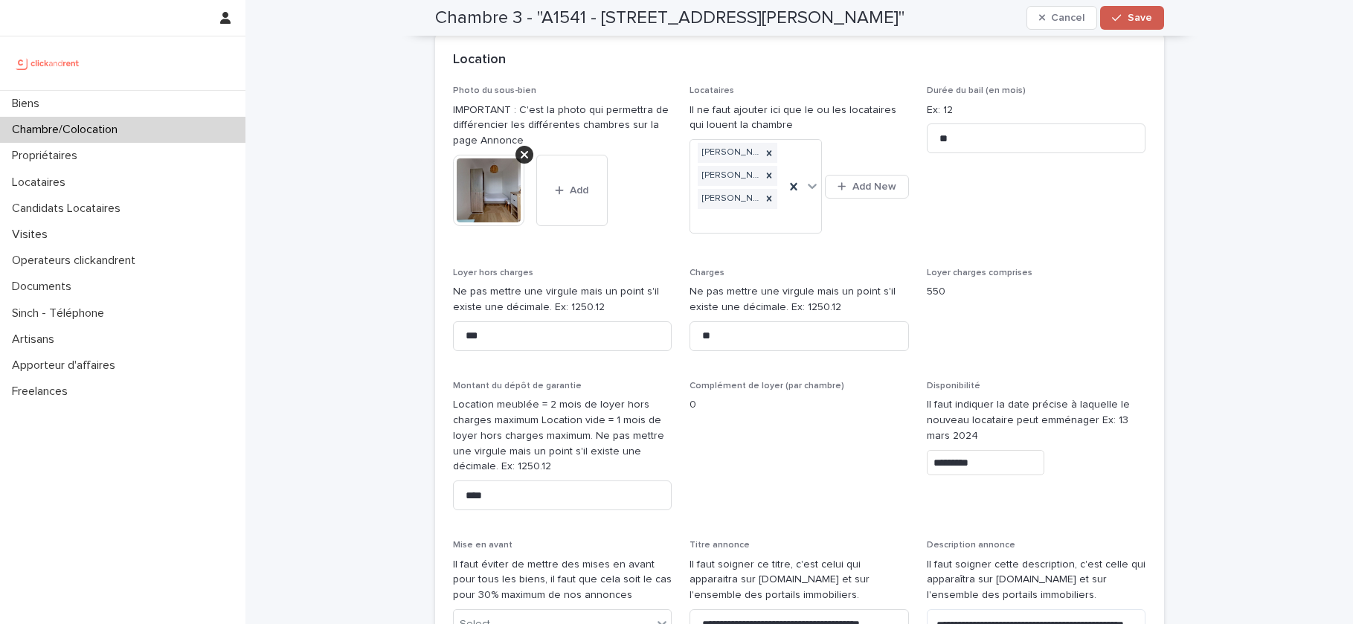
click at [1134, 19] on span "Save" at bounding box center [1139, 18] width 25 height 10
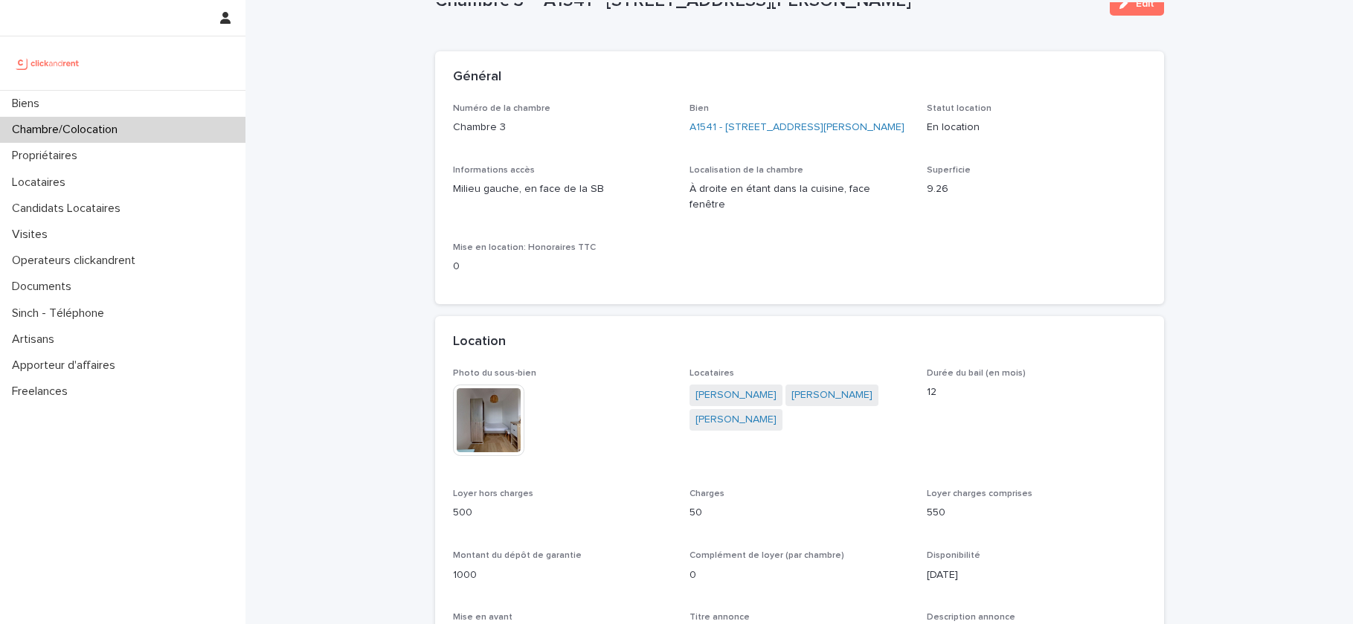
scroll to position [61, 0]
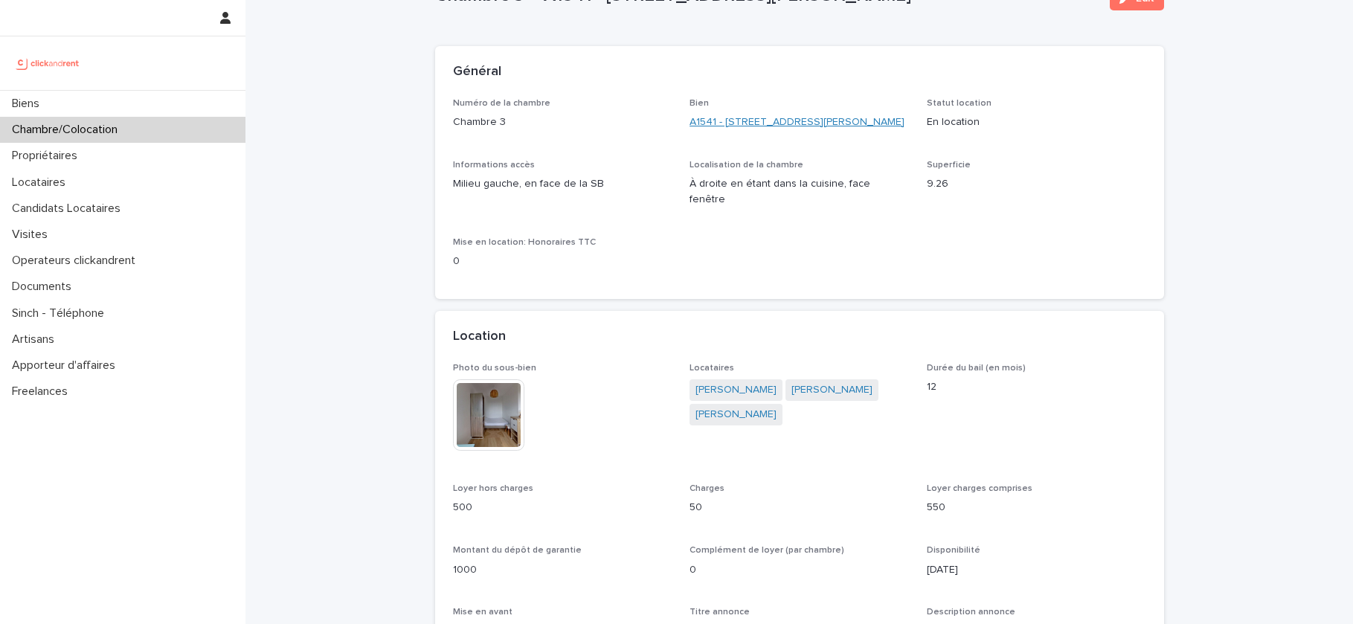
click at [802, 122] on link "A1541 - 14/16 rue Dumas, Epinay sur Seine 93800" at bounding box center [796, 123] width 215 height 16
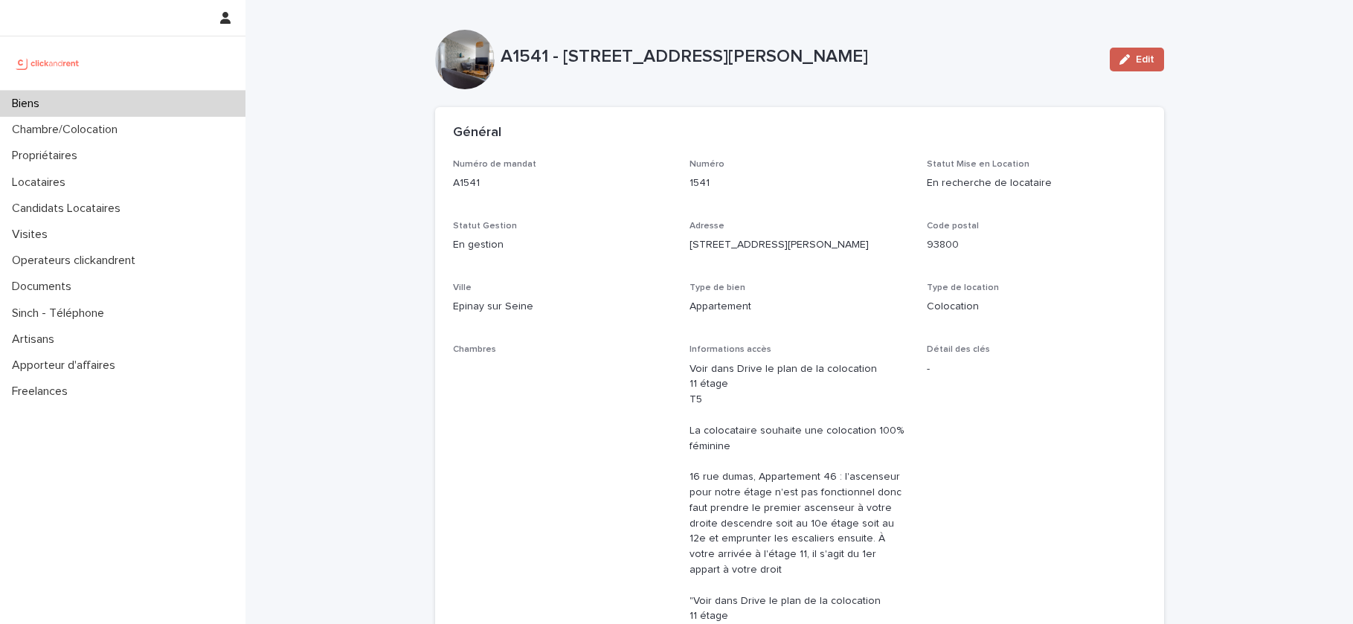
click at [1162, 59] on button "Edit" at bounding box center [1137, 60] width 54 height 24
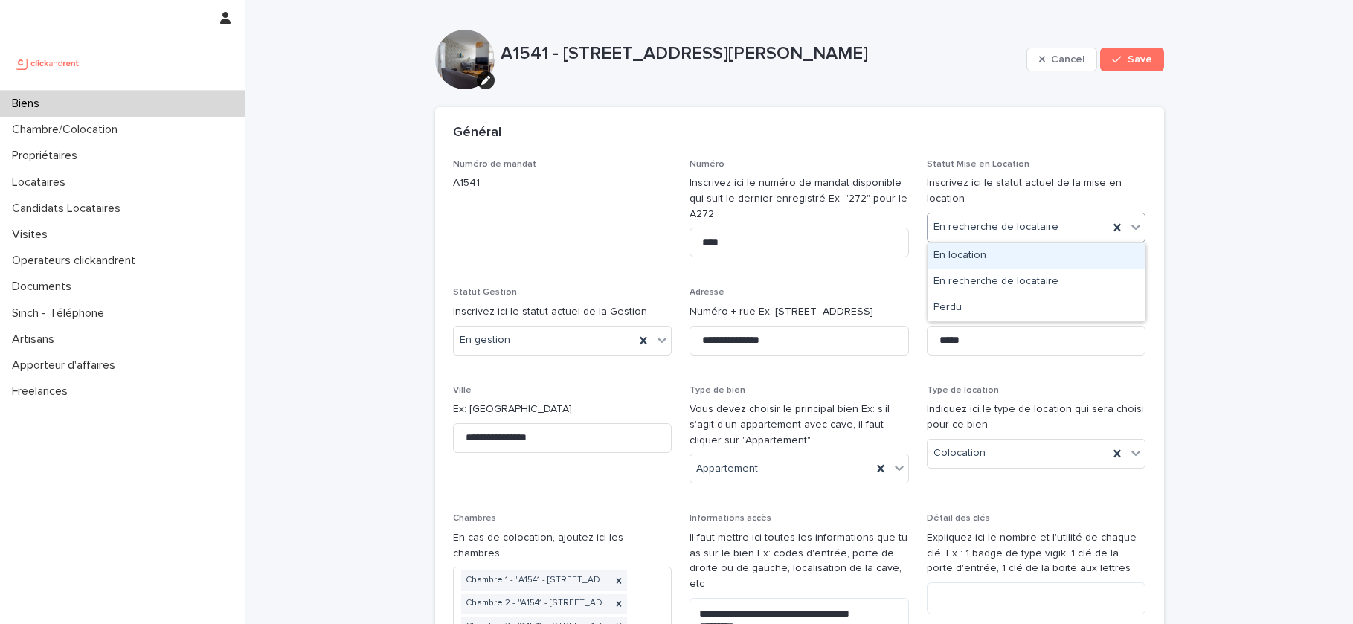
click at [982, 250] on div "En location" at bounding box center [1036, 256] width 218 height 26
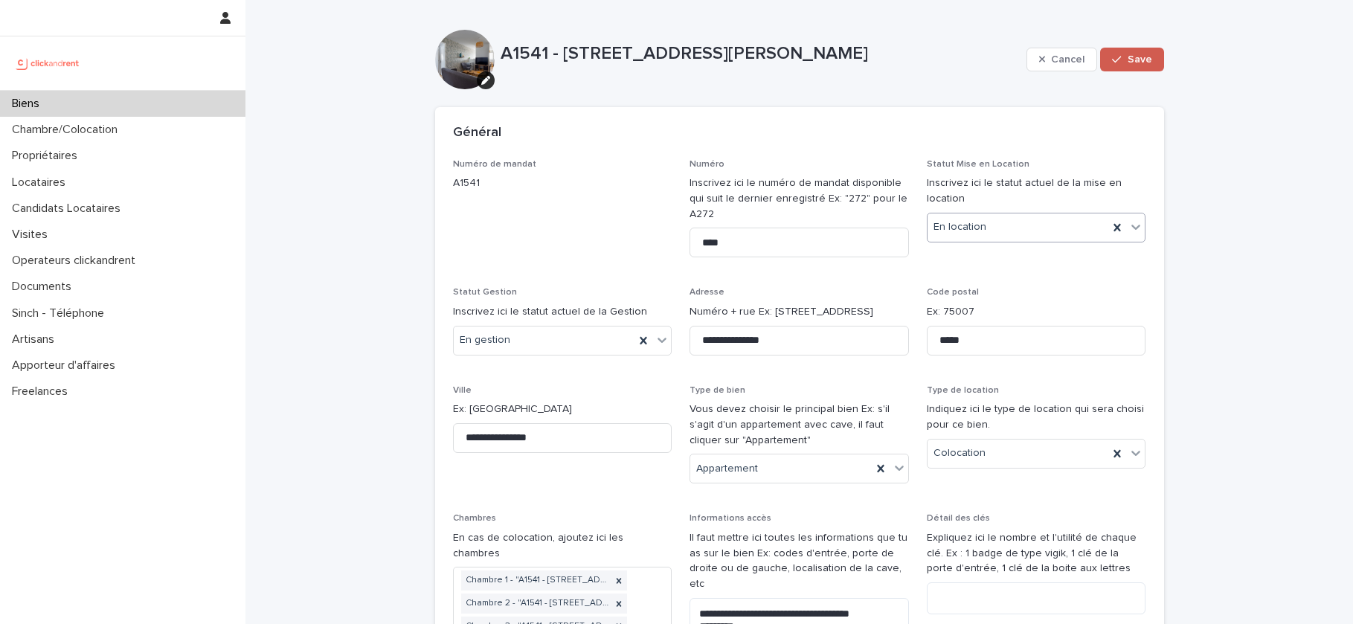
click at [1133, 57] on span "Save" at bounding box center [1139, 59] width 25 height 10
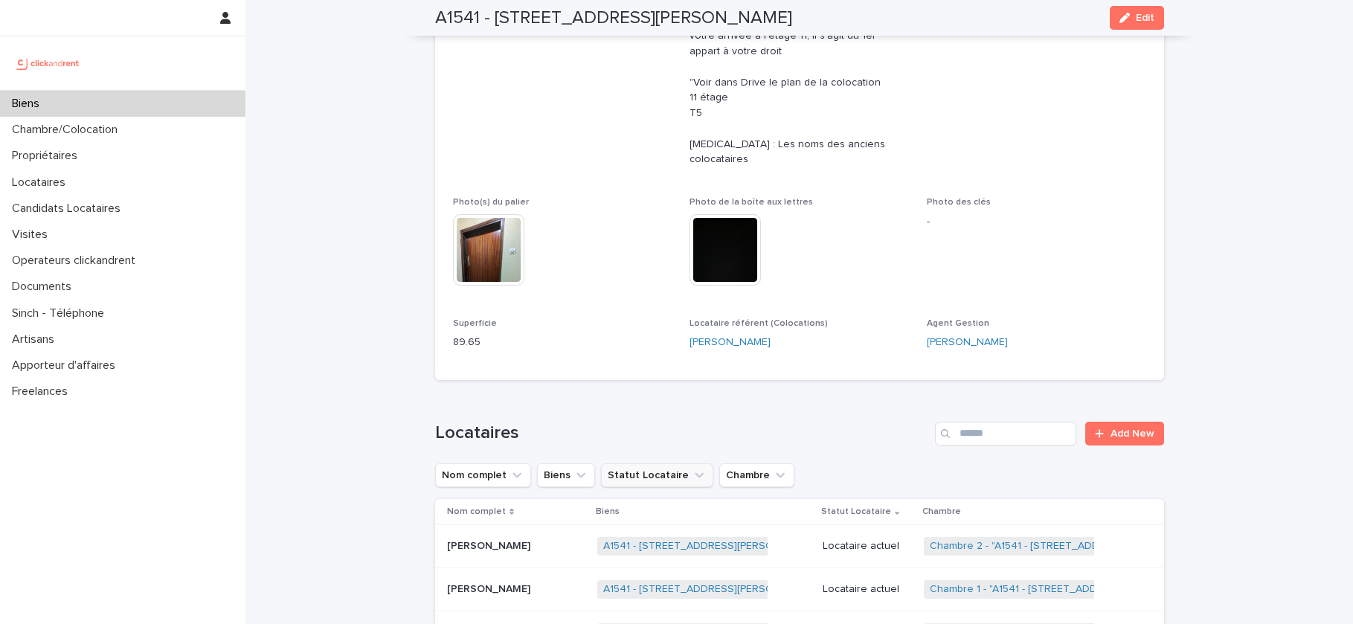
scroll to position [848, 0]
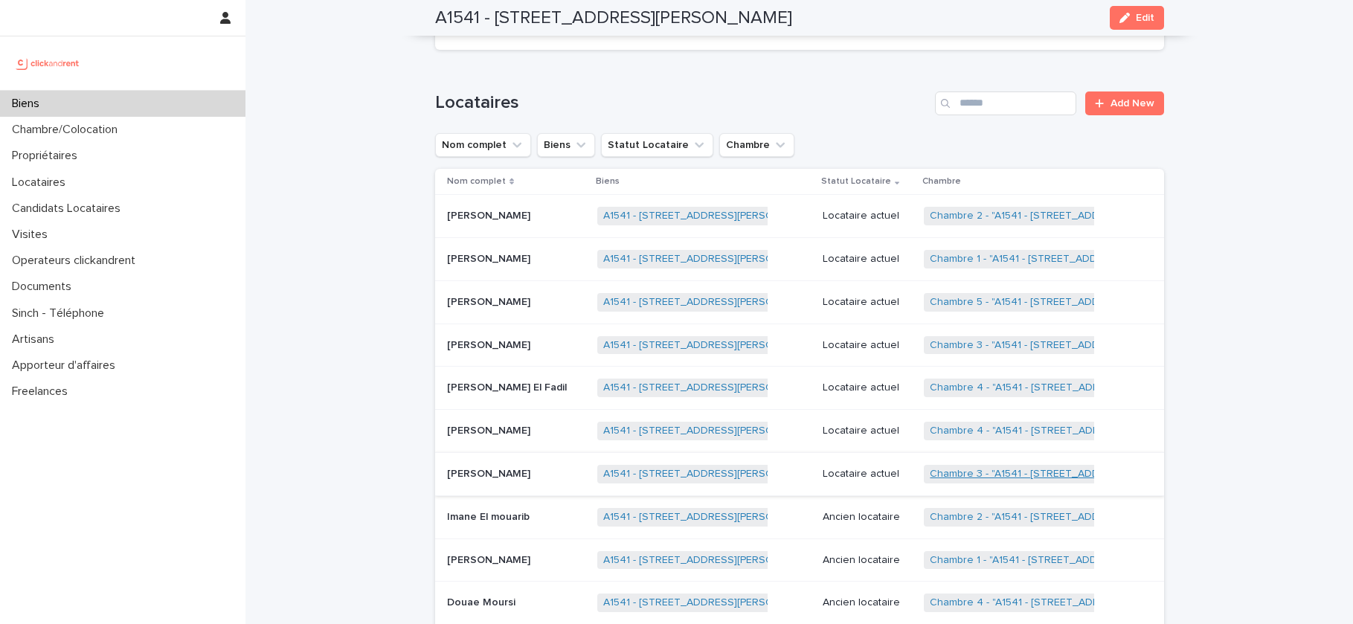
click at [950, 468] on link "Chambre 3 - "A1541 - 14/16 rue Dumas, Epinay sur Seine 93800"" at bounding box center [1071, 474] width 283 height 13
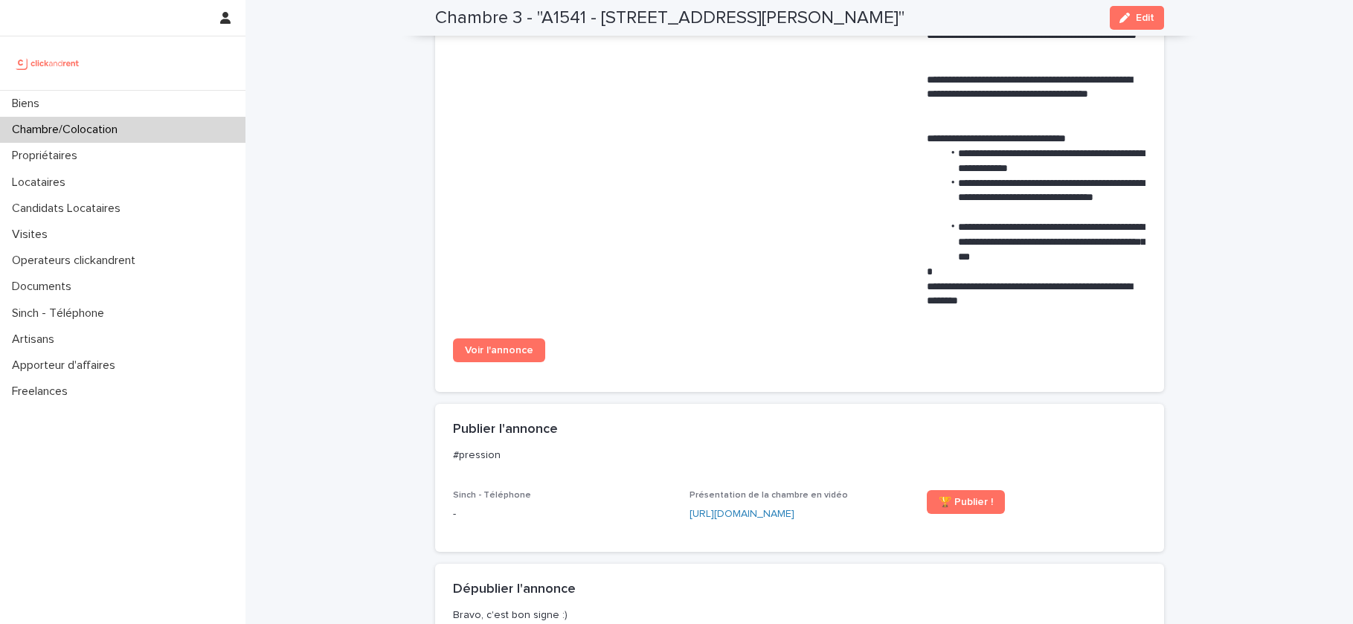
scroll to position [744, 0]
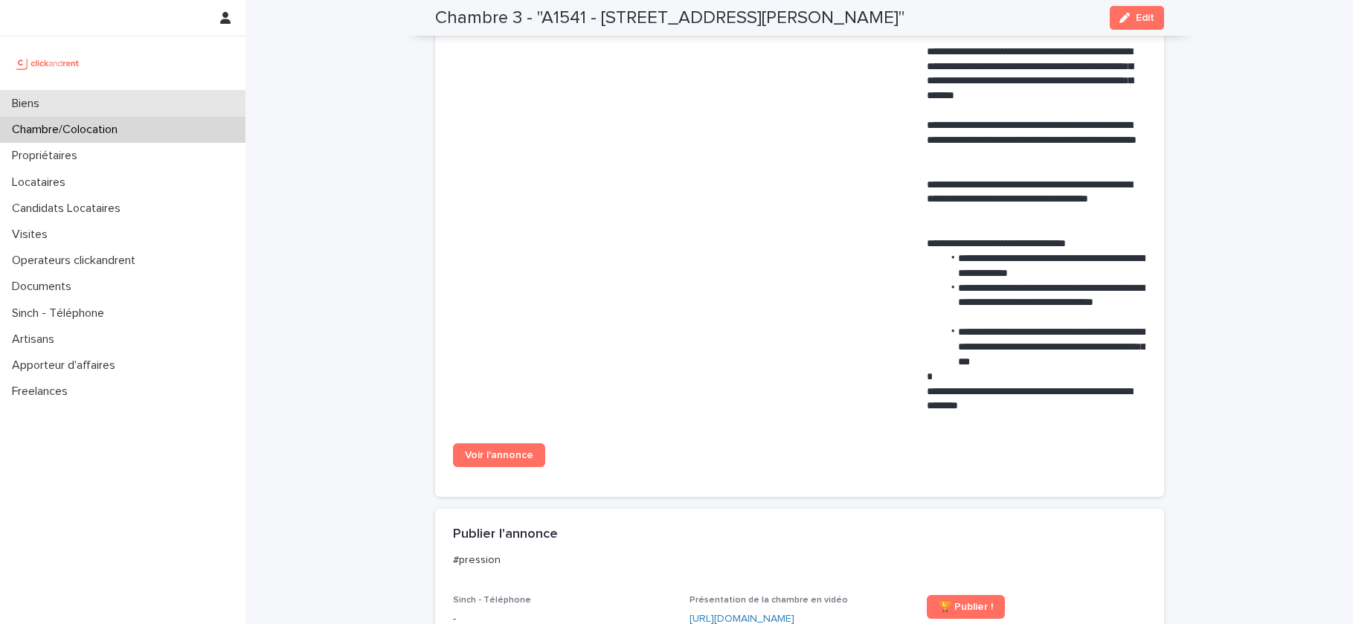
click at [60, 101] on div "Biens" at bounding box center [122, 104] width 245 height 26
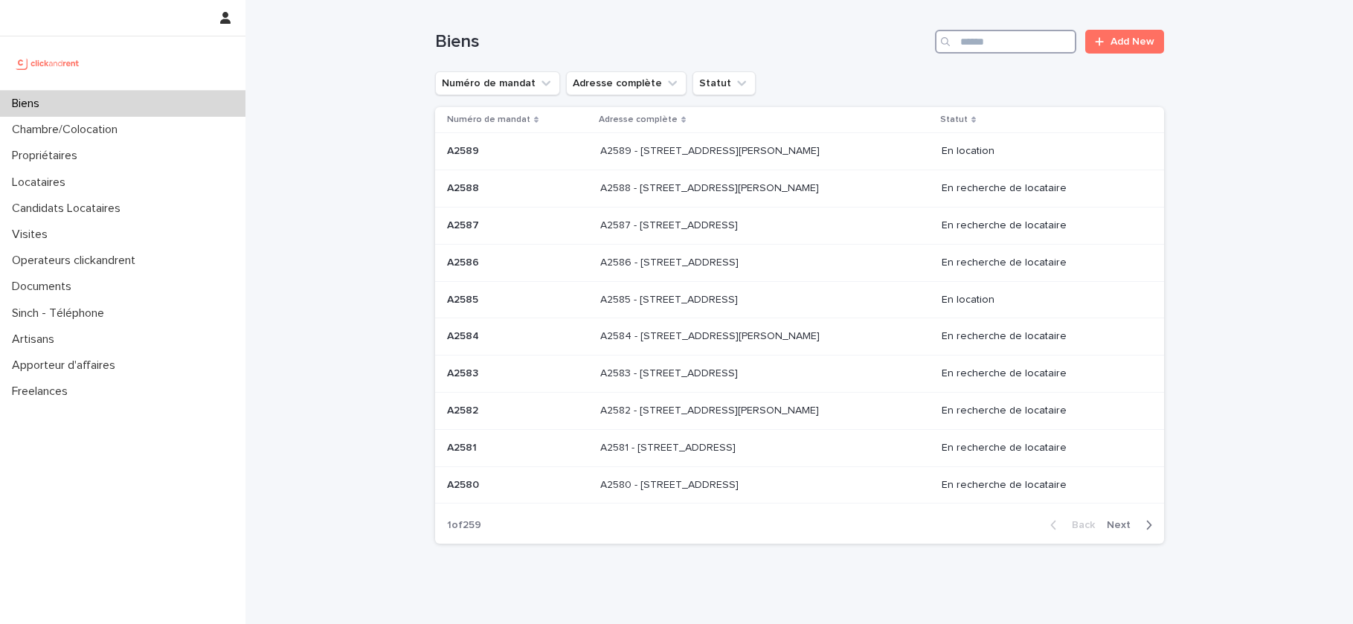
click at [973, 42] on input "Search" at bounding box center [1005, 42] width 141 height 24
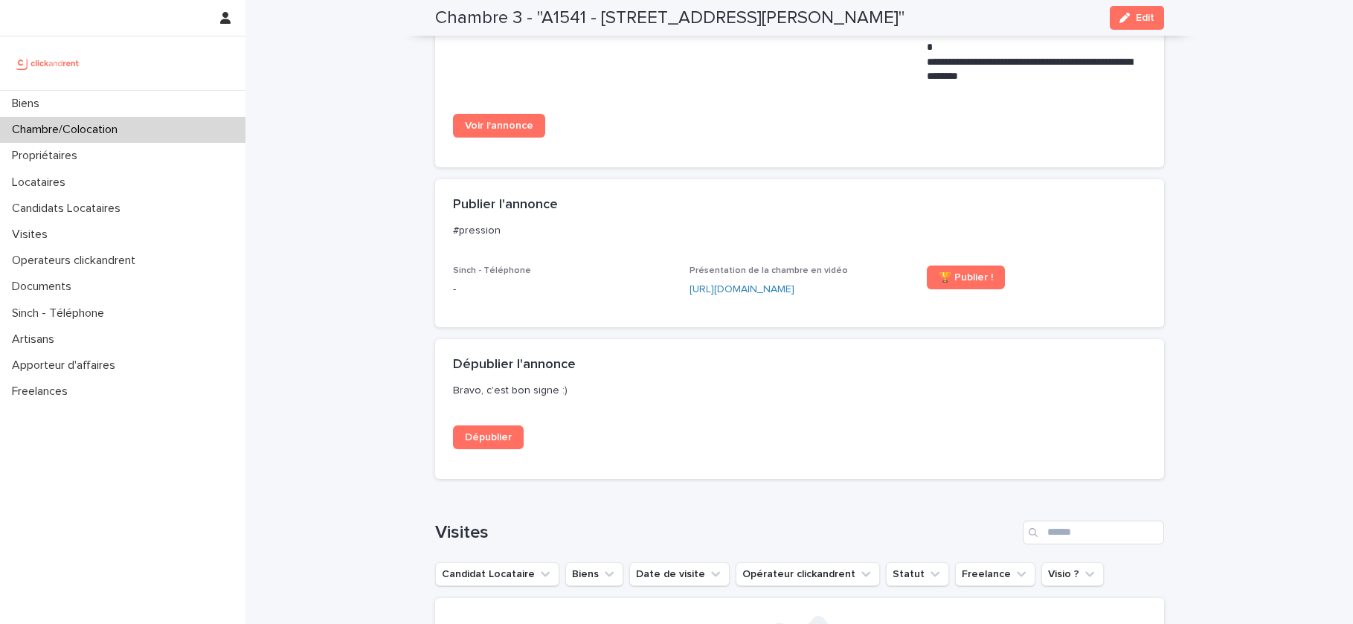
scroll to position [1136, 0]
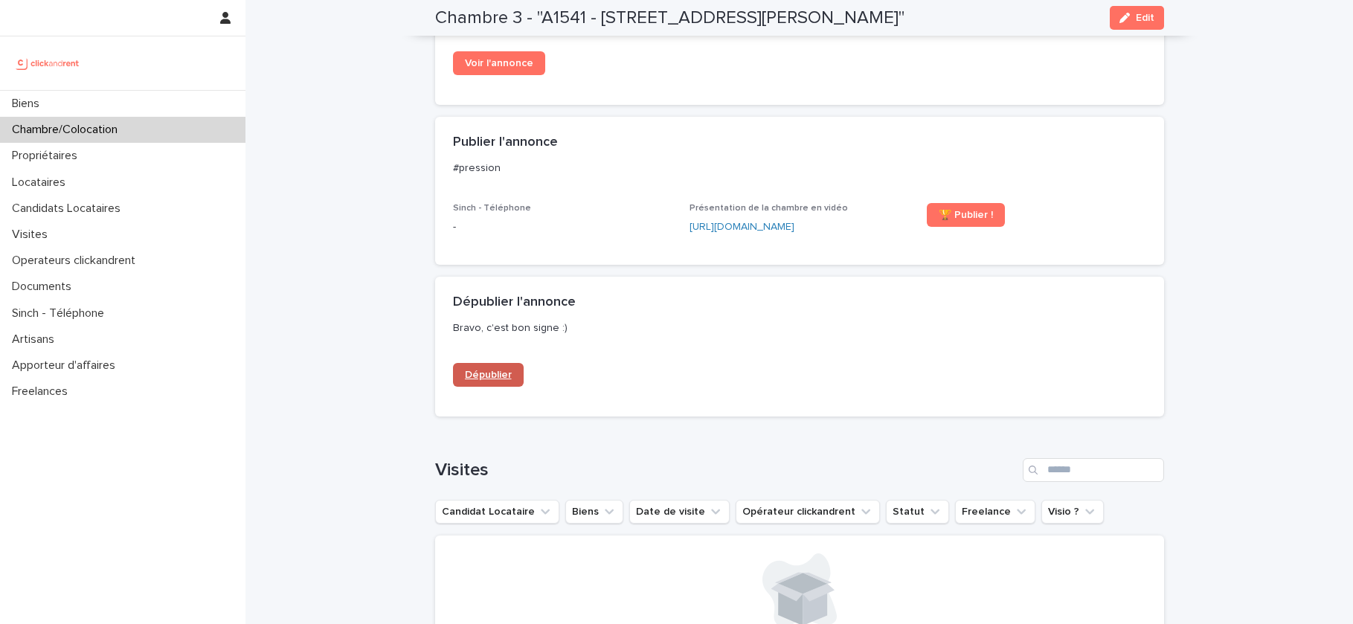
click at [500, 367] on link "Dépublier" at bounding box center [488, 375] width 71 height 24
click at [80, 99] on div "Biens" at bounding box center [122, 104] width 245 height 26
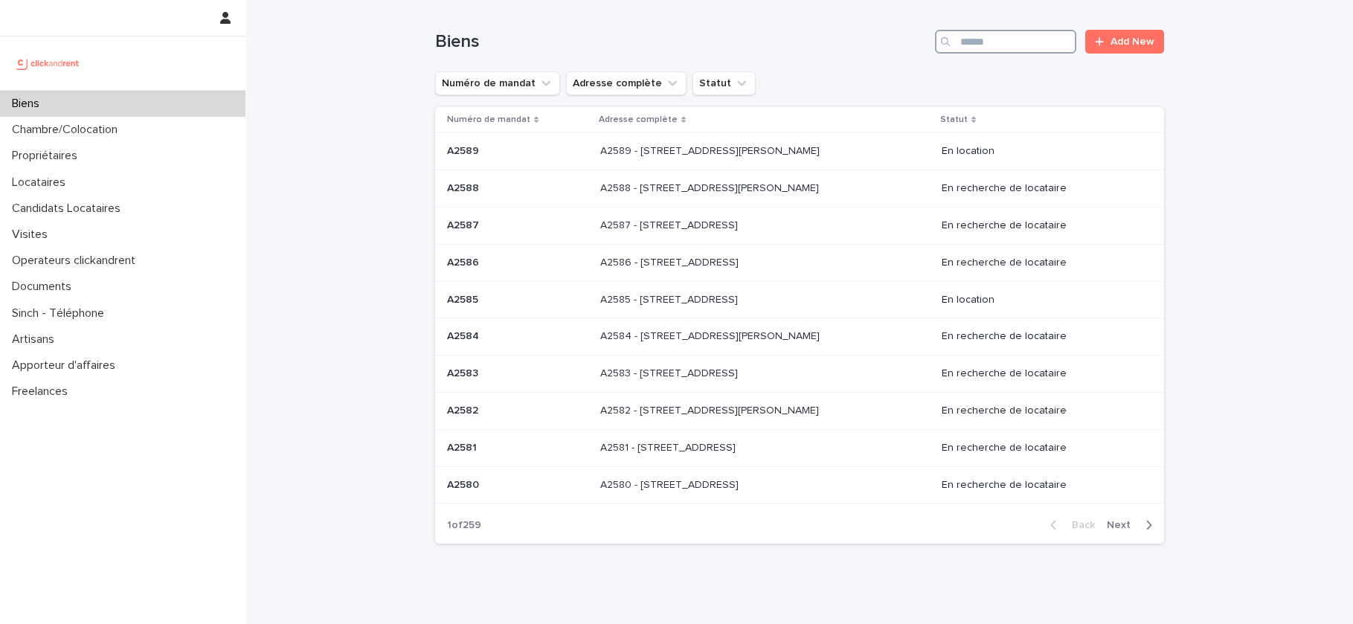
click at [1011, 44] on input "Search" at bounding box center [1005, 42] width 141 height 24
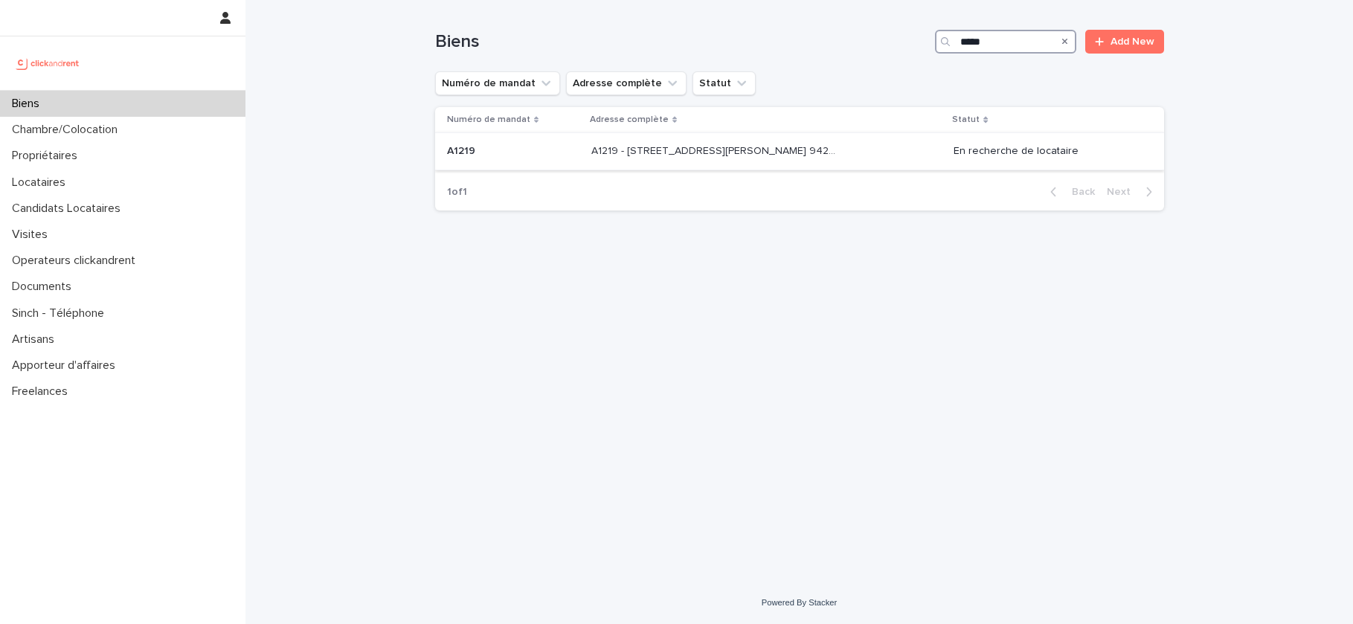
type input "*****"
click at [751, 158] on div "A1219 - 32 avenue Jules Gravereaux, L'Haÿ-les-Roses 94240 A1219 - 32 avenue Jul…" at bounding box center [766, 151] width 350 height 25
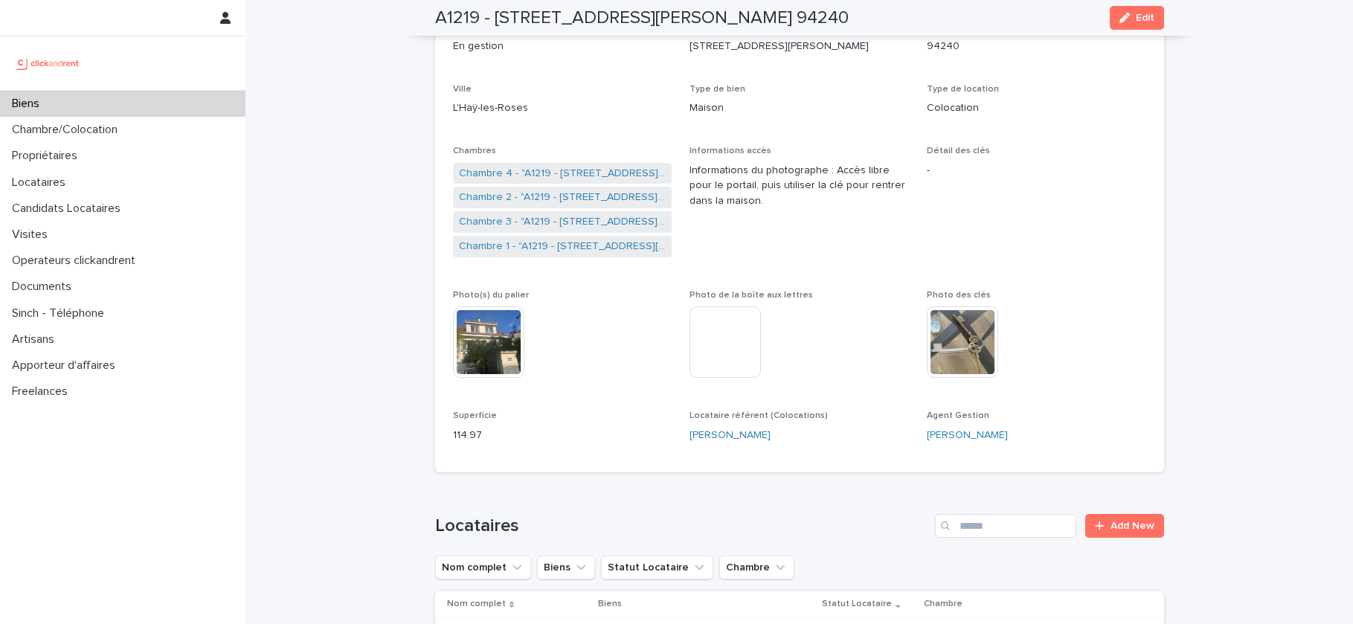
scroll to position [166, 0]
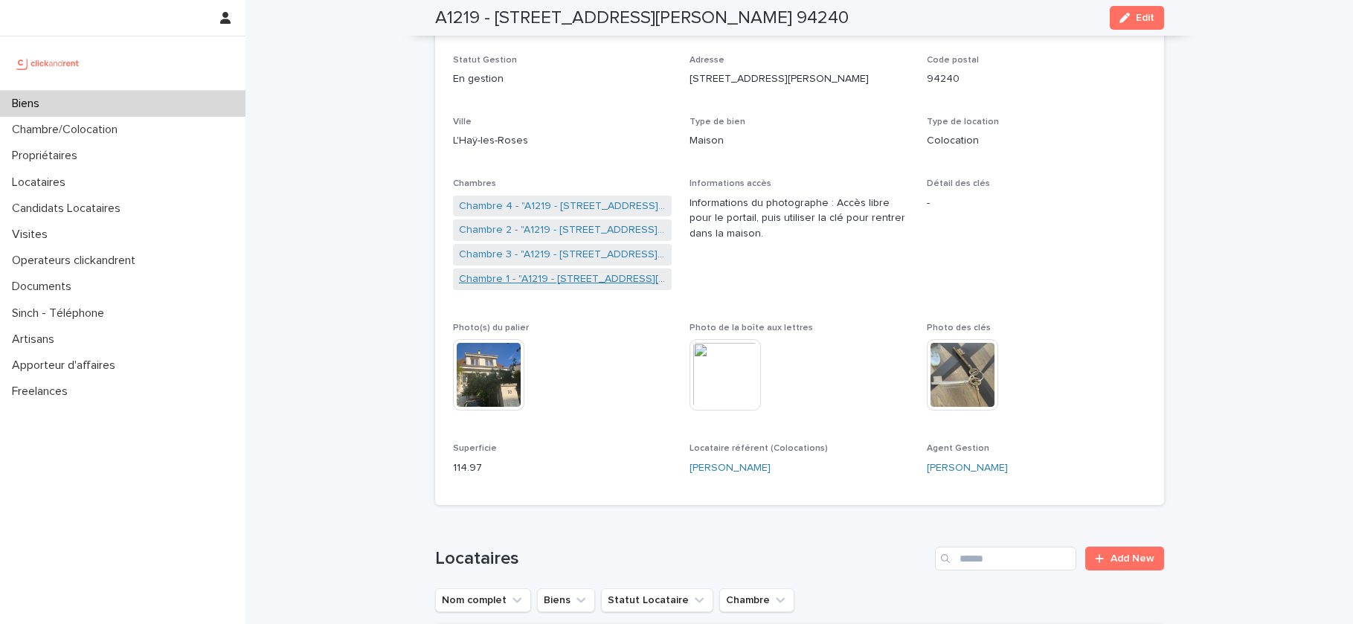
click at [609, 281] on link "Chambre 1 - "A1219 - 32 avenue Jules Gravereaux, L'Haÿ-les-Roses 94240"" at bounding box center [562, 279] width 207 height 16
click at [606, 231] on link "Chambre 2 - "A1219 - 32 avenue Jules Gravereaux, L'Haÿ-les-Roses 94240"" at bounding box center [562, 230] width 207 height 16
click at [597, 260] on link "Chambre 3 - "A1219 - 32 avenue Jules Gravereaux, L'Haÿ-les-Roses 94240"" at bounding box center [562, 255] width 207 height 16
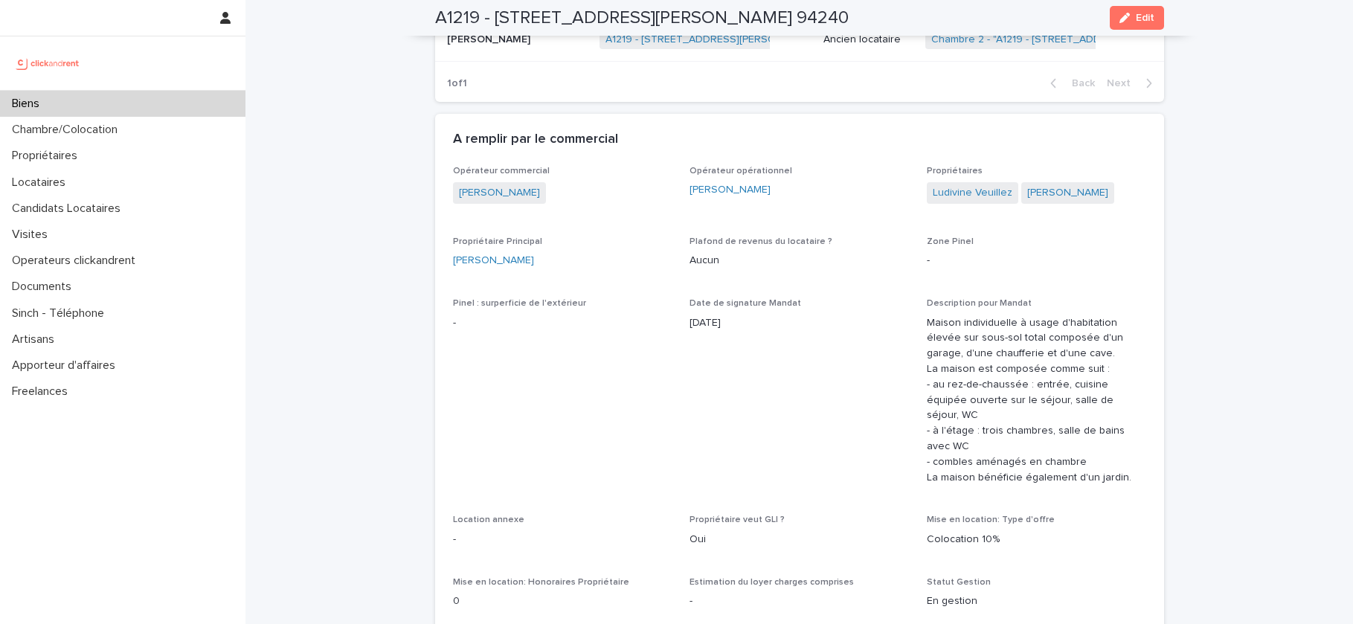
scroll to position [1045, 0]
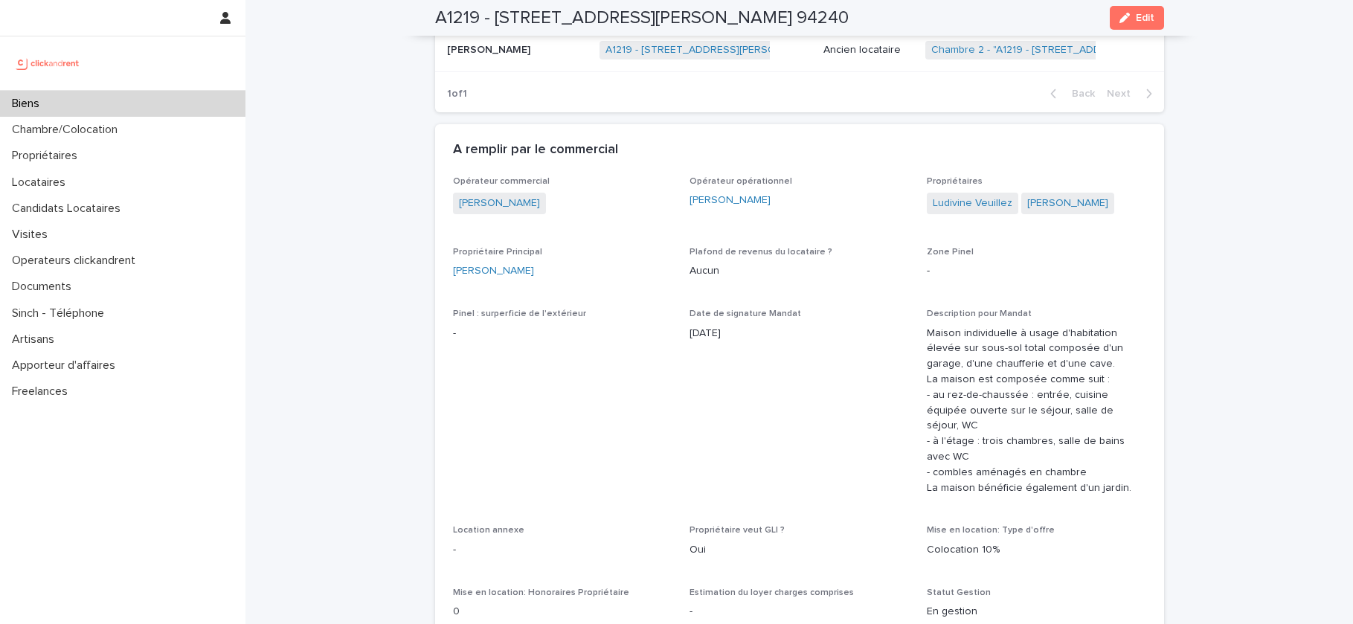
drag, startPoint x: 749, startPoint y: 335, endPoint x: 736, endPoint y: 335, distance: 12.6
click at [736, 335] on p "[DATE]" at bounding box center [798, 334] width 219 height 16
drag, startPoint x: 556, startPoint y: 199, endPoint x: 458, endPoint y: 200, distance: 97.4
click at [457, 200] on div "[PERSON_NAME]" at bounding box center [562, 205] width 219 height 25
copy link "Ulysse Lelièvre"
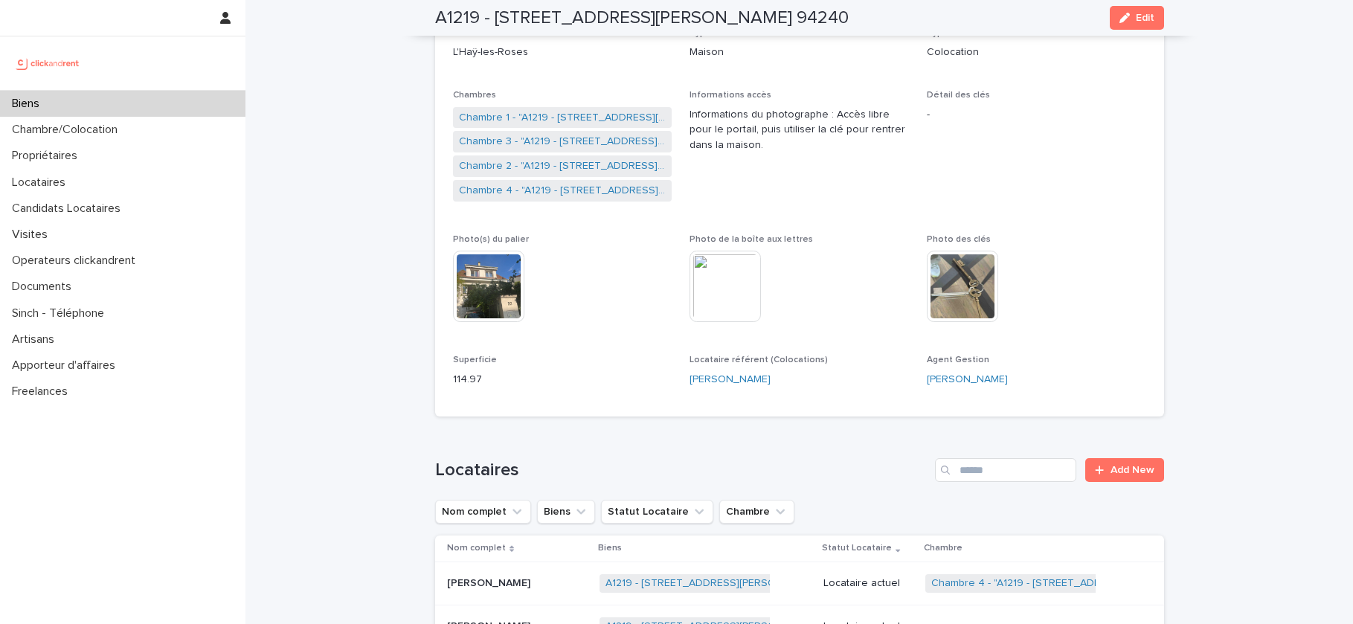
scroll to position [207, 0]
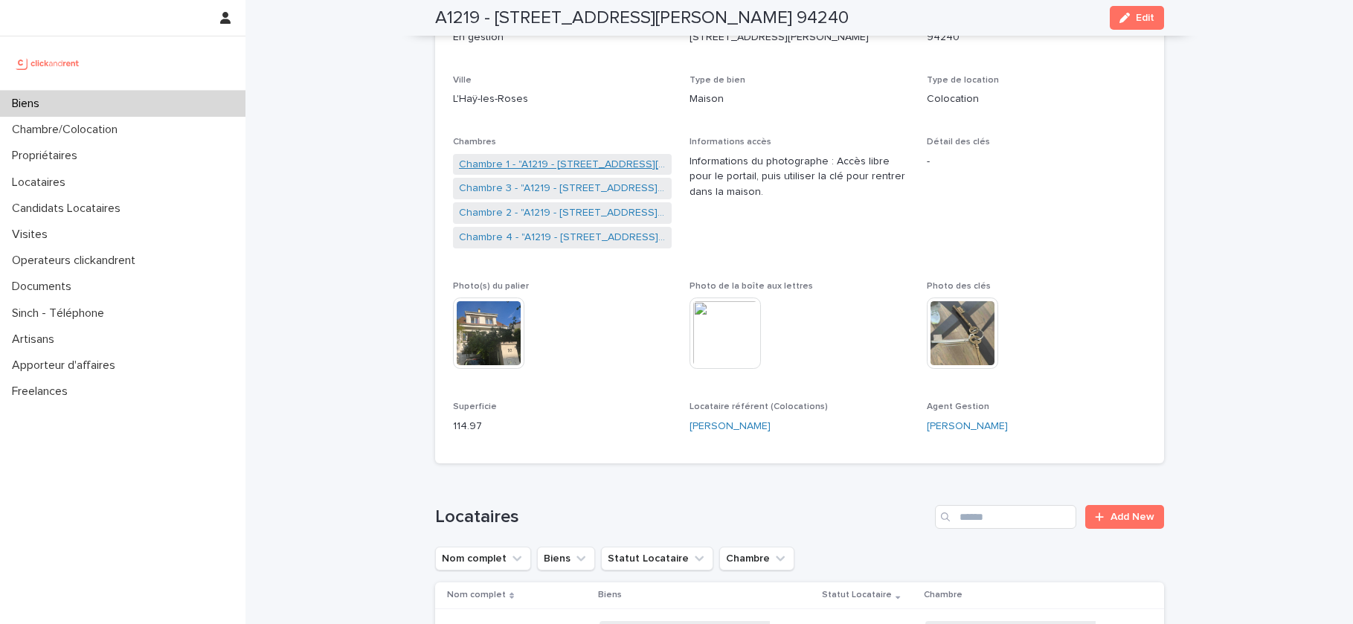
click at [567, 164] on link "Chambre 1 - "A1219 - 32 avenue Jules Gravereaux, L'Haÿ-les-Roses 94240"" at bounding box center [562, 165] width 207 height 16
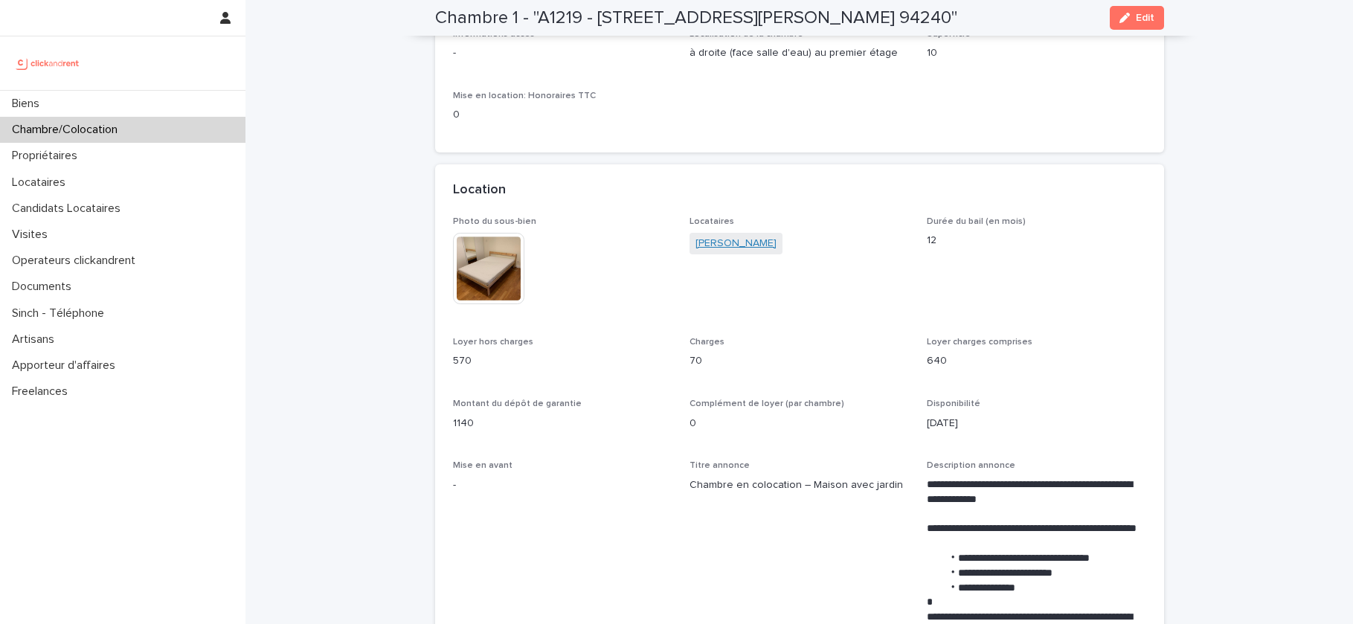
drag, startPoint x: 785, startPoint y: 249, endPoint x: 700, endPoint y: 245, distance: 84.9
click at [700, 245] on div "Antoine Richard" at bounding box center [798, 245] width 219 height 25
click at [715, 245] on link "Antoine Richard" at bounding box center [735, 244] width 81 height 16
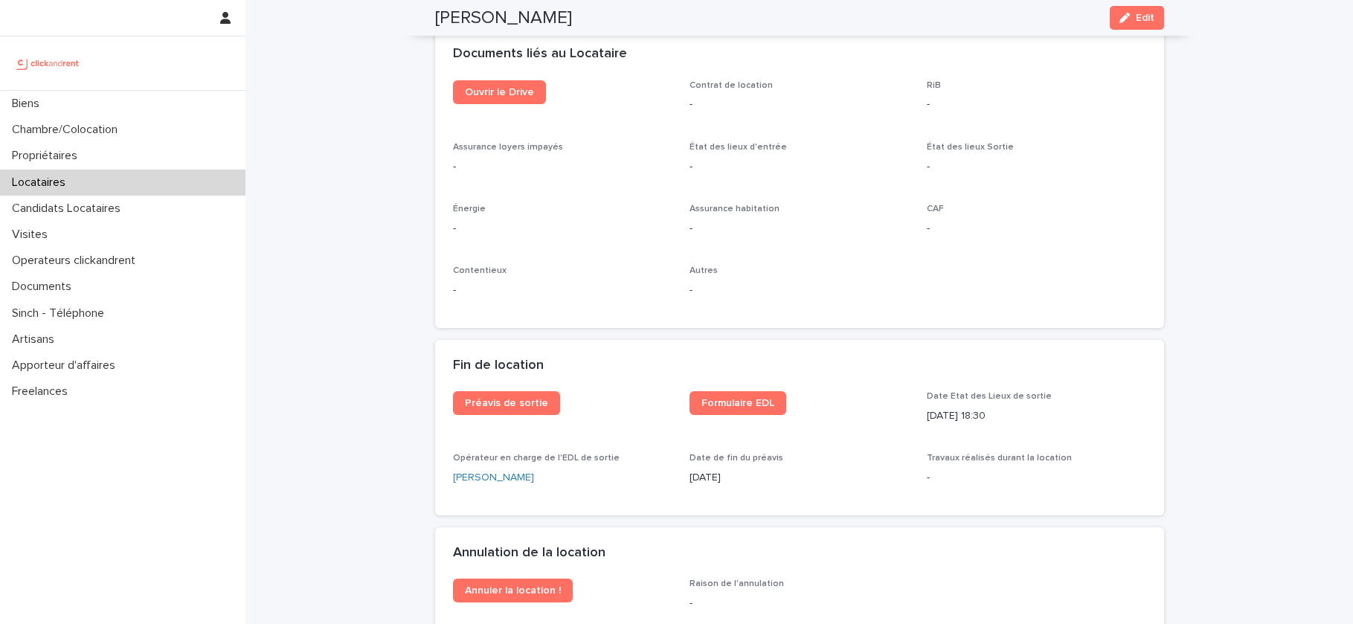
scroll to position [1699, 0]
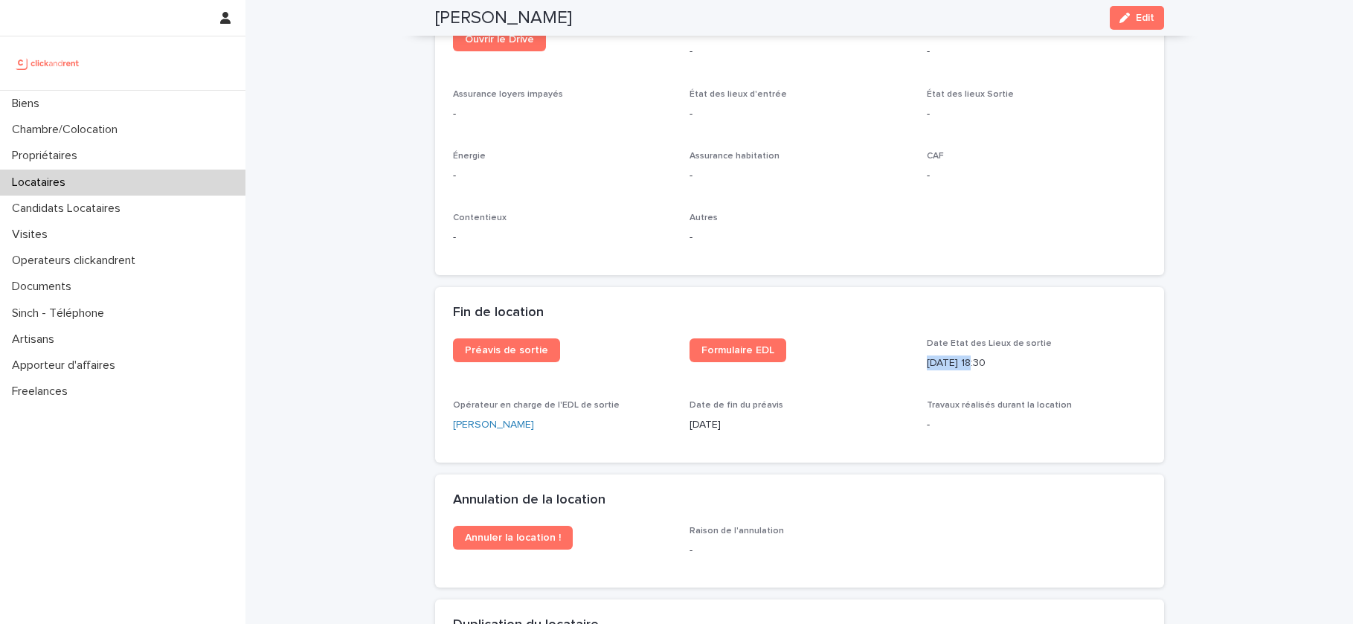
drag, startPoint x: 975, startPoint y: 331, endPoint x: 922, endPoint y: 331, distance: 52.8
click at [922, 338] on div "Préavis de sortie Formulaire EDL Date Etat des Lieux de sortie 30/8/2025 18:30 …" at bounding box center [799, 391] width 693 height 106
copy p "30/8/2025"
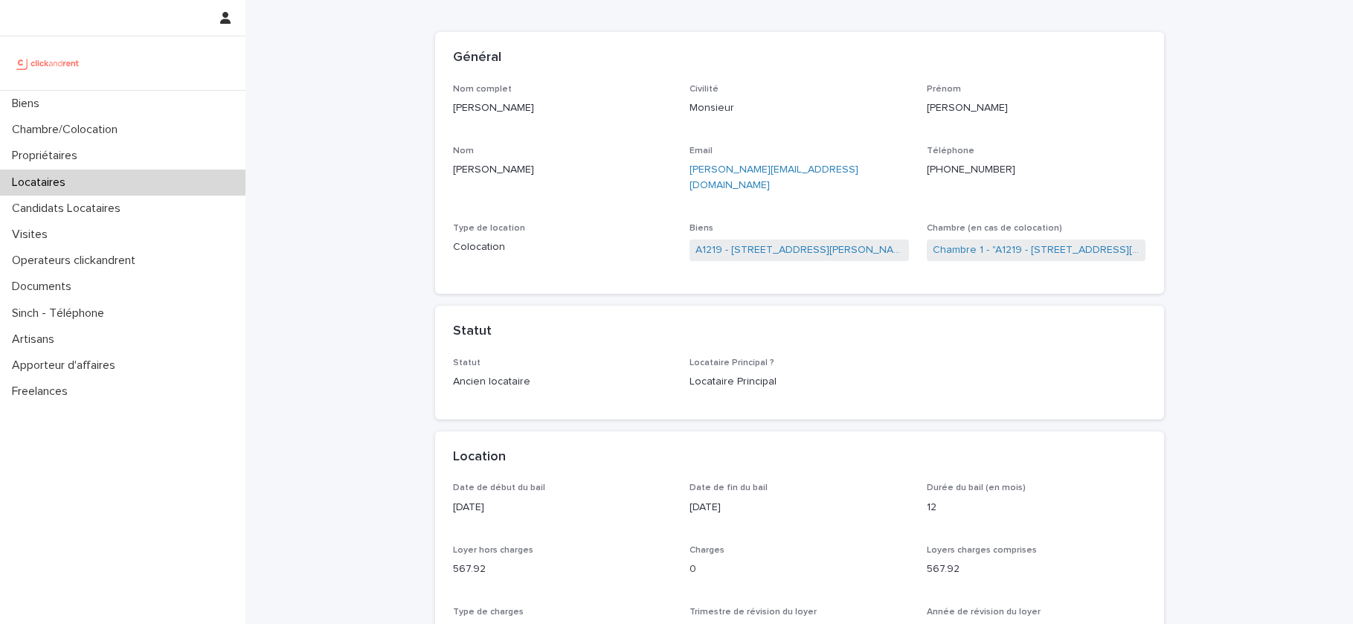
scroll to position [80, 0]
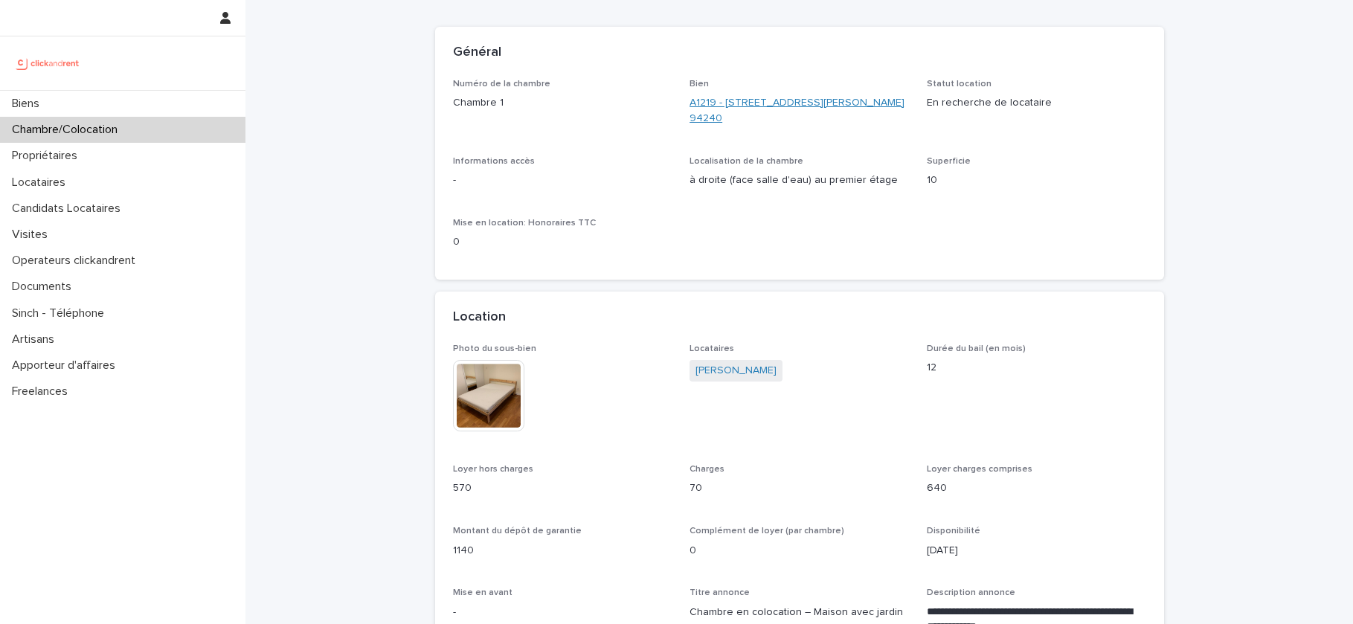
click at [740, 105] on link "A1219 - 32 avenue Jules Gravereaux, L'Haÿ-les-Roses 94240" at bounding box center [798, 110] width 219 height 31
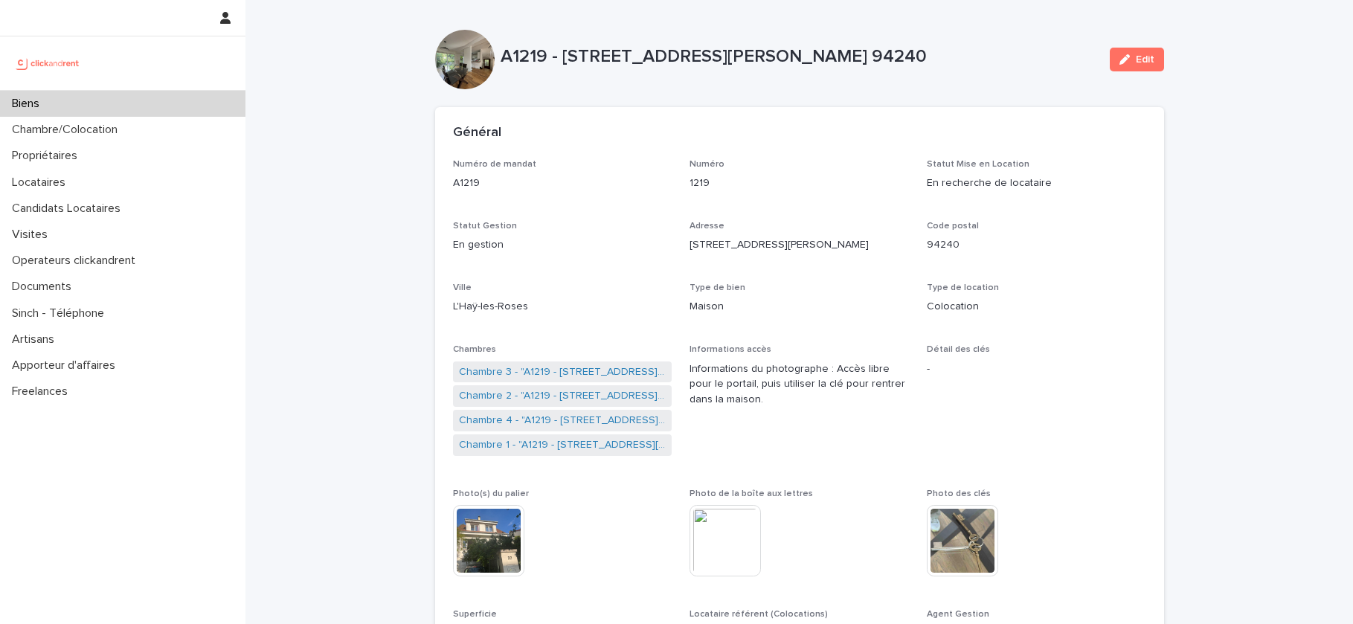
click at [85, 96] on div "Biens" at bounding box center [122, 104] width 245 height 26
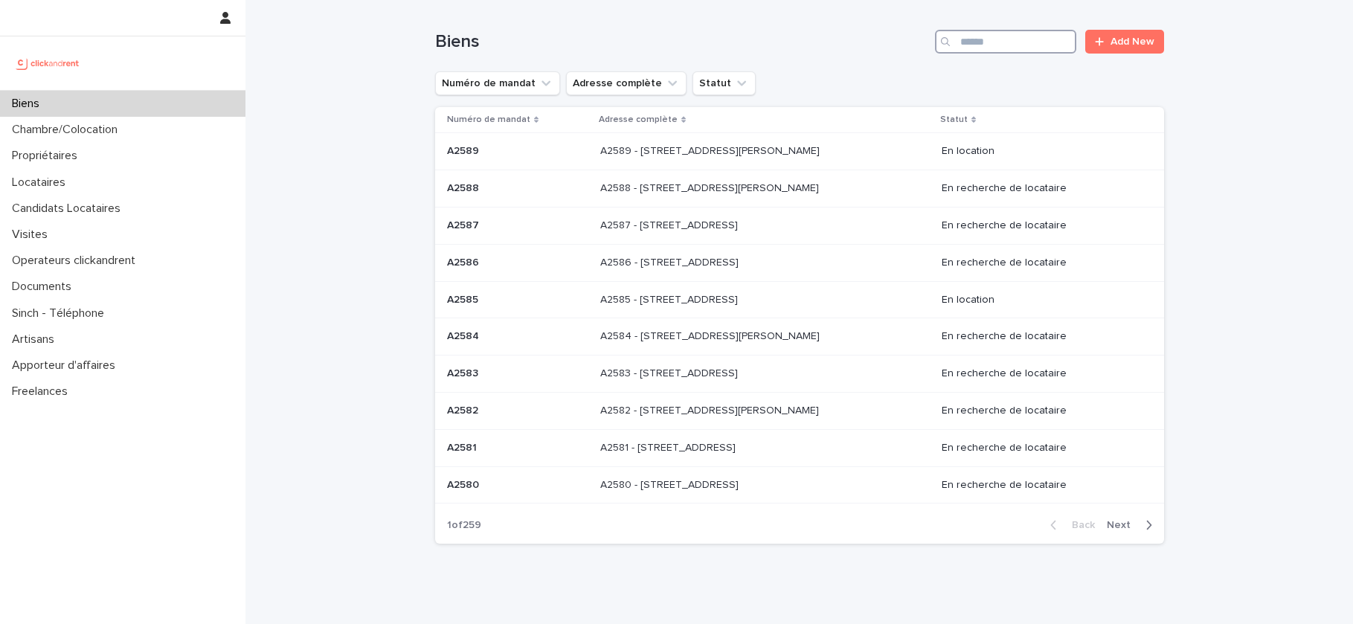
click at [976, 42] on input "Search" at bounding box center [1005, 42] width 141 height 24
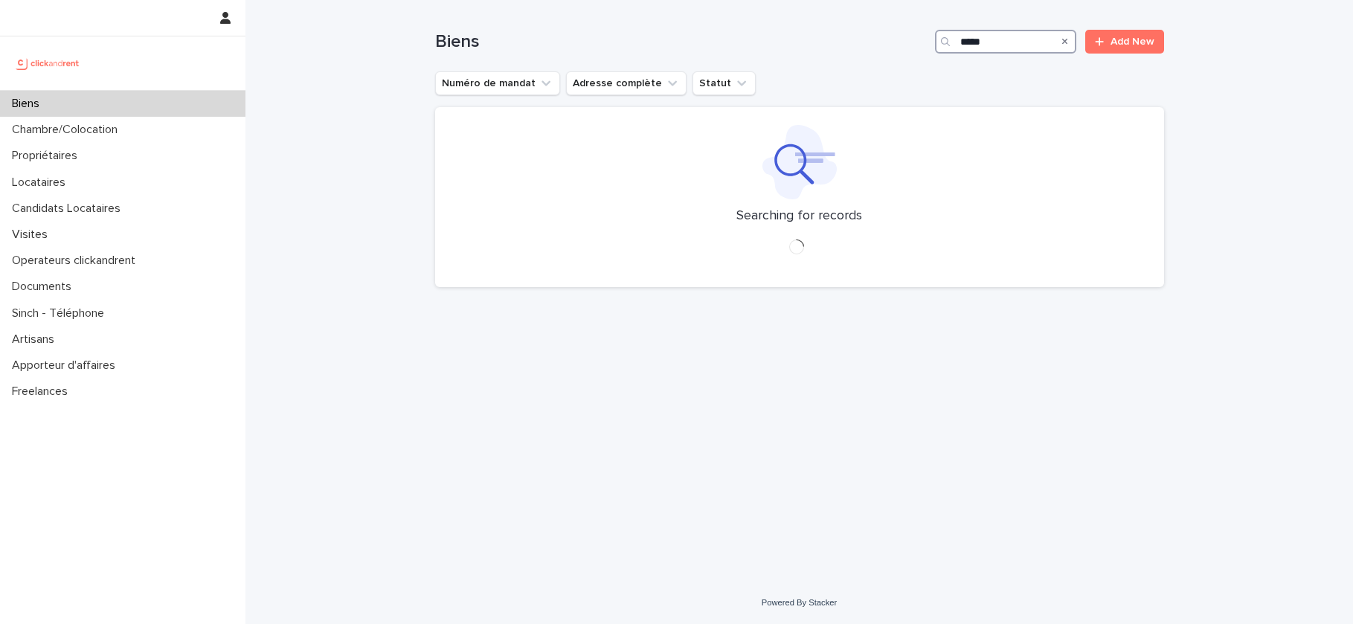
click at [982, 47] on input "*****" at bounding box center [1005, 42] width 141 height 24
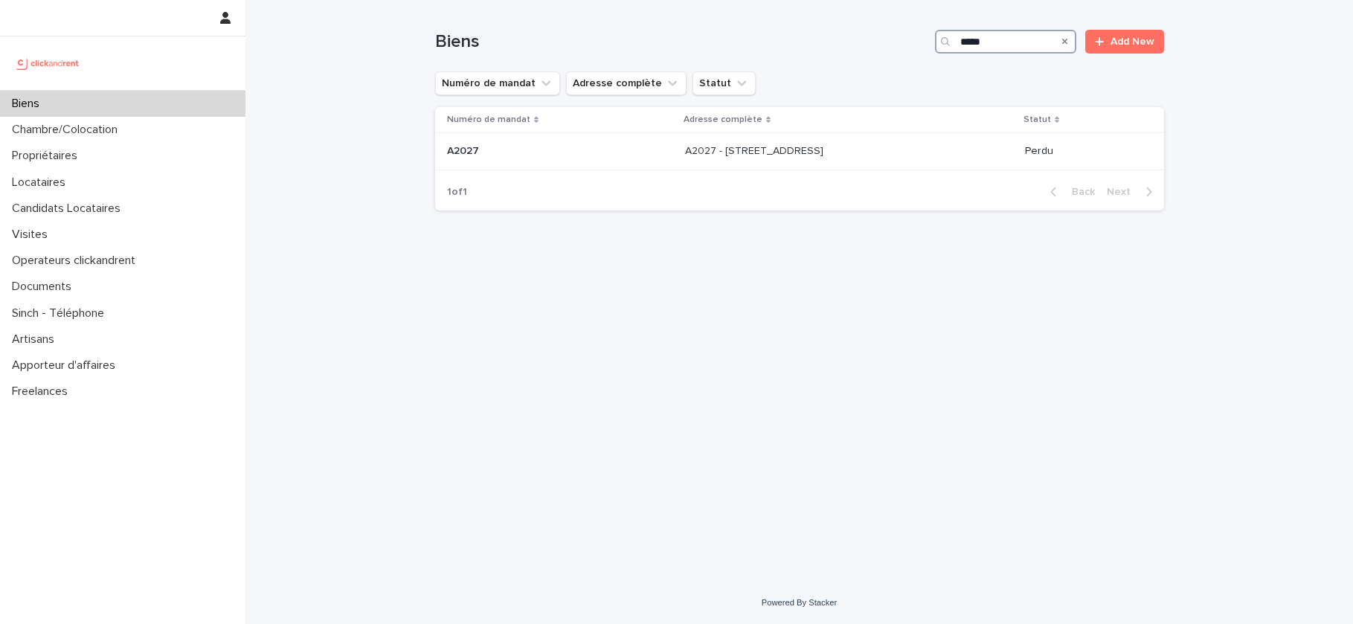
click at [992, 39] on input "*****" at bounding box center [1005, 42] width 141 height 24
click at [986, 40] on input "*****" at bounding box center [1005, 42] width 141 height 24
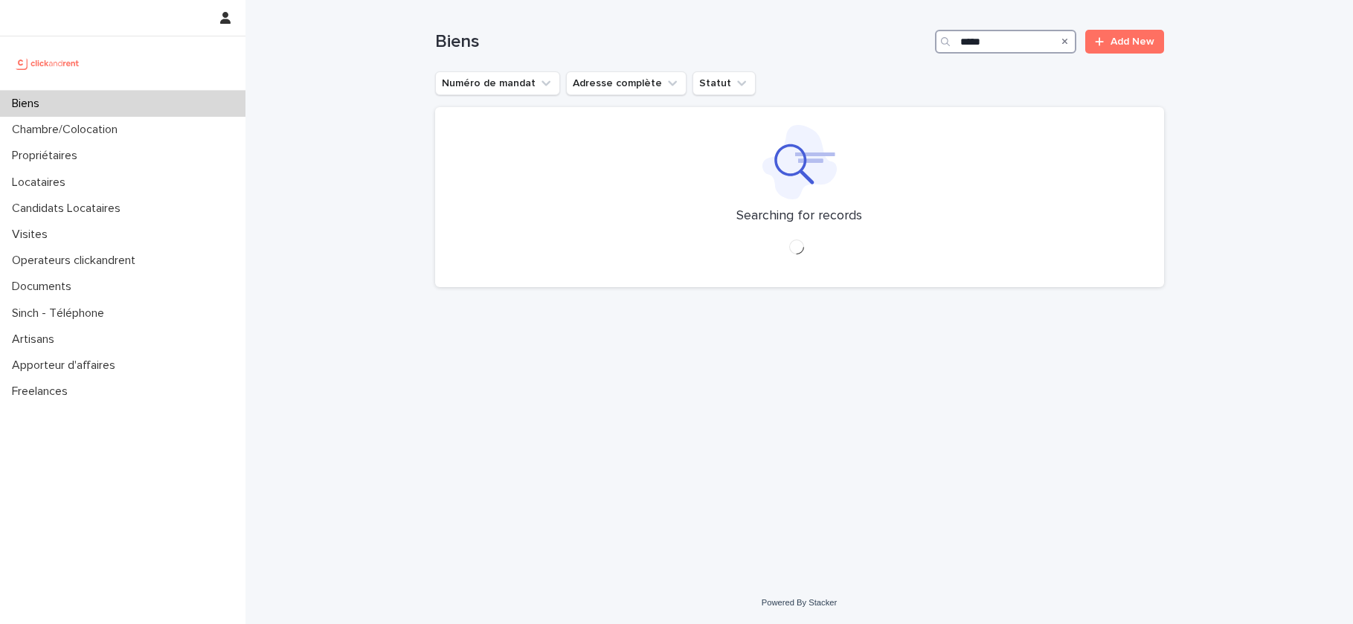
type input "*****"
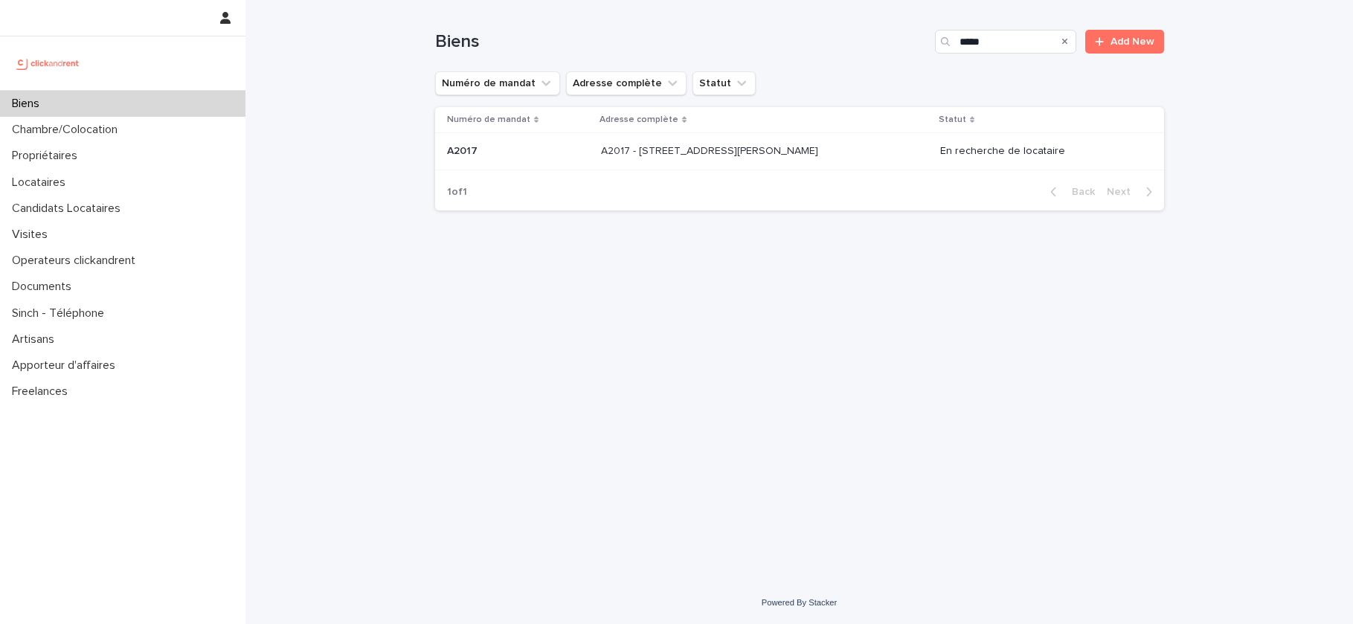
click at [640, 155] on p "A2017 - [STREET_ADDRESS][PERSON_NAME]" at bounding box center [711, 150] width 220 height 16
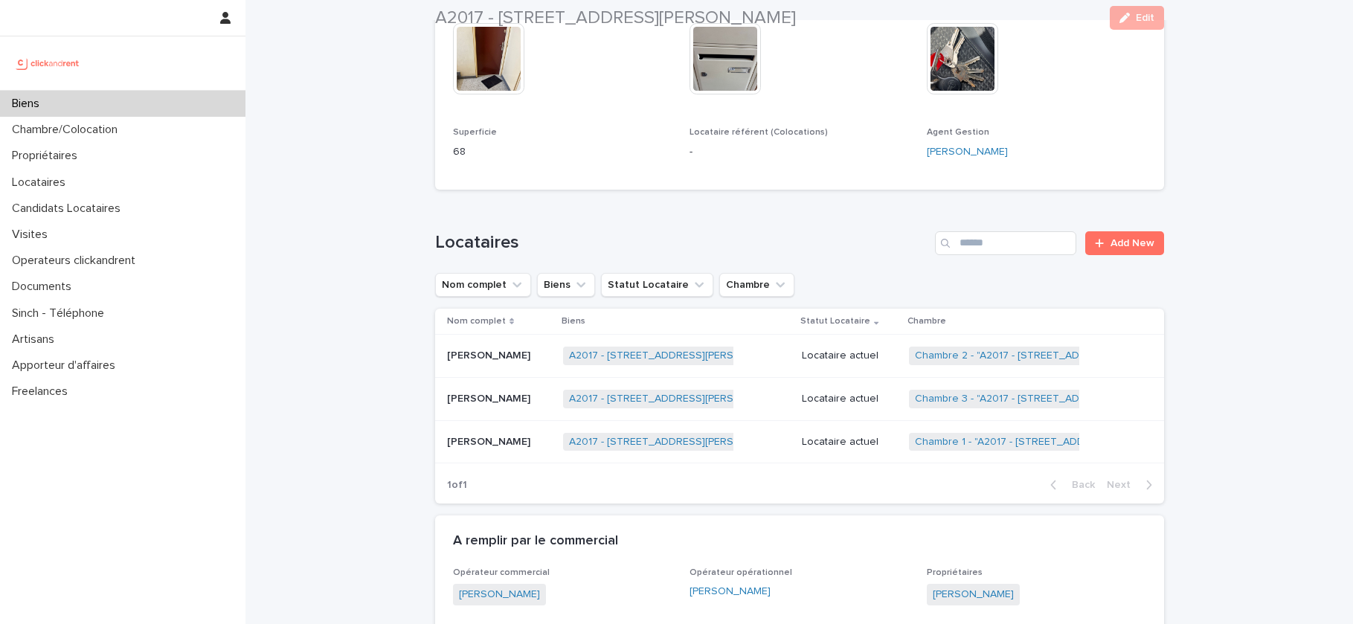
scroll to position [532, 0]
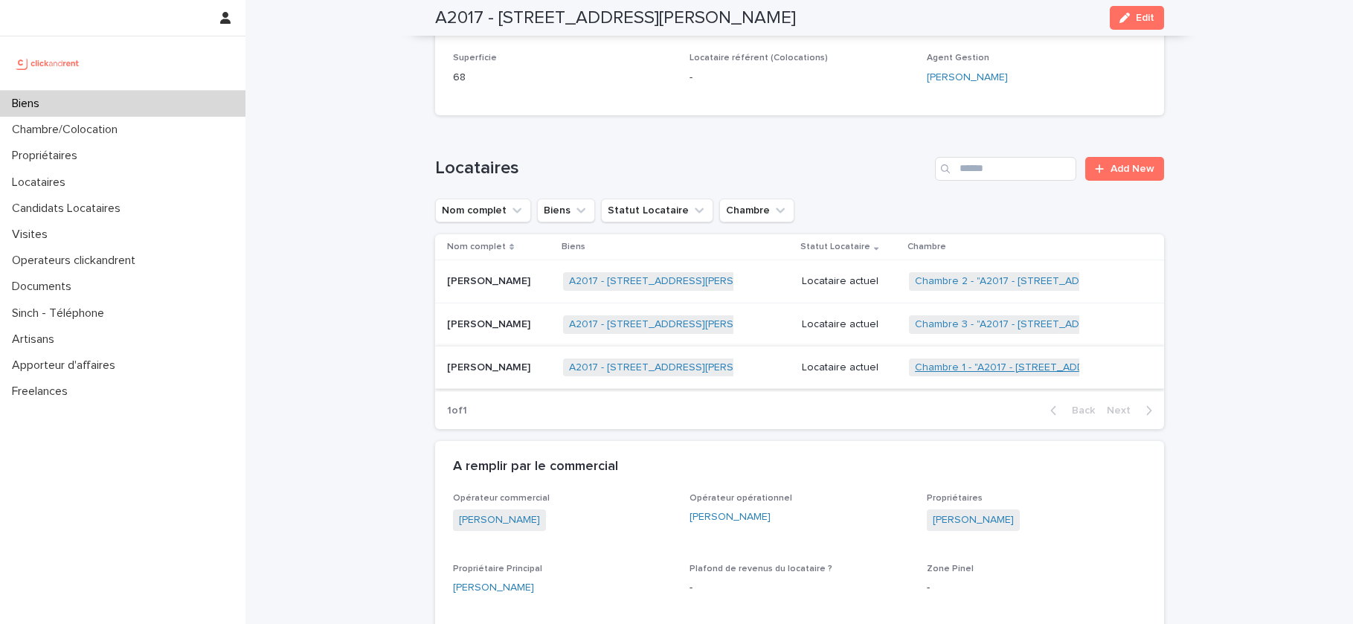
click at [985, 370] on link "Chambre 1 - "A2017 - [STREET_ADDRESS][PERSON_NAME]"" at bounding box center [1056, 367] width 283 height 13
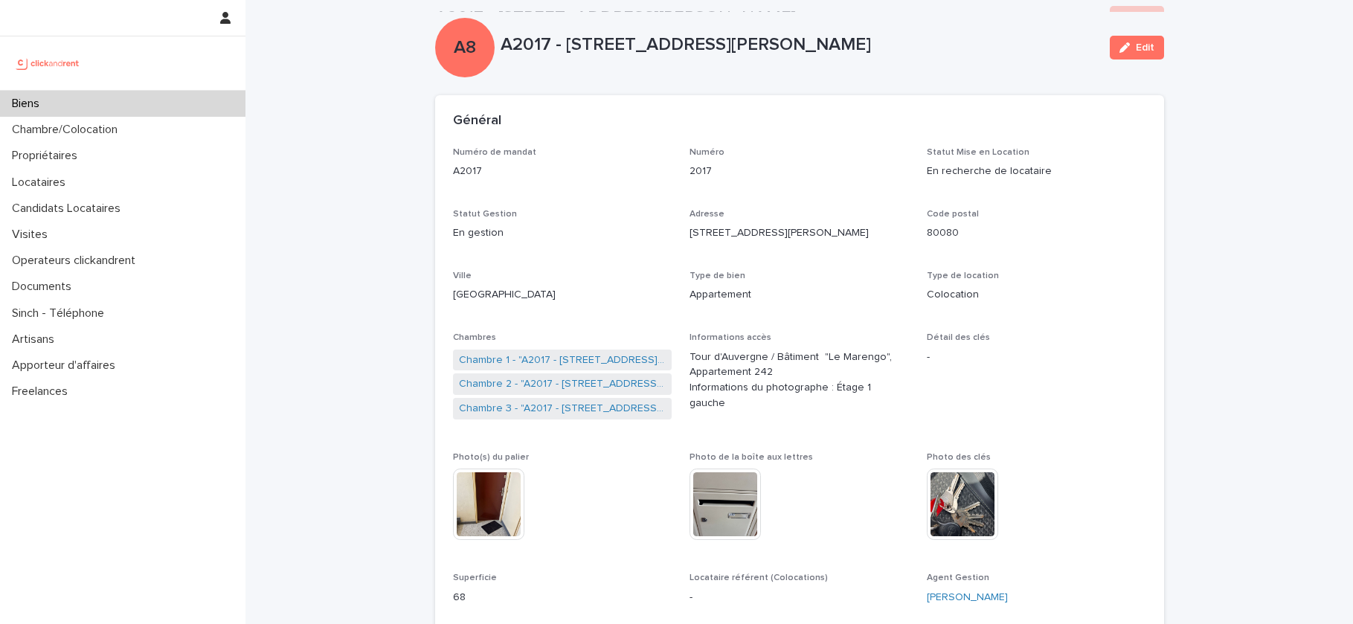
scroll to position [0, 0]
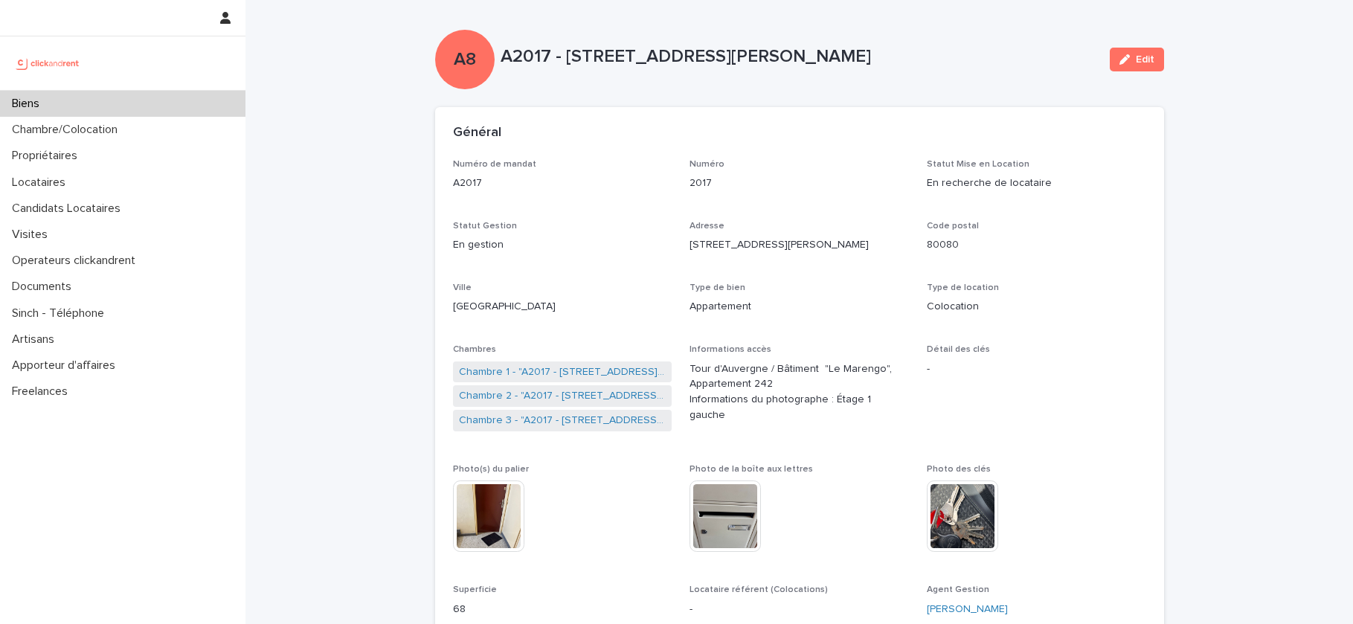
click at [532, 59] on p "A2017 - [STREET_ADDRESS][PERSON_NAME]" at bounding box center [798, 57] width 597 height 22
copy p "A2017"
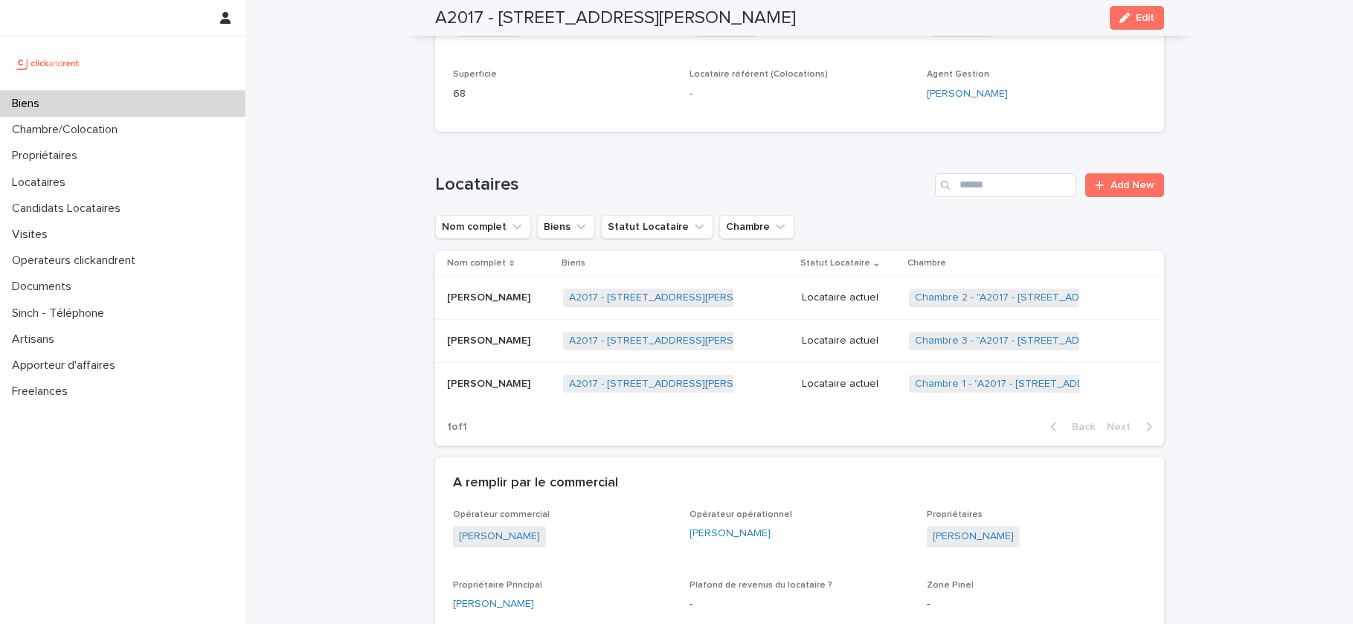
scroll to position [519, 0]
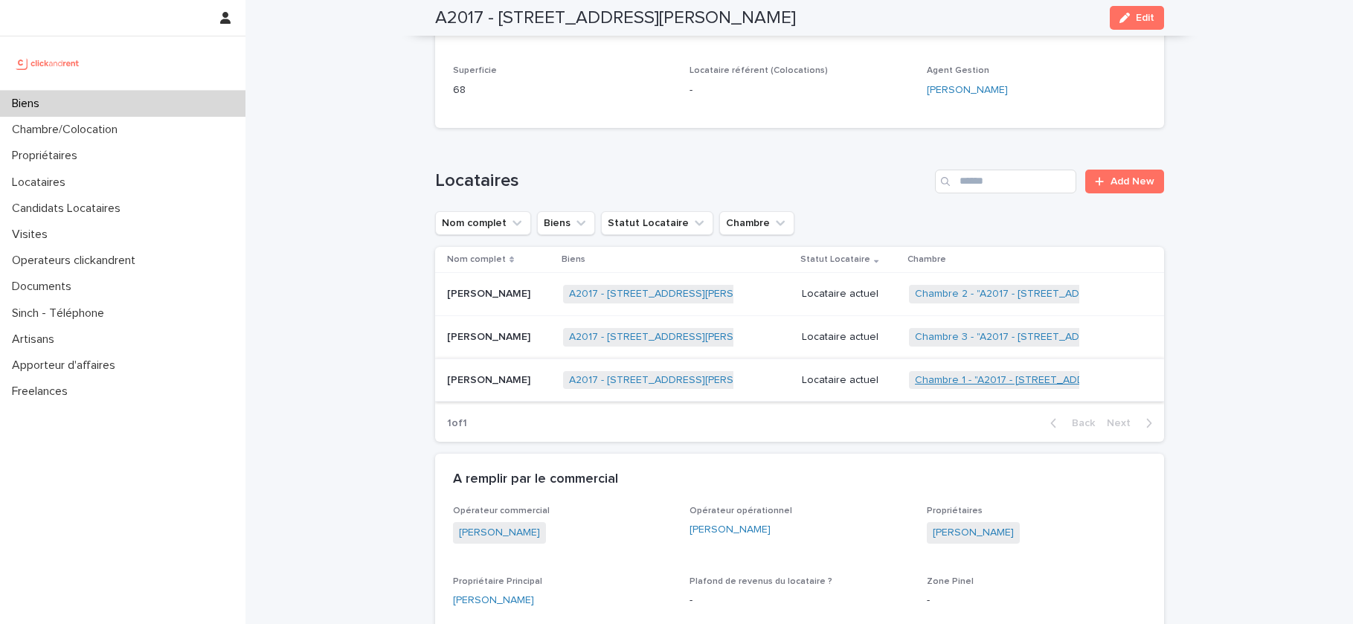
click at [921, 380] on link "Chambre 1 - "A2017 - [STREET_ADDRESS][PERSON_NAME]"" at bounding box center [1056, 380] width 283 height 13
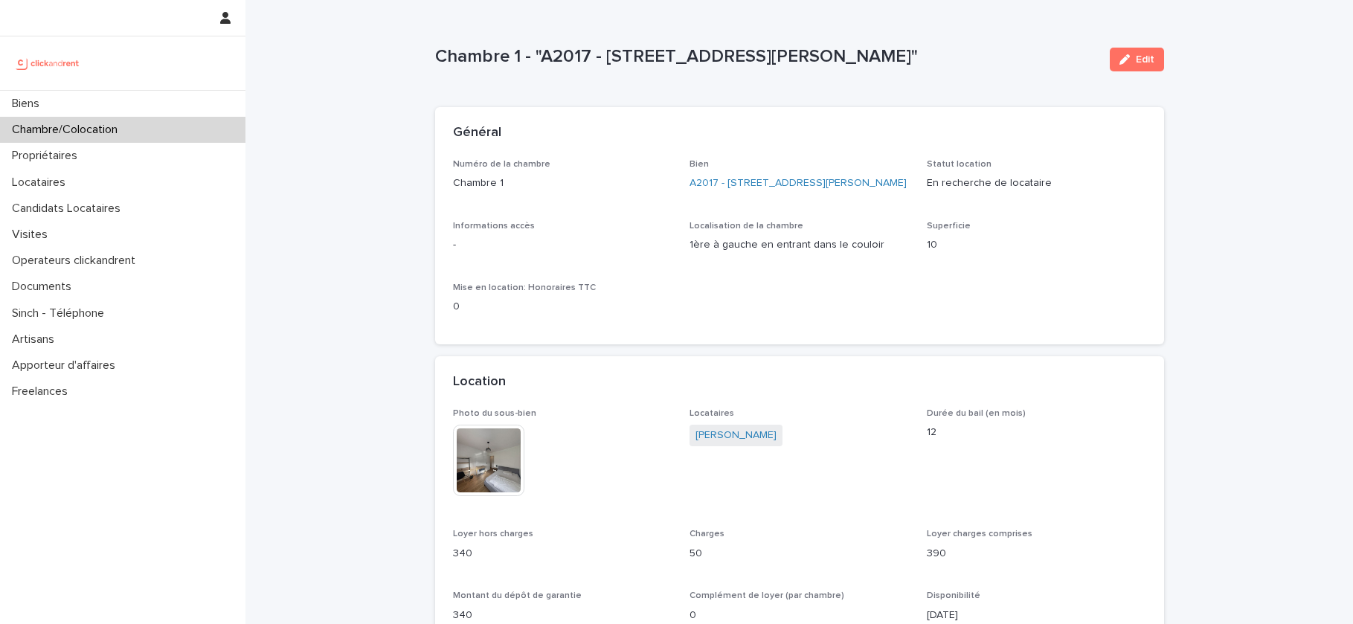
drag, startPoint x: 970, startPoint y: 51, endPoint x: 437, endPoint y: 51, distance: 533.2
click at [437, 51] on p "Chambre 1 - "A2017 - [STREET_ADDRESS][PERSON_NAME]"" at bounding box center [766, 57] width 663 height 22
copy p "Chambre 1 - "A2017 - [STREET_ADDRESS][PERSON_NAME]""
click at [1121, 57] on icon "button" at bounding box center [1124, 59] width 10 height 10
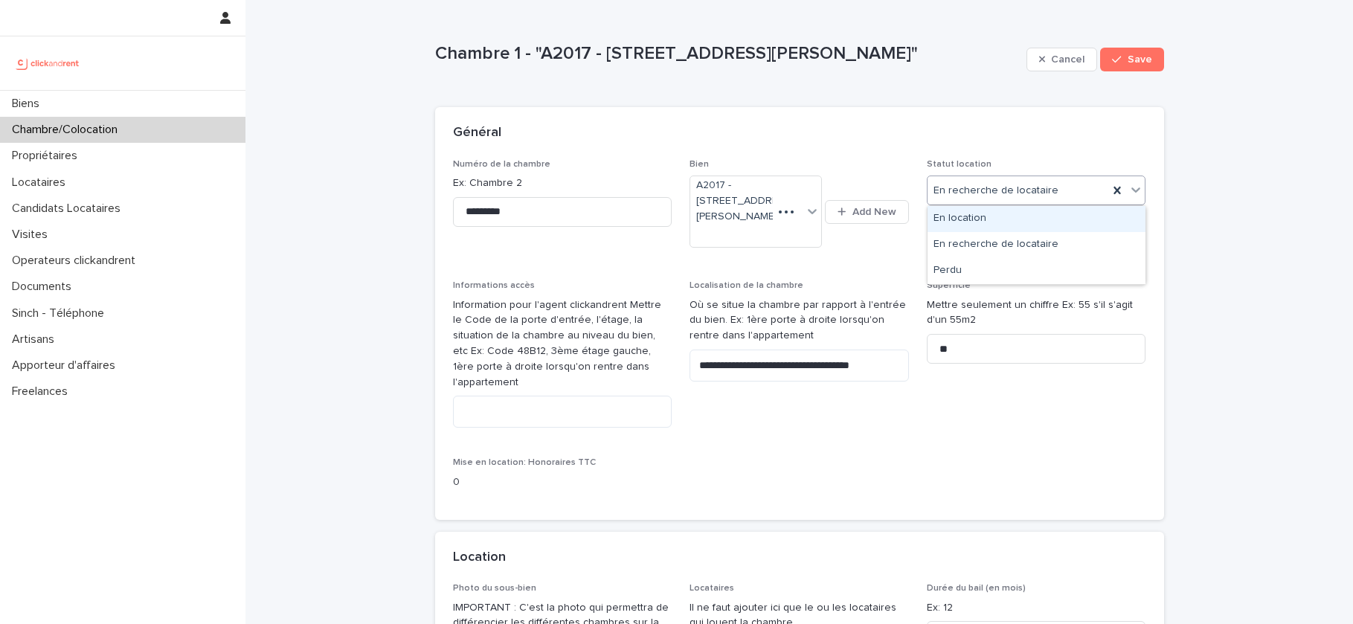
click at [970, 215] on div "En location" at bounding box center [1036, 219] width 218 height 26
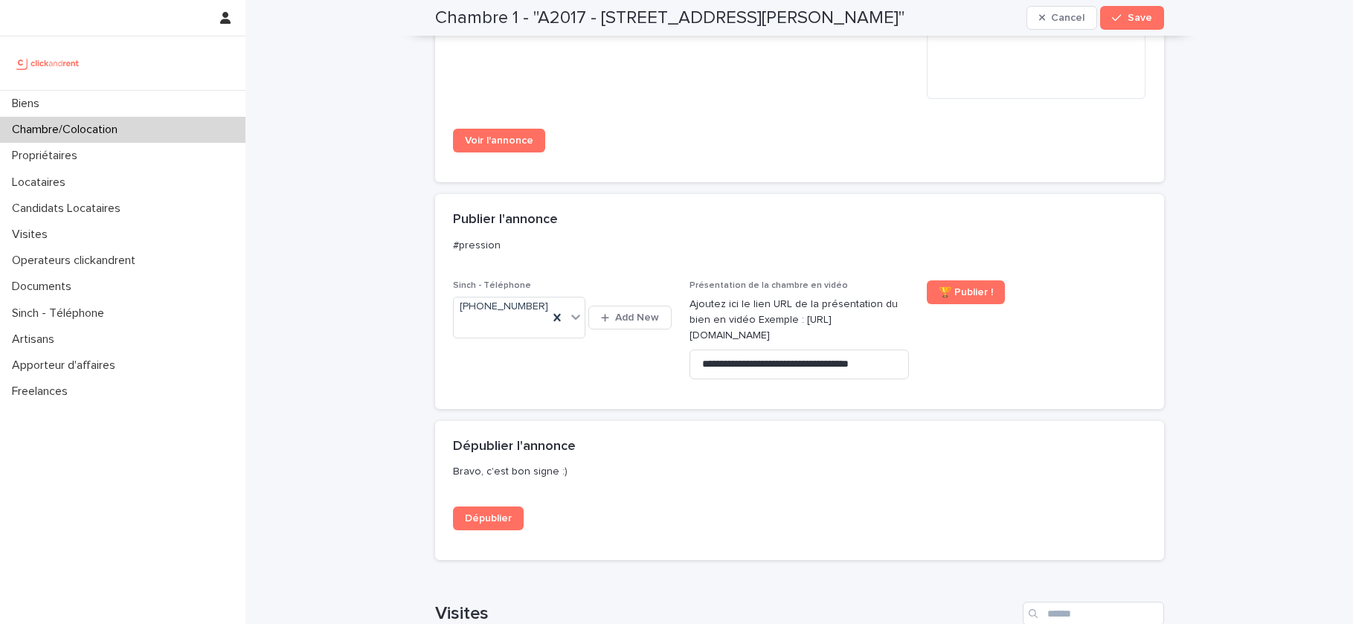
scroll to position [1528, 0]
click at [558, 318] on icon at bounding box center [556, 315] width 7 height 7
click at [1141, 13] on span "Save" at bounding box center [1139, 18] width 25 height 10
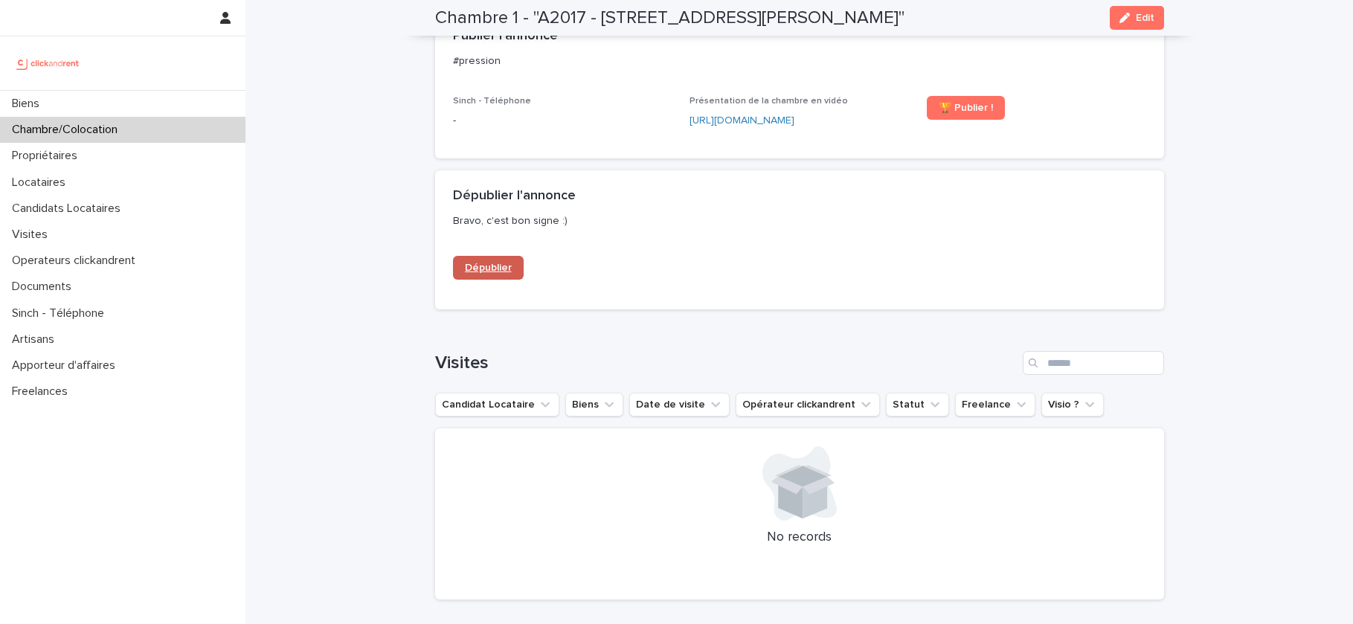
scroll to position [1300, 0]
click at [479, 274] on span "Dépublier" at bounding box center [488, 268] width 47 height 10
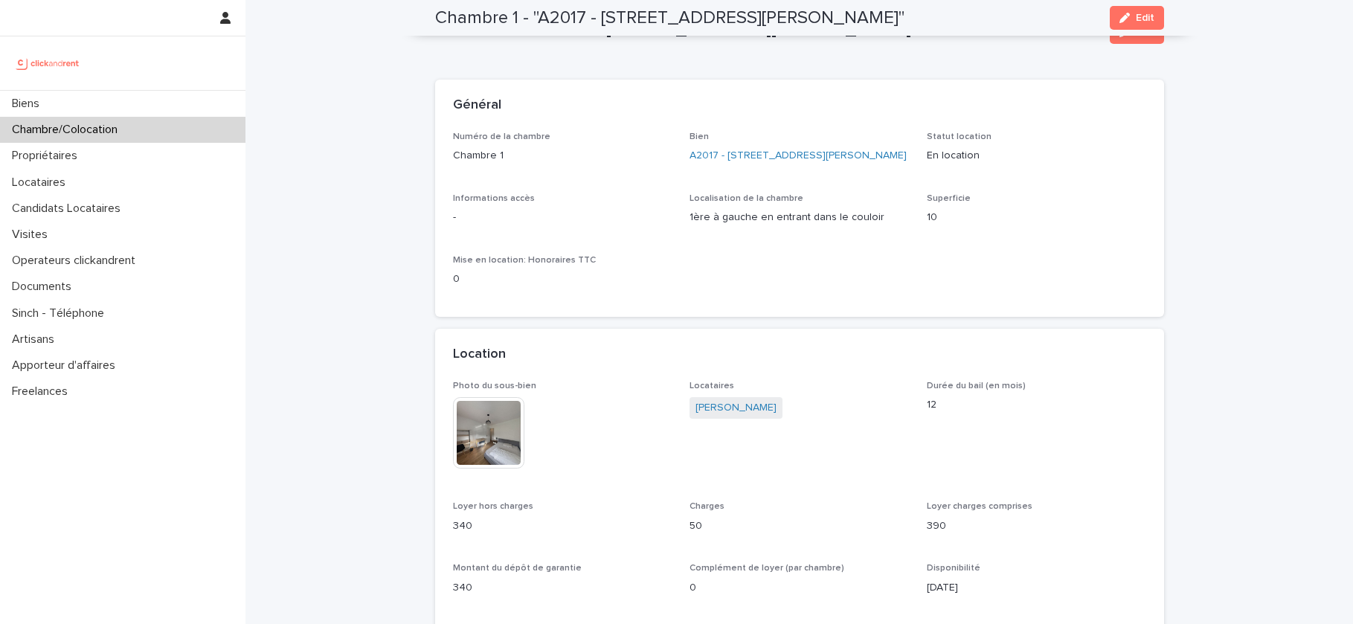
scroll to position [0, 0]
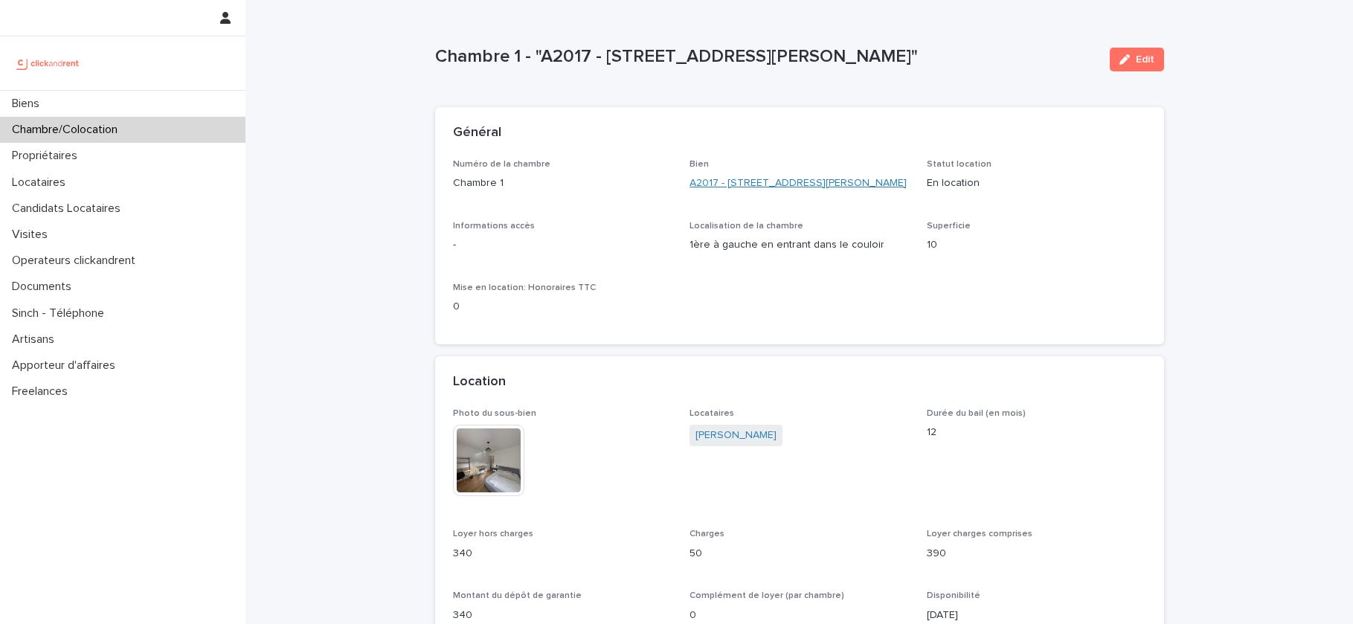
click at [754, 175] on link "A2017 - [STREET_ADDRESS][PERSON_NAME]" at bounding box center [797, 183] width 217 height 16
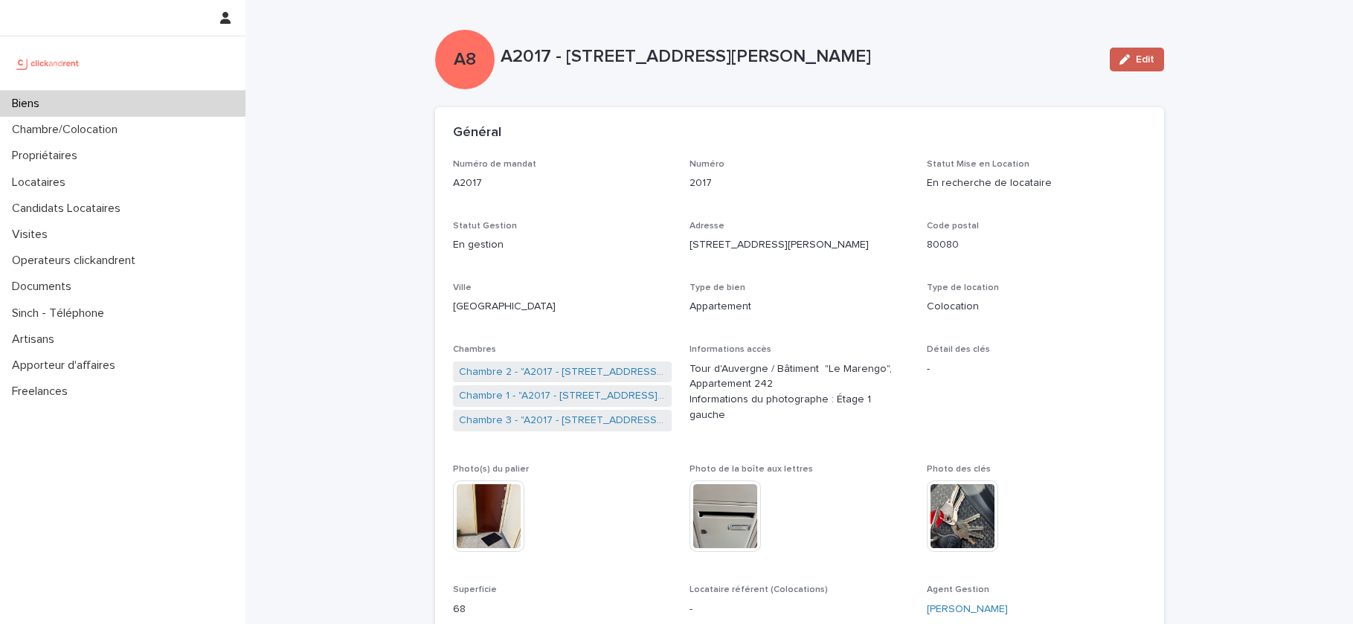
click at [1133, 51] on button "Edit" at bounding box center [1137, 60] width 54 height 24
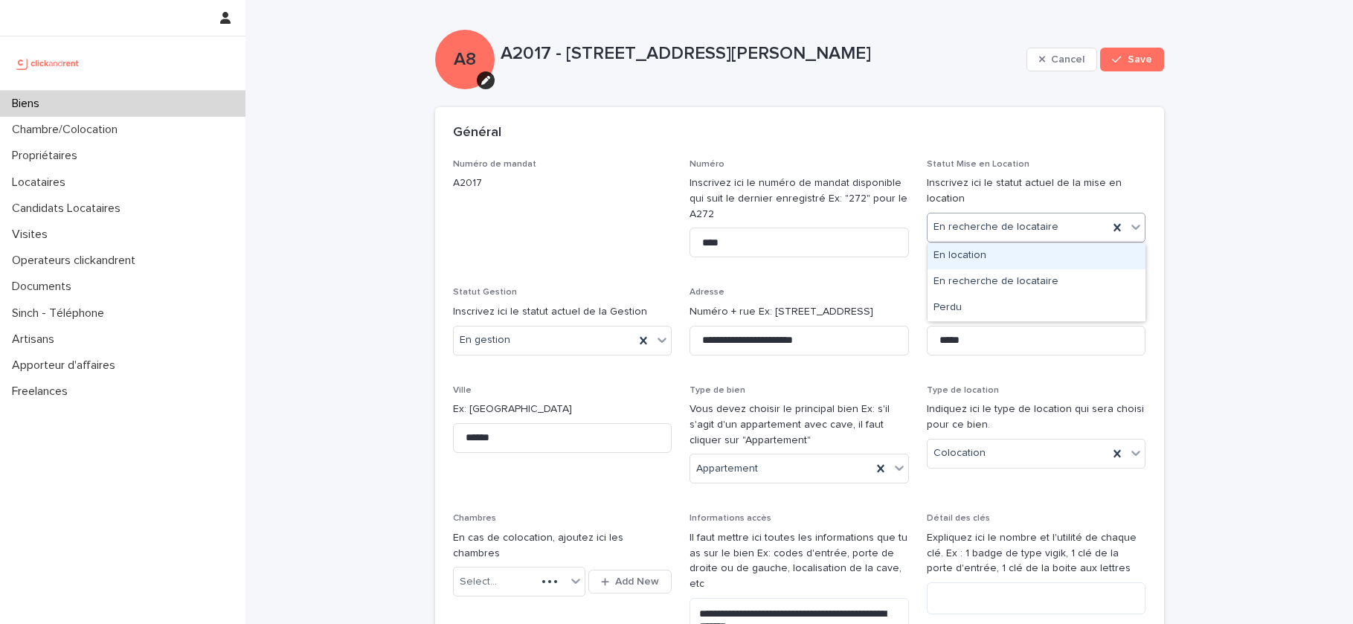
click at [980, 262] on div "En location" at bounding box center [1036, 256] width 218 height 26
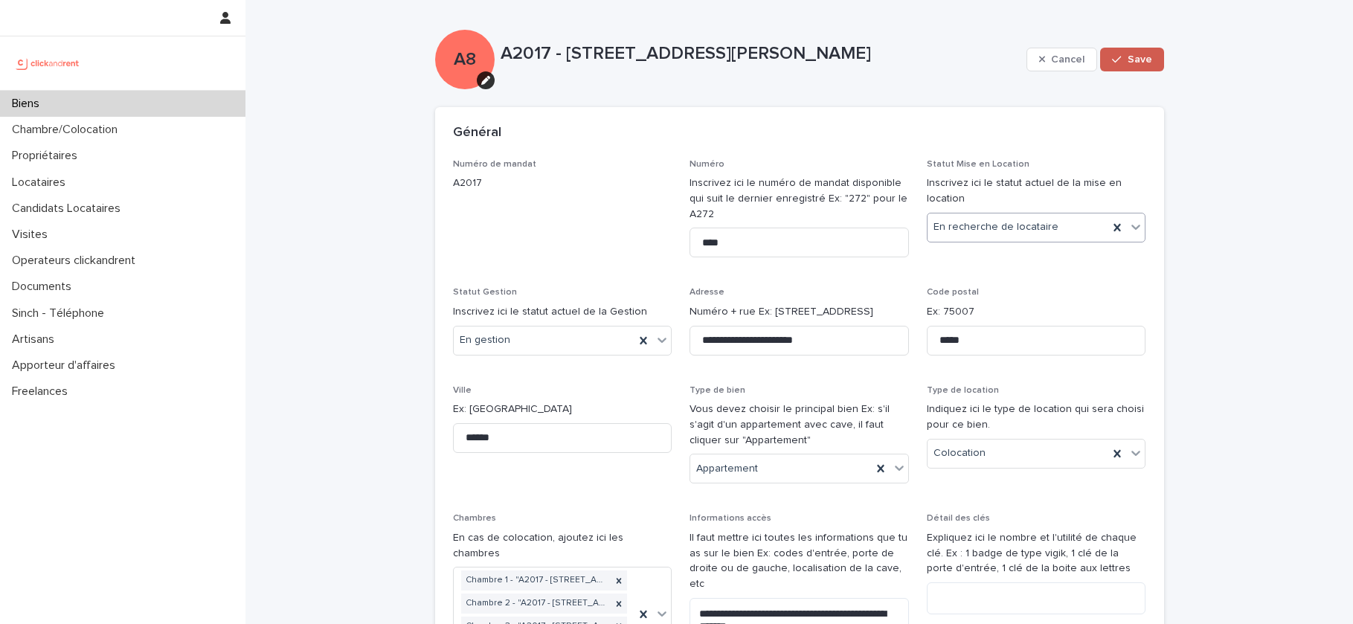
click at [1151, 58] on span "Save" at bounding box center [1139, 59] width 25 height 10
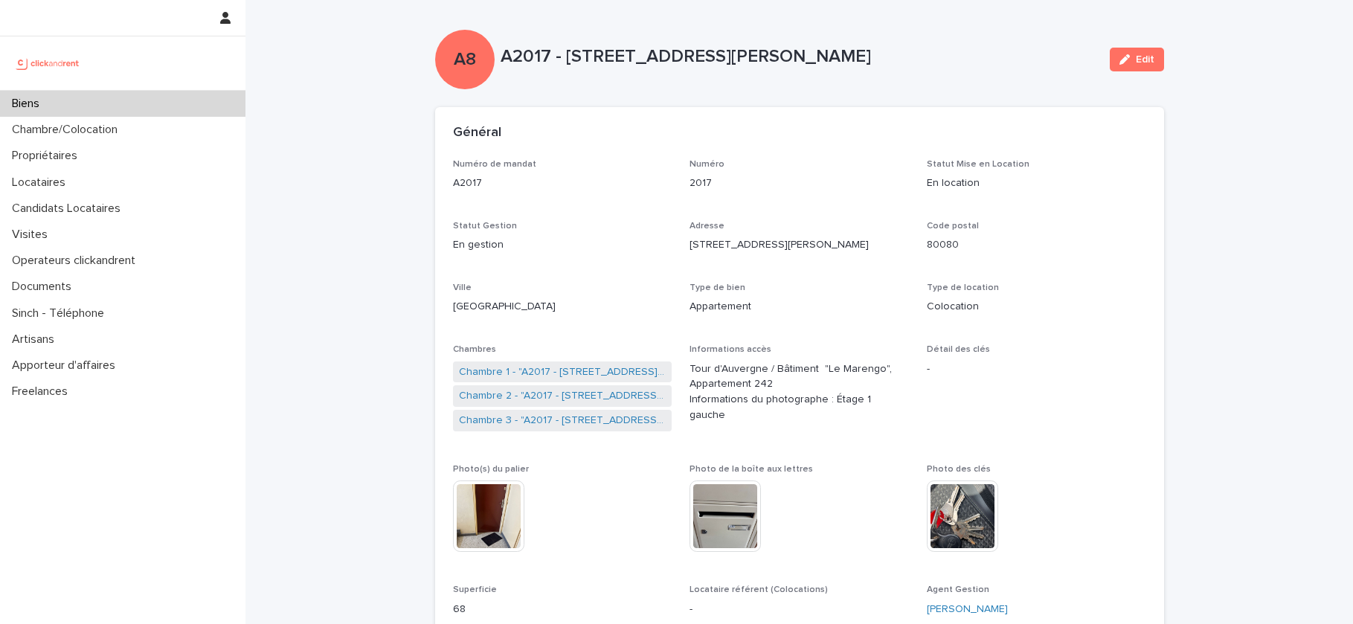
scroll to position [27, 0]
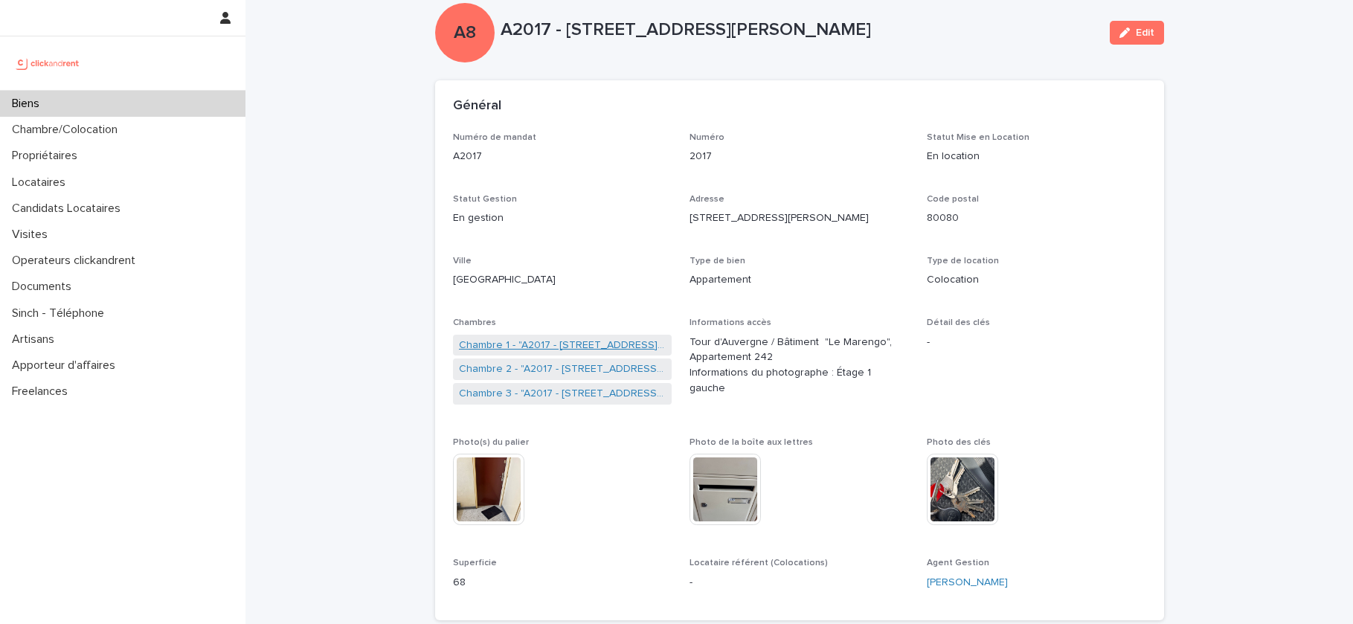
click at [640, 346] on link "Chambre 1 - "A2017 - [STREET_ADDRESS][PERSON_NAME]"" at bounding box center [562, 346] width 207 height 16
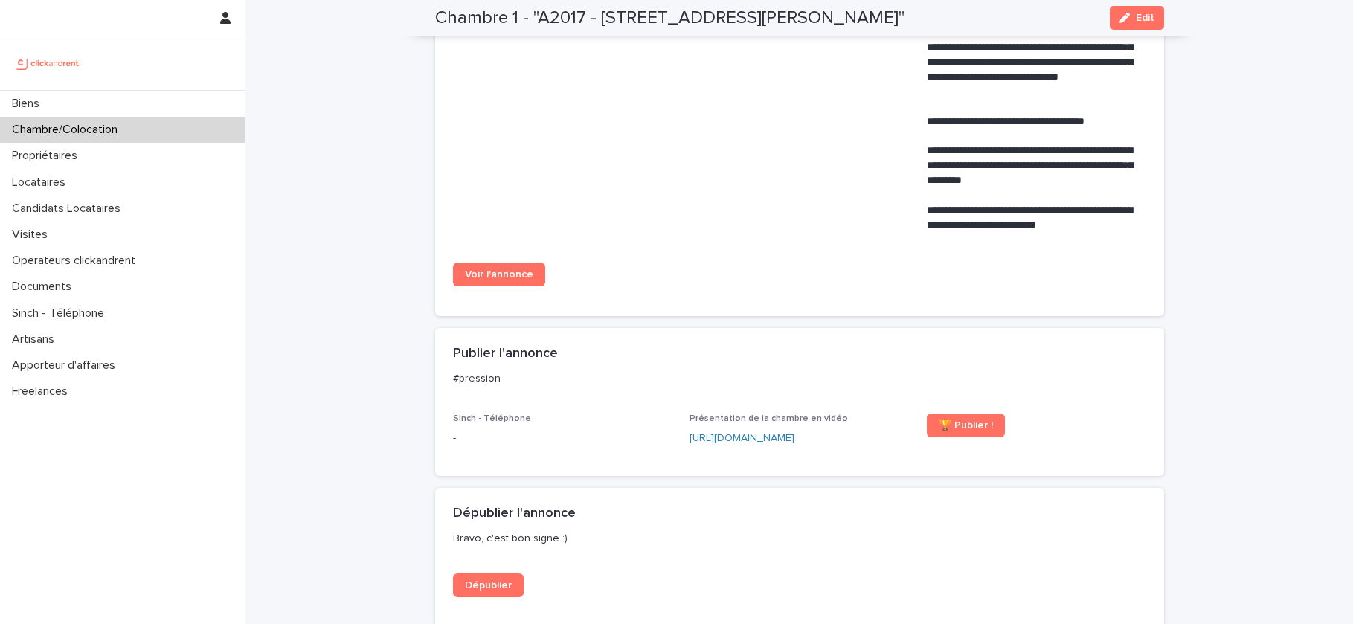
scroll to position [1106, 0]
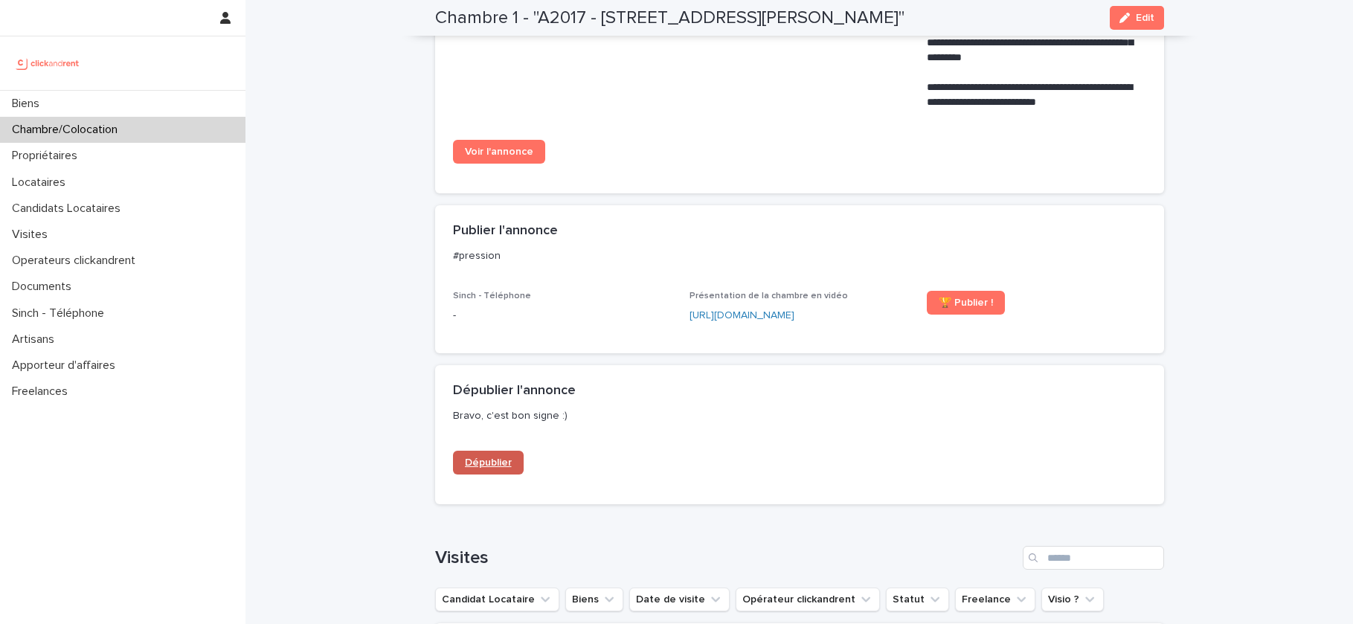
click at [502, 468] on span "Dépublier" at bounding box center [488, 462] width 47 height 10
click at [91, 104] on div "Biens" at bounding box center [122, 104] width 245 height 26
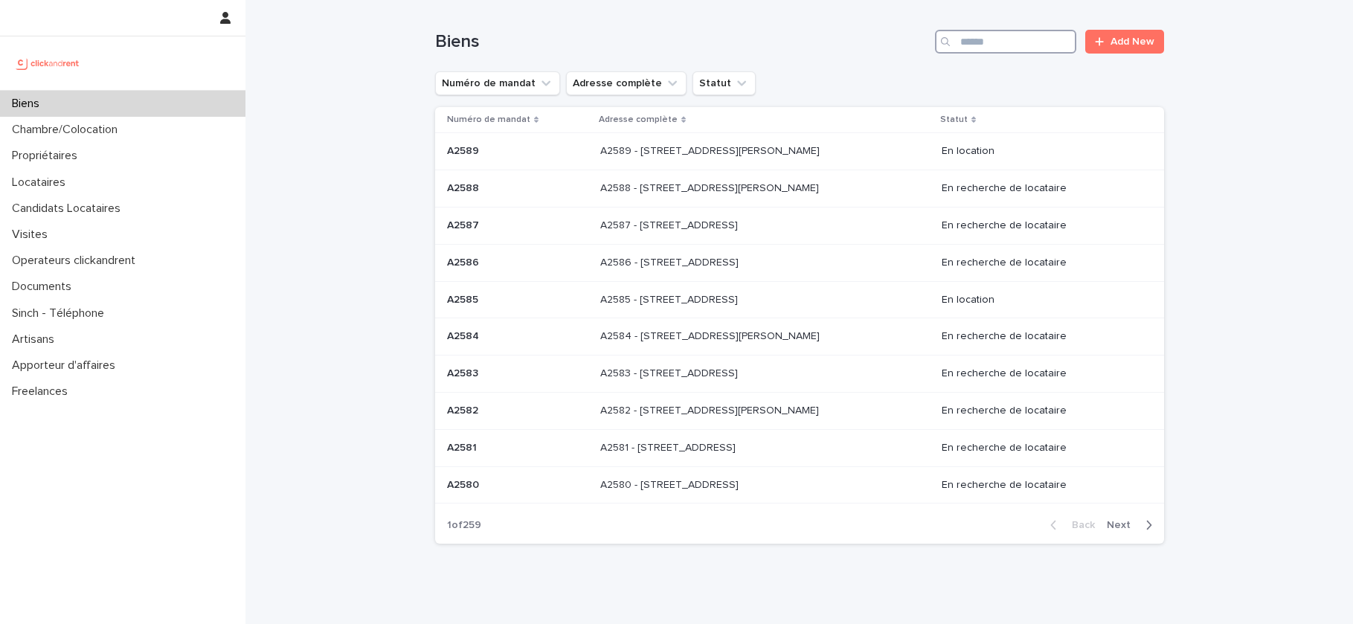
click at [982, 42] on input "Search" at bounding box center [1005, 42] width 141 height 24
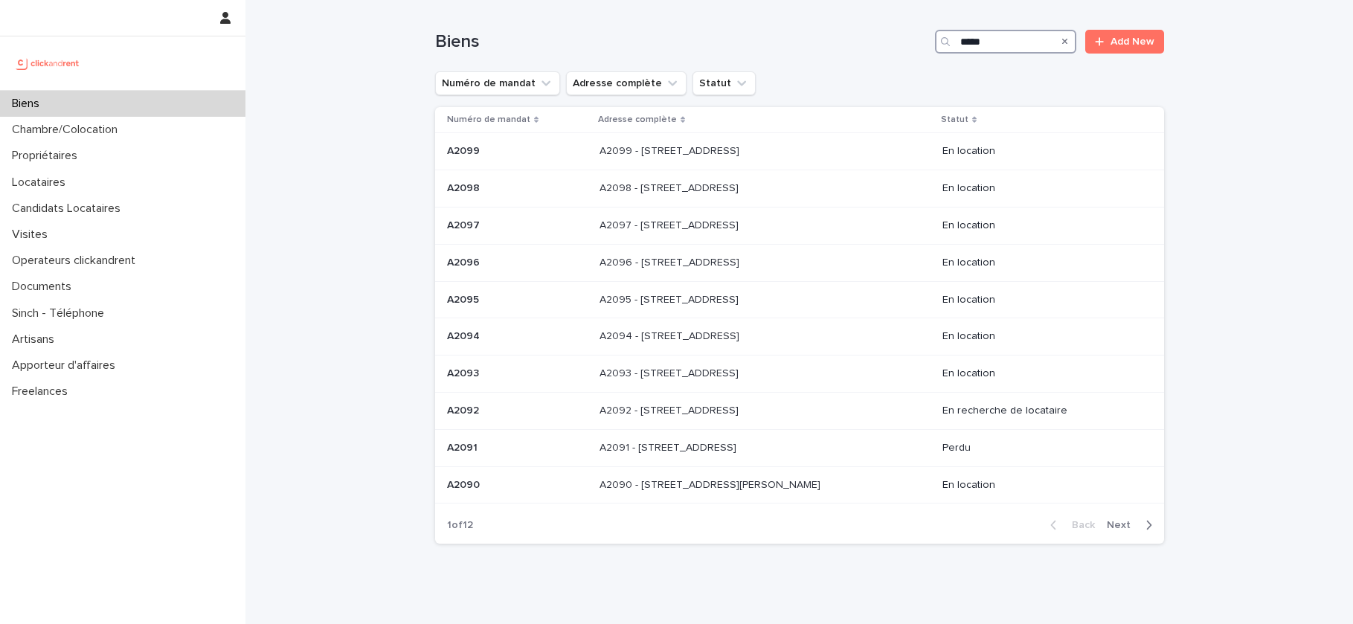
type input "*****"
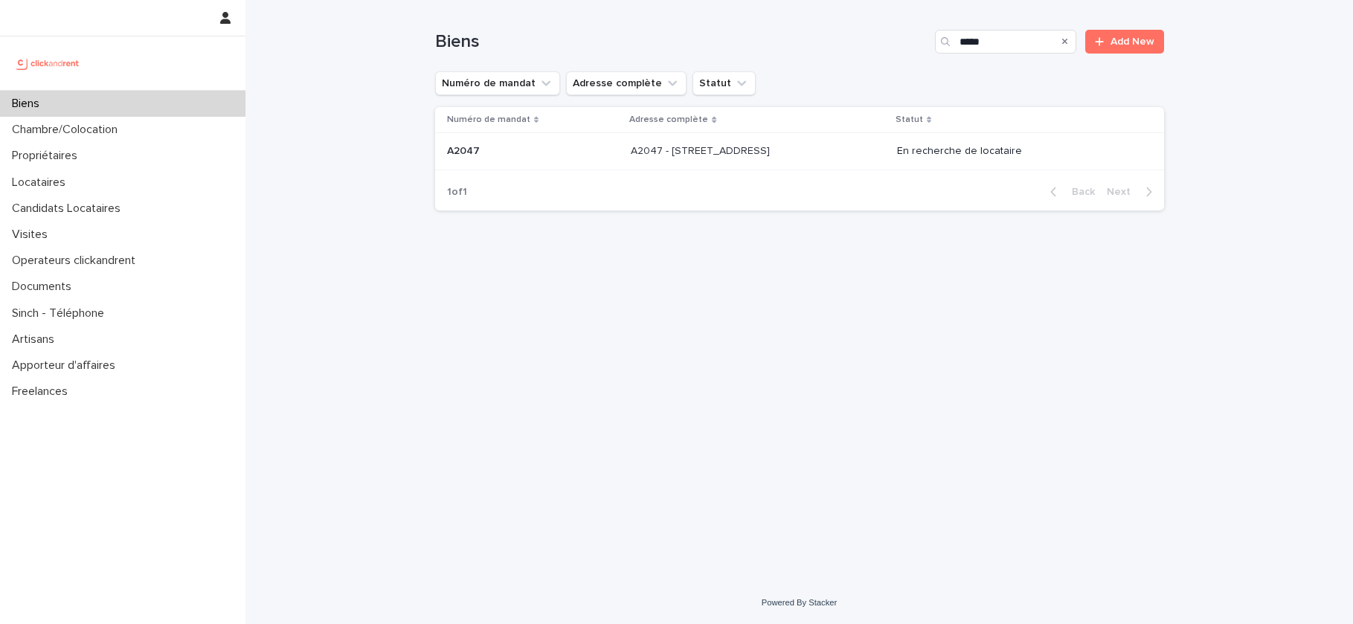
click at [773, 155] on p "A2047 - 296 Rue Riolan, Amiens 80000" at bounding box center [702, 150] width 142 height 16
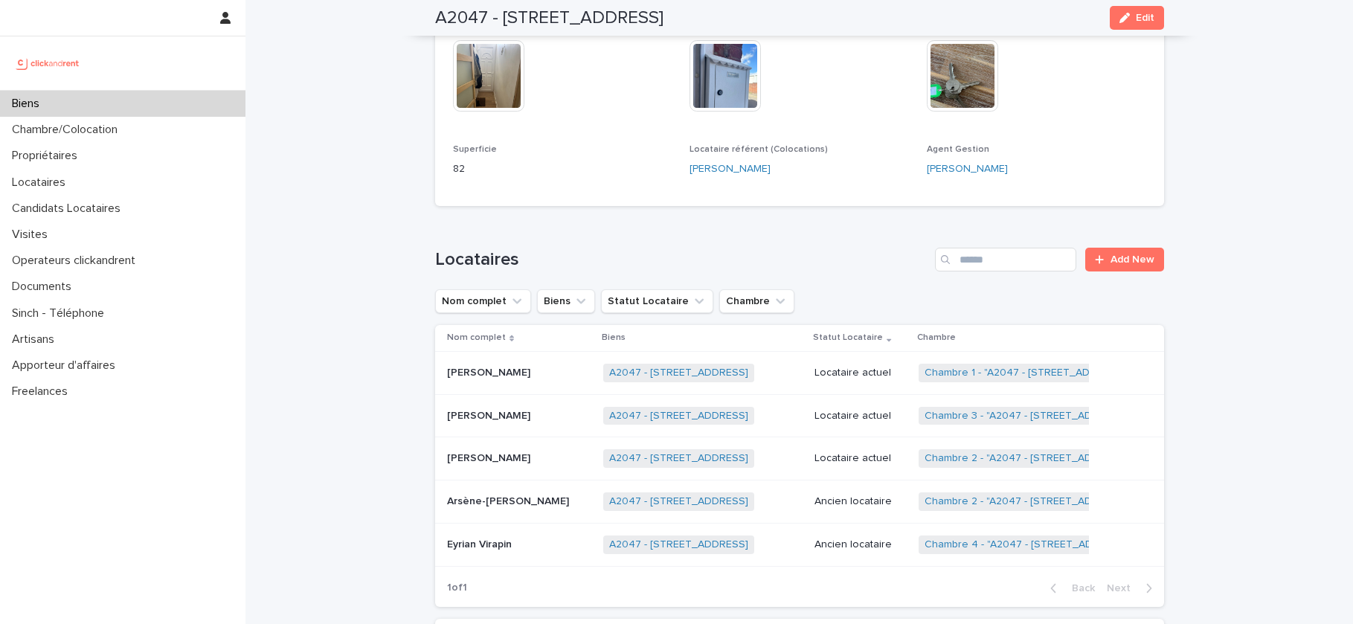
scroll to position [469, 0]
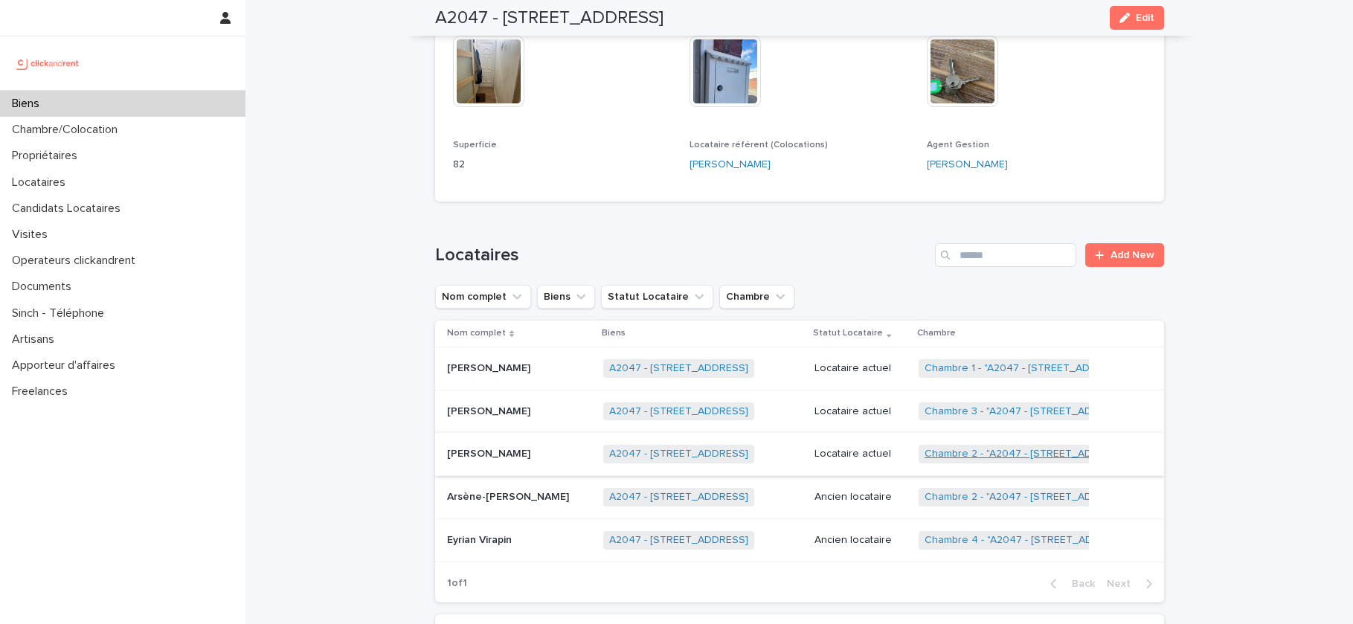
click at [1029, 453] on link "Chambre 2 - "A2047 - 296 Rue Riolan, Amiens 80000"" at bounding box center [1027, 454] width 207 height 13
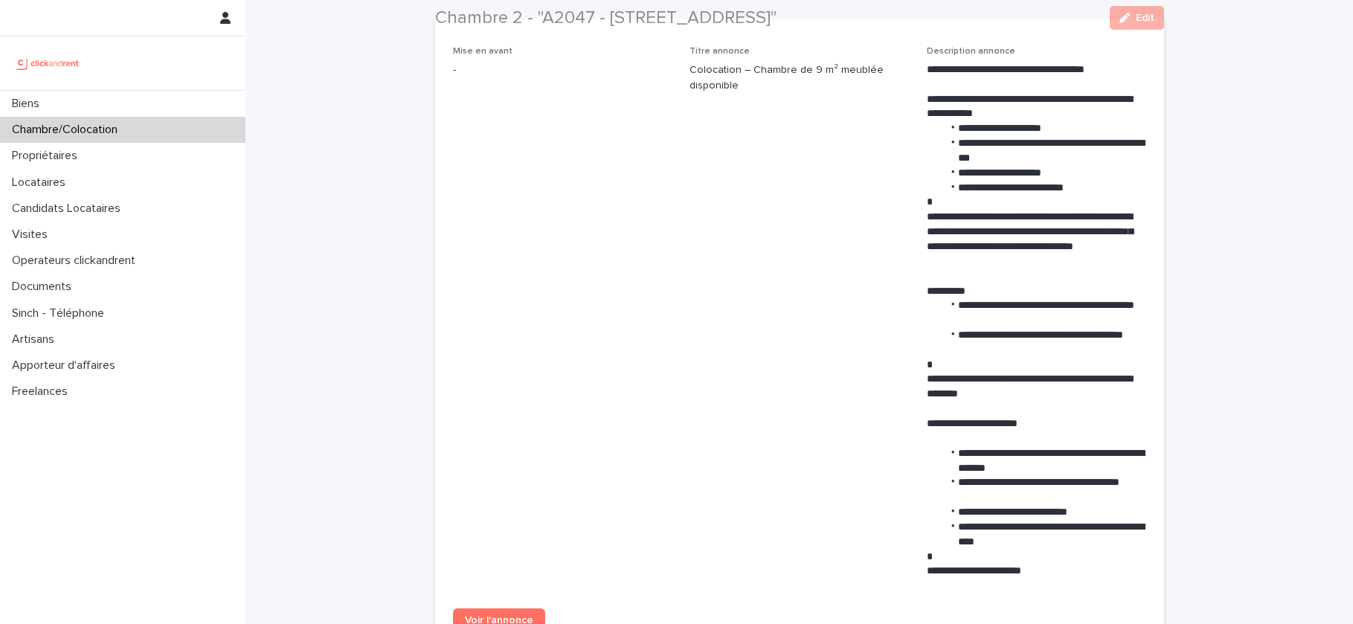
scroll to position [958, 0]
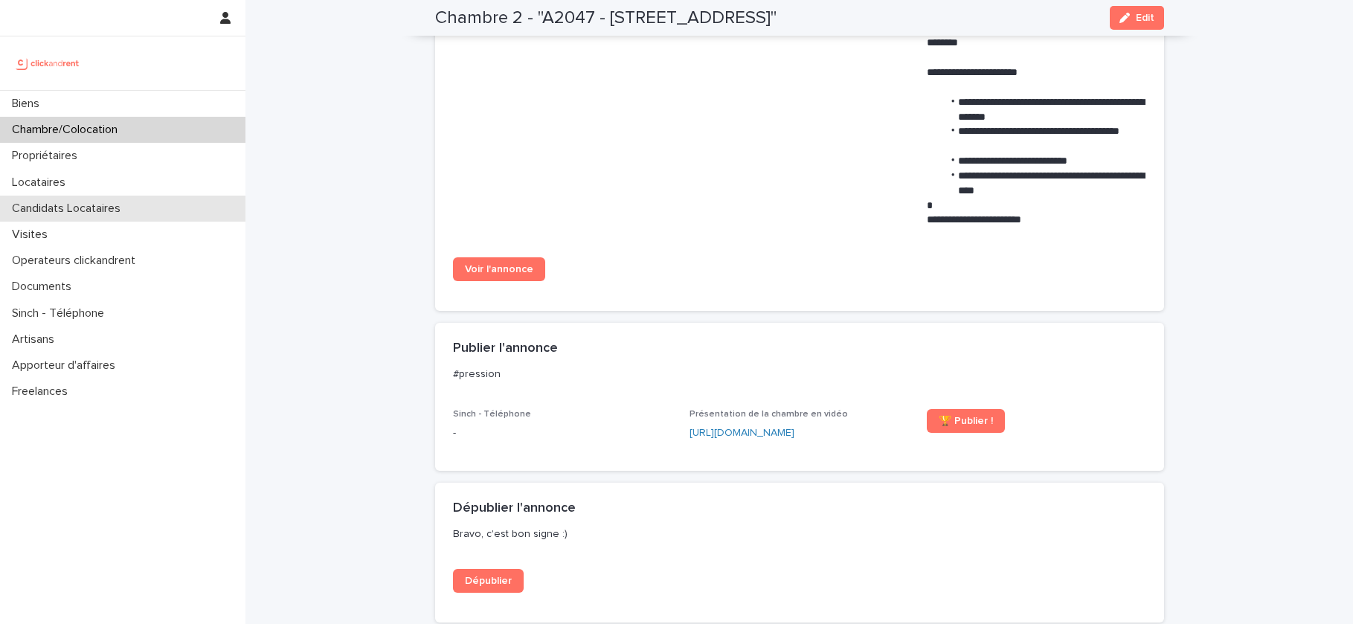
click at [78, 210] on p "Candidats Locataires" at bounding box center [69, 209] width 126 height 14
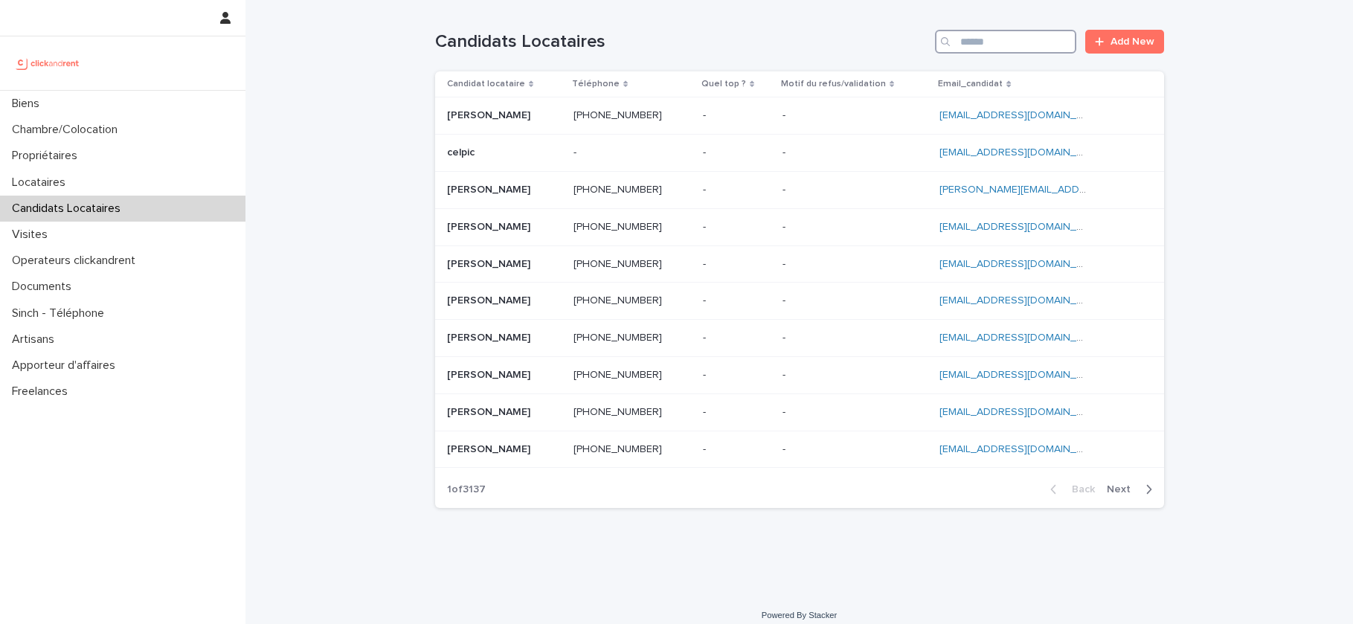
click at [987, 43] on input "Search" at bounding box center [1005, 42] width 141 height 24
paste input "**********"
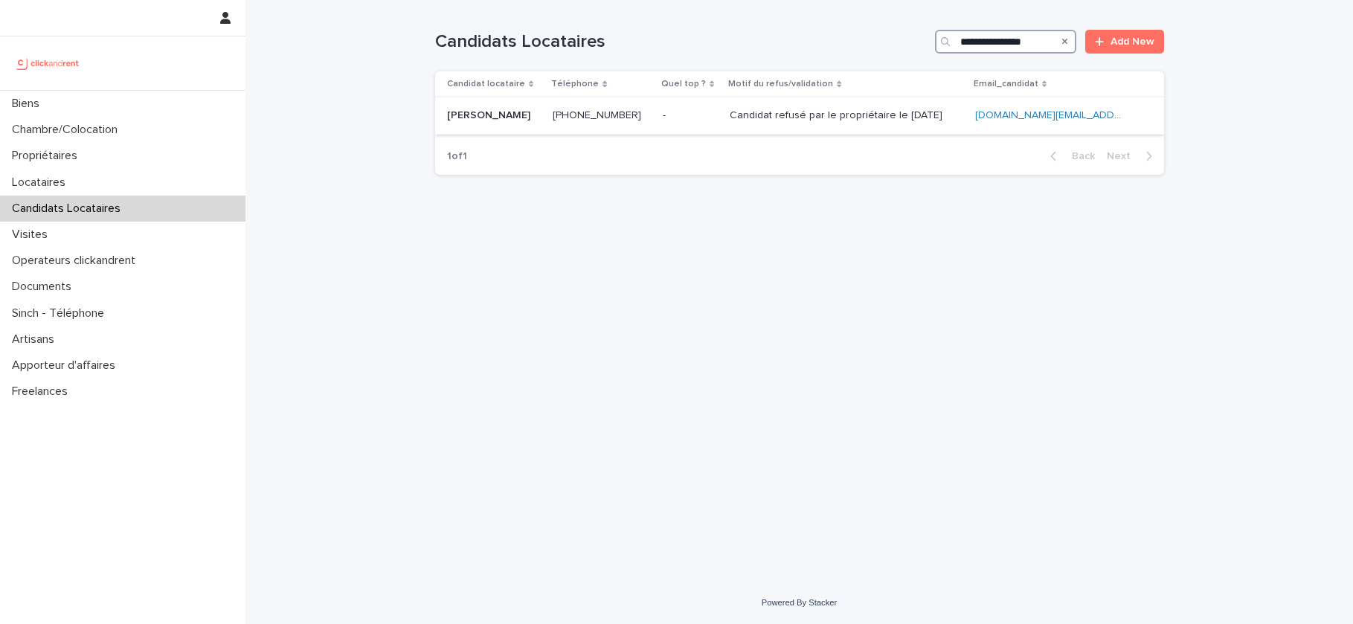
type input "**********"
click at [834, 115] on p "Candidat refusé par le propriétaire le 14.10.2025" at bounding box center [838, 114] width 216 height 16
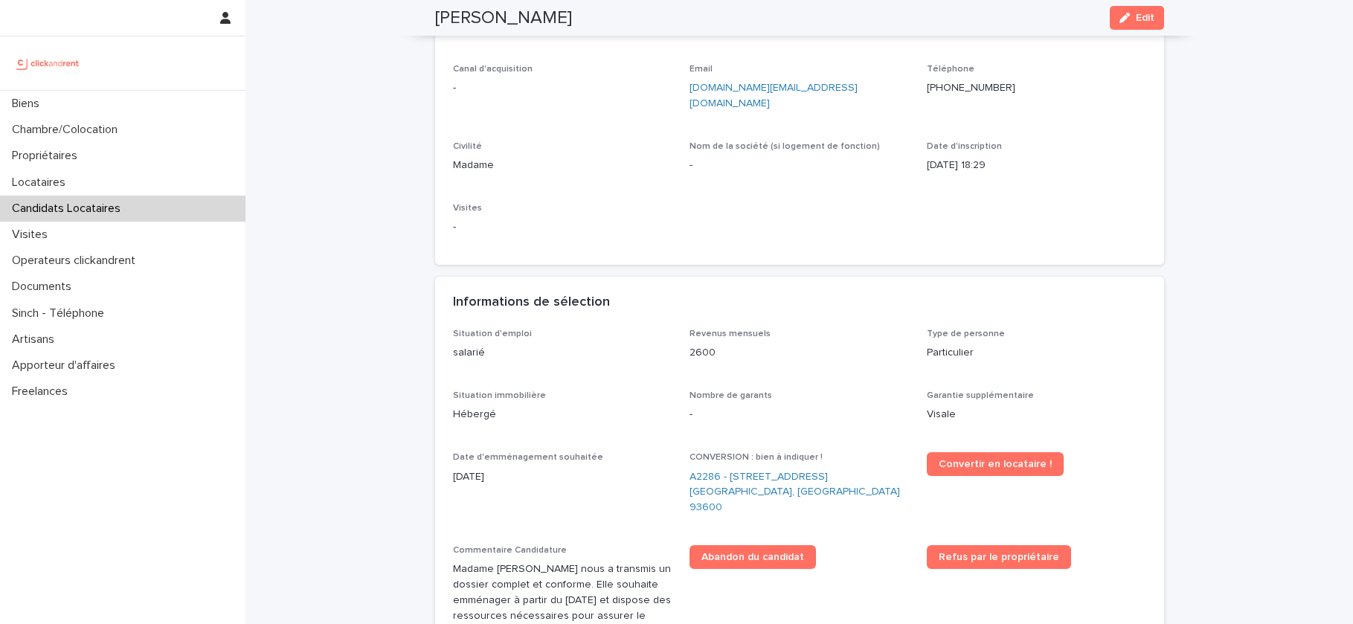
scroll to position [164, 0]
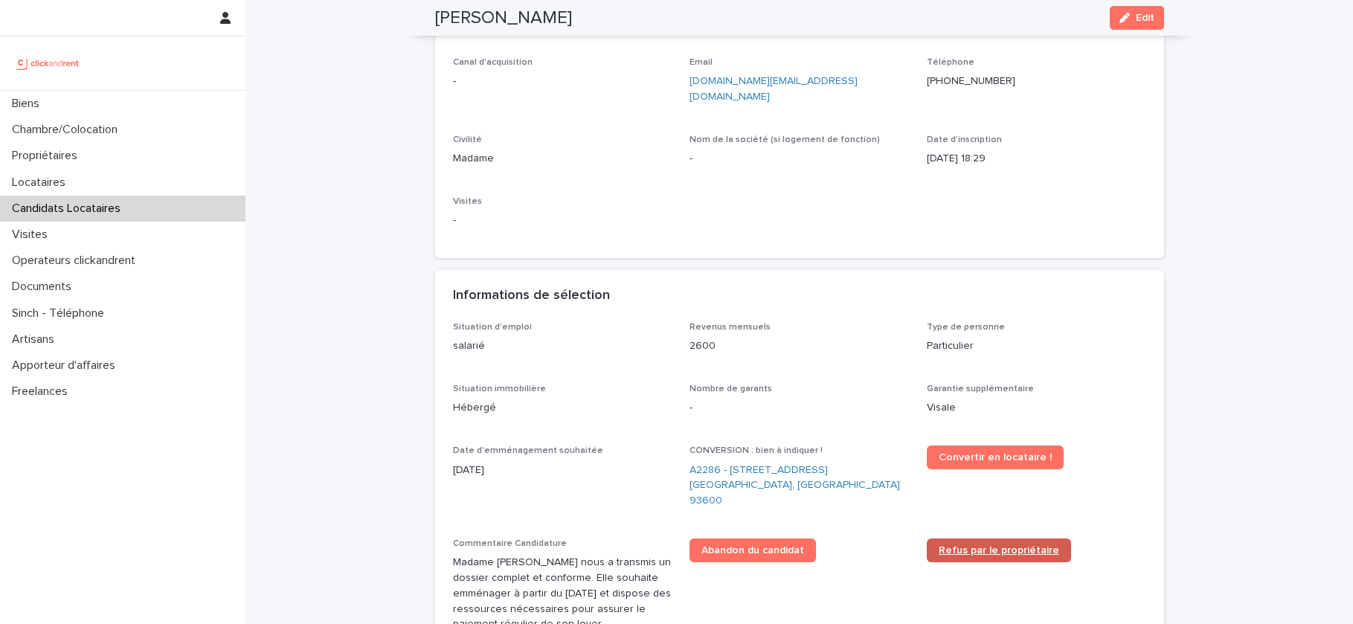
click at [969, 545] on span "Refus par le propriétaire" at bounding box center [998, 550] width 120 height 10
click at [741, 463] on link "A2286 - 5 allée du Dr. Schalow, Aulnay-sous-Bois 93600" at bounding box center [798, 486] width 219 height 46
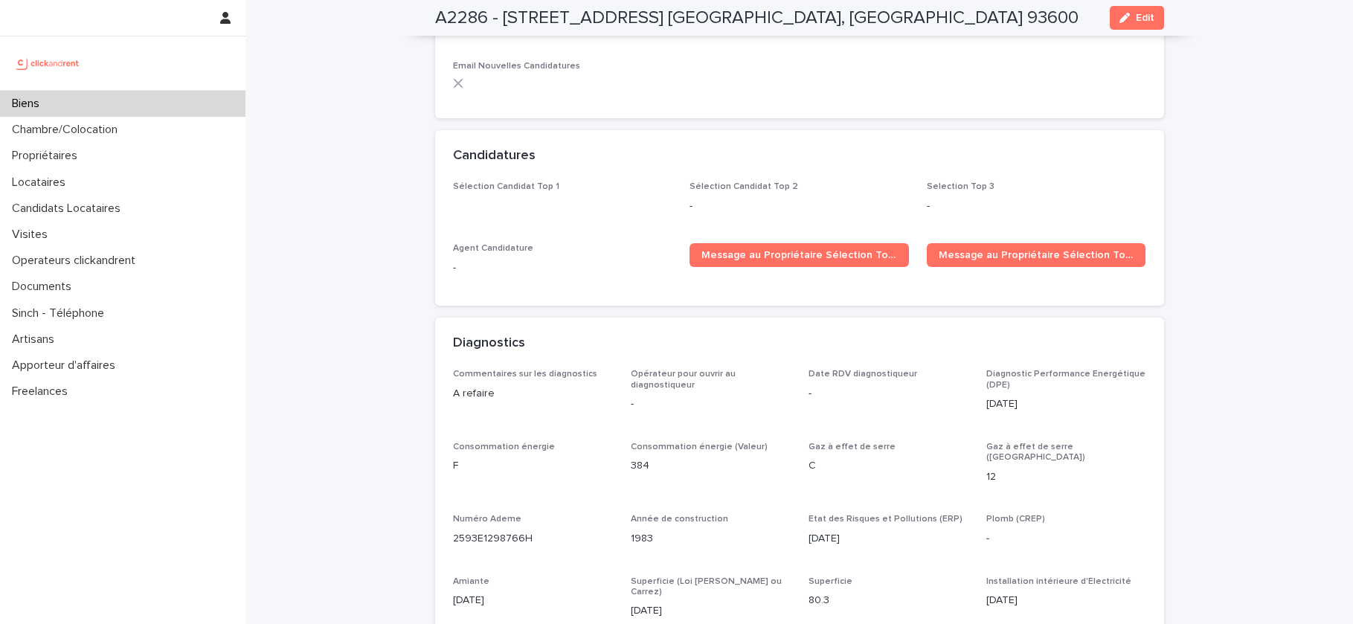
scroll to position [4590, 0]
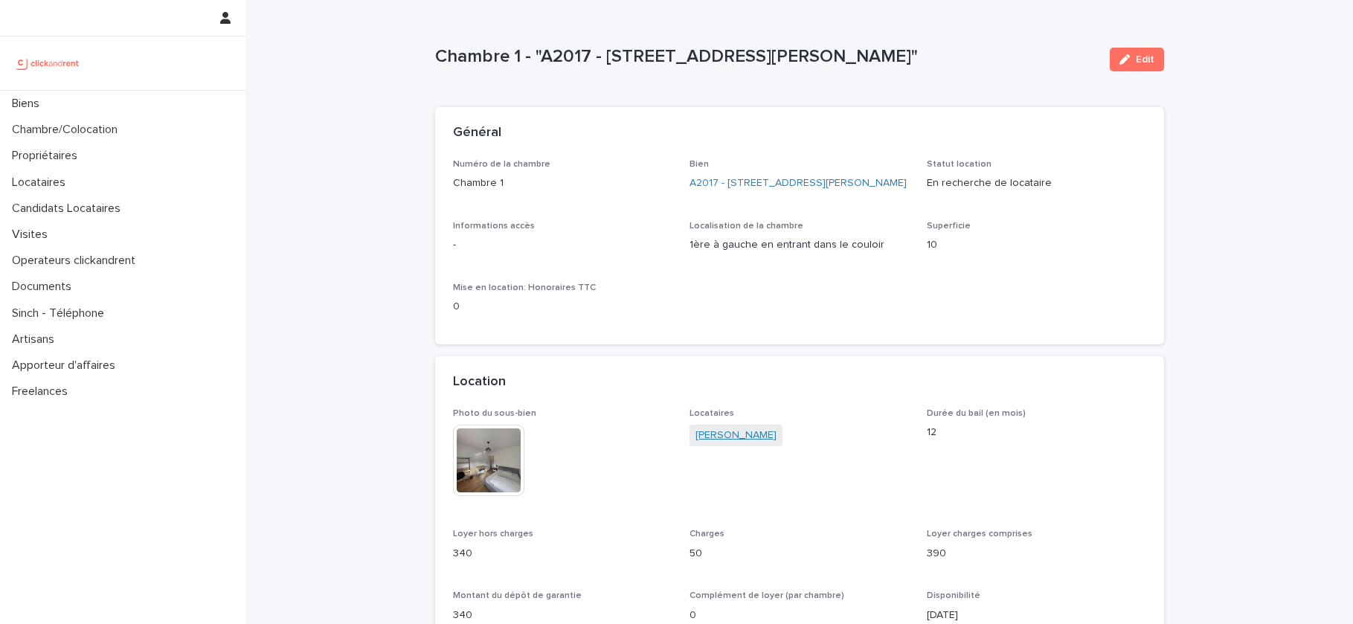
click at [709, 443] on link "[PERSON_NAME]" at bounding box center [735, 436] width 81 height 16
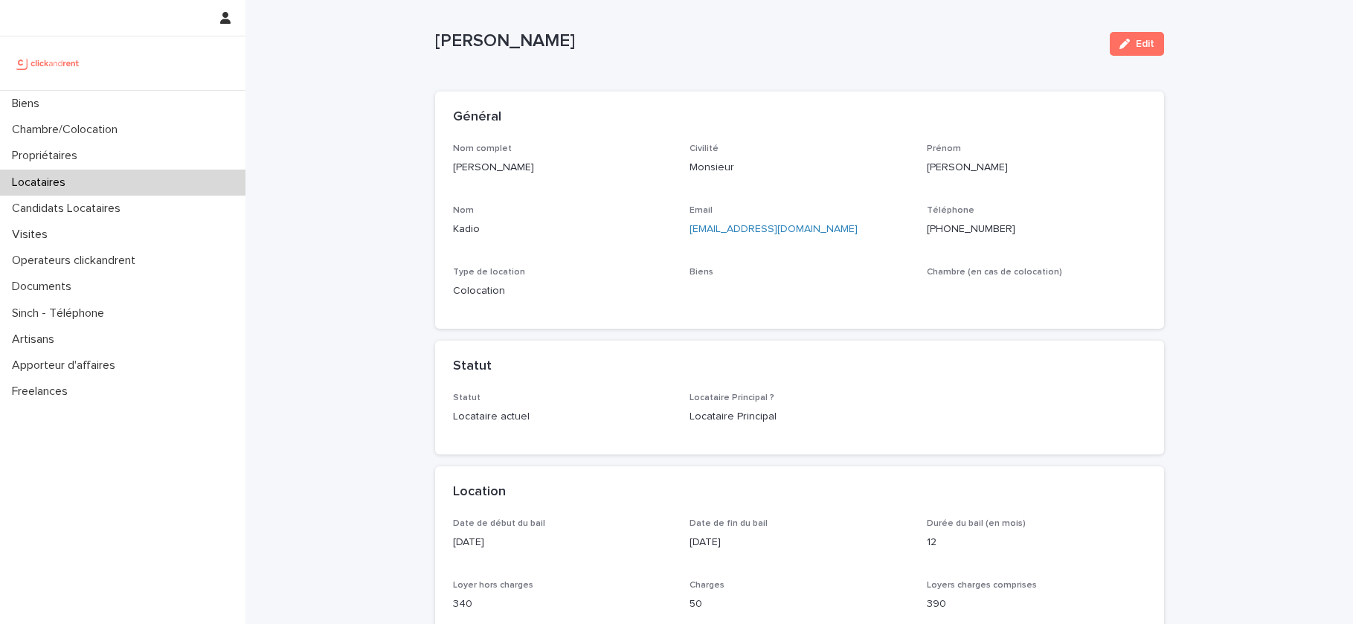
scroll to position [44, 0]
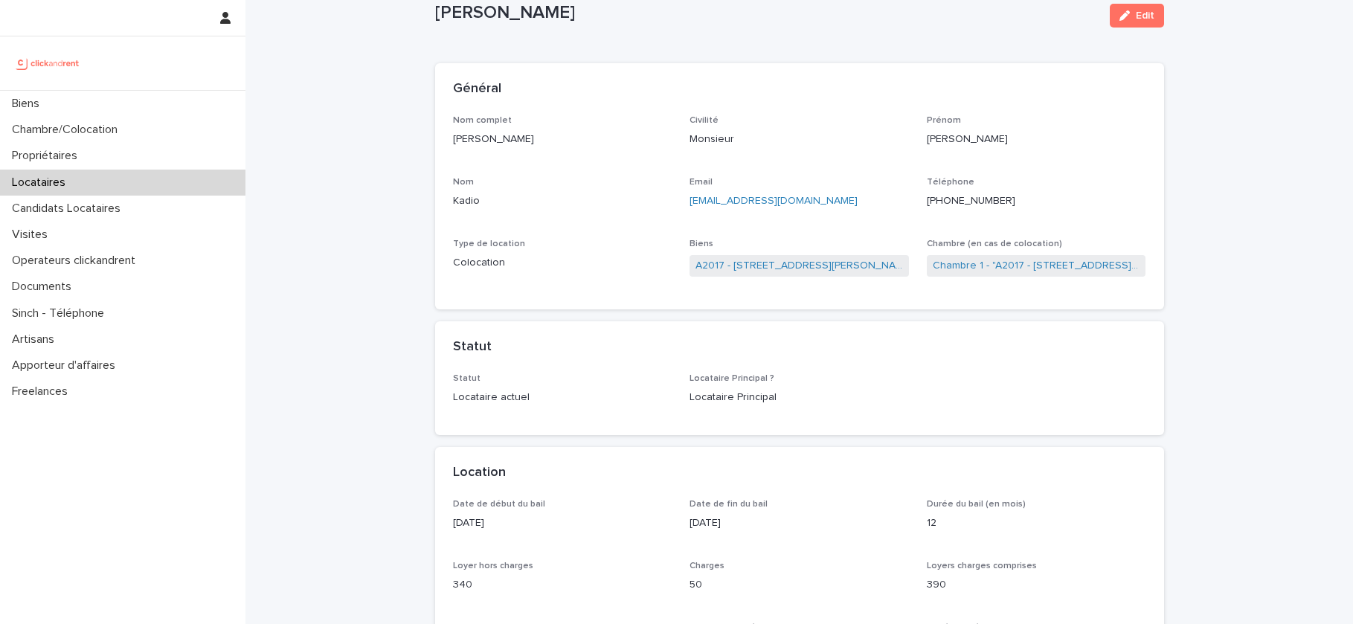
drag, startPoint x: 511, startPoint y: 524, endPoint x: 444, endPoint y: 524, distance: 66.9
copy p "[DATE]"
click at [751, 266] on link "A2017 - [STREET_ADDRESS][PERSON_NAME]" at bounding box center [798, 266] width 207 height 16
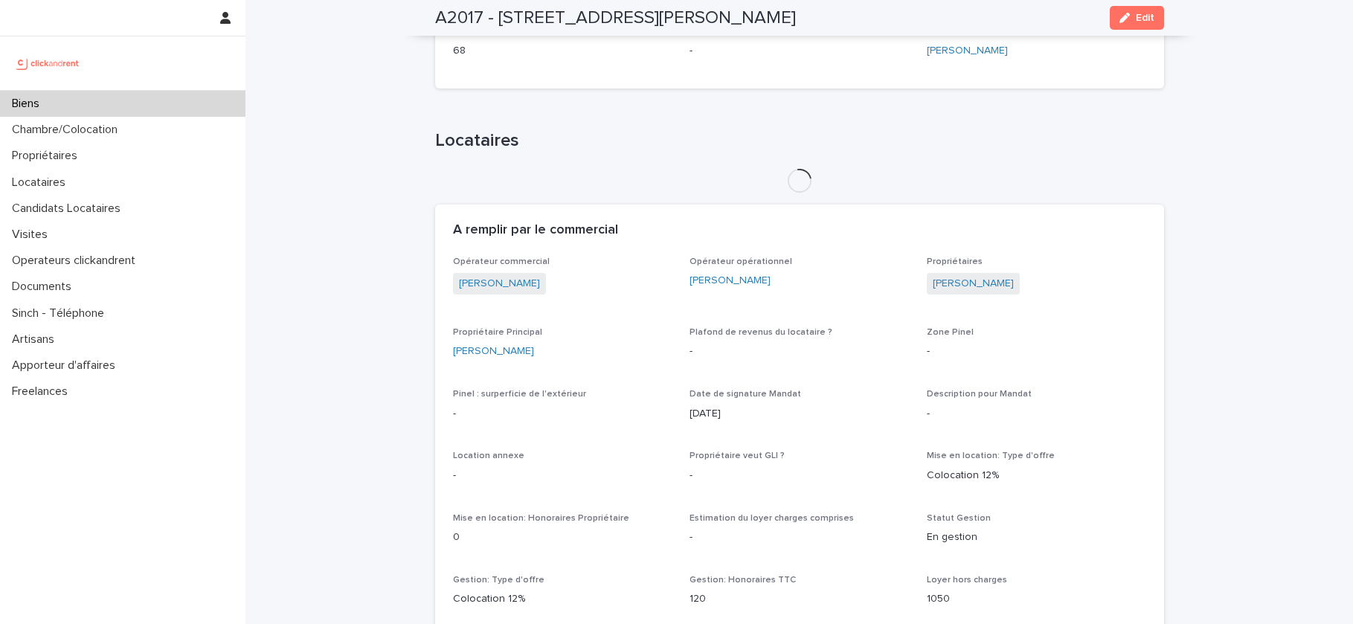
scroll to position [567, 0]
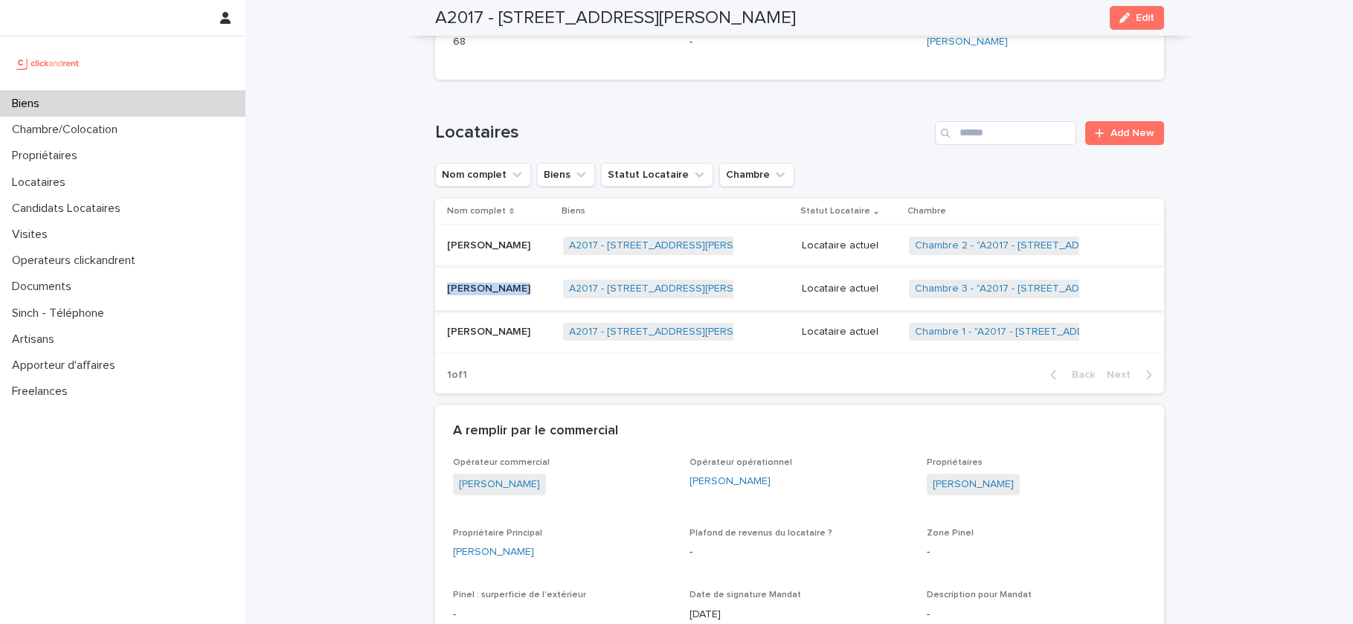
click at [499, 279] on div "Ngaradji Medingam Ngaradji Medingam" at bounding box center [499, 289] width 104 height 25
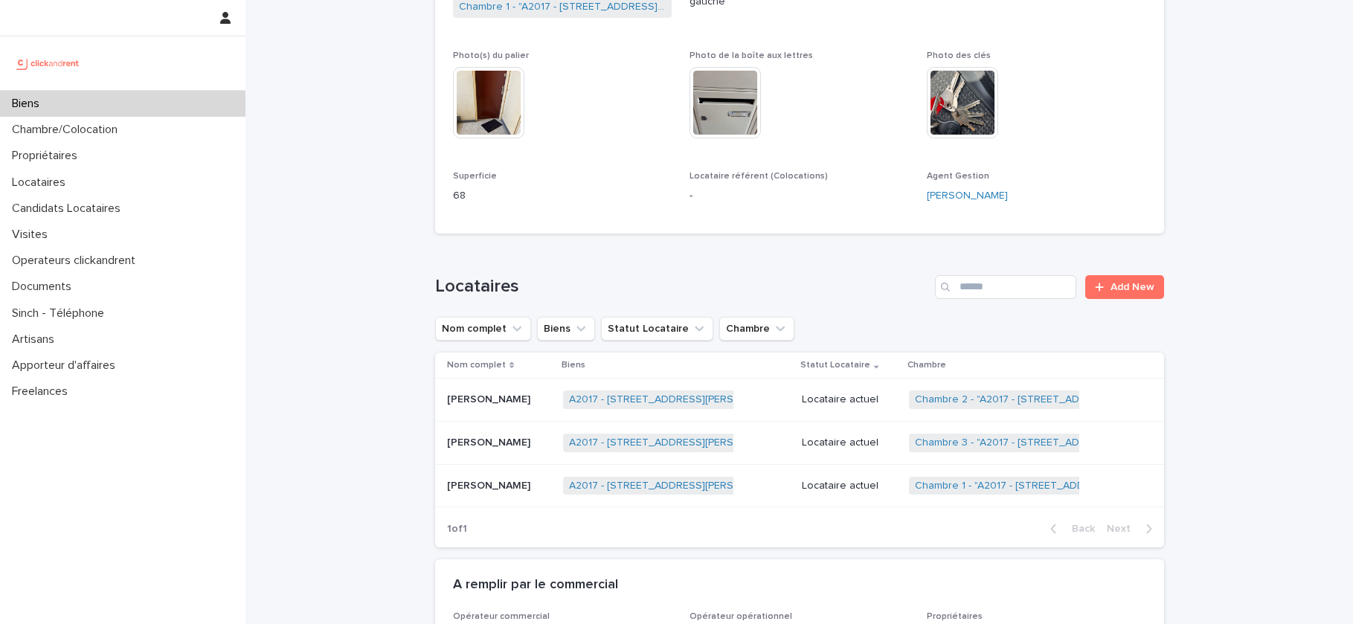
scroll to position [561, 0]
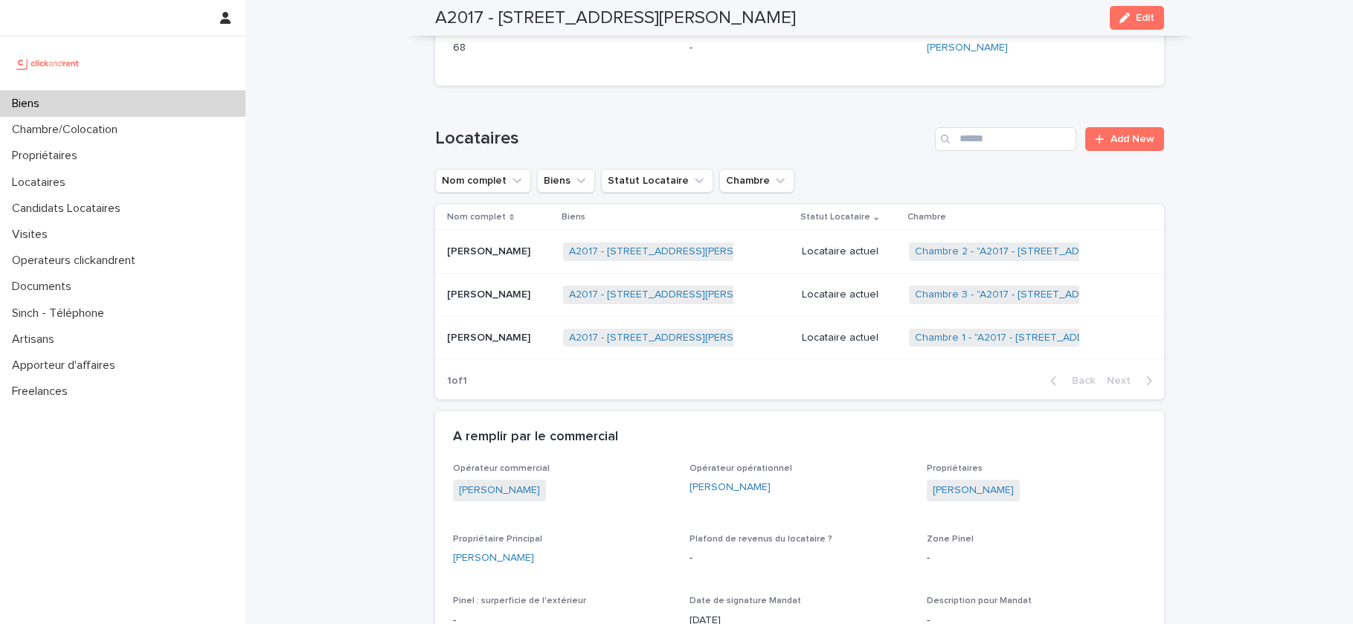
drag, startPoint x: 581, startPoint y: 497, endPoint x: 453, endPoint y: 497, distance: 127.9
click at [453, 497] on div "[PERSON_NAME]" at bounding box center [562, 492] width 219 height 25
copy link "[PERSON_NAME]"
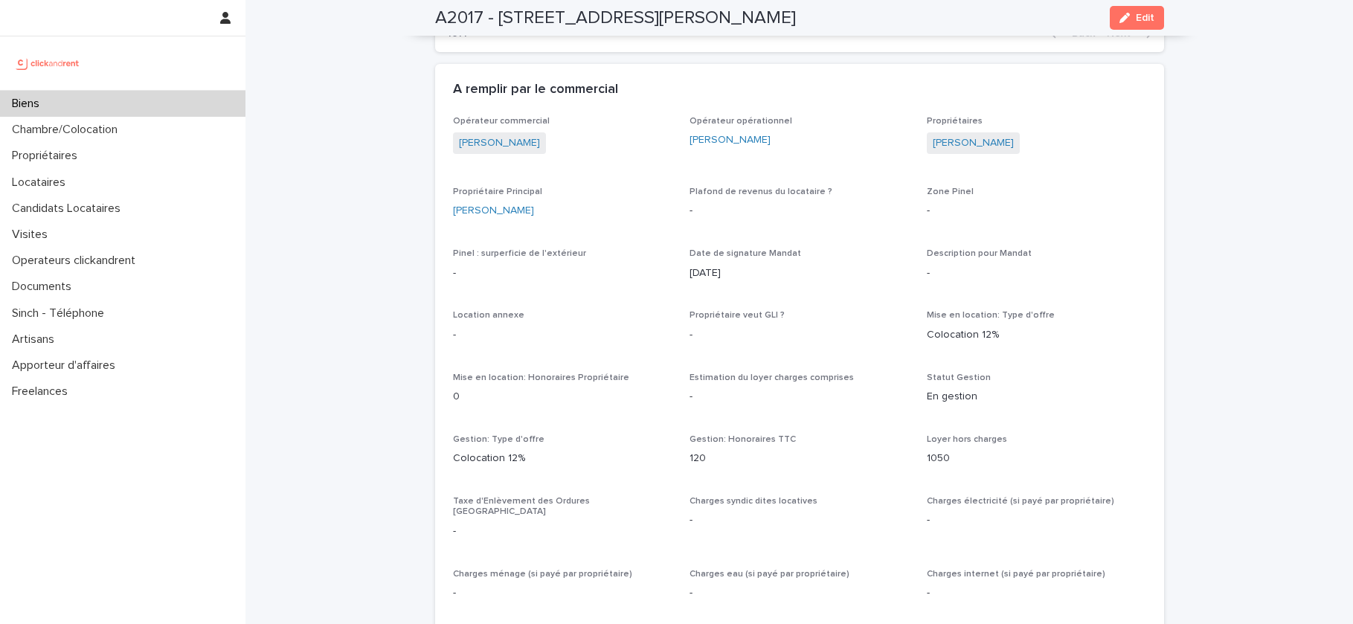
scroll to position [1020, 0]
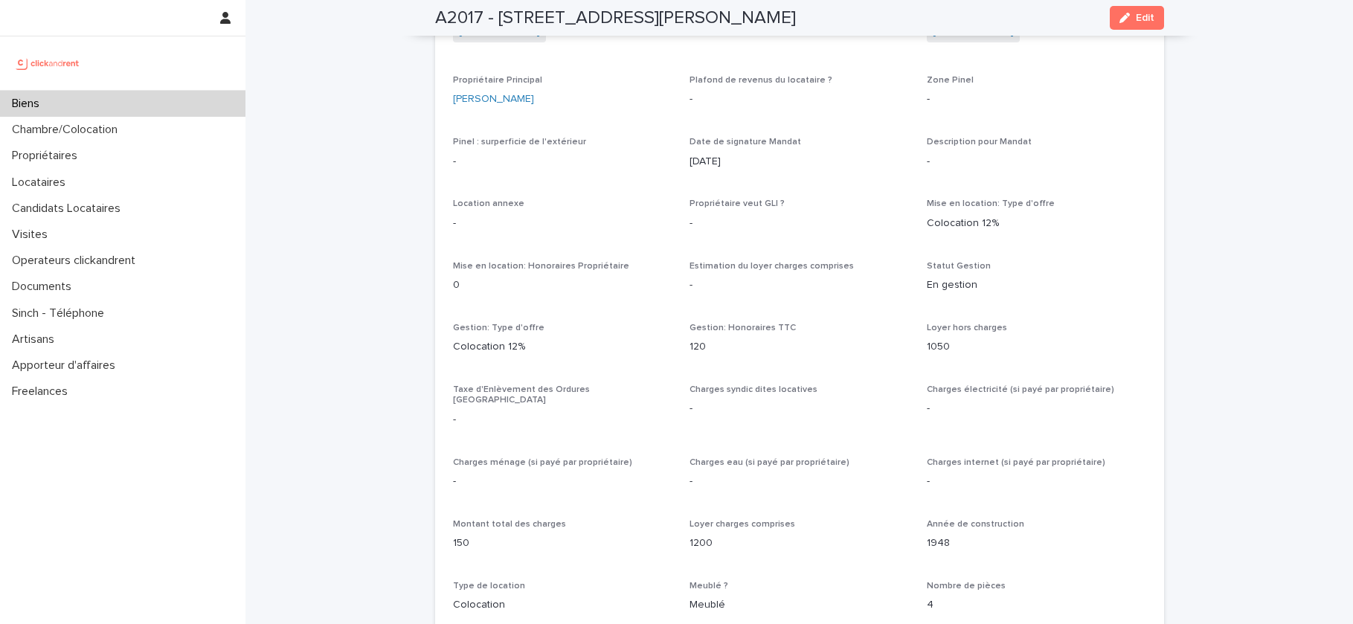
click at [699, 350] on p "120" at bounding box center [798, 347] width 219 height 16
copy p "120"
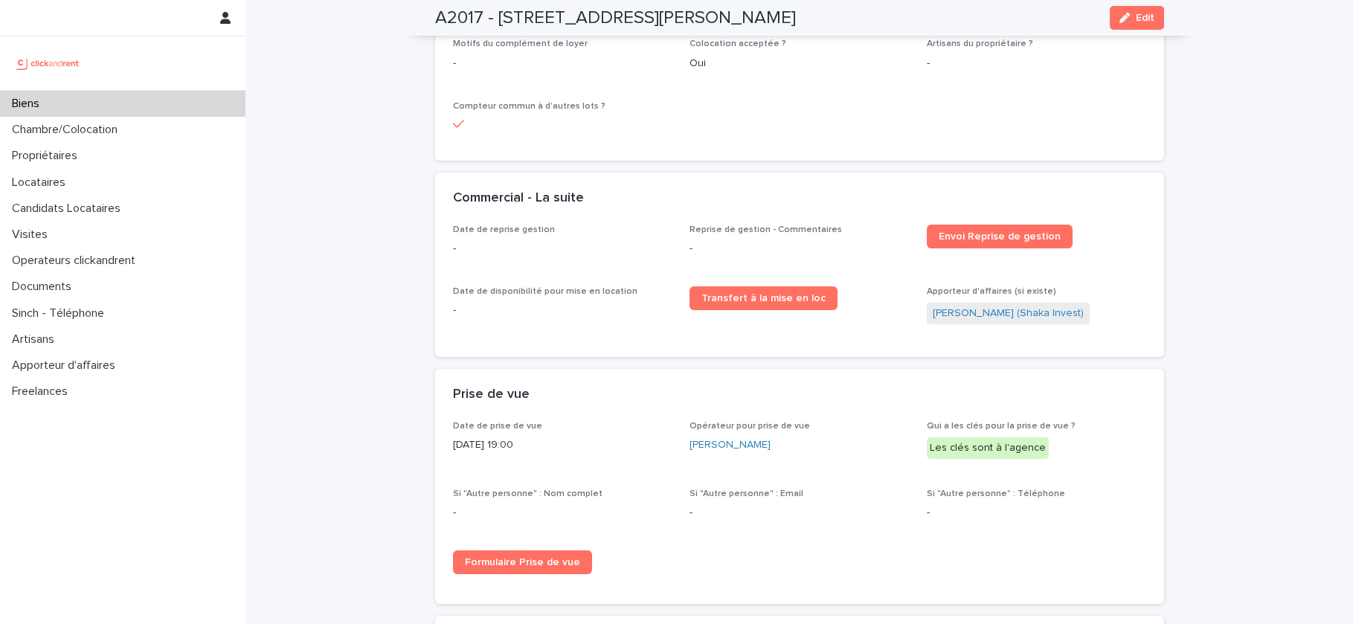
scroll to position [2075, 0]
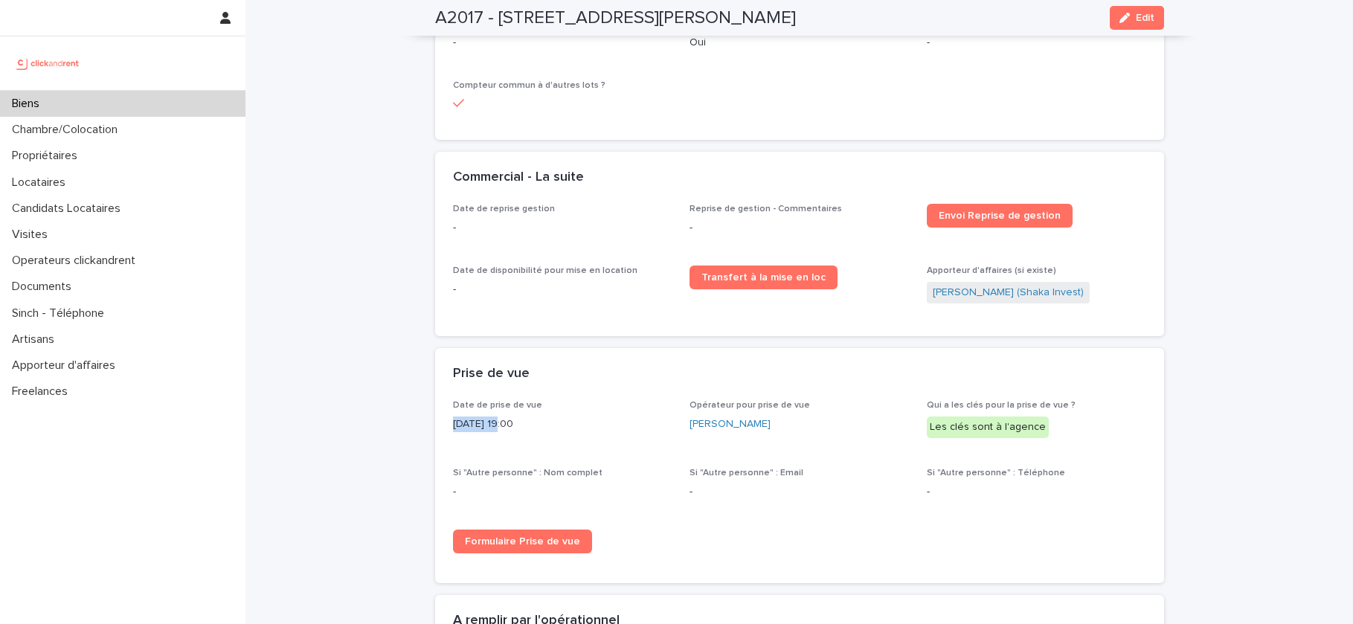
drag, startPoint x: 498, startPoint y: 412, endPoint x: 448, endPoint y: 412, distance: 50.6
click at [448, 412] on div "Date de prise de vue 2/10/2025 19:00 Opérateur pour prise de vue Severine Fourn…" at bounding box center [799, 491] width 729 height 183
copy p "2/10/2025"
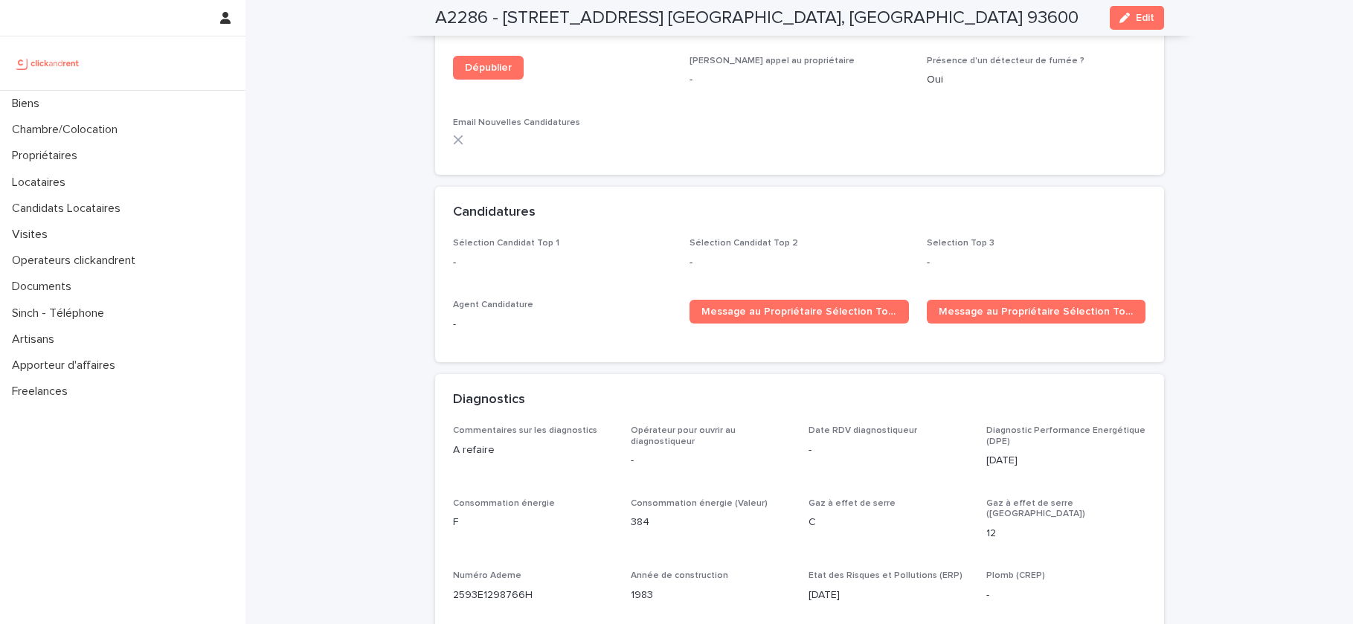
scroll to position [4504, 0]
